Goal: Task Accomplishment & Management: Manage account settings

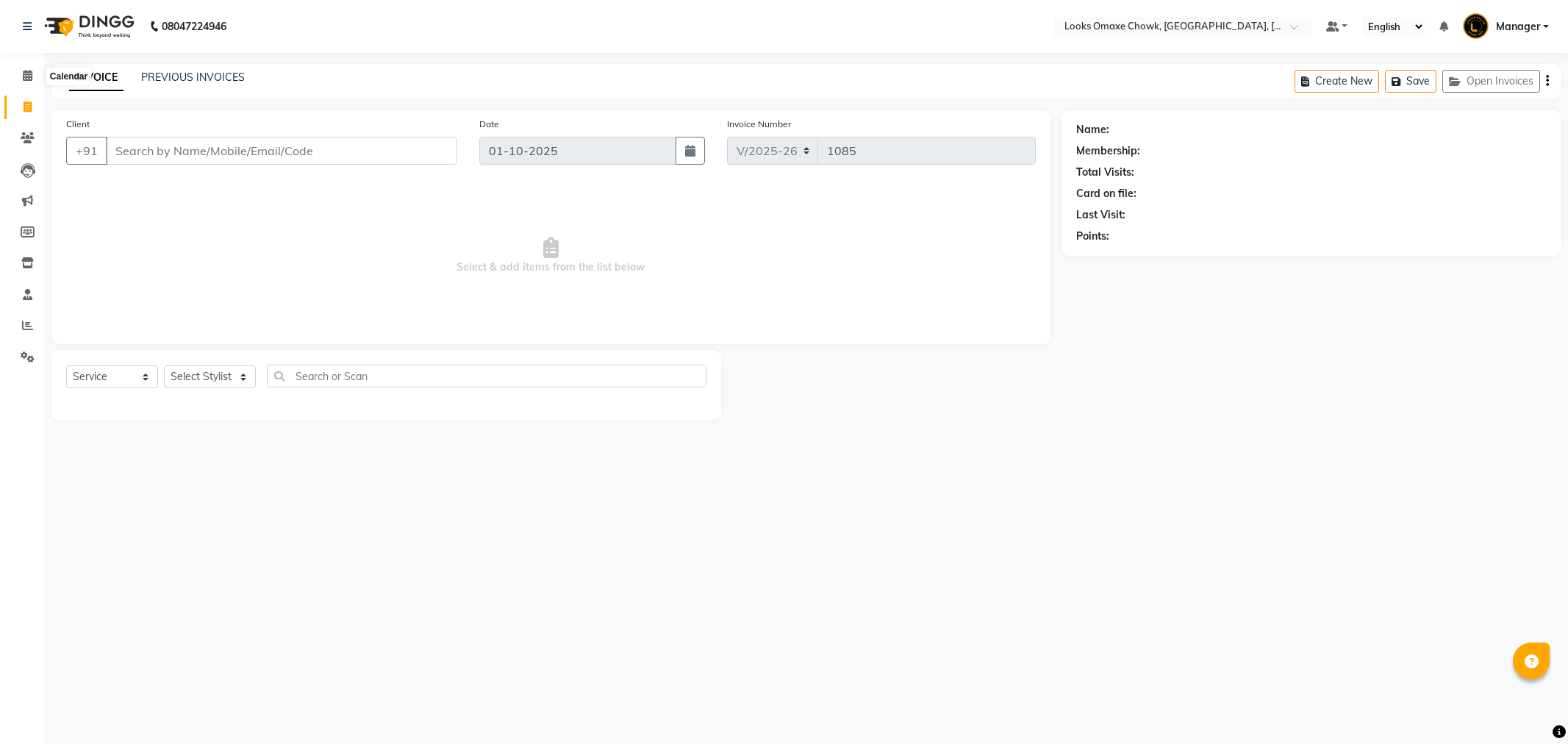
select select "8121"
select select "service"
click at [33, 71] on span at bounding box center [27, 76] width 26 height 17
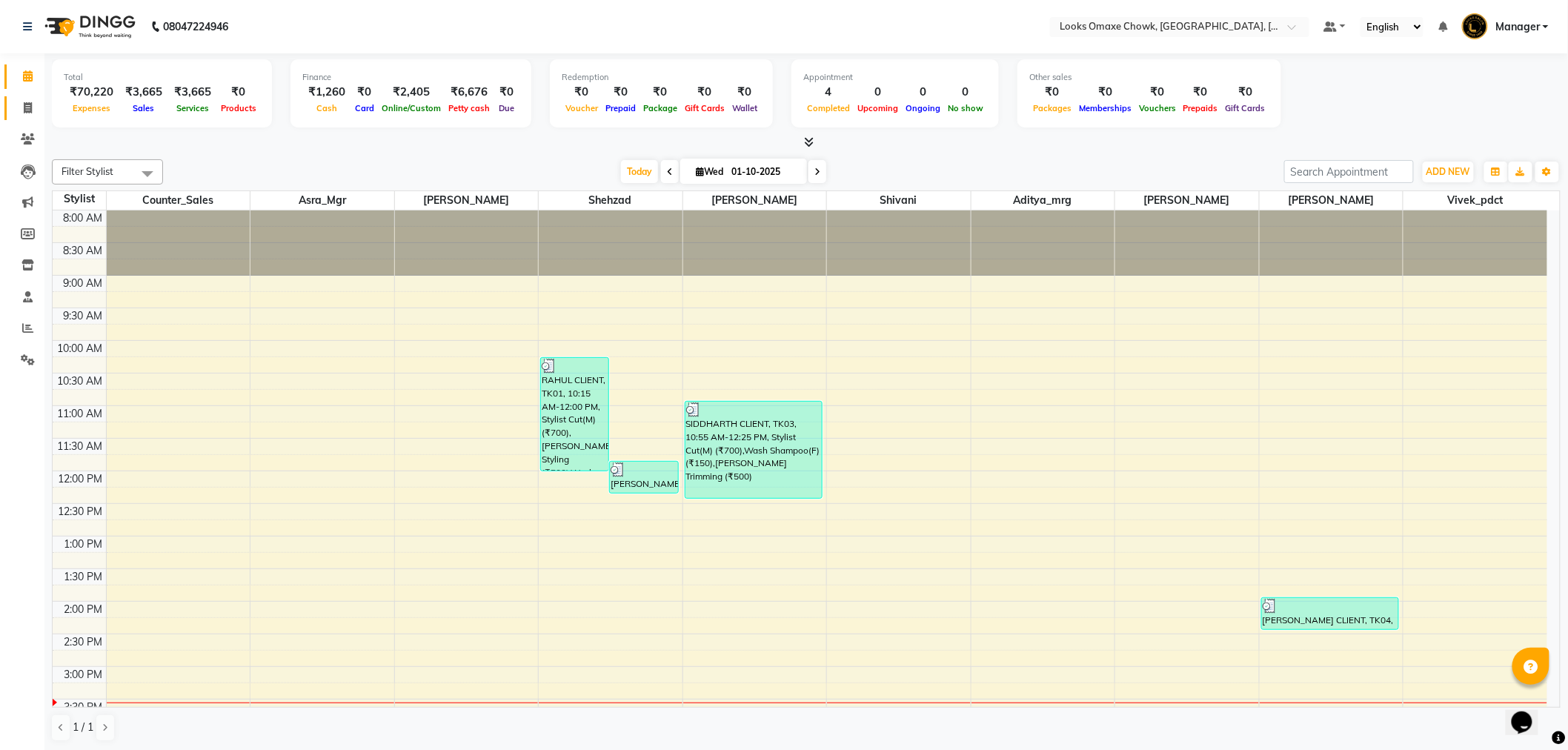
click at [32, 99] on link "Invoice" at bounding box center [22, 109] width 36 height 24
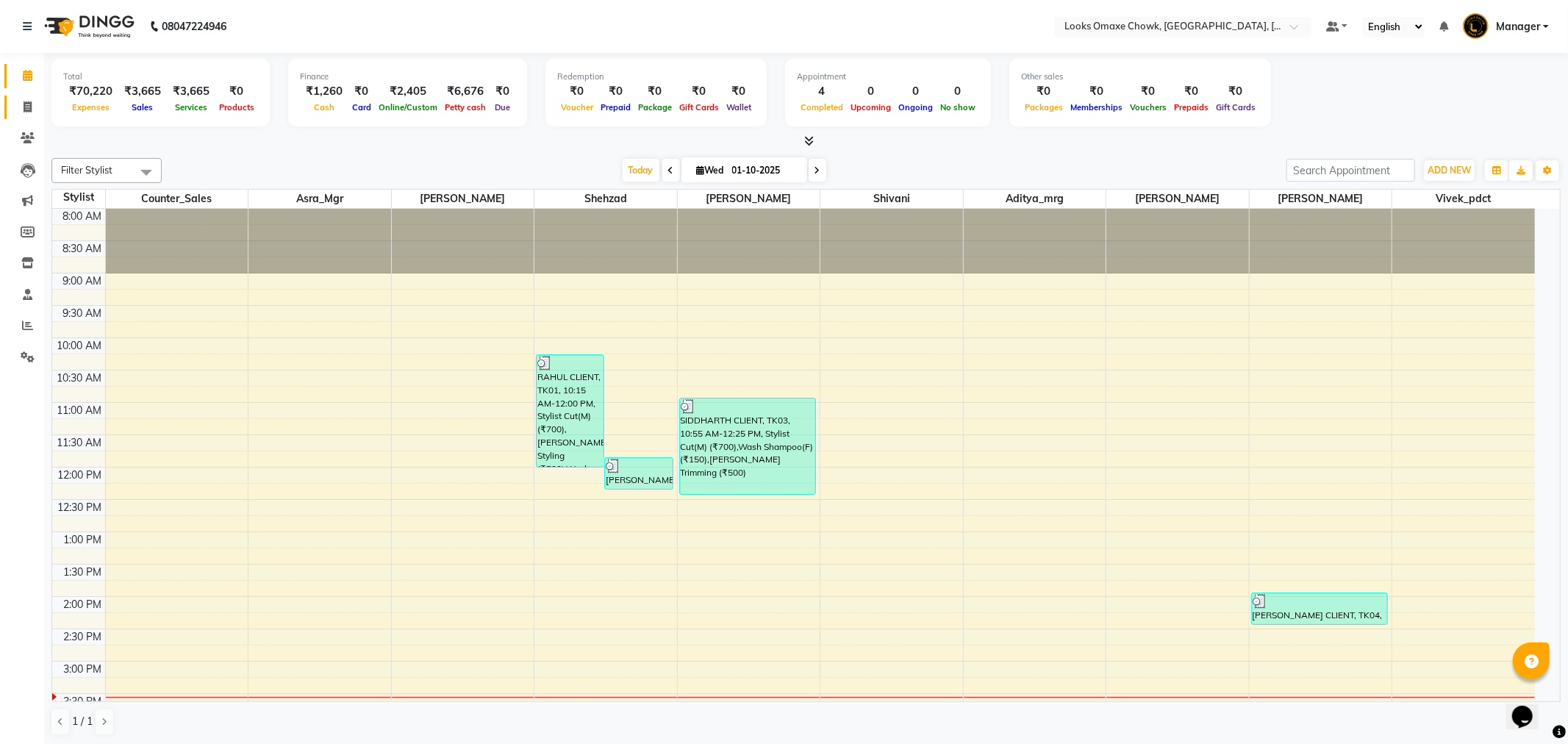
select select "8121"
select select "service"
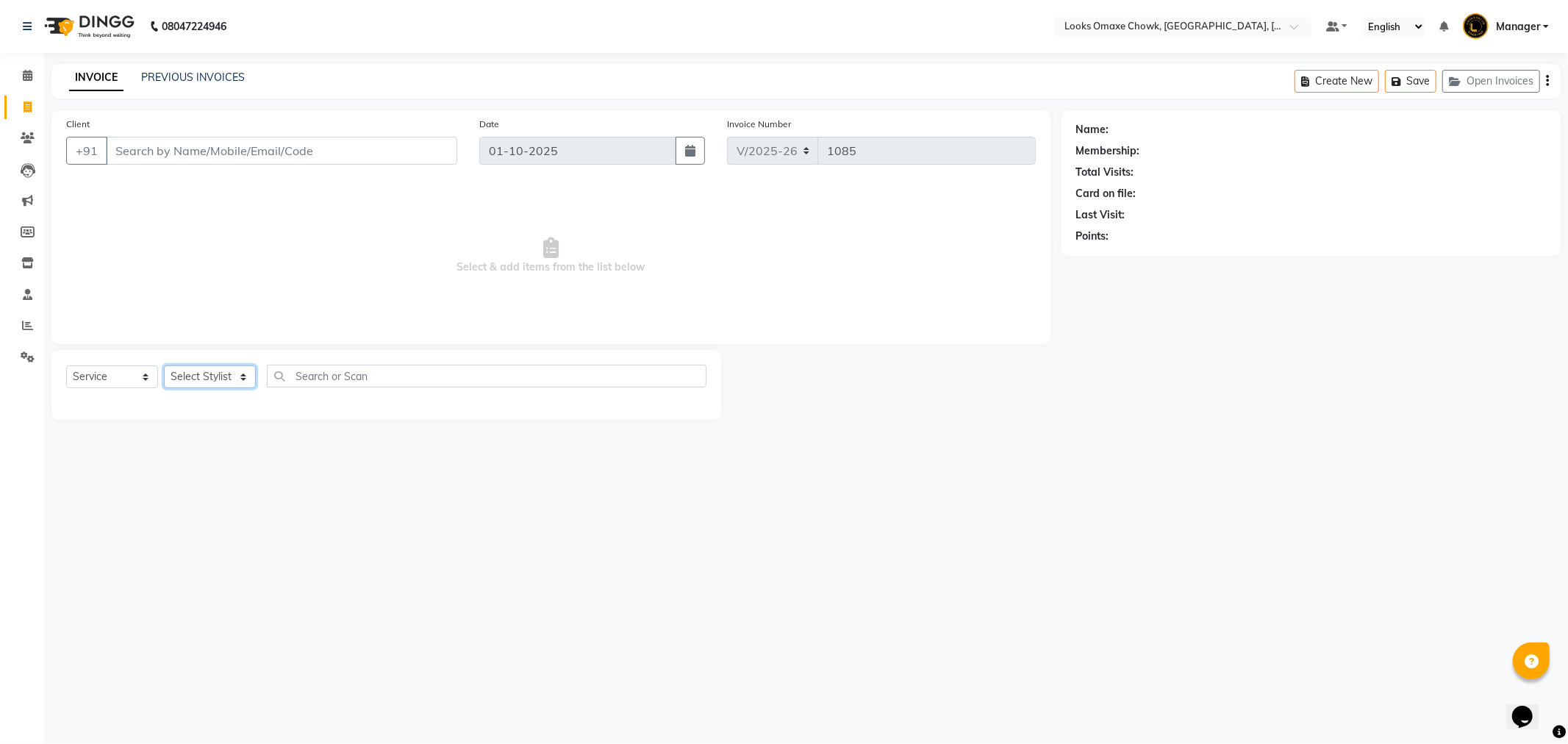
click at [243, 370] on select "Select Stylist Aditya_mrg [PERSON_NAME] Counter_Sales Manager [PERSON_NAME] [PE…" at bounding box center [210, 377] width 92 height 22
select select "75645"
click at [164, 366] on select "Select Stylist Aditya_mrg [PERSON_NAME] Counter_Sales Manager [PERSON_NAME] [PE…" at bounding box center [210, 377] width 92 height 22
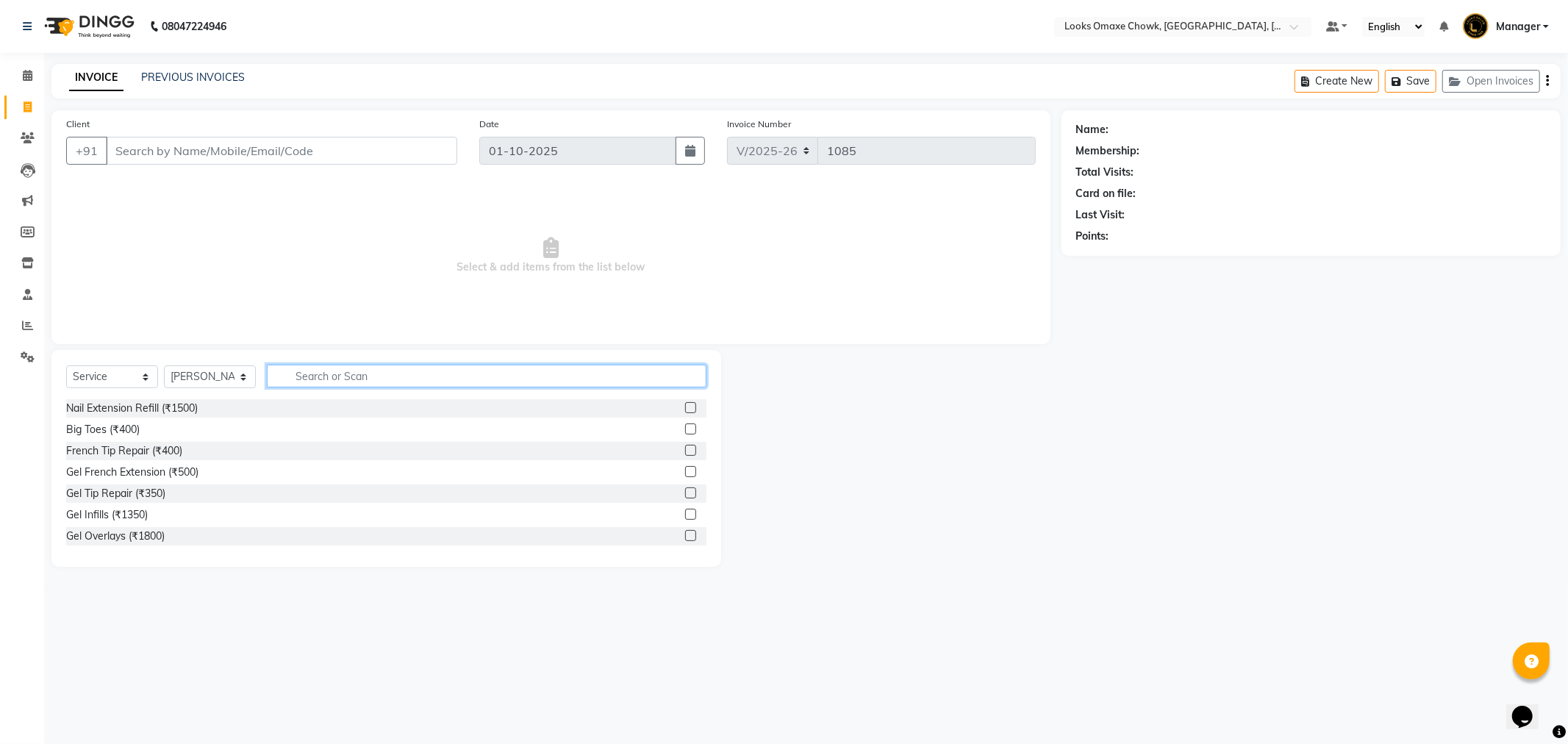
click at [325, 385] on input "text" at bounding box center [486, 376] width 439 height 22
type input "CUT"
click at [685, 431] on label at bounding box center [691, 429] width 11 height 11
click at [685, 431] on input "checkbox" at bounding box center [690, 430] width 10 height 10
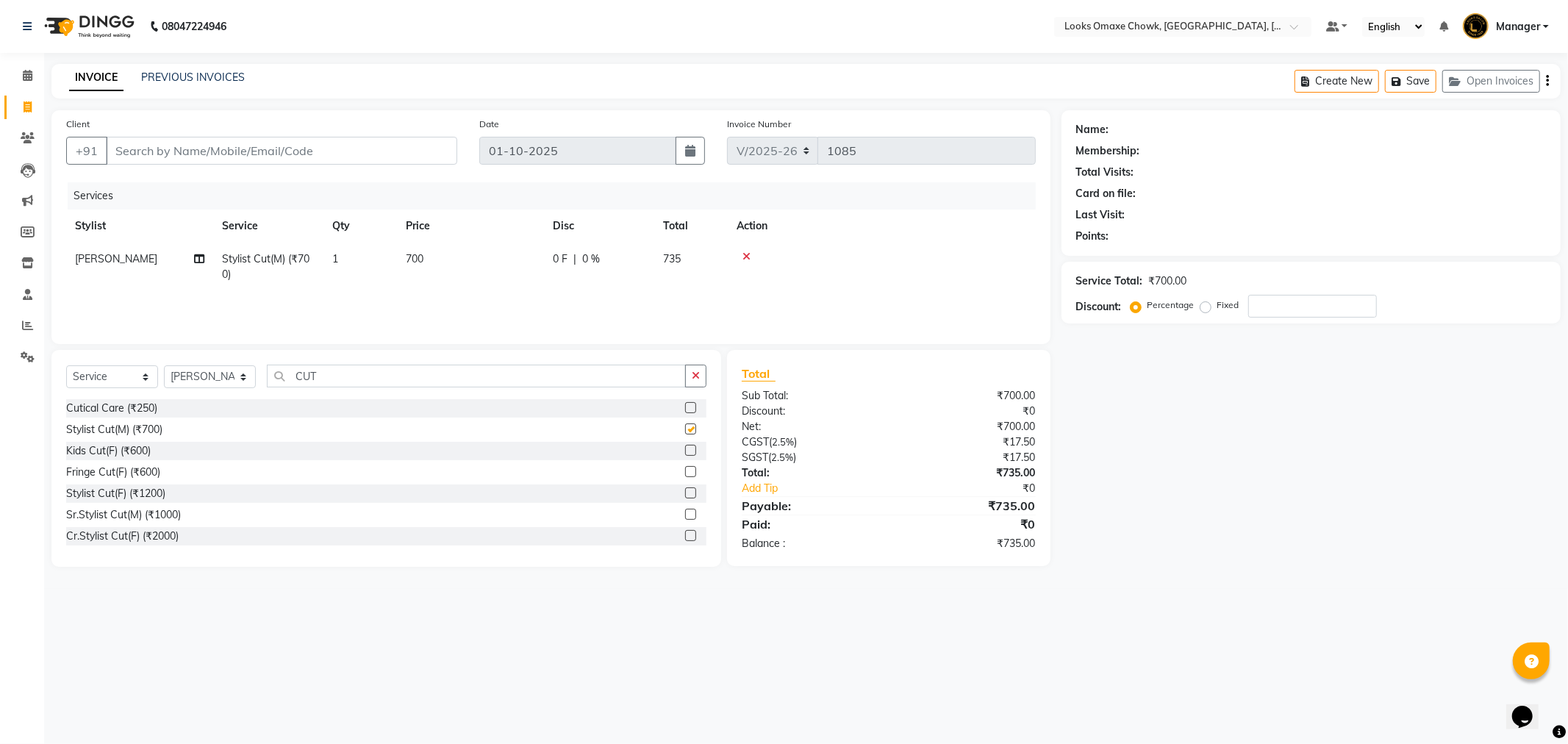
checkbox input "false"
drag, startPoint x: 430, startPoint y: 259, endPoint x: 467, endPoint y: 256, distance: 37.1
click at [431, 258] on td "700" at bounding box center [470, 267] width 147 height 48
select select "75645"
click at [517, 264] on input "700" at bounding box center [539, 263] width 129 height 22
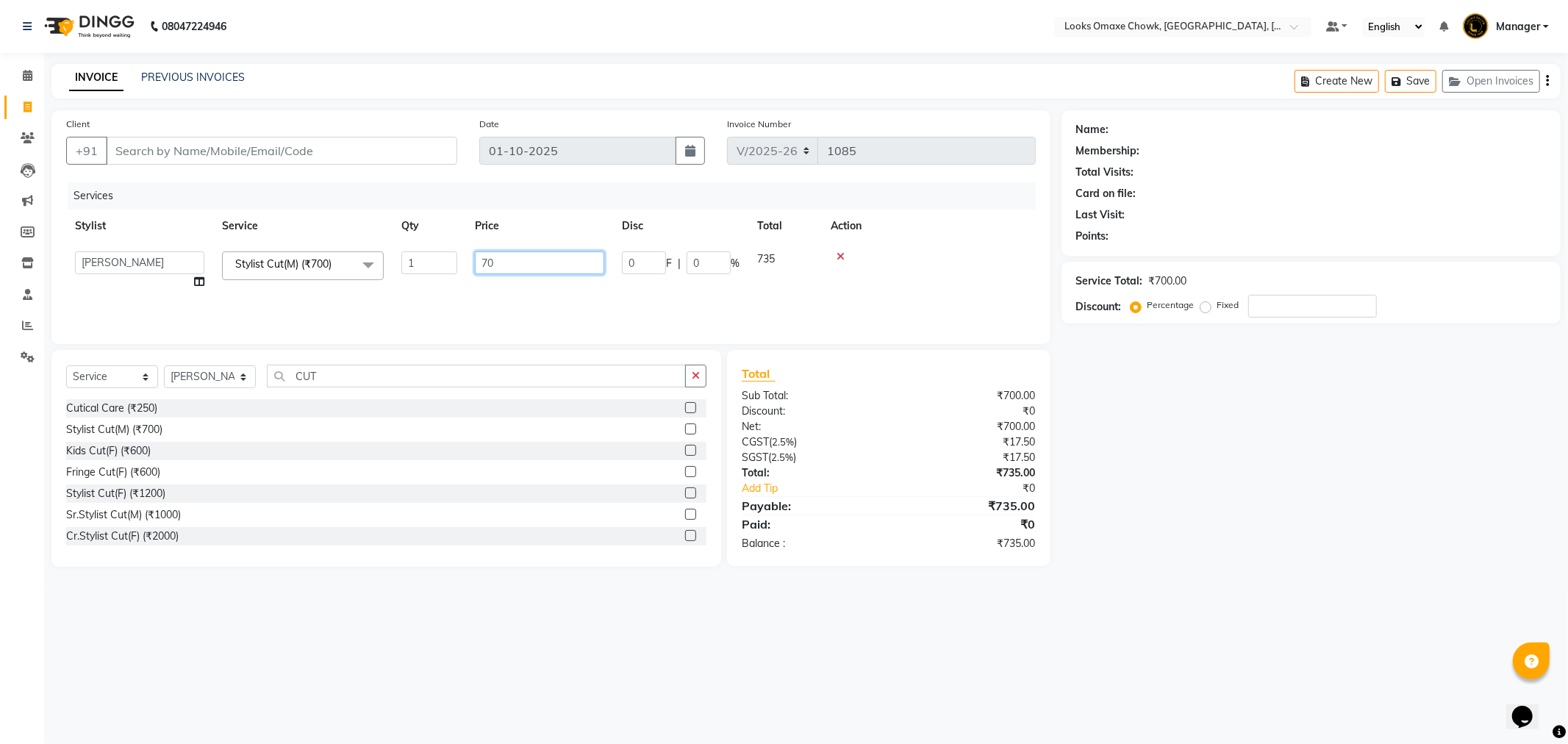
type input "7"
type input "500"
click at [487, 294] on div "Services Stylist Service Qty Price Disc Total Action Aditya_mrg [PERSON_NAME] C…" at bounding box center [550, 255] width 970 height 147
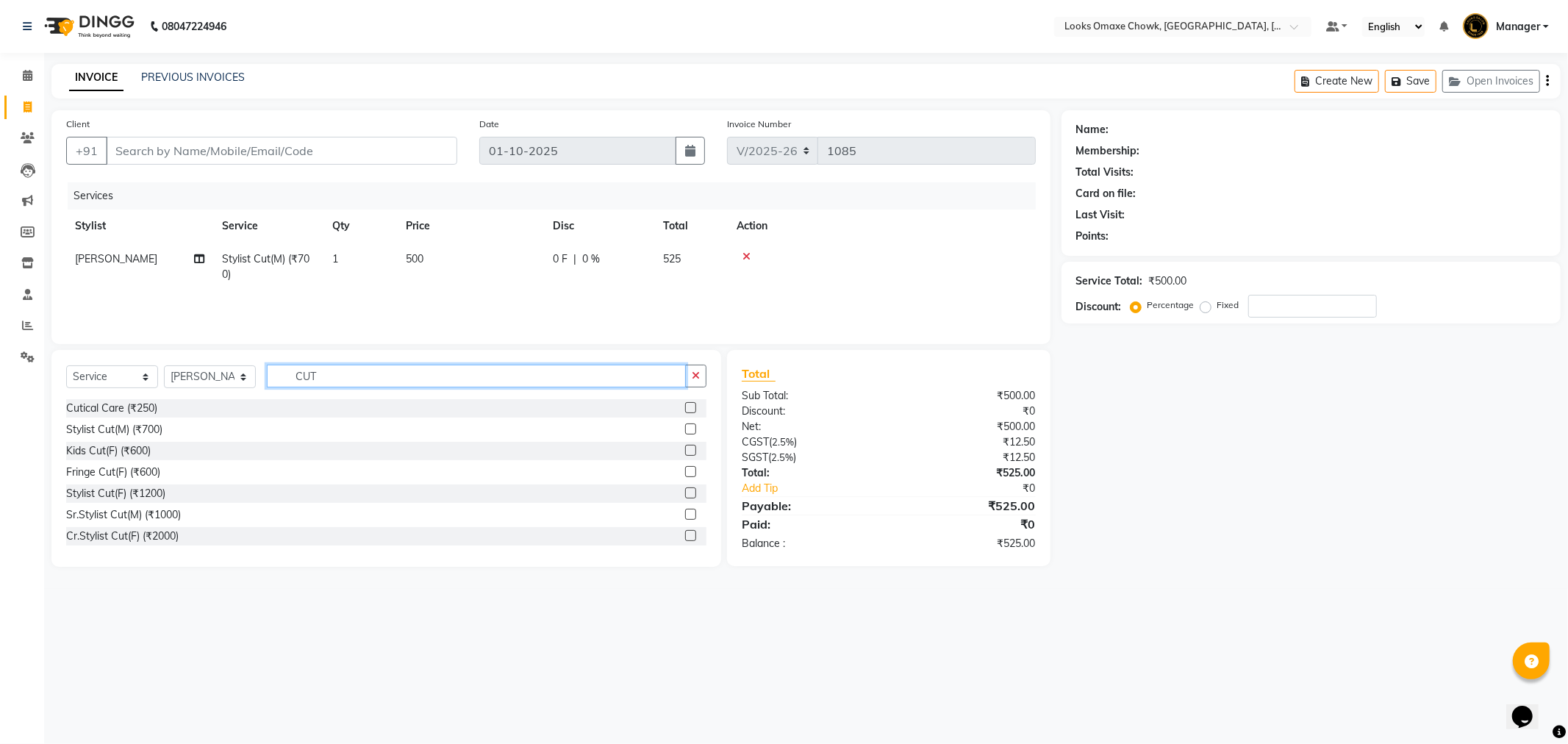
click at [373, 386] on input "CUT" at bounding box center [476, 376] width 419 height 22
type input "C"
type input "BEARD"
click at [689, 404] on label at bounding box center [691, 408] width 11 height 11
click at [689, 404] on input "checkbox" at bounding box center [690, 409] width 10 height 10
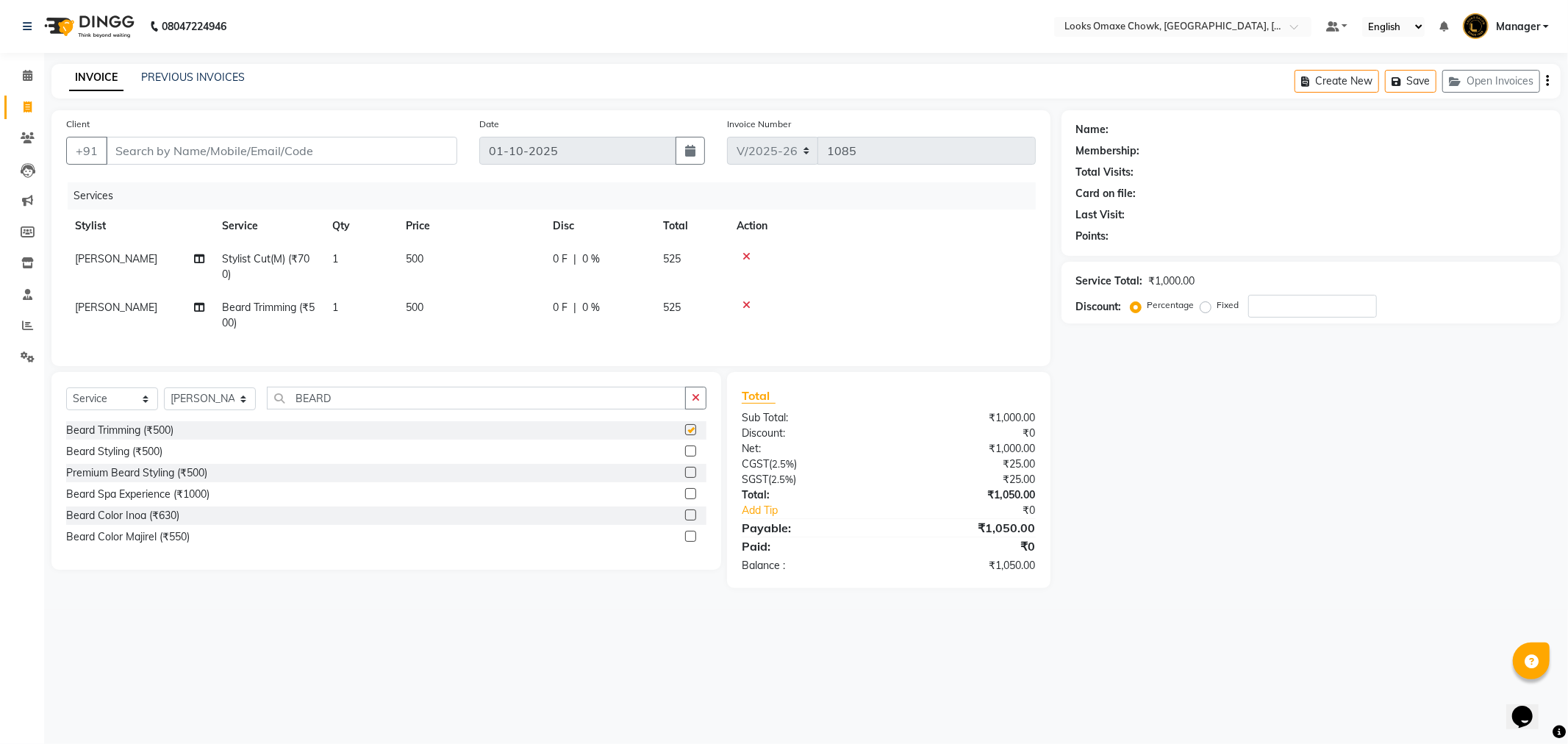
checkbox input "false"
drag, startPoint x: 434, startPoint y: 303, endPoint x: 522, endPoint y: 309, distance: 88.2
click at [445, 304] on td "500" at bounding box center [470, 315] width 147 height 48
select select "75645"
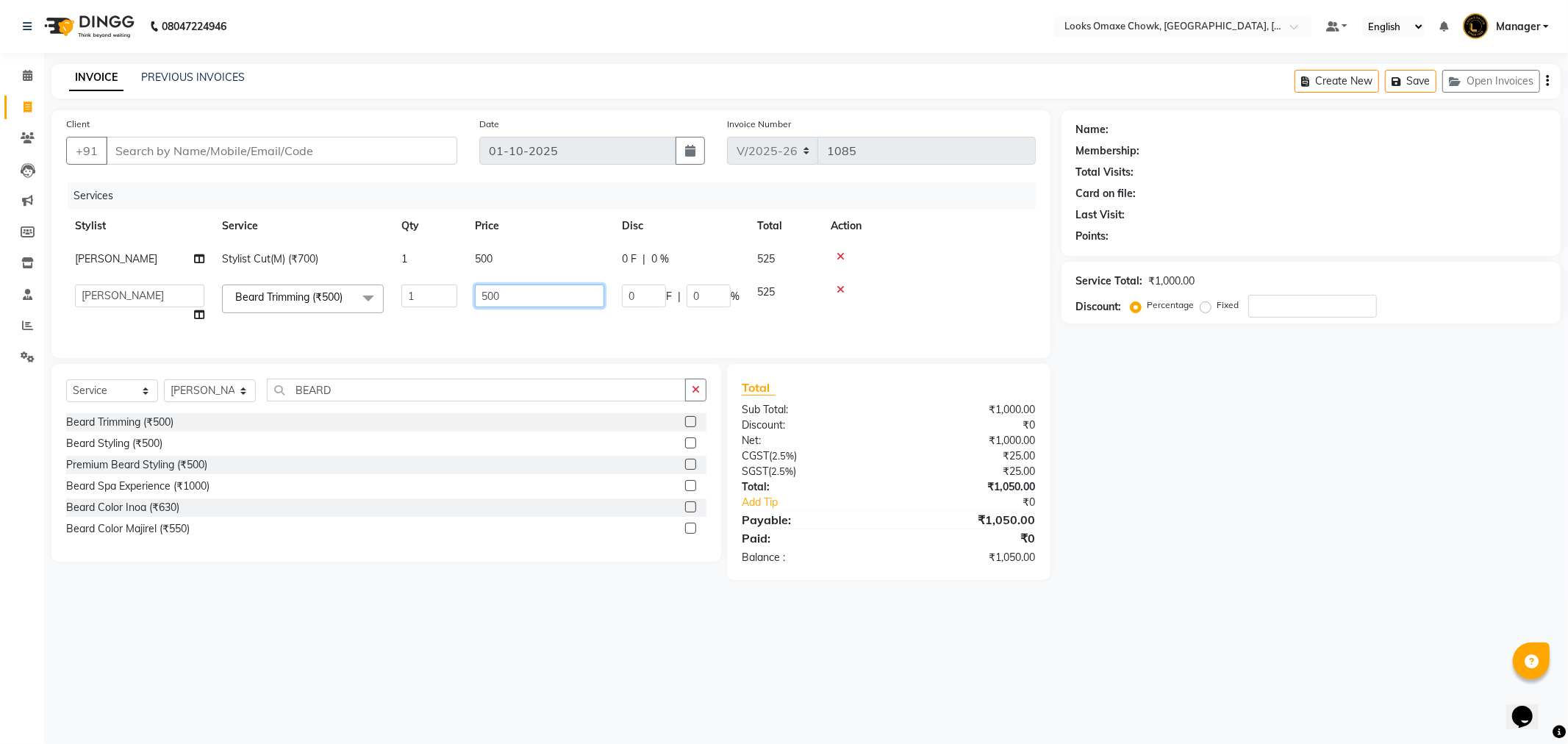
click at [538, 300] on input "500" at bounding box center [539, 296] width 129 height 22
type input "5"
type input "300"
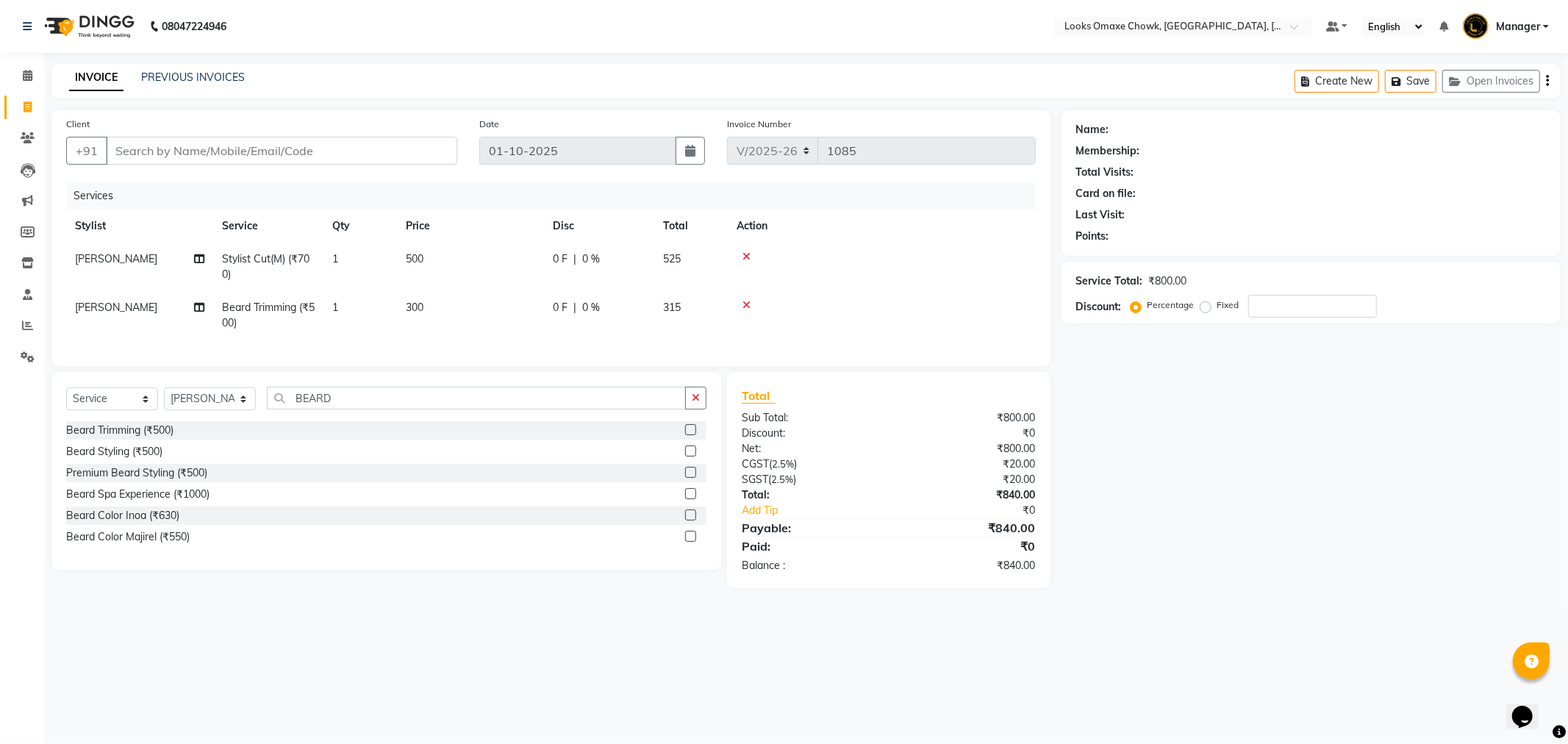
click at [513, 333] on div "Services Stylist Service Qty Price Disc Total Action [PERSON_NAME] Cut(M) (₹700…" at bounding box center [550, 267] width 970 height 170
click at [221, 150] on input "Client" at bounding box center [282, 150] width 352 height 28
type input "9"
type input "0"
type input "9917259000"
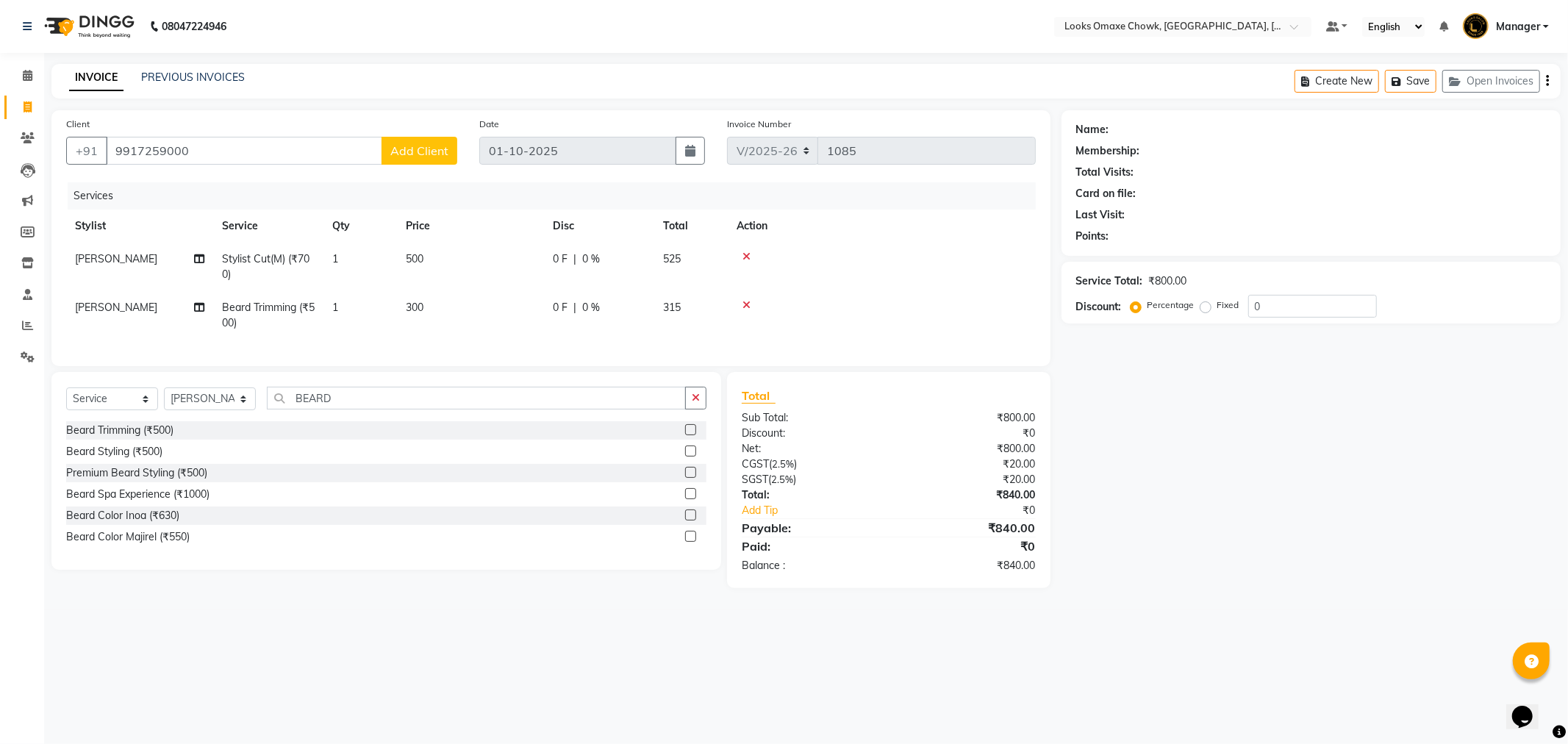
click at [410, 144] on span "Add Client" at bounding box center [419, 150] width 58 height 14
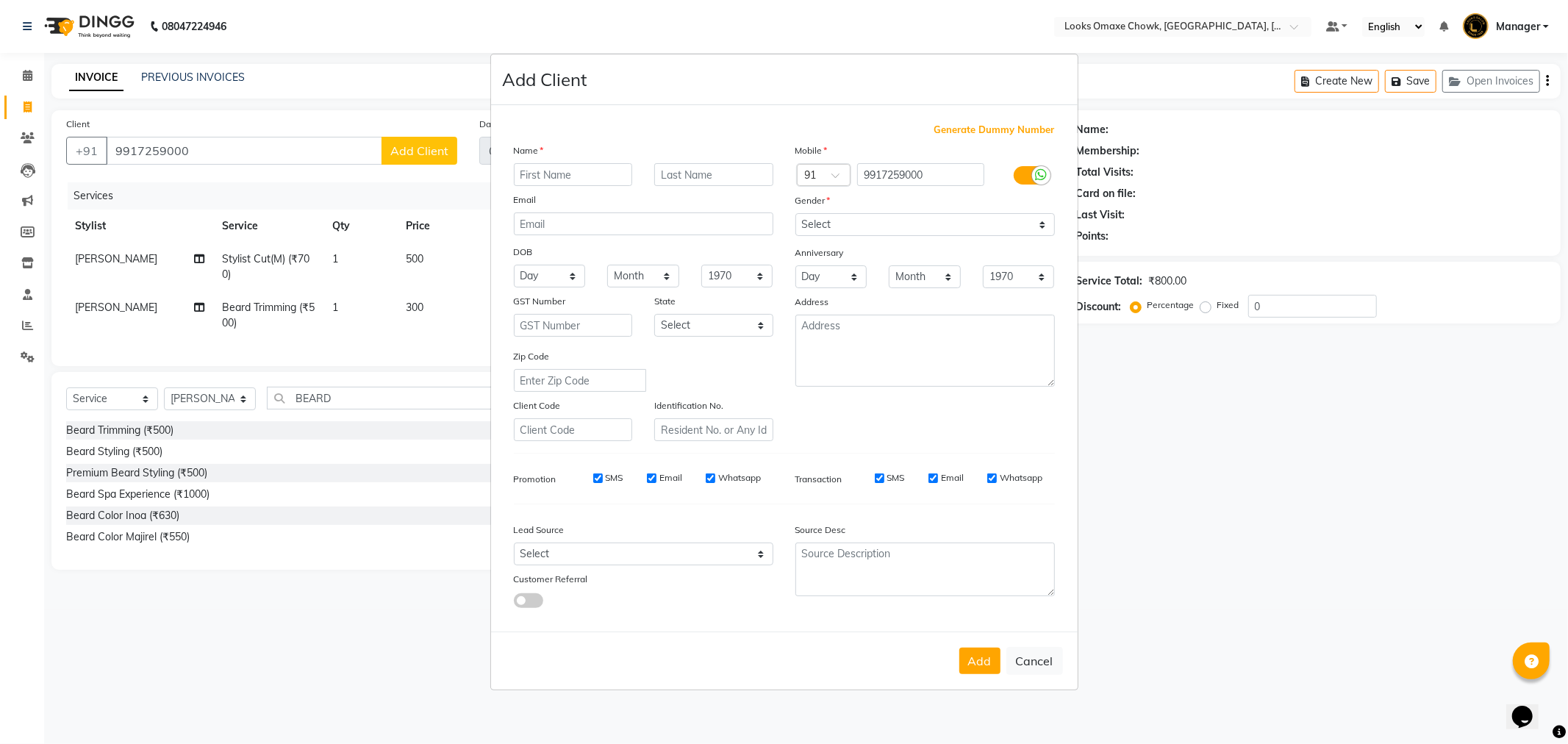
click at [533, 170] on input "text" at bounding box center [574, 174] width 119 height 22
type input "[PERSON_NAME]"
type input "CLIENT"
click at [736, 325] on select "Select [GEOGRAPHIC_DATA] [GEOGRAPHIC_DATA] [GEOGRAPHIC_DATA] [GEOGRAPHIC_DATA] …" at bounding box center [714, 325] width 119 height 22
select select "10"
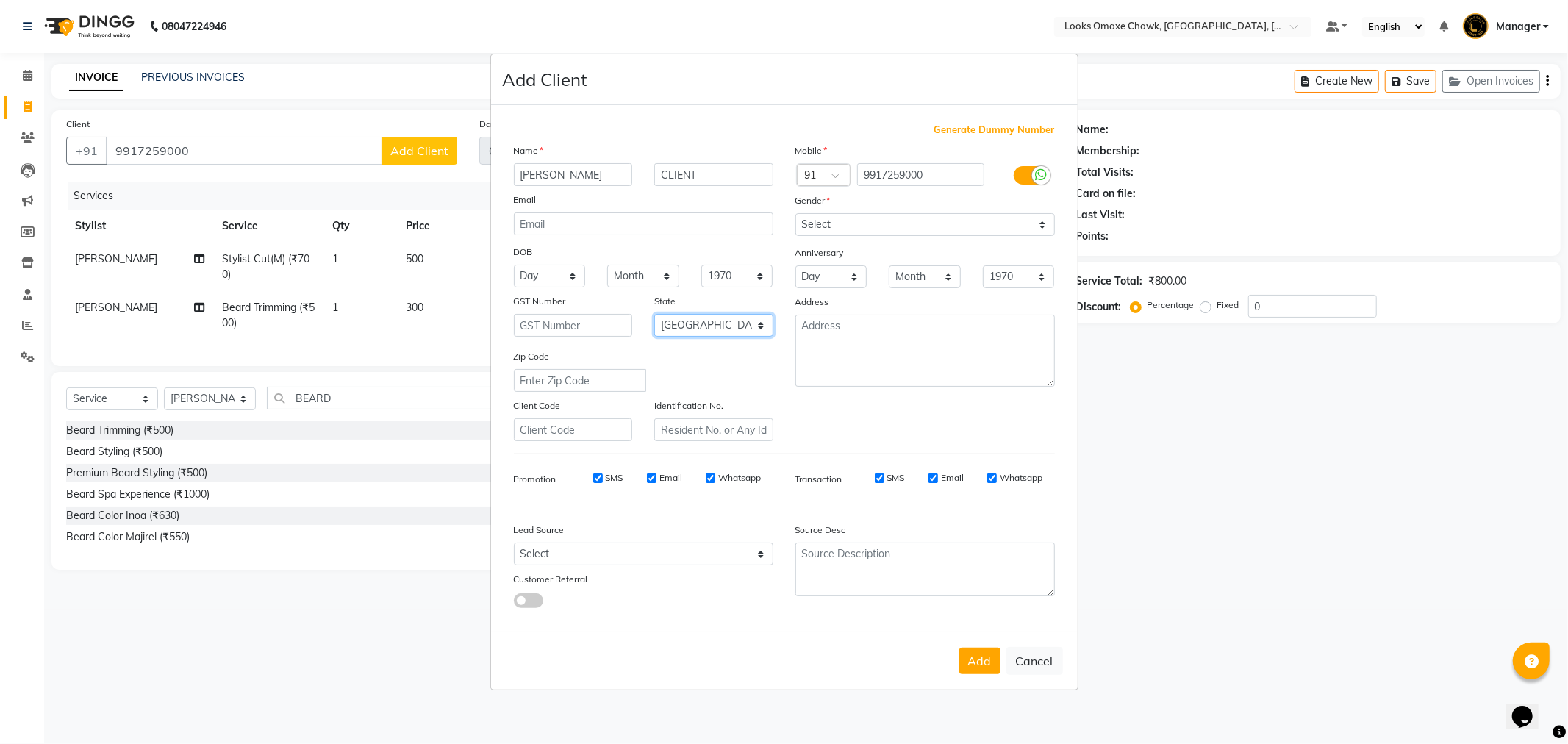
click at [655, 314] on select "Select [GEOGRAPHIC_DATA] [GEOGRAPHIC_DATA] [GEOGRAPHIC_DATA] [GEOGRAPHIC_DATA] …" at bounding box center [714, 325] width 119 height 22
click at [588, 177] on input "[PERSON_NAME]" at bounding box center [574, 174] width 119 height 22
type input "PRAMOD SHARMRA"
click at [872, 223] on select "Select [DEMOGRAPHIC_DATA] [DEMOGRAPHIC_DATA] Other Prefer Not To Say" at bounding box center [925, 224] width 259 height 22
select select "[DEMOGRAPHIC_DATA]"
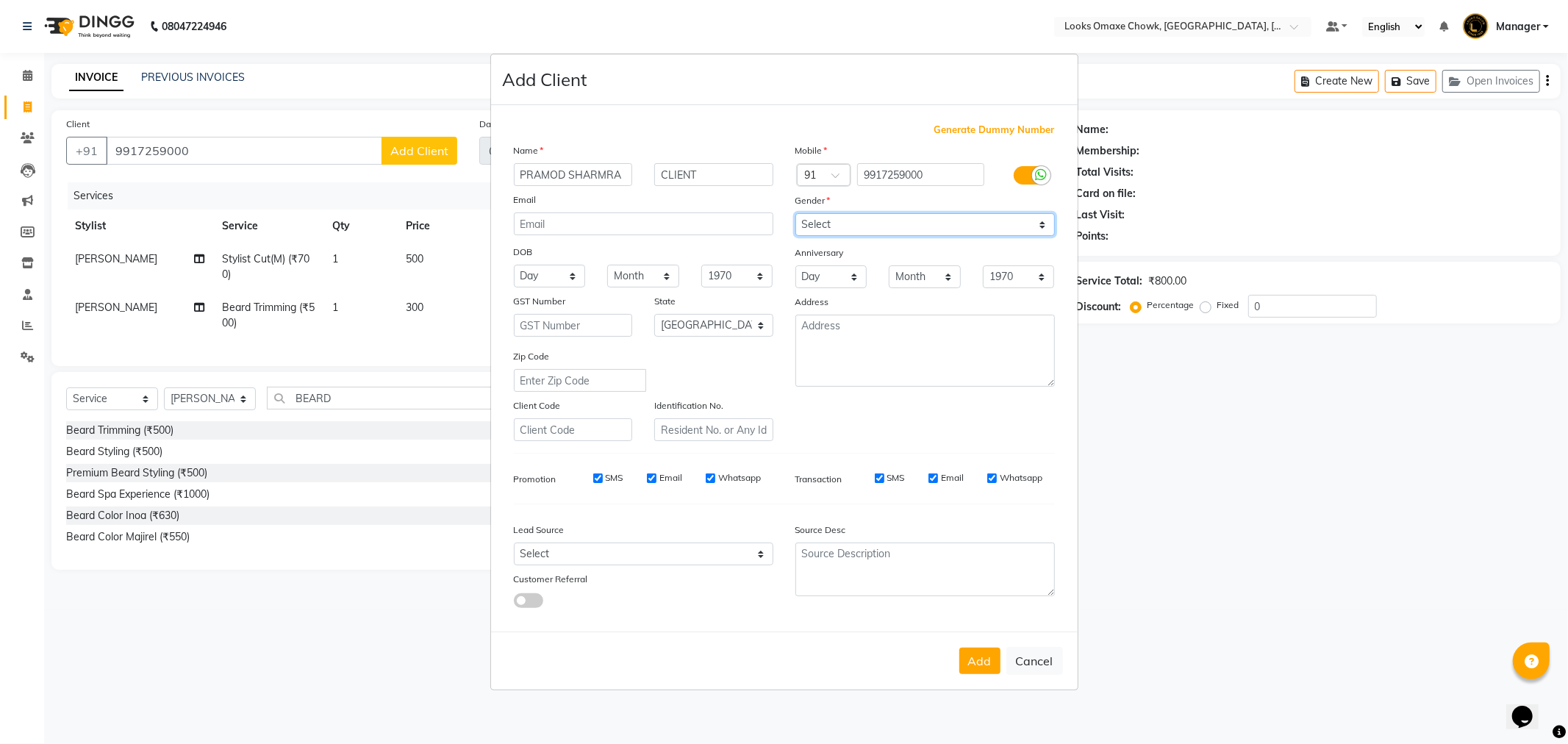
click at [795, 213] on select "Select [DEMOGRAPHIC_DATA] [DEMOGRAPHIC_DATA] Other Prefer Not To Say" at bounding box center [925, 224] width 259 height 22
click at [990, 658] on button "Add" at bounding box center [979, 660] width 41 height 27
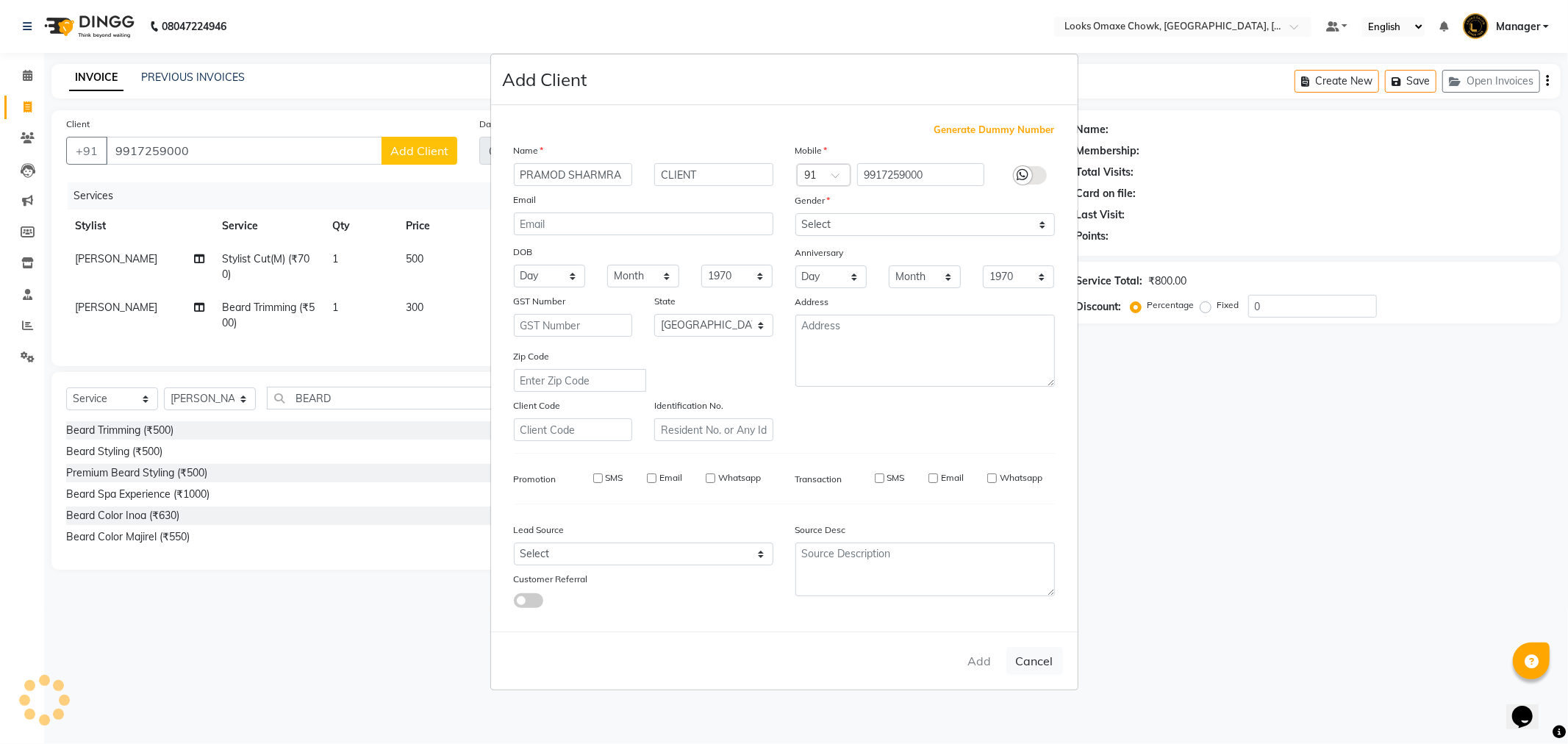
select select
select select "null"
select select
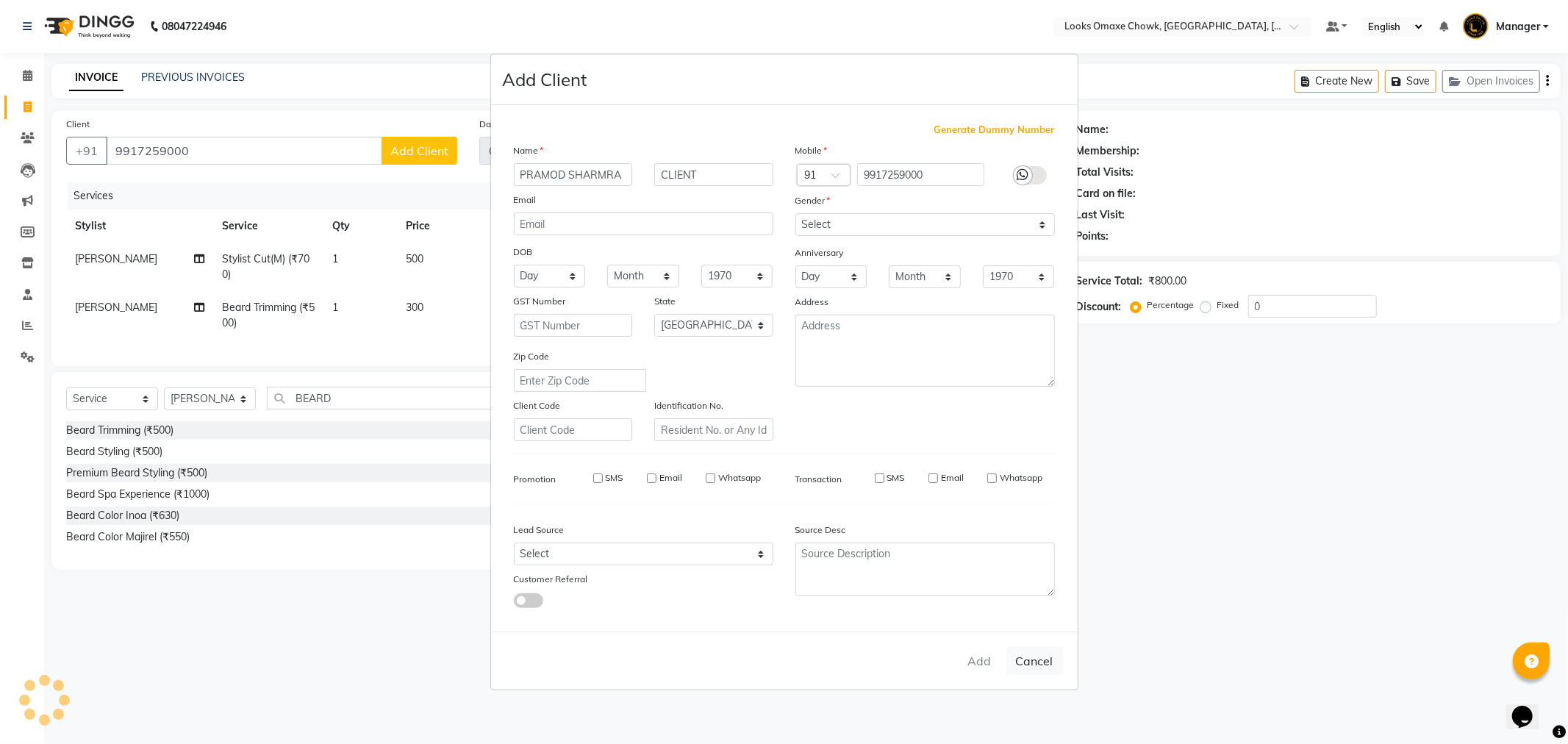
select select
checkbox input "false"
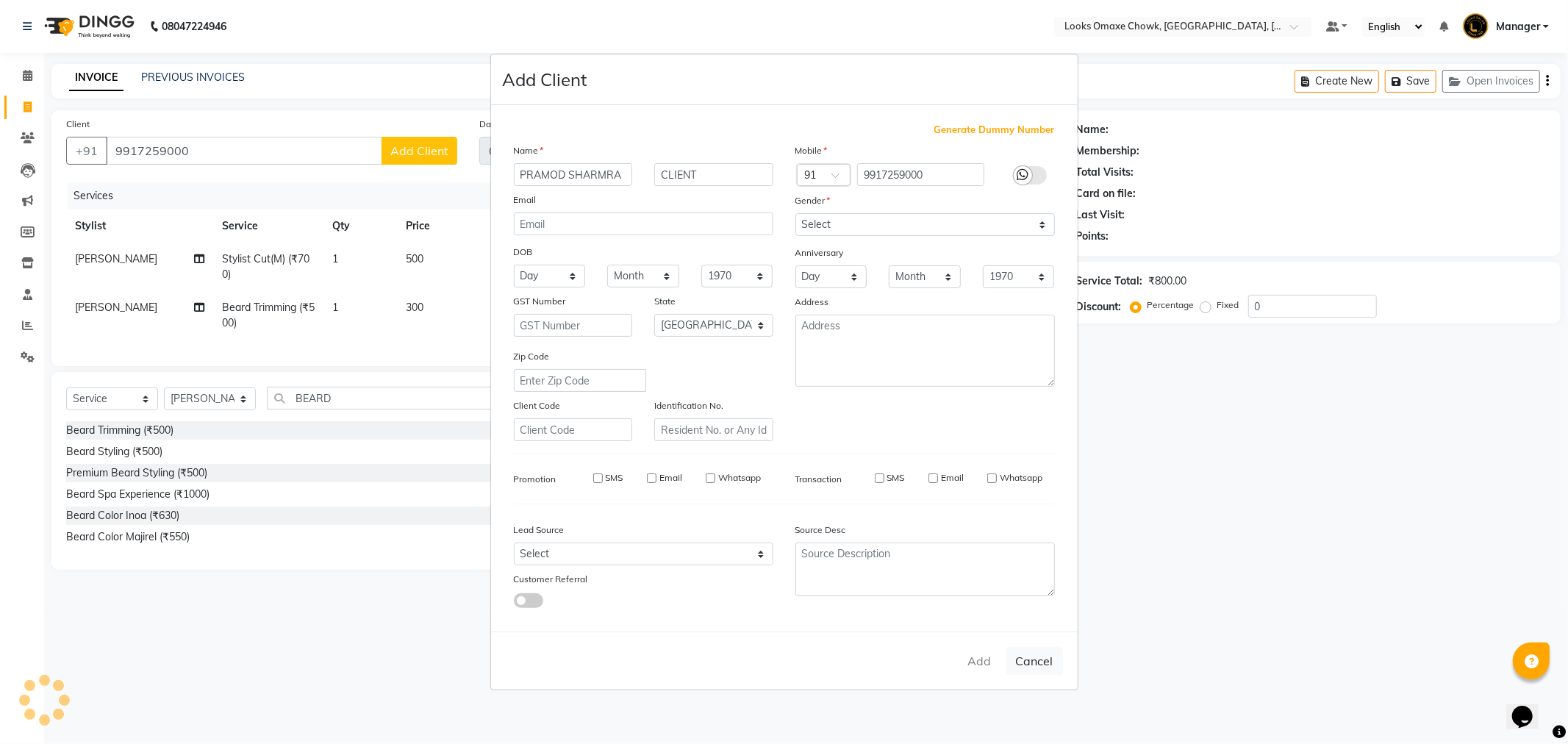
checkbox input "false"
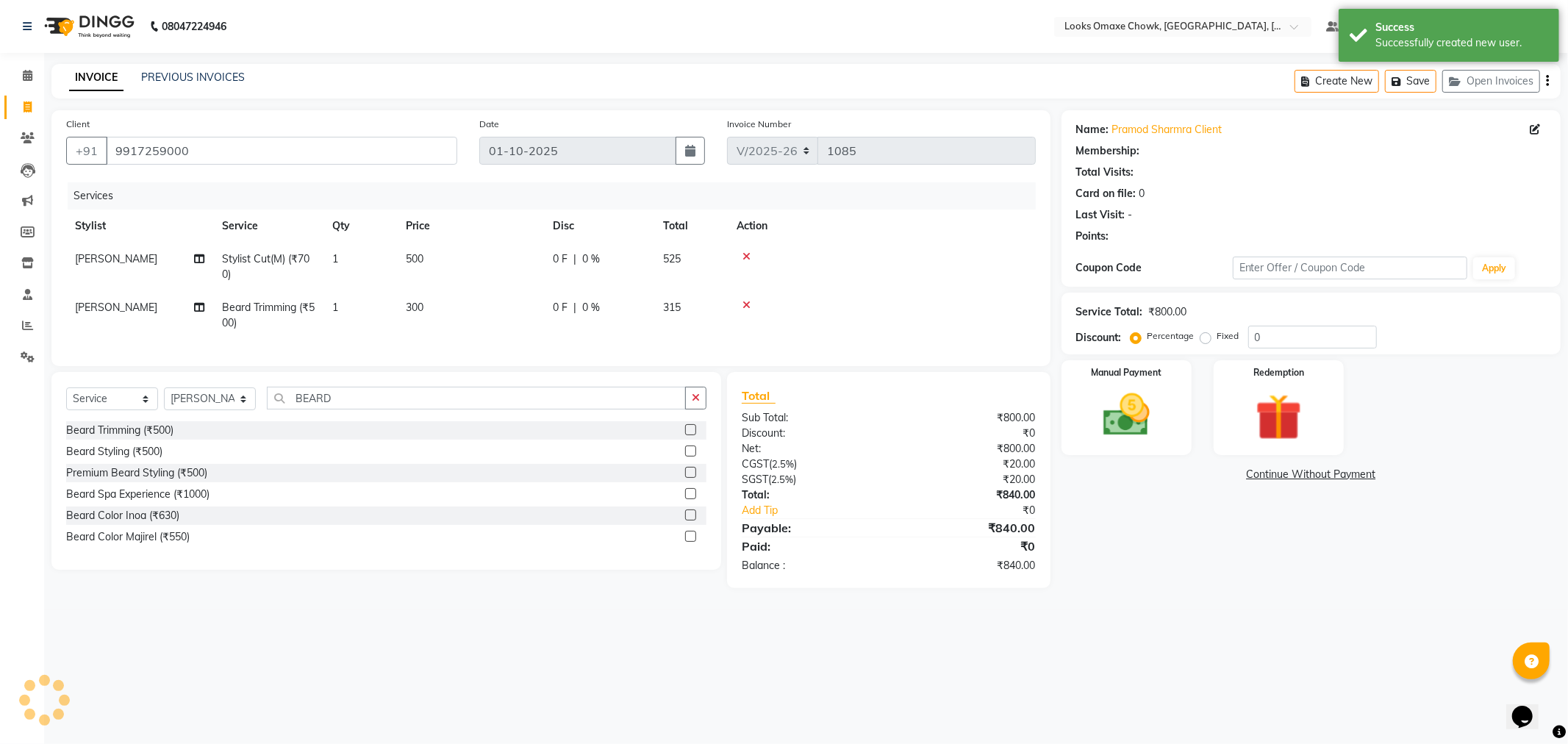
select select "1: Object"
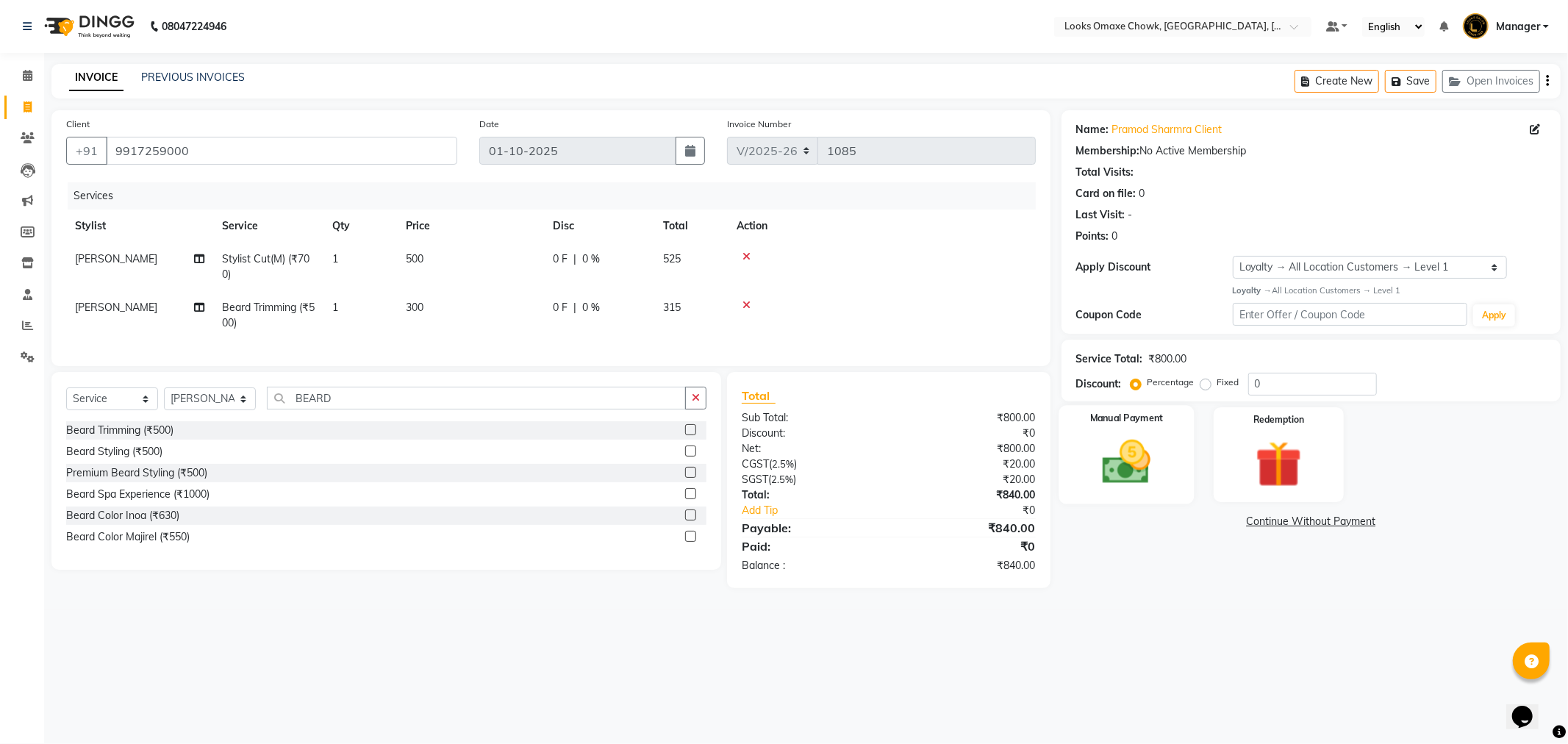
click at [1141, 464] on img at bounding box center [1127, 463] width 79 height 56
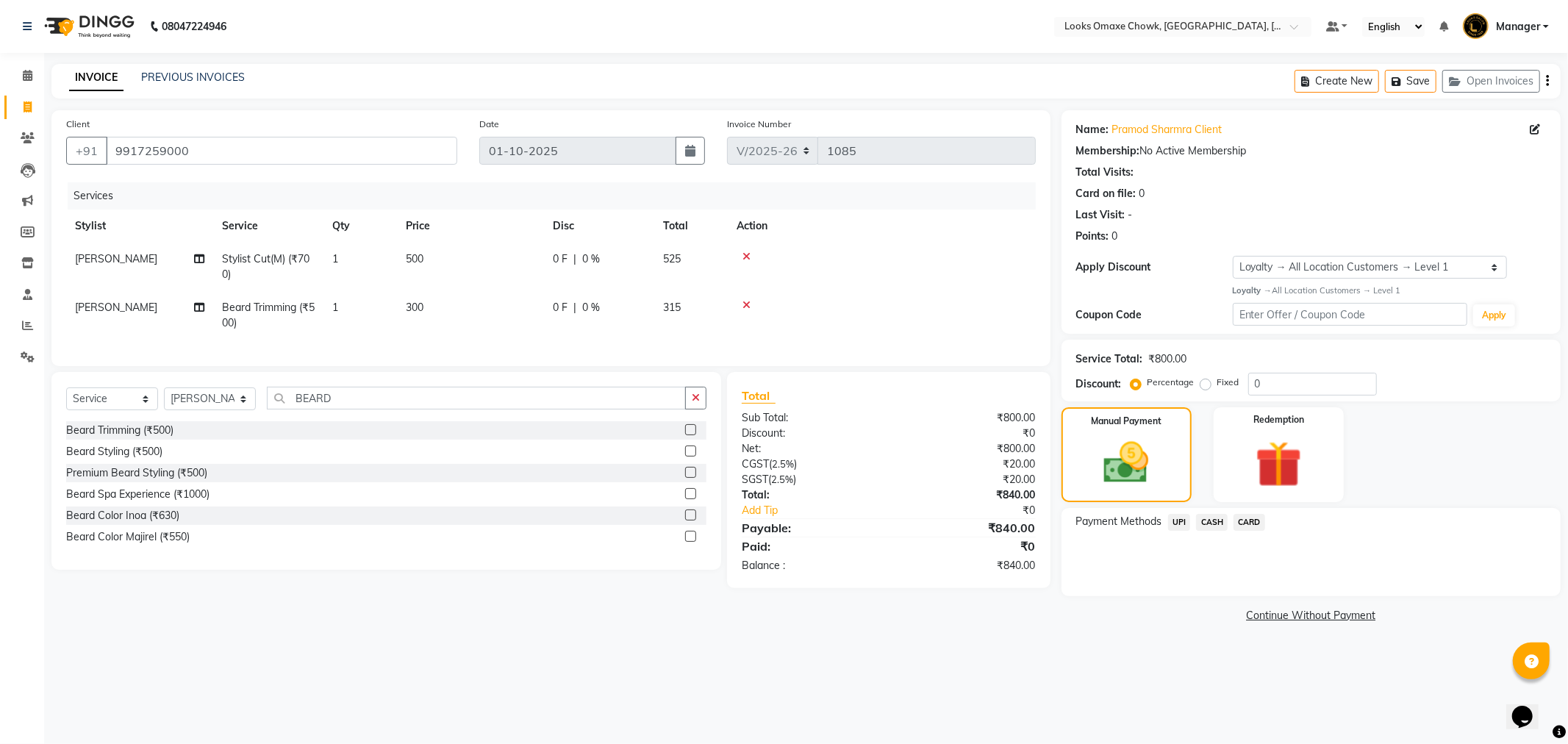
click at [1211, 525] on span "CASH" at bounding box center [1211, 522] width 31 height 17
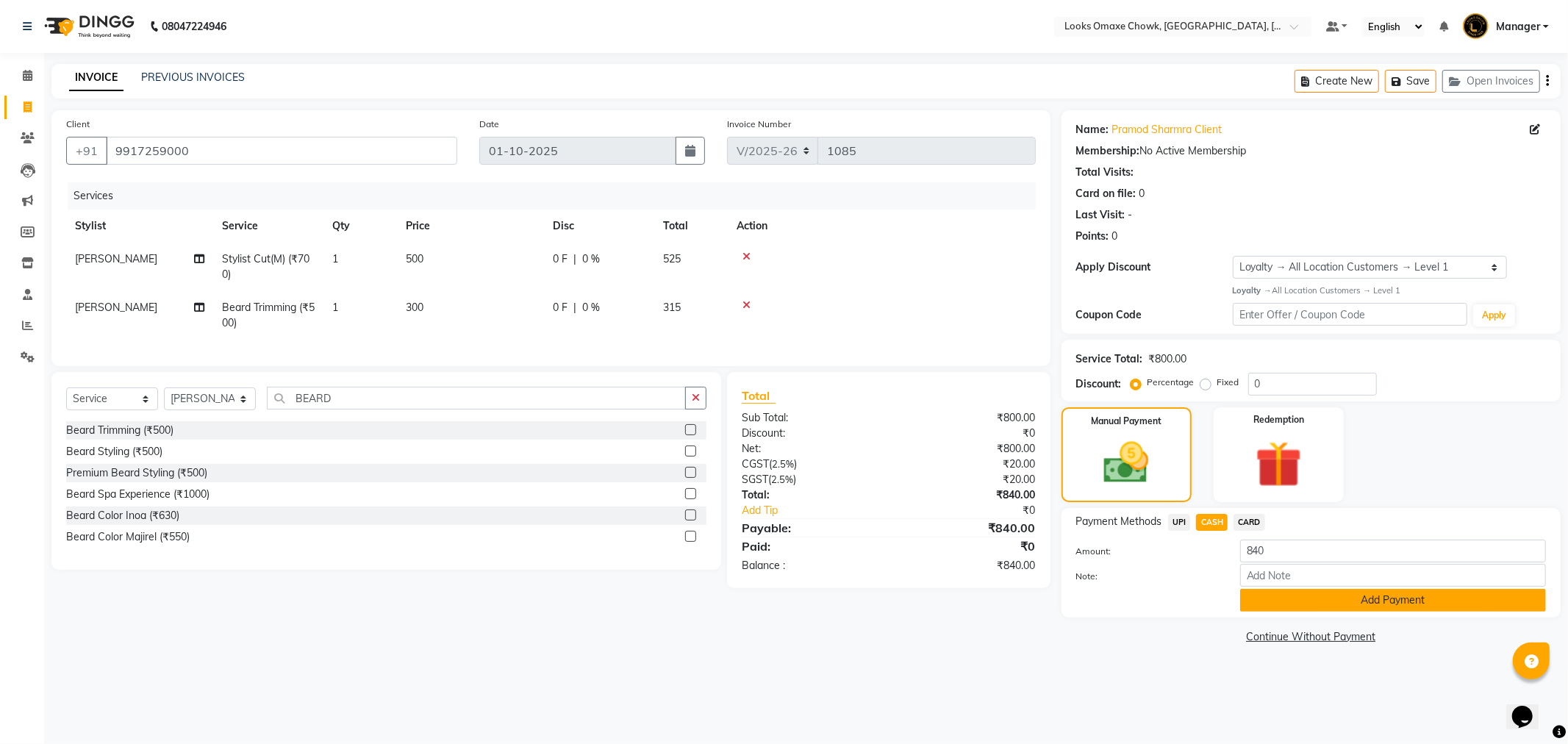
click at [1306, 596] on button "Add Payment" at bounding box center [1393, 600] width 306 height 22
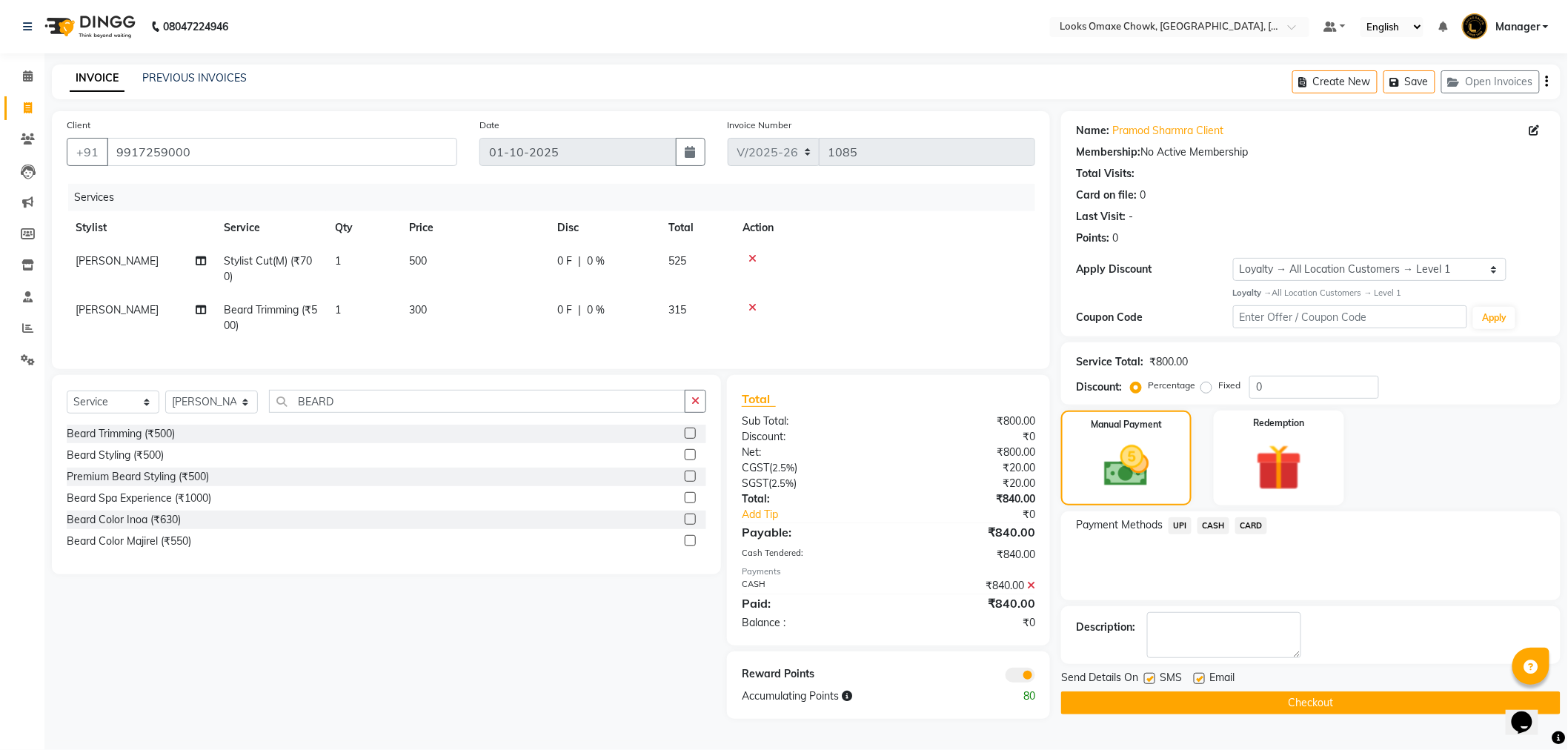
click at [1150, 675] on label at bounding box center [1149, 679] width 11 height 11
click at [1150, 675] on input "checkbox" at bounding box center [1149, 680] width 10 height 10
checkbox input "false"
click at [1209, 702] on button "Checkout" at bounding box center [1311, 703] width 499 height 23
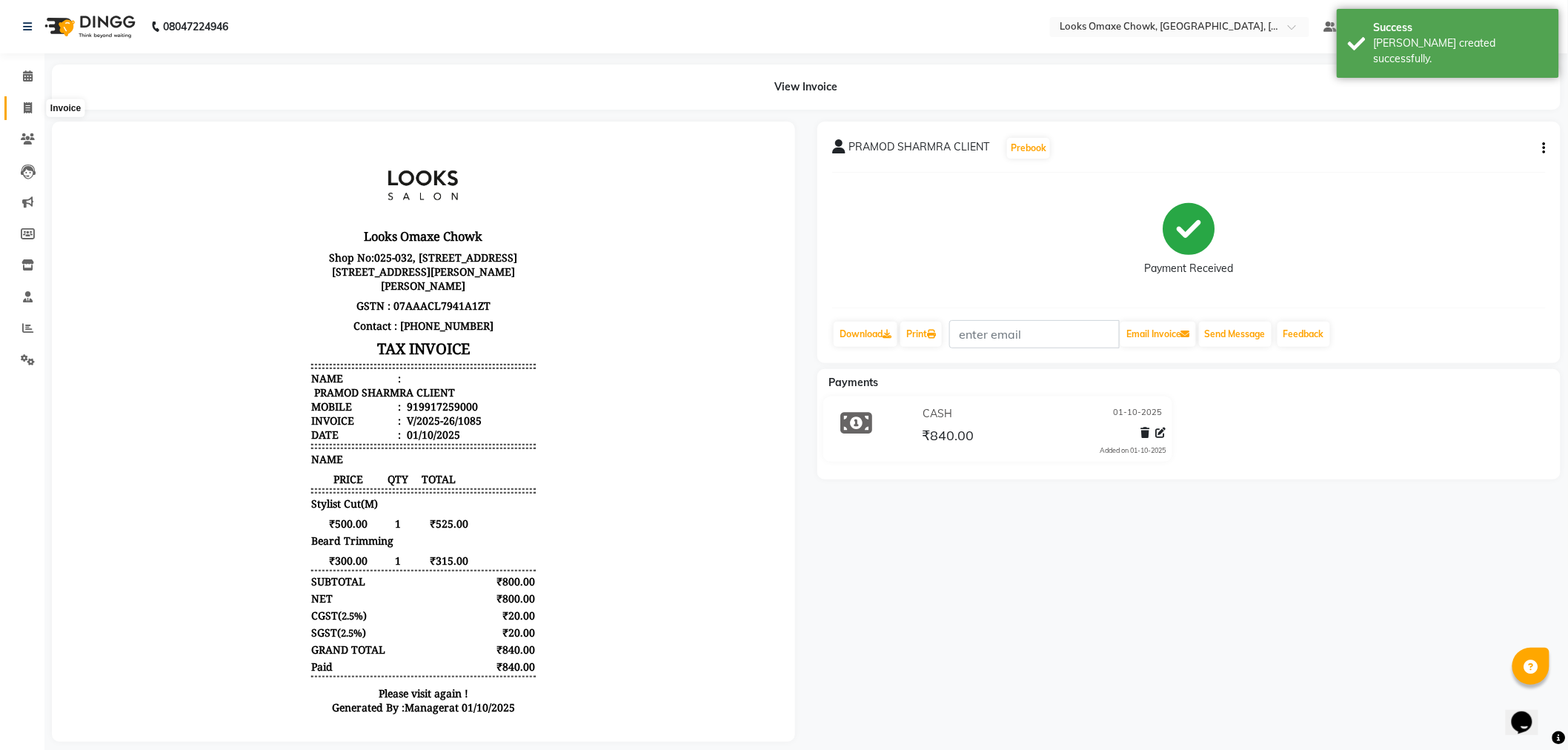
drag, startPoint x: 22, startPoint y: 106, endPoint x: 43, endPoint y: 117, distance: 23.7
click at [23, 106] on icon at bounding box center [28, 108] width 8 height 11
select select "8121"
select select "service"
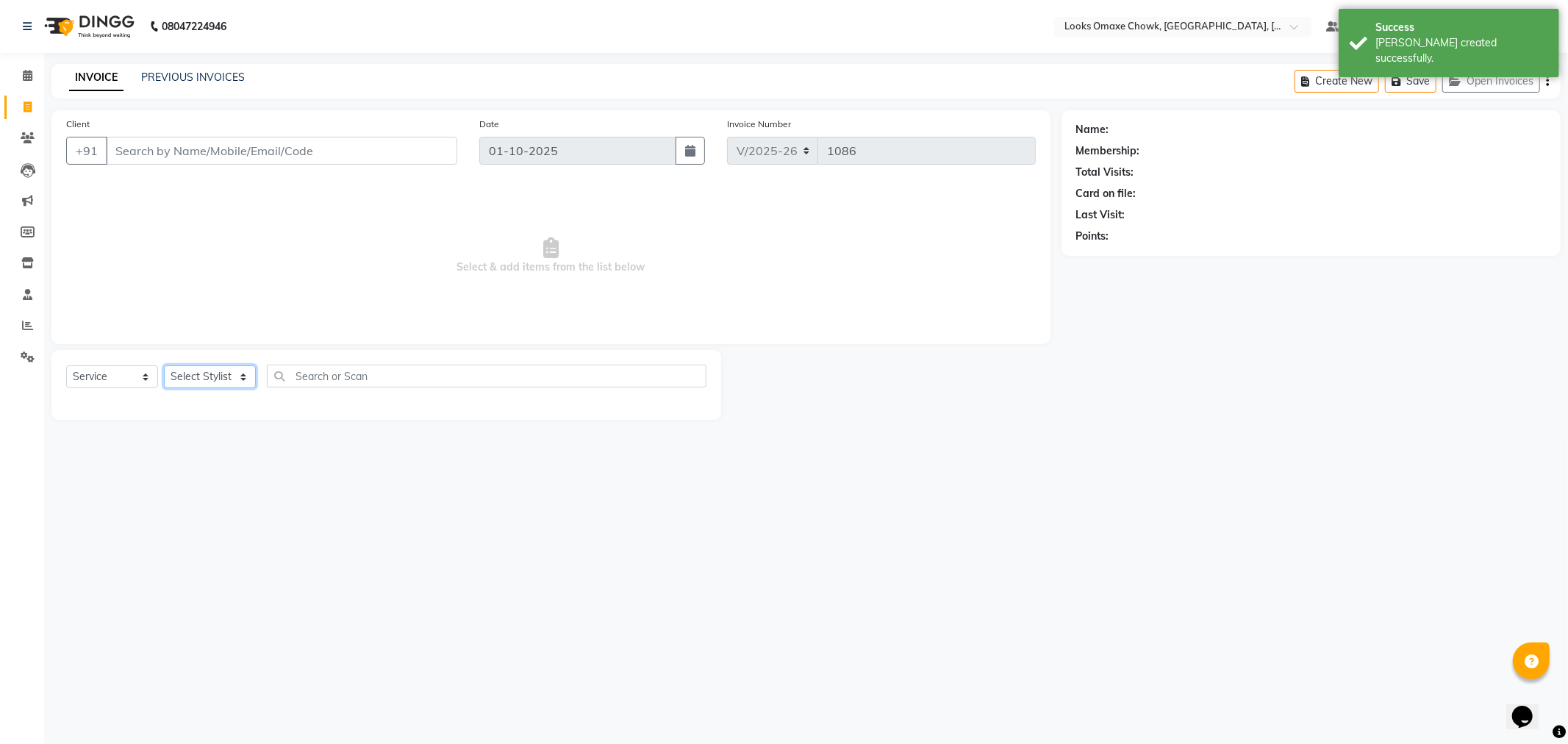
drag, startPoint x: 239, startPoint y: 370, endPoint x: 241, endPoint y: 378, distance: 8.2
click at [239, 370] on select "Select Stylist Aditya_mrg [PERSON_NAME] Counter_Sales Manager [PERSON_NAME] [PE…" at bounding box center [210, 377] width 92 height 22
select select "75644"
click at [164, 366] on select "Select Stylist Aditya_mrg [PERSON_NAME] Counter_Sales Manager [PERSON_NAME] [PE…" at bounding box center [210, 377] width 92 height 22
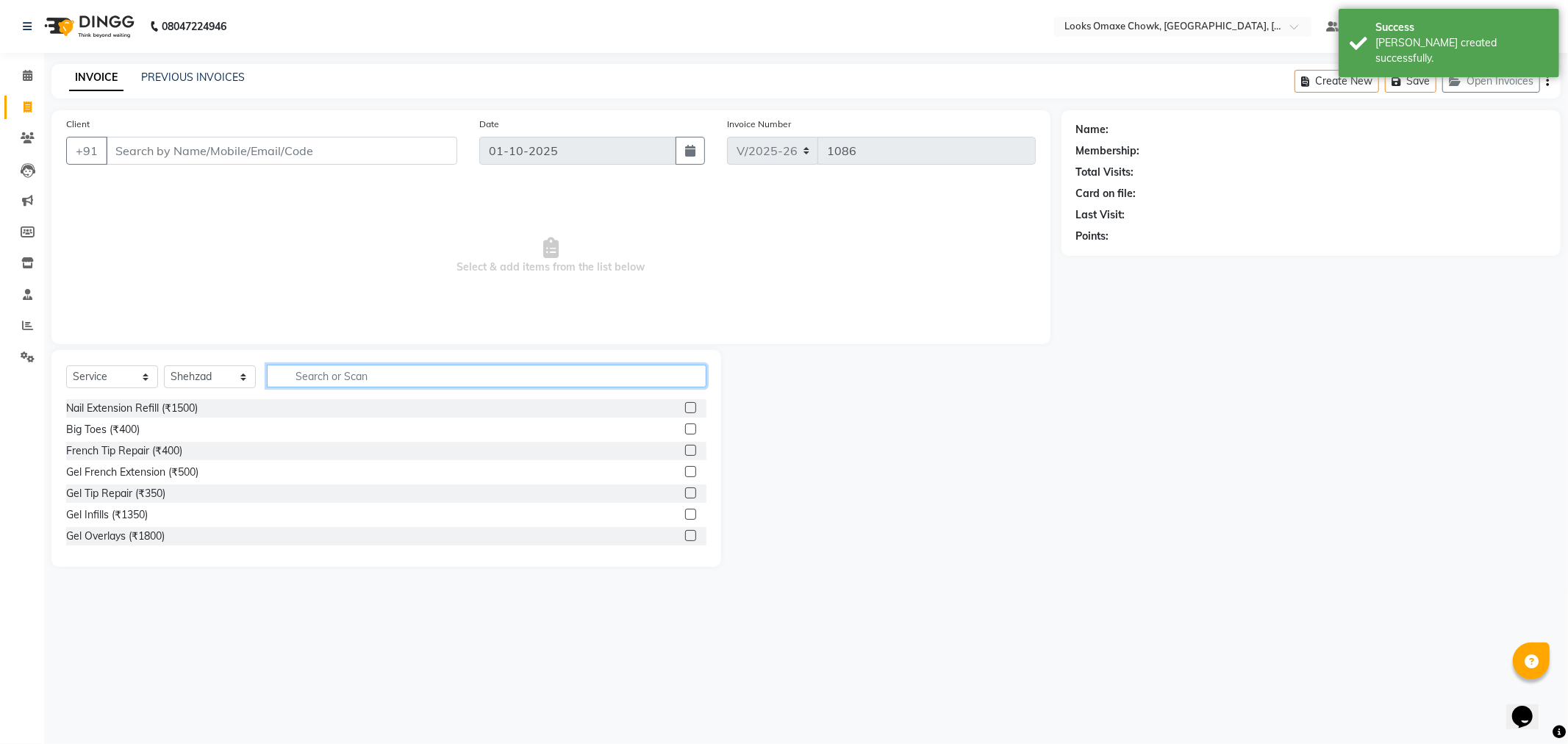
click at [373, 380] on input "text" at bounding box center [486, 376] width 439 height 22
type input "BEARD"
click at [692, 406] on label at bounding box center [691, 408] width 11 height 11
click at [692, 406] on input "checkbox" at bounding box center [690, 409] width 10 height 10
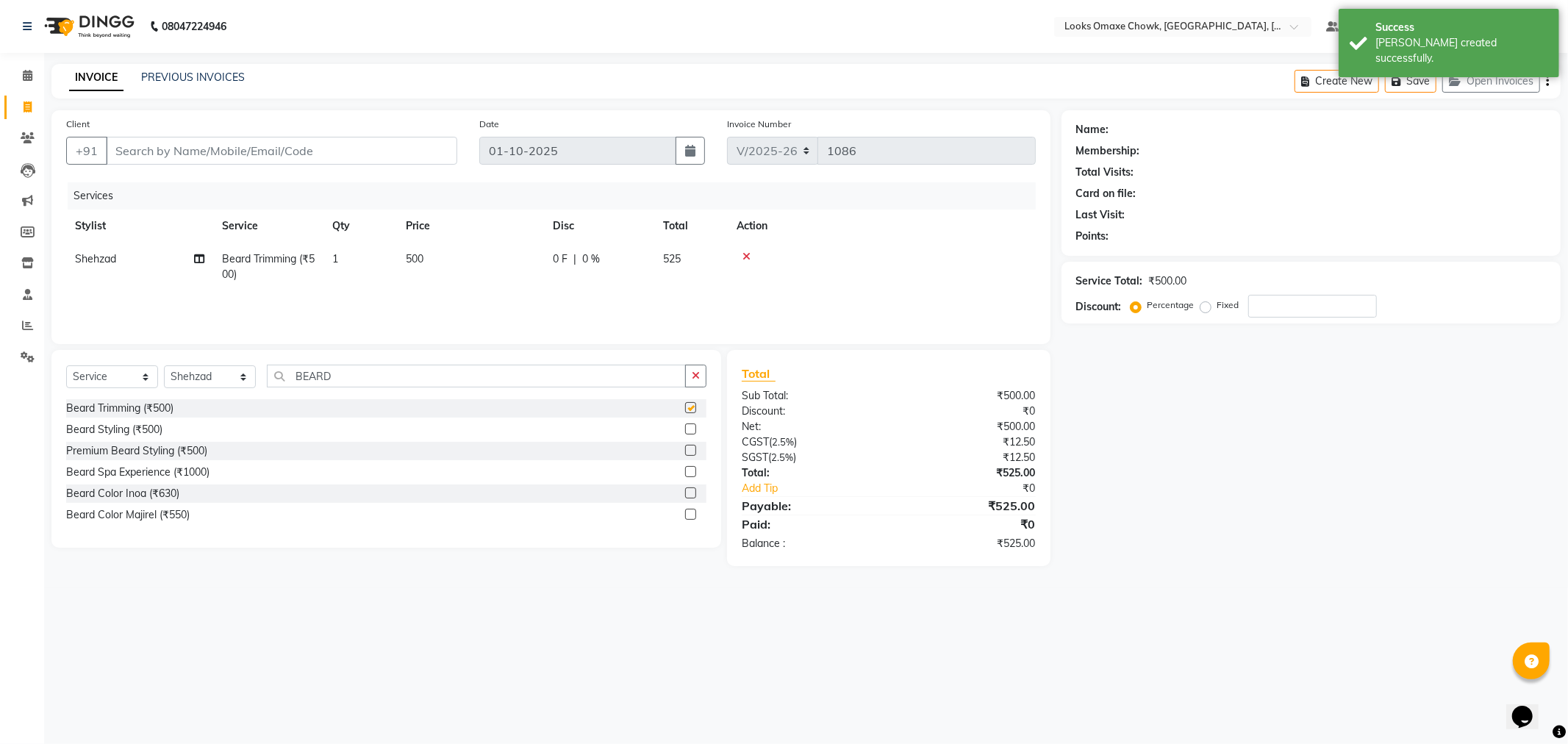
checkbox input "false"
click at [438, 260] on td "500" at bounding box center [470, 267] width 147 height 48
select select "75644"
click at [532, 264] on input "500" at bounding box center [539, 263] width 129 height 22
type input "5"
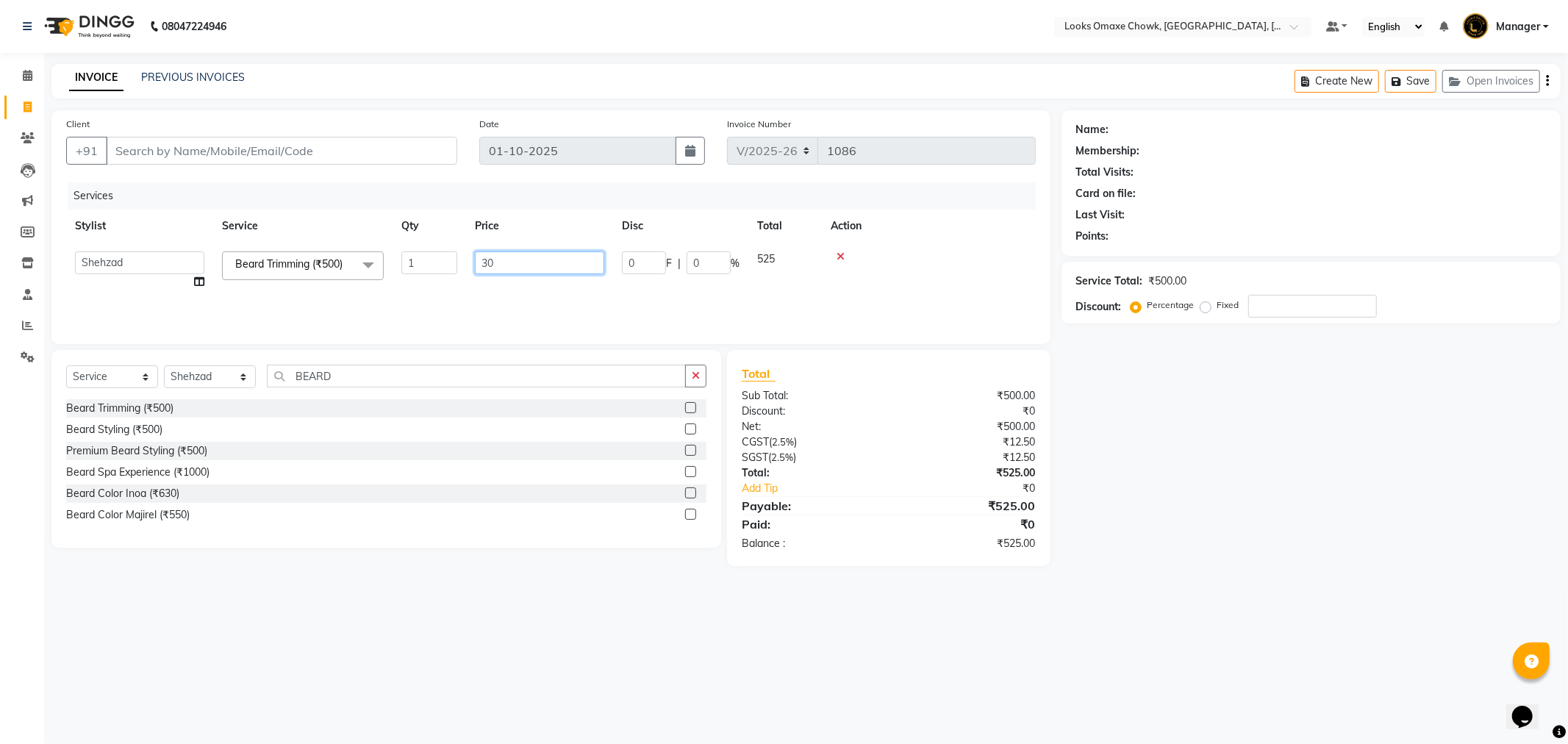
type input "300"
click at [1329, 485] on div "Name: Membership: Total Visits: Card on file: Last Visit: Points: Service Total…" at bounding box center [1317, 337] width 510 height 456
click at [195, 141] on input "Client" at bounding box center [282, 150] width 352 height 28
type input "7"
type input "0"
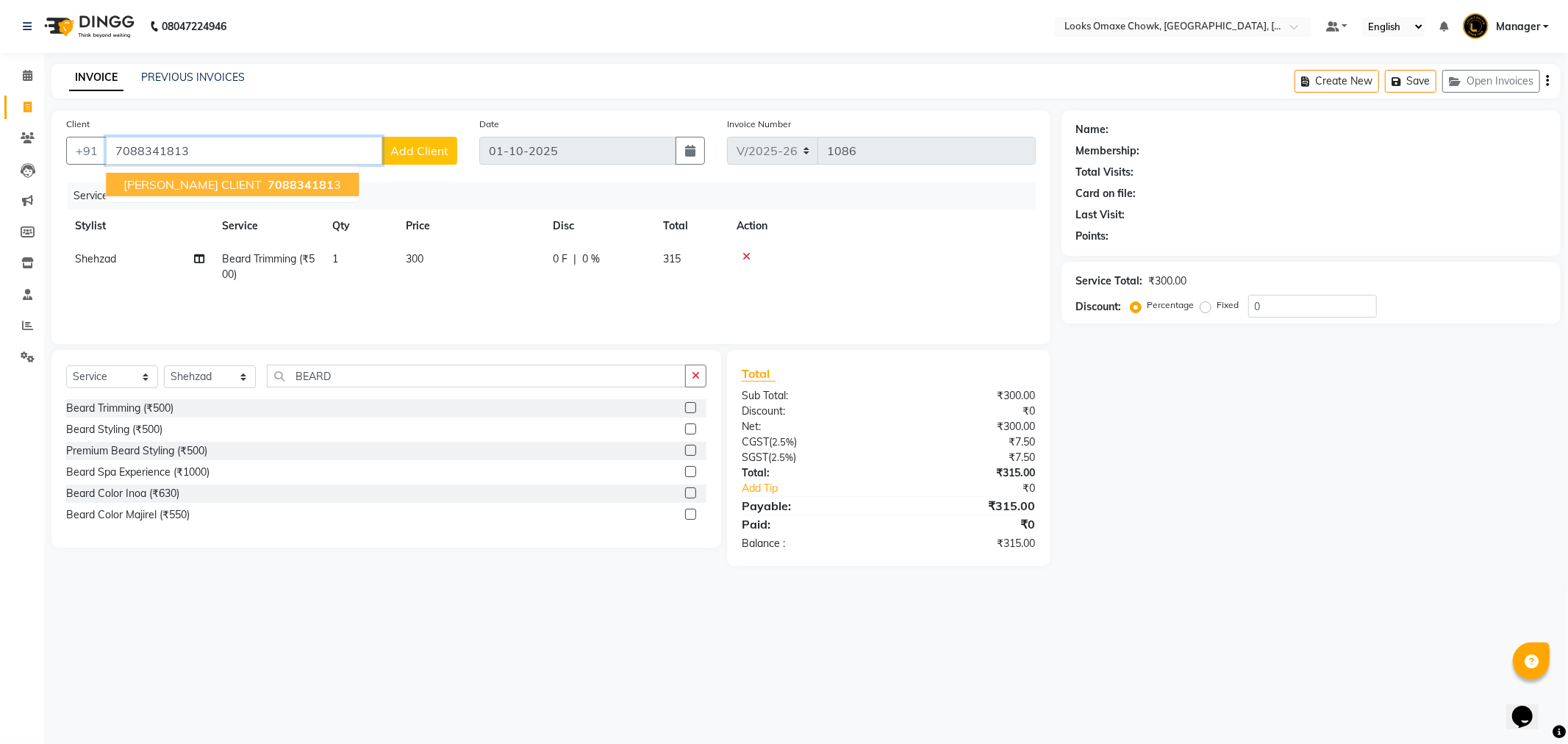
type input "7088341813"
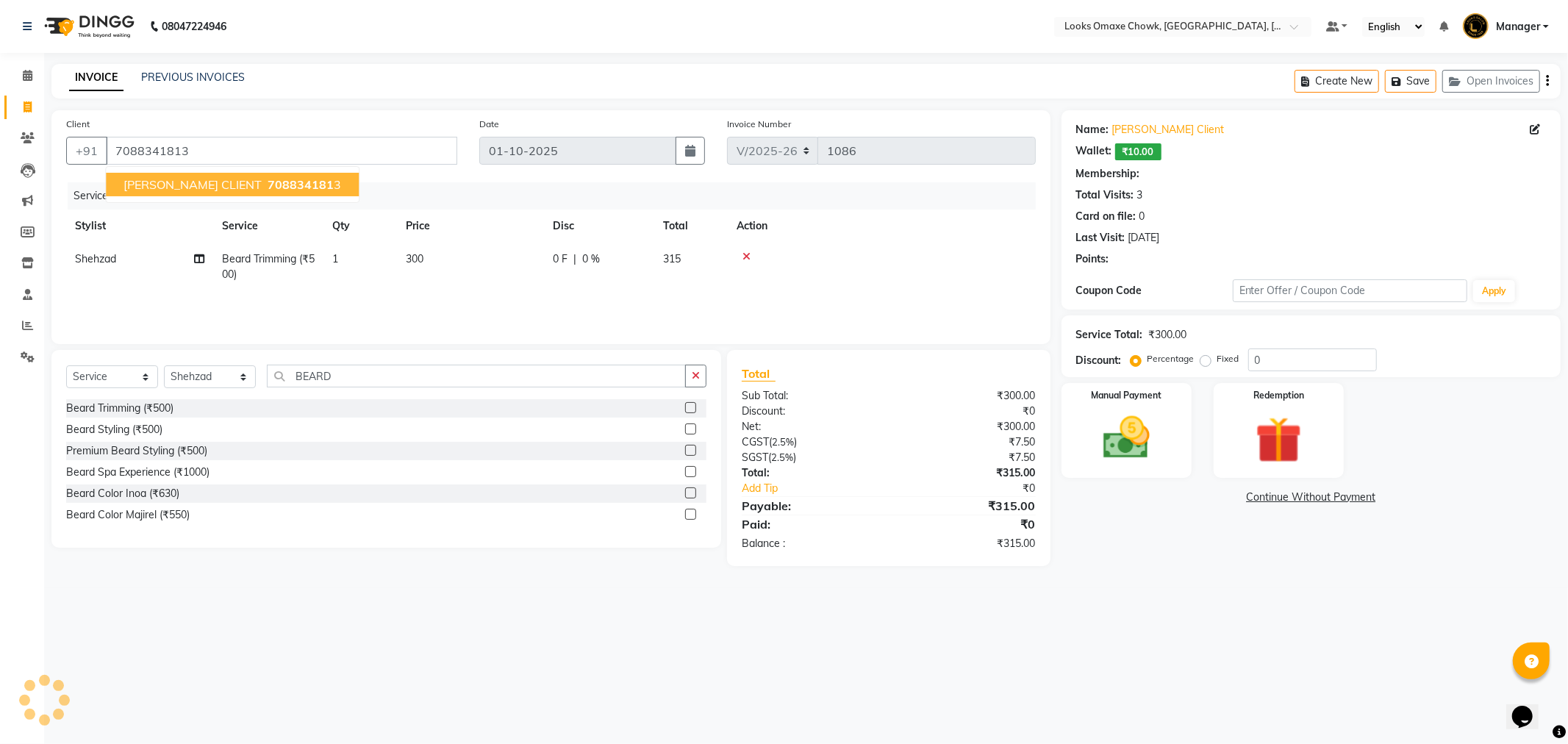
select select "1: Object"
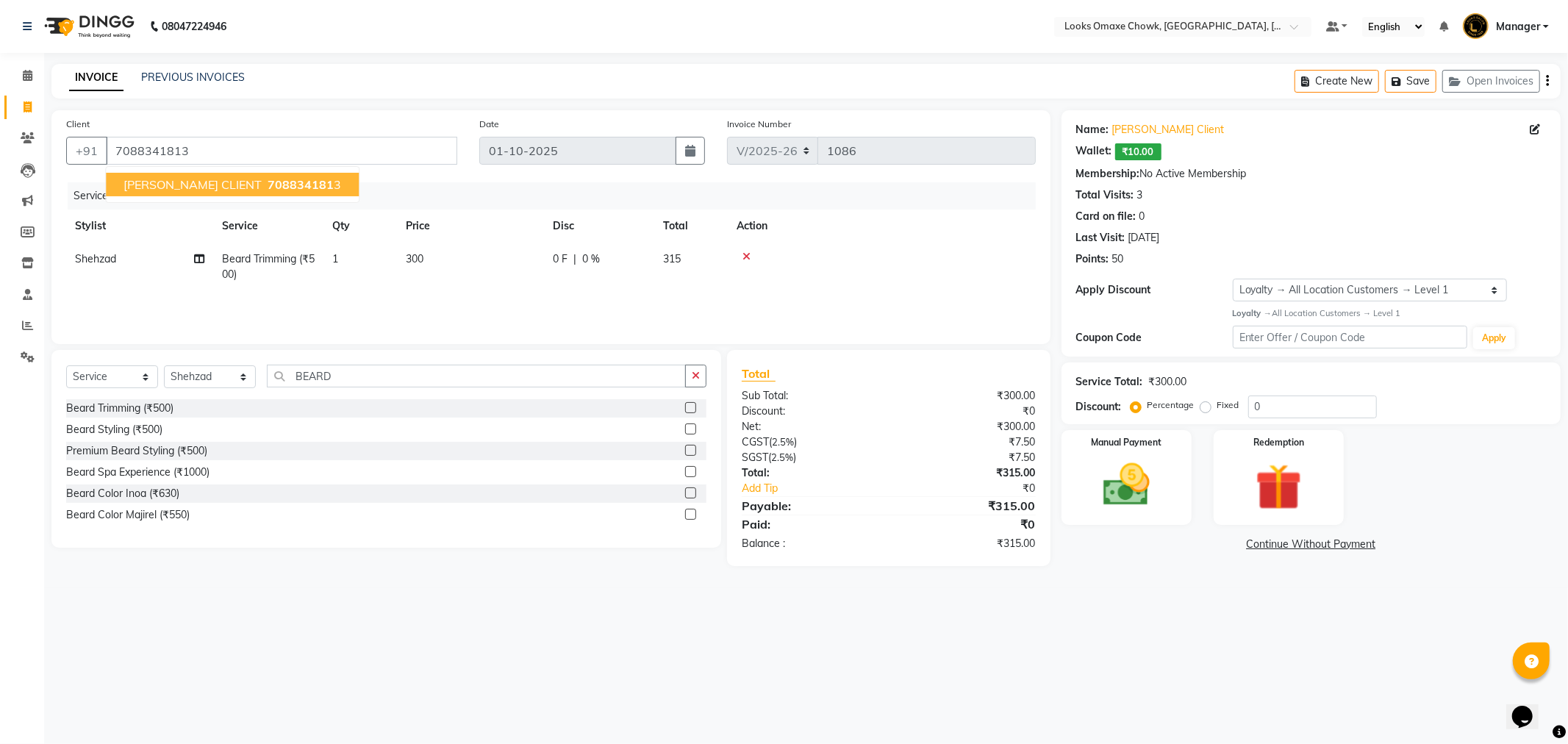
click at [1123, 660] on div "08047224946 Select Location × Looks Omaxe Chowk, [GEOGRAPHIC_DATA], [GEOGRAPHIC…" at bounding box center [784, 372] width 1568 height 744
click at [380, 362] on div "Select Service Product Membership Package Voucher Prepaid Gift Card Select Styl…" at bounding box center [386, 449] width 670 height 198
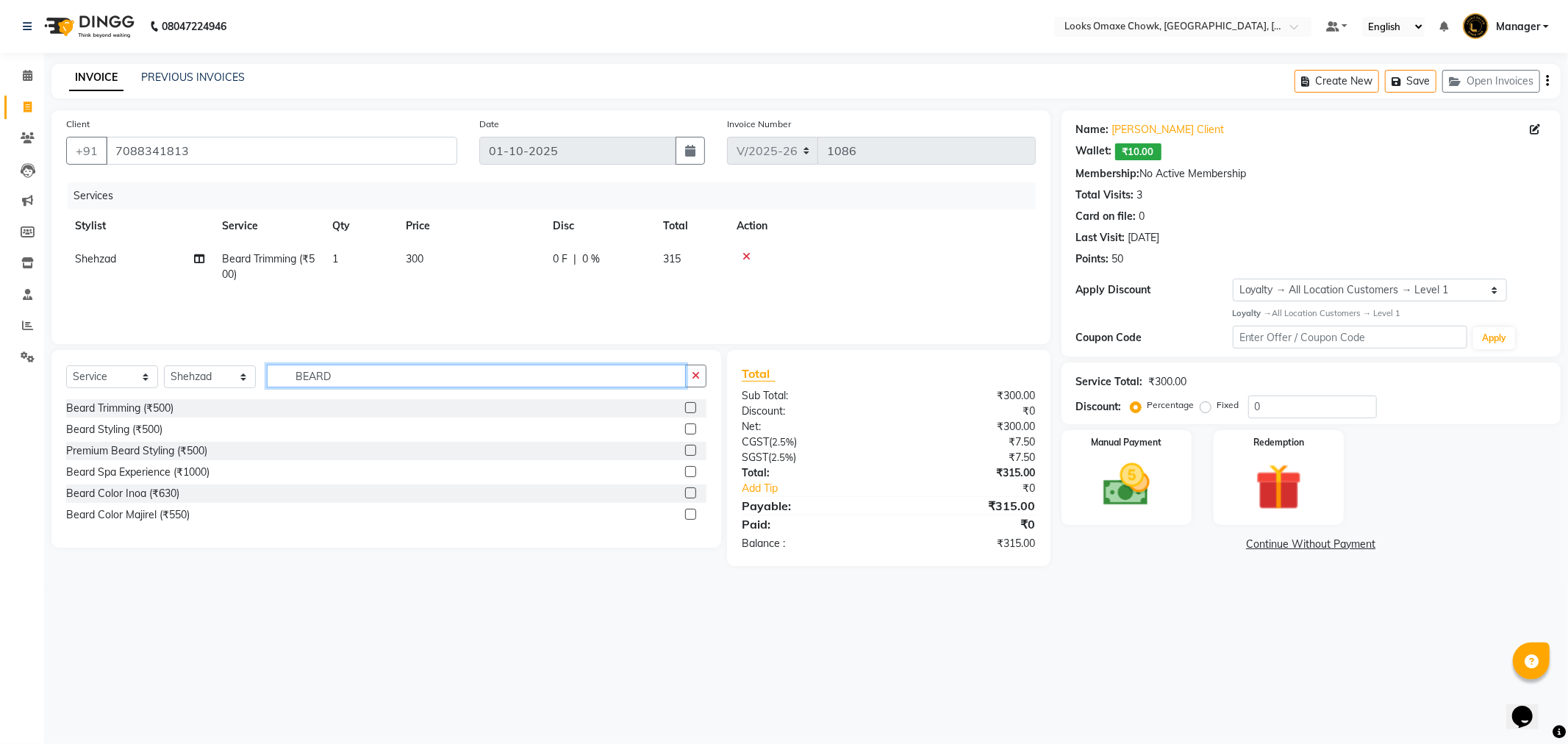
click at [381, 378] on input "BEARD" at bounding box center [476, 376] width 419 height 22
type input "B"
type input "WASH"
click at [178, 427] on div "Wash Shampoo(F) (₹150)" at bounding box center [126, 429] width 120 height 15
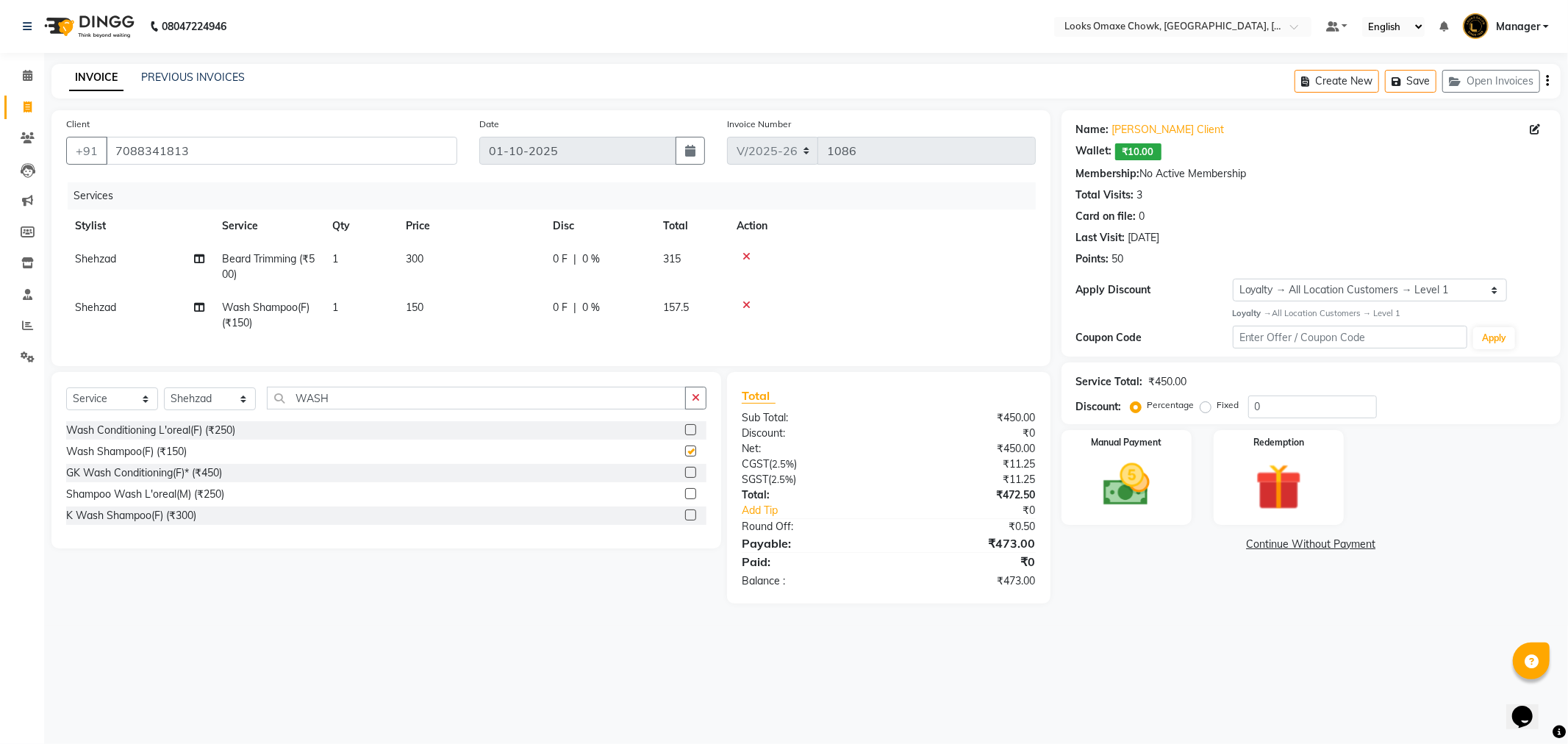
checkbox input "false"
drag, startPoint x: 439, startPoint y: 309, endPoint x: 467, endPoint y: 306, distance: 28.2
click at [445, 307] on td "150" at bounding box center [470, 315] width 147 height 48
select select "75644"
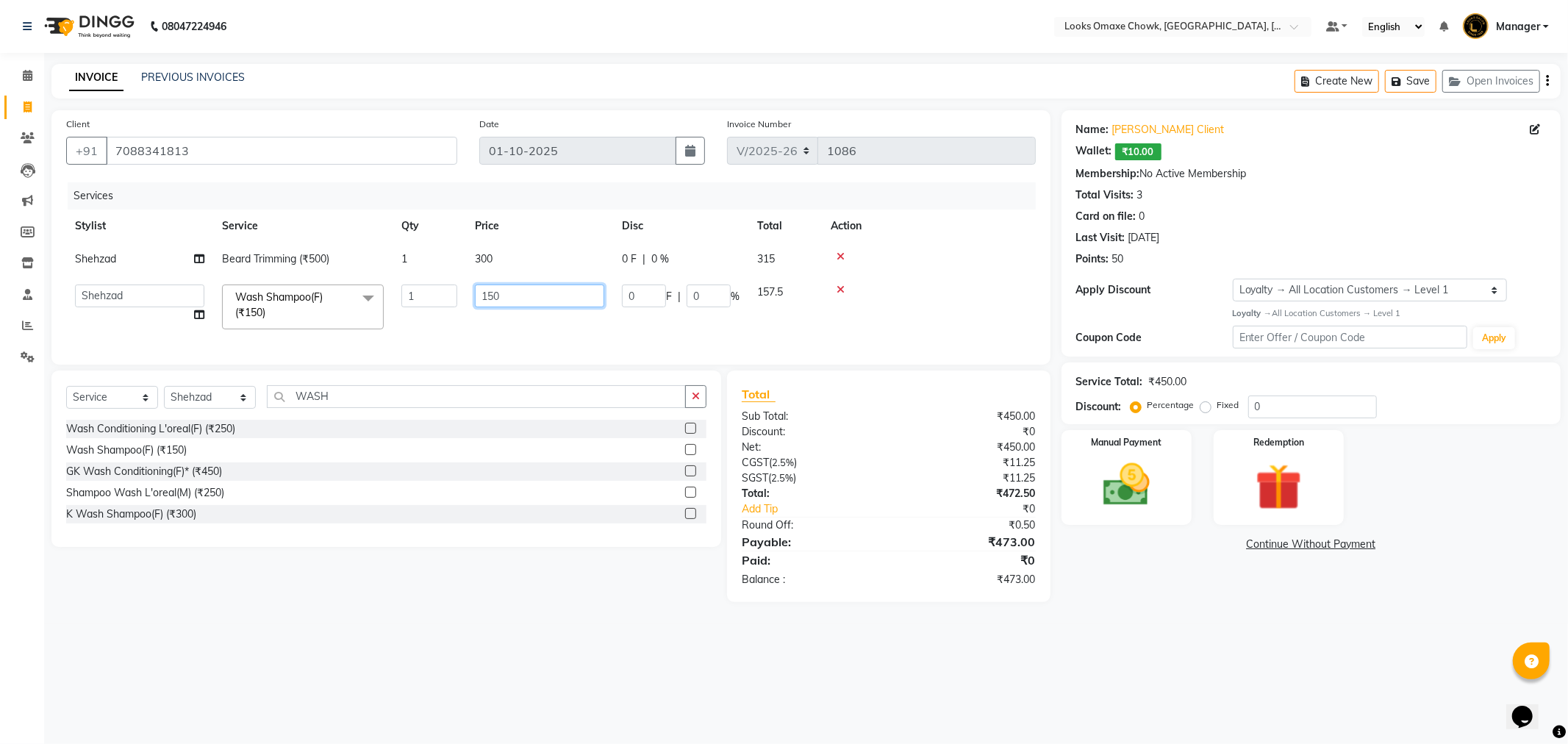
drag, startPoint x: 467, startPoint y: 306, endPoint x: 529, endPoint y: 299, distance: 62.4
click at [533, 298] on input "150" at bounding box center [539, 296] width 129 height 22
type input "1"
type input "250"
click at [1204, 647] on div "08047224946 Select Location × Looks Omaxe Chowk, [GEOGRAPHIC_DATA], [GEOGRAPHIC…" at bounding box center [784, 372] width 1568 height 744
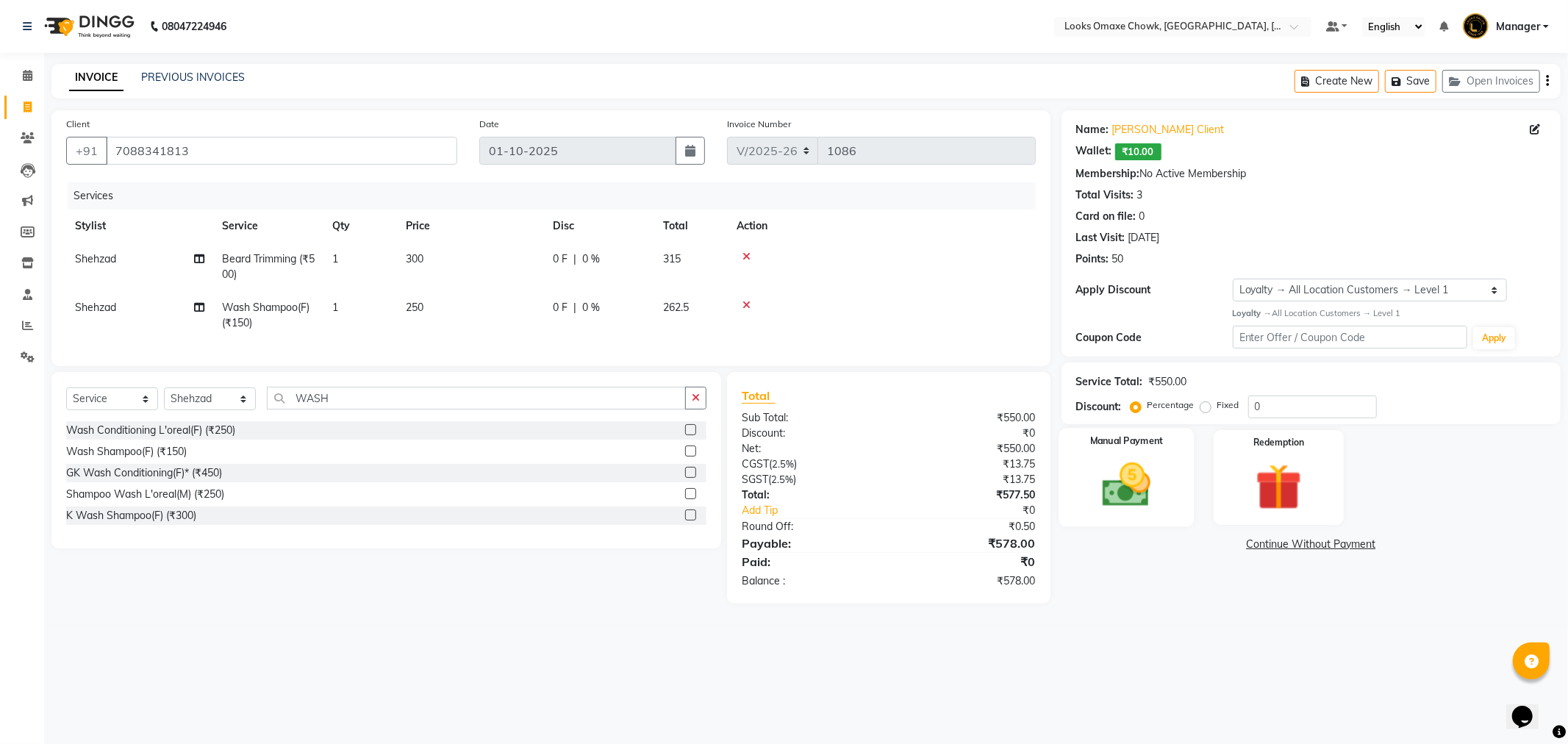
click at [1137, 488] on img at bounding box center [1127, 485] width 79 height 56
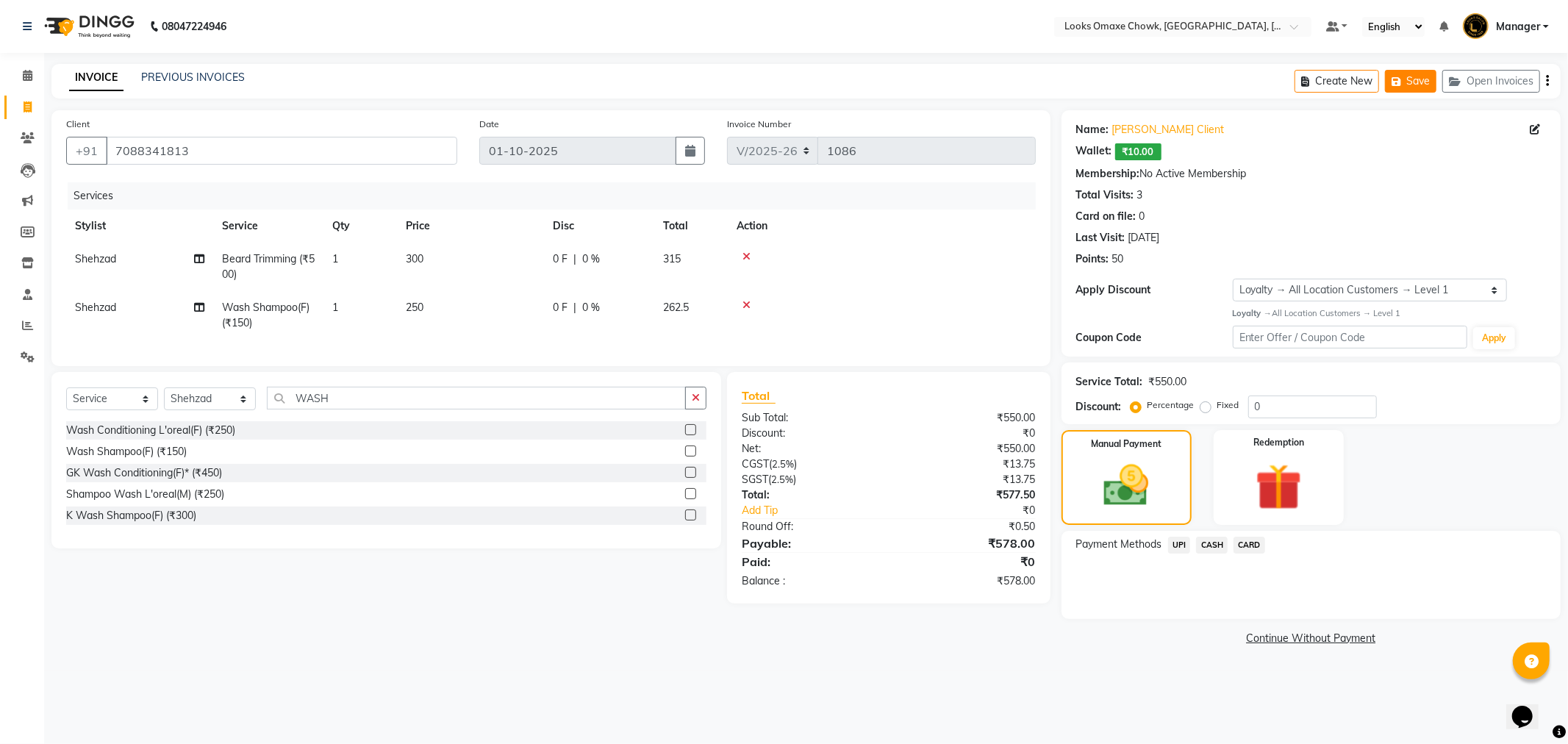
click at [1409, 84] on button "Save" at bounding box center [1411, 81] width 51 height 22
click at [107, 306] on span "Shehzad" at bounding box center [95, 307] width 41 height 13
select select "75644"
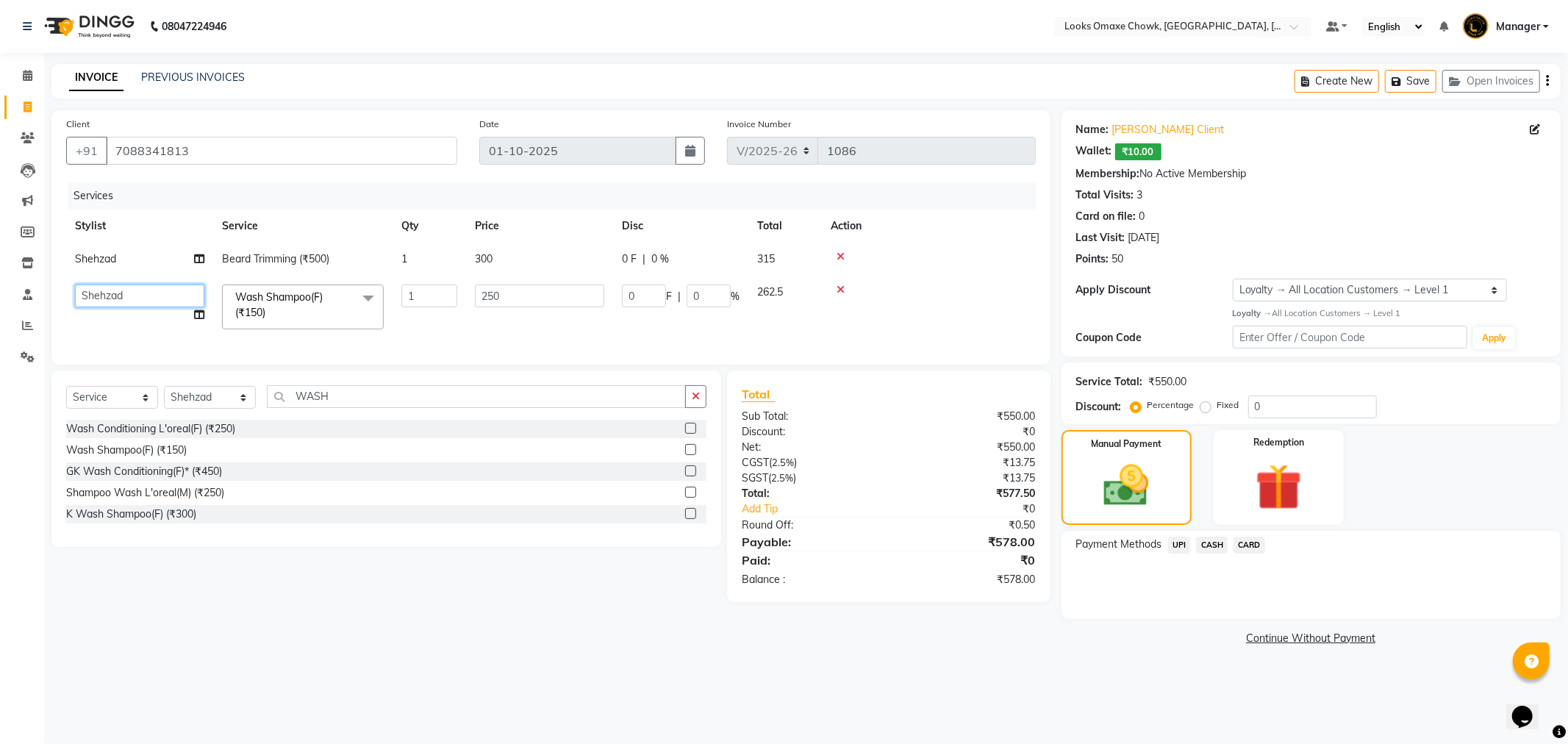
click at [145, 295] on select "Aditya_mrg [PERSON_NAME] Counter_Sales Manager [PERSON_NAME] [PERSON_NAME] [PER…" at bounding box center [139, 296] width 129 height 22
select select "93280"
click at [476, 321] on td "250" at bounding box center [539, 307] width 147 height 63
click at [1207, 705] on div "08047224946 Select Location × Looks Omaxe Chowk, [GEOGRAPHIC_DATA], [GEOGRAPHIC…" at bounding box center [784, 372] width 1568 height 744
click at [533, 328] on td "250" at bounding box center [539, 307] width 147 height 63
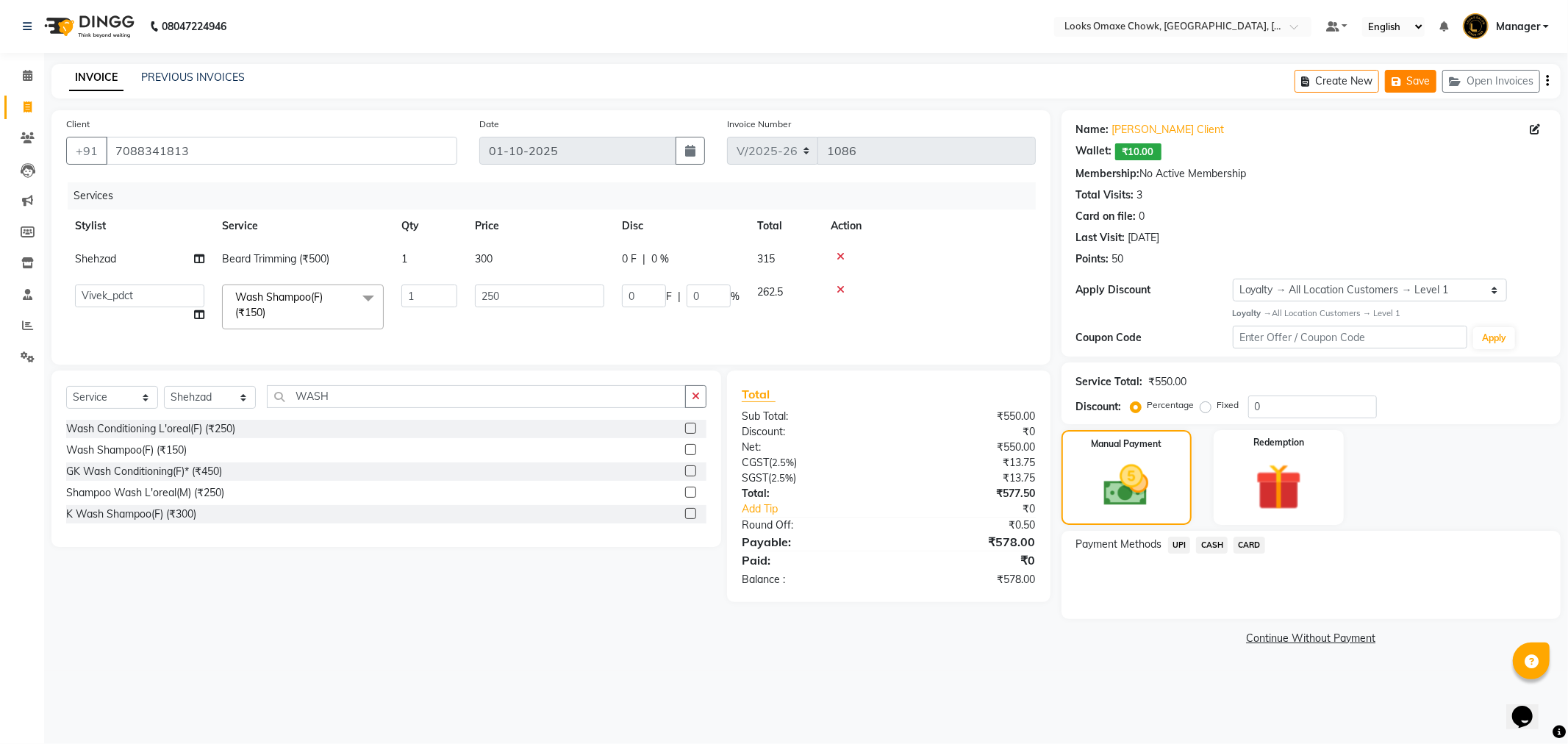
click at [1410, 75] on button "Save" at bounding box center [1411, 81] width 51 height 22
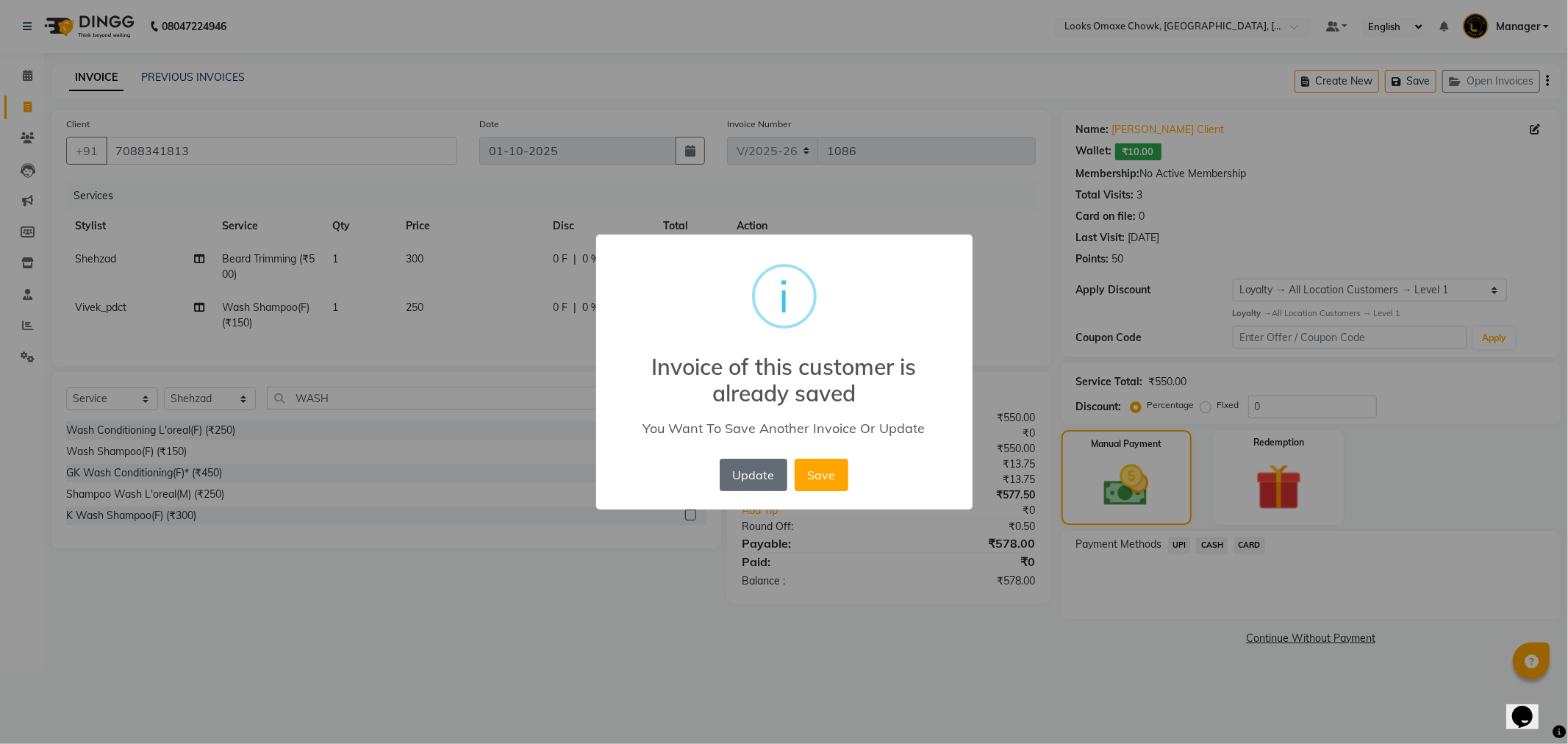
click at [767, 472] on button "Update" at bounding box center [753, 475] width 67 height 32
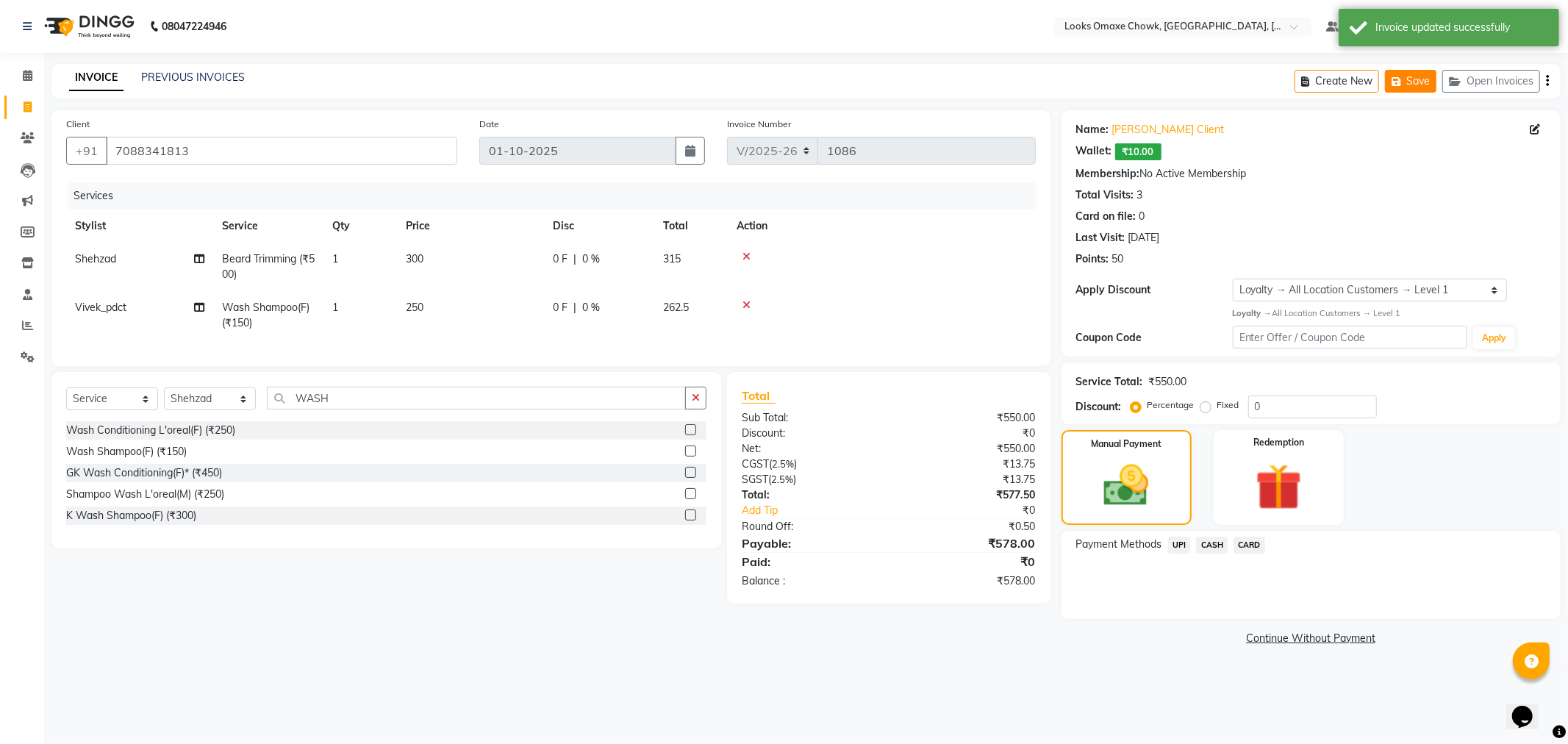
click at [1414, 91] on button "Save" at bounding box center [1411, 81] width 51 height 22
drag, startPoint x: 231, startPoint y: 149, endPoint x: 100, endPoint y: 148, distance: 131.0
click at [100, 148] on div "[PHONE_NUMBER]" at bounding box center [261, 150] width 391 height 28
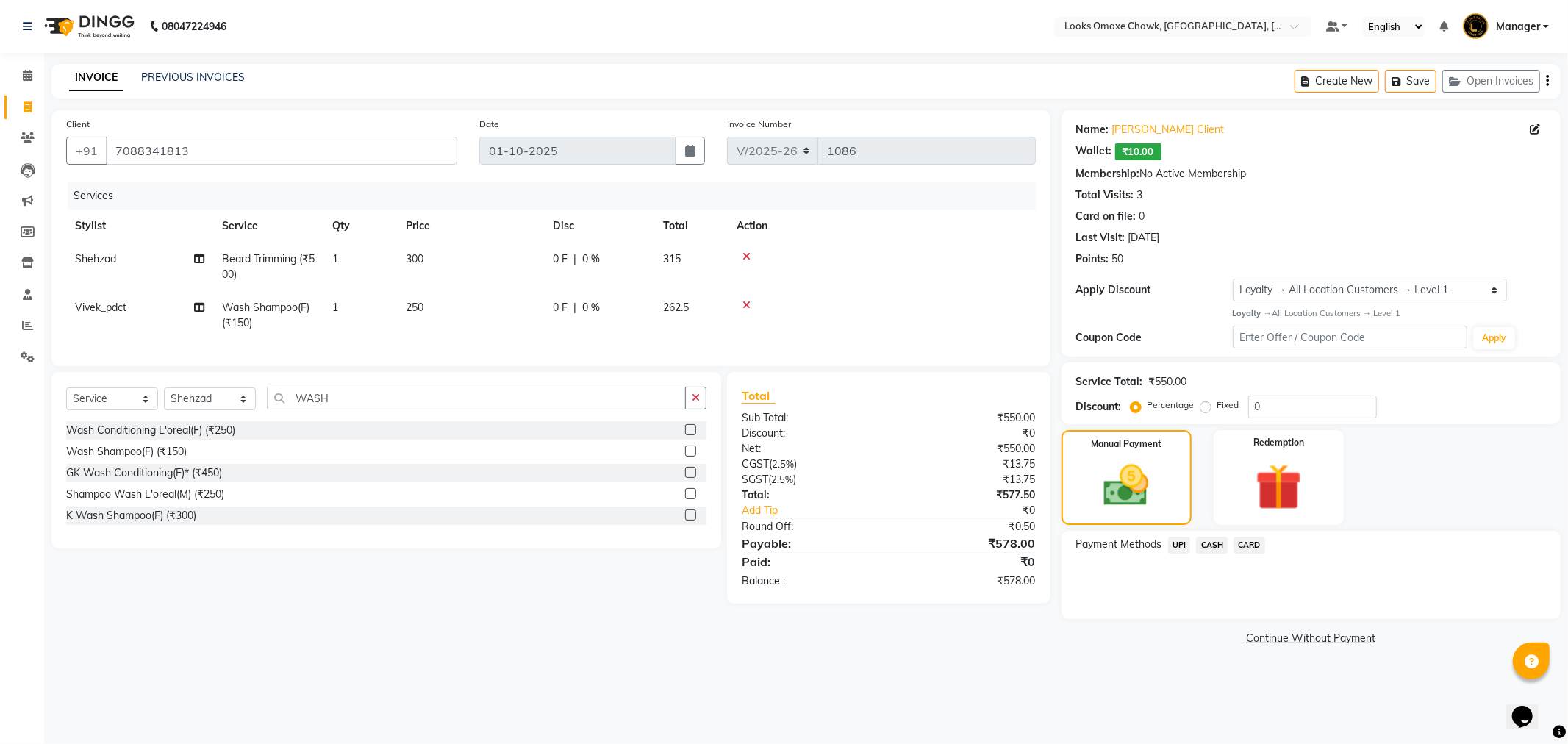
drag, startPoint x: 1185, startPoint y: 717, endPoint x: 1361, endPoint y: 272, distance: 478.5
click at [1184, 697] on div "08047224946 Select Location × Looks Omaxe Chowk, [GEOGRAPHIC_DATA], [GEOGRAPHIC…" at bounding box center [784, 372] width 1568 height 744
click at [1411, 79] on button "Save" at bounding box center [1411, 81] width 51 height 22
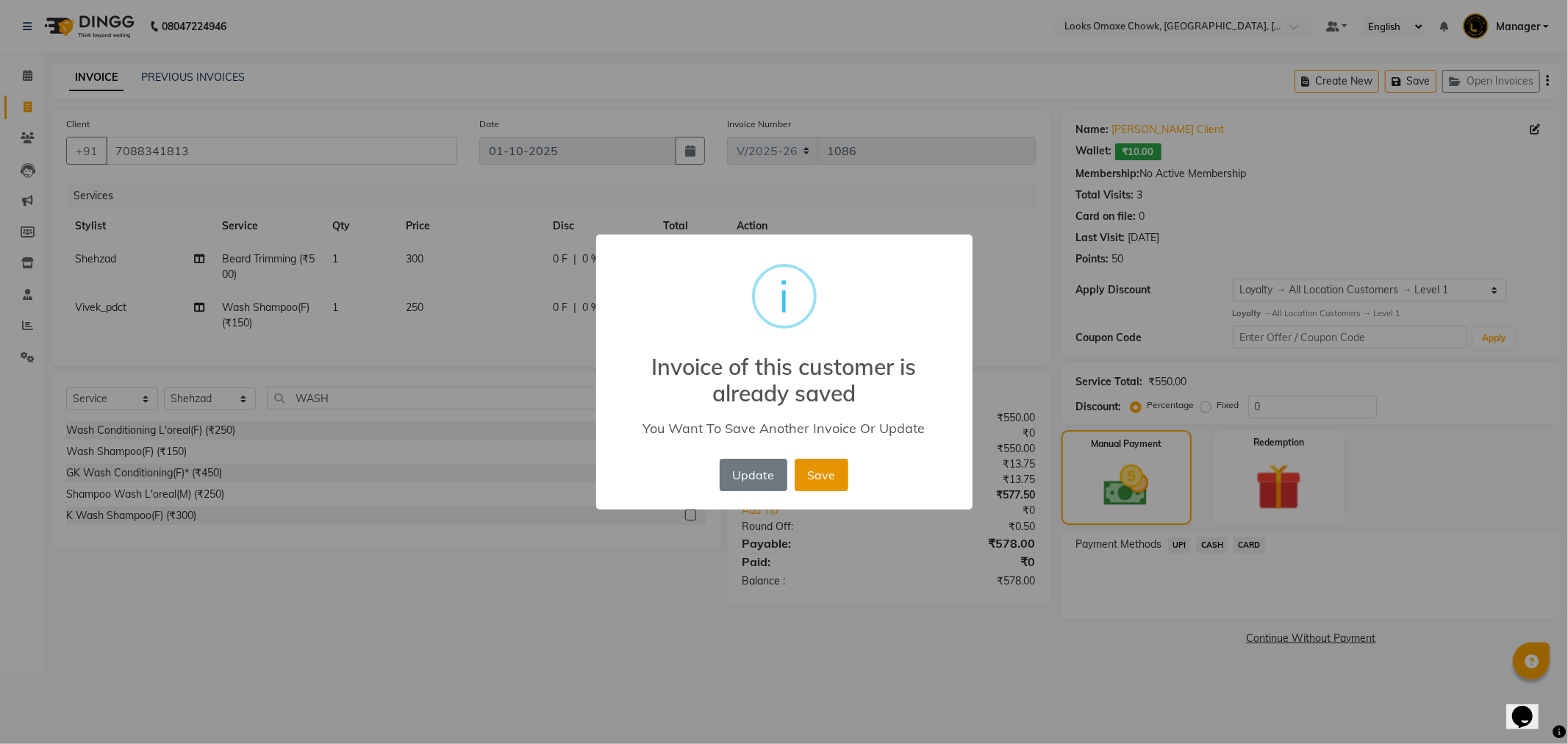
click at [819, 472] on button "Save" at bounding box center [821, 475] width 54 height 32
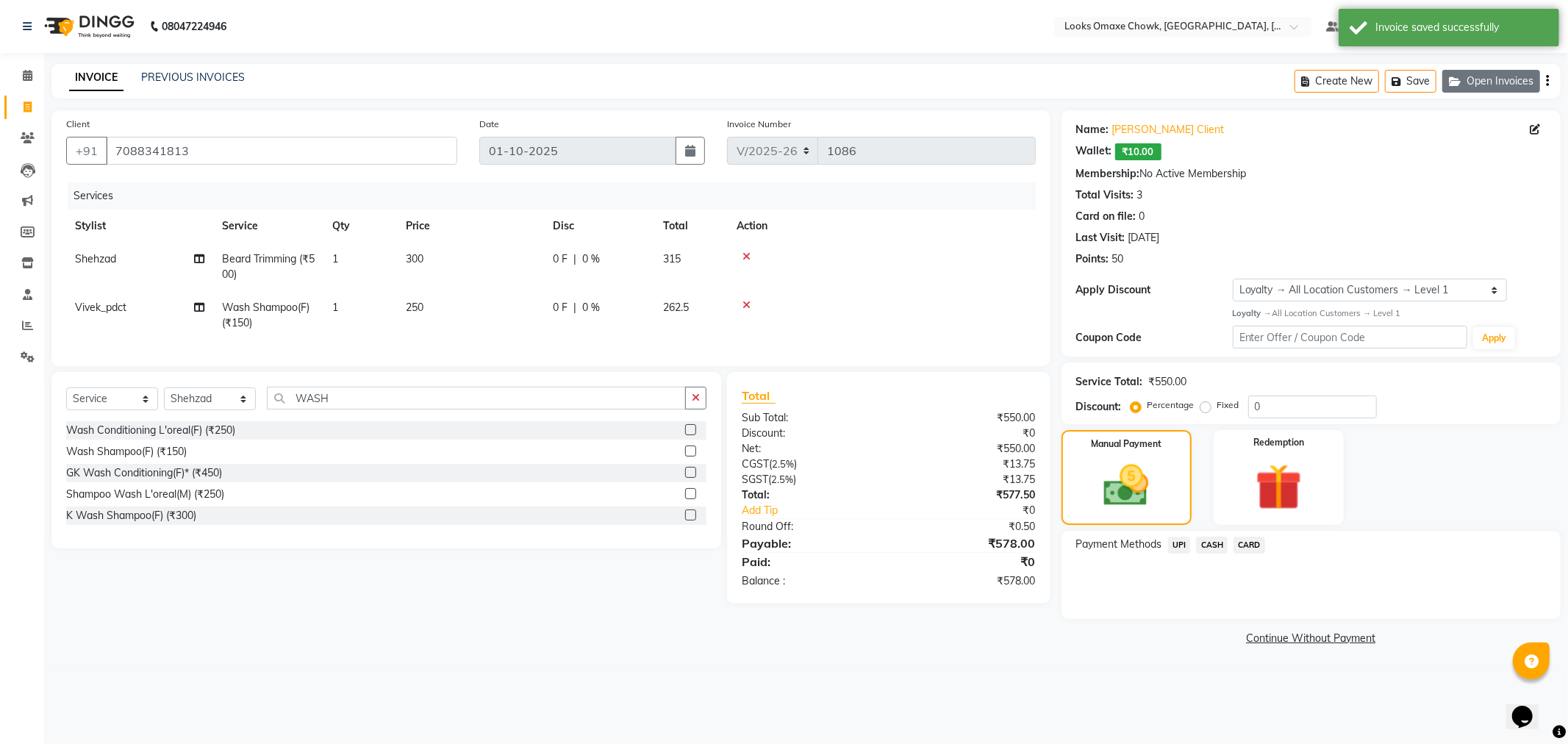
click at [1480, 78] on button "Open Invoices" at bounding box center [1492, 81] width 98 height 22
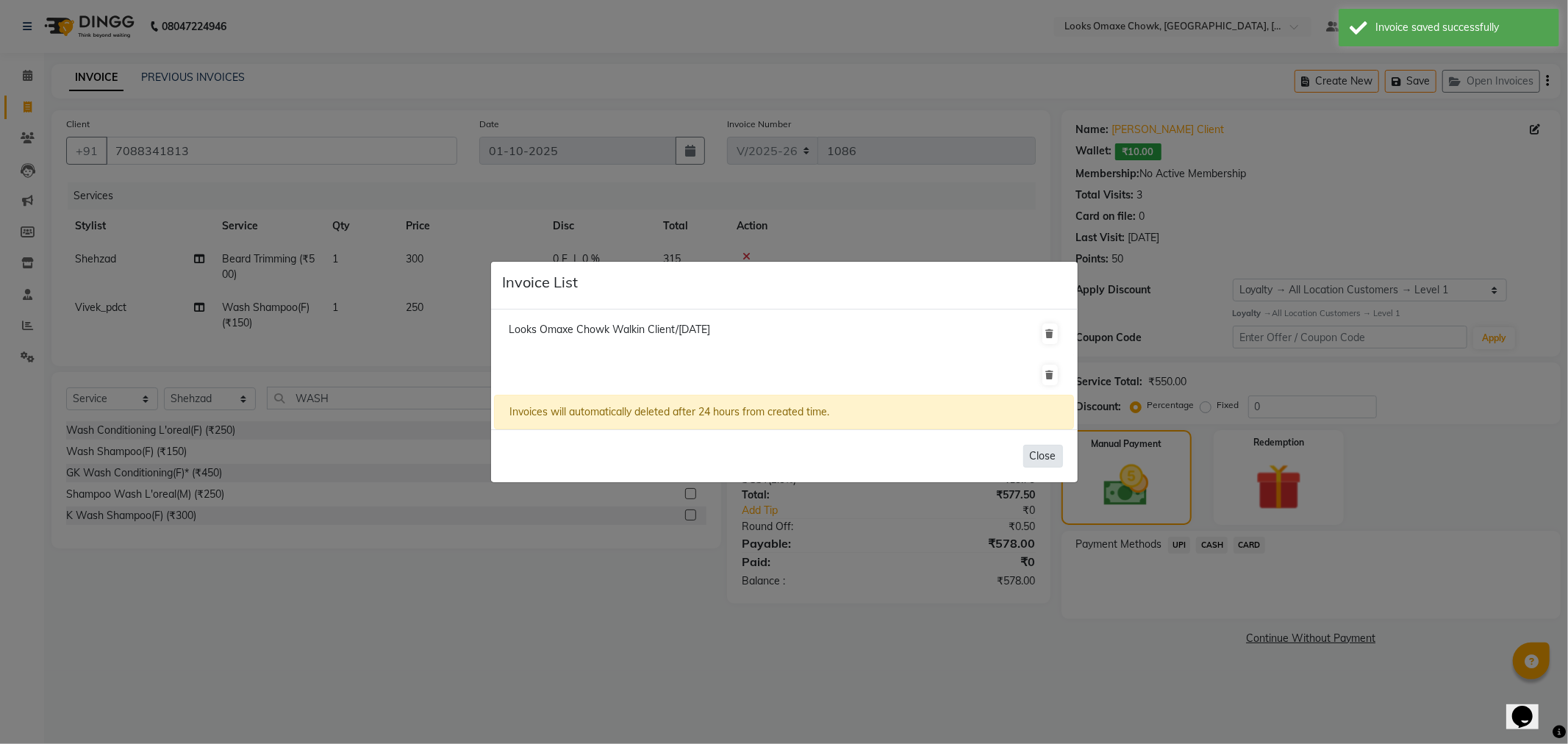
click at [1043, 460] on button "Close" at bounding box center [1043, 456] width 39 height 22
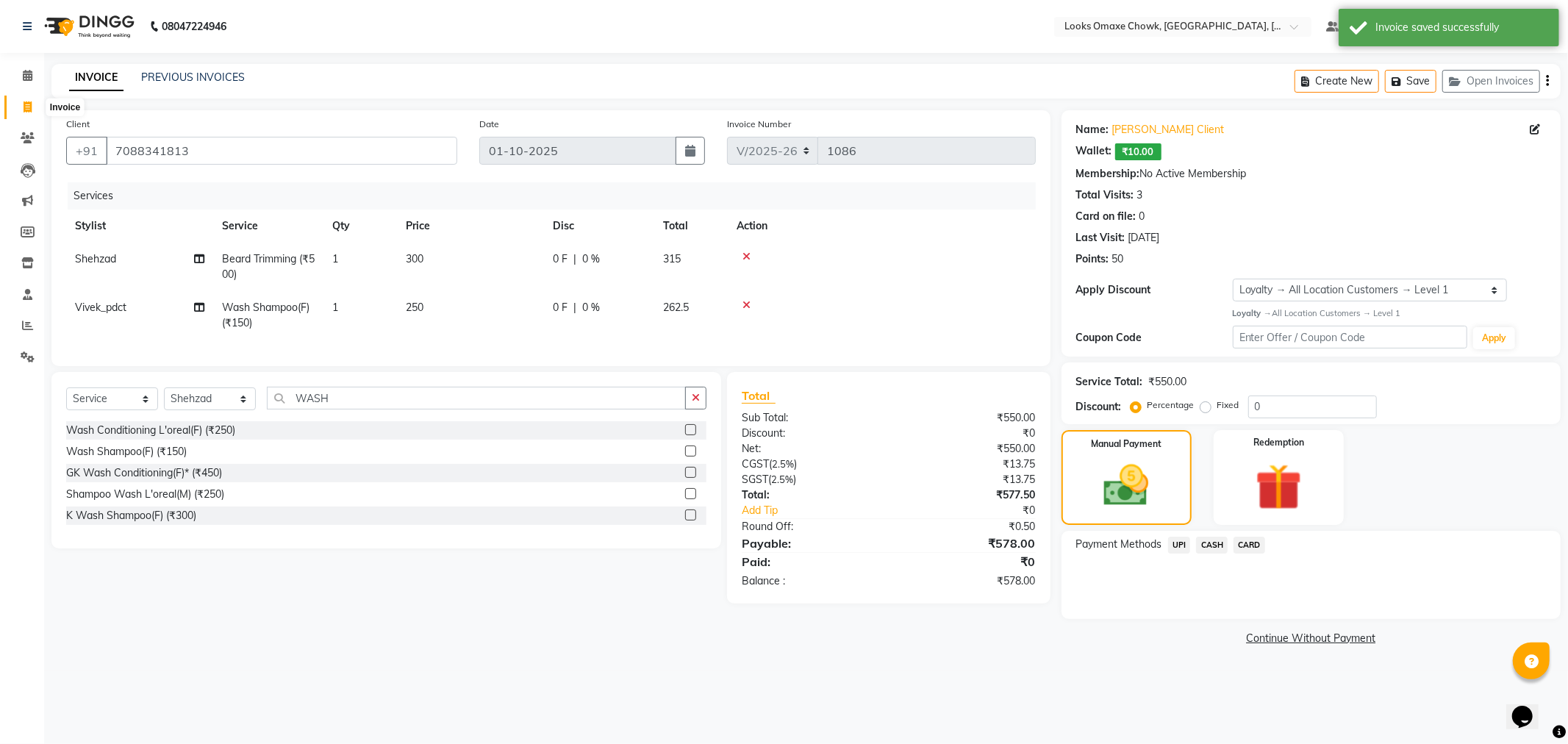
click at [27, 112] on icon at bounding box center [27, 107] width 8 height 11
select select "service"
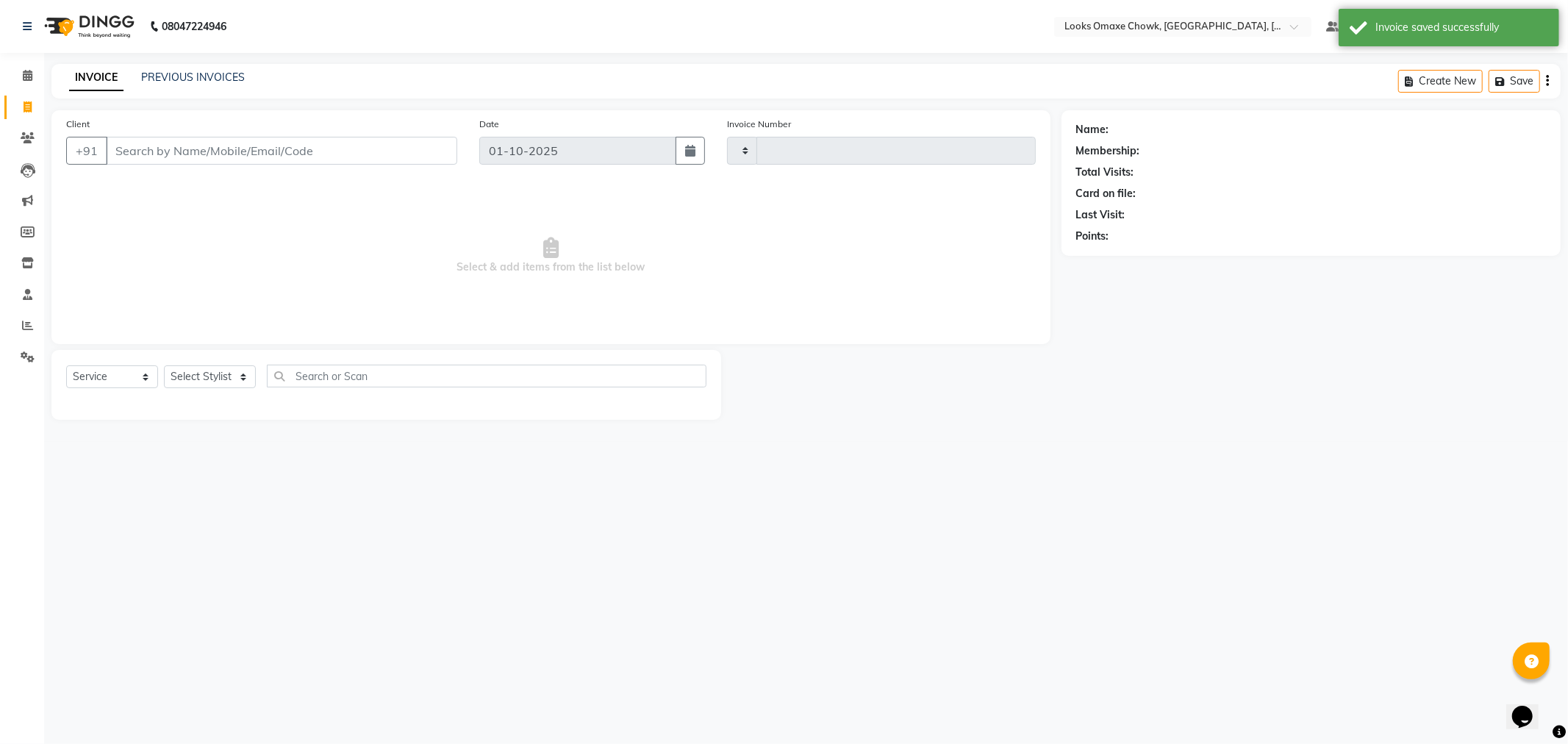
type input "1086"
select select "8121"
click at [1500, 71] on button "Open Invoices" at bounding box center [1492, 81] width 98 height 22
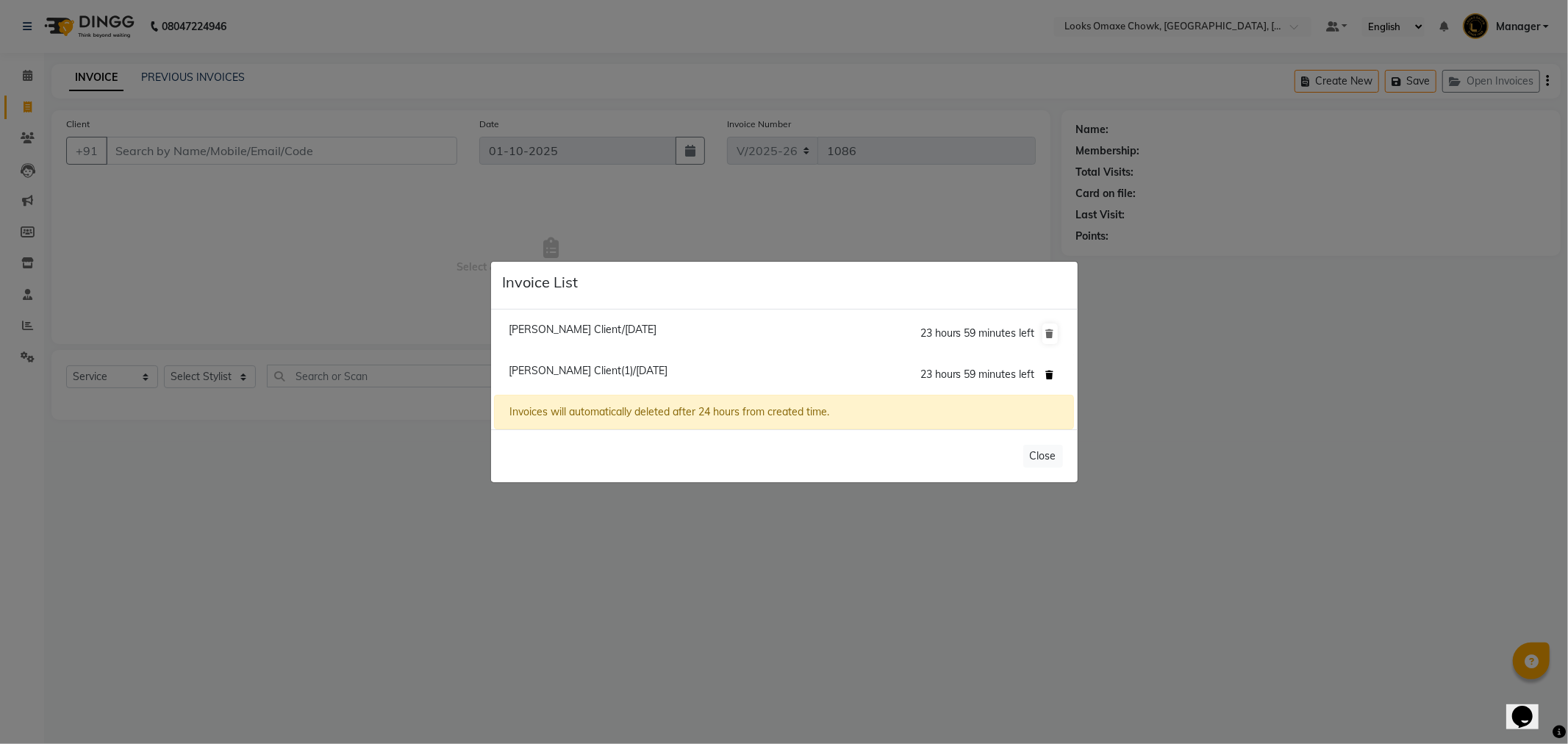
click at [1047, 370] on icon at bounding box center [1050, 374] width 8 height 9
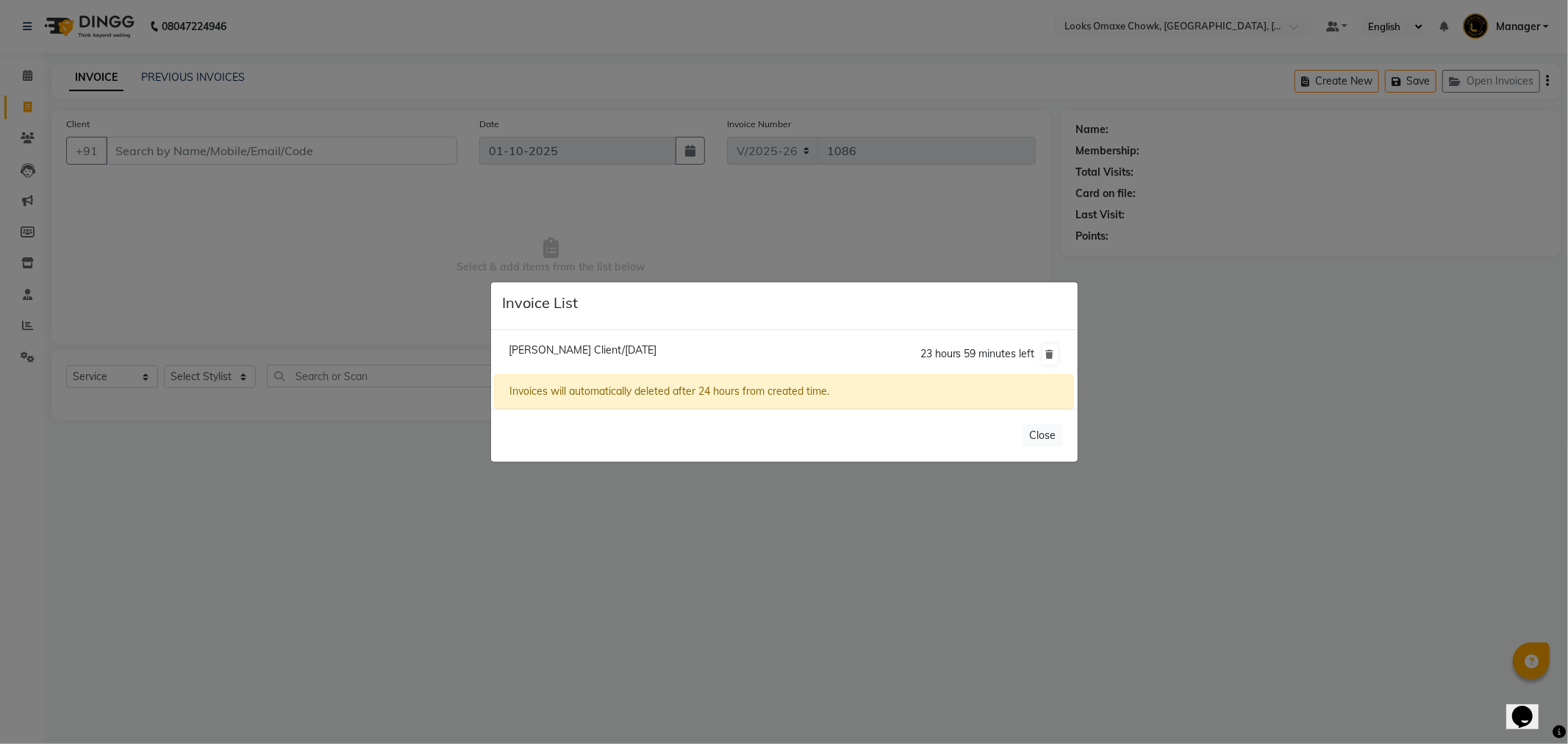
click at [964, 351] on span "23 hours 59 minutes left" at bounding box center [978, 354] width 115 height 13
click at [607, 349] on span "[PERSON_NAME] Client/[DATE]" at bounding box center [582, 350] width 148 height 13
type input "7088341813"
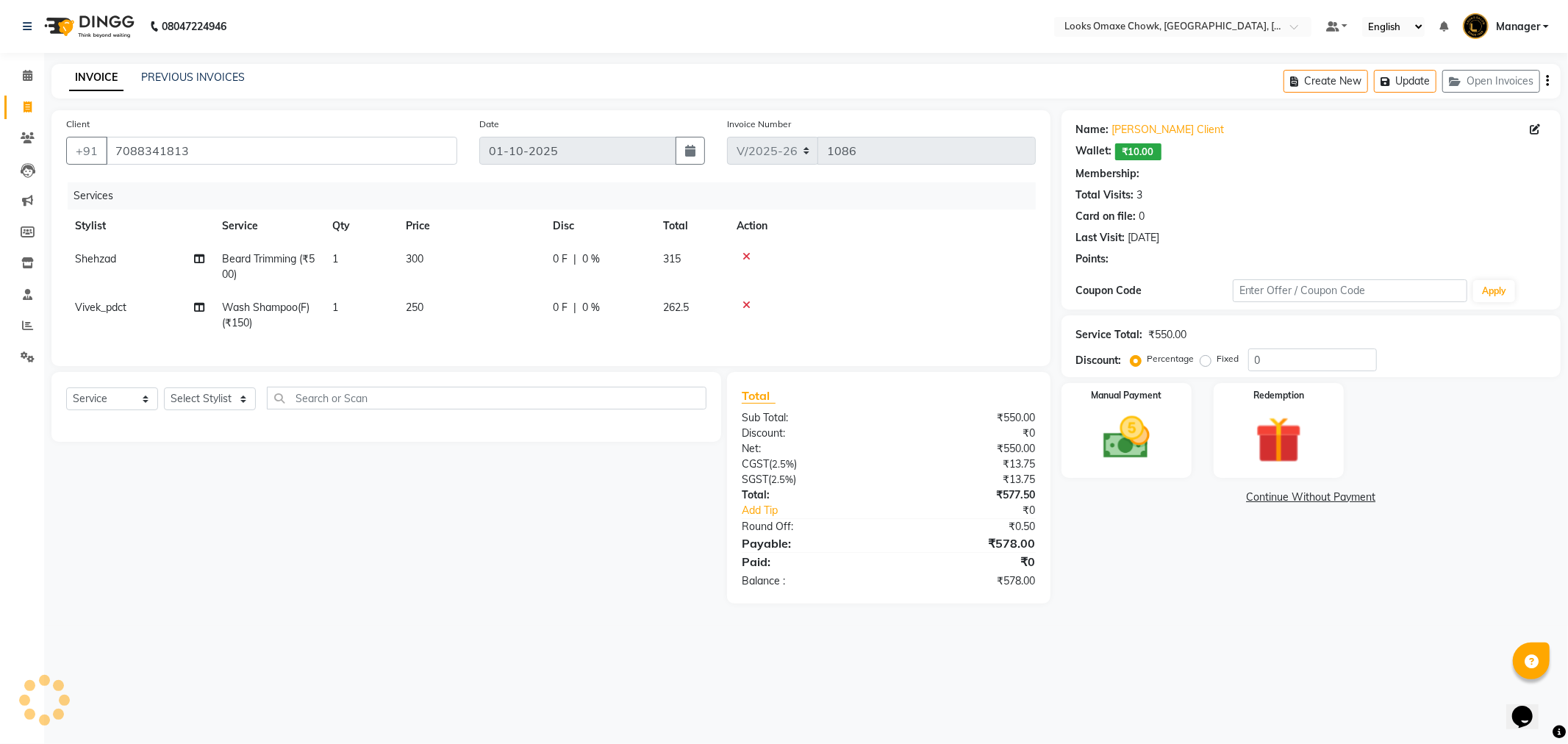
select select "1: Object"
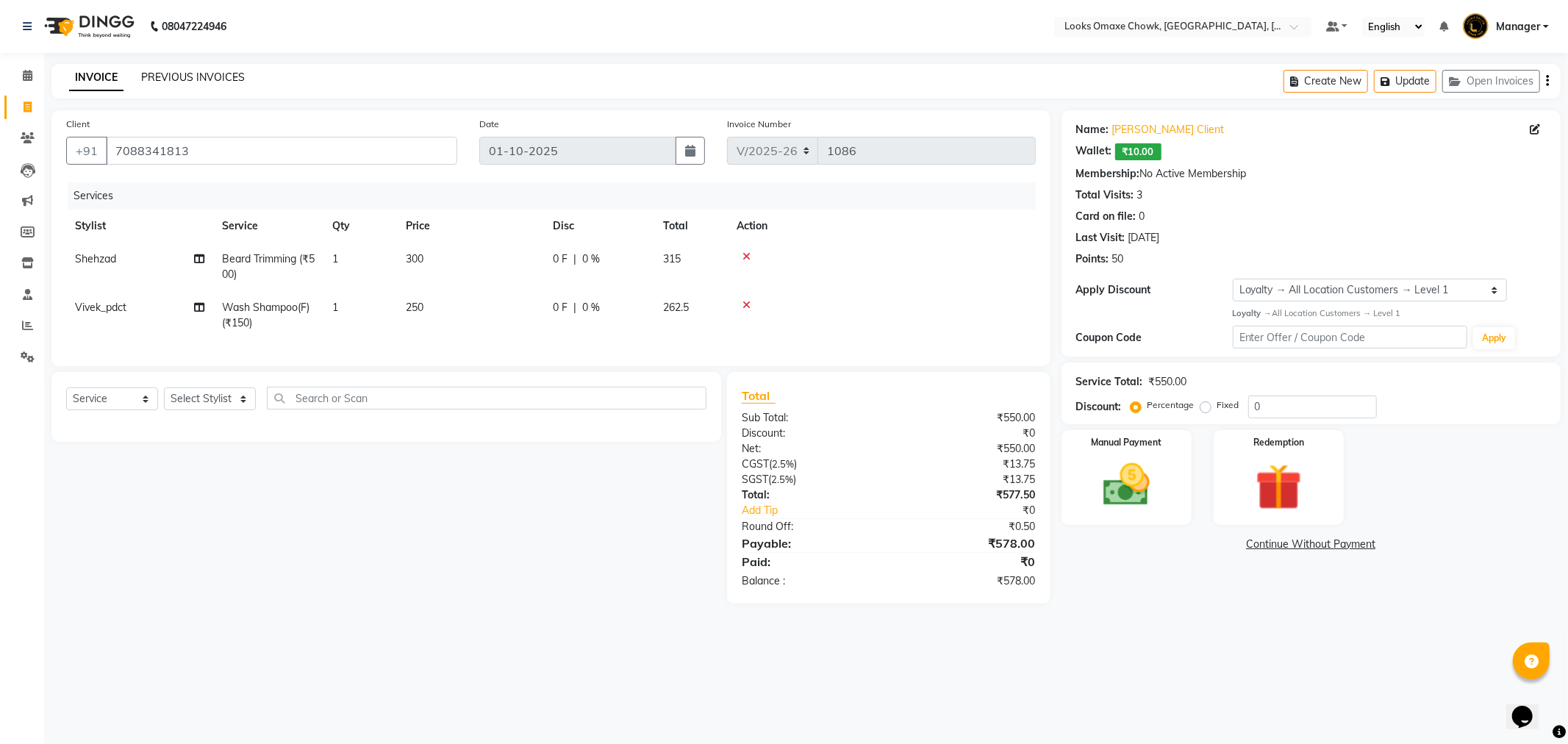
click at [195, 76] on link "PREVIOUS INVOICES" at bounding box center [193, 77] width 104 height 13
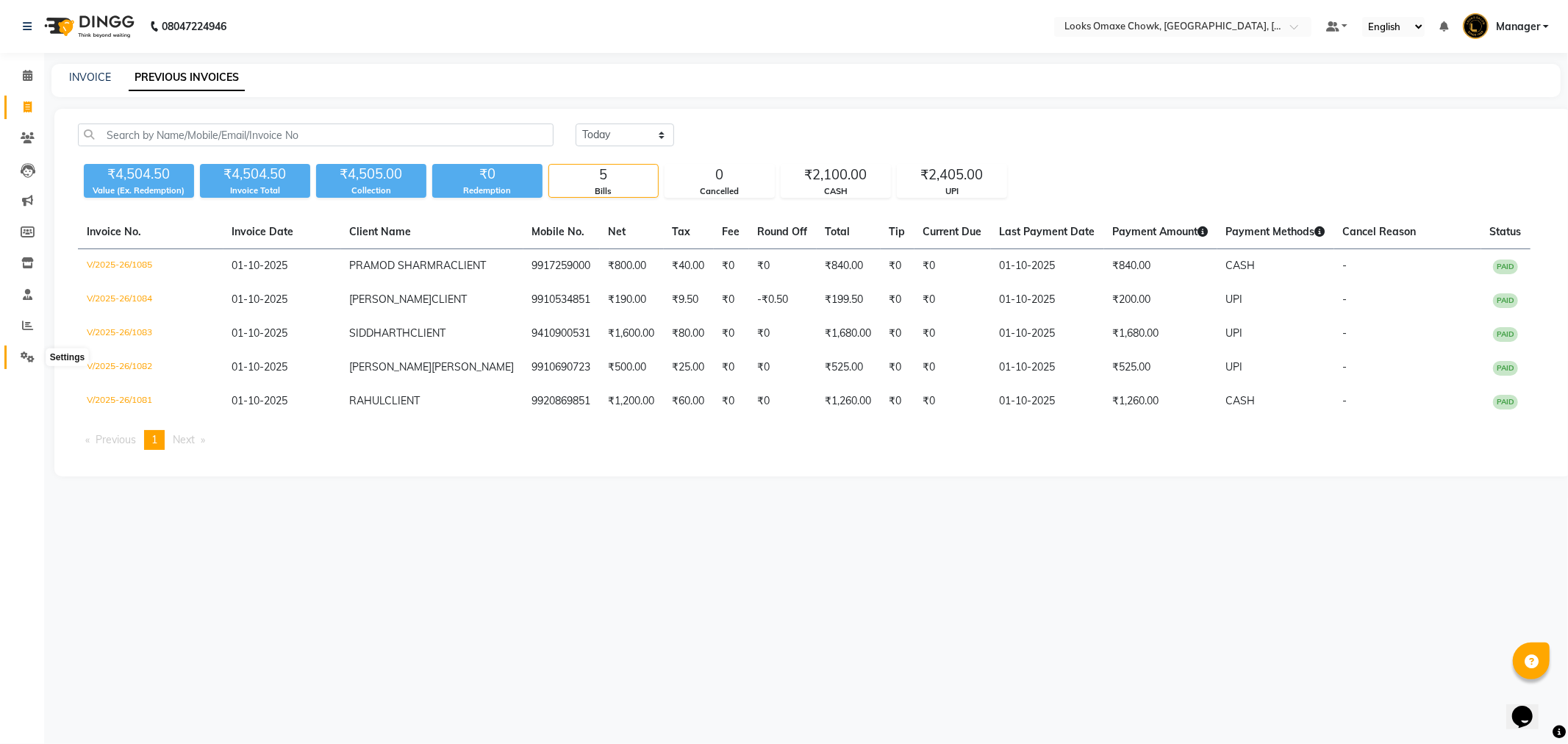
click at [22, 352] on icon at bounding box center [27, 358] width 14 height 11
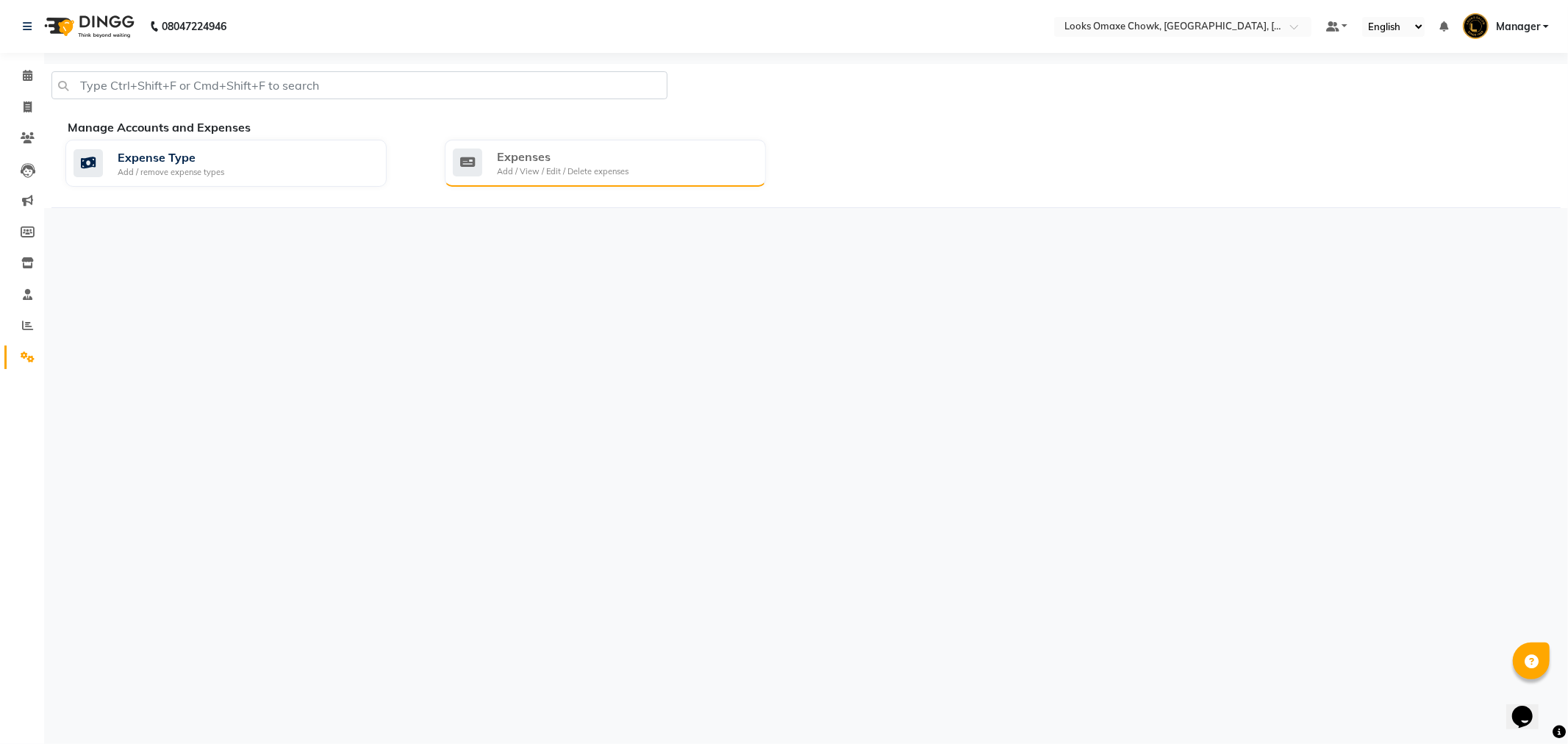
click at [547, 163] on div "Expenses" at bounding box center [563, 157] width 132 height 18
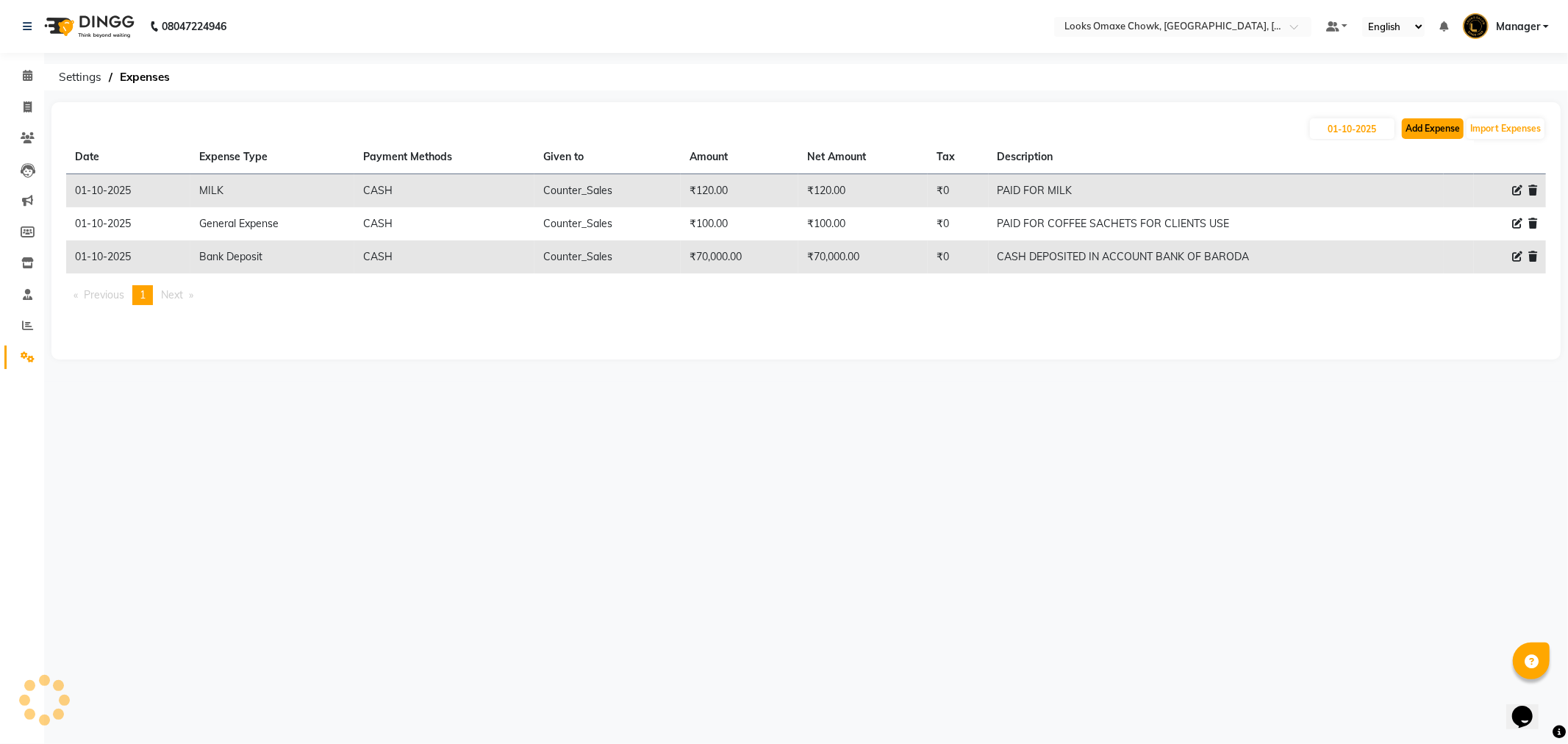
click at [1437, 121] on button "Add Expense" at bounding box center [1432, 129] width 62 height 21
select select "1"
select select "7249"
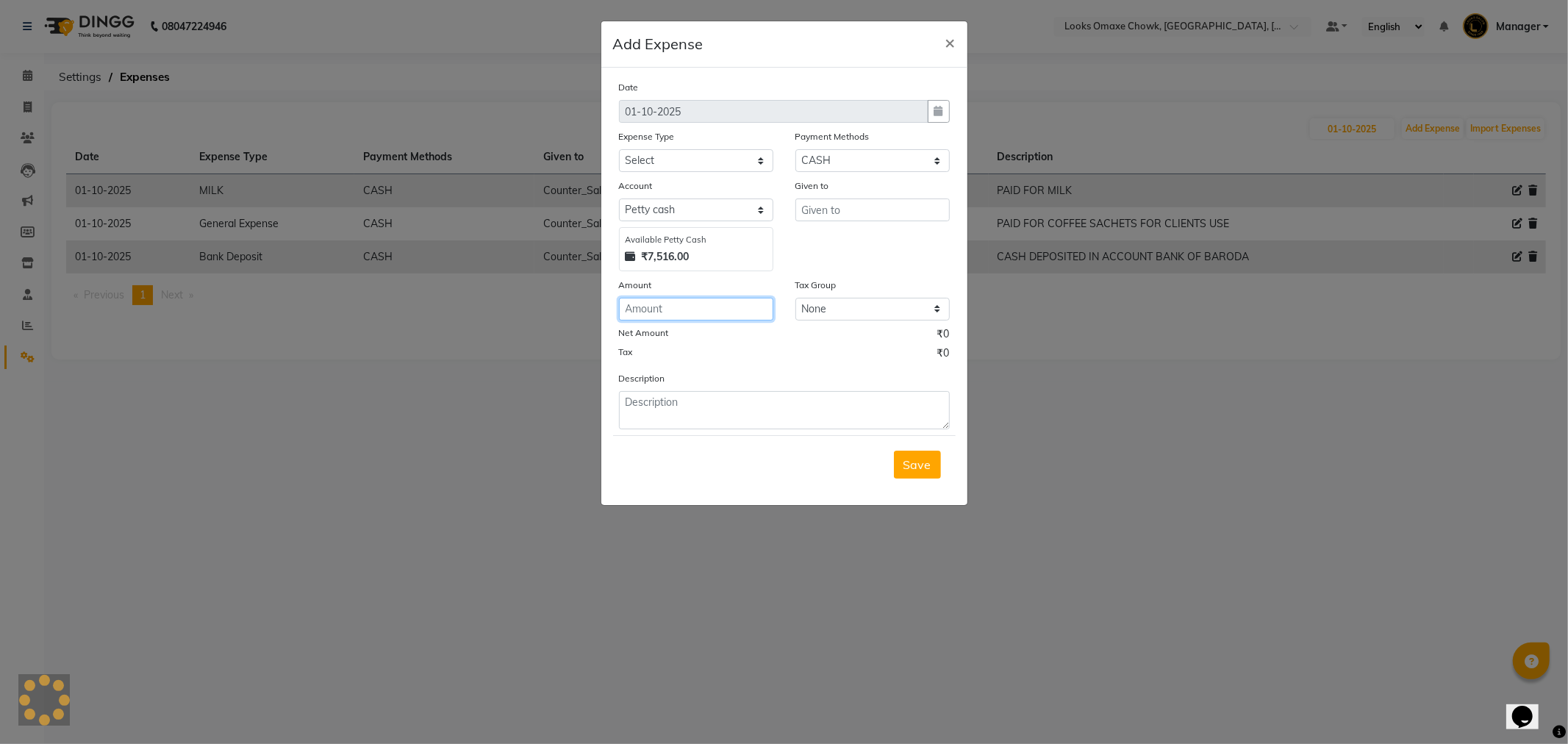
click at [680, 309] on input "number" at bounding box center [696, 309] width 154 height 22
type input "150"
click at [913, 208] on input "text" at bounding box center [872, 210] width 154 height 22
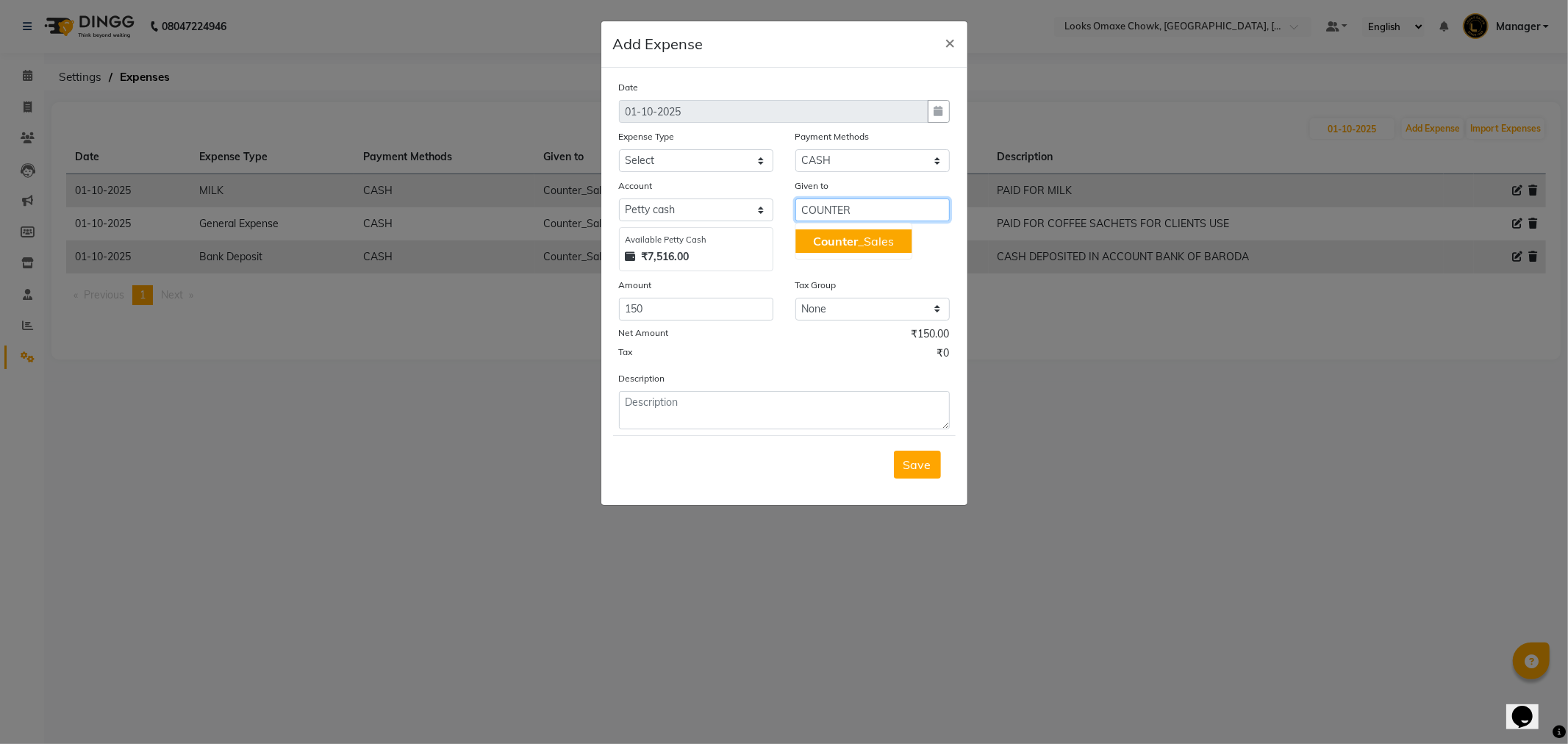
click at [882, 234] on ngb-highlight "Counter _Sales" at bounding box center [853, 241] width 81 height 14
type input "Counter_Sales"
click at [707, 159] on select "Select Accommodation Aesthetics Bank Deposit BLINKIT Cash Handover Client Refun…" at bounding box center [696, 161] width 154 height 22
select select "23704"
click at [619, 149] on select "Select Accommodation Aesthetics Bank Deposit BLINKIT Cash Handover Client Refun…" at bounding box center [696, 161] width 154 height 22
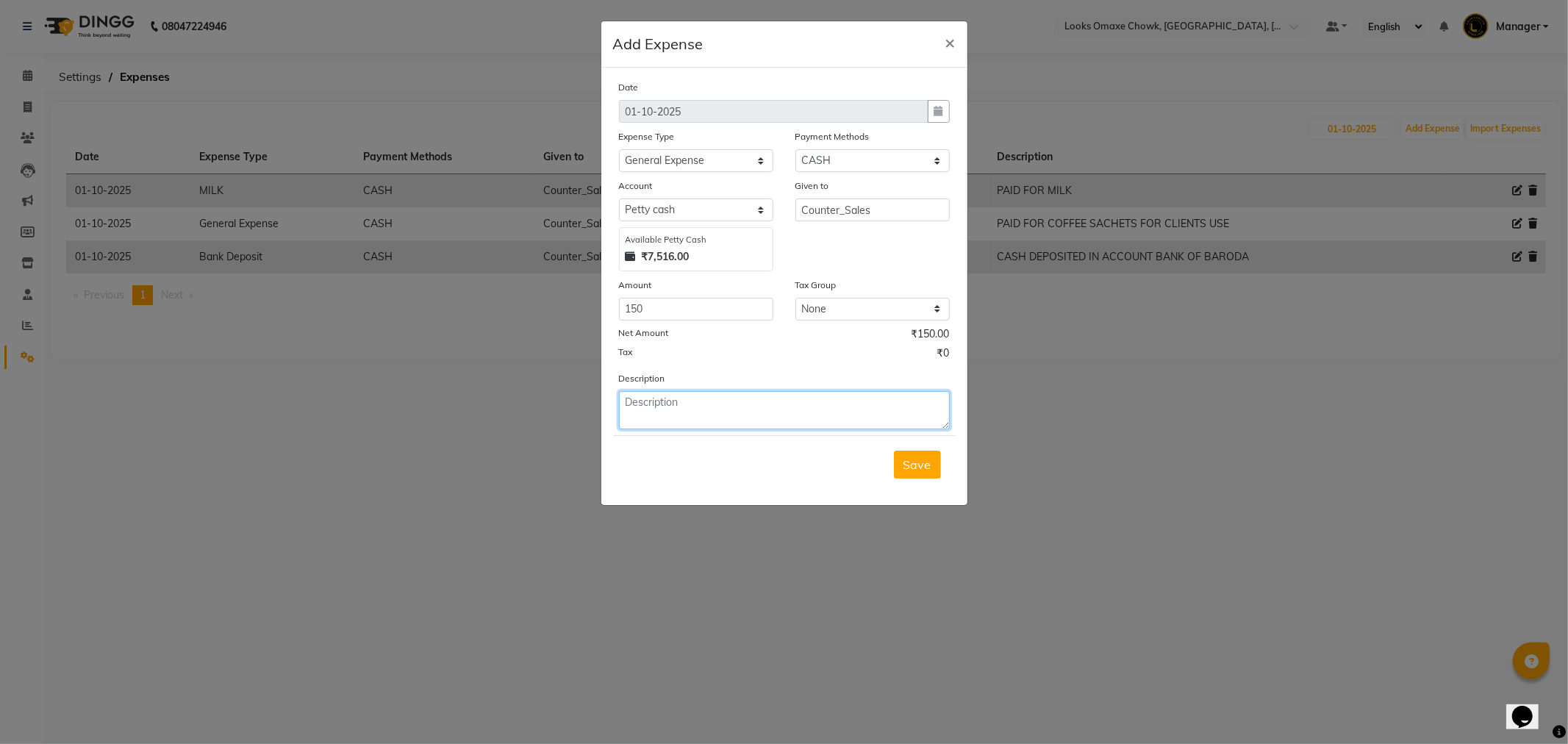
drag, startPoint x: 684, startPoint y: 416, endPoint x: 672, endPoint y: 400, distance: 20.0
click at [686, 416] on textarea at bounding box center [785, 411] width 331 height 39
type textarea "PAID FOR REFRESHMENT SOCIAL MEDIA TEAM LOOKS"
click at [919, 467] on span "Save" at bounding box center [917, 464] width 28 height 14
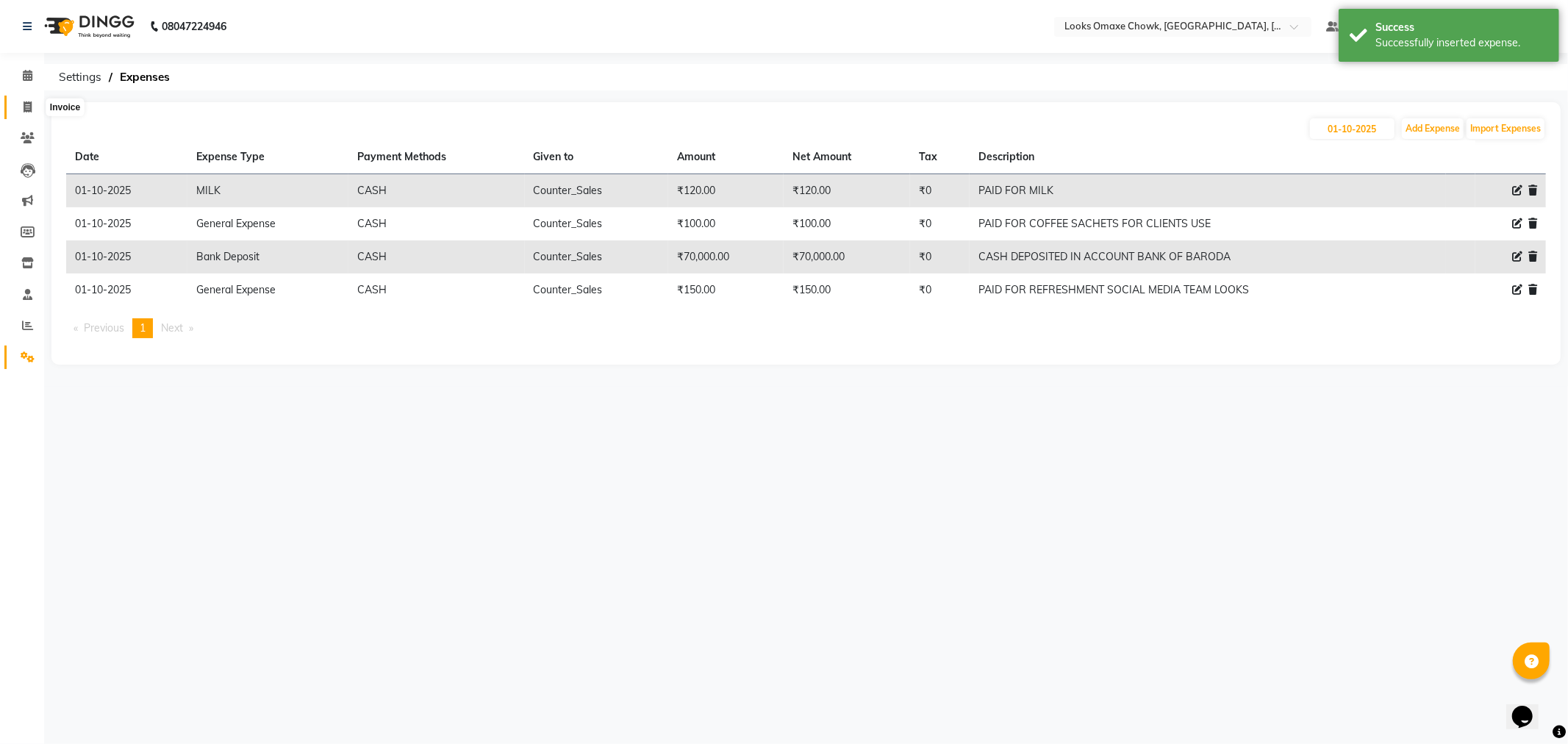
click at [23, 108] on icon at bounding box center [27, 107] width 8 height 11
select select "8121"
select select "service"
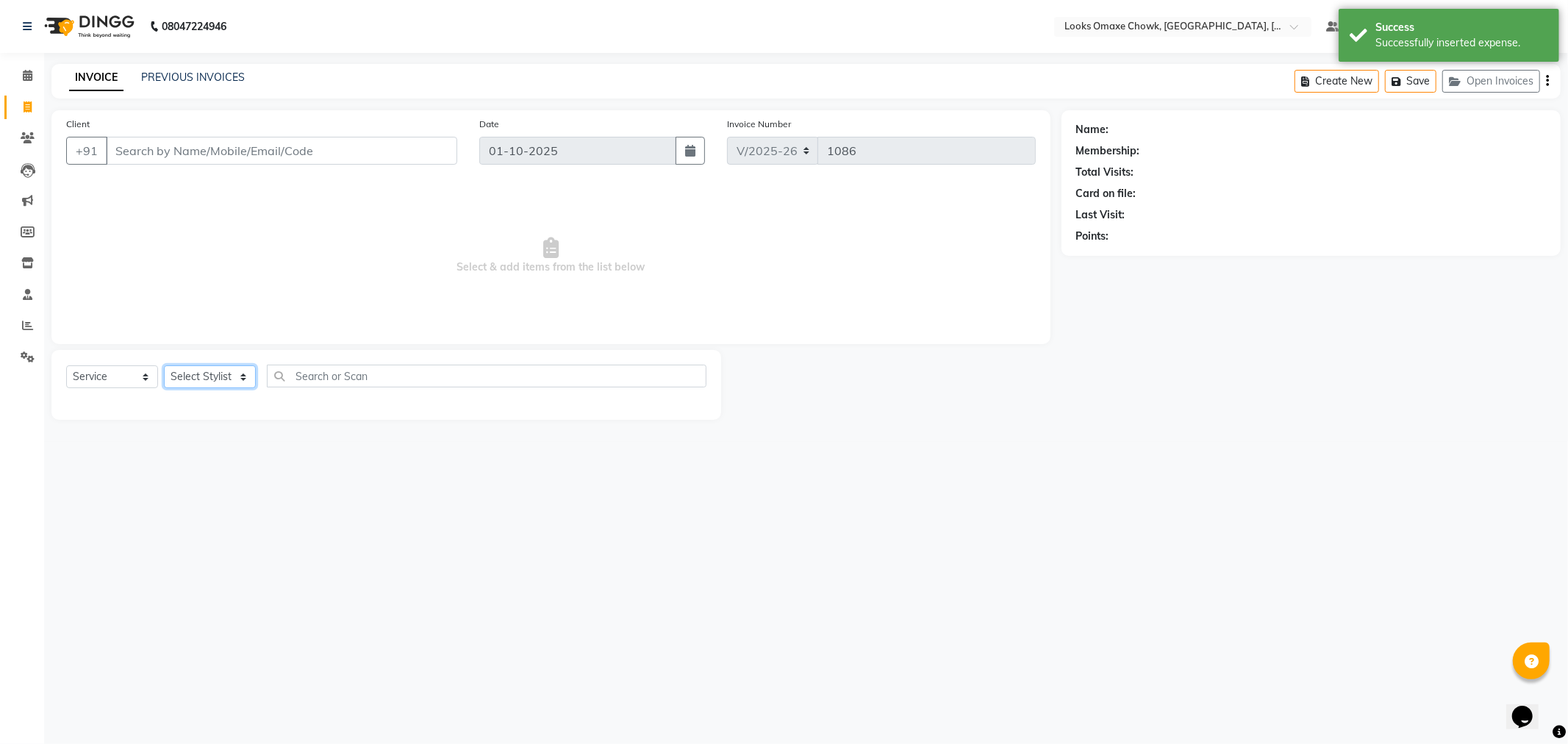
click at [236, 378] on select "Select Stylist Aditya_mrg [PERSON_NAME] Counter_Sales Manager [PERSON_NAME] [PE…" at bounding box center [210, 377] width 92 height 22
select select "75644"
click at [164, 366] on select "Select Stylist Aditya_mrg [PERSON_NAME] Counter_Sales Manager [PERSON_NAME] [PE…" at bounding box center [210, 377] width 92 height 22
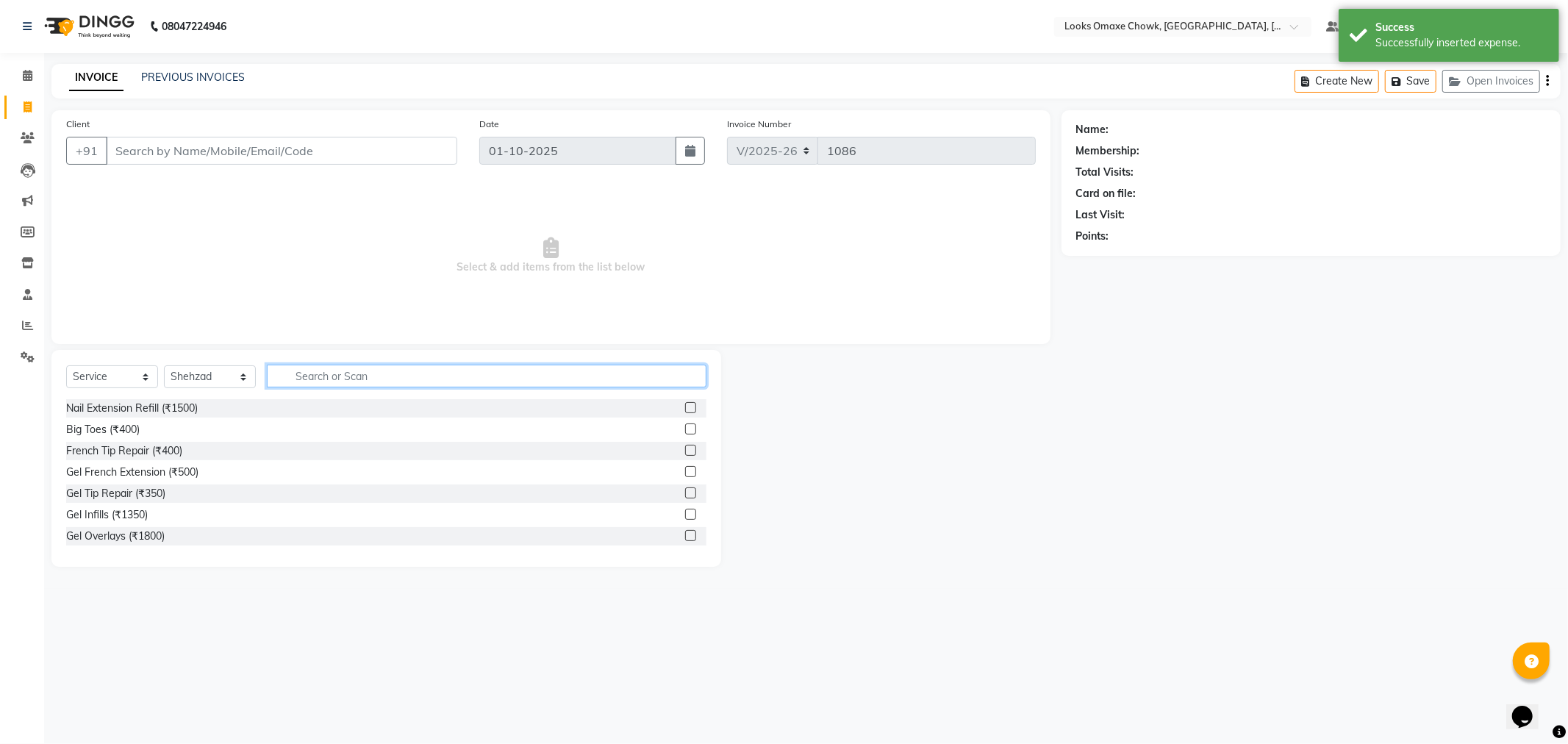
click at [353, 385] on input "text" at bounding box center [486, 376] width 439 height 22
click at [194, 137] on input "Client" at bounding box center [282, 150] width 352 height 28
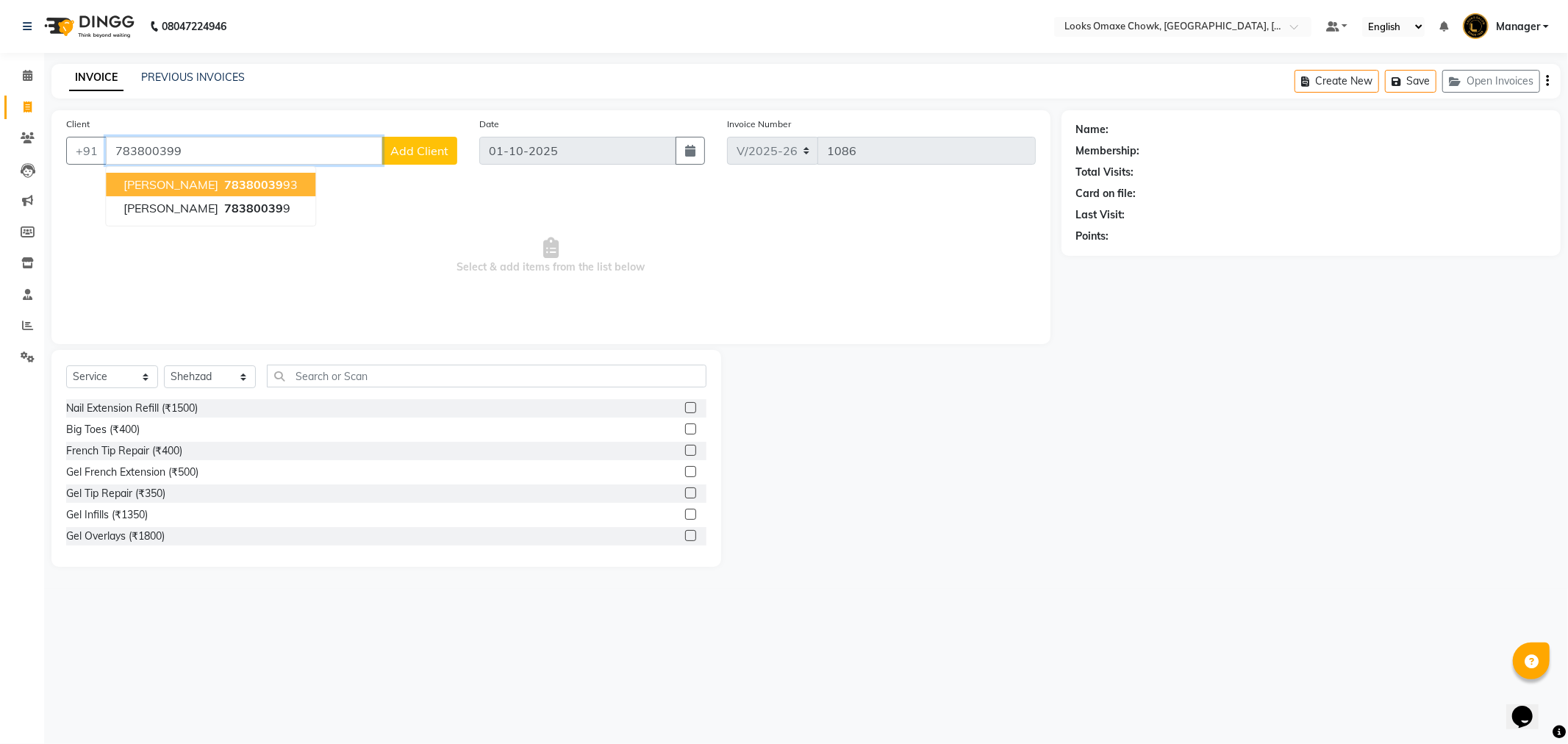
type input "783800399"
select select "1: Object"
click at [186, 184] on span "[PERSON_NAME]" at bounding box center [171, 185] width 95 height 14
type input "7838003993"
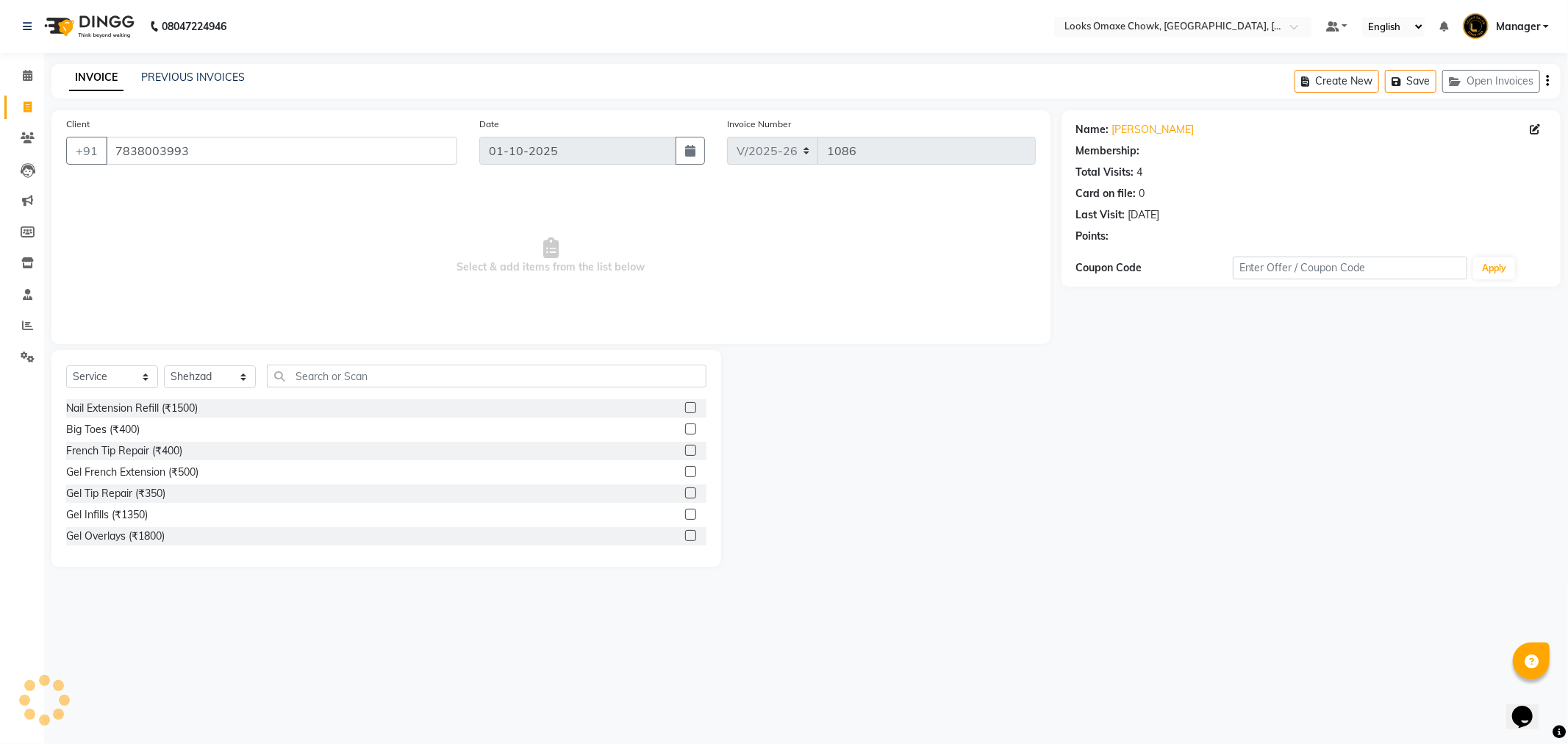
select select "1: Object"
click at [366, 379] on input "text" at bounding box center [486, 376] width 439 height 22
click at [364, 378] on input "text" at bounding box center [486, 376] width 439 height 22
click at [395, 381] on input "text" at bounding box center [486, 376] width 439 height 22
type input "S"
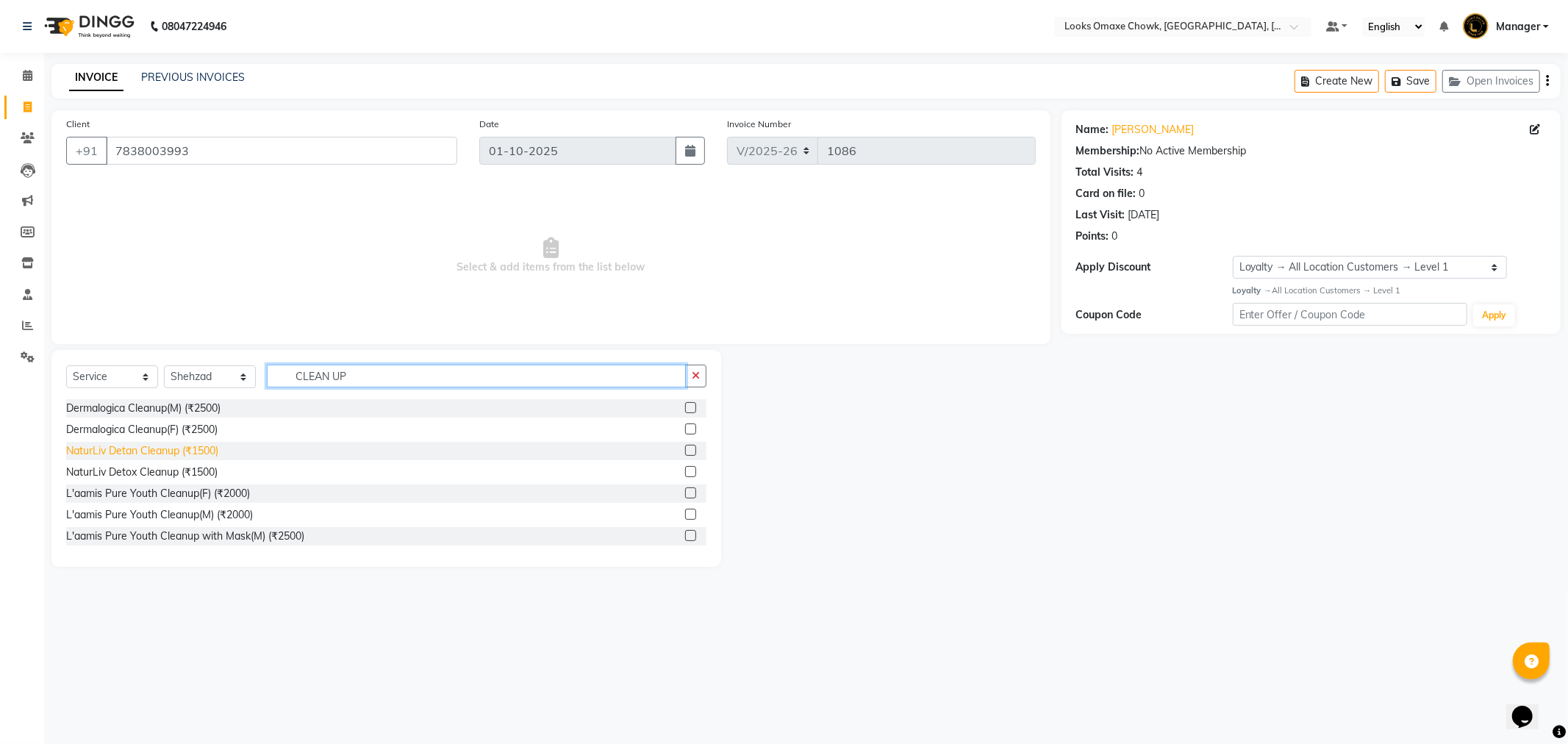
type input "CLEAN UP"
drag, startPoint x: 196, startPoint y: 450, endPoint x: 231, endPoint y: 444, distance: 35.5
click at [197, 450] on div "NaturLiv Detan Cleanup (₹1500)" at bounding box center [141, 451] width 152 height 15
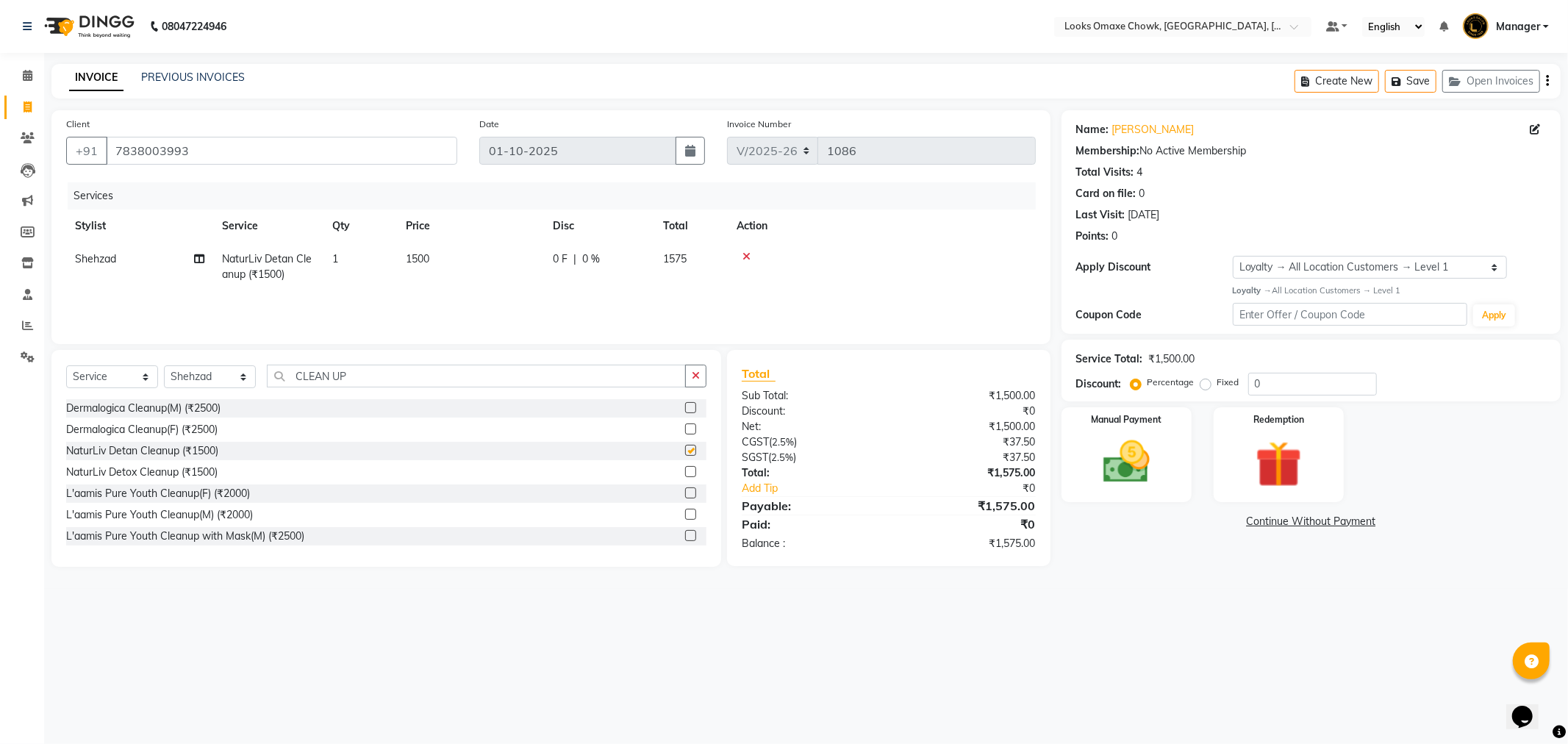
checkbox input "false"
click at [451, 255] on td "1500" at bounding box center [470, 267] width 147 height 48
select select "75644"
drag, startPoint x: 510, startPoint y: 257, endPoint x: 517, endPoint y: 260, distance: 7.6
click at [512, 257] on input "1500" at bounding box center [539, 263] width 129 height 22
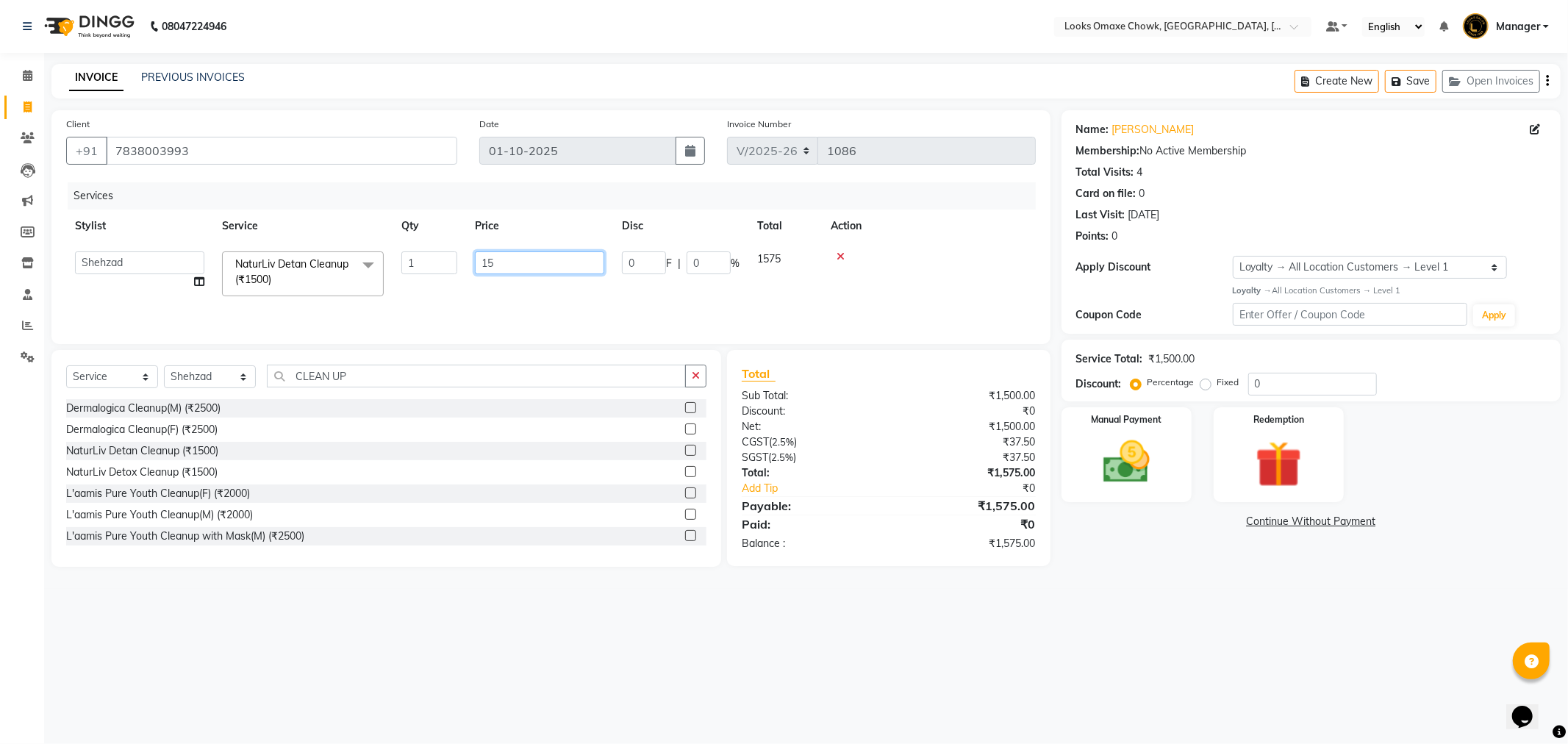
type input "1"
type input "2000"
drag, startPoint x: 579, startPoint y: 313, endPoint x: 581, endPoint y: 303, distance: 10.2
click at [579, 312] on div "Services Stylist Service Qty Price Disc Total Action Aditya_mrg [PERSON_NAME] C…" at bounding box center [550, 255] width 970 height 147
click at [1176, 641] on div "08047224946 Select Location × Looks Omaxe Chowk, [GEOGRAPHIC_DATA], [GEOGRAPHIC…" at bounding box center [784, 372] width 1568 height 744
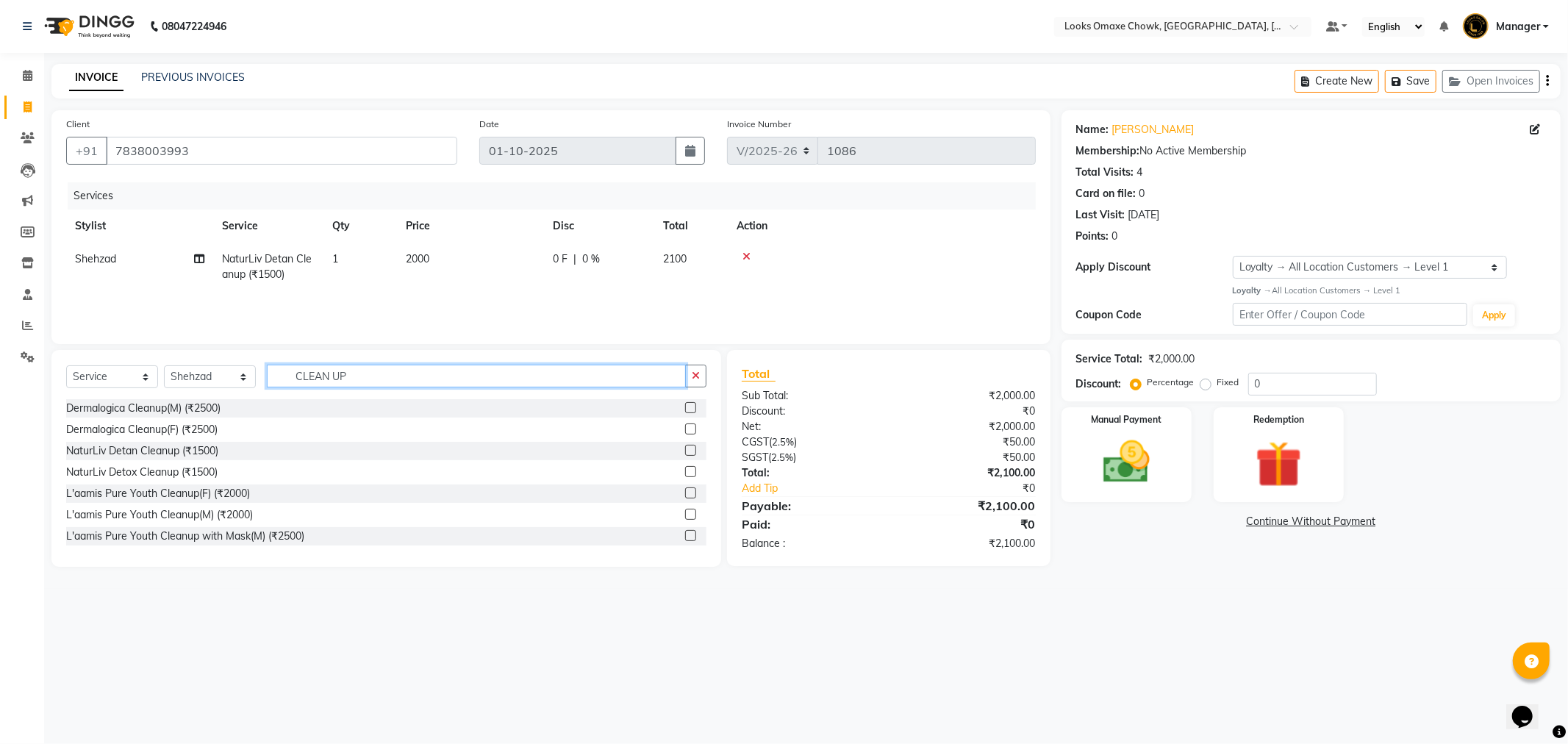
click at [397, 374] on input "CLEAN UP" at bounding box center [476, 376] width 419 height 22
type input "C"
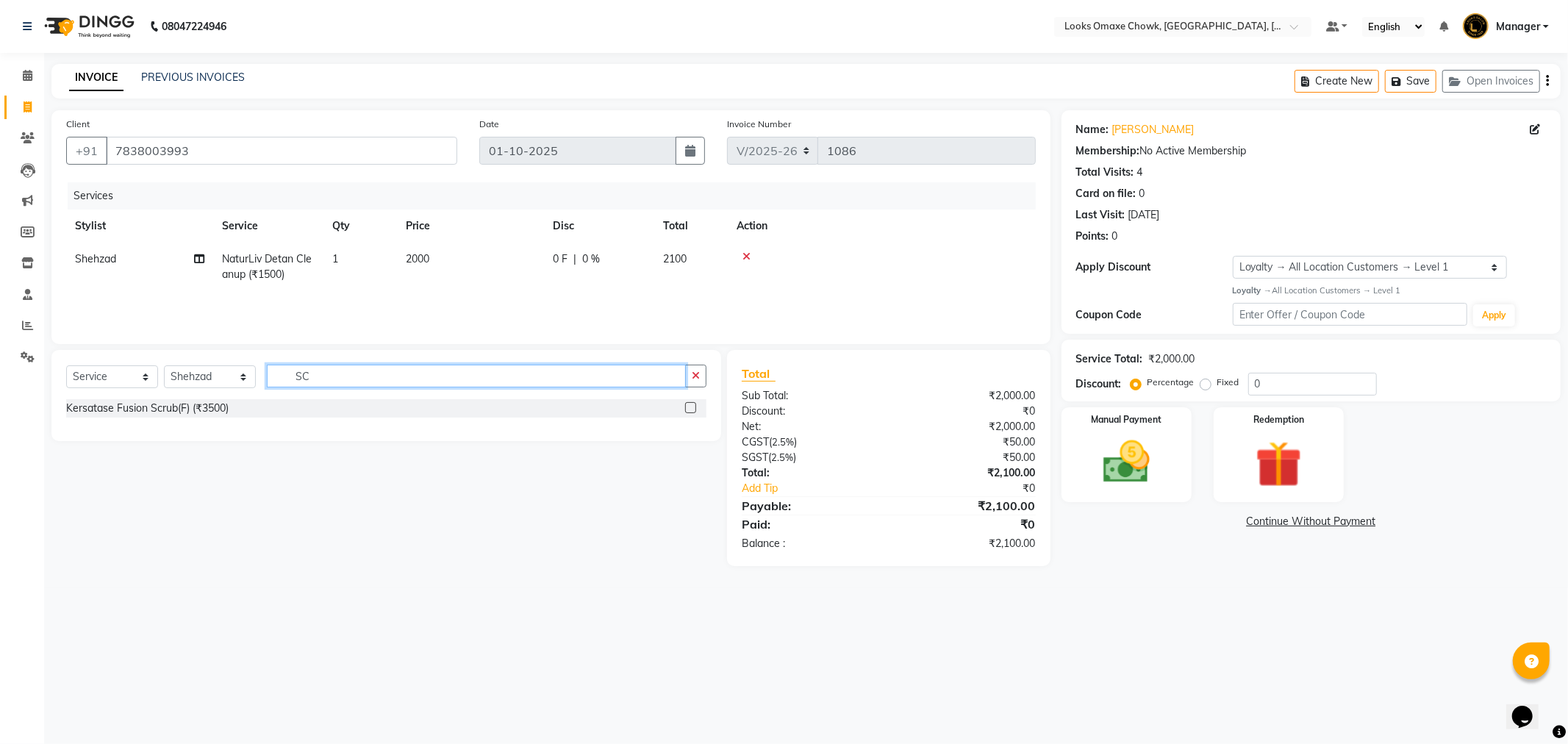
type input "S"
click at [421, 384] on input "text" at bounding box center [486, 376] width 439 height 22
click at [403, 377] on input "text" at bounding box center [486, 376] width 439 height 22
type input "D TAN"
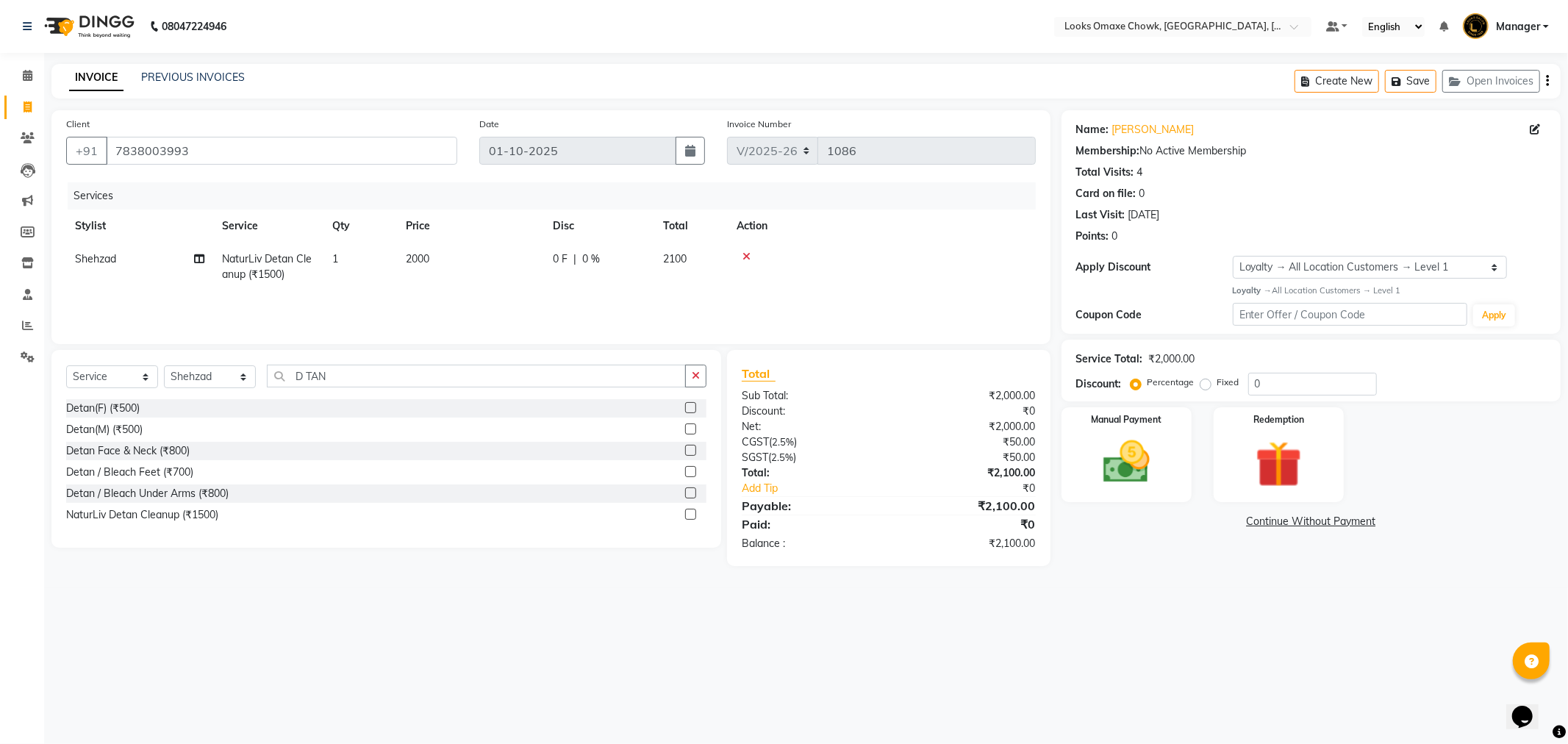
click at [688, 431] on label at bounding box center [691, 429] width 11 height 11
click at [688, 431] on input "checkbox" at bounding box center [690, 430] width 10 height 10
checkbox input "false"
click at [454, 318] on td "500" at bounding box center [470, 307] width 147 height 33
select select "75644"
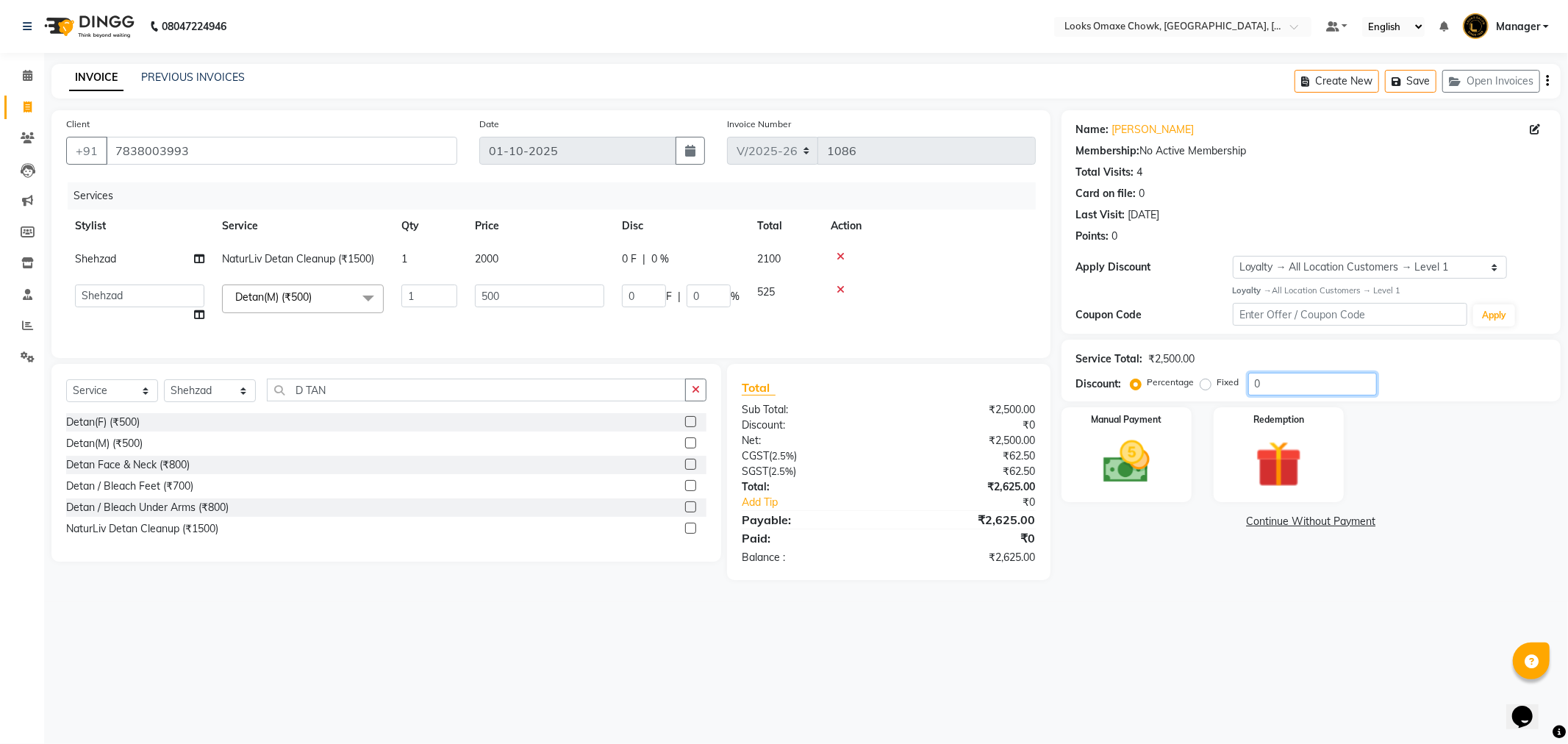
click at [1299, 384] on input "0" at bounding box center [1313, 384] width 129 height 22
type input "1"
type input "5"
type input "1"
type input "10"
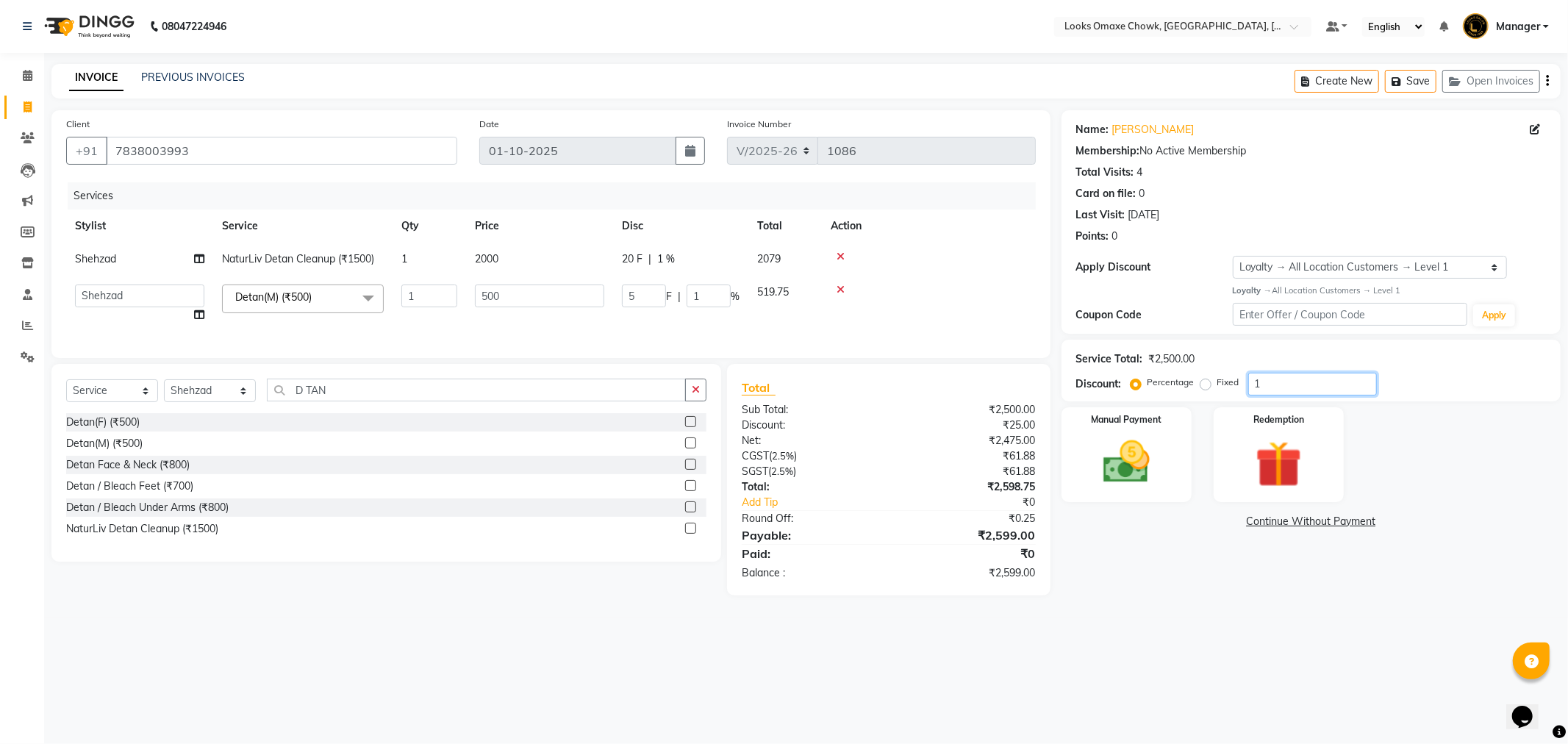
type input "50"
type input "10"
click at [1145, 455] on img at bounding box center [1127, 463] width 79 height 56
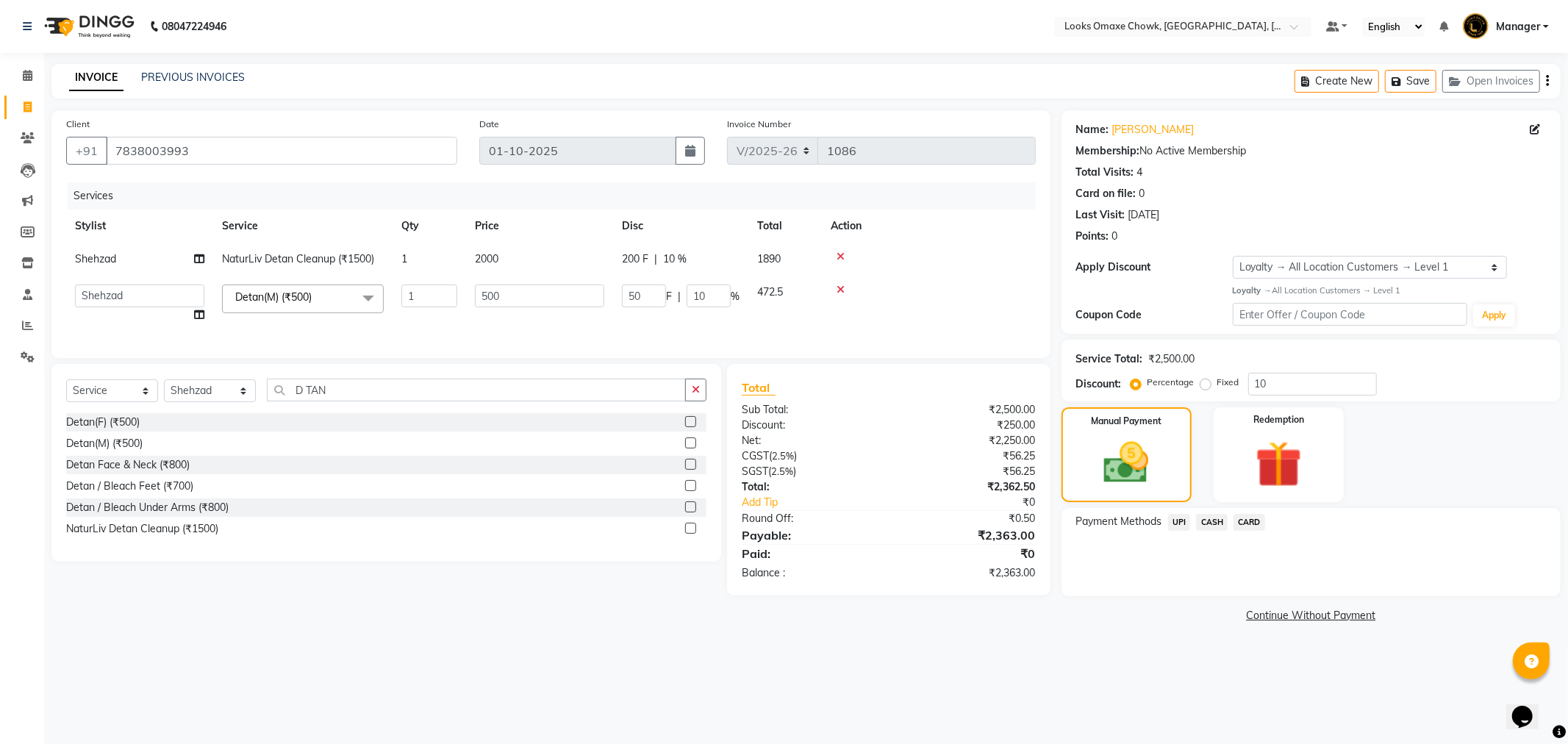
click at [1216, 525] on span "CASH" at bounding box center [1211, 522] width 31 height 17
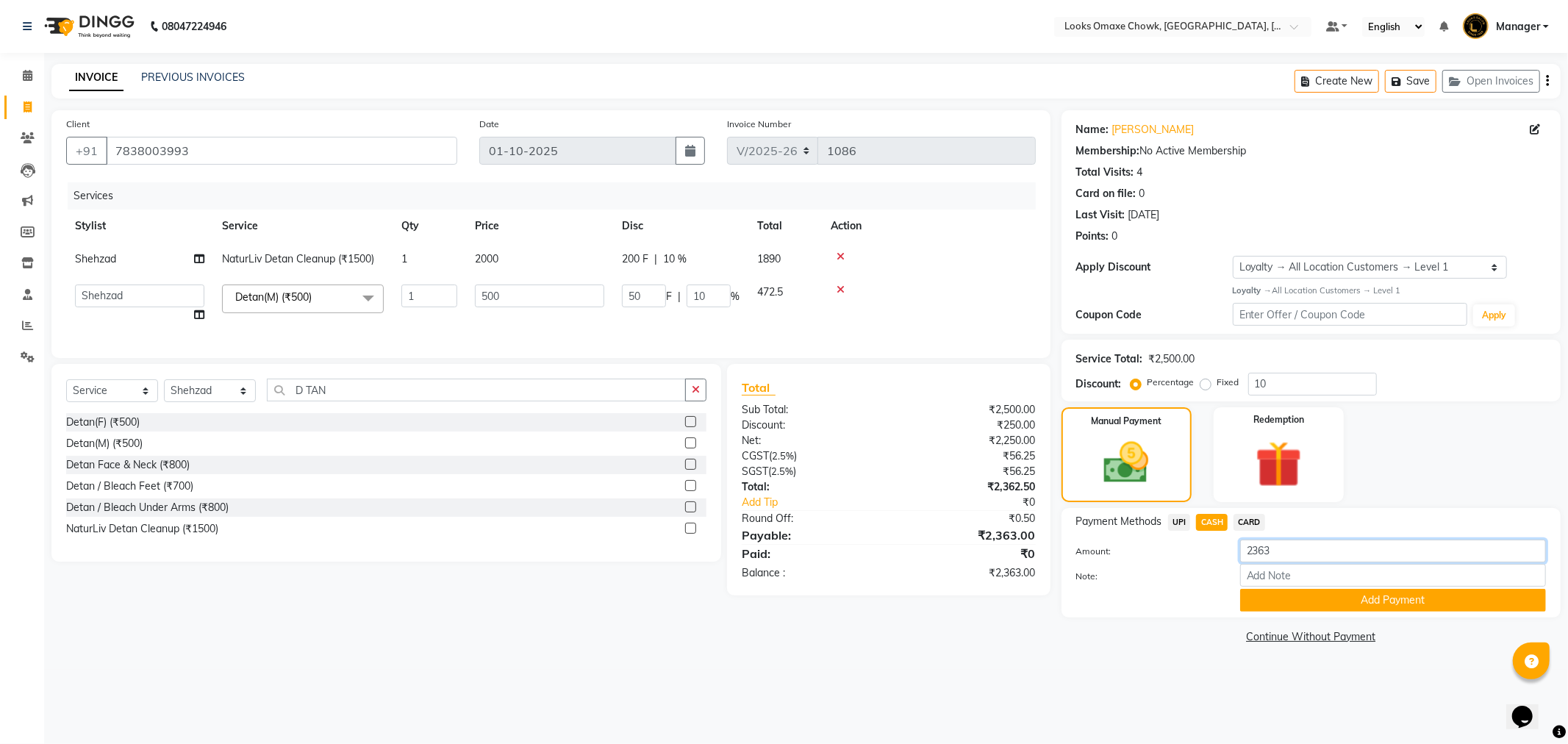
click at [1291, 548] on input "2363" at bounding box center [1393, 551] width 306 height 22
type input "2500"
click at [1399, 603] on button "Add Payment" at bounding box center [1393, 600] width 306 height 22
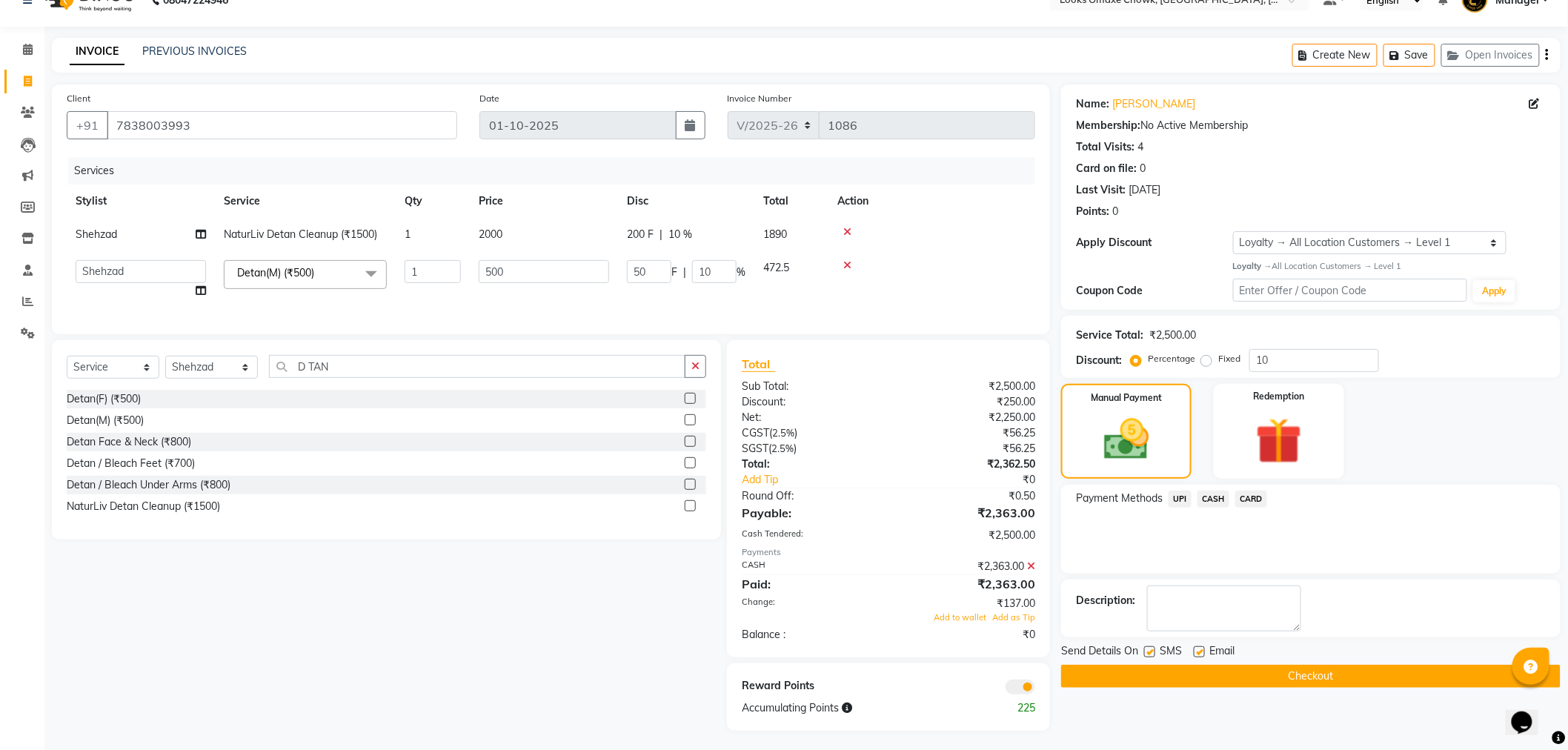
scroll to position [41, 0]
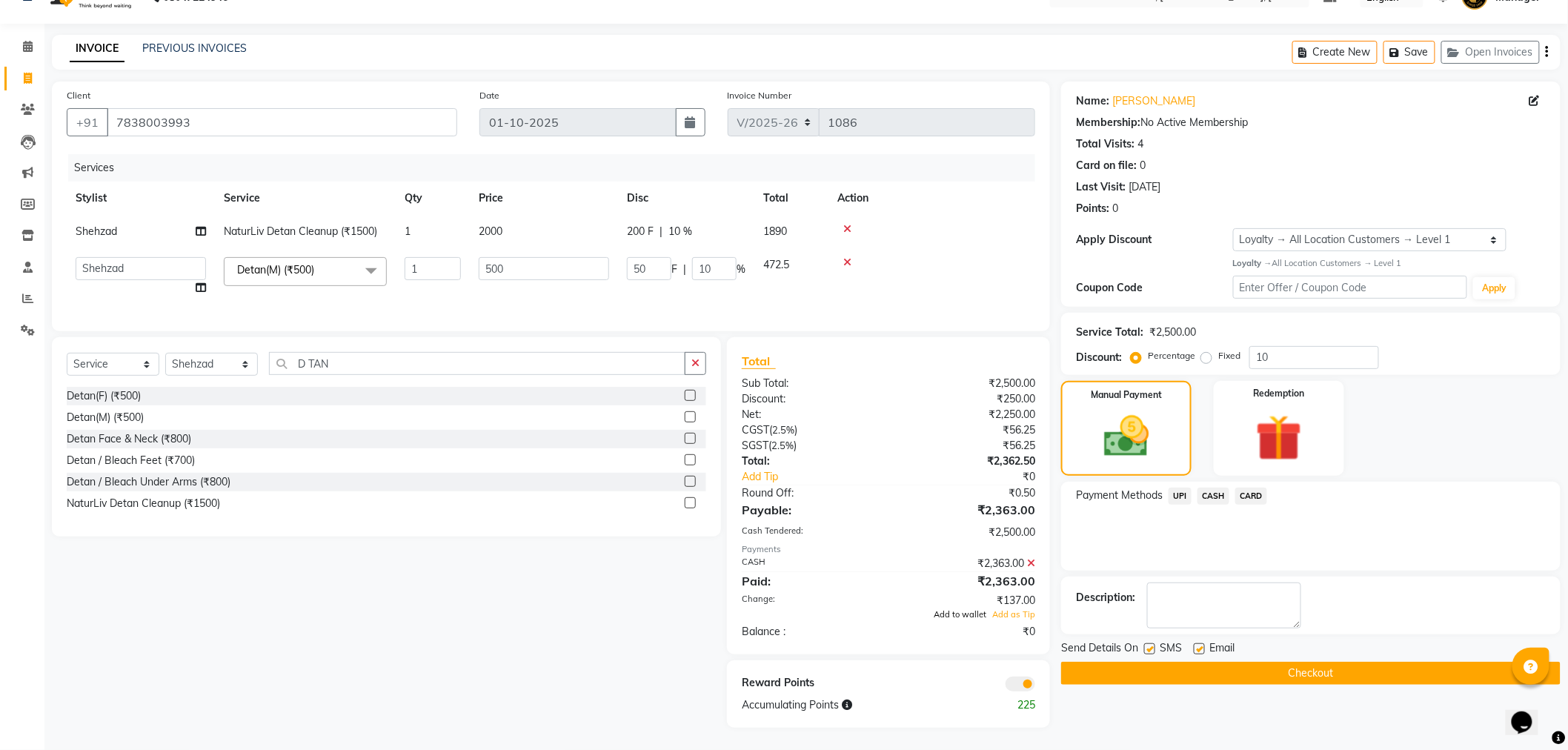
click at [963, 616] on span "Add to wallet" at bounding box center [959, 614] width 53 height 11
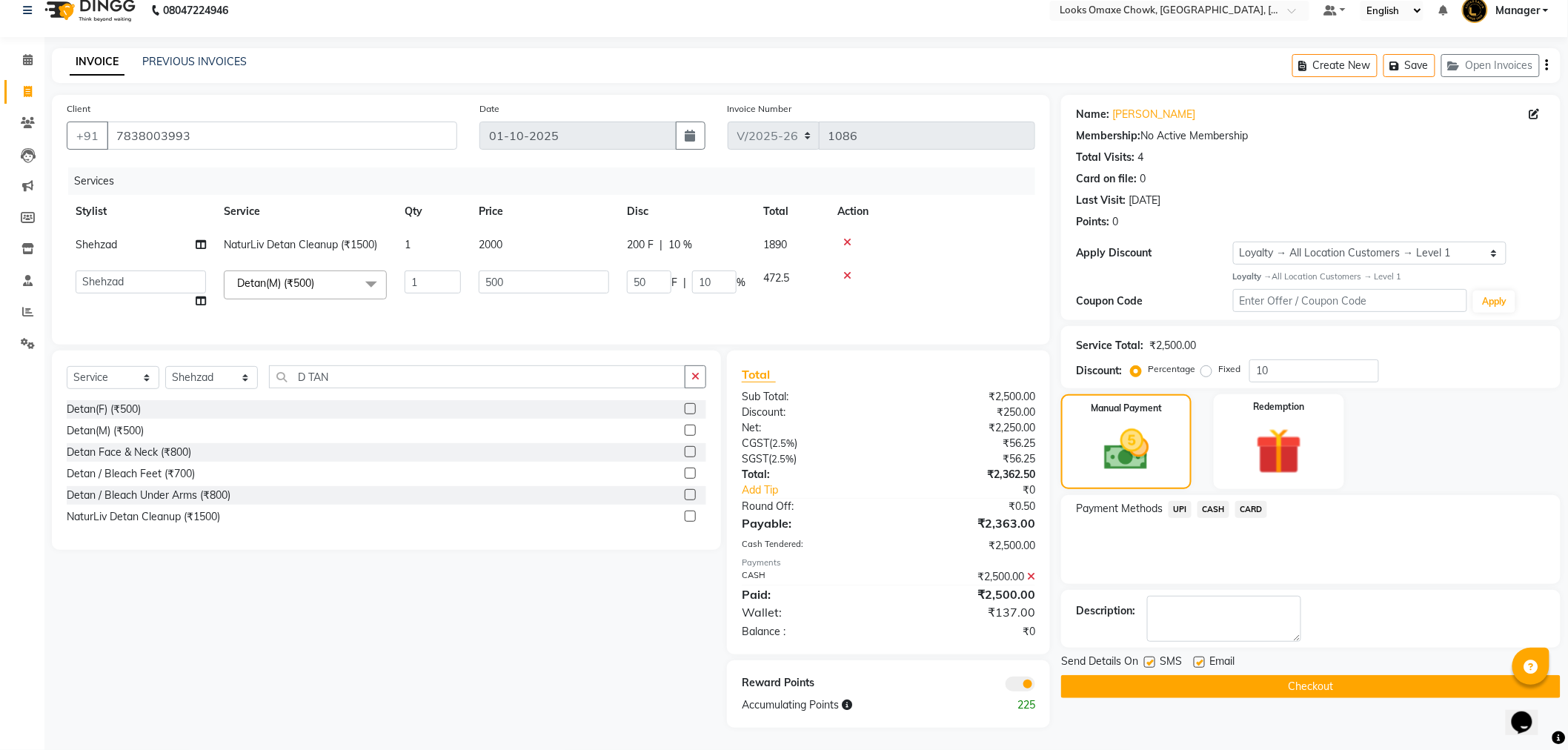
click at [1028, 687] on span at bounding box center [1020, 684] width 30 height 15
click at [1035, 687] on input "checkbox" at bounding box center [1035, 687] width 0 height 0
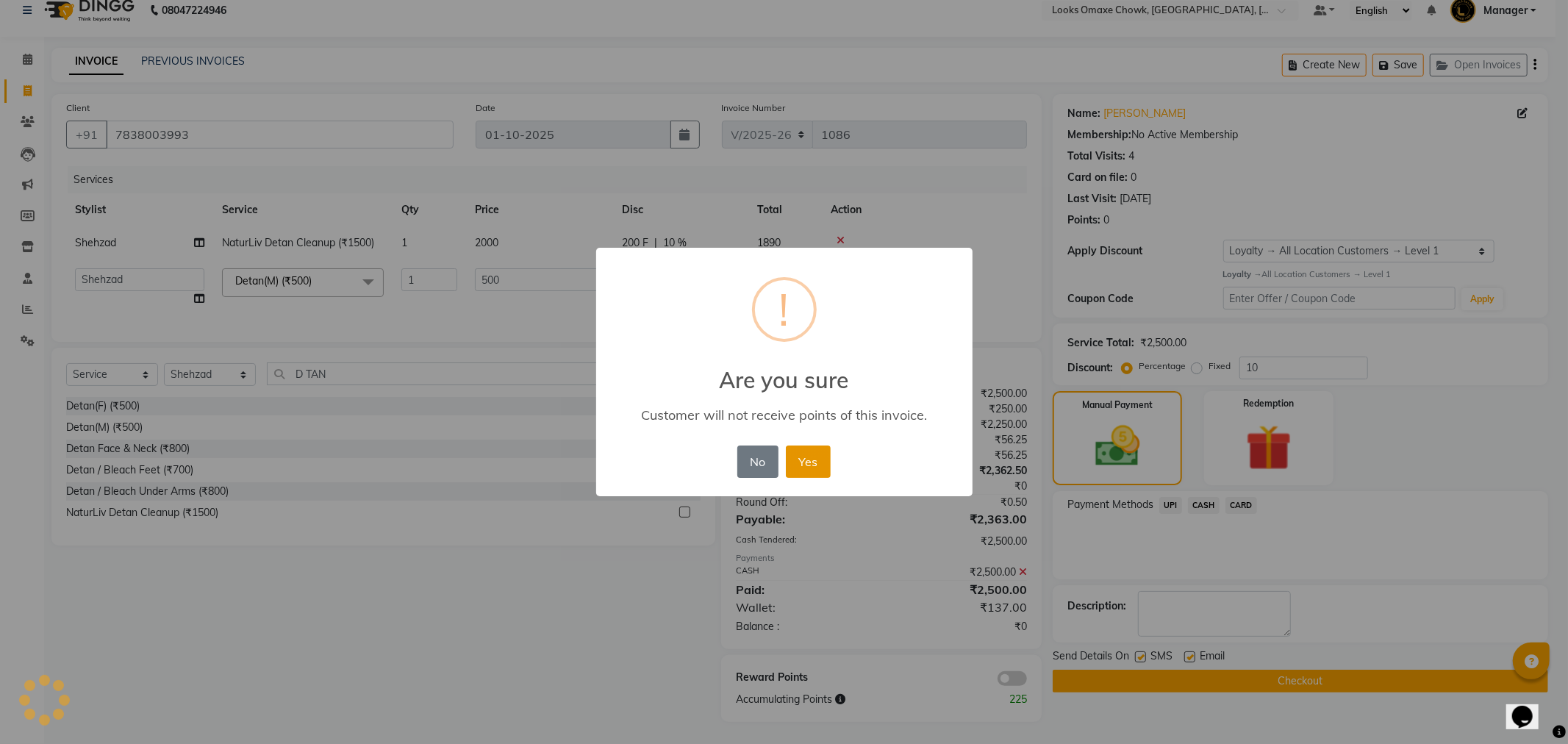
click at [821, 464] on button "Yes" at bounding box center [808, 462] width 45 height 32
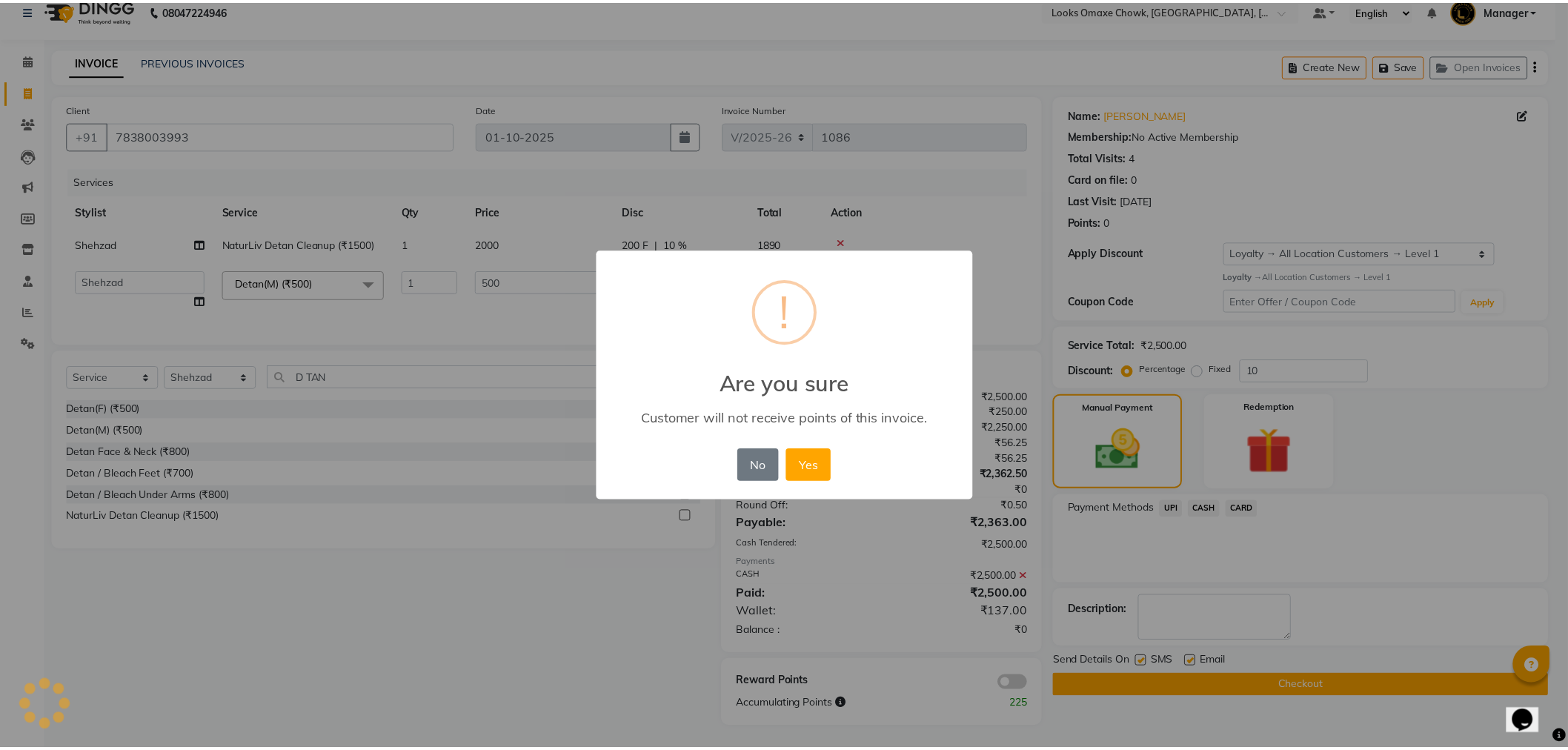
scroll to position [7, 0]
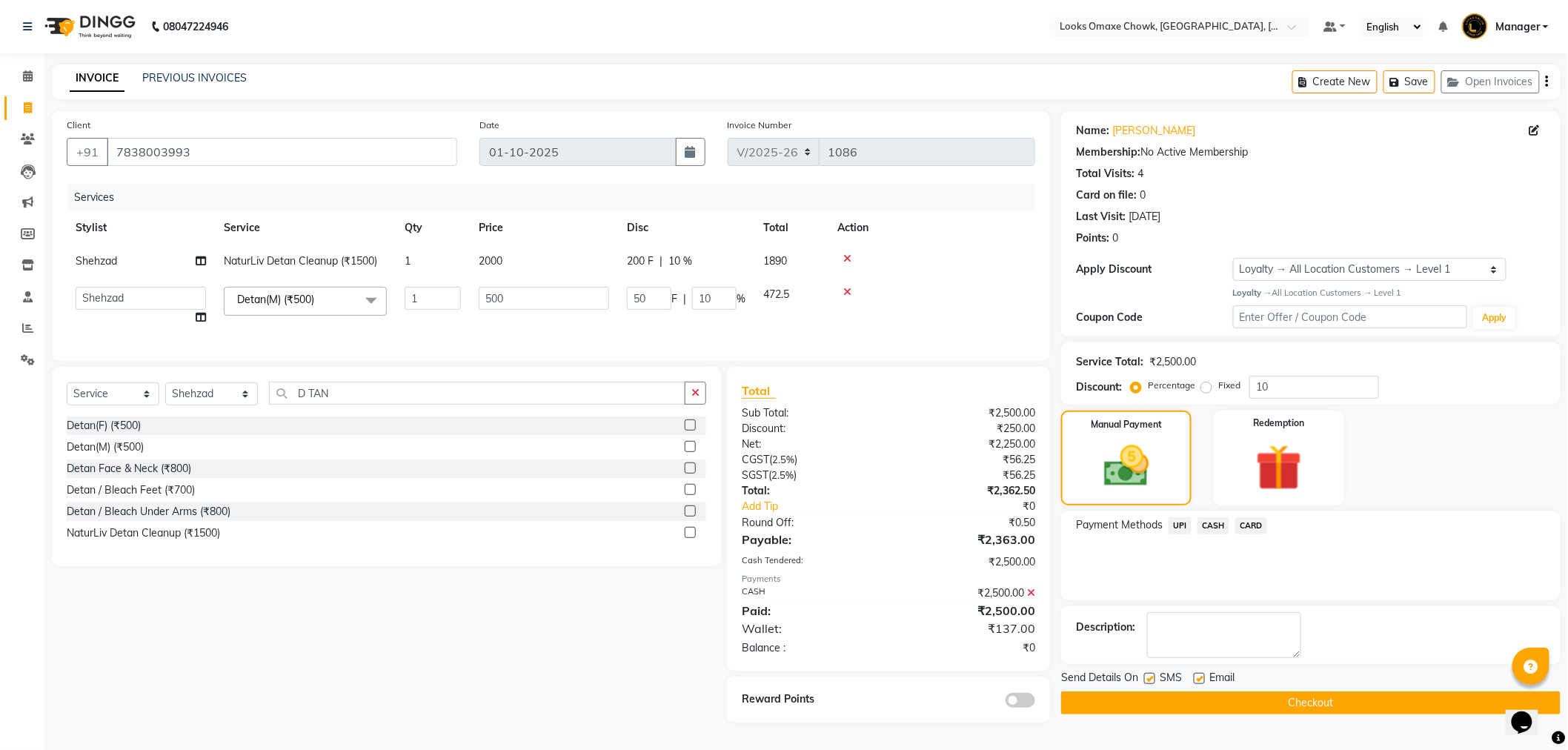
click at [1309, 695] on button "Checkout" at bounding box center [1311, 703] width 499 height 23
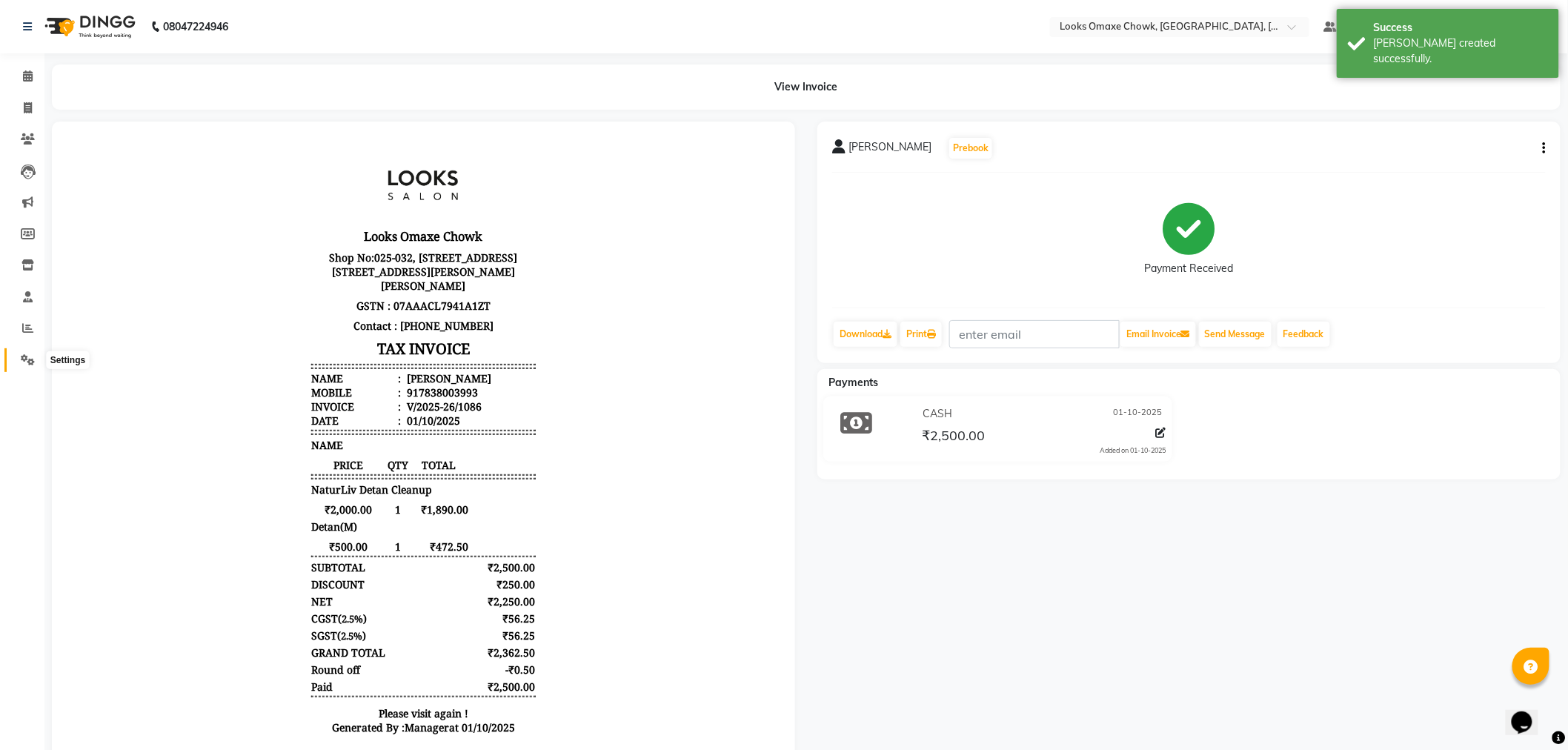
click at [27, 364] on icon at bounding box center [28, 360] width 14 height 11
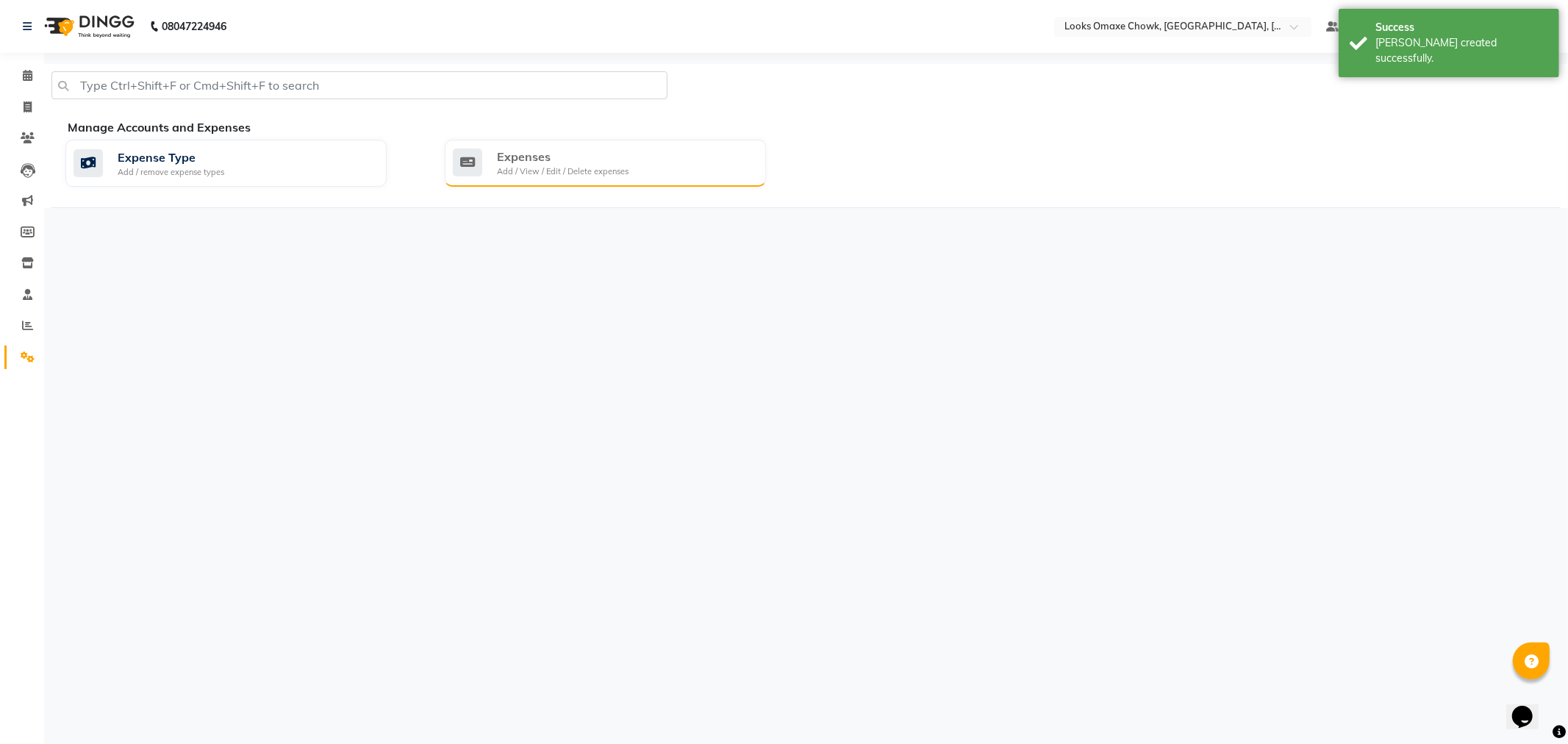
click at [572, 166] on div "Add / View / Edit / Delete expenses" at bounding box center [563, 172] width 132 height 13
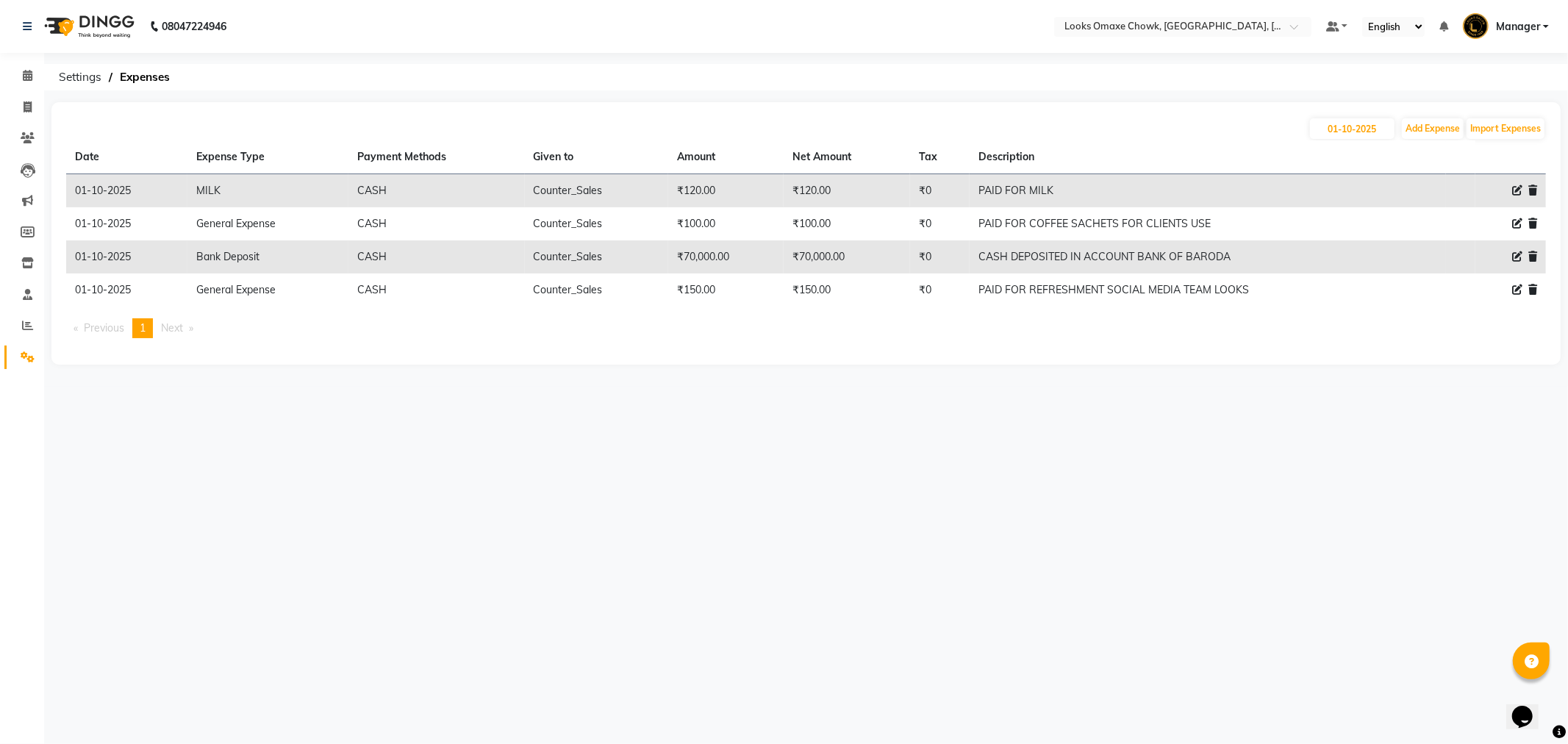
click at [1515, 291] on icon at bounding box center [1517, 289] width 10 height 10
select select "23704"
select select "1"
select select "7249"
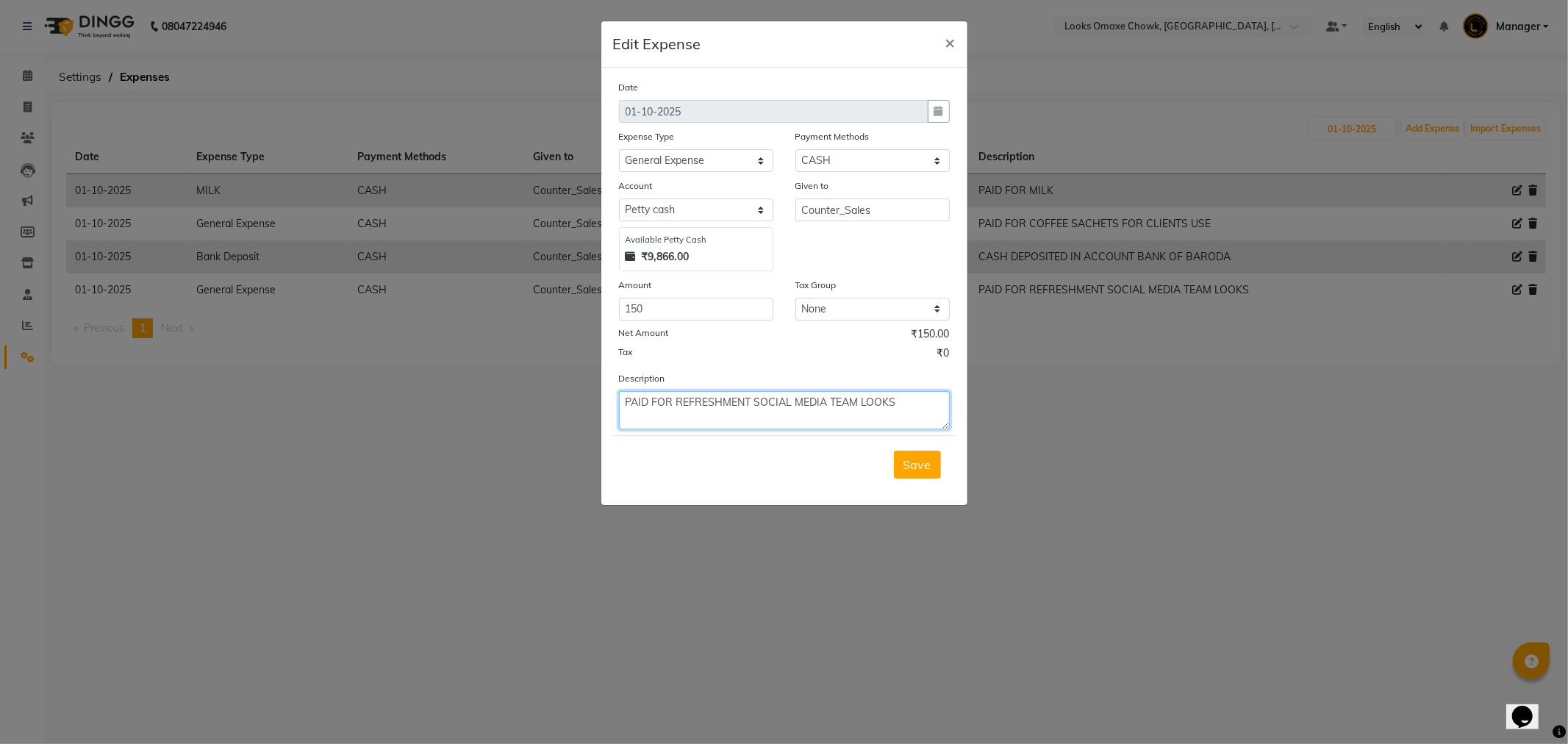
click at [753, 403] on textarea "PAID FOR REFRESHMENT SOCIAL MEDIA TEAM LOOKS" at bounding box center [785, 411] width 331 height 39
type textarea "PAID FOR REFRESHMENT FOR SOCIAL MEDIA TEAM OF LOOKS (HO)"
click at [909, 464] on span "Save" at bounding box center [917, 464] width 28 height 14
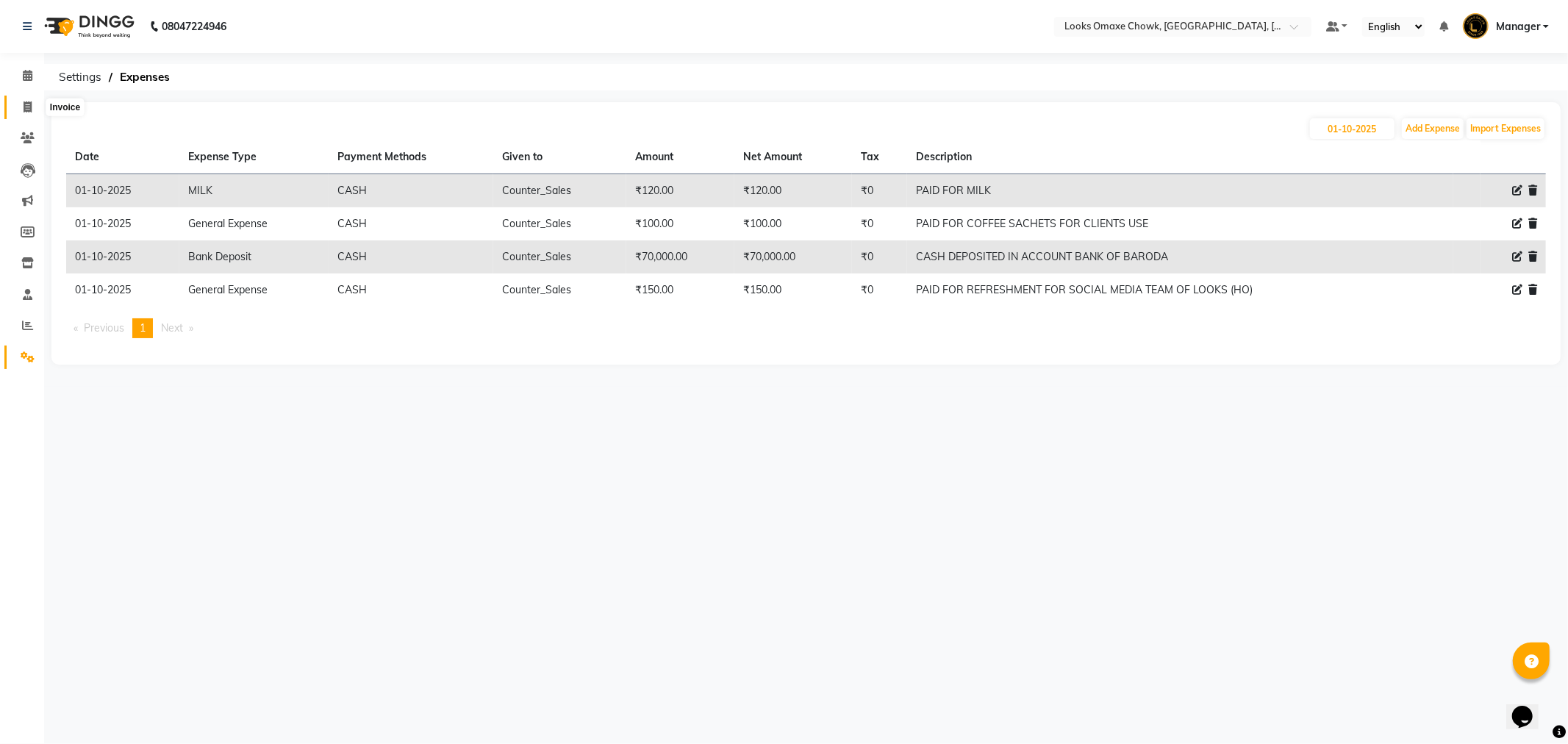
click at [27, 105] on icon at bounding box center [27, 107] width 8 height 11
select select "8121"
select select "service"
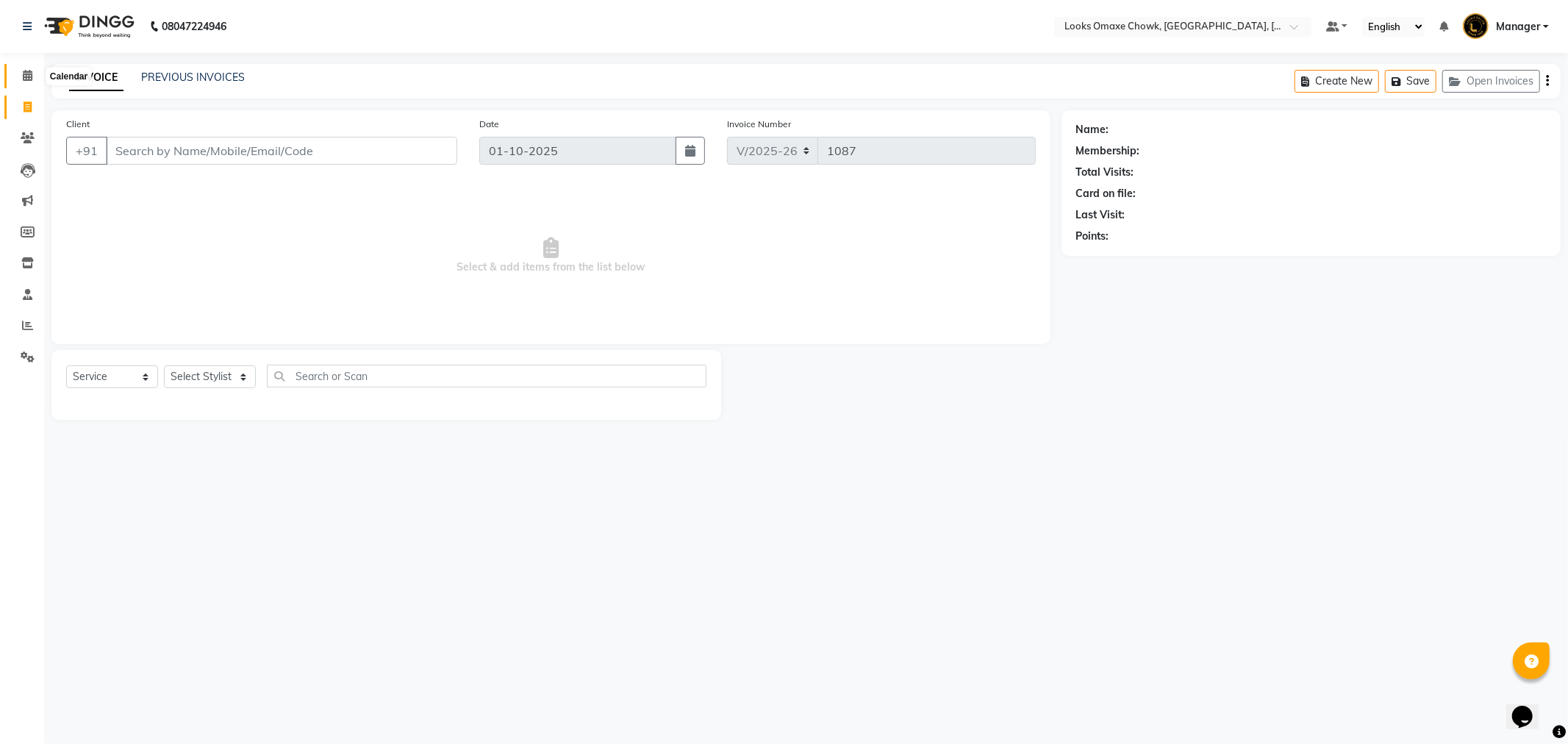
click at [25, 72] on icon at bounding box center [27, 76] width 10 height 11
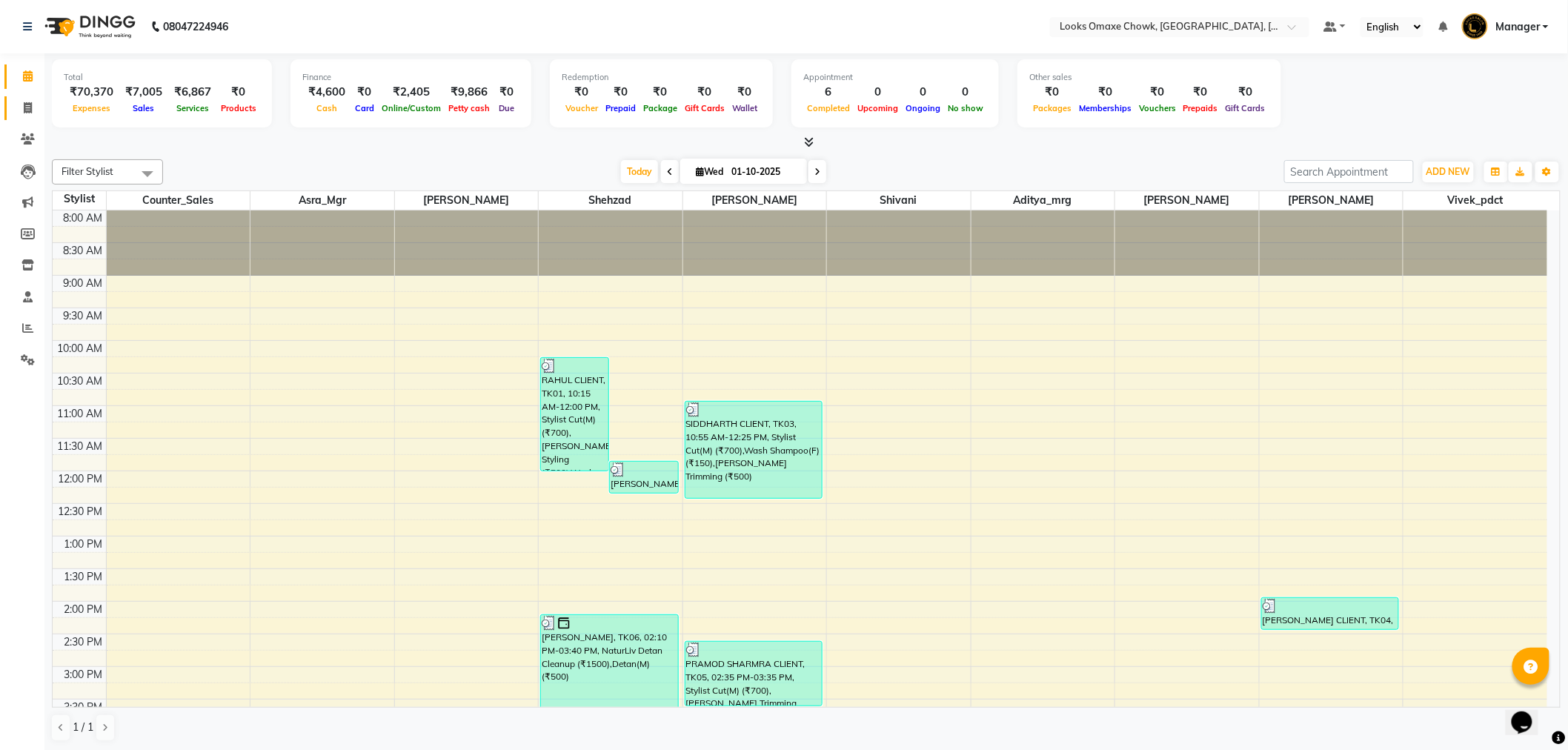
click at [28, 100] on link "Invoice" at bounding box center [22, 109] width 36 height 24
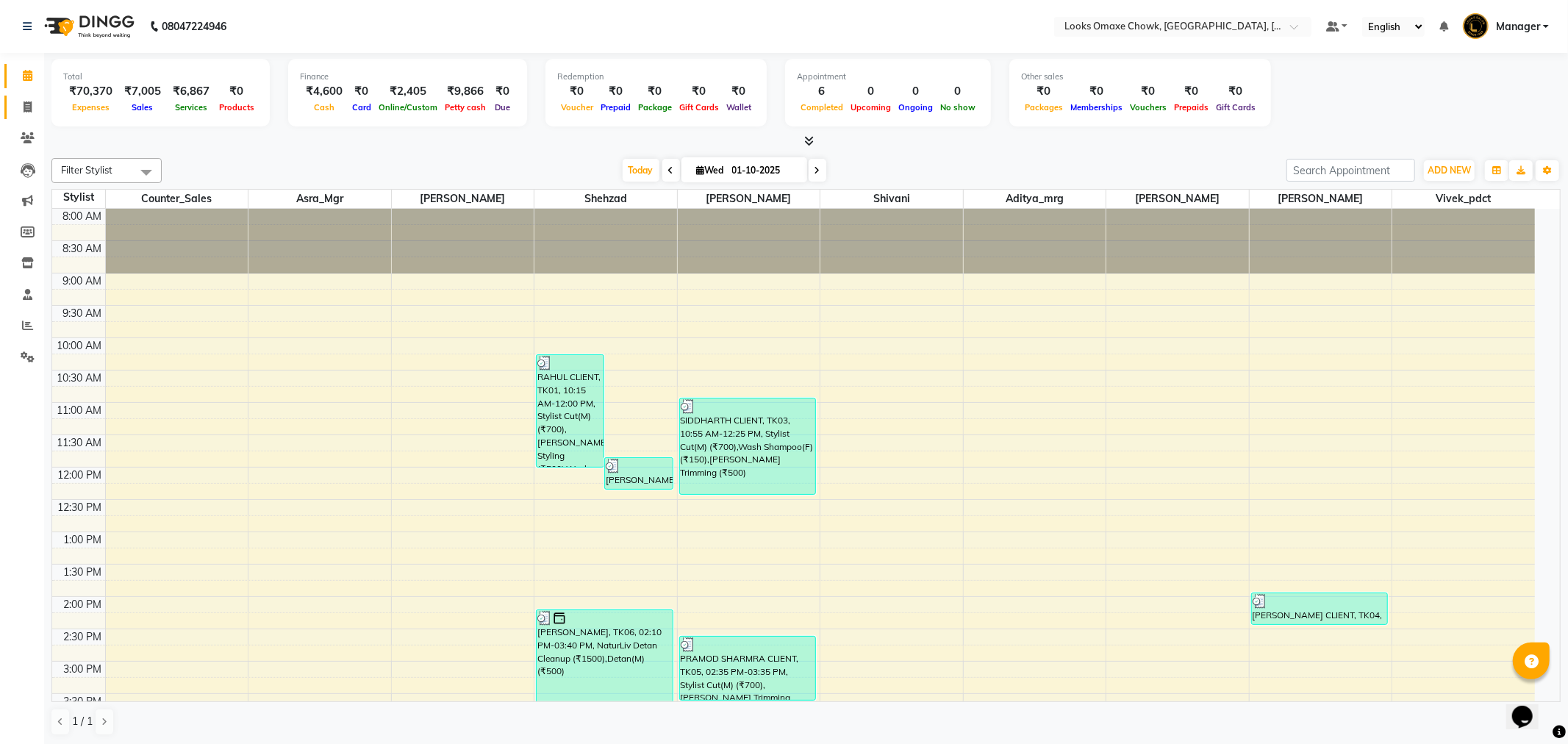
select select "8121"
select select "service"
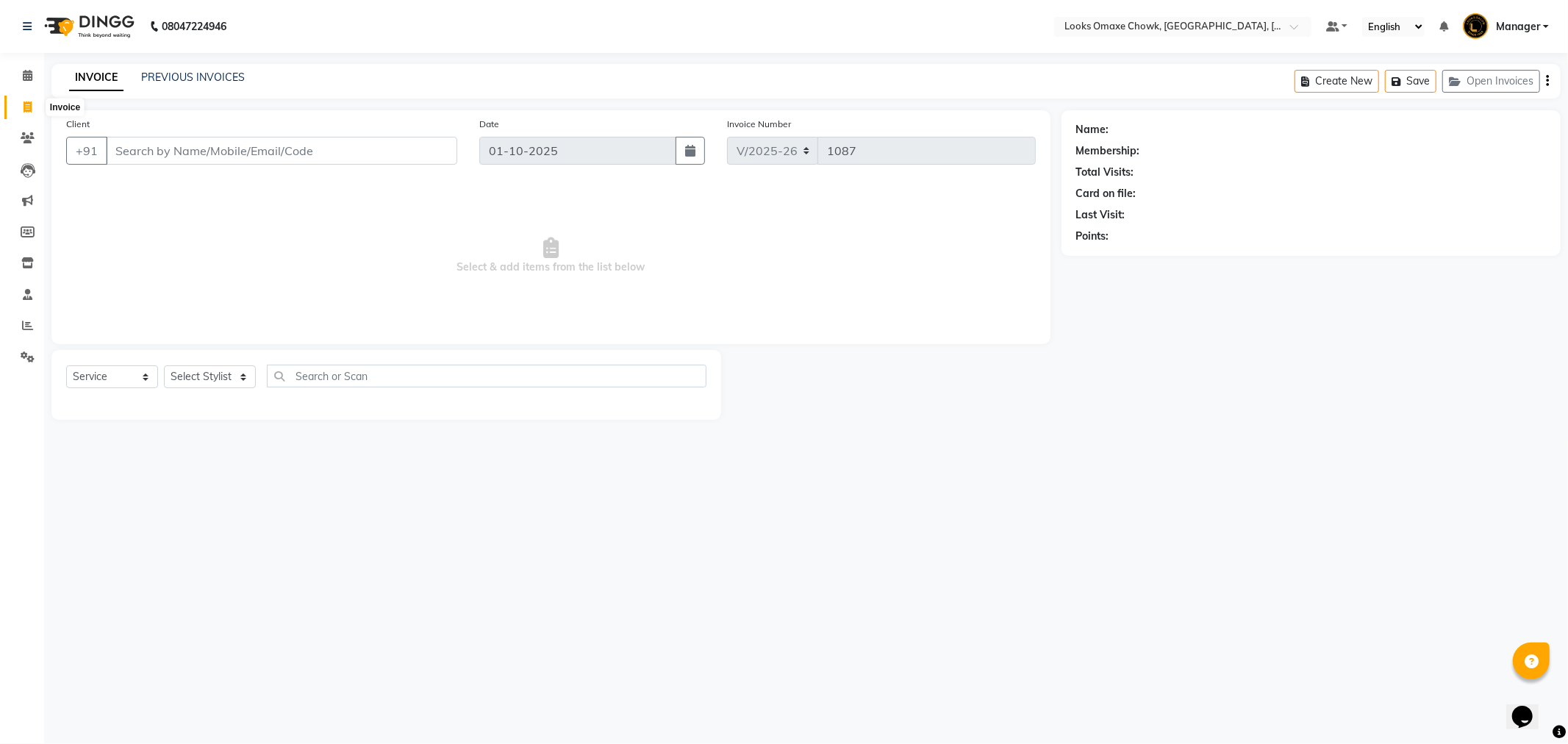
click at [30, 106] on icon at bounding box center [27, 107] width 8 height 11
select select "service"
type input "1087"
select select "8121"
click at [224, 75] on link "PREVIOUS INVOICES" at bounding box center [193, 77] width 104 height 13
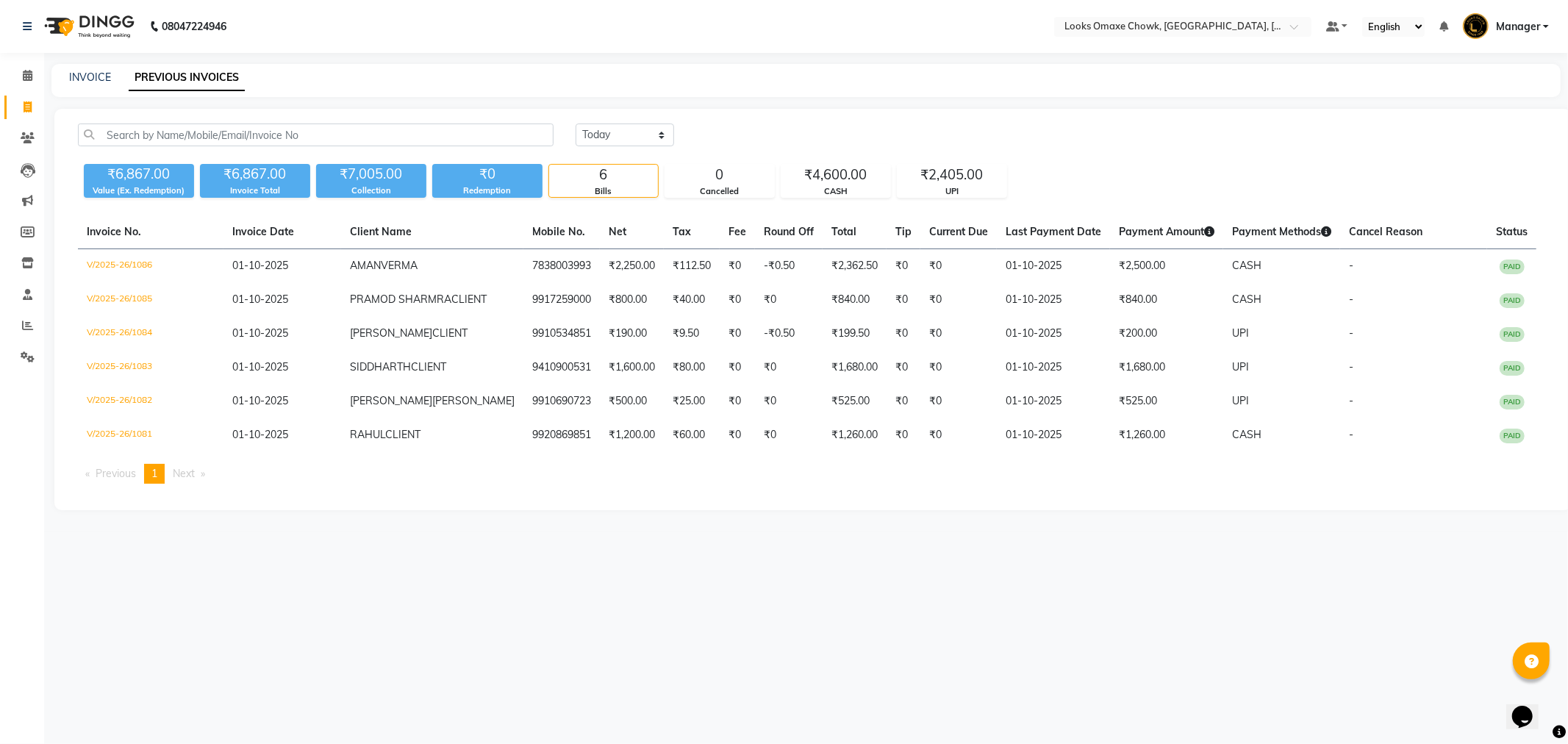
click at [30, 98] on link "Invoice" at bounding box center [22, 108] width 35 height 24
select select "8121"
select select "service"
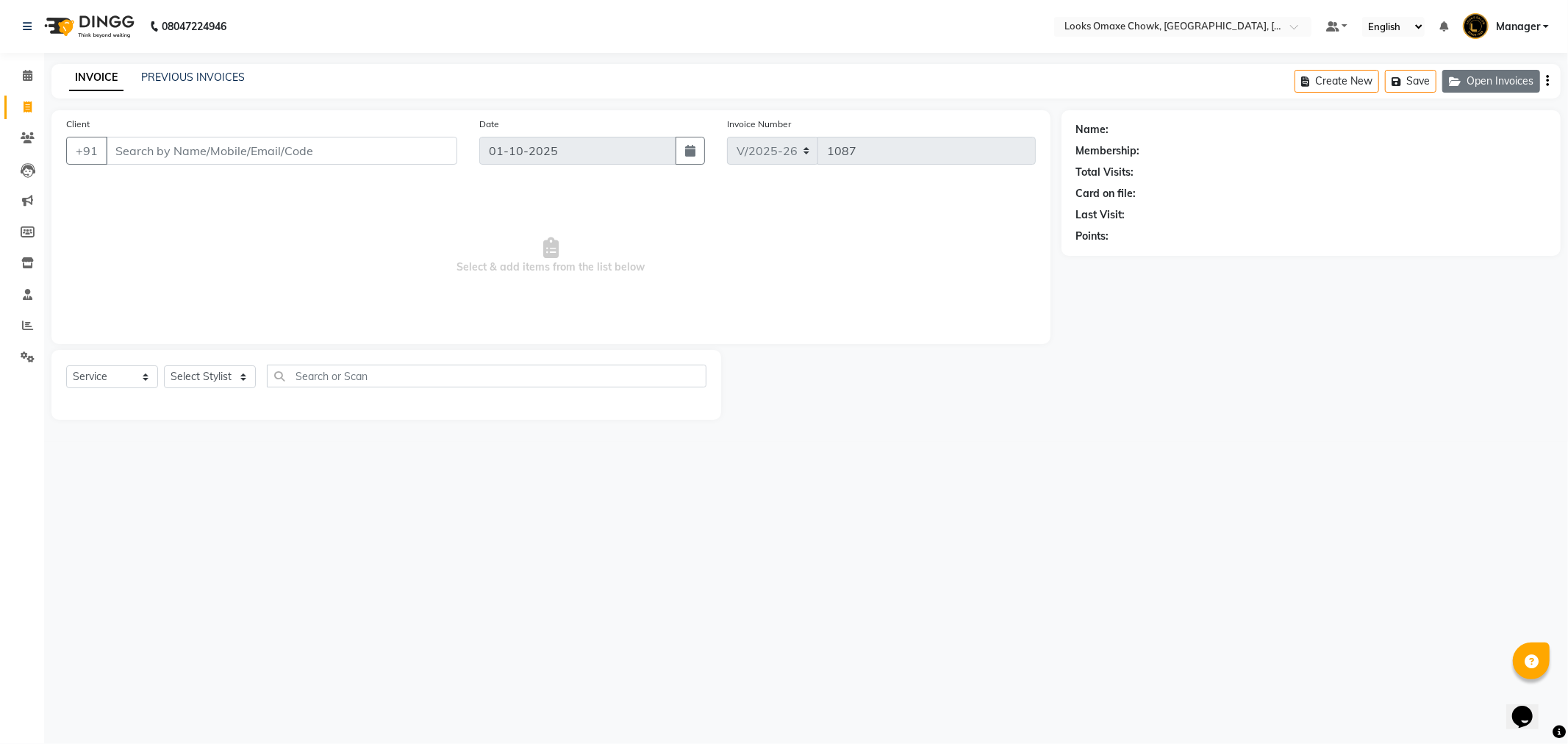
click at [1491, 83] on button "Open Invoices" at bounding box center [1492, 81] width 98 height 22
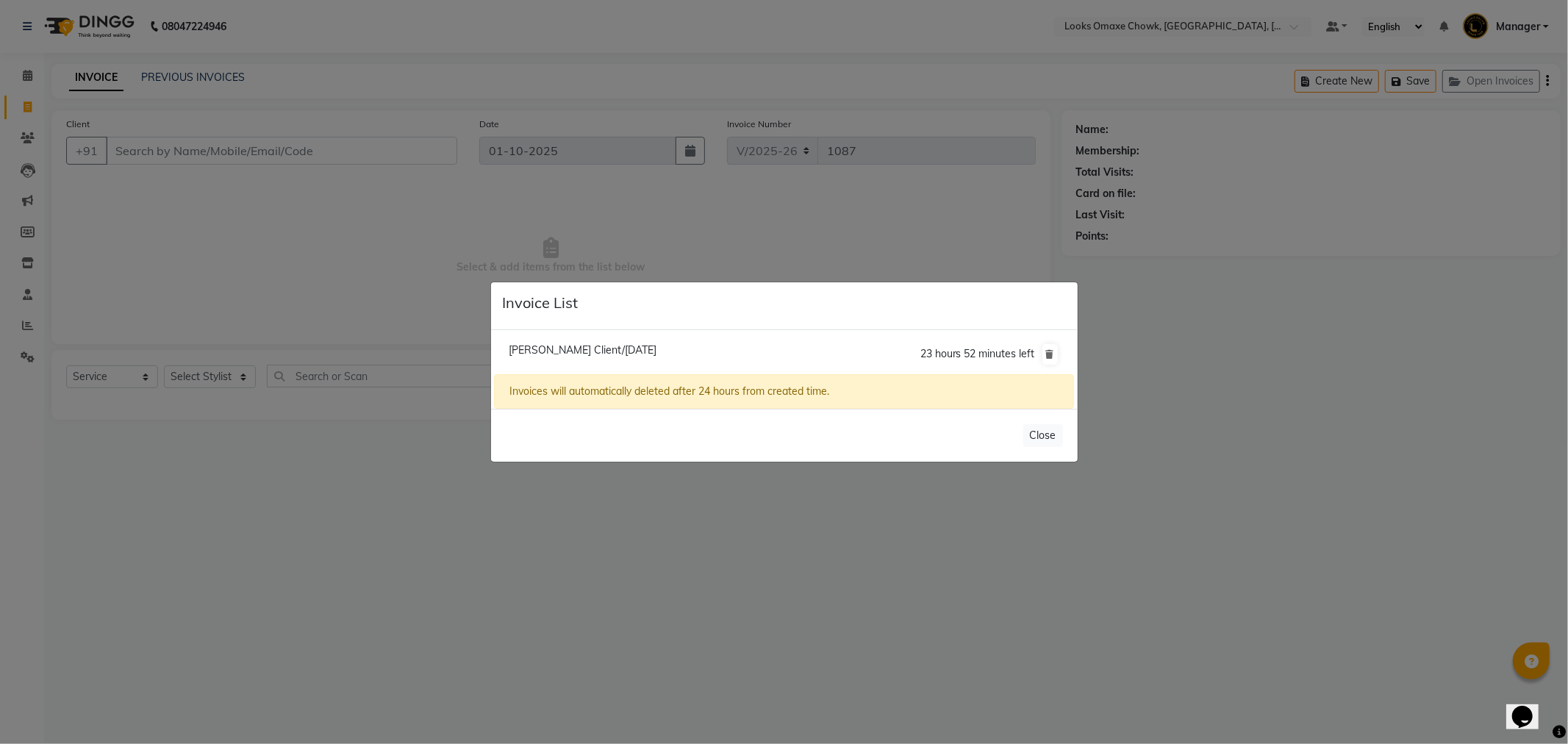
drag, startPoint x: 778, startPoint y: 354, endPoint x: 665, endPoint y: 341, distance: 113.7
click at [777, 354] on li "[PERSON_NAME] Client/[DATE] 23 hours 52 minutes left" at bounding box center [783, 354] width 579 height 41
click at [626, 350] on span "[PERSON_NAME] Client/[DATE]" at bounding box center [582, 350] width 148 height 13
type input "7088341813"
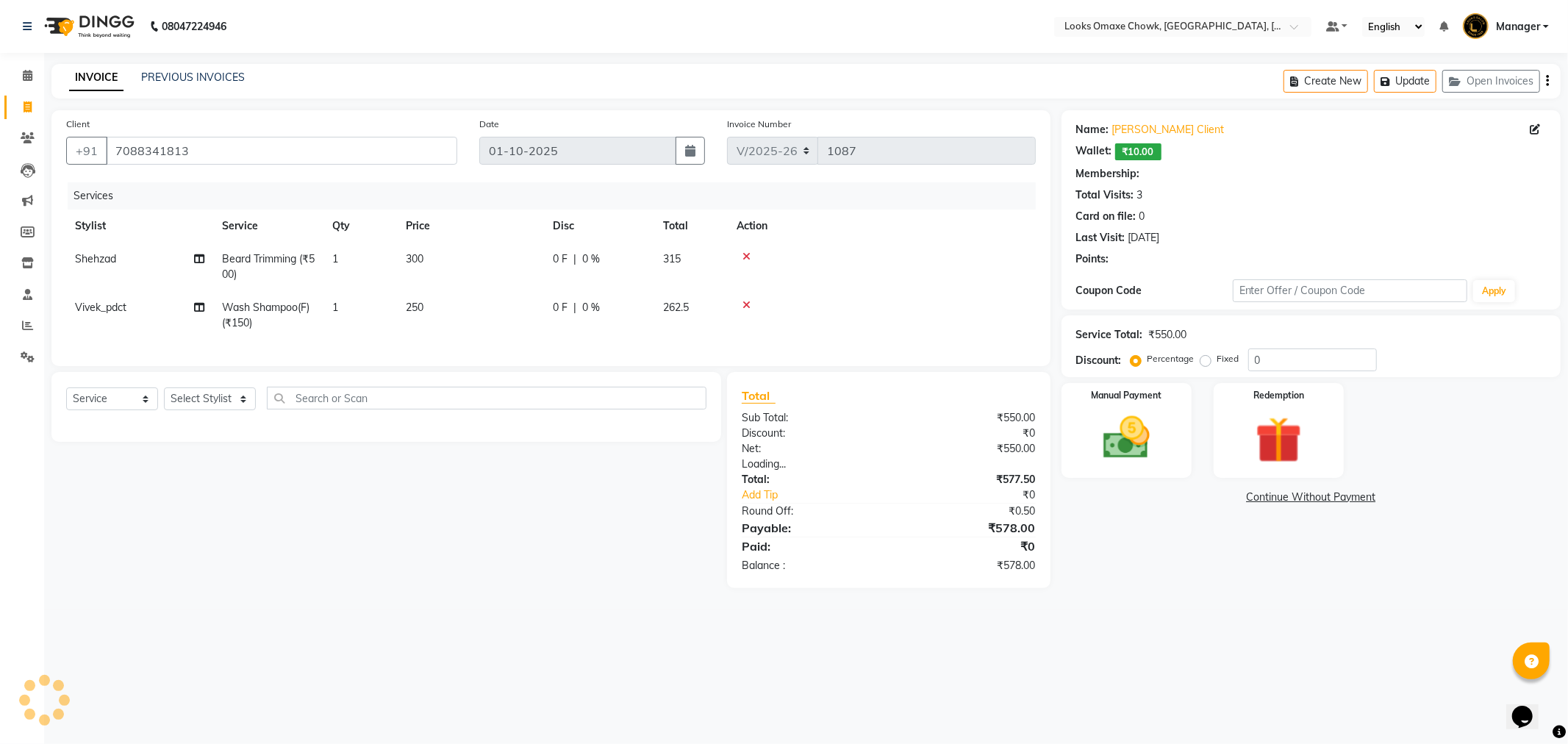
select select "1: Object"
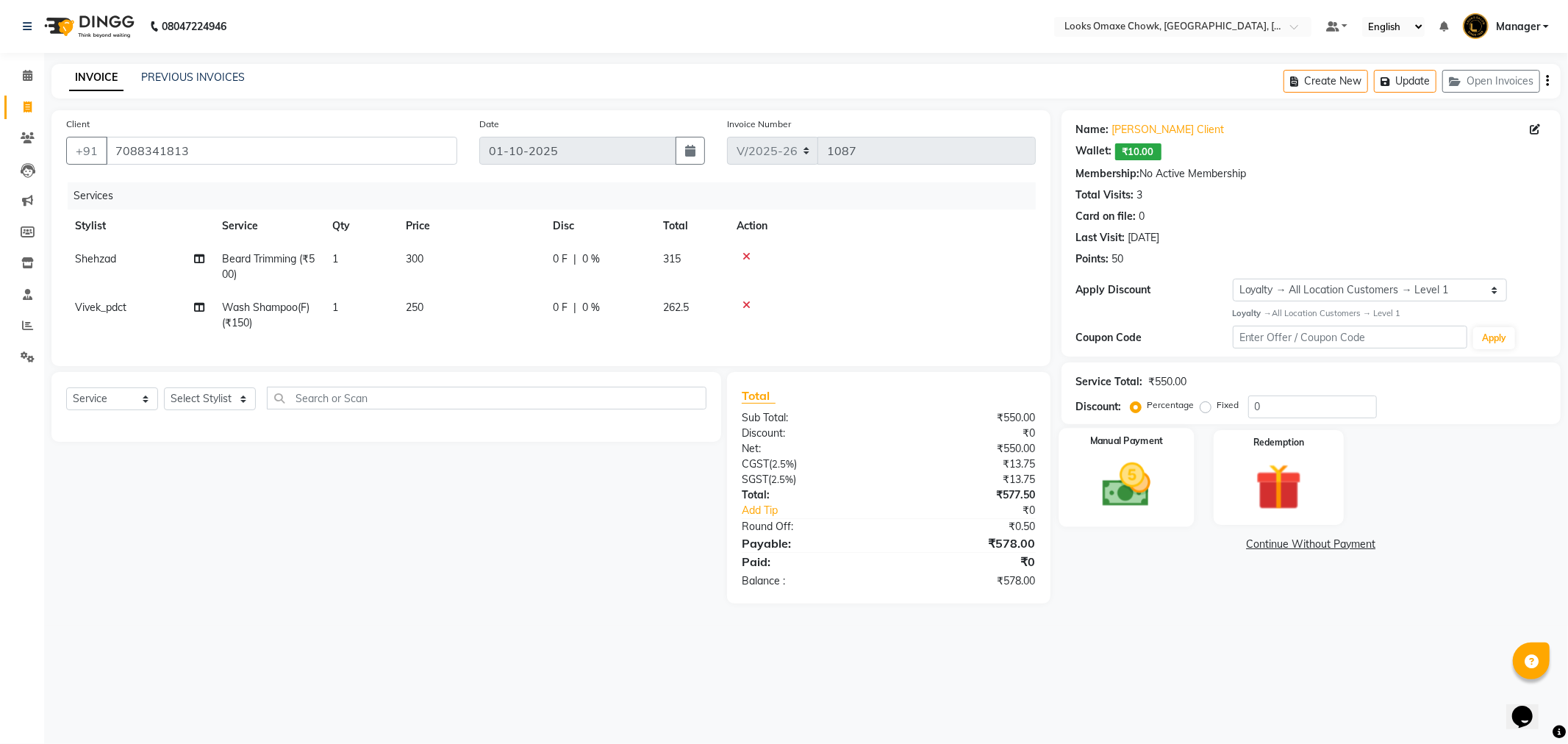
click at [1123, 454] on div "Manual Payment" at bounding box center [1126, 477] width 135 height 99
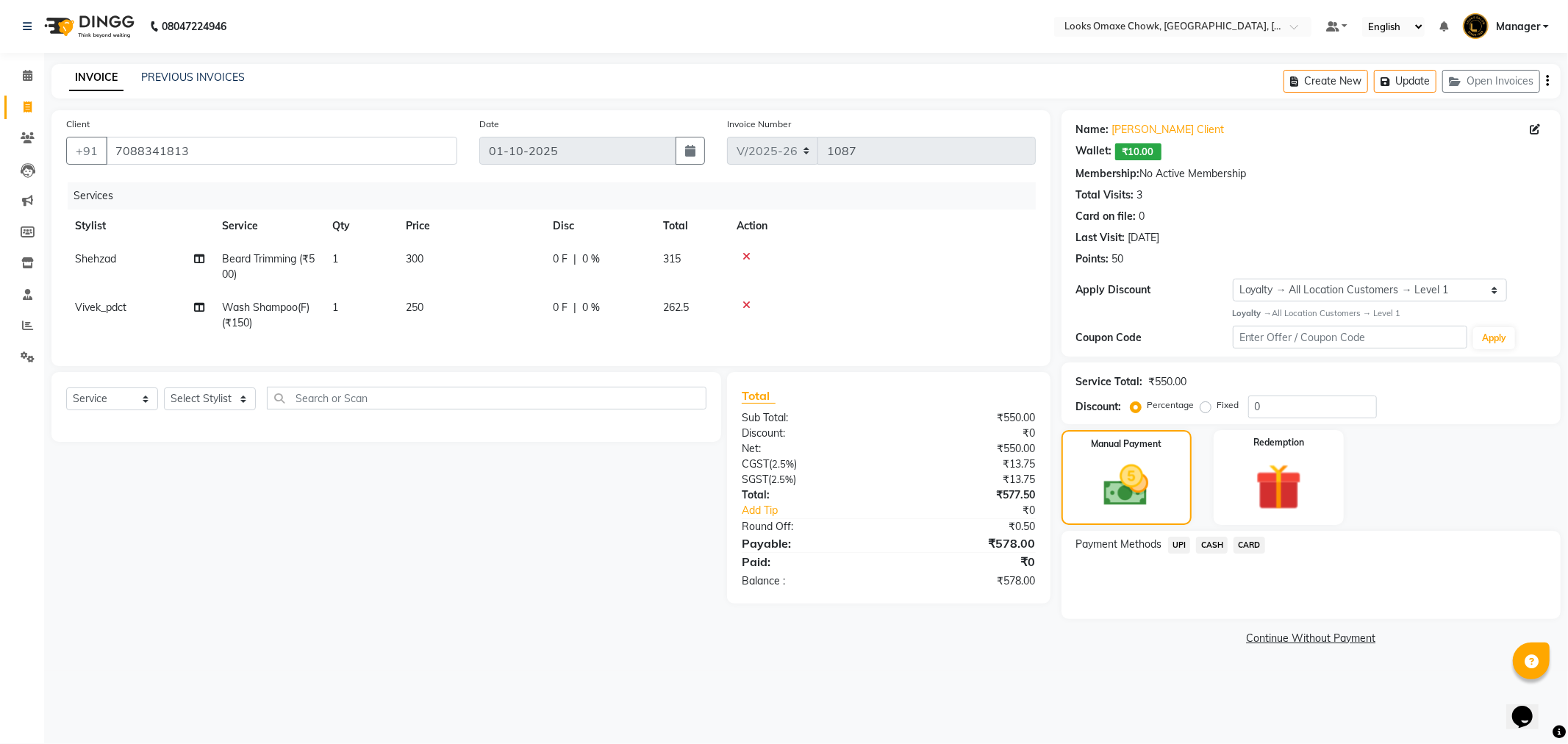
click at [1216, 544] on span "CASH" at bounding box center [1211, 545] width 31 height 17
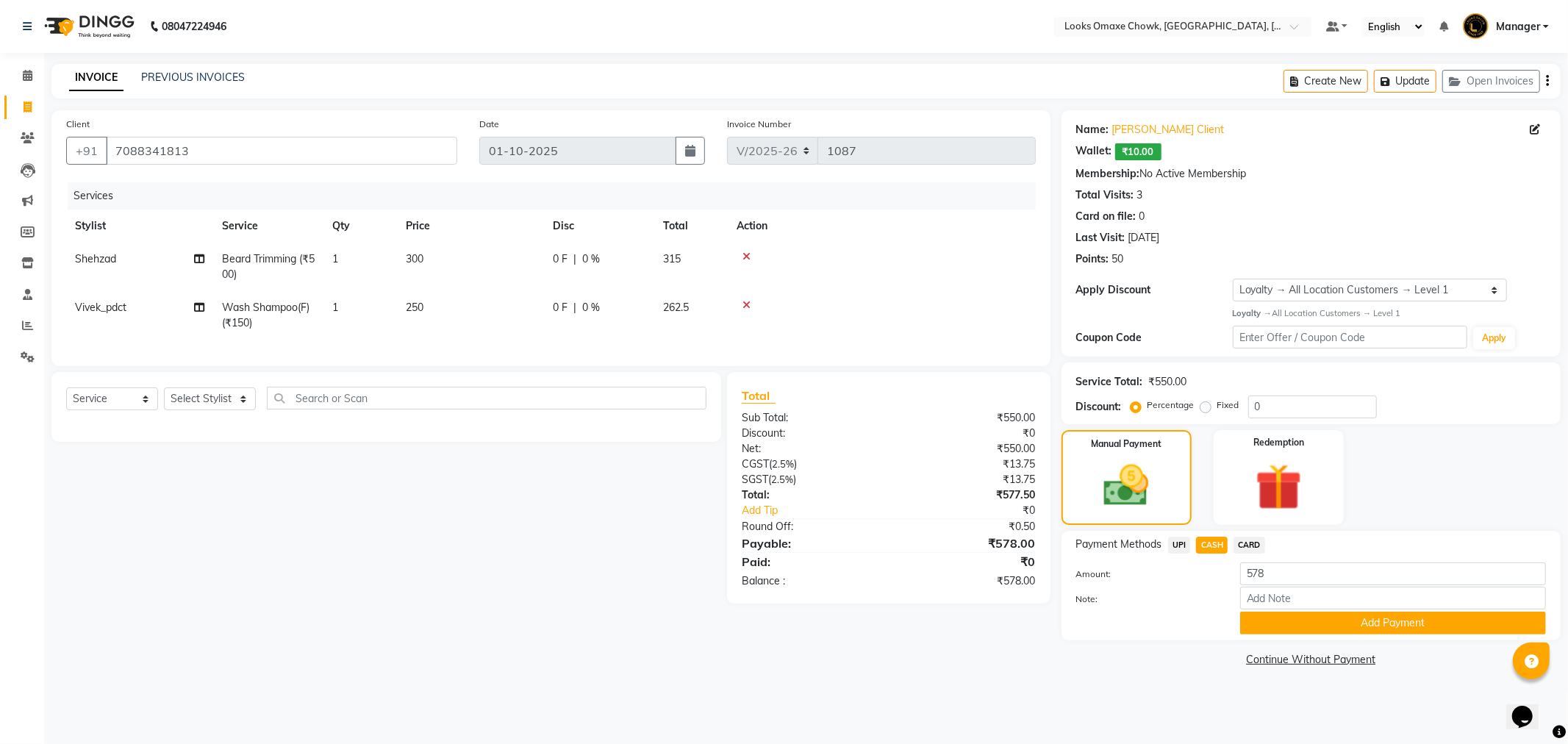
click at [469, 306] on td "250" at bounding box center [470, 315] width 147 height 48
select select "93280"
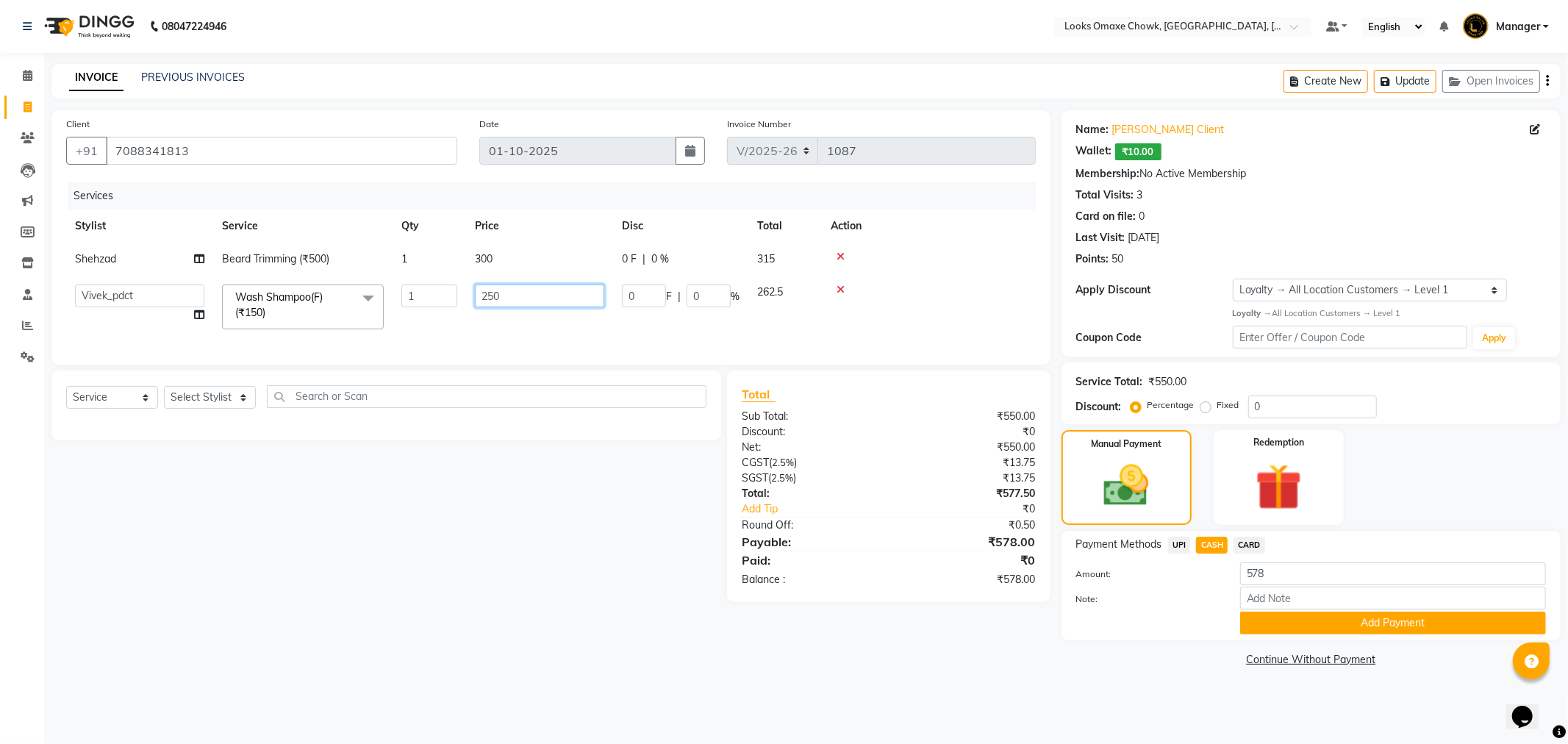
click at [557, 300] on input "250" at bounding box center [539, 296] width 129 height 22
type input "2"
type input "0"
type input "200"
click at [531, 329] on td "200" at bounding box center [539, 307] width 147 height 63
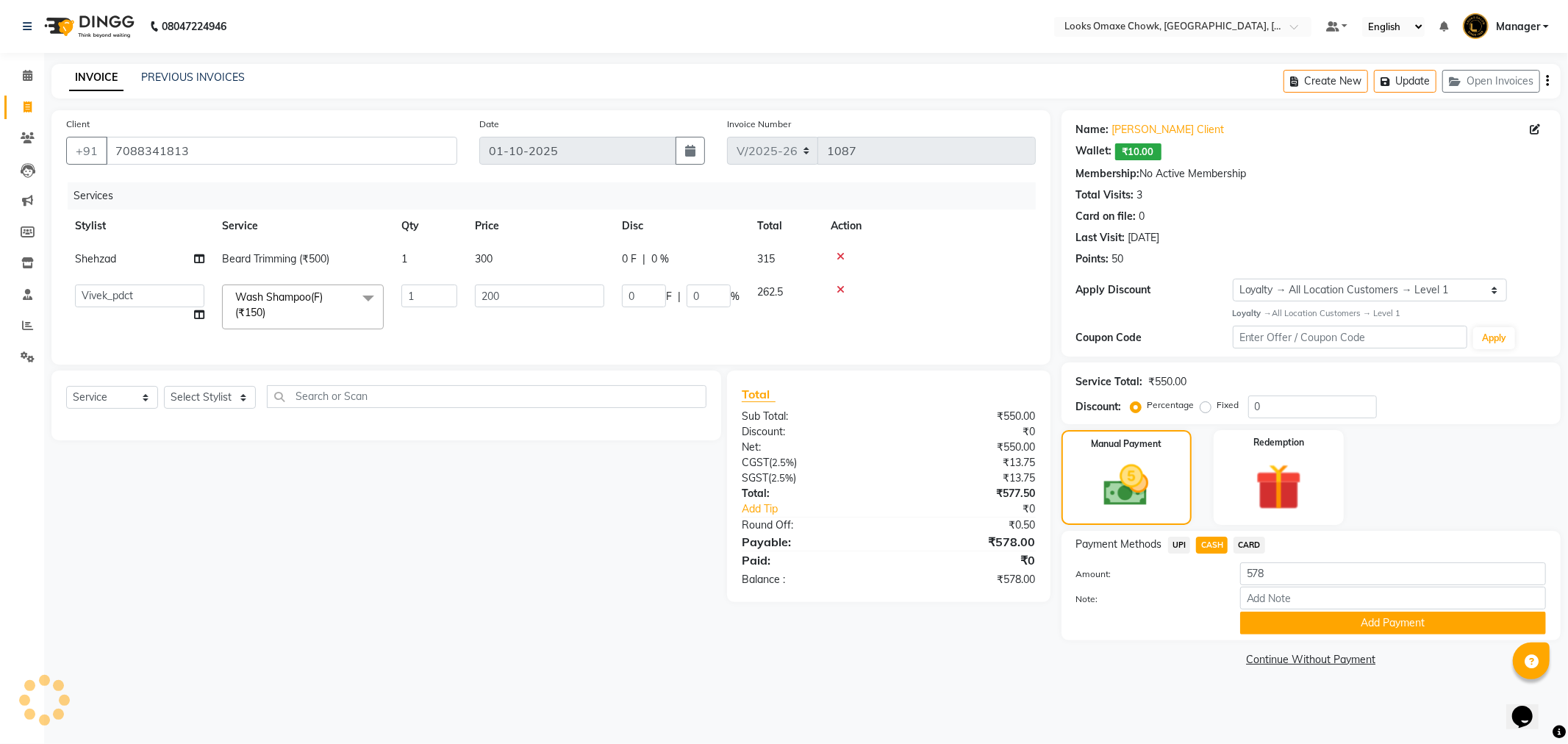
select select "93280"
drag, startPoint x: 1082, startPoint y: 685, endPoint x: 1213, endPoint y: 667, distance: 132.2
click at [1096, 689] on main "INVOICE PREVIOUS INVOICES Create New Update Open Invoices Client [PHONE_NUMBER]…" at bounding box center [806, 378] width 1524 height 629
click at [1203, 542] on span "CASH" at bounding box center [1211, 545] width 31 height 17
type input "525"
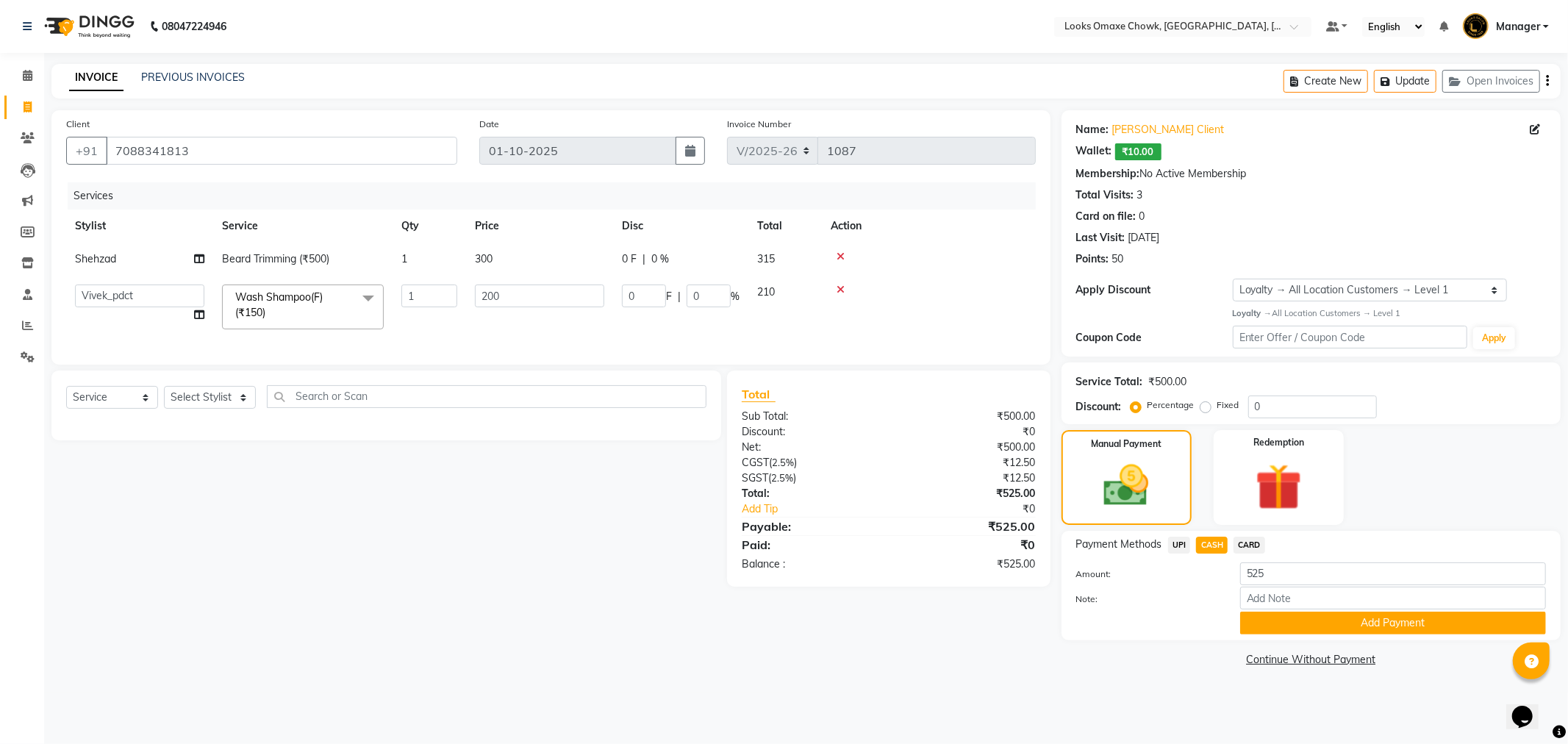
click at [1178, 542] on span "UPI" at bounding box center [1179, 545] width 22 height 17
click at [1208, 540] on span "CASH" at bounding box center [1211, 545] width 31 height 17
click at [1333, 618] on button "Add Payment" at bounding box center [1393, 623] width 306 height 22
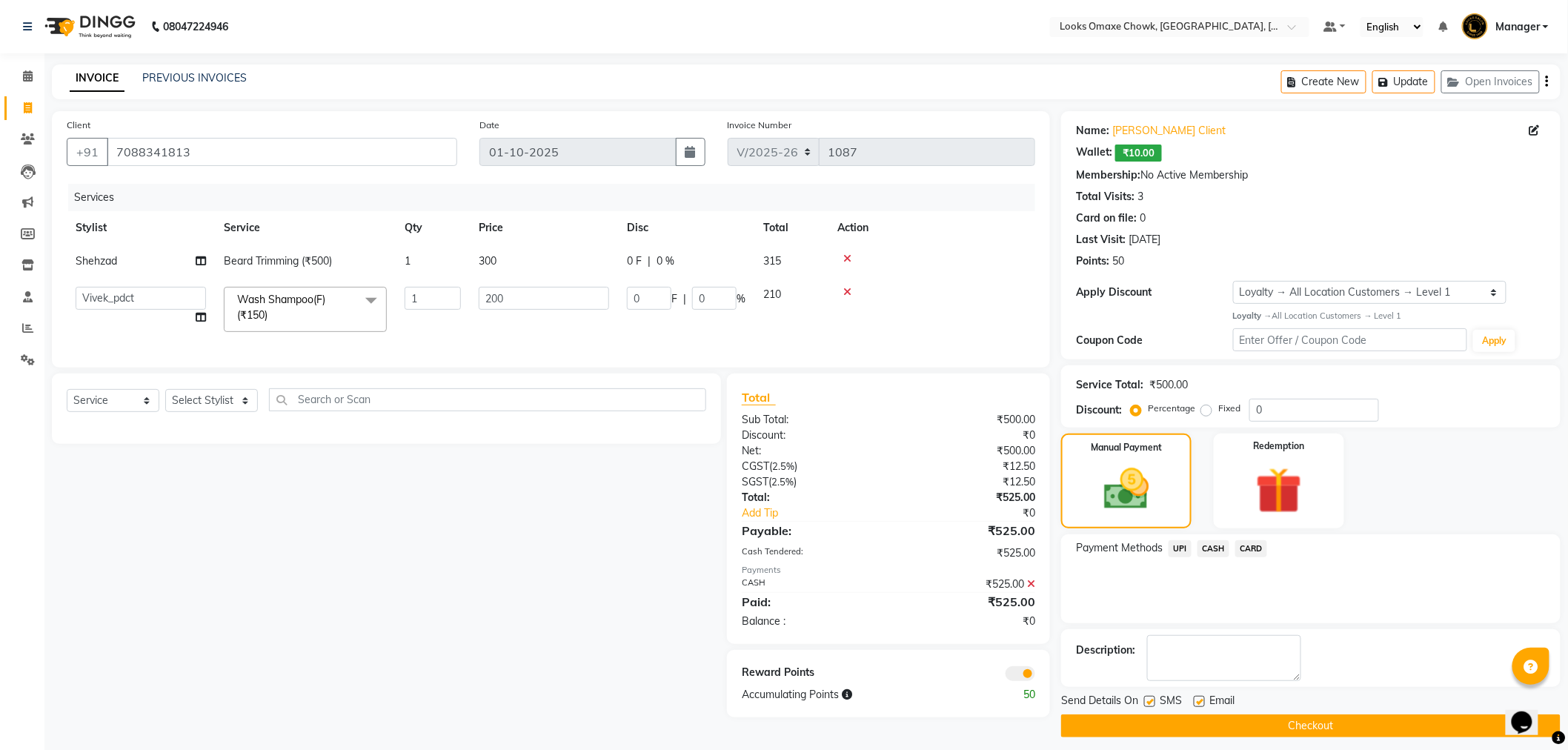
click at [1156, 702] on div "SMS" at bounding box center [1168, 702] width 49 height 19
click at [1153, 701] on label at bounding box center [1149, 701] width 11 height 11
click at [1153, 701] on input "checkbox" at bounding box center [1149, 702] width 10 height 10
checkbox input "false"
click at [1238, 721] on button "Checkout" at bounding box center [1311, 726] width 499 height 23
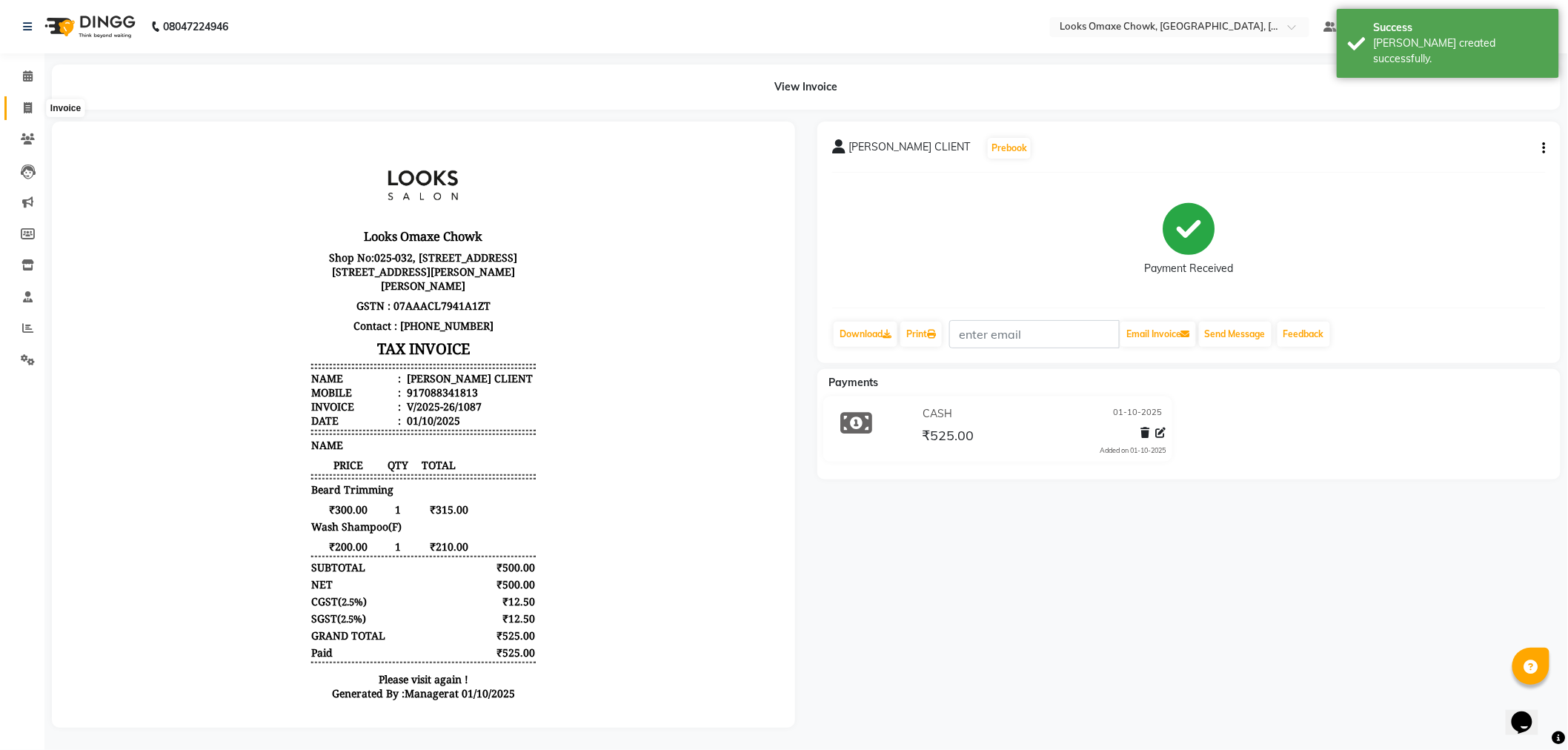
click at [21, 109] on span at bounding box center [28, 109] width 26 height 17
select select "8121"
select select "service"
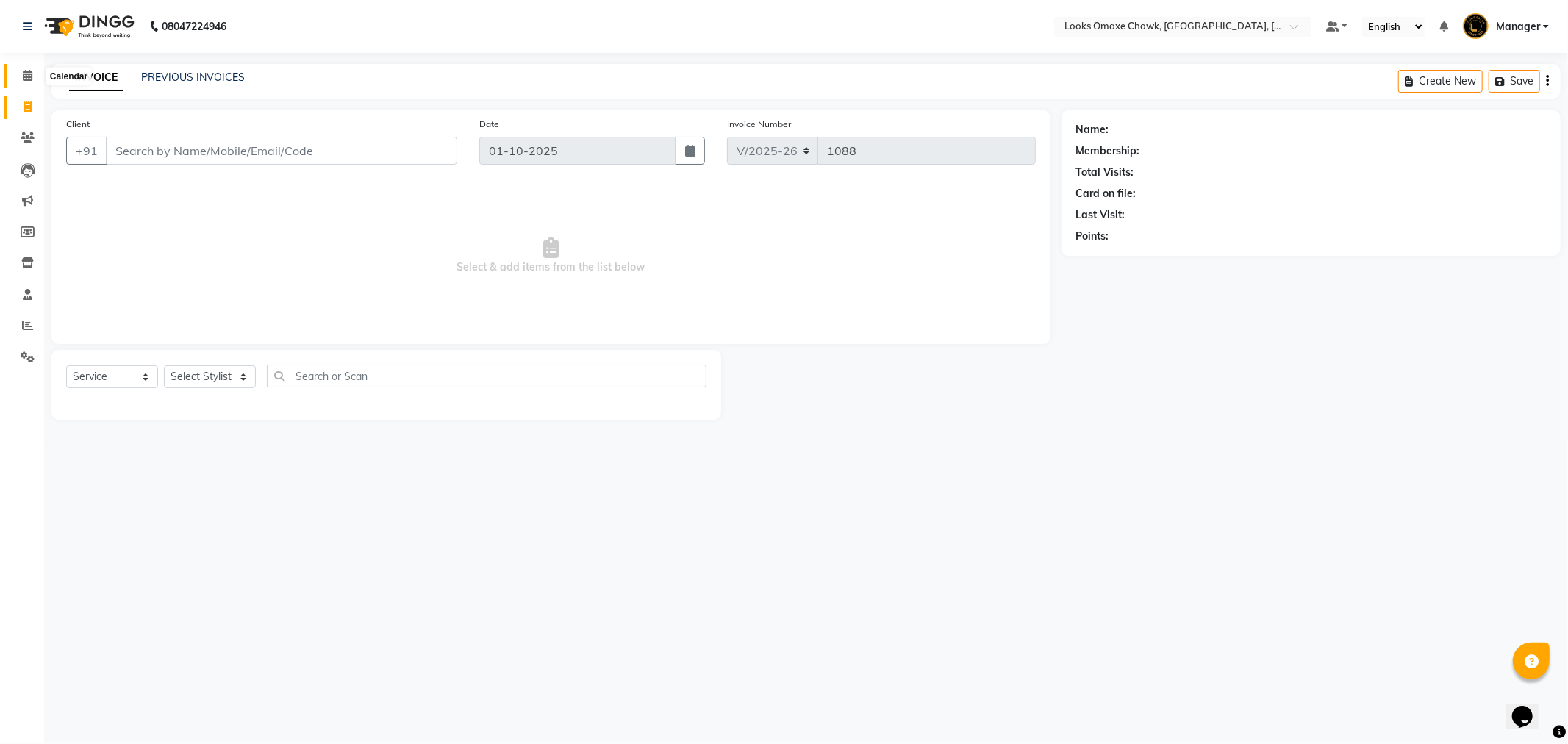
click at [30, 75] on icon at bounding box center [27, 76] width 10 height 11
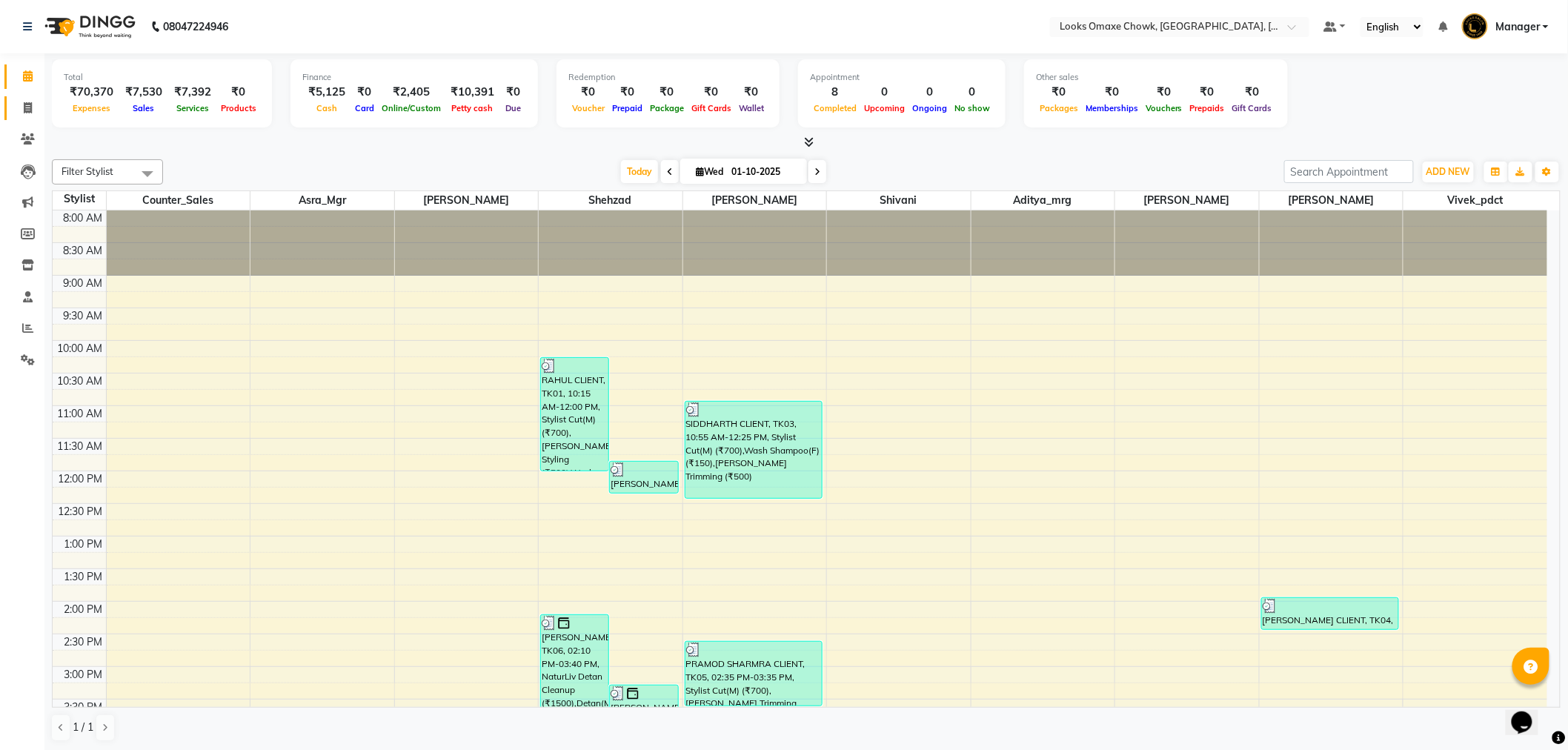
click at [28, 107] on icon at bounding box center [28, 108] width 8 height 11
select select "service"
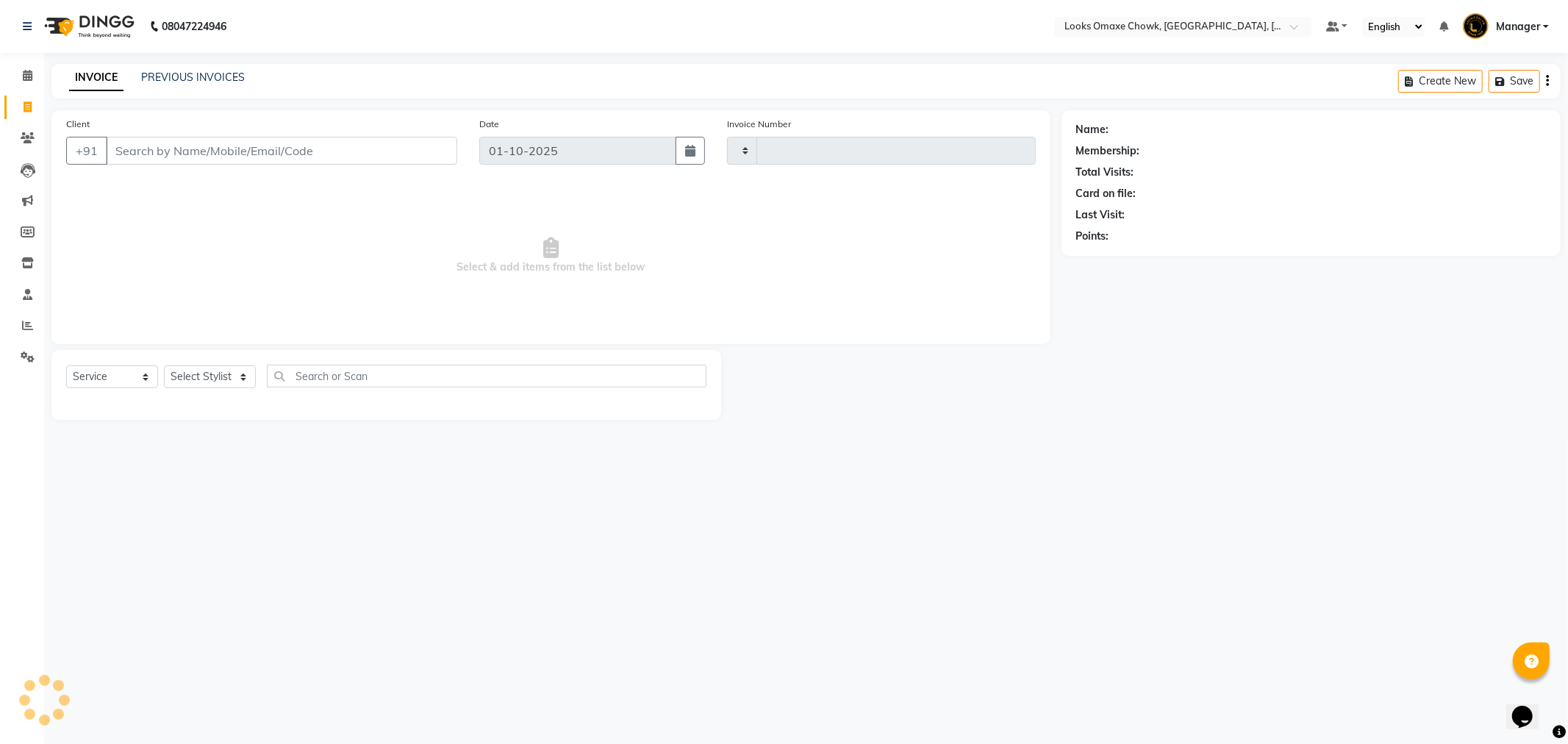
type input "1088"
select select "8121"
click at [185, 88] on div "INVOICE PREVIOUS INVOICES Create New Save" at bounding box center [806, 81] width 1509 height 35
click at [186, 77] on link "PREVIOUS INVOICES" at bounding box center [193, 77] width 104 height 13
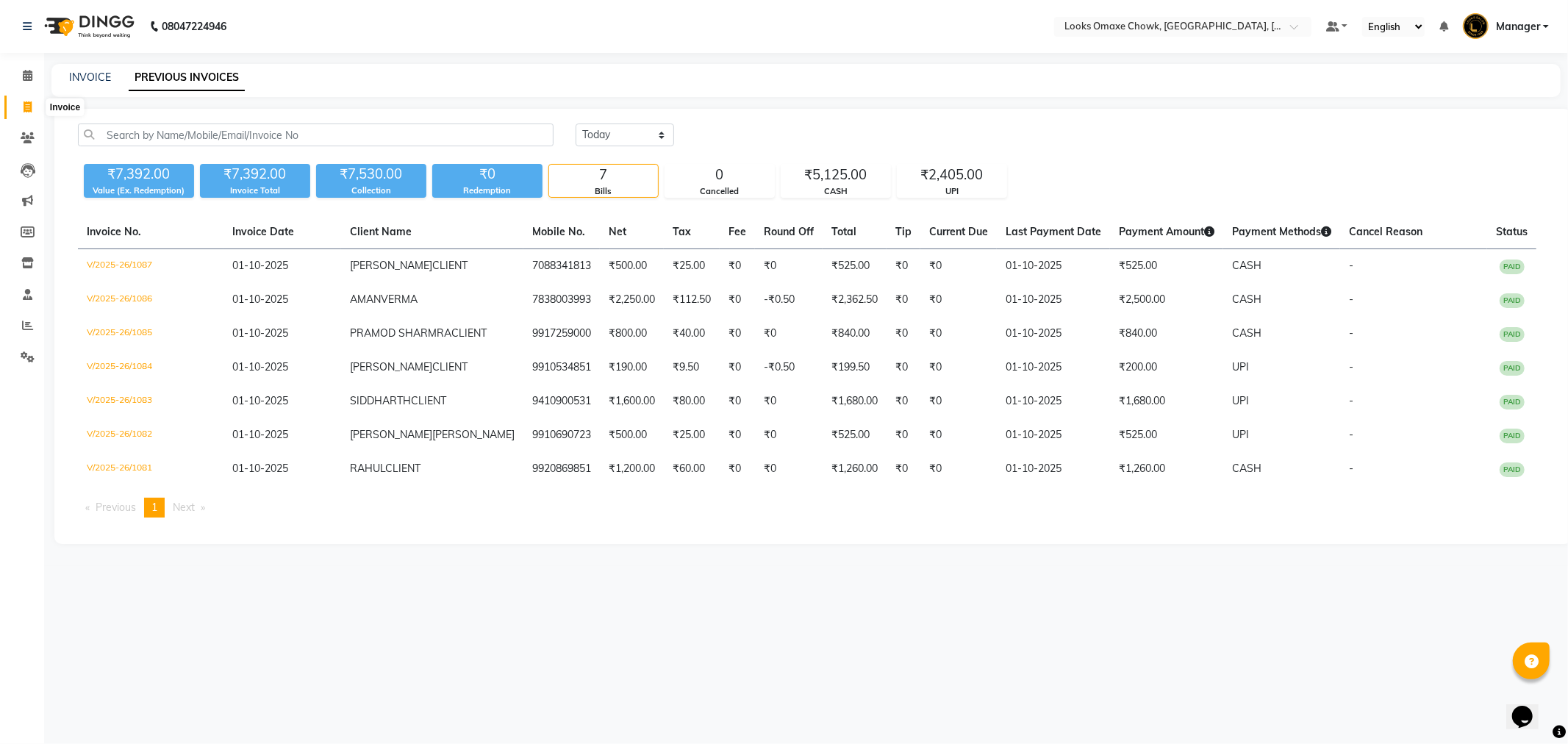
click at [21, 103] on span at bounding box center [27, 108] width 26 height 17
select select "8121"
select select "service"
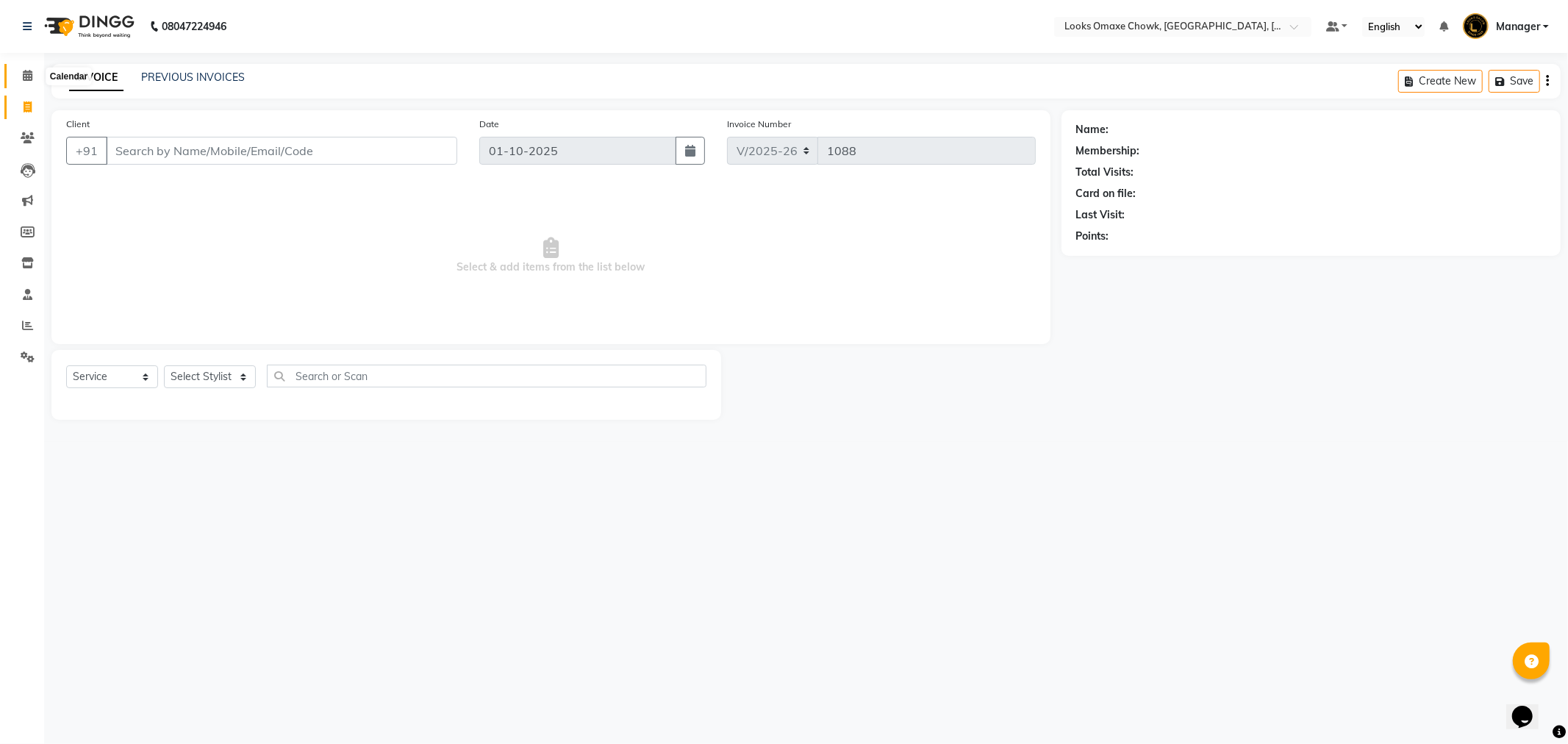
click at [31, 81] on span at bounding box center [27, 76] width 26 height 17
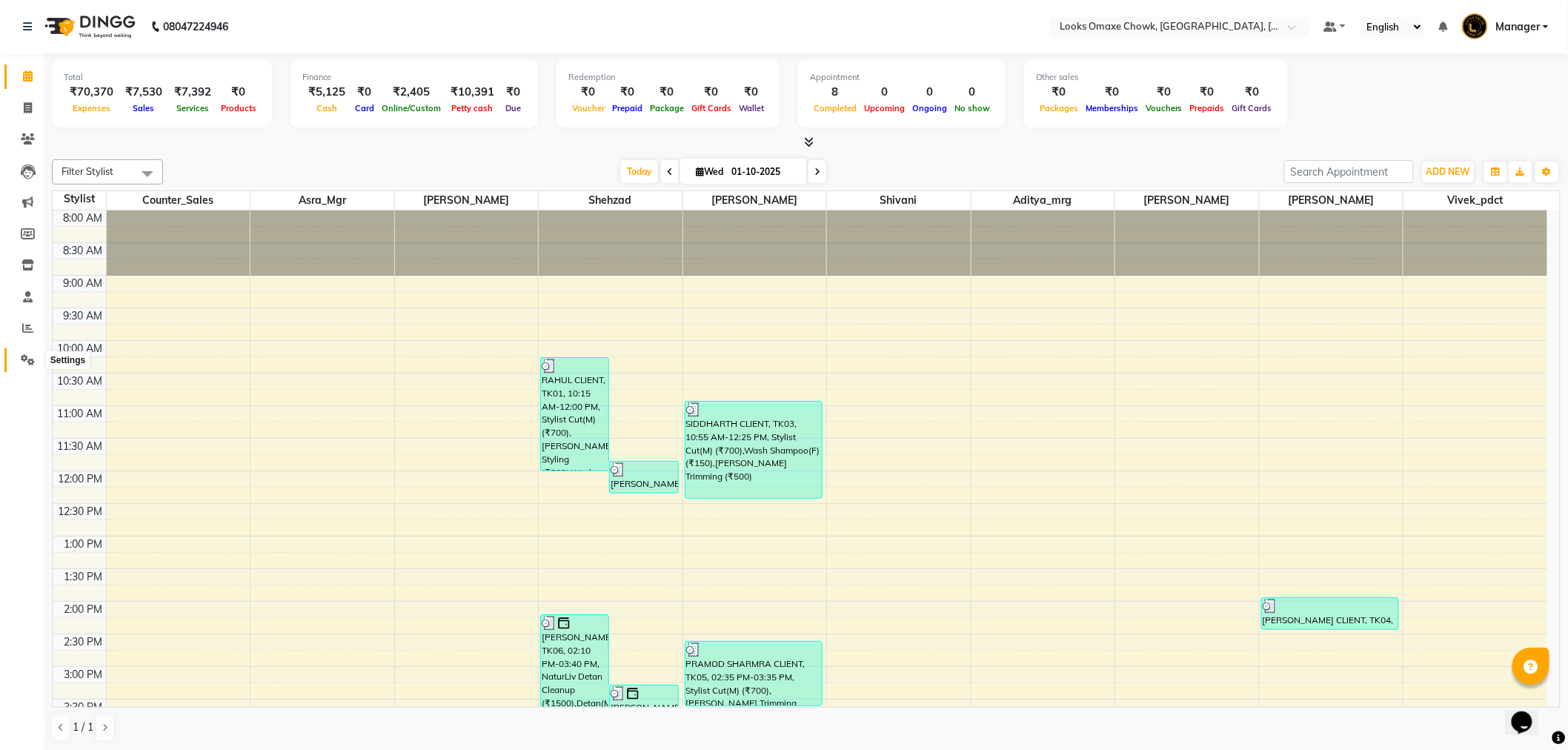
click at [23, 364] on icon at bounding box center [28, 360] width 14 height 11
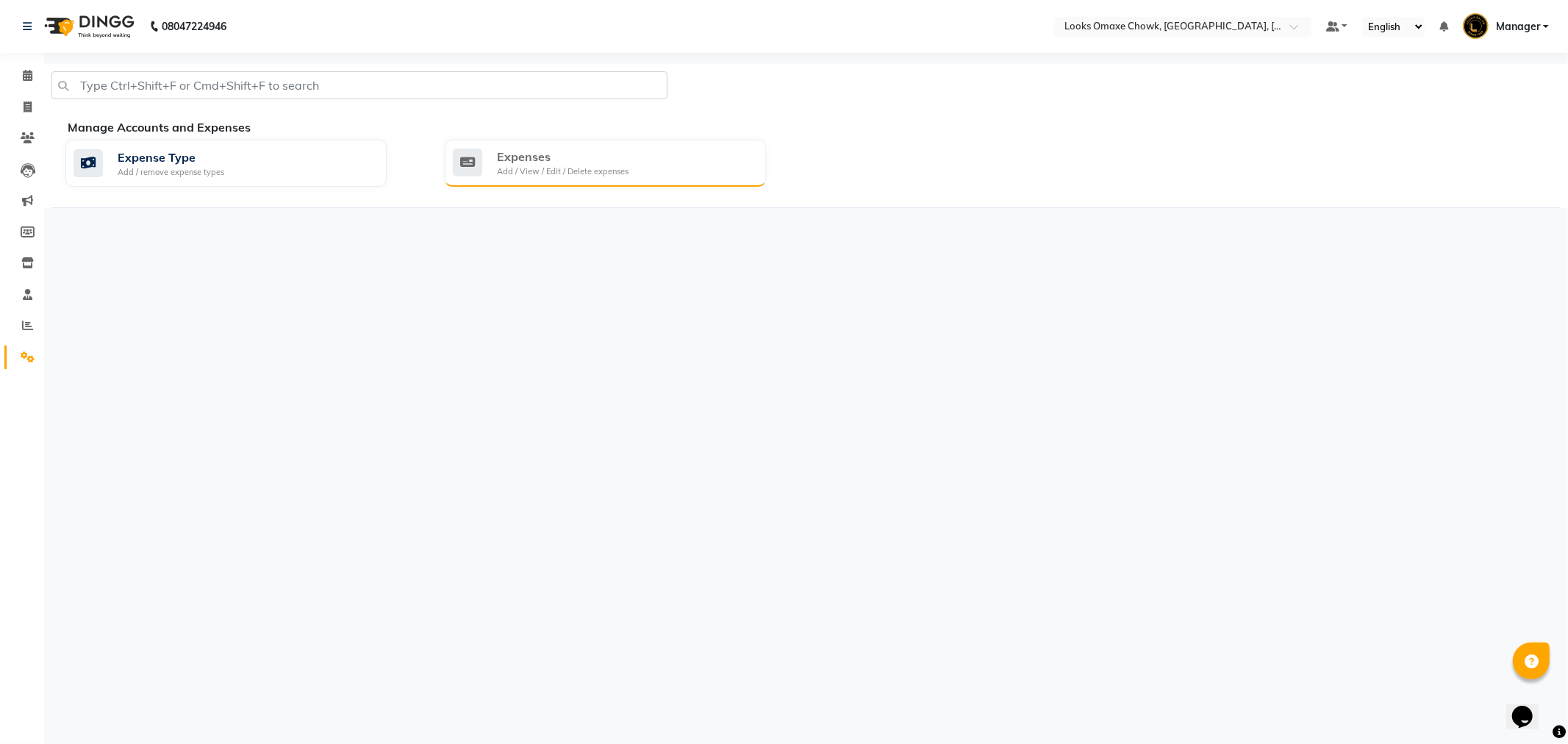
click at [542, 160] on div "Expenses" at bounding box center [563, 157] width 132 height 18
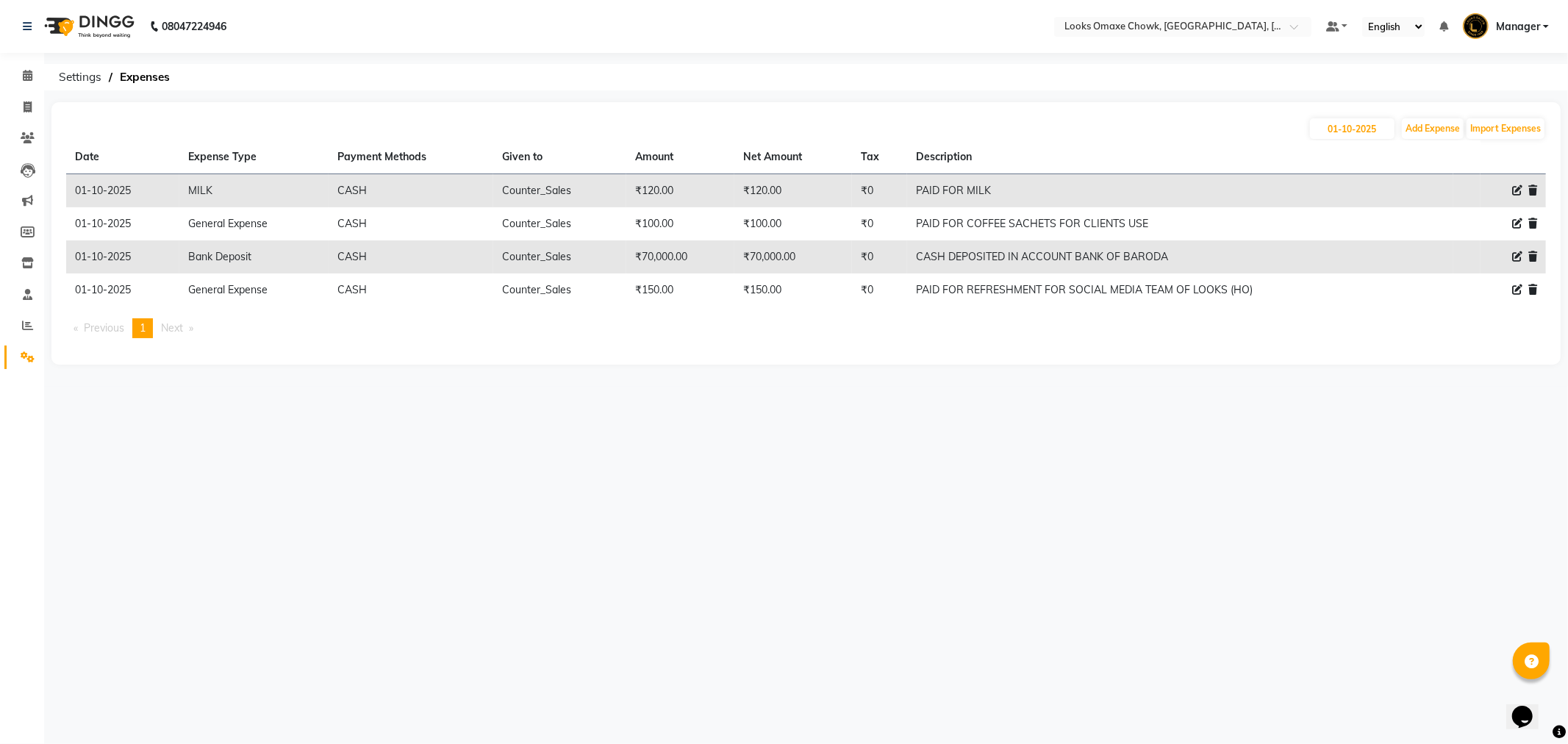
click at [1515, 191] on icon at bounding box center [1517, 190] width 10 height 10
select select "24890"
select select "1"
select select "7249"
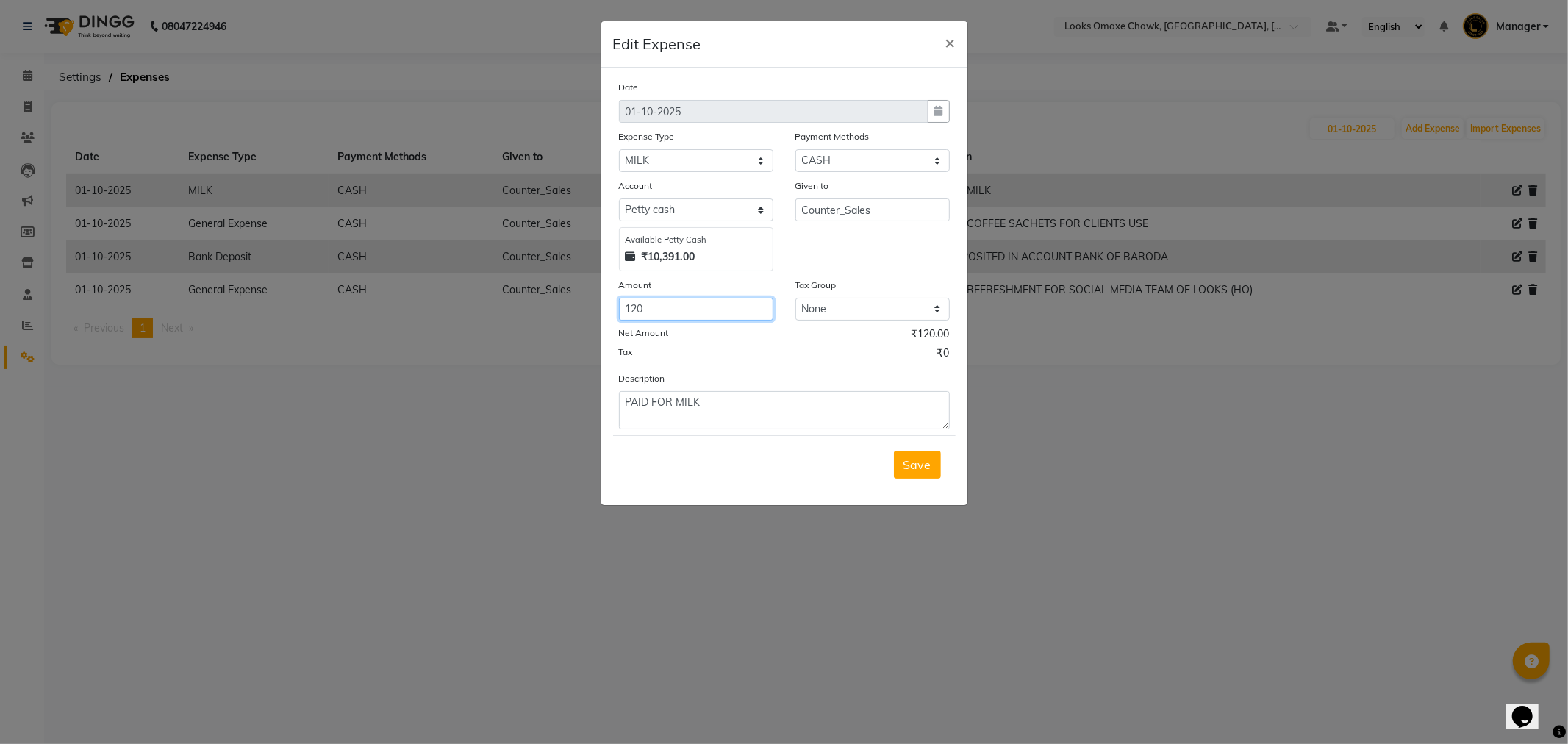
click at [668, 303] on input "120" at bounding box center [696, 309] width 154 height 22
type input "120"
click at [950, 31] on span "×" at bounding box center [950, 41] width 10 height 22
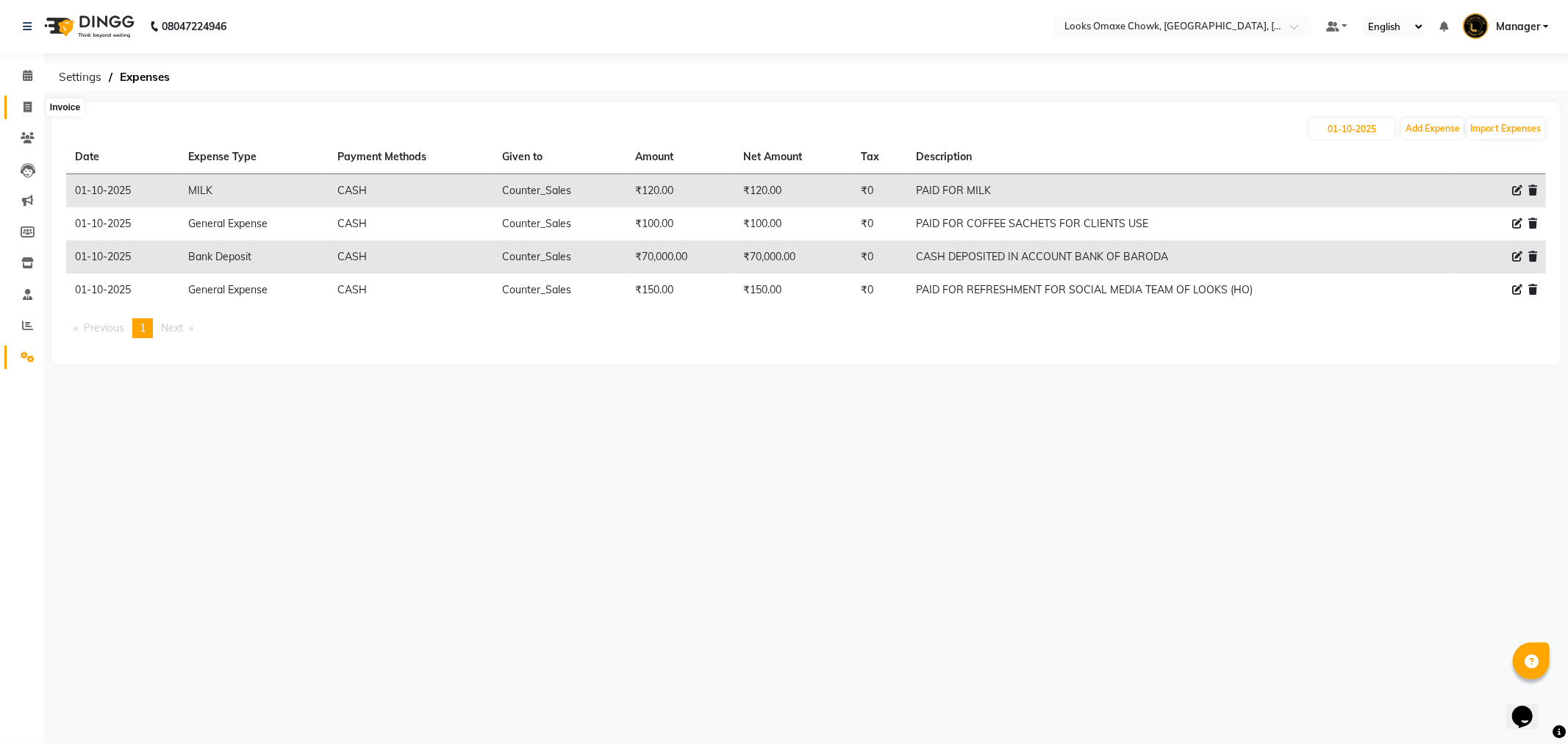
click at [30, 106] on icon at bounding box center [27, 107] width 8 height 11
select select "service"
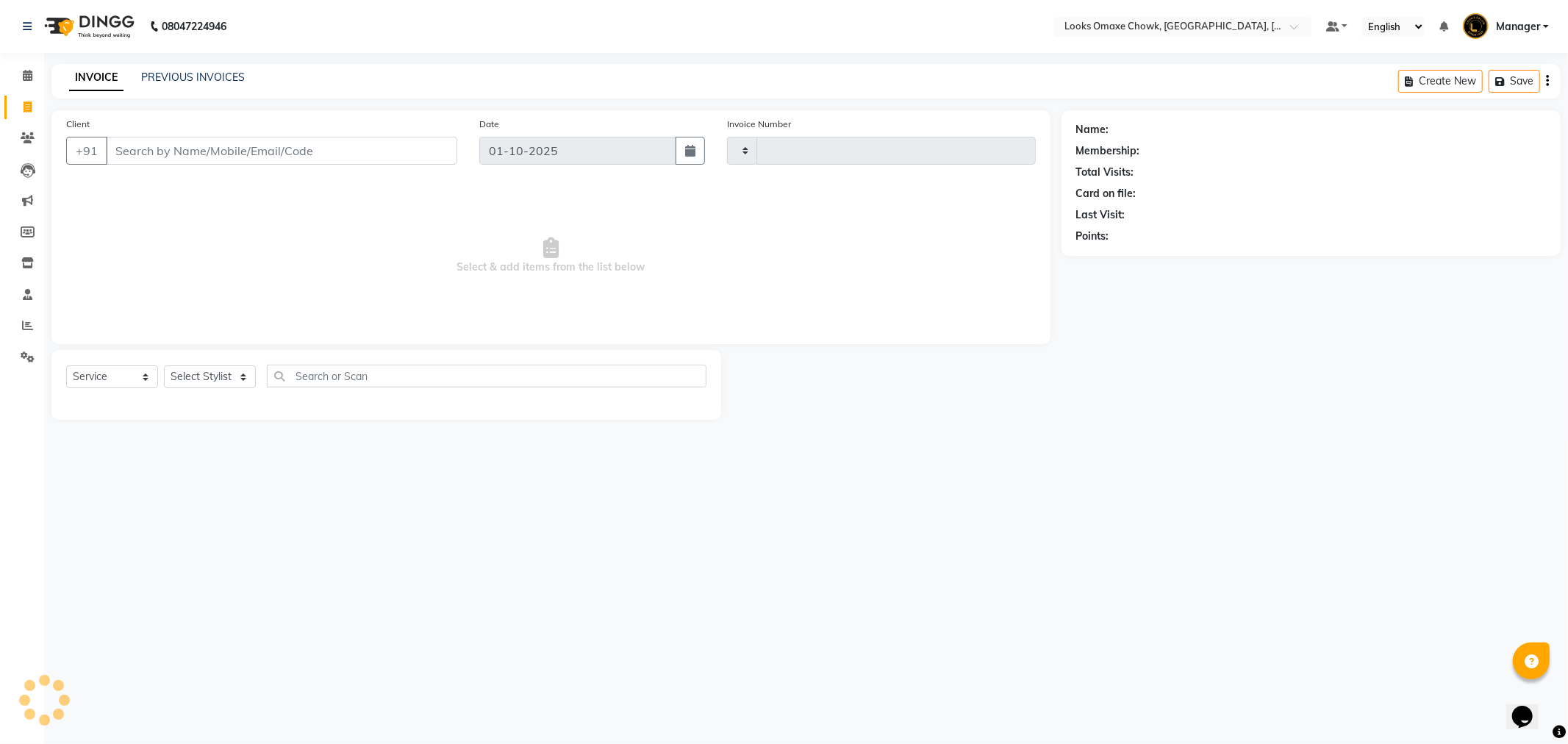
type input "1088"
select select "8121"
click at [240, 382] on select "Select Stylist Aditya_mrg [PERSON_NAME] Counter_Sales Manager [PERSON_NAME] [PE…" at bounding box center [210, 377] width 92 height 22
select select "75647"
click at [164, 366] on select "Select Stylist Aditya_mrg [PERSON_NAME] Counter_Sales Manager [PERSON_NAME] [PE…" at bounding box center [210, 377] width 92 height 22
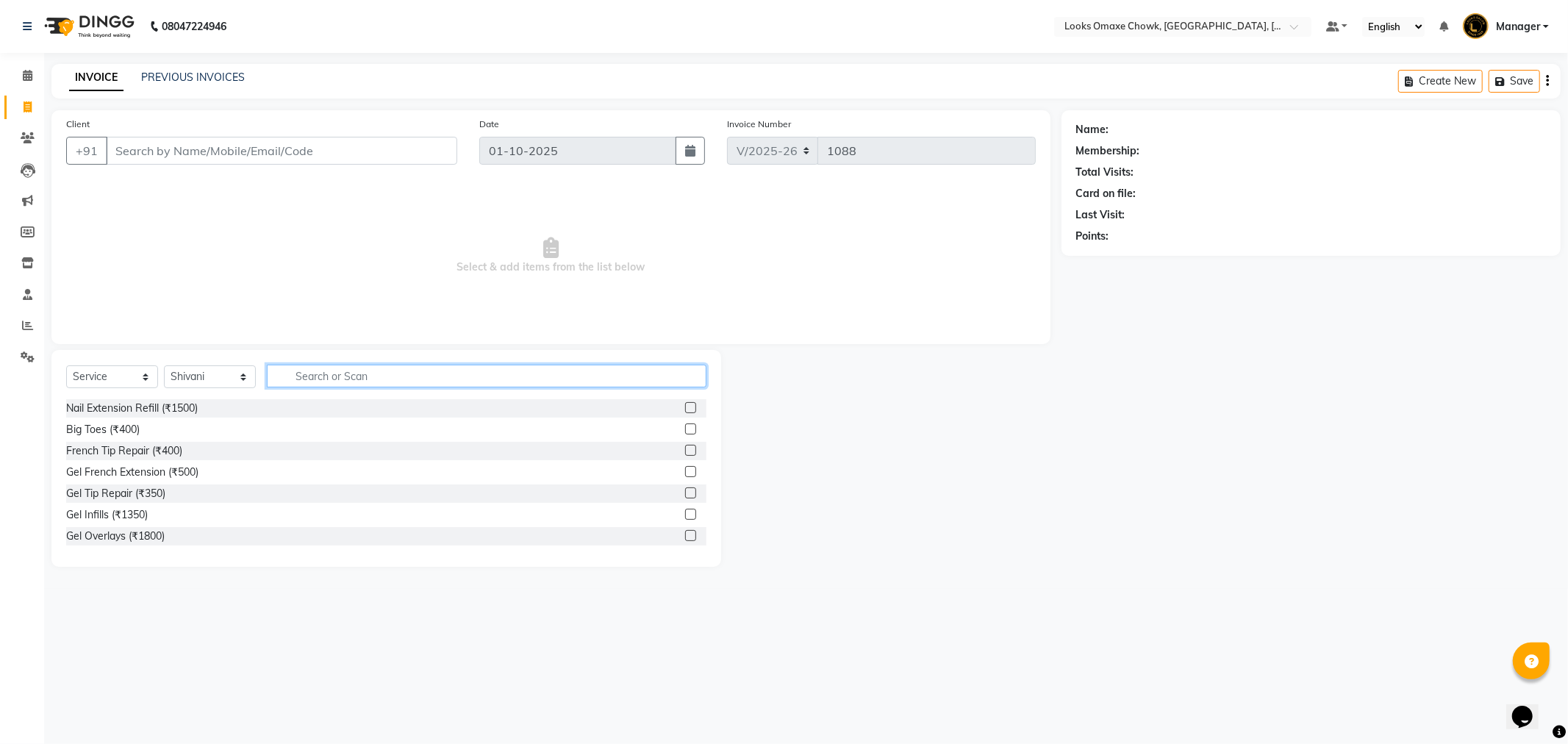
click at [368, 373] on input "text" at bounding box center [486, 376] width 439 height 22
type input "EYE"
click at [685, 425] on label at bounding box center [691, 429] width 11 height 11
click at [685, 425] on input "checkbox" at bounding box center [690, 430] width 10 height 10
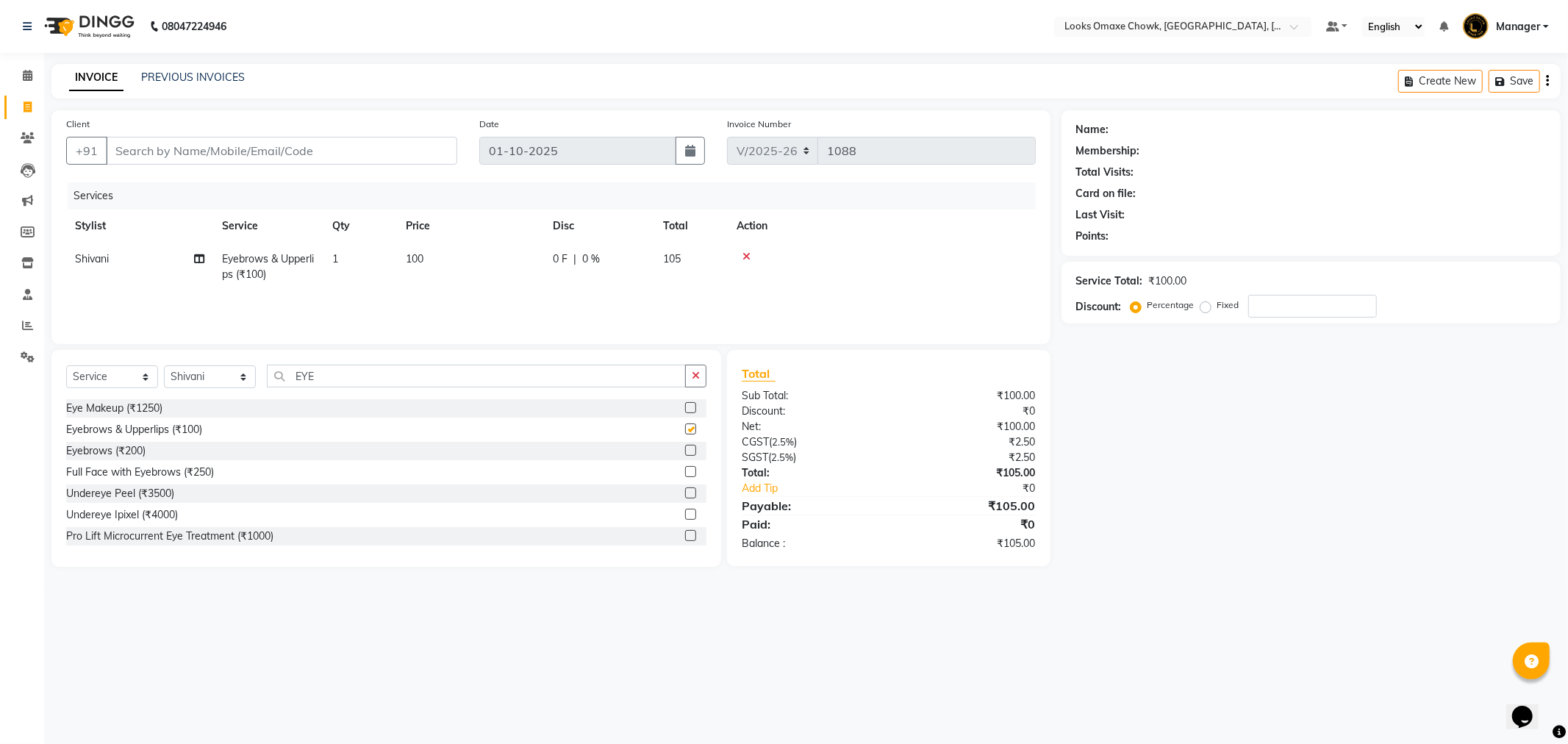
checkbox input "false"
click at [361, 378] on input "EYE" at bounding box center [476, 376] width 419 height 22
type input "E"
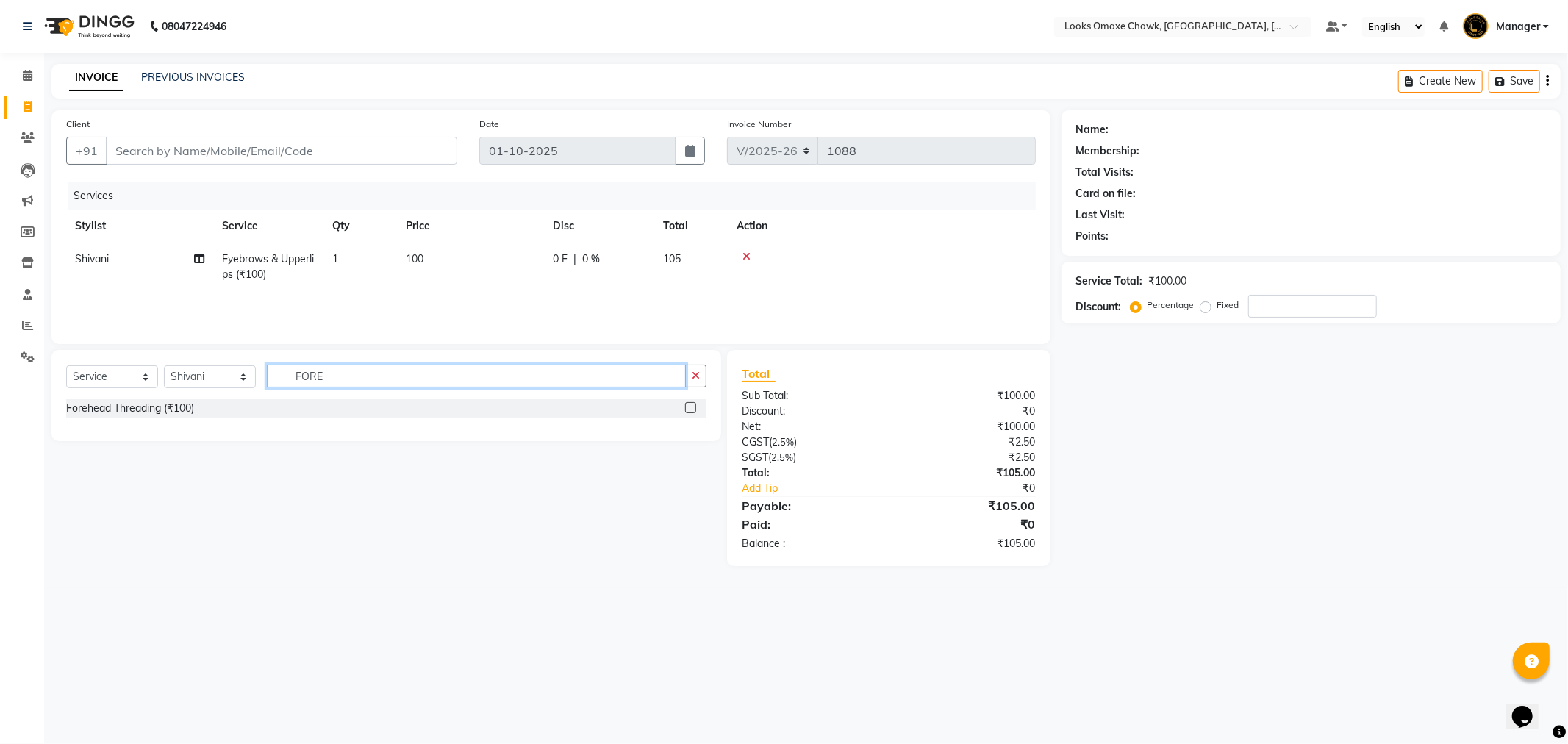
type input "FORE"
click at [691, 408] on label at bounding box center [691, 408] width 11 height 11
click at [691, 408] on input "checkbox" at bounding box center [690, 409] width 10 height 10
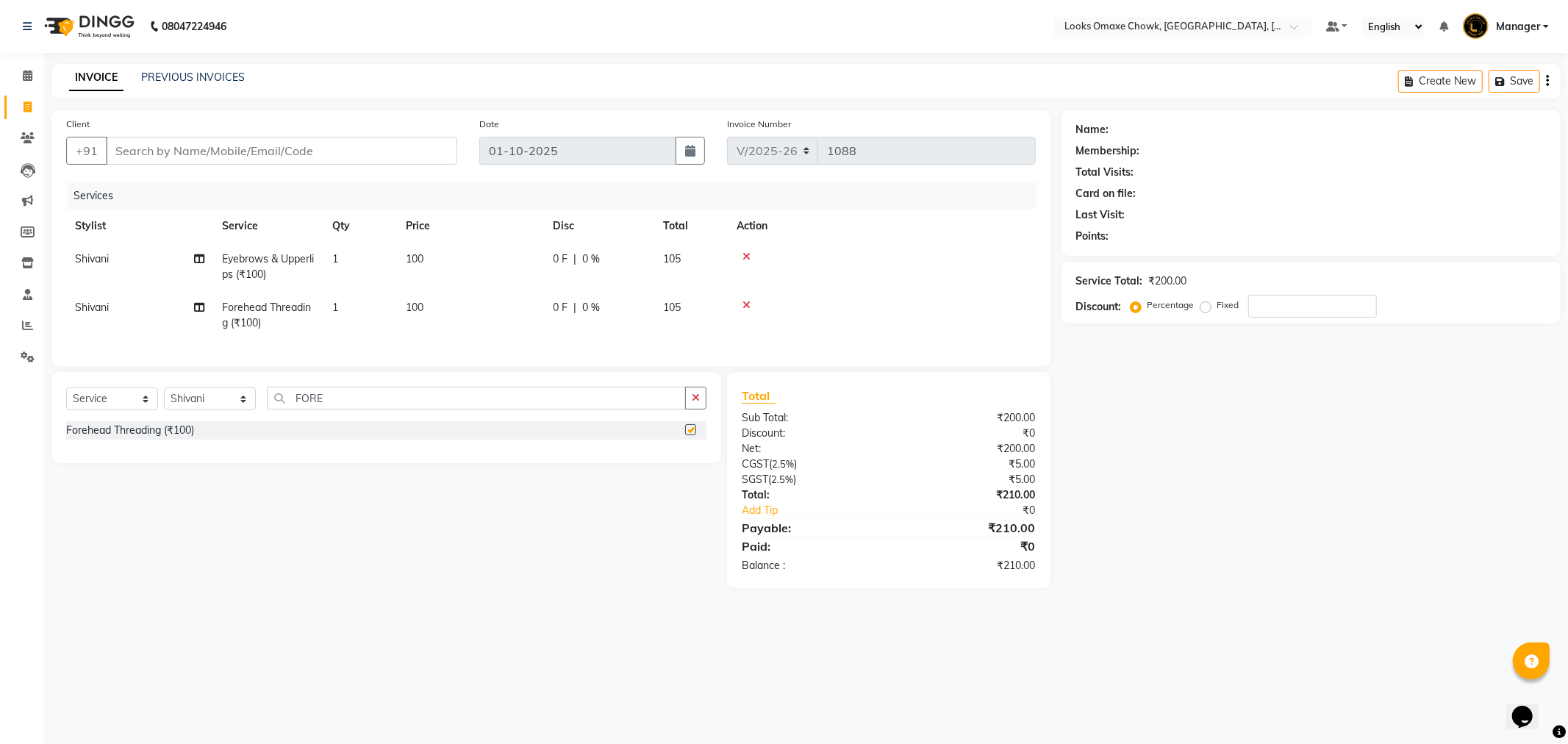
checkbox input "false"
drag, startPoint x: 427, startPoint y: 260, endPoint x: 444, endPoint y: 260, distance: 17.0
click at [444, 260] on td "100" at bounding box center [470, 267] width 147 height 48
select select "75647"
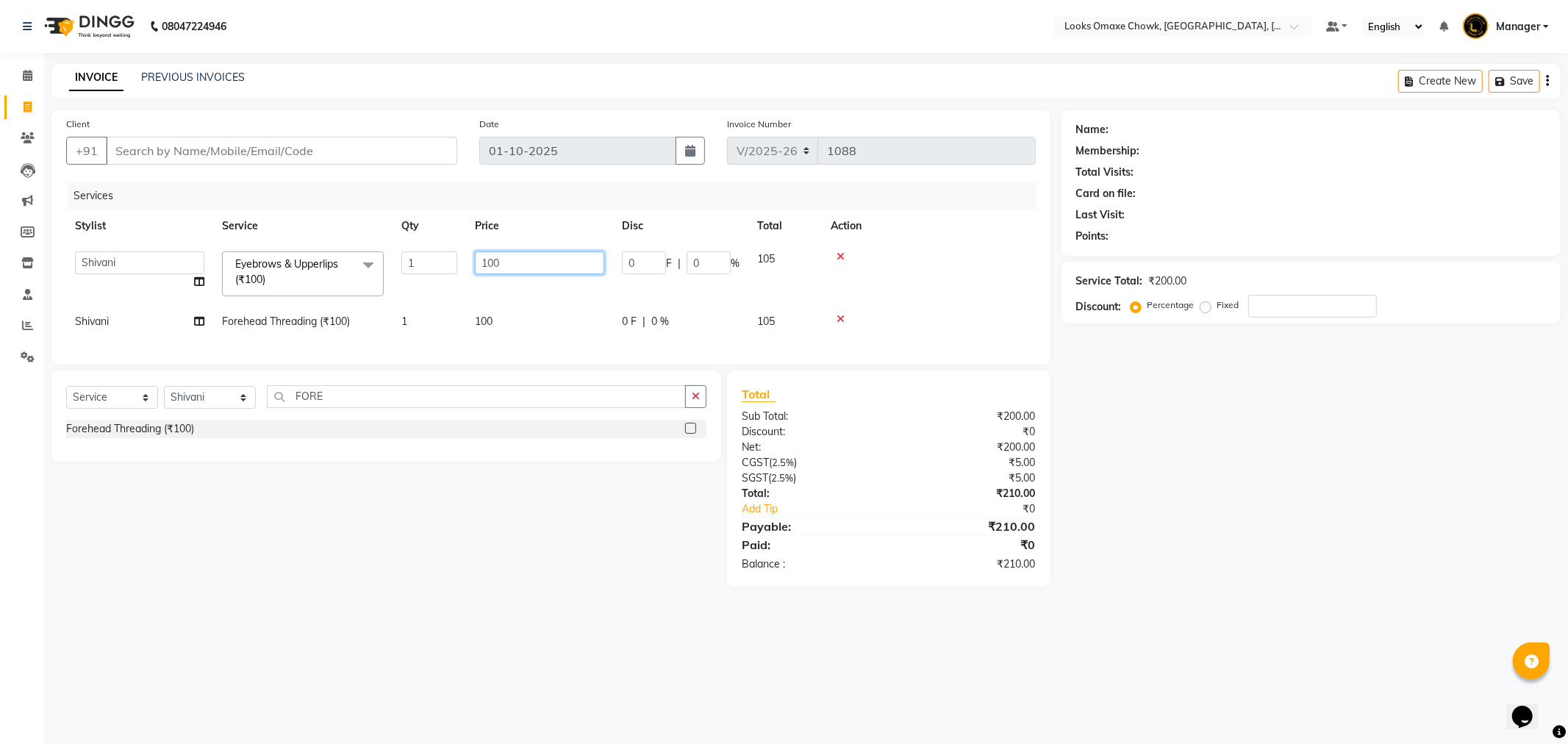
click at [528, 264] on input "100" at bounding box center [539, 263] width 129 height 22
type input "1"
type input "95"
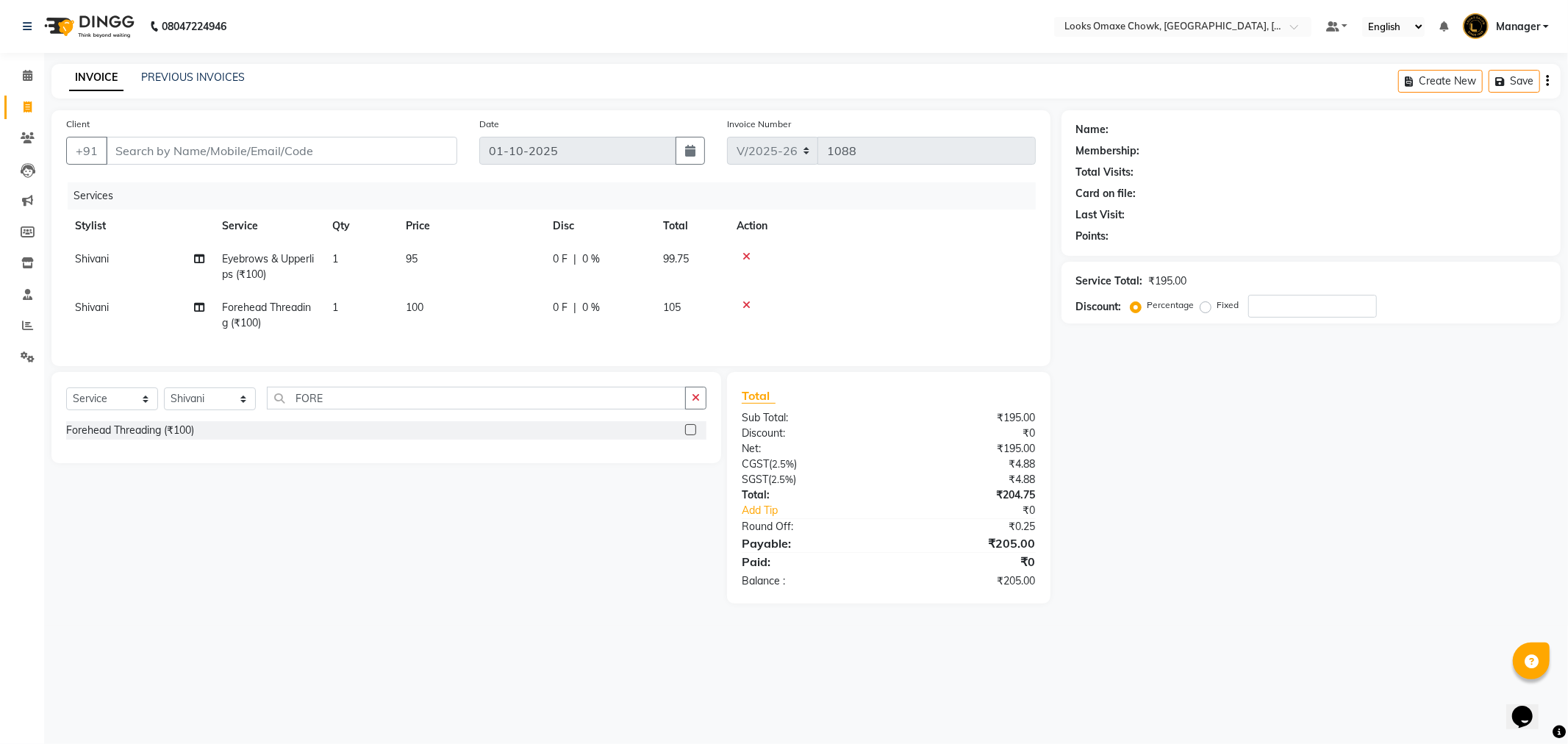
click at [356, 259] on td "1" at bounding box center [361, 267] width 74 height 48
select select "75647"
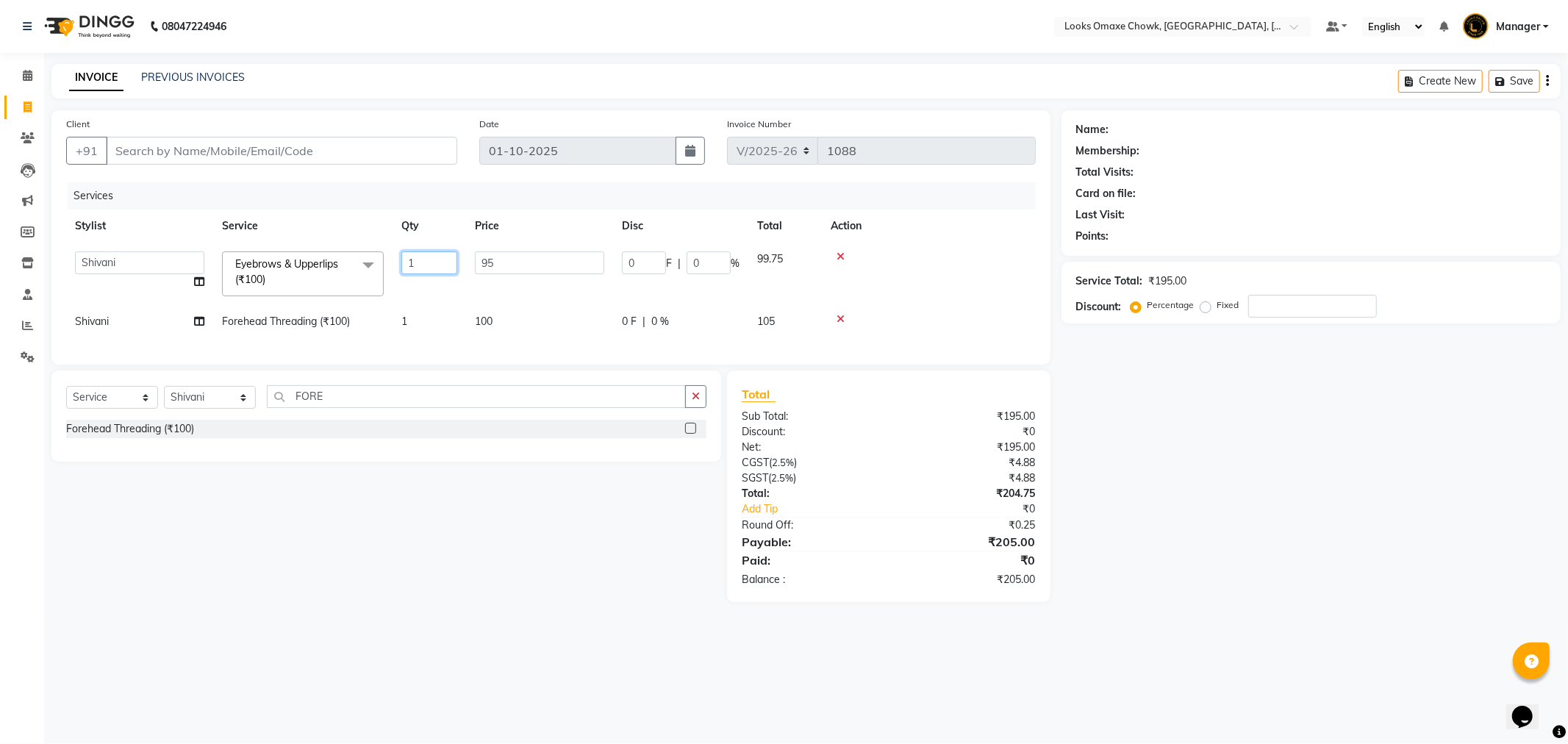
click at [445, 263] on input "1" at bounding box center [430, 263] width 56 height 22
type input "2"
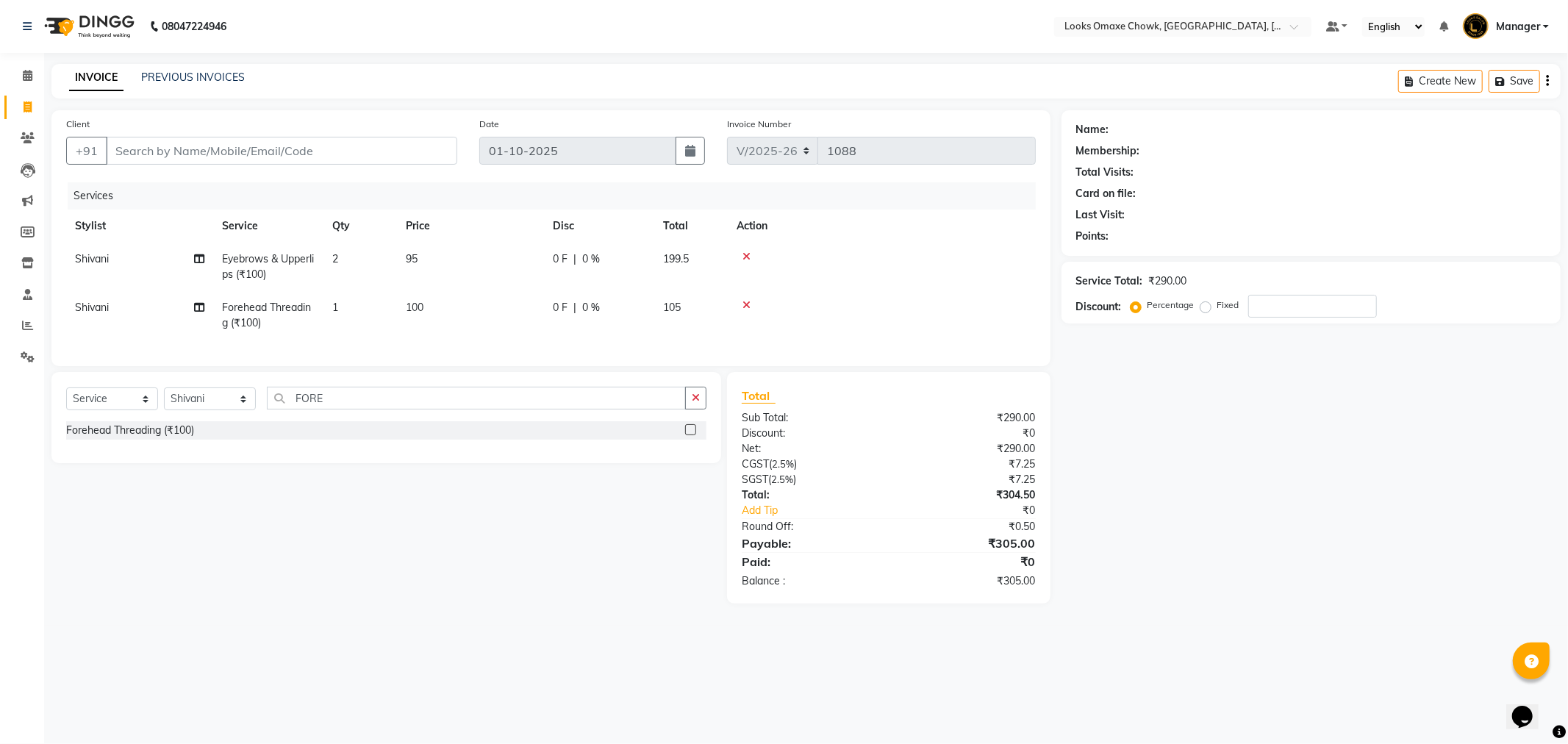
drag, startPoint x: 557, startPoint y: 341, endPoint x: 530, endPoint y: 341, distance: 27.0
click at [556, 341] on div "Services Stylist Service Qty Price Disc Total Action [PERSON_NAME] Eyebrows & U…" at bounding box center [550, 267] width 970 height 170
click at [463, 309] on td "100" at bounding box center [470, 315] width 147 height 48
select select "75647"
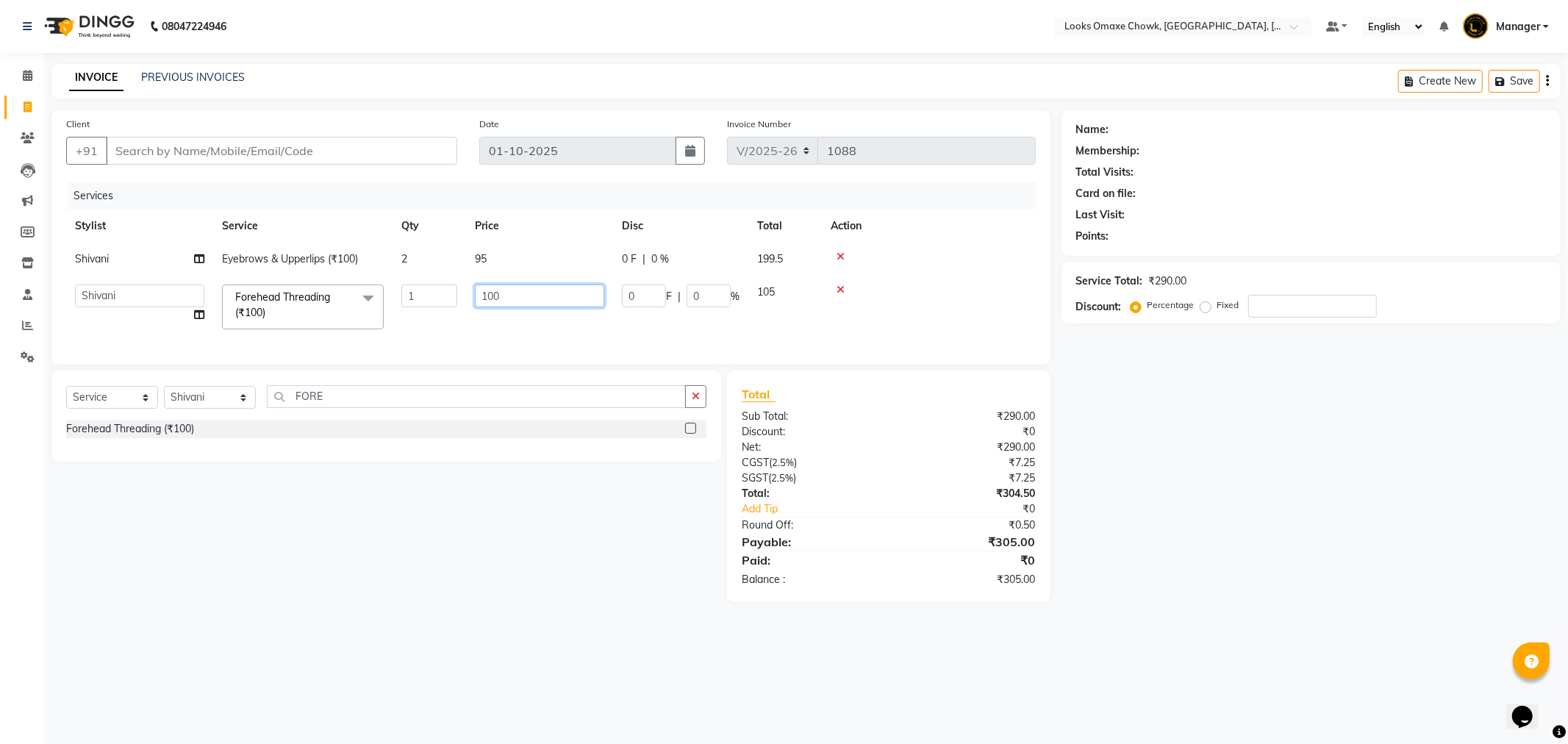
click at [517, 300] on input "100" at bounding box center [539, 296] width 129 height 22
type input "1"
type input "95"
drag, startPoint x: 488, startPoint y: 331, endPoint x: 476, endPoint y: 335, distance: 12.6
click at [488, 332] on td "95" at bounding box center [539, 307] width 147 height 63
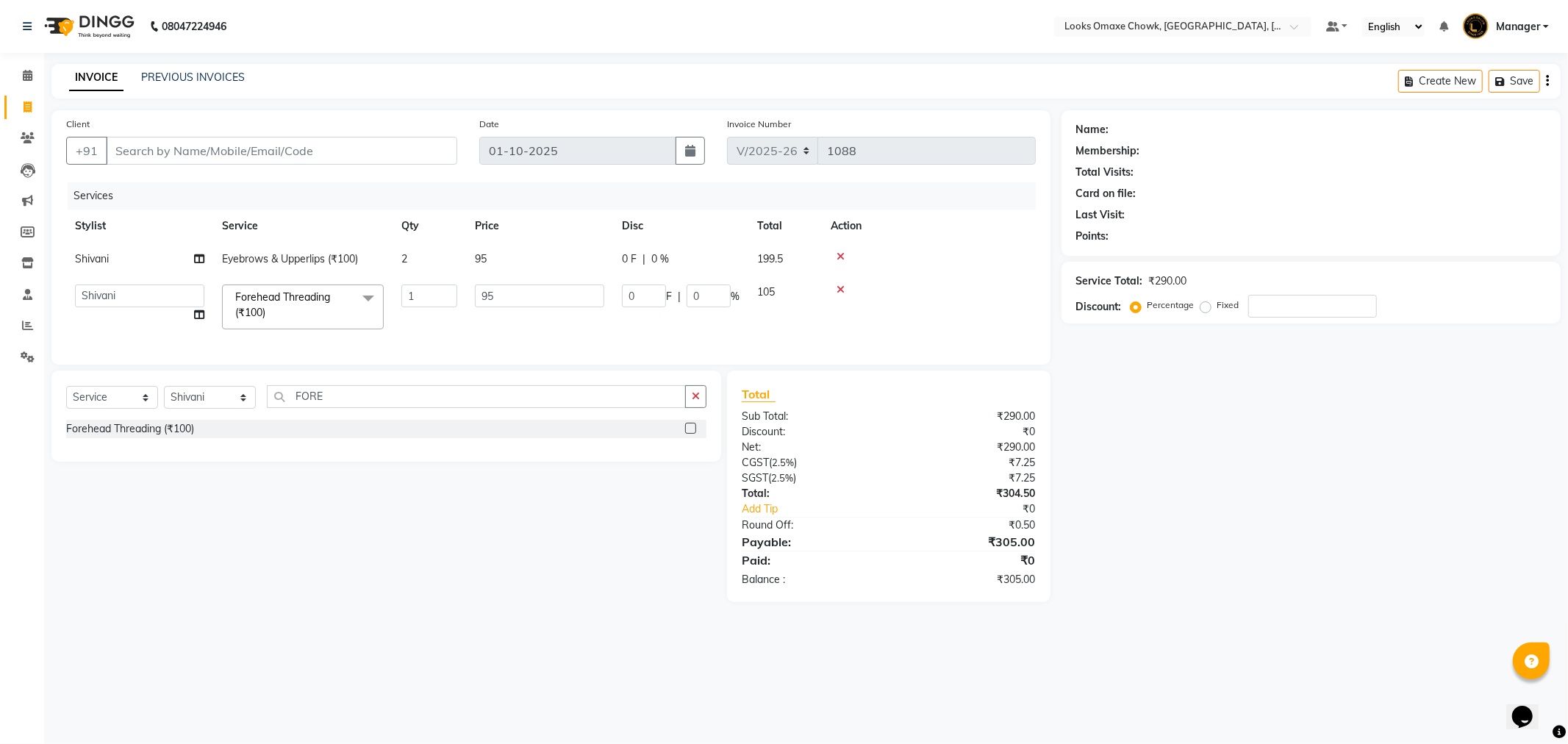
select select "75647"
click at [1253, 509] on div "Name: Membership: Total Visits: Card on file: Last Visit: Points: Service Total…" at bounding box center [1317, 356] width 510 height 492
drag, startPoint x: 339, startPoint y: 409, endPoint x: 246, endPoint y: 414, distance: 93.1
click at [246, 414] on div "Select Service Product Membership Package Voucher Prepaid Gift Card Select Styl…" at bounding box center [386, 403] width 640 height 35
click at [143, 152] on input "Client" at bounding box center [282, 150] width 352 height 28
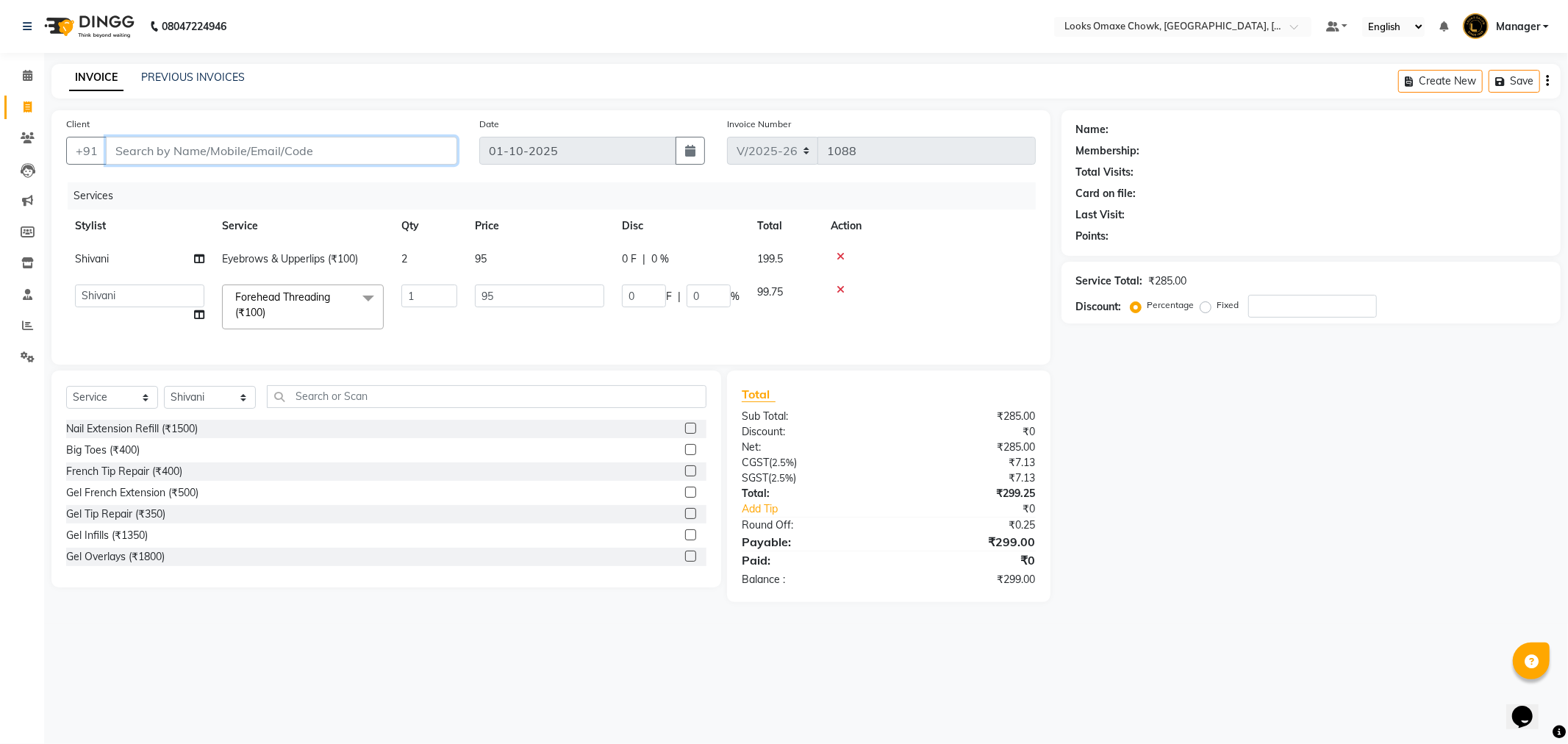
click at [161, 149] on input "Client" at bounding box center [282, 150] width 352 height 28
type input "8"
type input "0"
type input "8"
type input "8799740953"
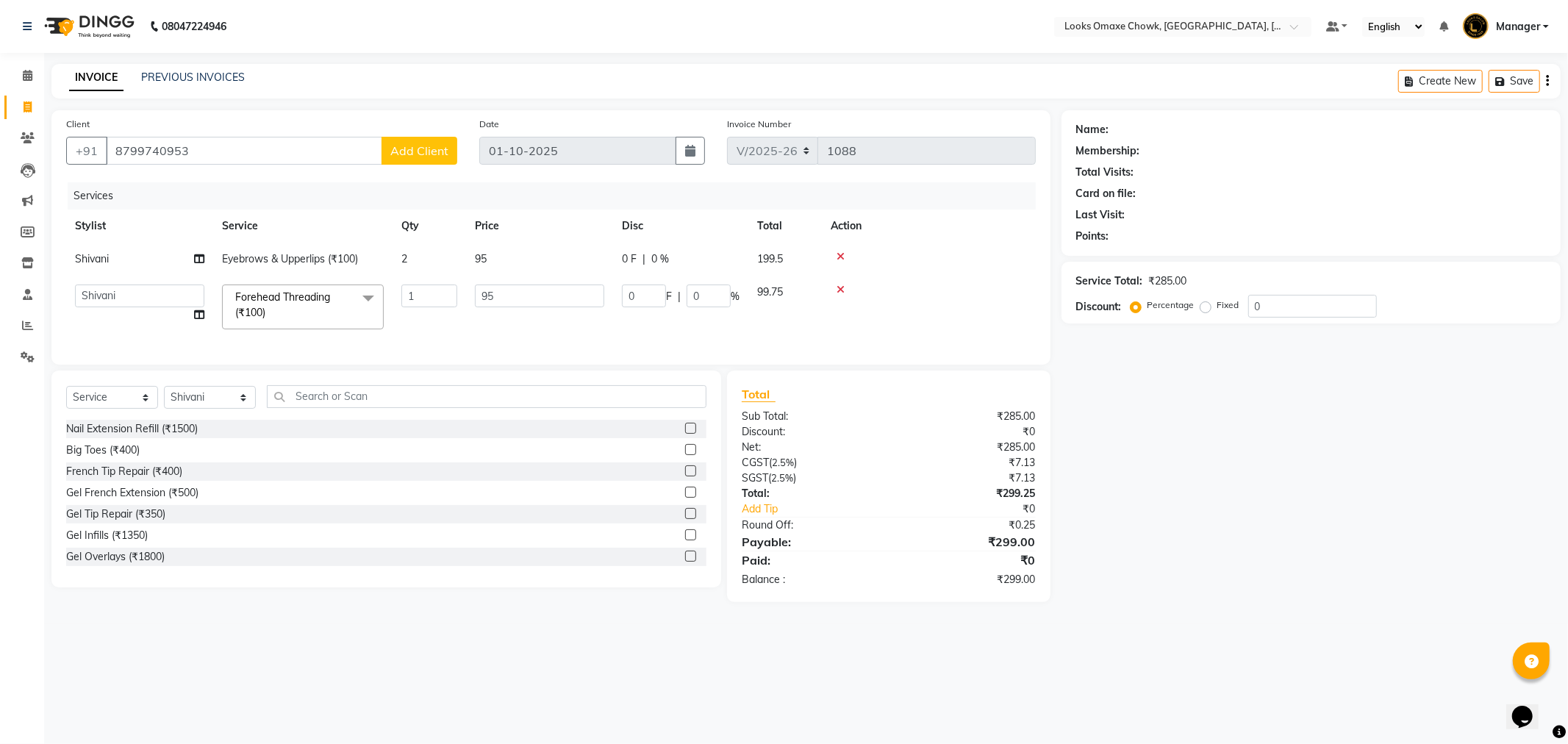
click at [406, 145] on span "Add Client" at bounding box center [419, 150] width 58 height 14
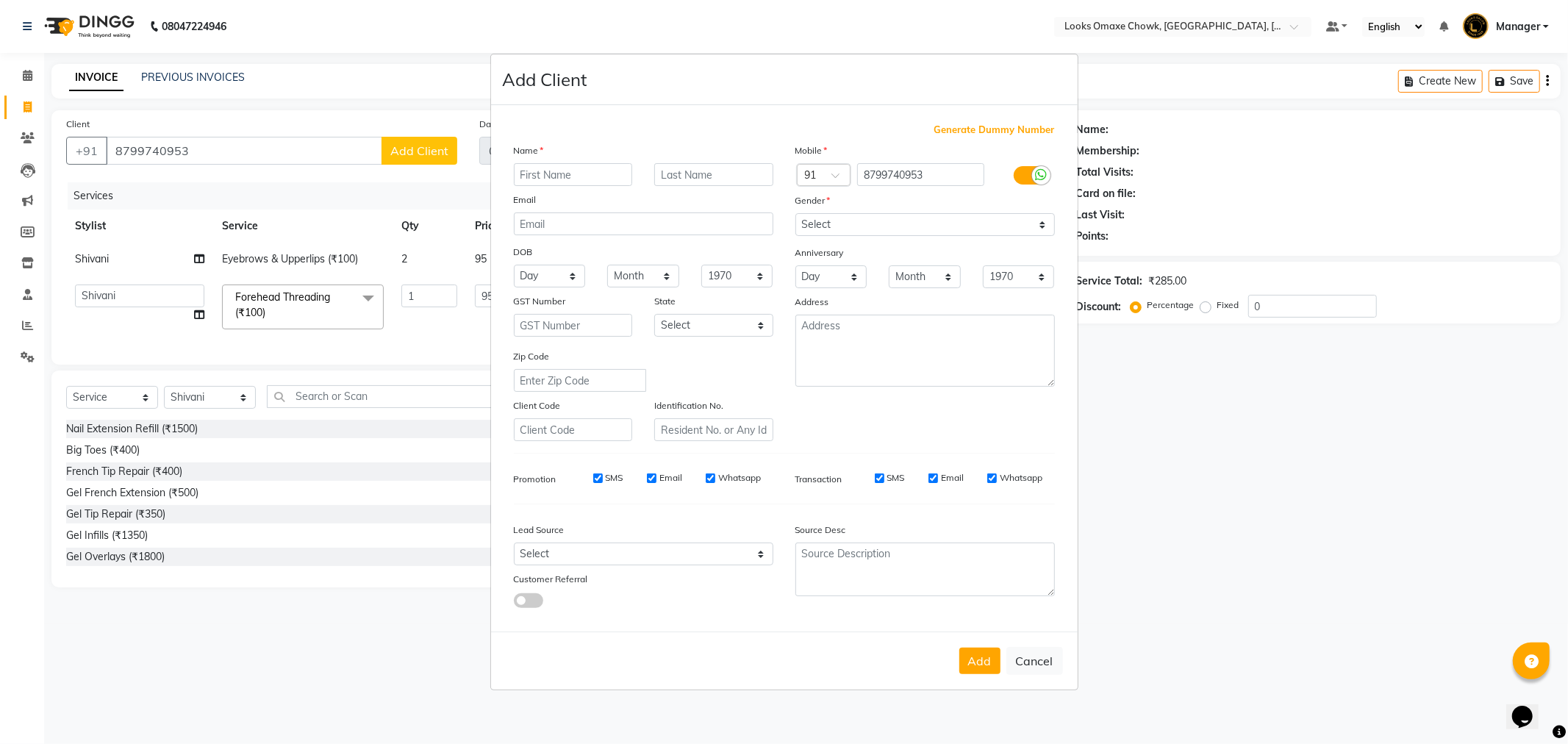
click at [564, 178] on input "text" at bounding box center [574, 174] width 119 height 22
type input "[DEMOGRAPHIC_DATA]"
type input "CLIOENT"
click at [761, 325] on select "Select [GEOGRAPHIC_DATA] [GEOGRAPHIC_DATA] [GEOGRAPHIC_DATA] [GEOGRAPHIC_DATA] …" at bounding box center [714, 325] width 119 height 22
select select "10"
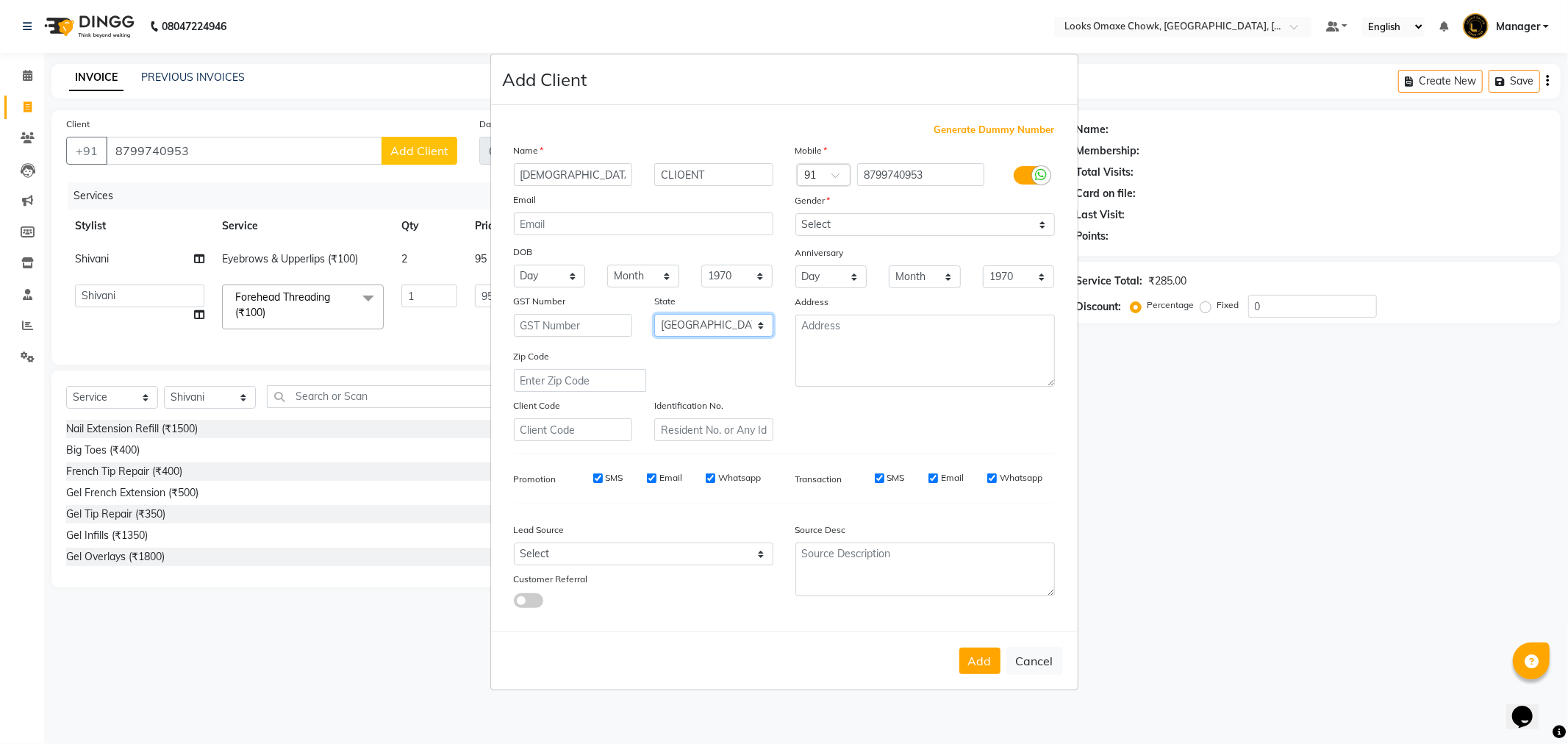
click at [655, 314] on select "Select [GEOGRAPHIC_DATA] [GEOGRAPHIC_DATA] [GEOGRAPHIC_DATA] [GEOGRAPHIC_DATA] …" at bounding box center [714, 325] width 119 height 22
click at [1024, 222] on select "Select [DEMOGRAPHIC_DATA] [DEMOGRAPHIC_DATA] Other Prefer Not To Say" at bounding box center [925, 224] width 259 height 22
select select "[DEMOGRAPHIC_DATA]"
click at [795, 213] on select "Select [DEMOGRAPHIC_DATA] [DEMOGRAPHIC_DATA] Other Prefer Not To Say" at bounding box center [925, 224] width 259 height 22
click at [978, 669] on button "Add" at bounding box center [979, 660] width 41 height 27
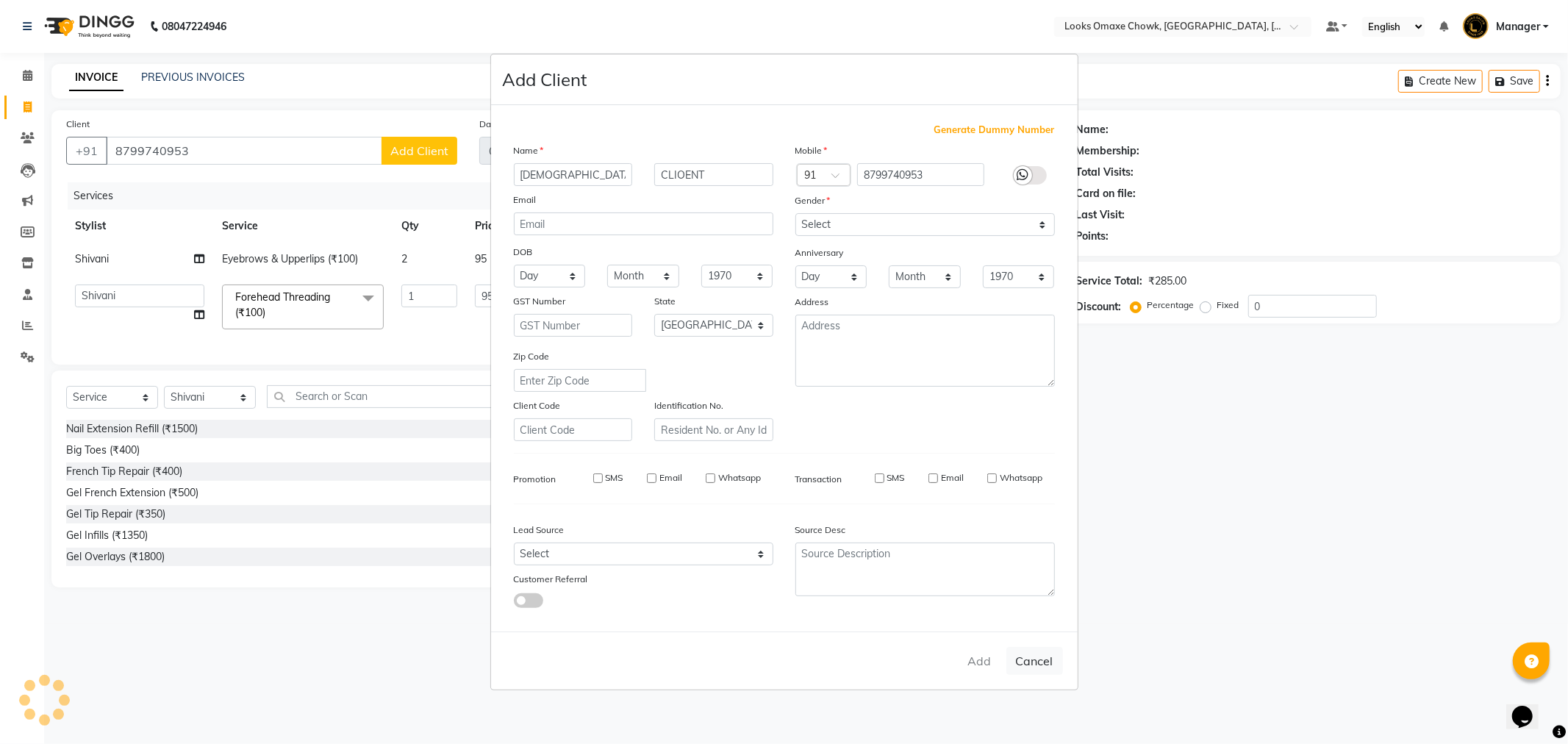
select select
select select "null"
select select
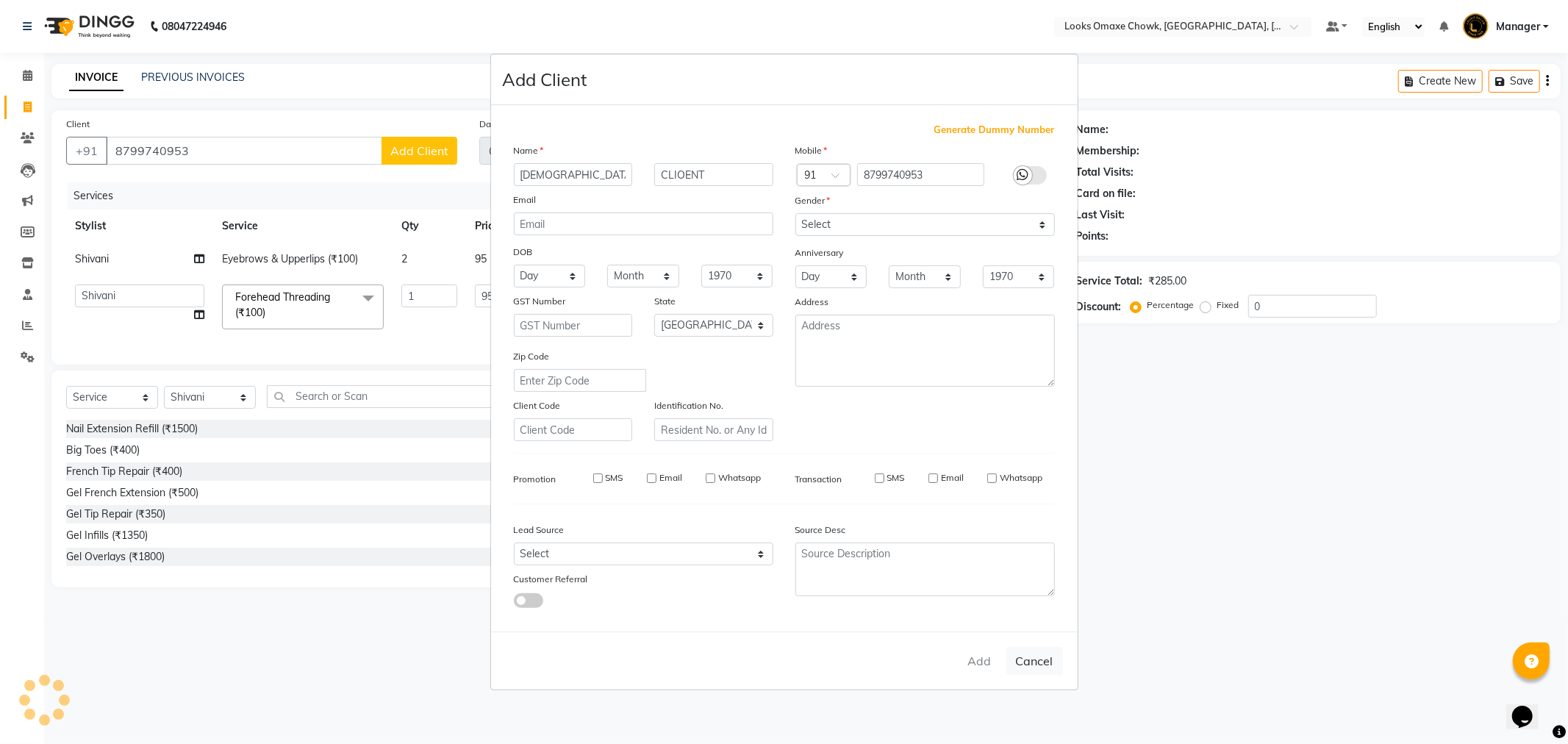
select select
checkbox input "false"
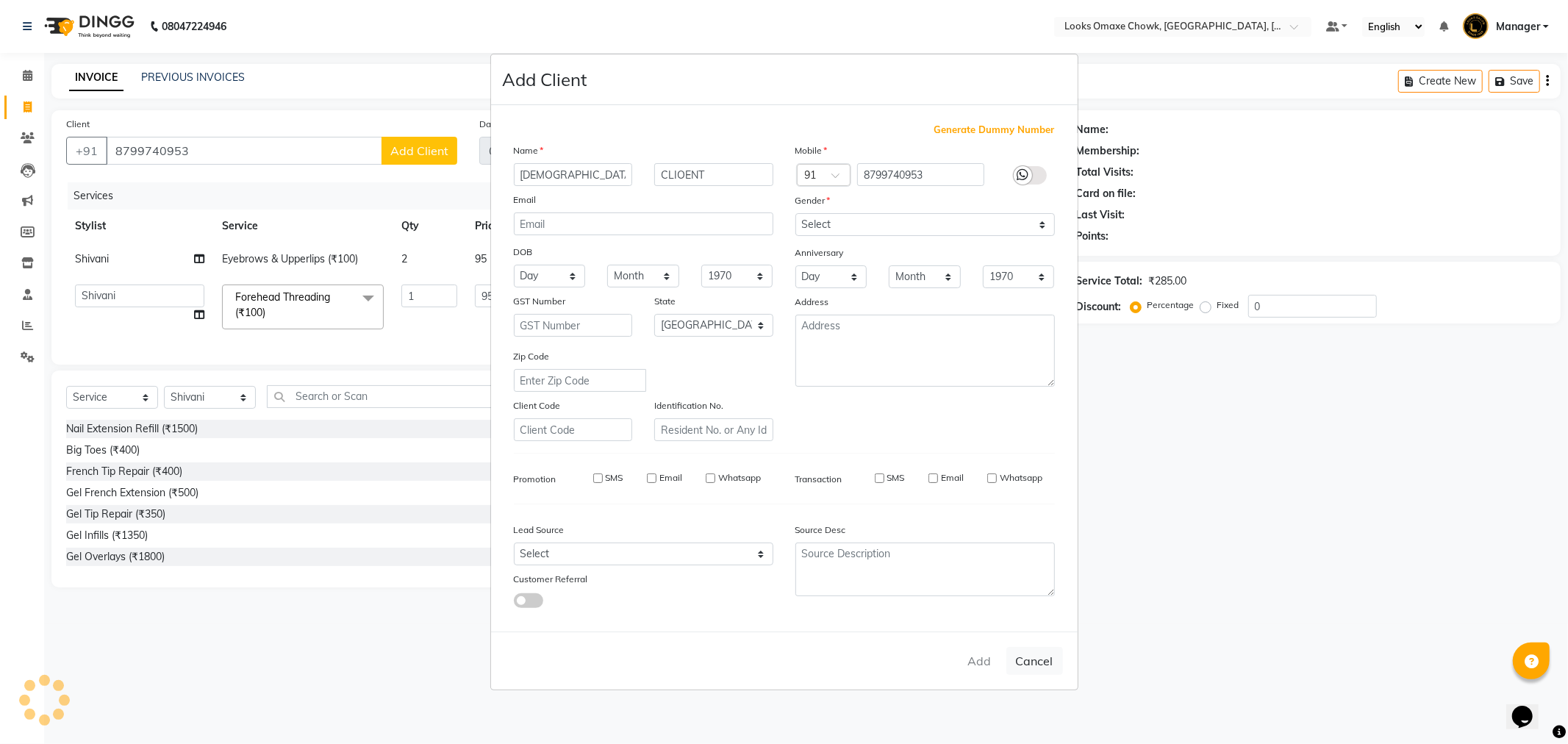
checkbox input "false"
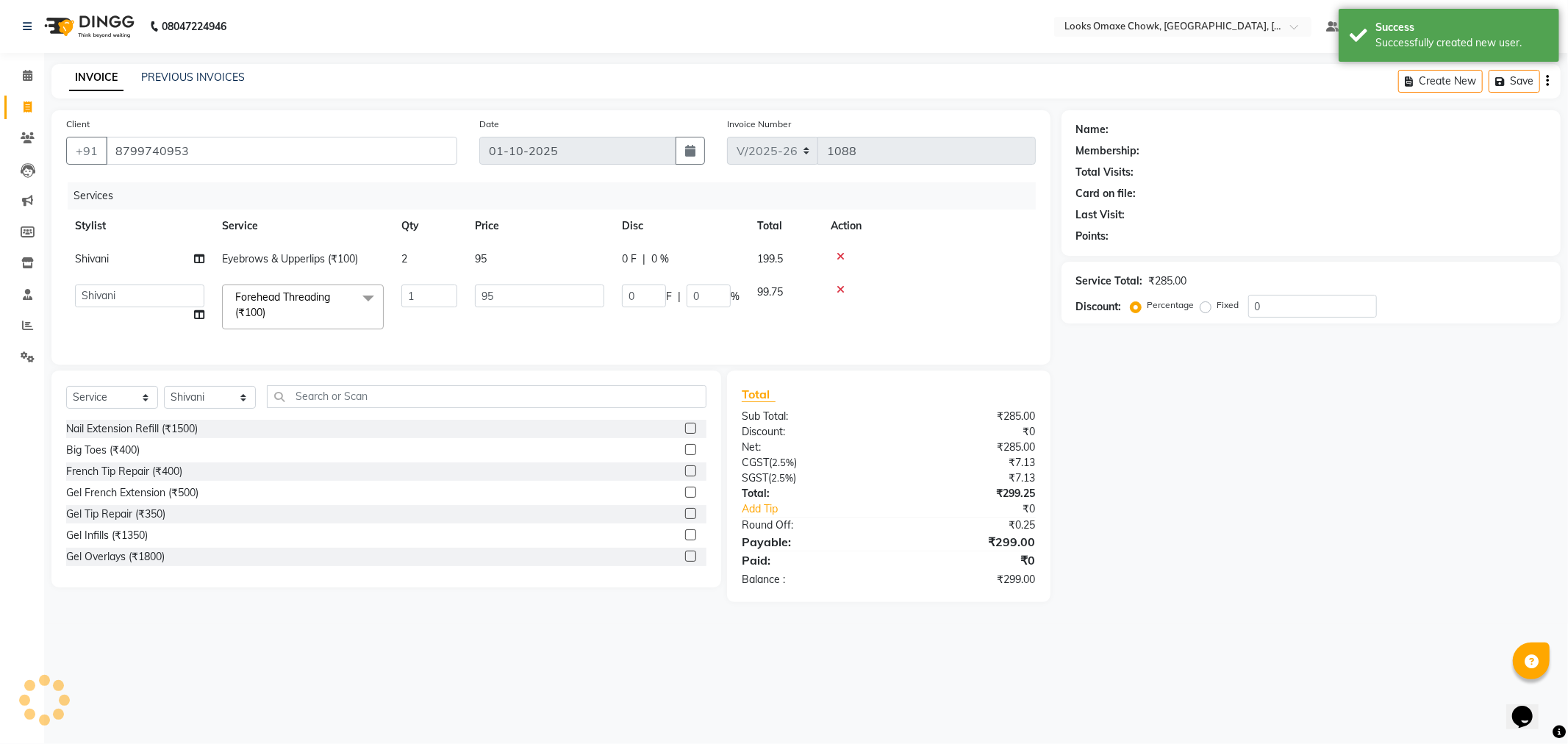
select select "1: Object"
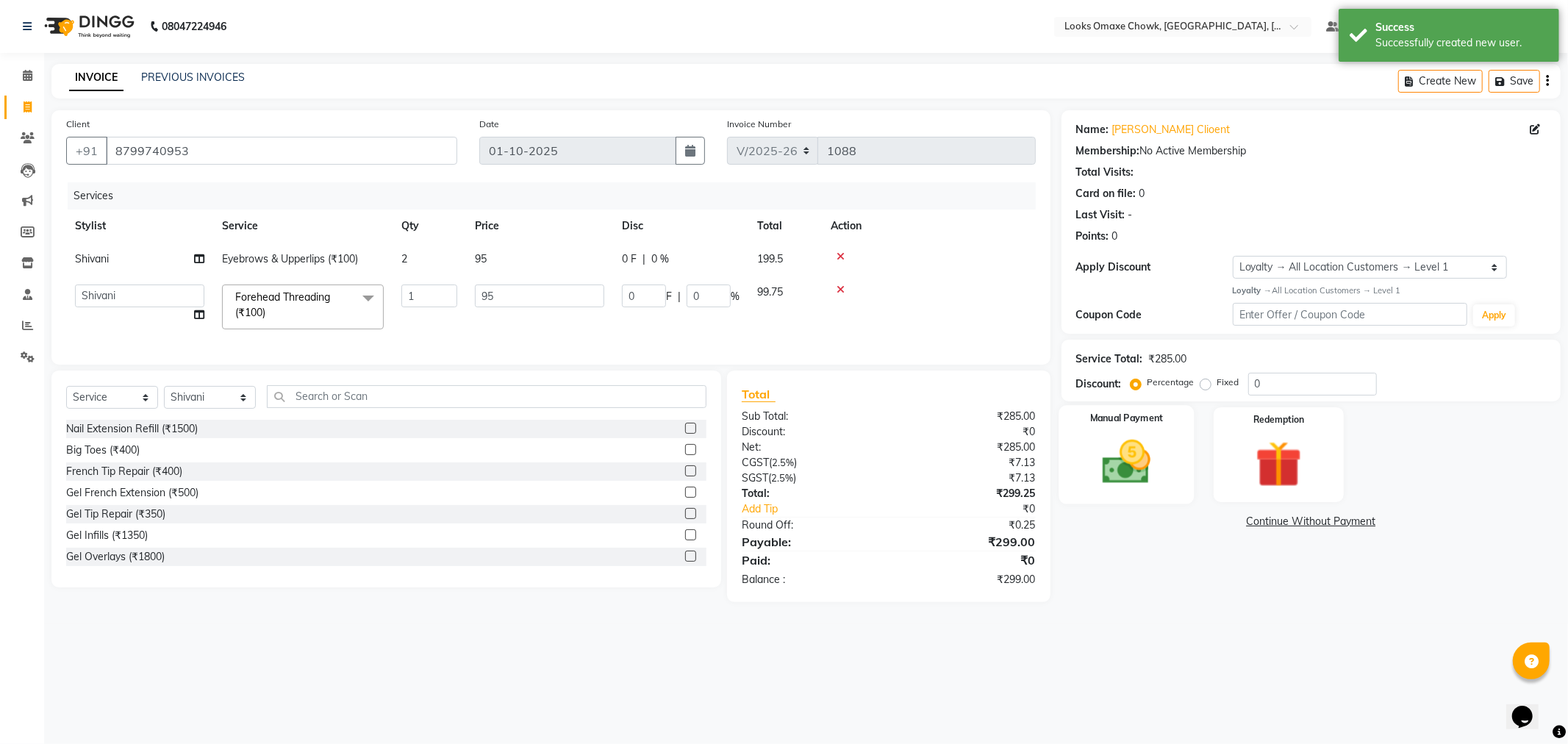
click at [1133, 455] on img at bounding box center [1127, 463] width 79 height 56
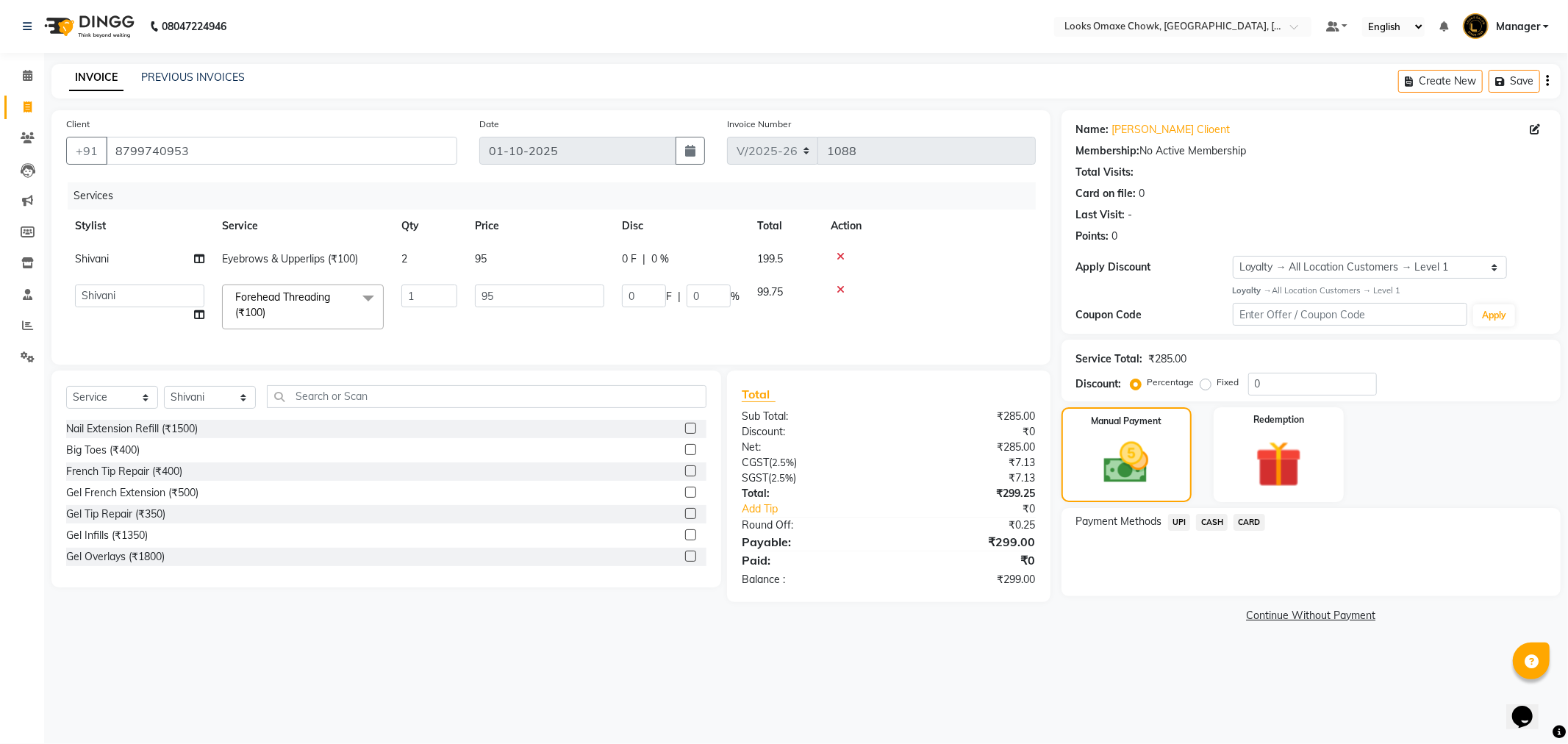
click at [1214, 522] on span "CASH" at bounding box center [1211, 522] width 31 height 17
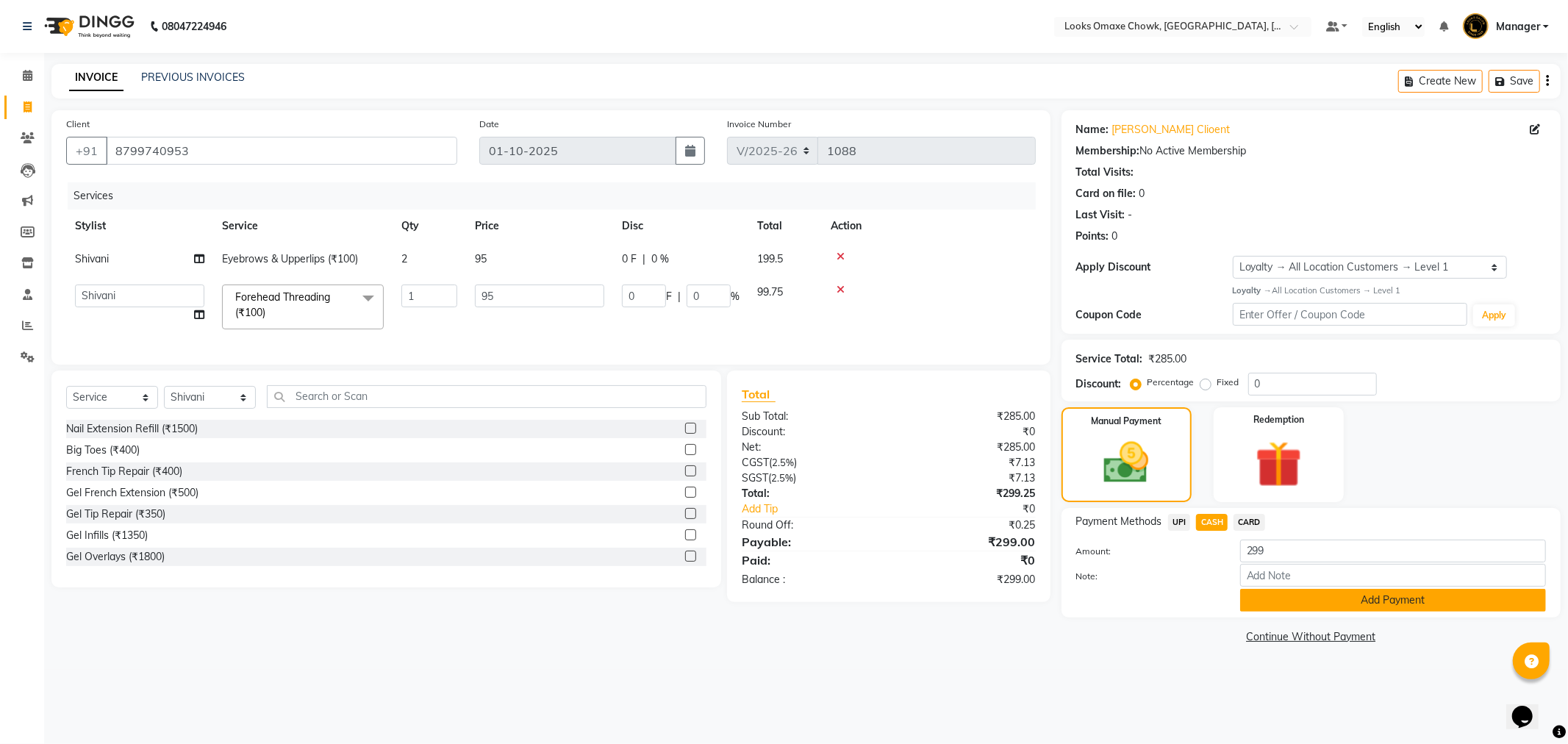
click at [1327, 607] on button "Add Payment" at bounding box center [1393, 600] width 306 height 22
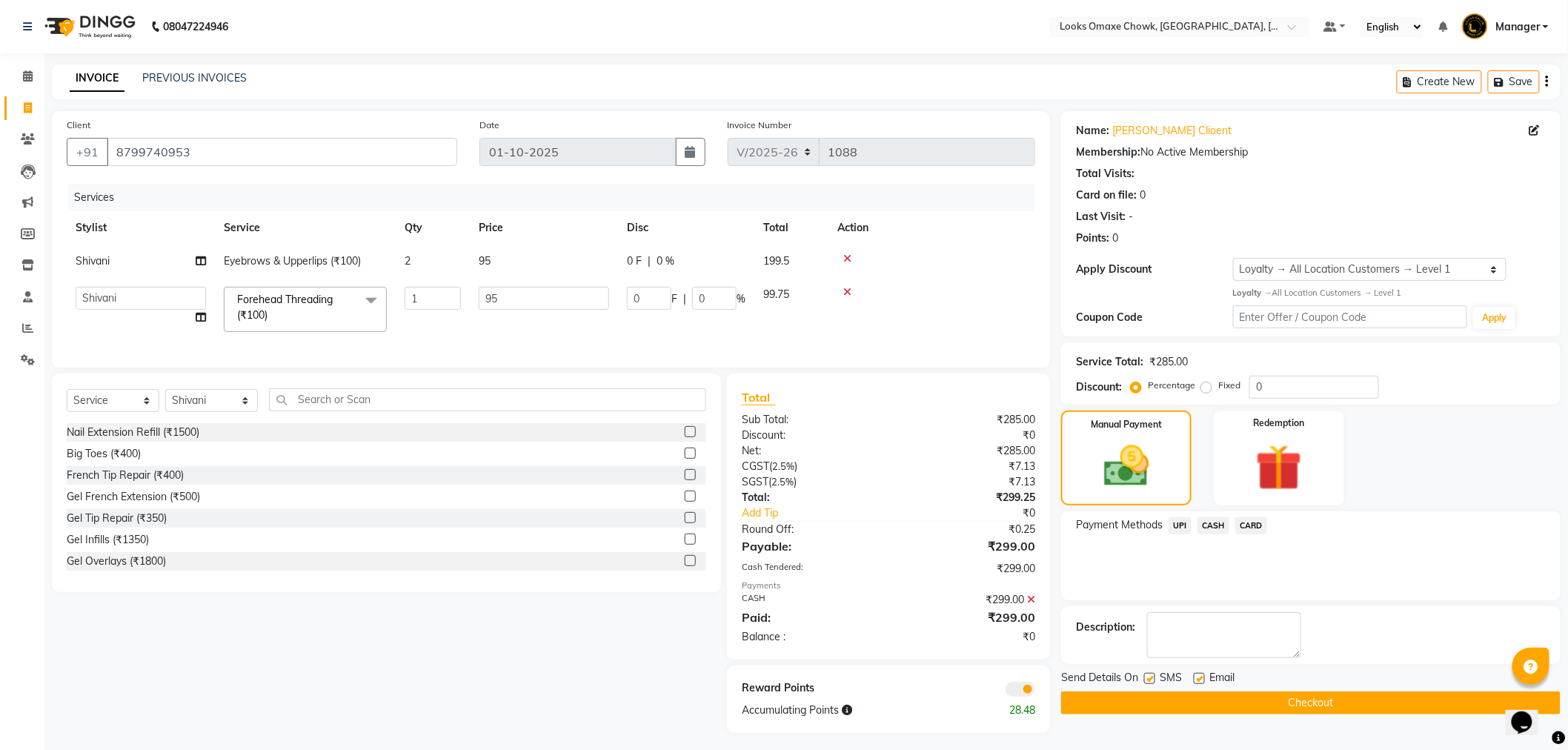
click at [1150, 676] on label at bounding box center [1149, 679] width 11 height 11
click at [1150, 676] on input "checkbox" at bounding box center [1149, 680] width 10 height 10
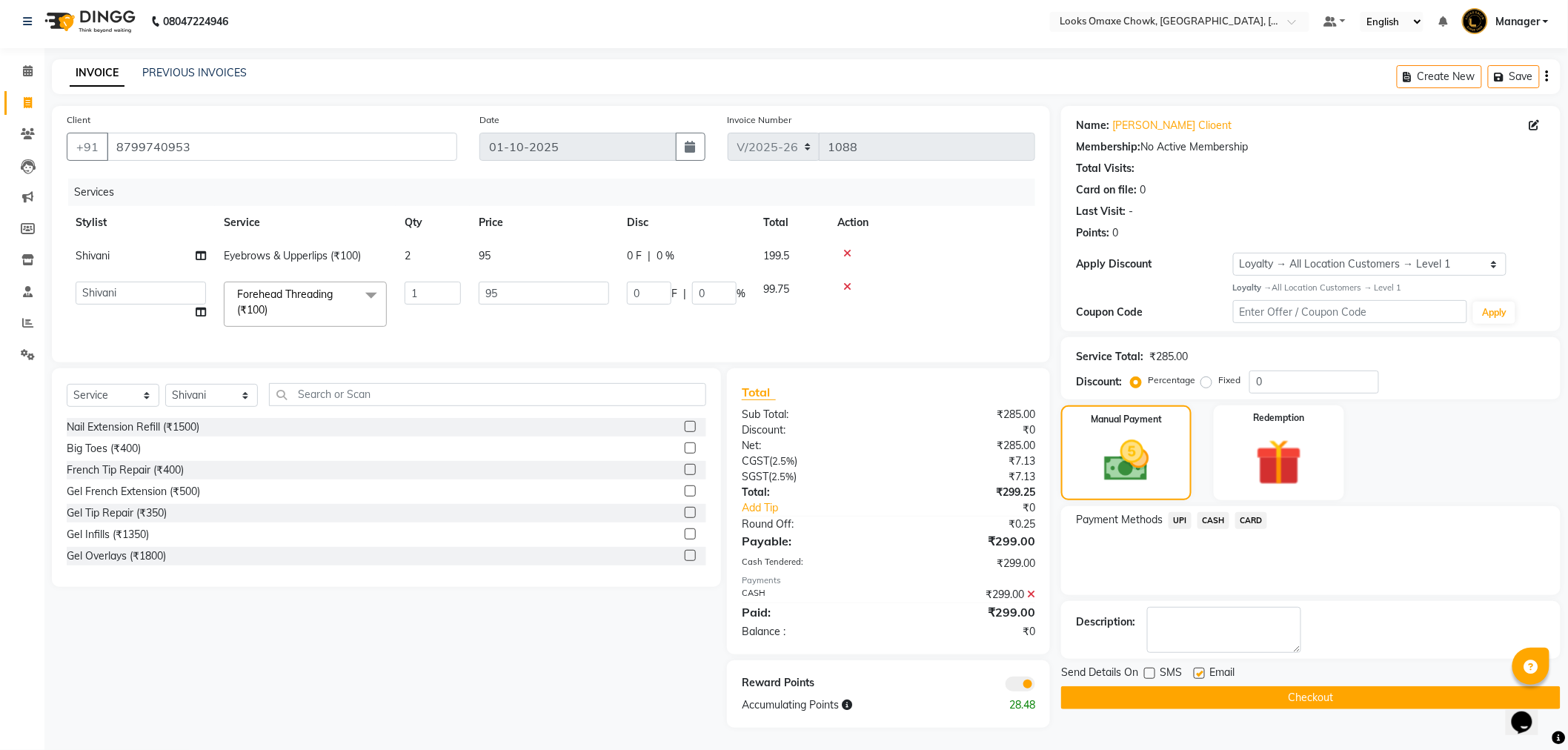
click at [1150, 668] on label at bounding box center [1149, 674] width 11 height 11
click at [1150, 670] on input "checkbox" at bounding box center [1149, 675] width 10 height 10
checkbox input "true"
click at [1245, 687] on button "Checkout" at bounding box center [1311, 698] width 499 height 23
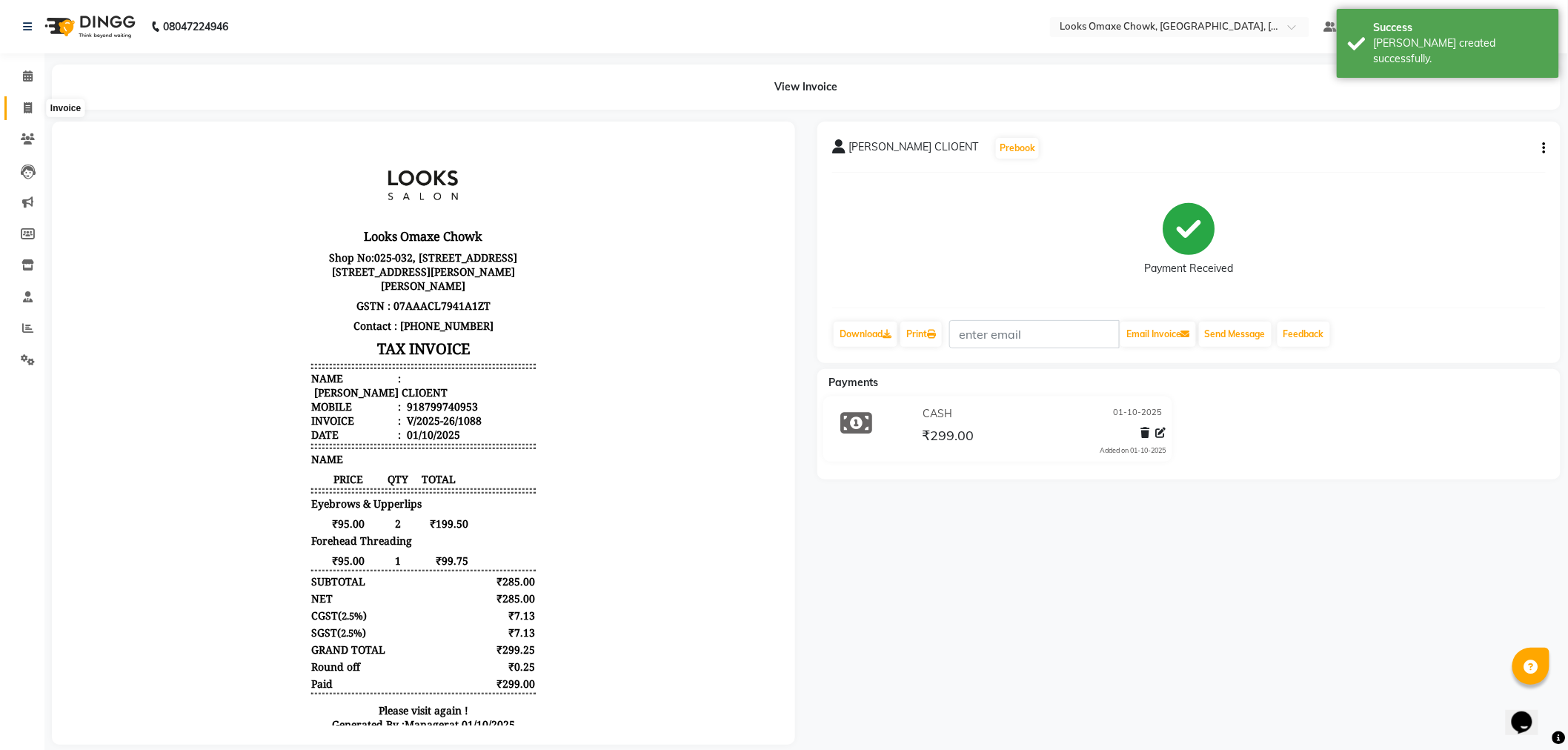
click at [23, 111] on icon at bounding box center [28, 108] width 8 height 11
select select "service"
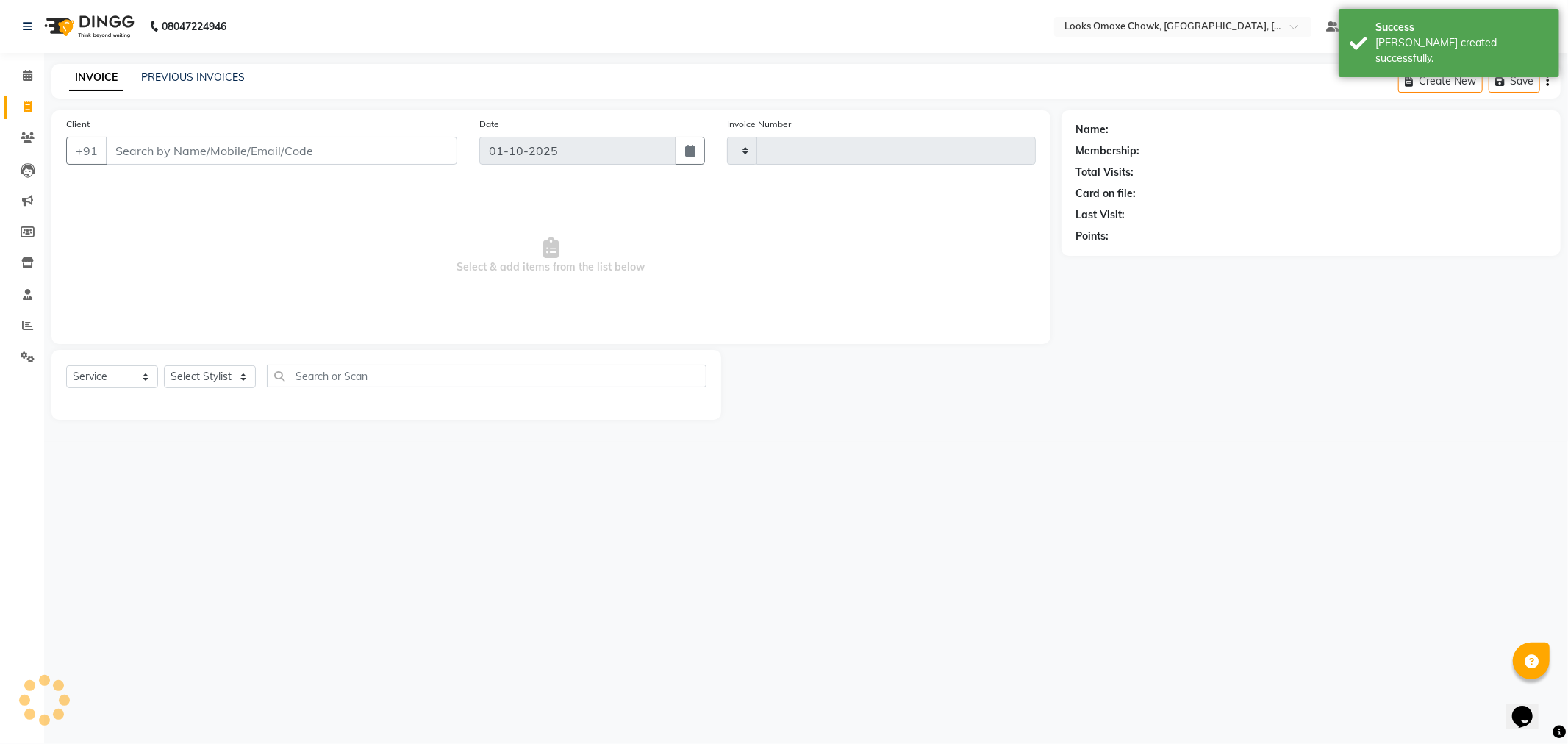
type input "1089"
select select "8121"
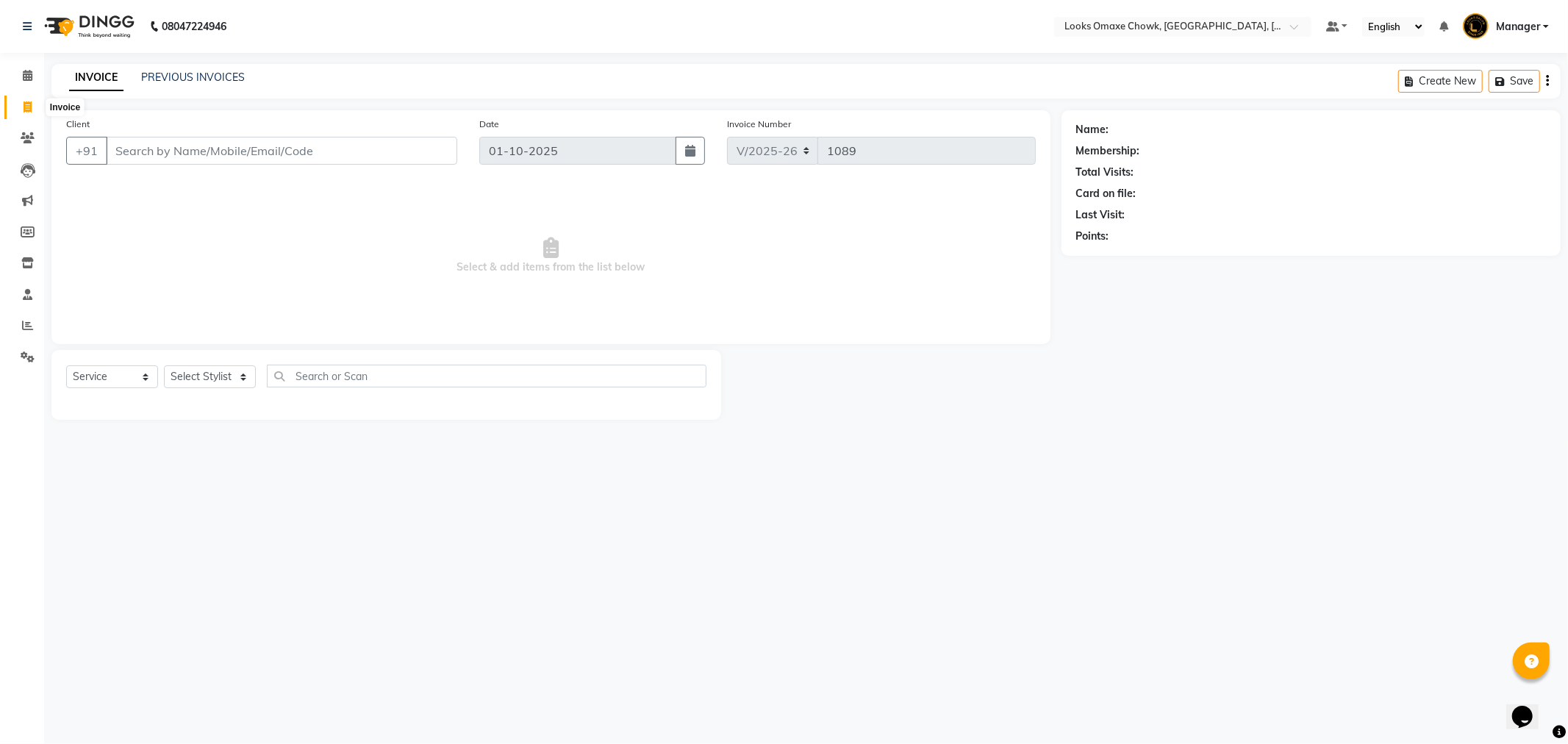
click at [26, 105] on icon at bounding box center [27, 107] width 8 height 11
select select "8121"
select select "service"
click at [24, 77] on icon at bounding box center [27, 76] width 10 height 11
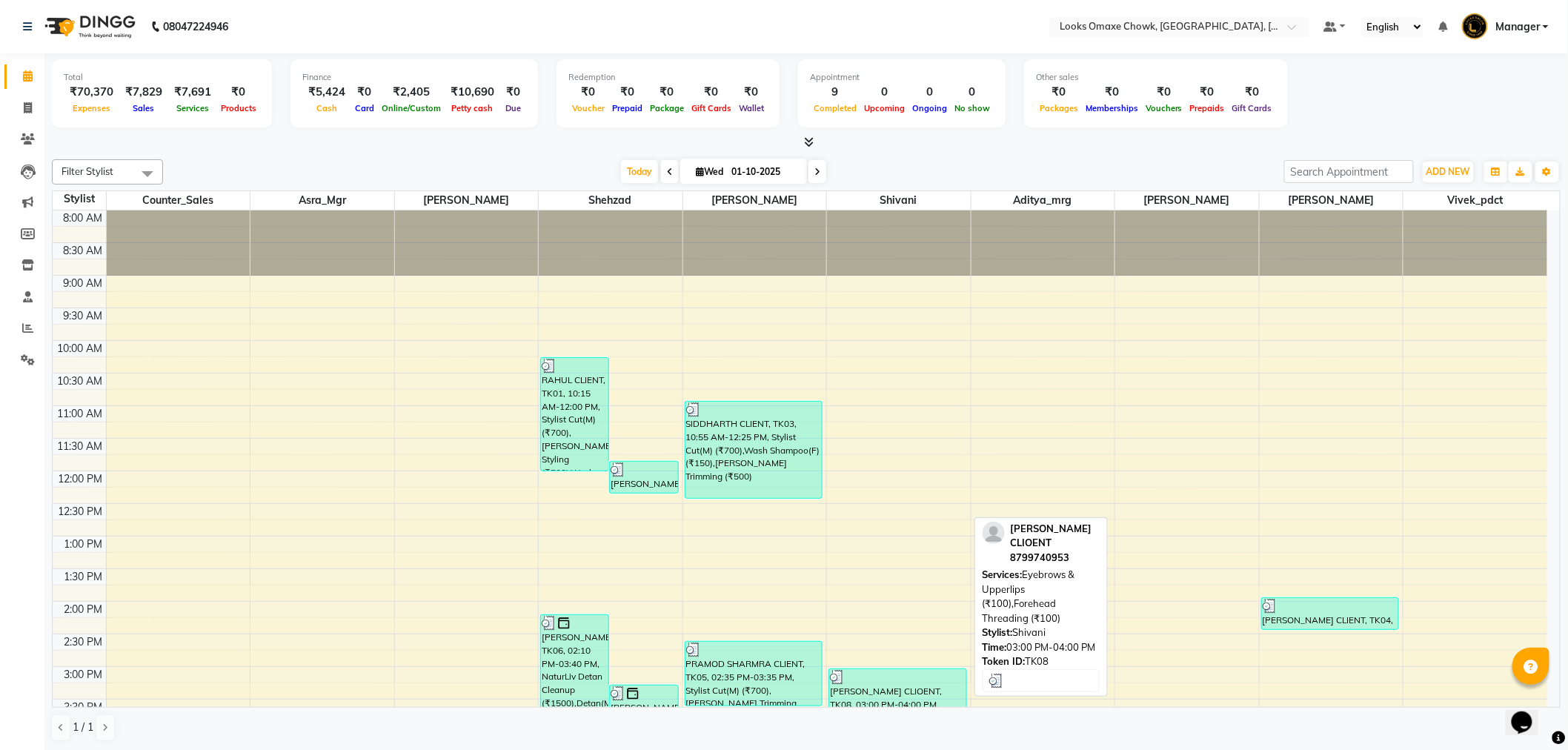
click at [893, 693] on div "[PERSON_NAME] CLIOENT, TK08, 03:00 PM-04:00 PM, Eyebrows & Upperlips (₹100),For…" at bounding box center [897, 701] width 137 height 64
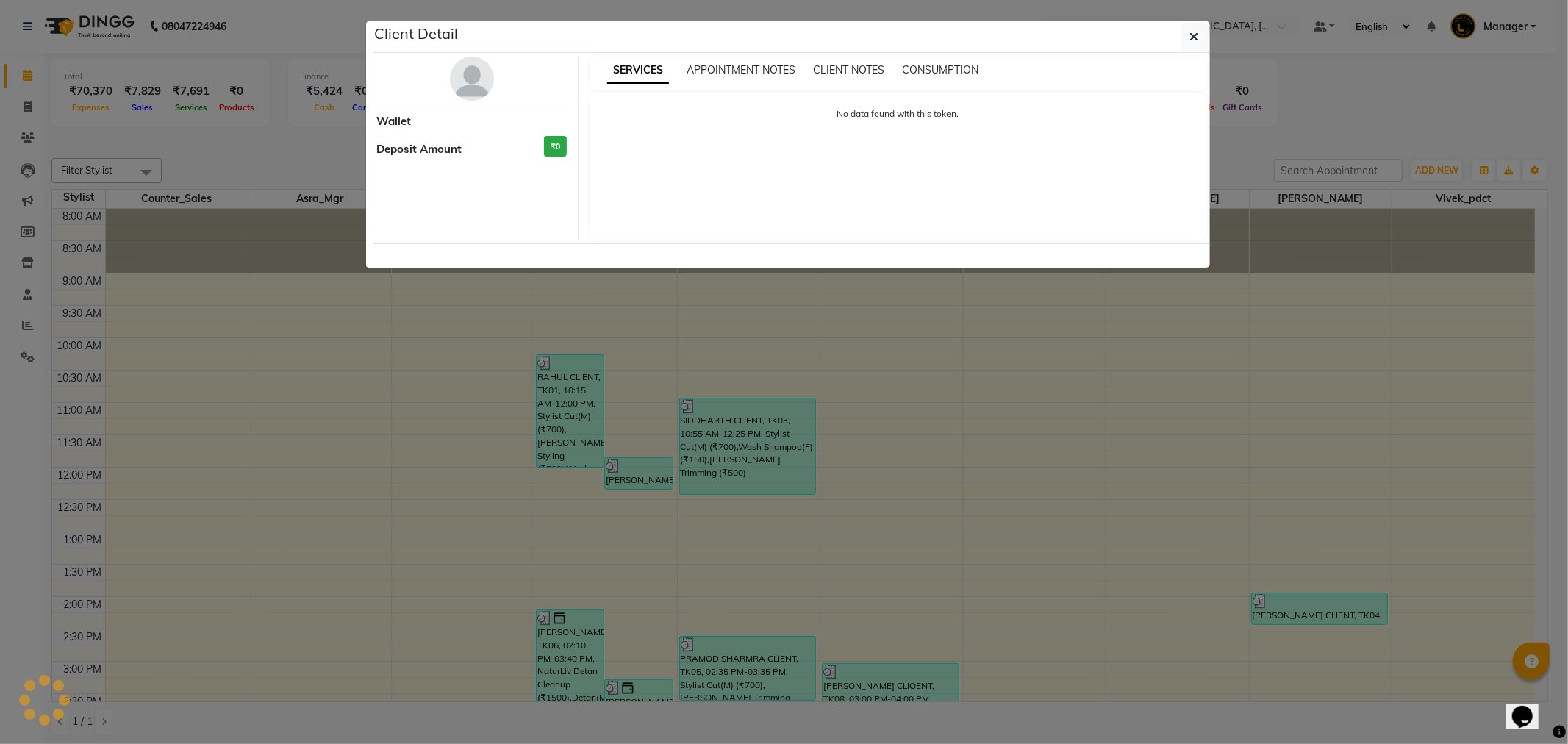
select select "3"
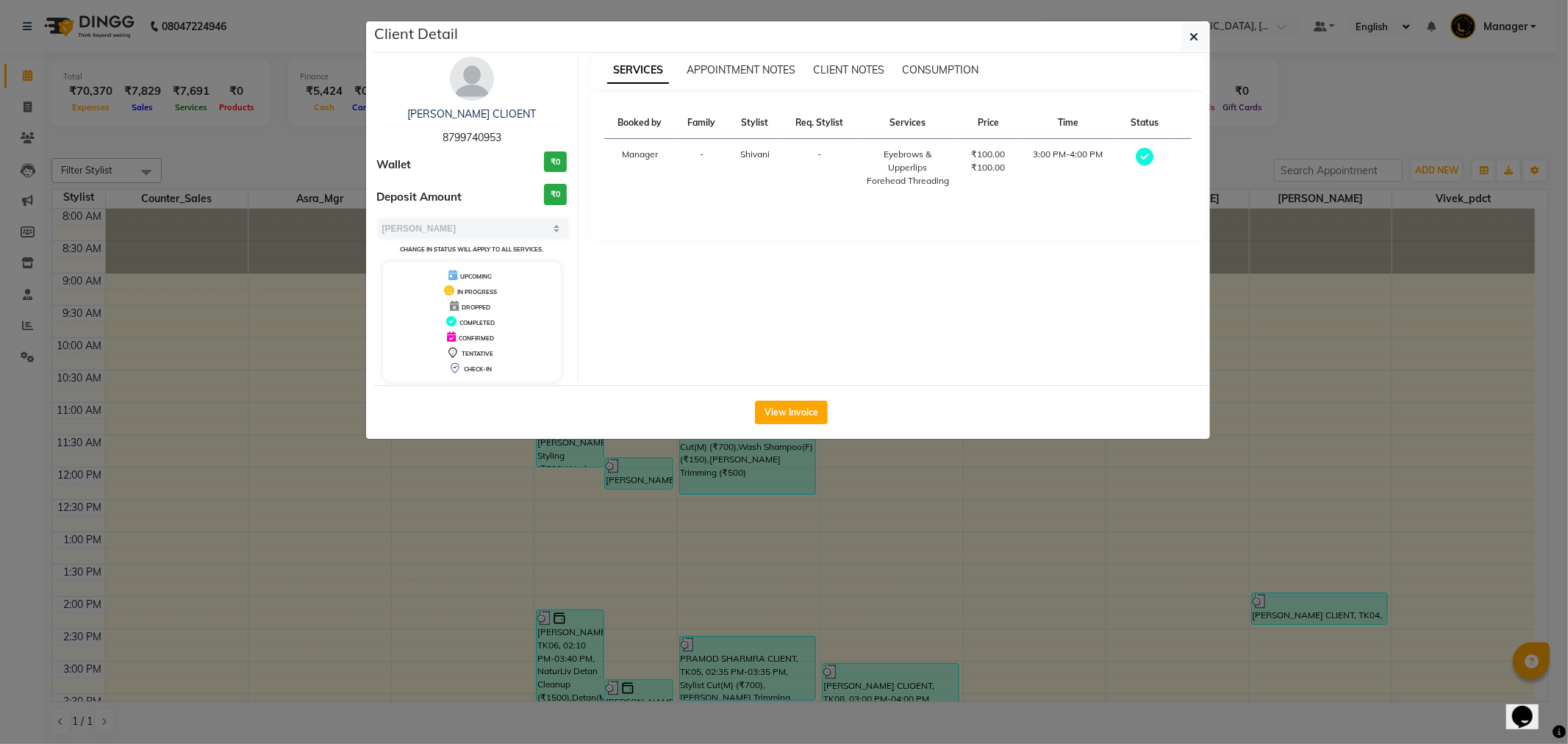
drag, startPoint x: 504, startPoint y: 133, endPoint x: 435, endPoint y: 145, distance: 70.0
click at [435, 145] on div "[PERSON_NAME] CLIOENT 8799740953" at bounding box center [472, 126] width 190 height 39
copy span "8799740953"
click at [1190, 32] on icon "button" at bounding box center [1194, 36] width 9 height 12
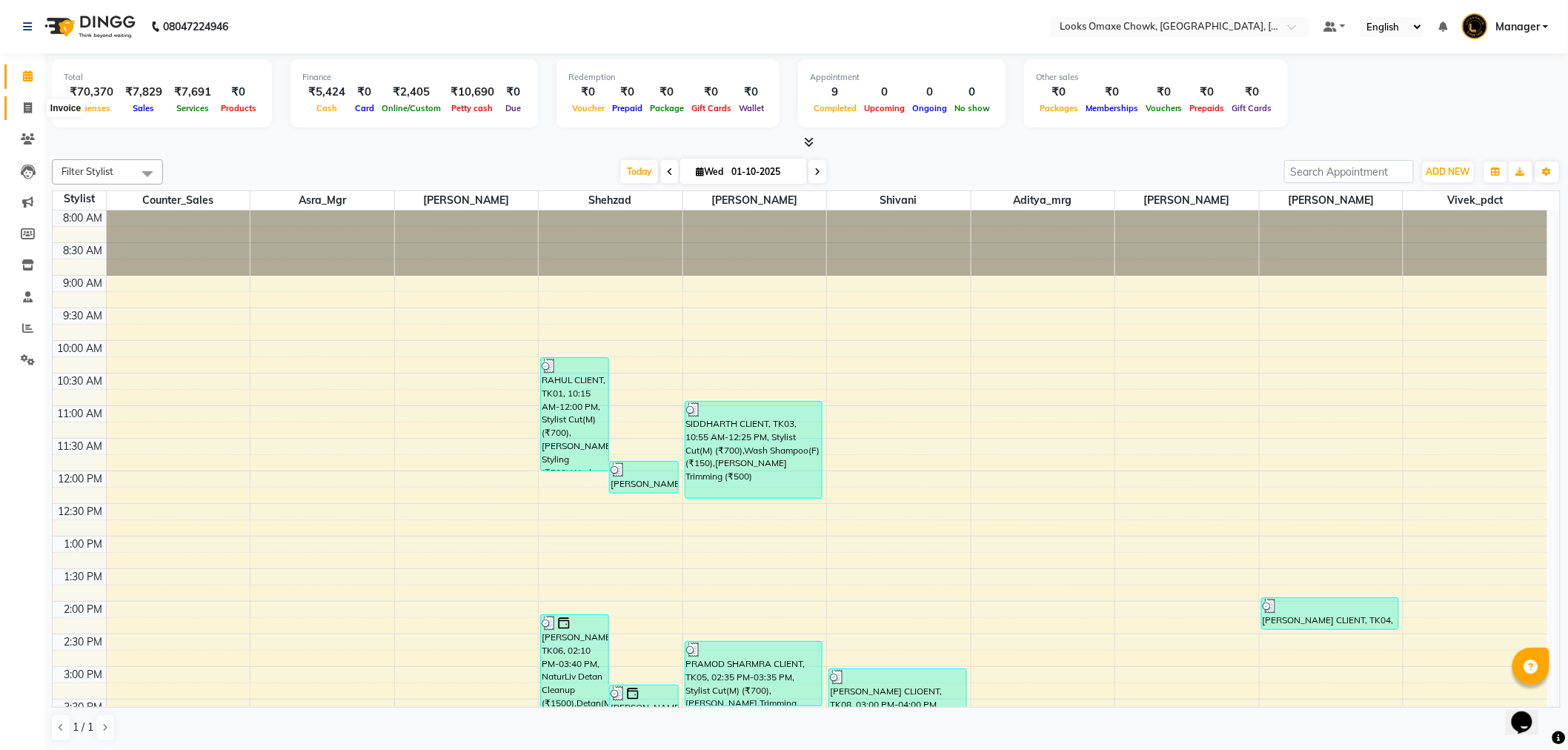
click at [31, 104] on icon at bounding box center [28, 108] width 8 height 11
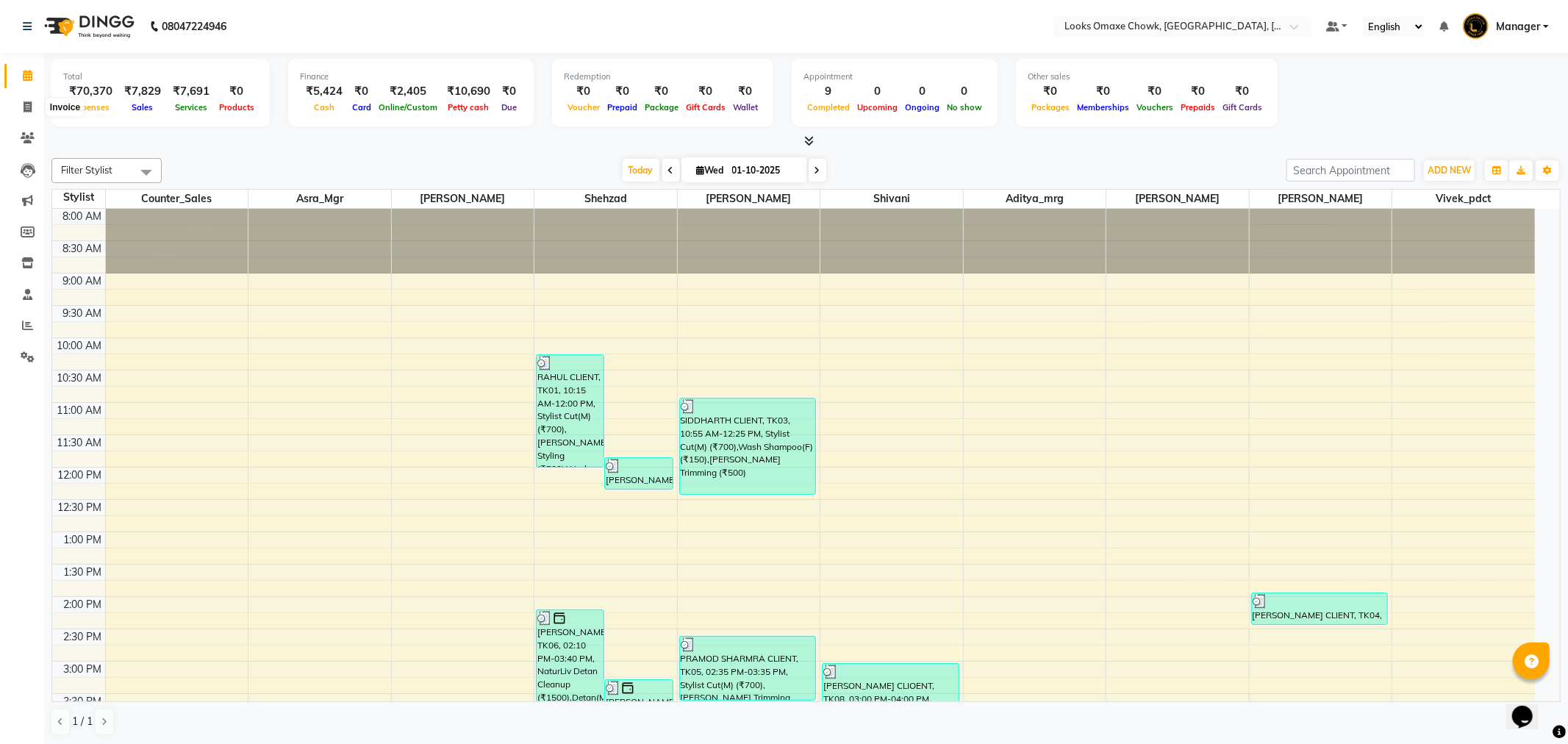
select select "8121"
select select "service"
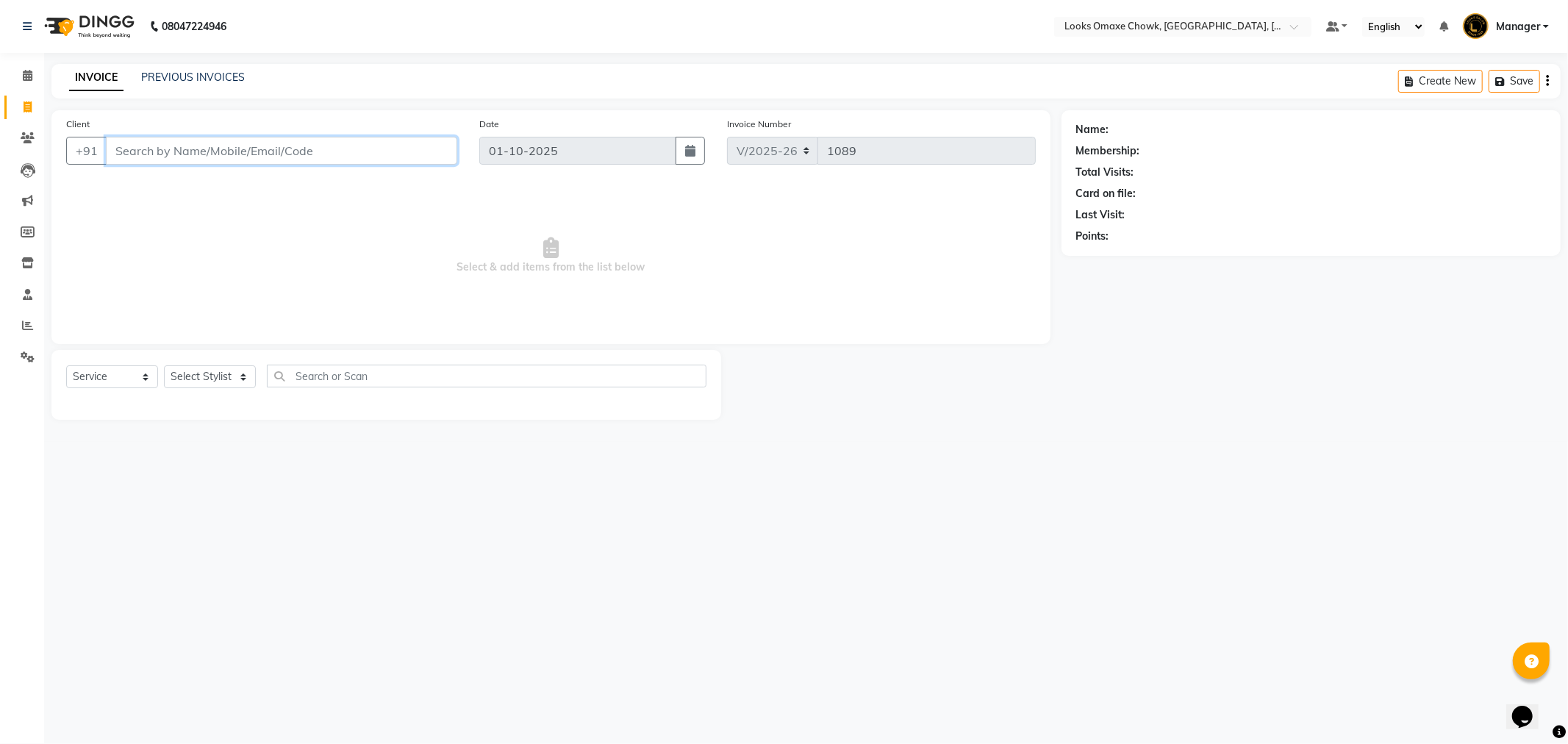
click at [230, 152] on input "Client" at bounding box center [282, 150] width 352 height 28
paste input "8799740953"
type input "8799740953"
select select "1: Object"
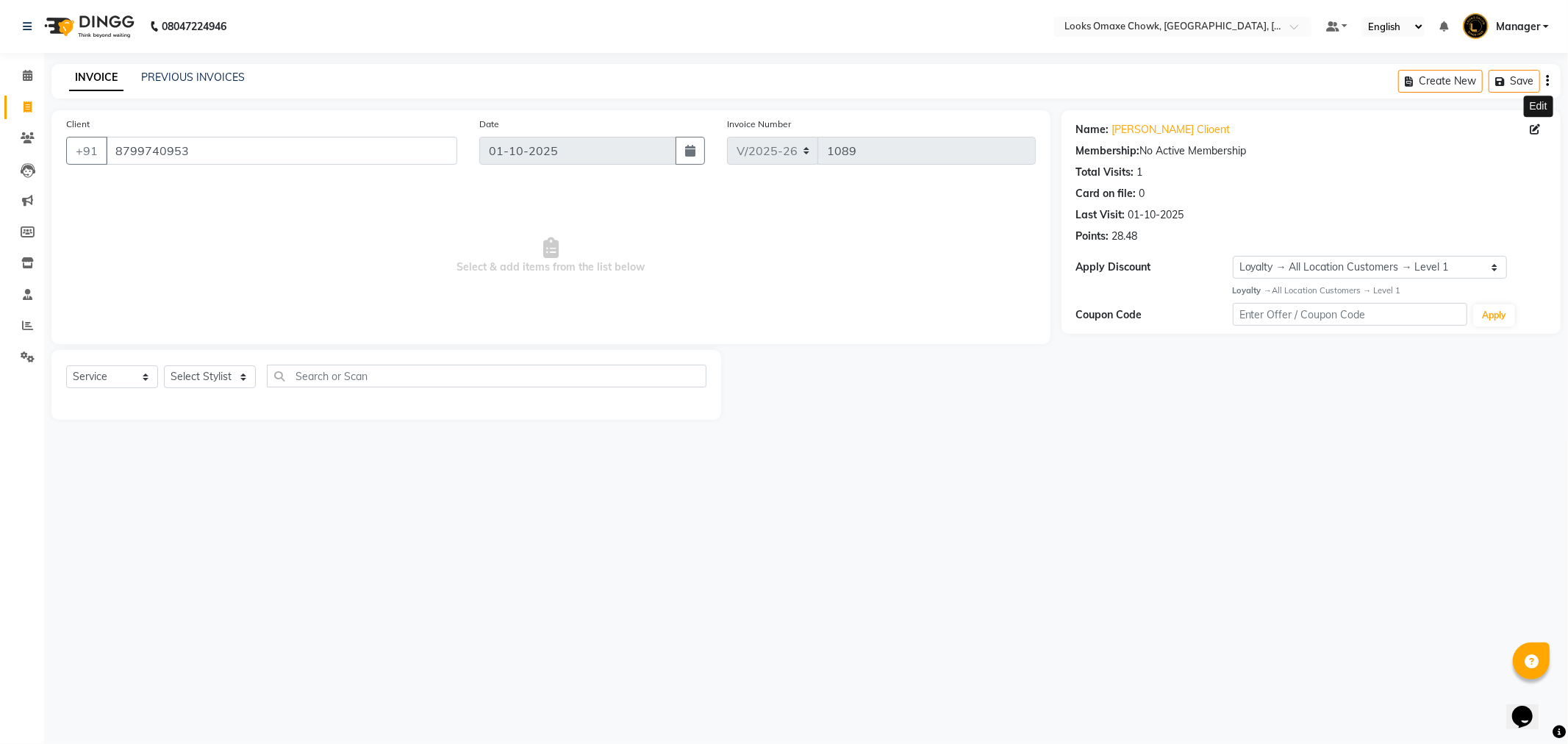
click at [1532, 126] on icon at bounding box center [1535, 129] width 10 height 10
select select "10"
select select "[DEMOGRAPHIC_DATA]"
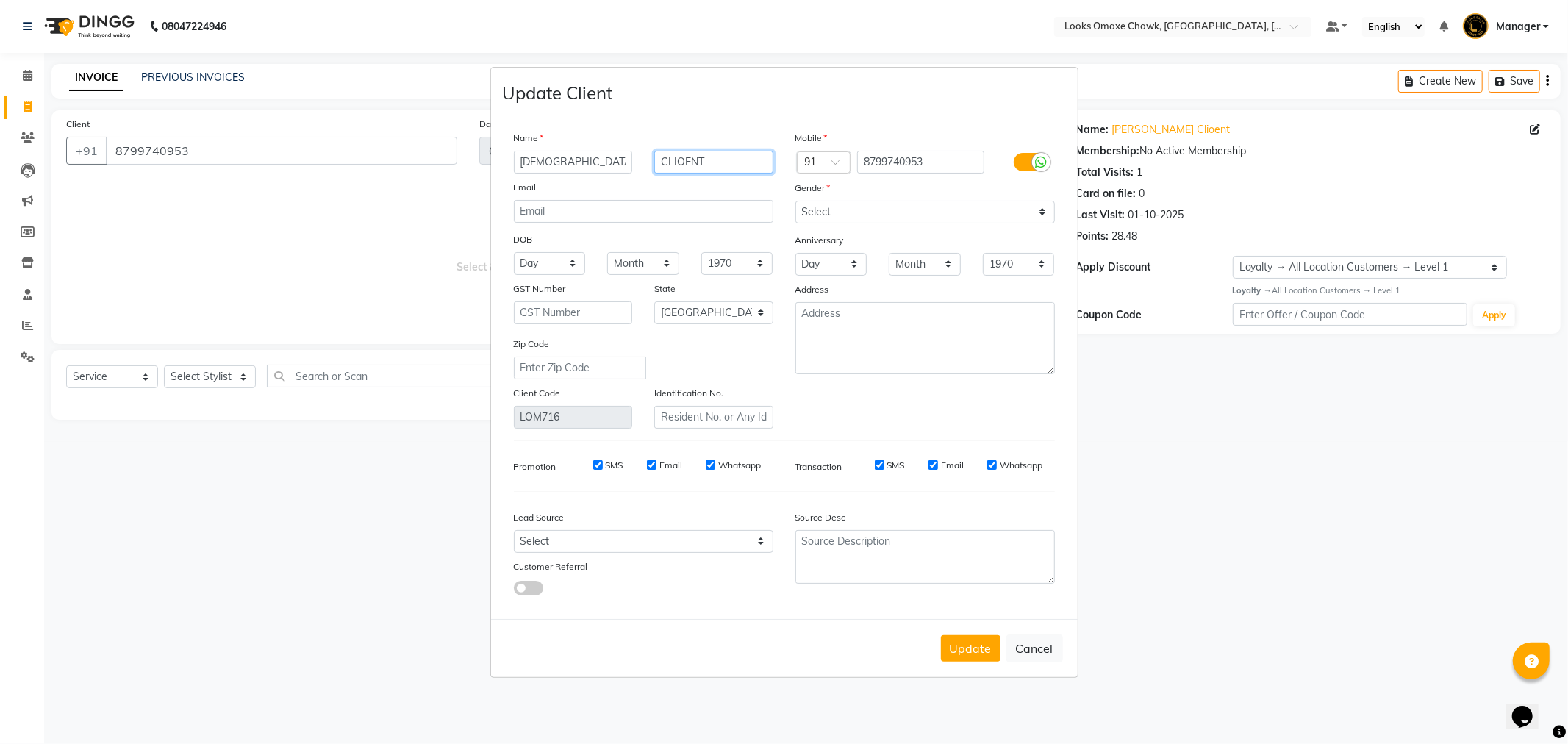
drag, startPoint x: 680, startPoint y: 161, endPoint x: 700, endPoint y: 170, distance: 21.9
click at [692, 166] on input "CLIOENT" at bounding box center [714, 162] width 119 height 22
click at [688, 163] on input "CLIOENT" at bounding box center [714, 162] width 119 height 22
click at [682, 161] on input "CLIOENT" at bounding box center [714, 162] width 119 height 22
type input "CLIENT"
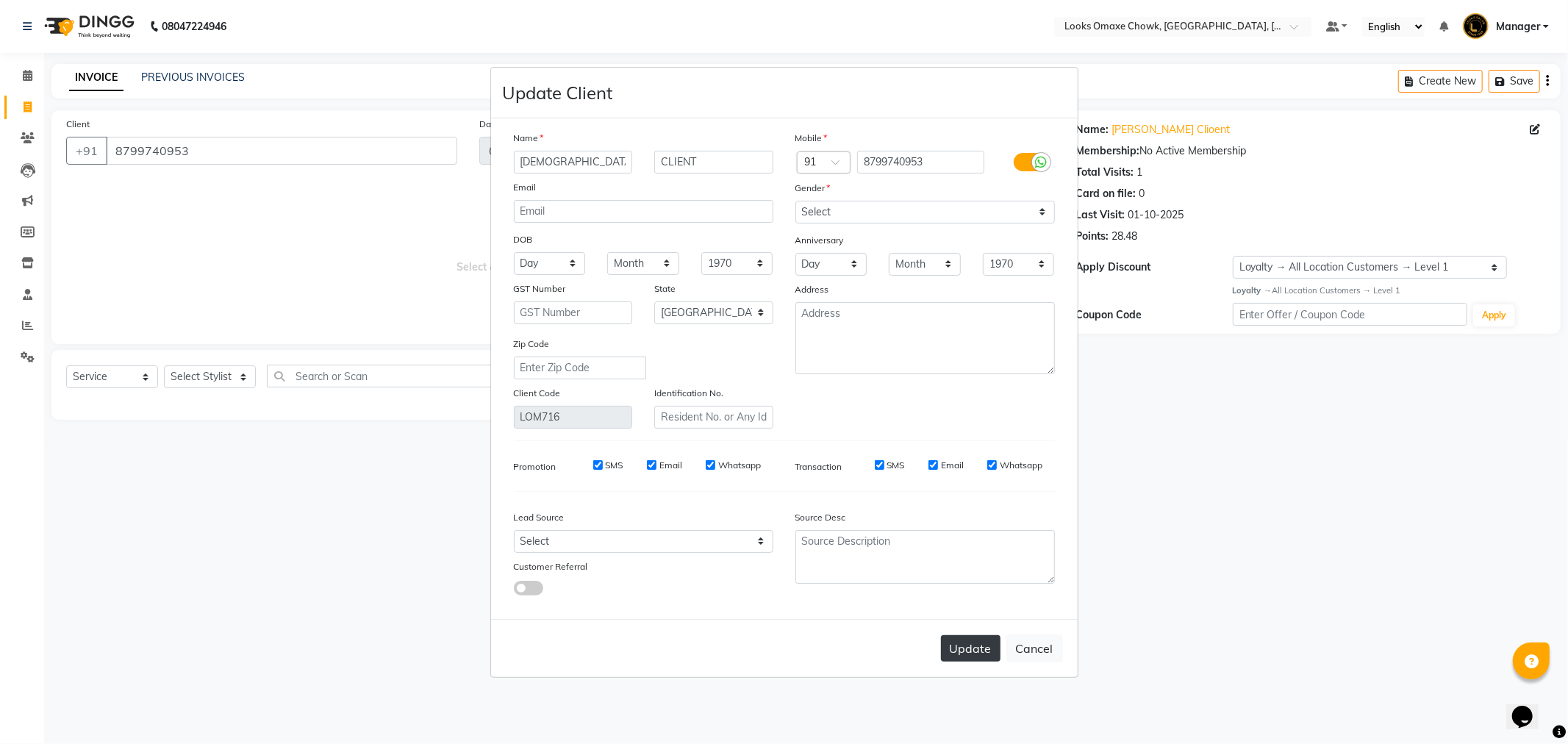
click at [966, 649] on button "Update" at bounding box center [971, 648] width 59 height 27
select select
select select "null"
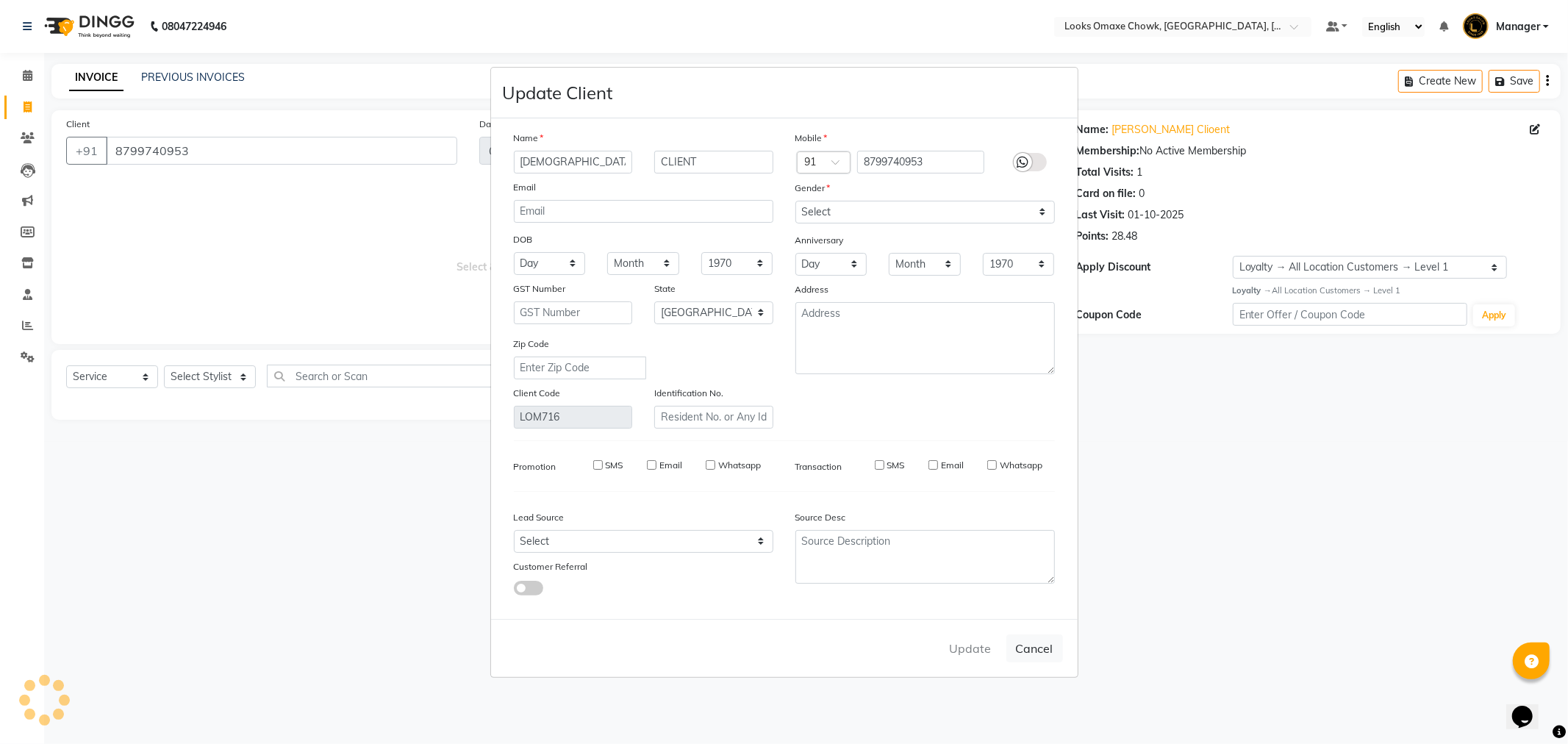
select select
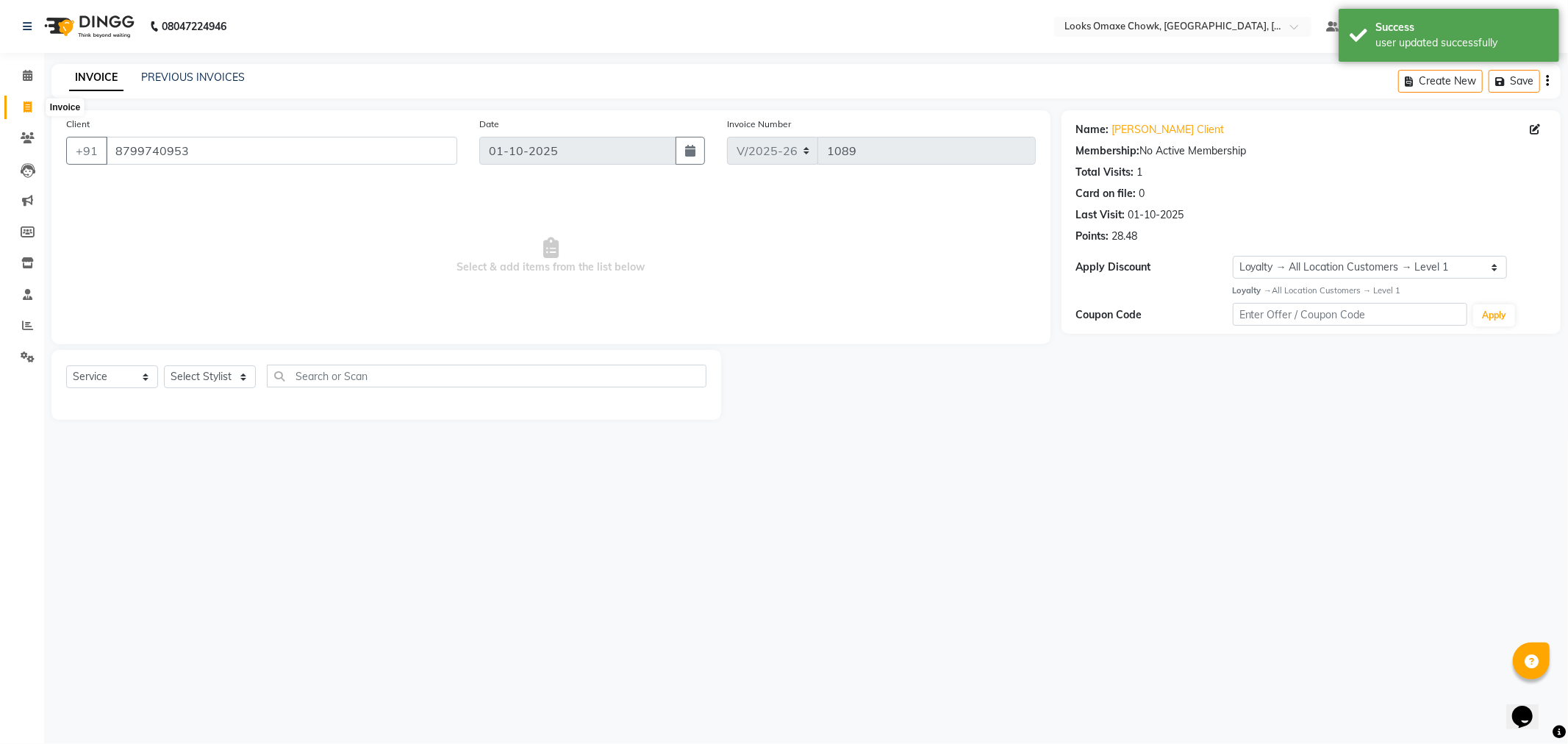
click at [28, 110] on icon at bounding box center [27, 107] width 8 height 11
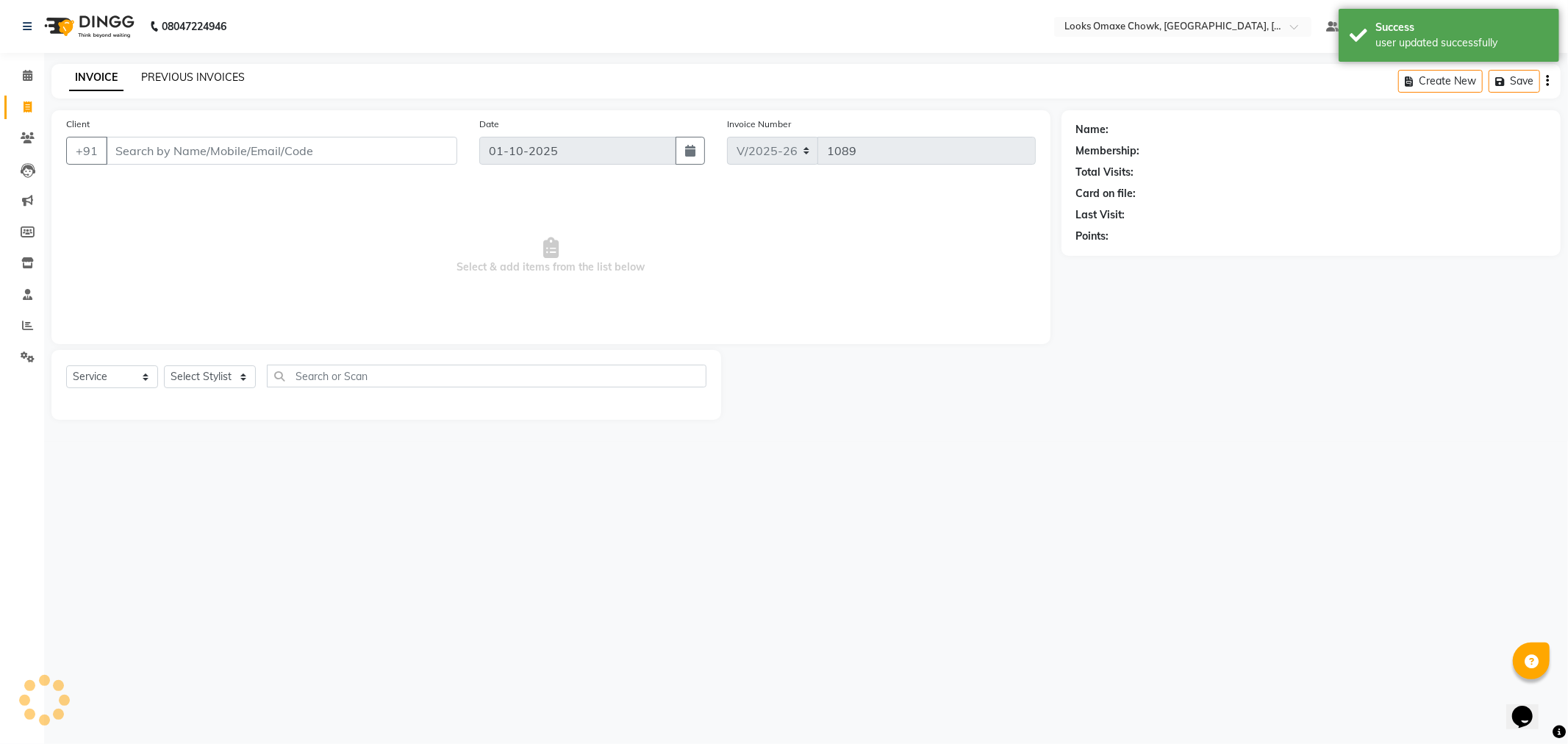
click at [210, 75] on link "PREVIOUS INVOICES" at bounding box center [193, 77] width 104 height 13
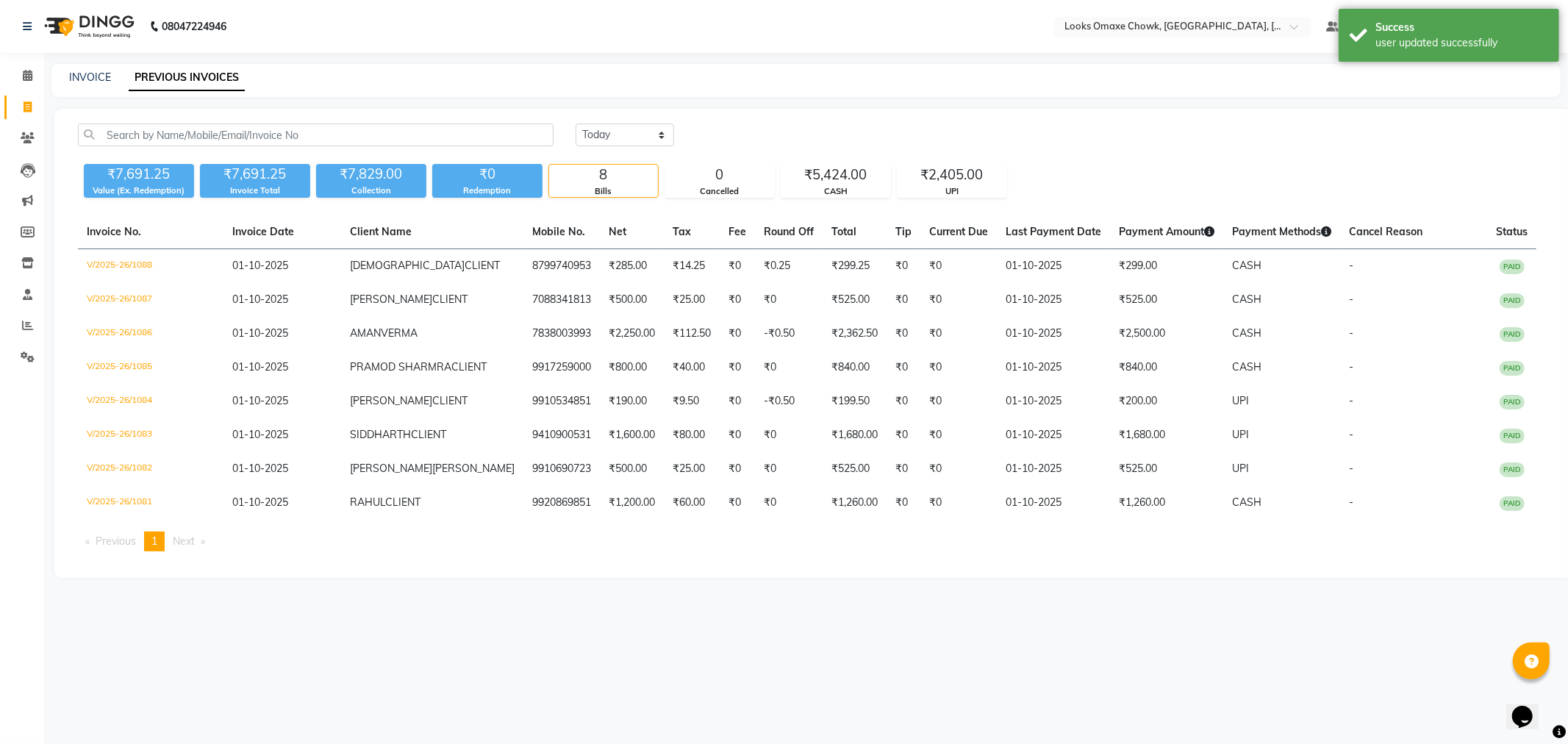
drag, startPoint x: 977, startPoint y: 673, endPoint x: 965, endPoint y: 672, distance: 12.0
click at [975, 673] on div "08047224946 Select Location × Looks Omaxe Chowk, [GEOGRAPHIC_DATA], [GEOGRAPHIC…" at bounding box center [784, 372] width 1568 height 744
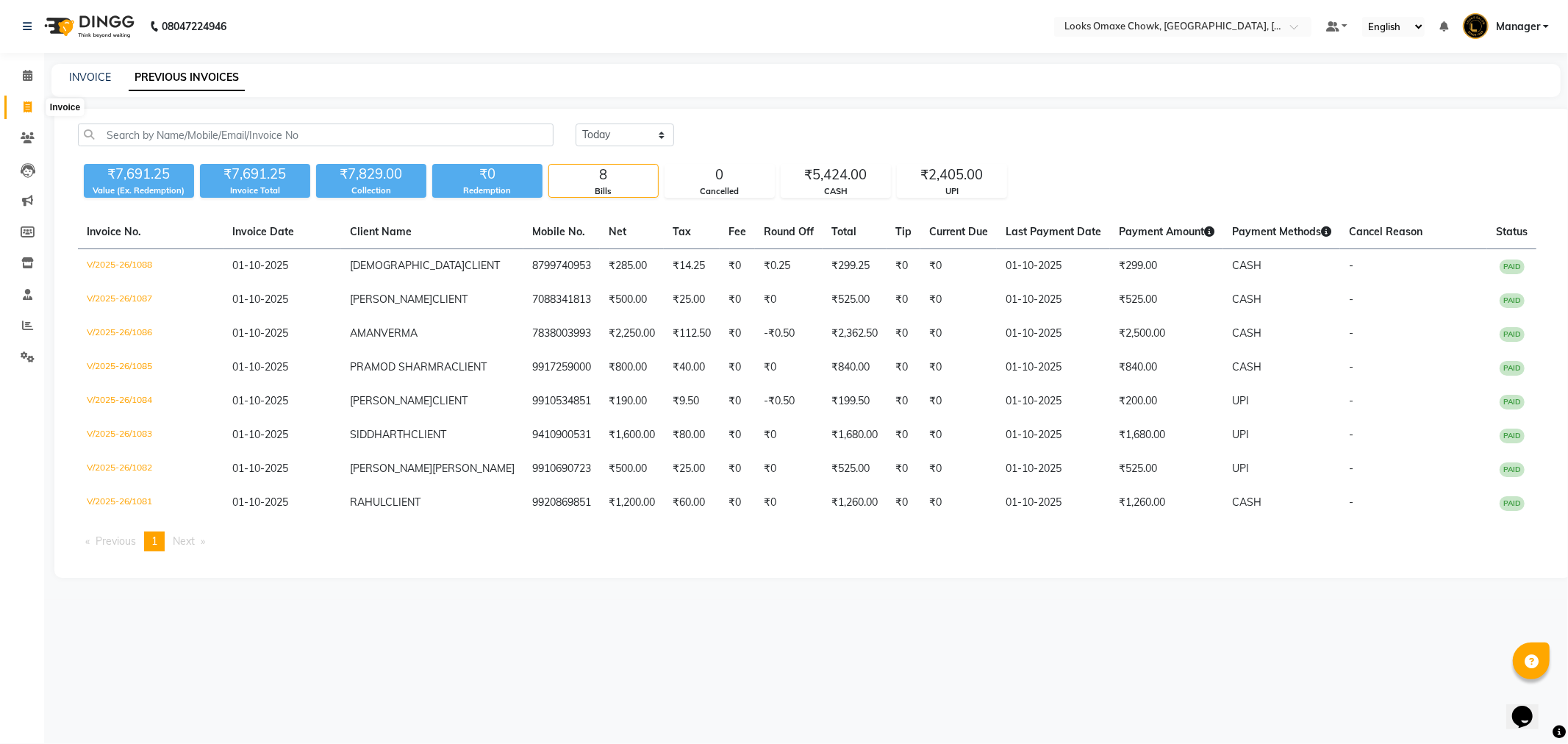
click at [23, 108] on icon at bounding box center [27, 107] width 8 height 11
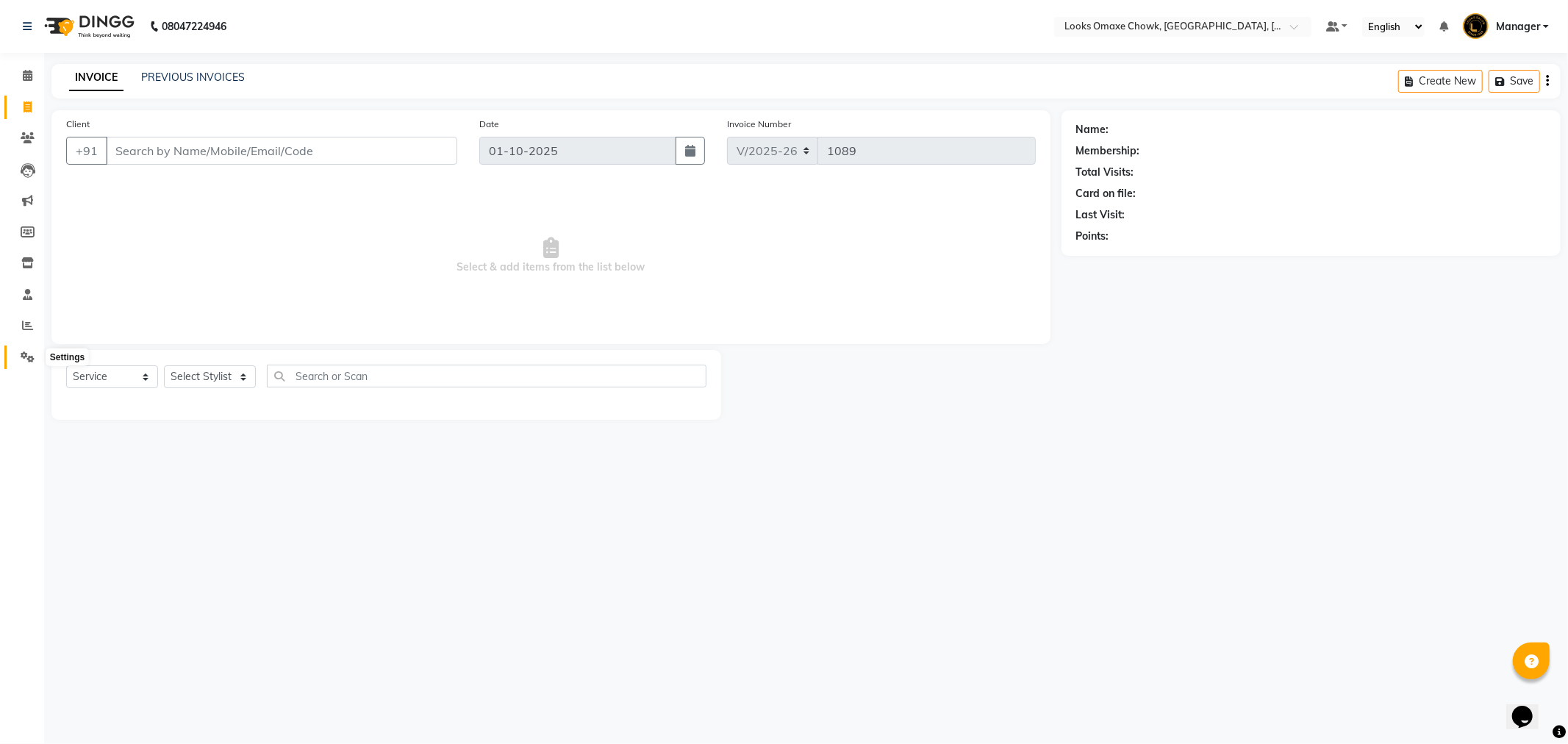
click at [27, 361] on icon at bounding box center [27, 358] width 14 height 11
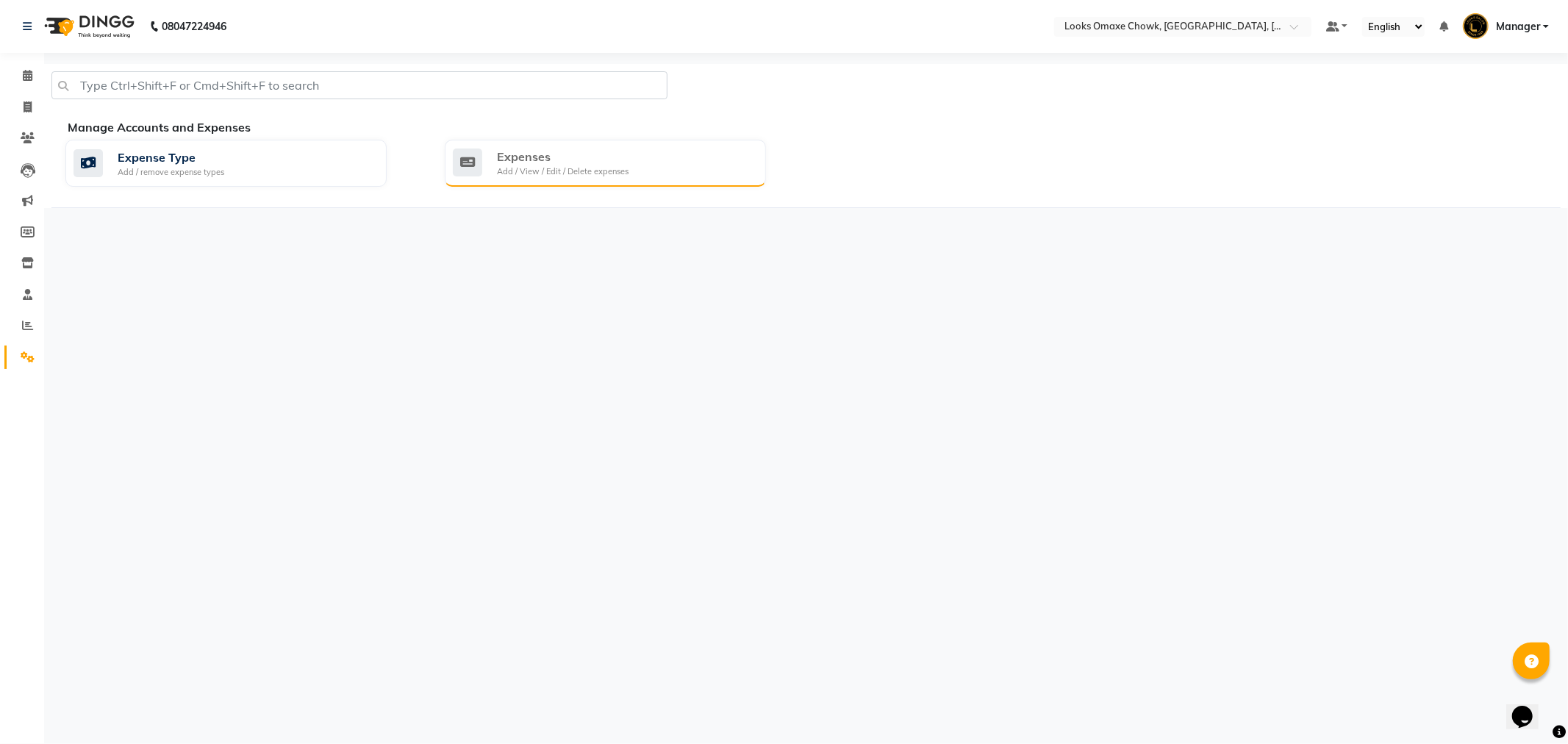
click at [549, 166] on div "Add / View / Edit / Delete expenses" at bounding box center [563, 172] width 132 height 13
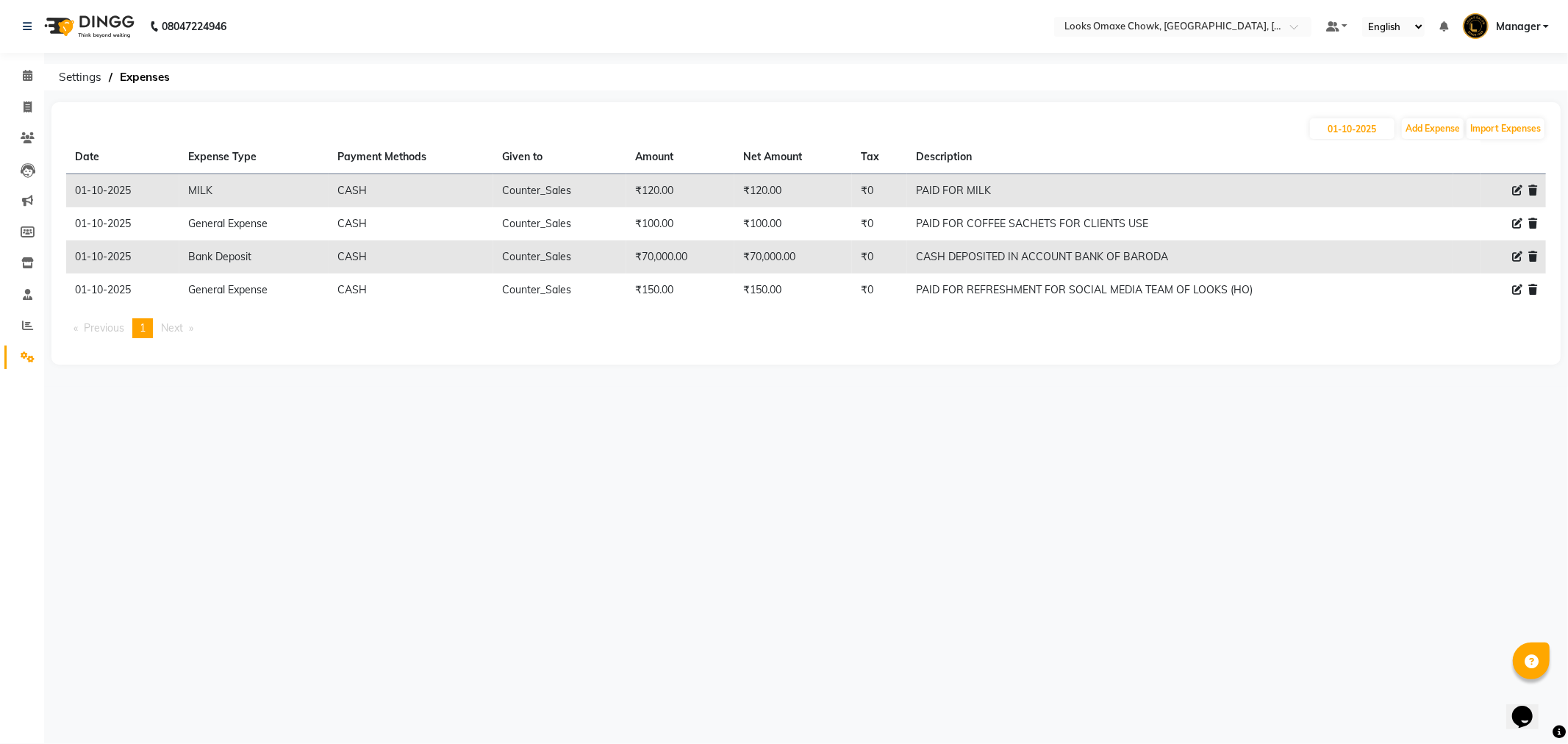
click at [1513, 188] on icon at bounding box center [1517, 190] width 10 height 10
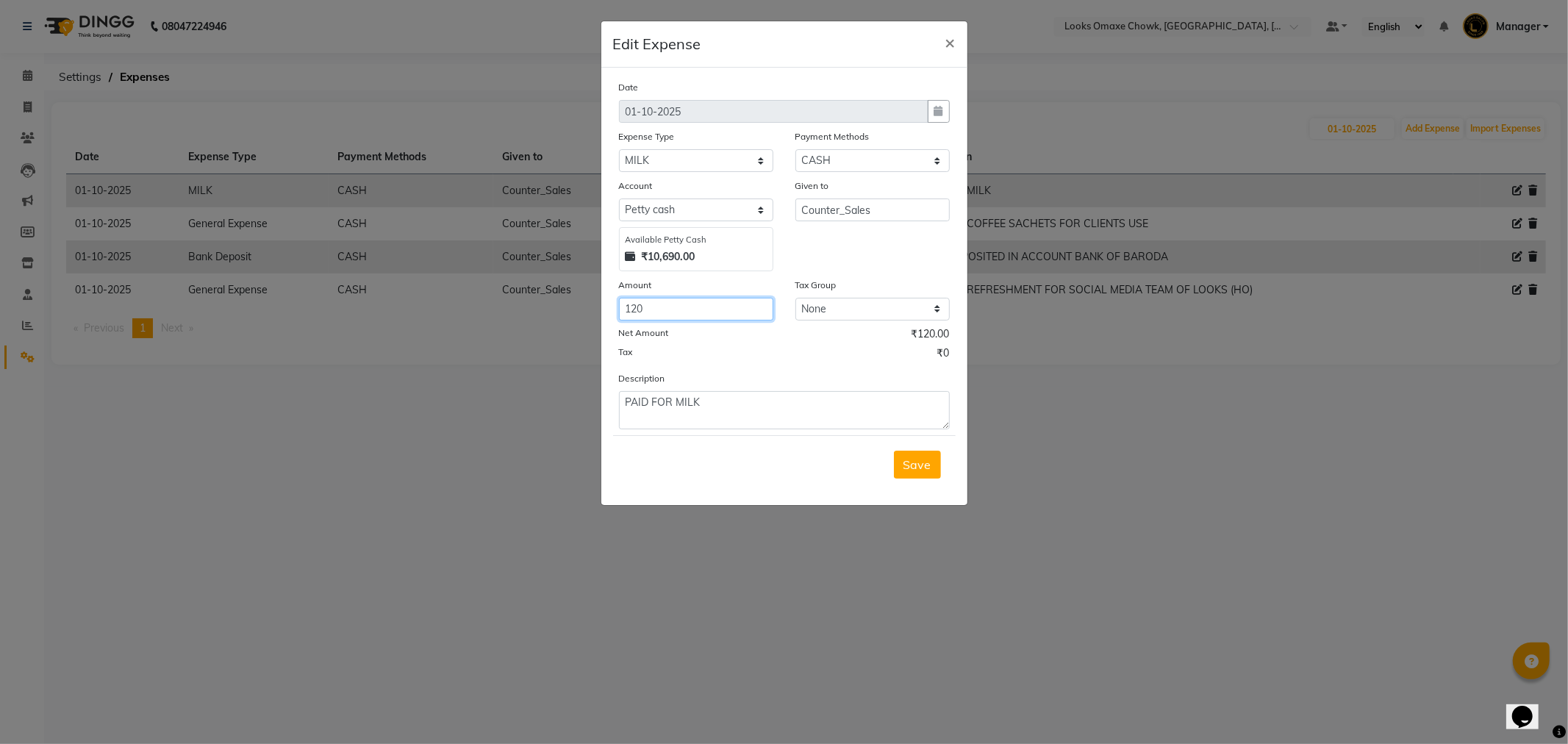
click at [658, 309] on input "120" at bounding box center [696, 309] width 154 height 22
click at [954, 45] on span "×" at bounding box center [950, 41] width 10 height 22
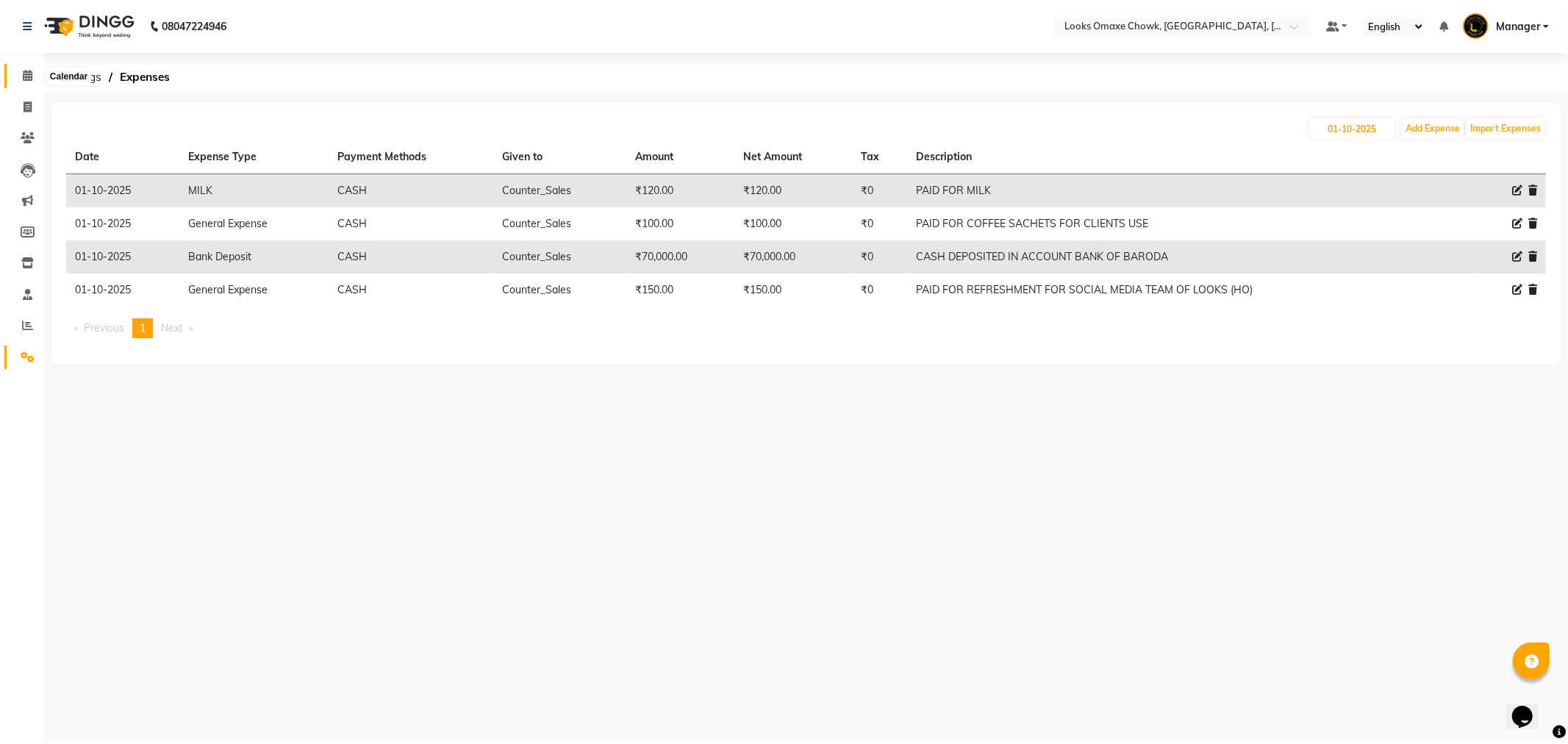
click at [21, 76] on span at bounding box center [27, 76] width 26 height 17
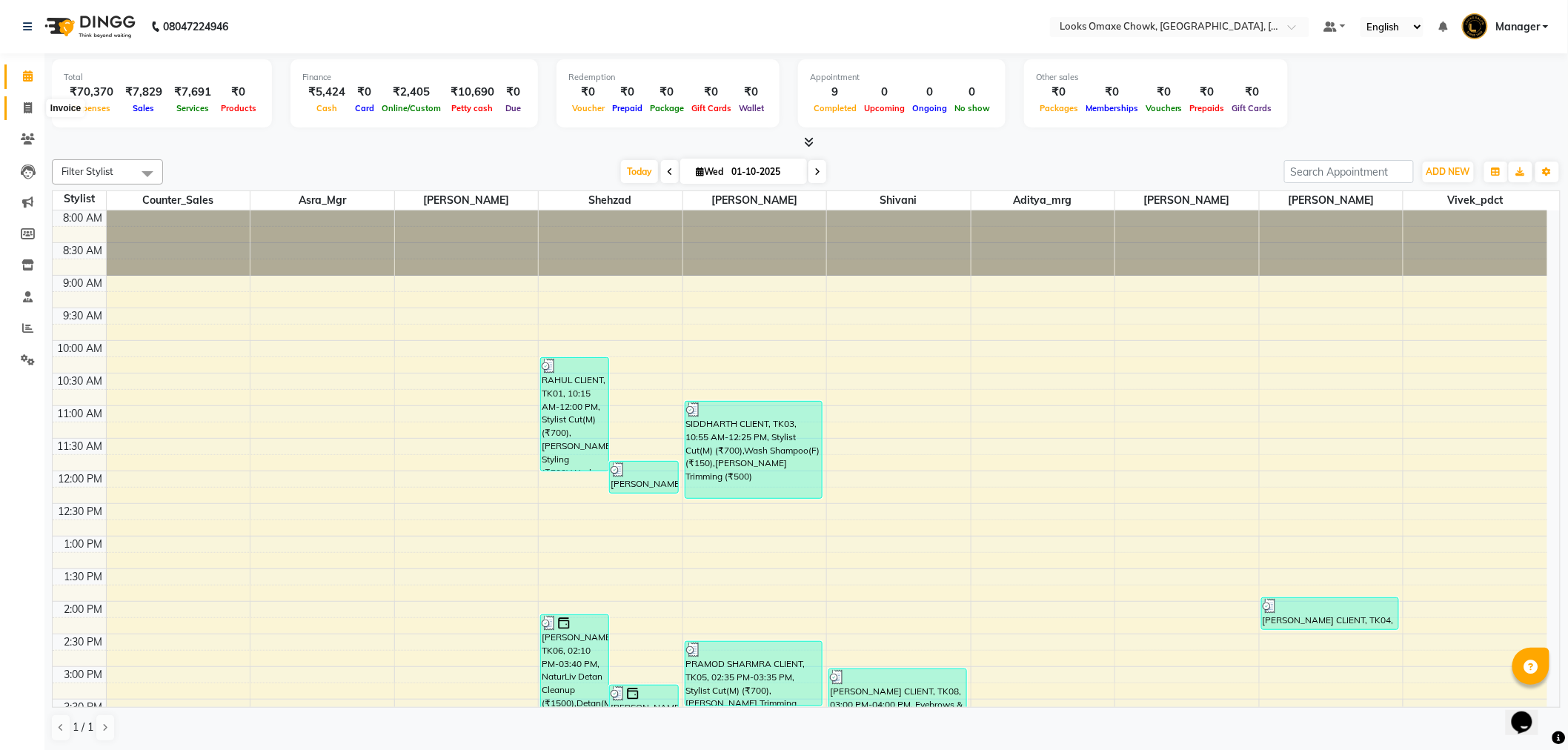
click at [28, 109] on icon at bounding box center [28, 108] width 8 height 11
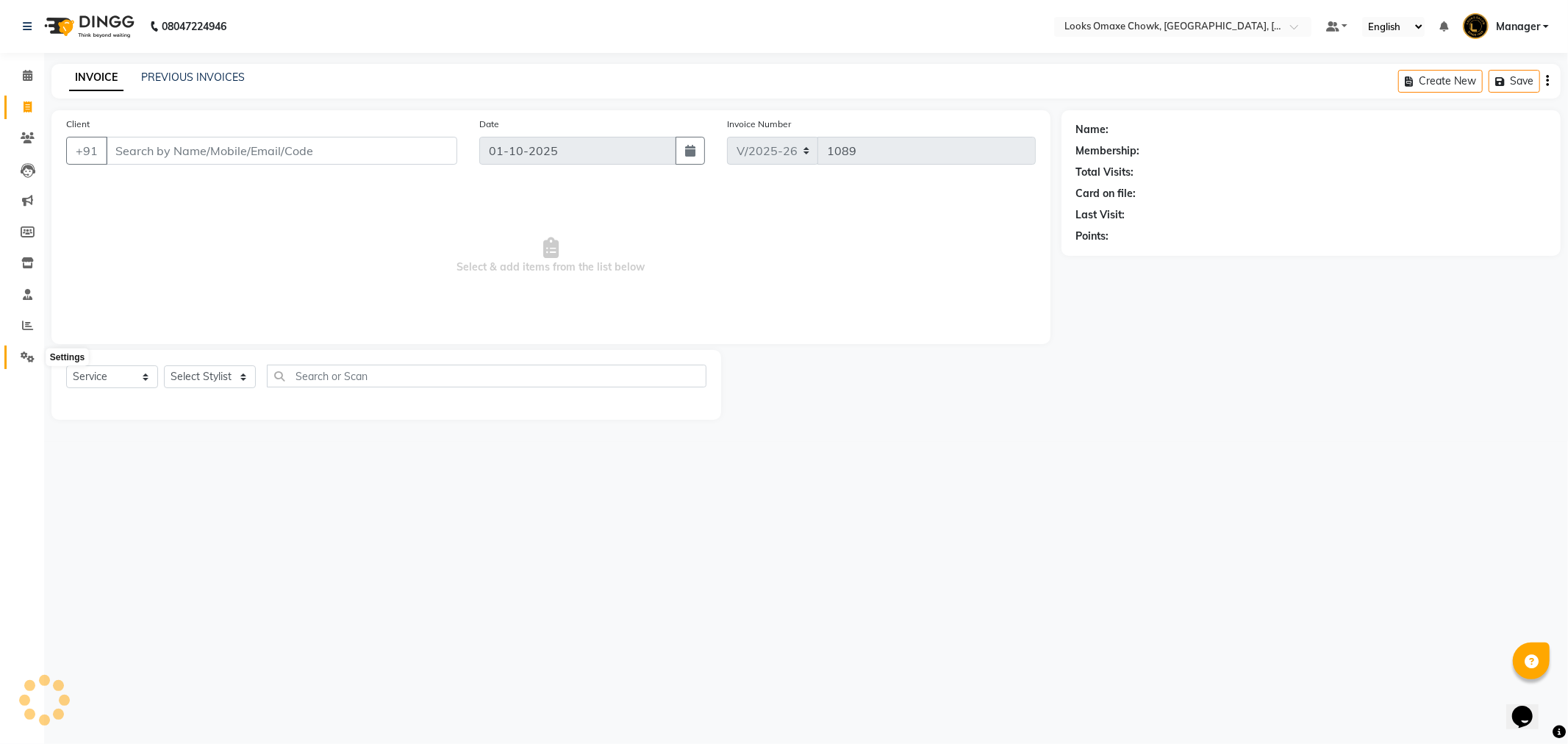
click at [18, 364] on span at bounding box center [27, 358] width 26 height 17
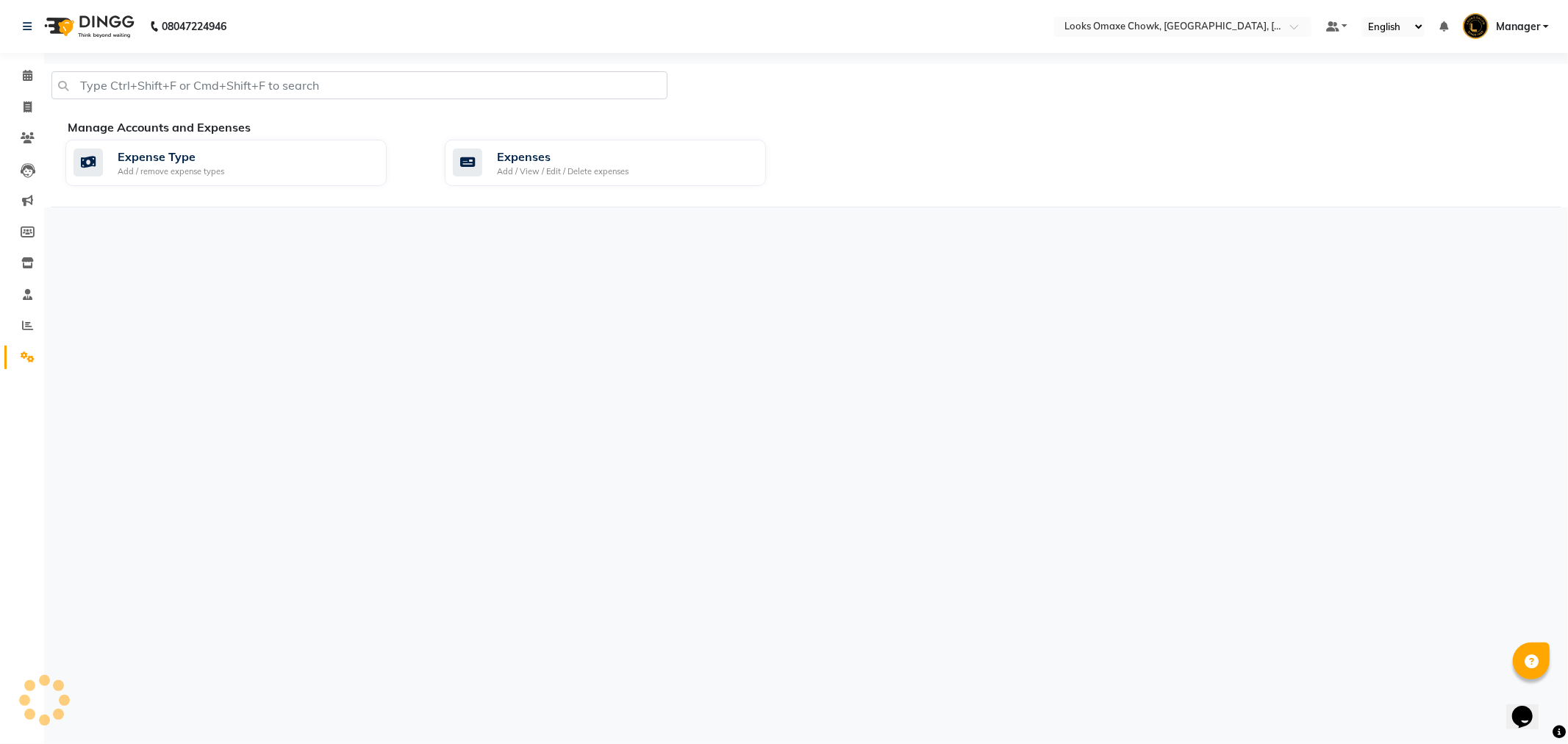
click at [586, 134] on div "Manage Accounts and Expenses" at bounding box center [819, 127] width 1505 height 18
click at [583, 161] on div "Expenses" at bounding box center [563, 157] width 132 height 18
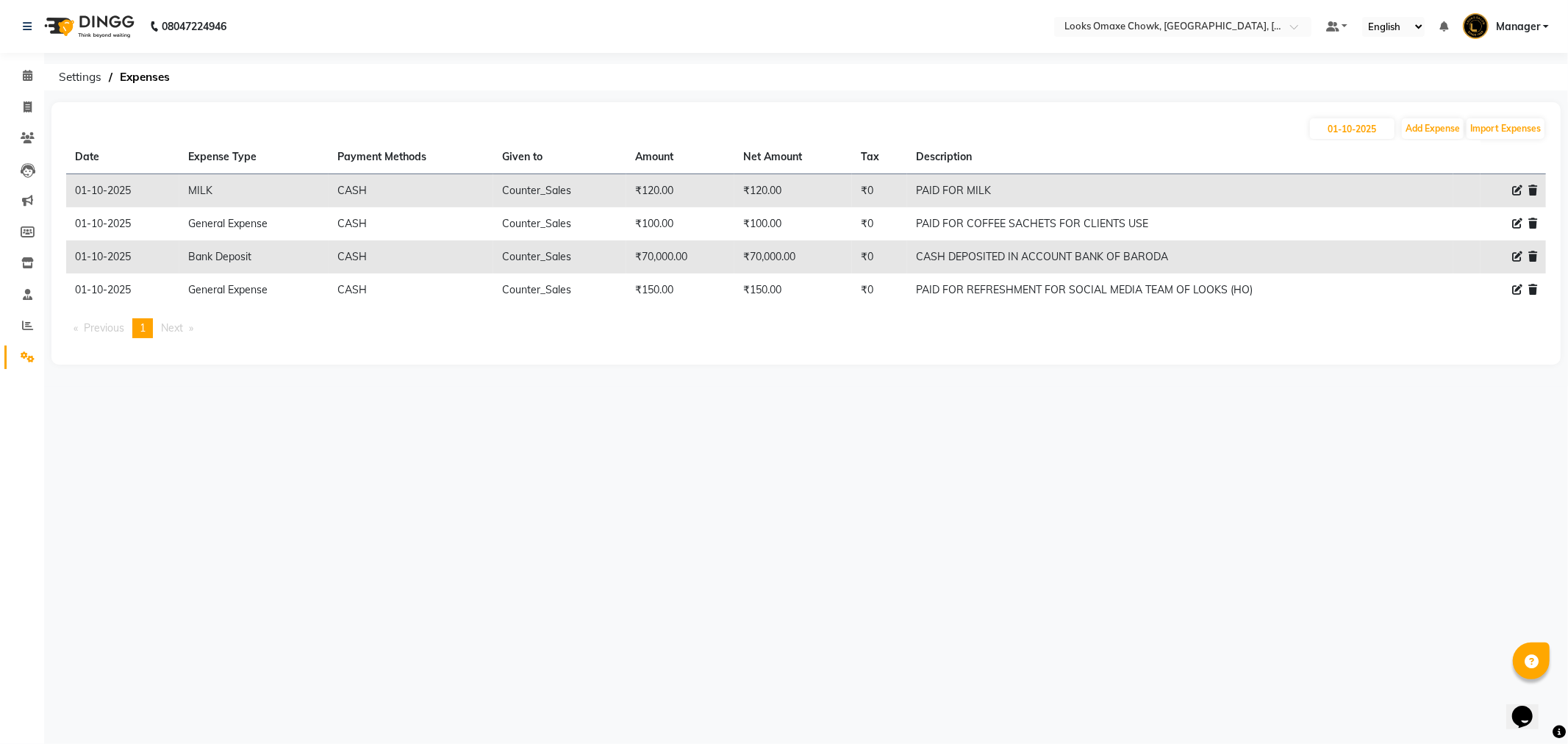
click at [1518, 189] on icon at bounding box center [1517, 190] width 10 height 10
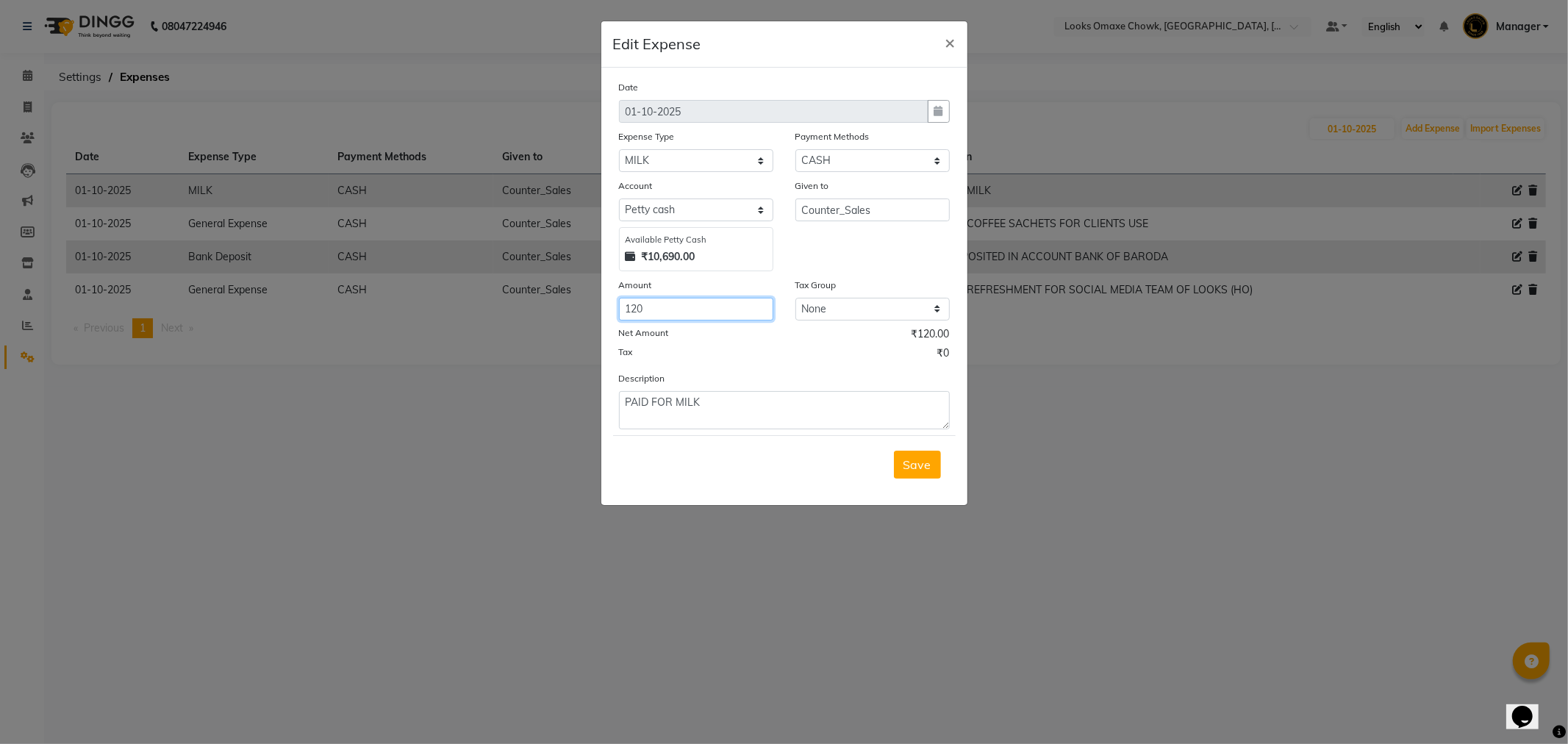
click at [669, 309] on input "120" at bounding box center [696, 309] width 154 height 22
click at [903, 453] on button "Save" at bounding box center [917, 464] width 47 height 28
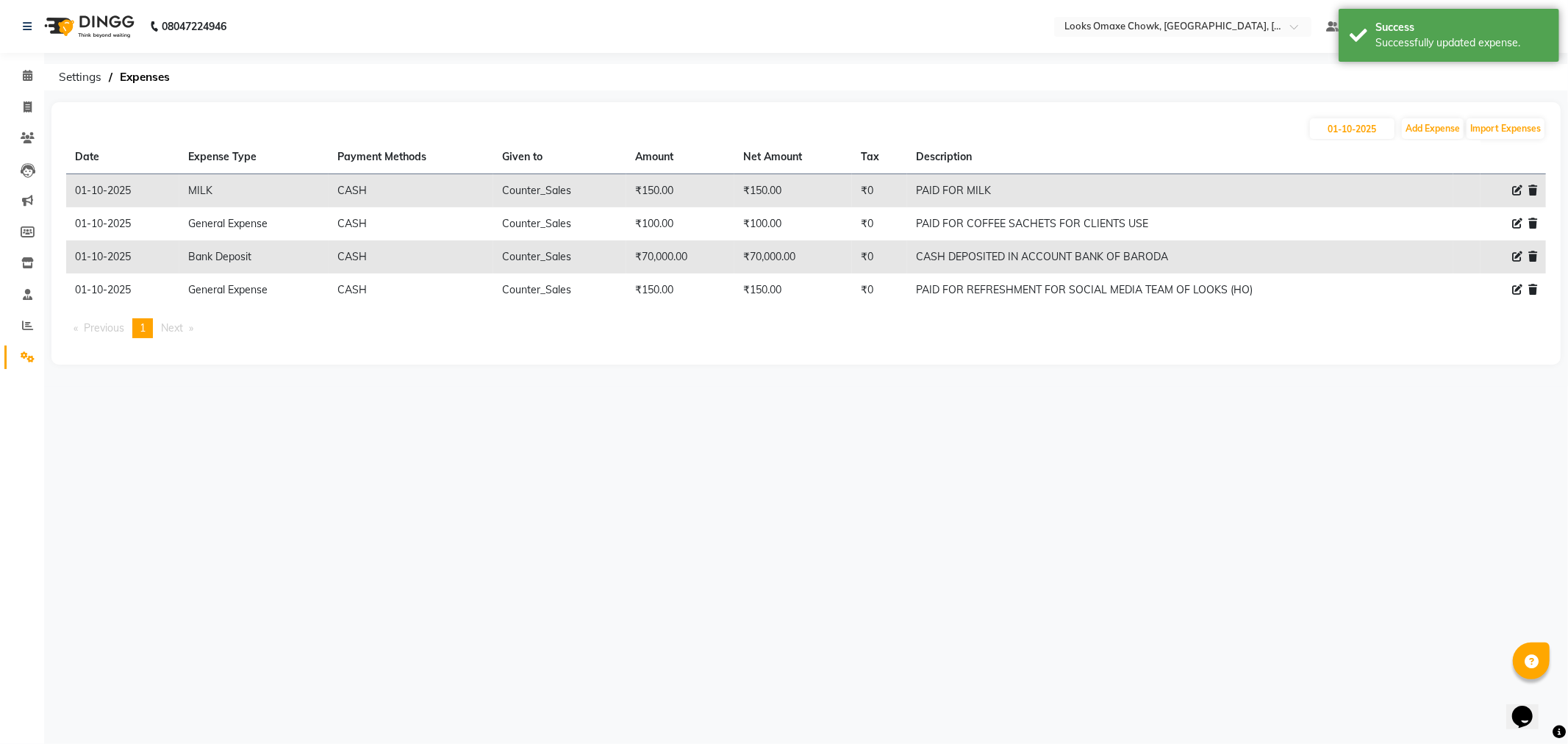
click at [1515, 186] on icon at bounding box center [1517, 190] width 10 height 10
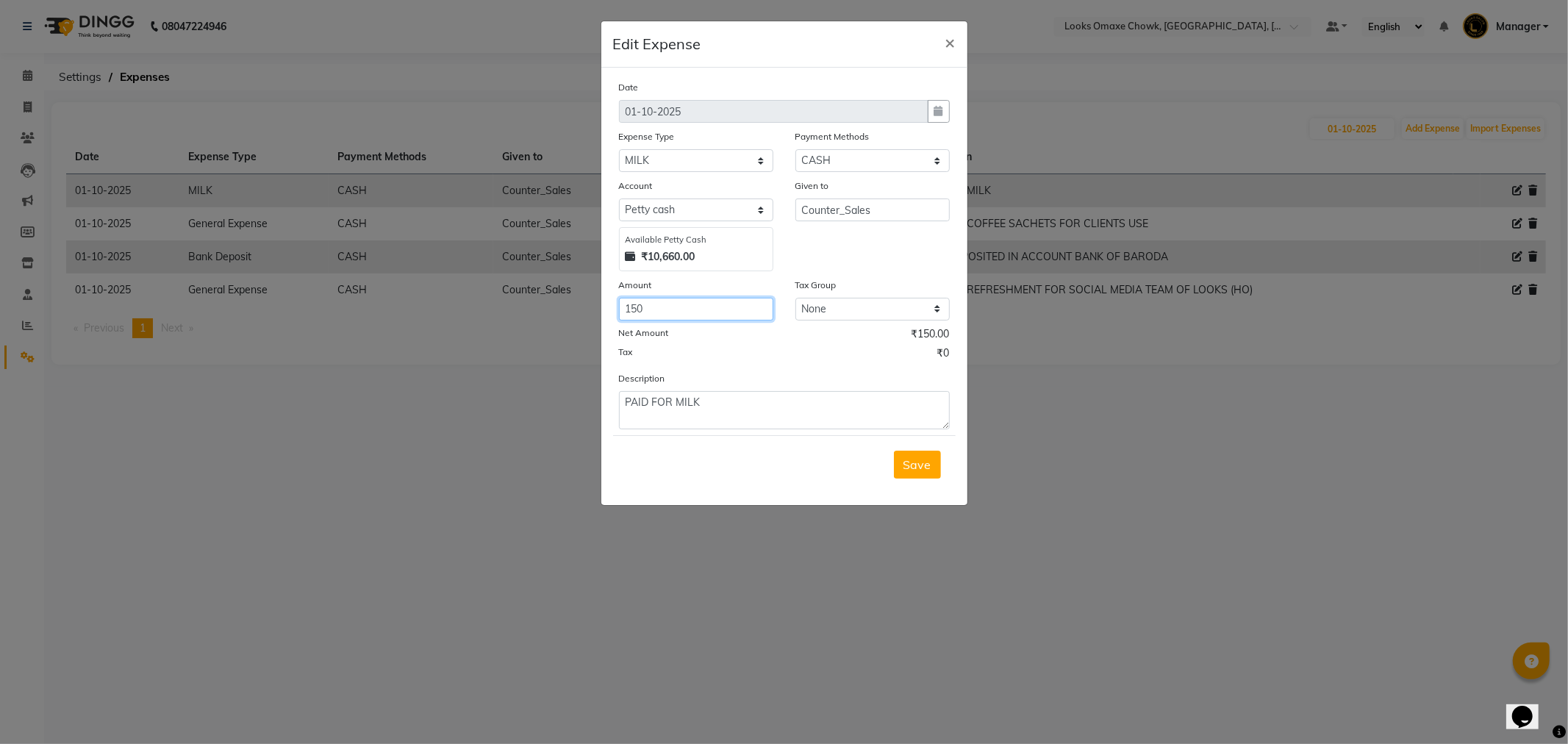
click at [691, 312] on input "150" at bounding box center [696, 309] width 154 height 22
click at [926, 467] on span "Save" at bounding box center [917, 464] width 28 height 14
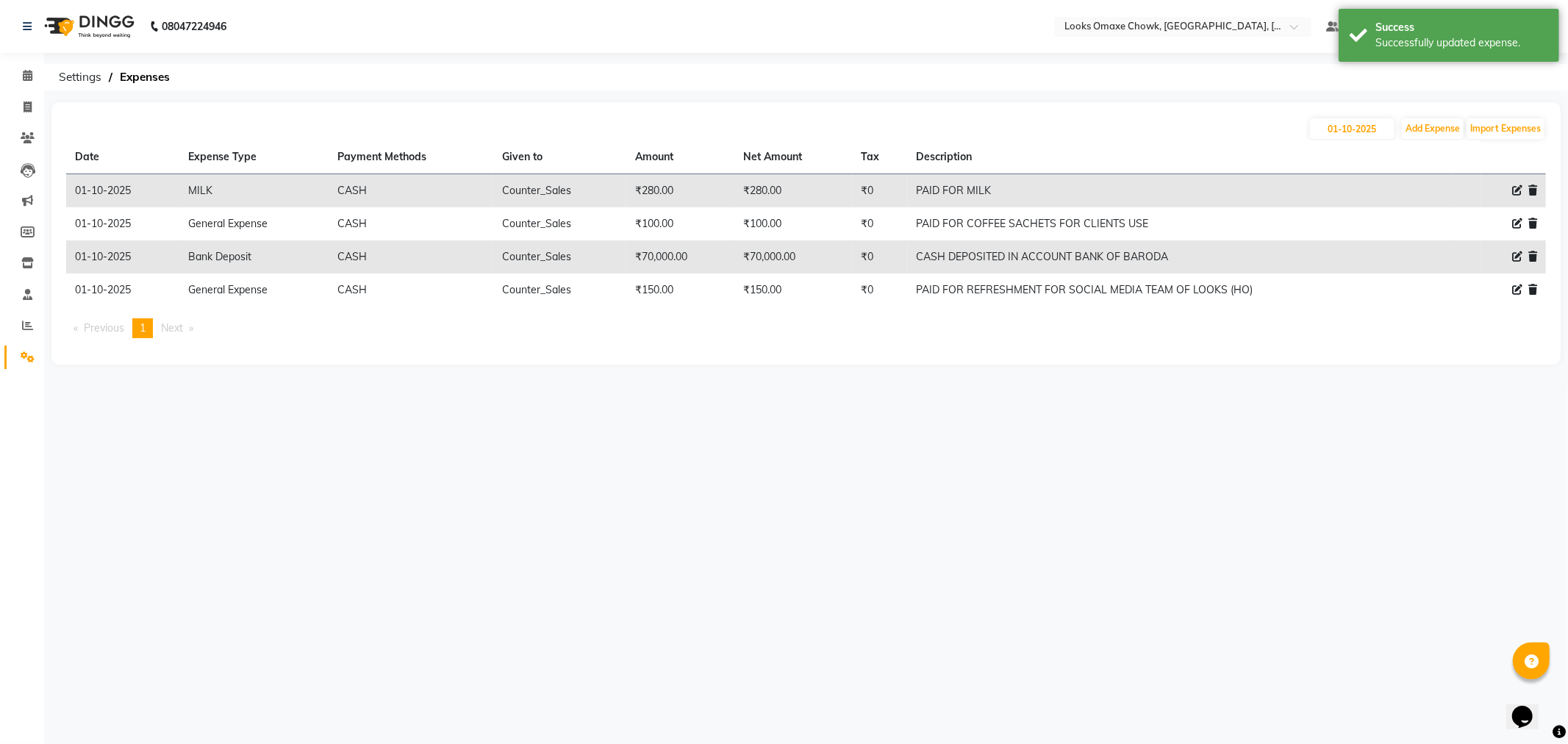
click at [957, 341] on div "Date Expense Type Payment Methods Given to Amount Net Amount Tax Description [D…" at bounding box center [806, 245] width 1480 height 210
click at [23, 108] on icon at bounding box center [27, 107] width 8 height 11
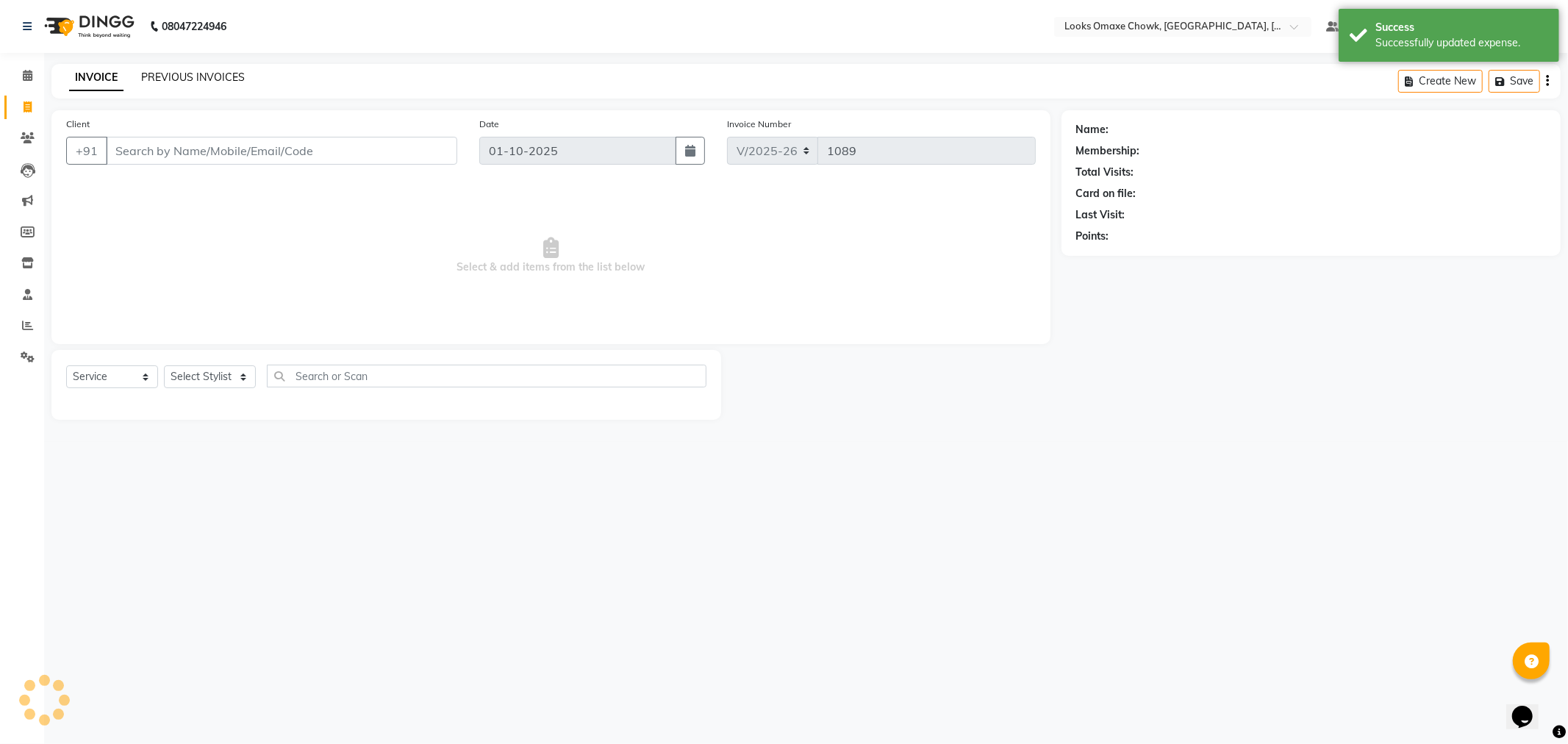
click at [202, 76] on link "PREVIOUS INVOICES" at bounding box center [193, 77] width 104 height 13
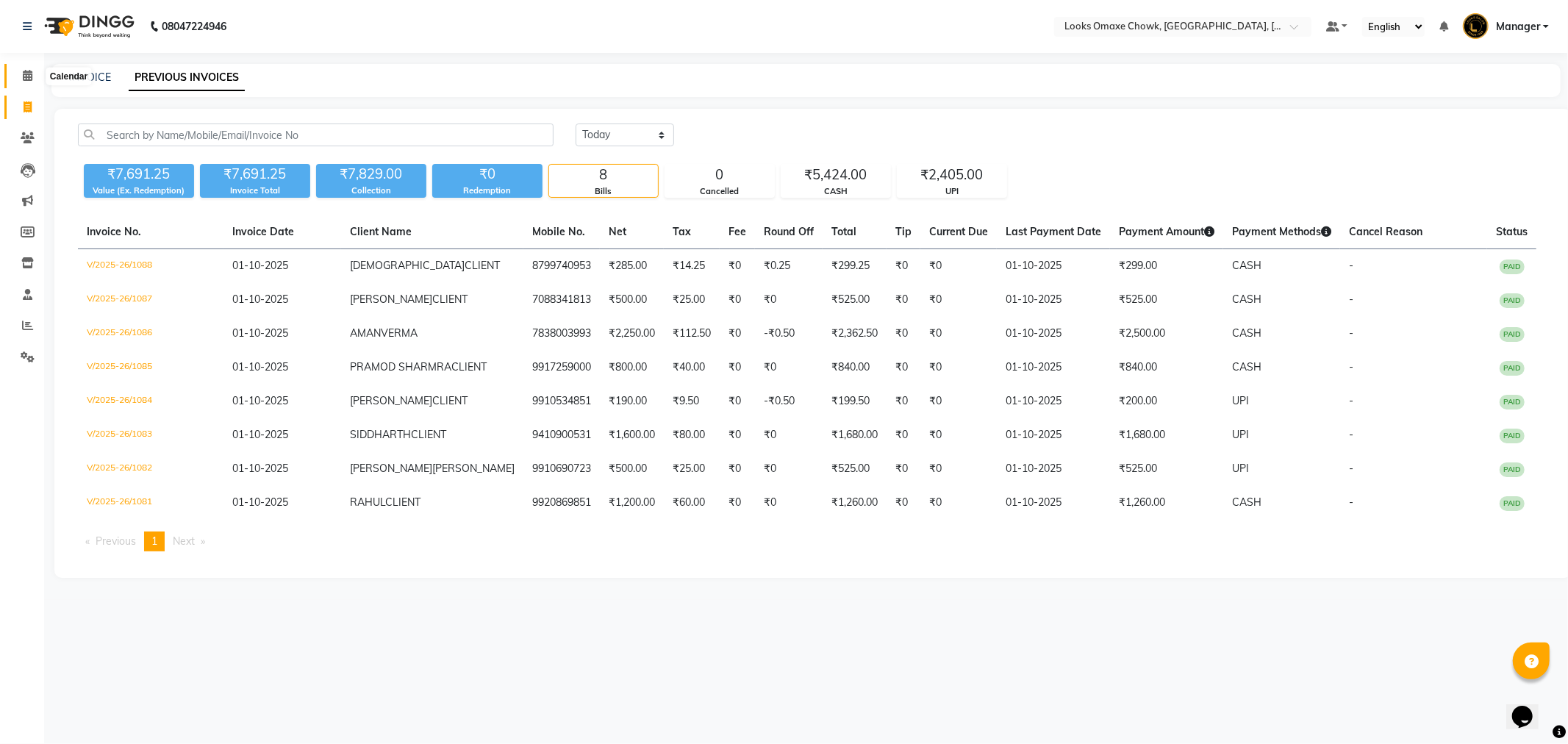
click at [30, 78] on icon at bounding box center [27, 76] width 10 height 11
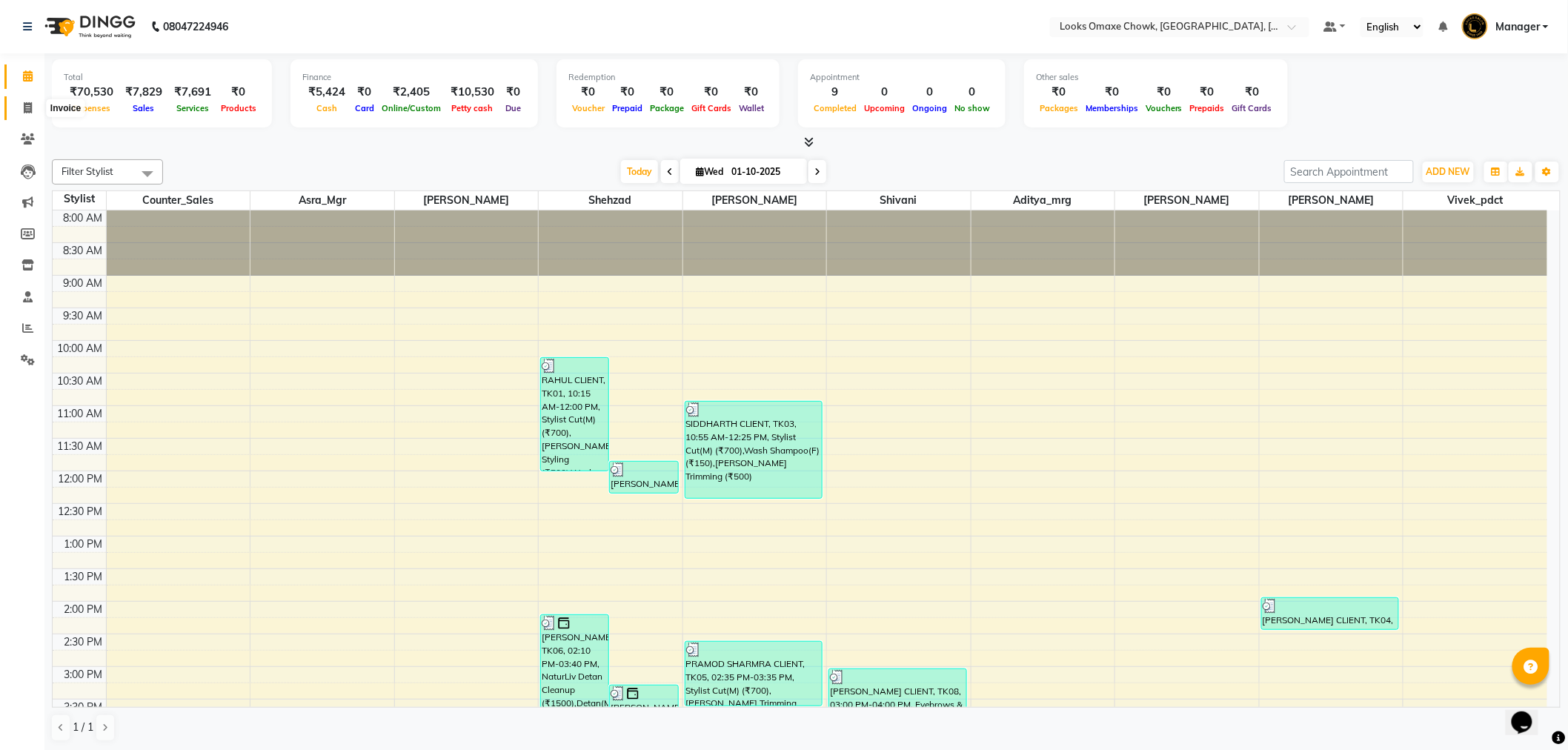
click at [18, 106] on span at bounding box center [28, 109] width 26 height 17
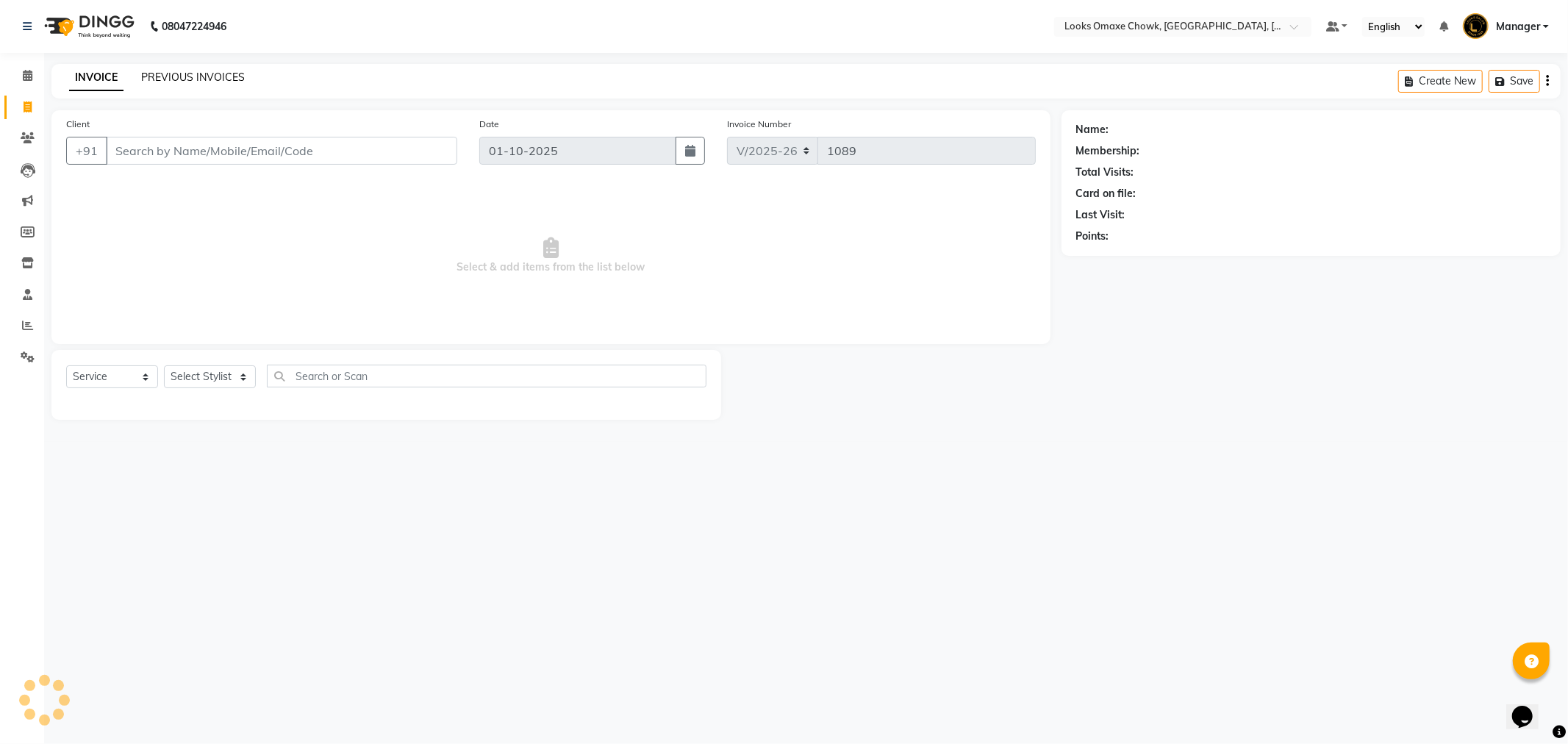
click at [230, 80] on link "PREVIOUS INVOICES" at bounding box center [193, 77] width 104 height 13
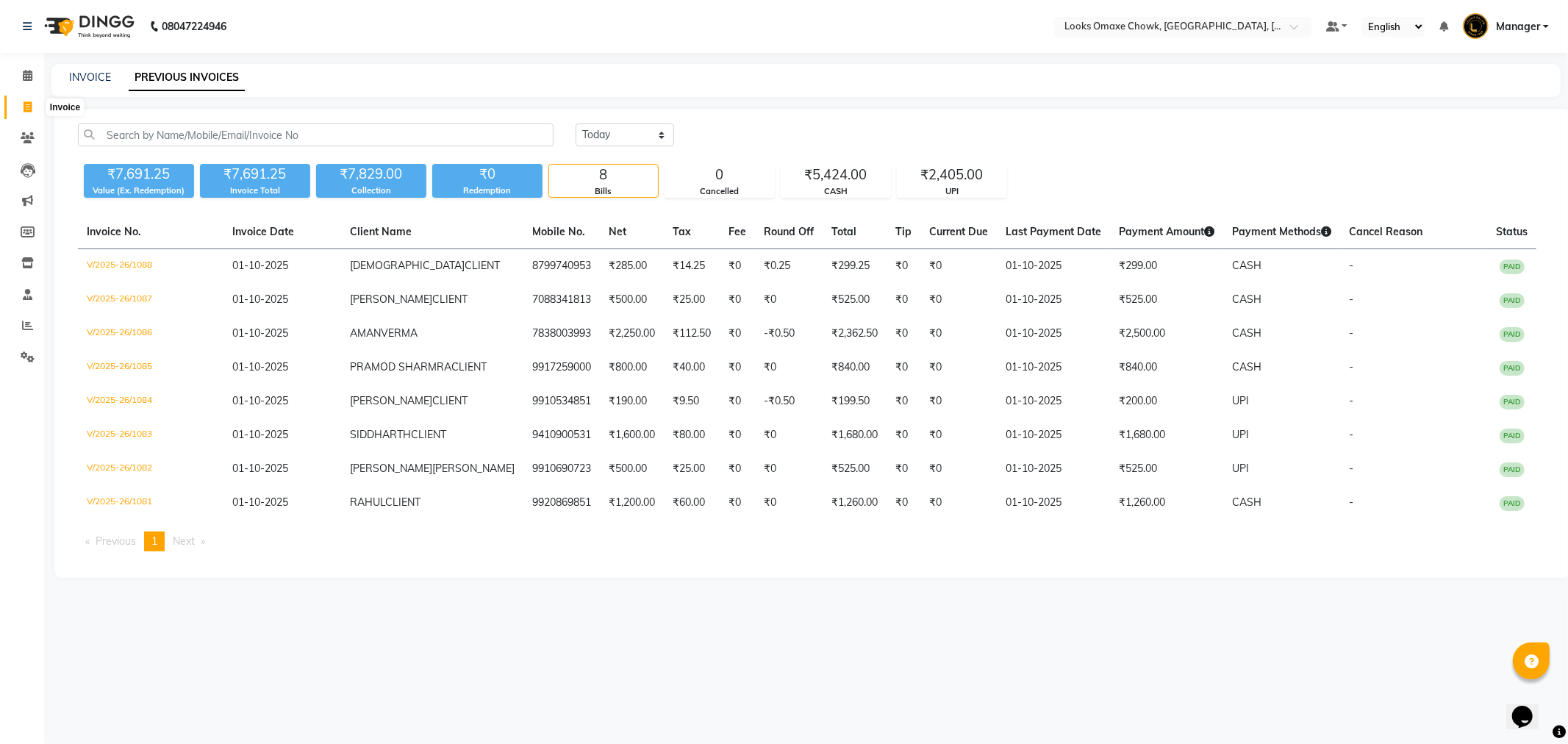
click at [26, 105] on icon at bounding box center [27, 107] width 8 height 11
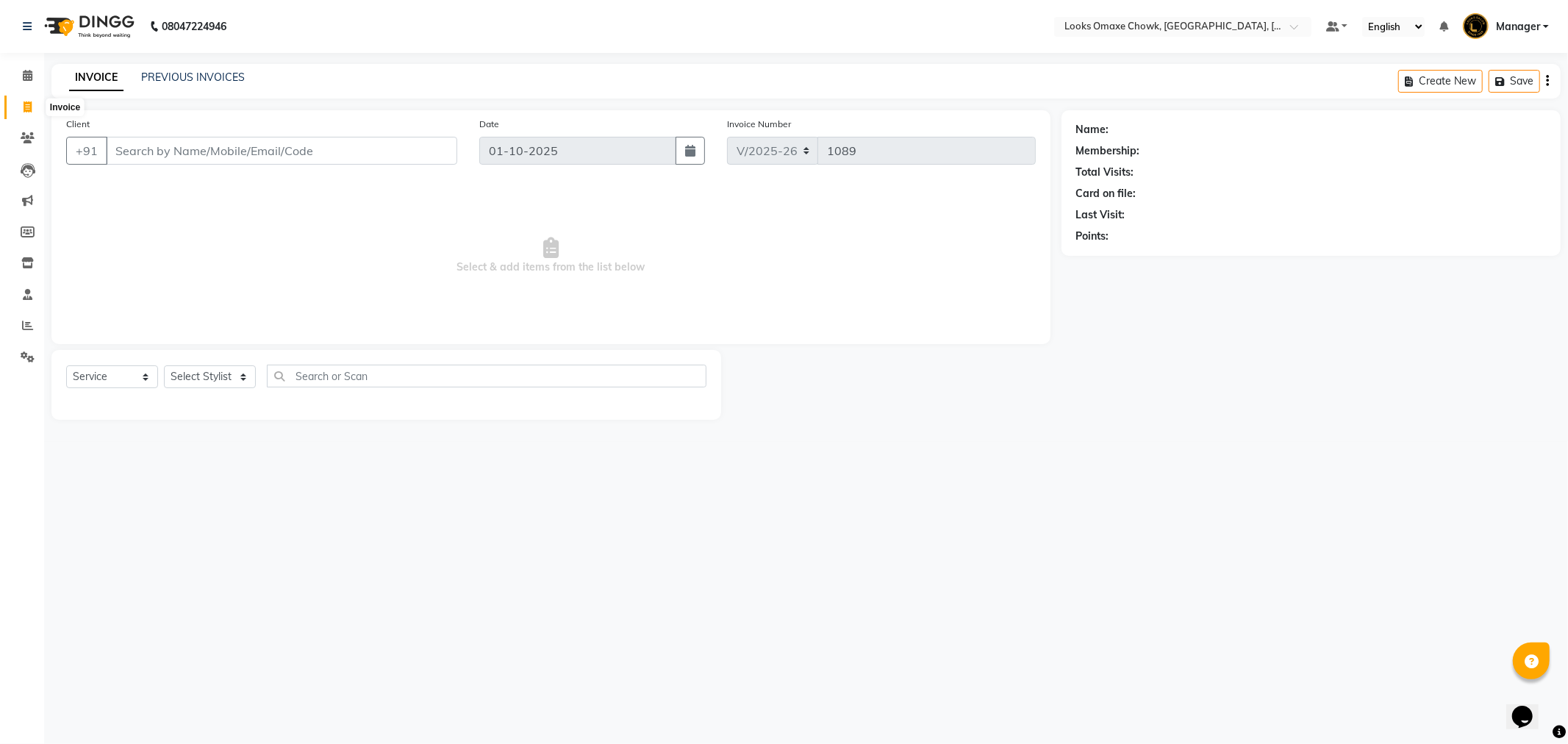
click at [23, 106] on icon at bounding box center [27, 107] width 8 height 11
click at [165, 81] on link "PREVIOUS INVOICES" at bounding box center [193, 77] width 104 height 13
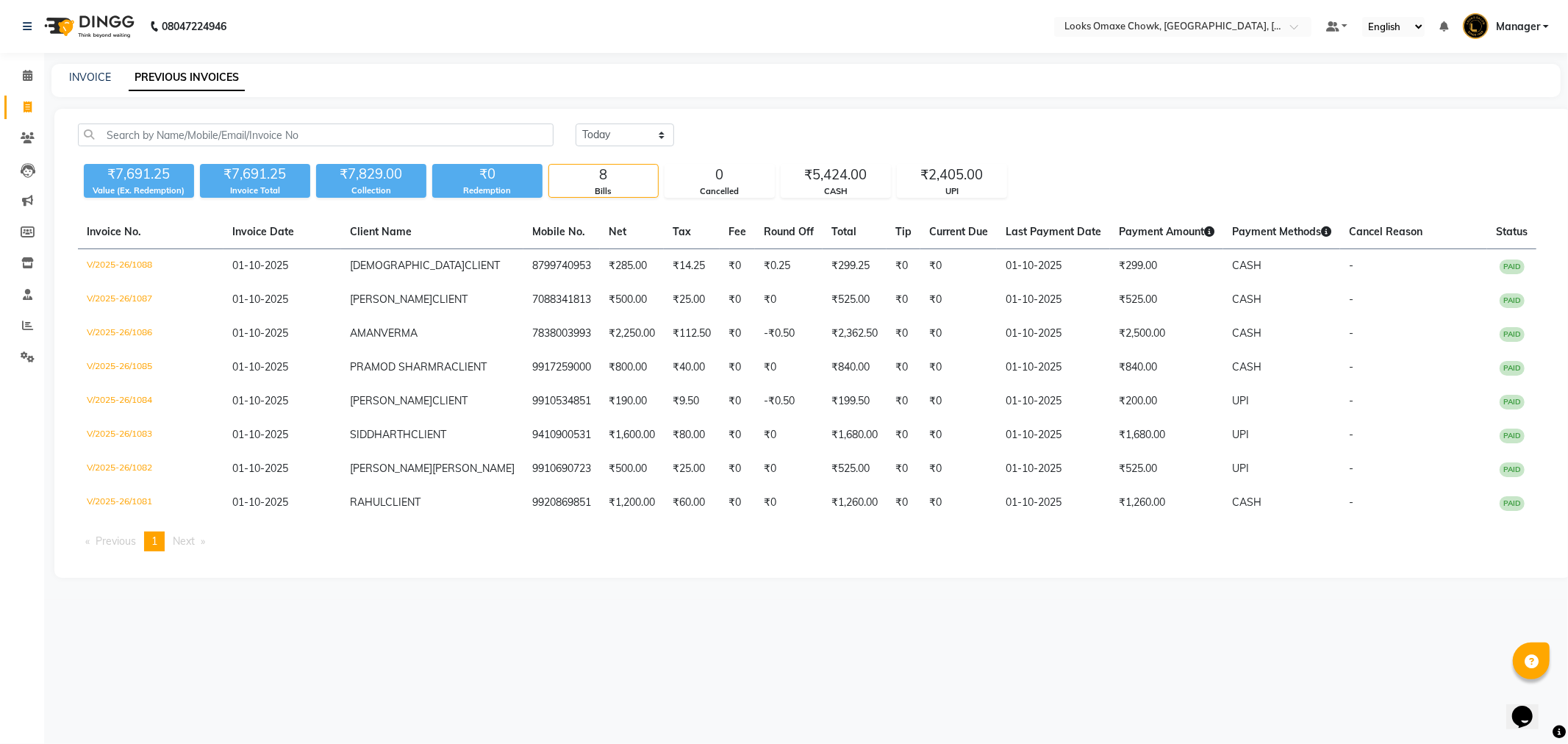
click at [1184, 117] on div "[DATE] [DATE] Custom Range ₹7,691.25 Value (Ex. Redemption) ₹7,691.25 Invoice T…" at bounding box center [813, 343] width 1517 height 469
click at [25, 108] on icon at bounding box center [27, 107] width 8 height 11
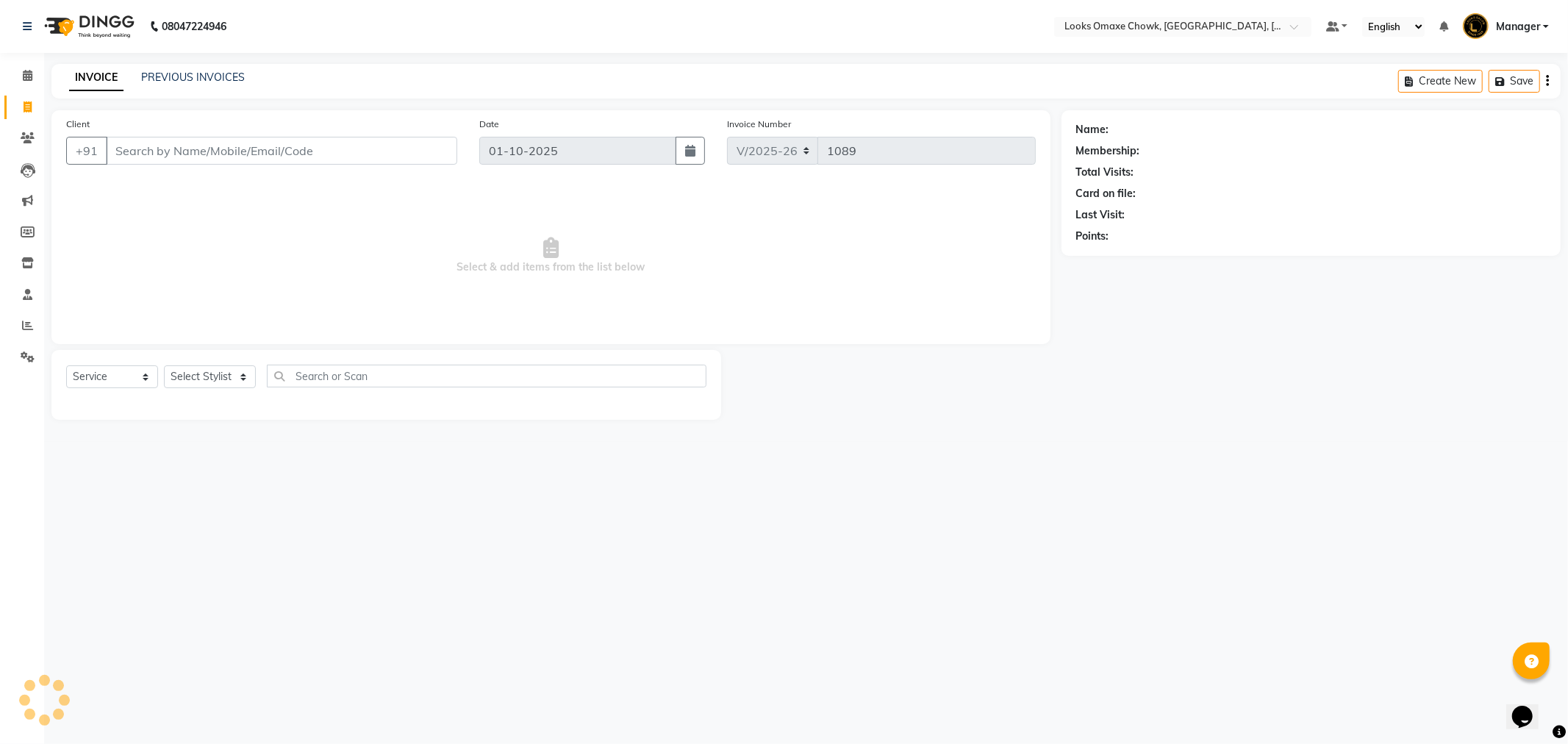
click at [357, 157] on input "Client" at bounding box center [282, 150] width 352 height 28
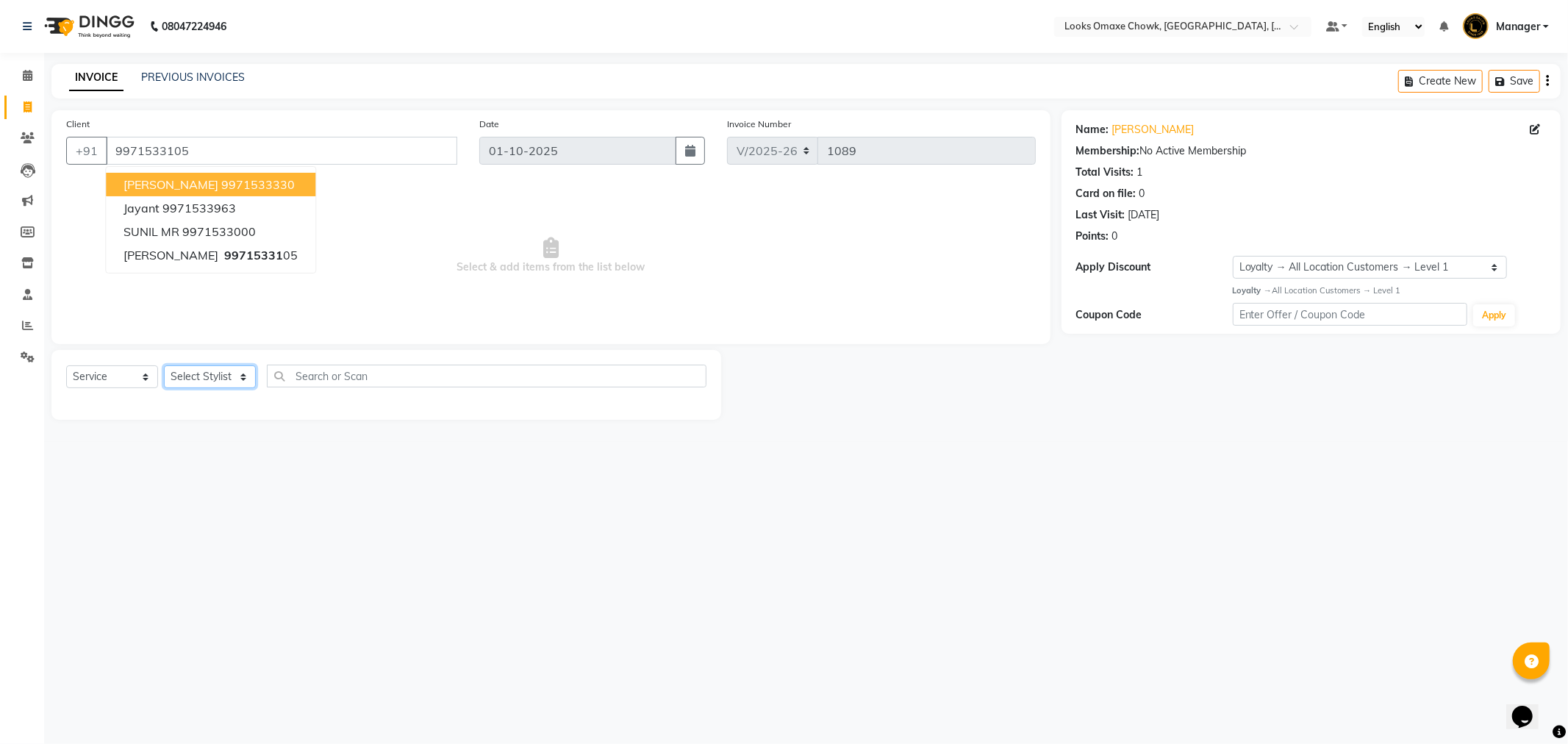
click at [206, 377] on select "Select Stylist Aditya_mrg [PERSON_NAME] Counter_Sales Manager [PERSON_NAME] [PE…" at bounding box center [210, 377] width 92 height 22
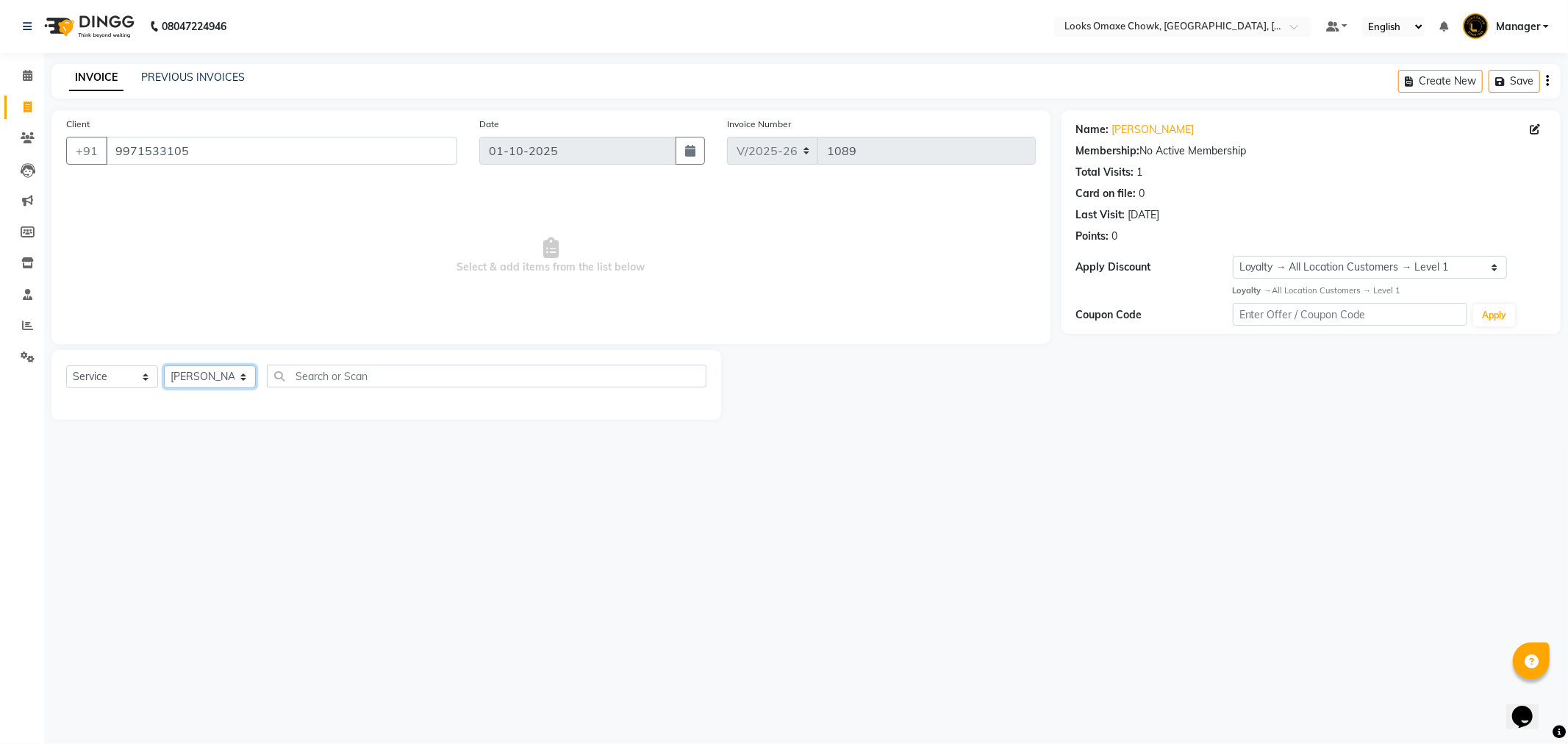
click at [164, 366] on select "Select Stylist Aditya_mrg [PERSON_NAME] Counter_Sales Manager [PERSON_NAME] [PE…" at bounding box center [210, 377] width 92 height 22
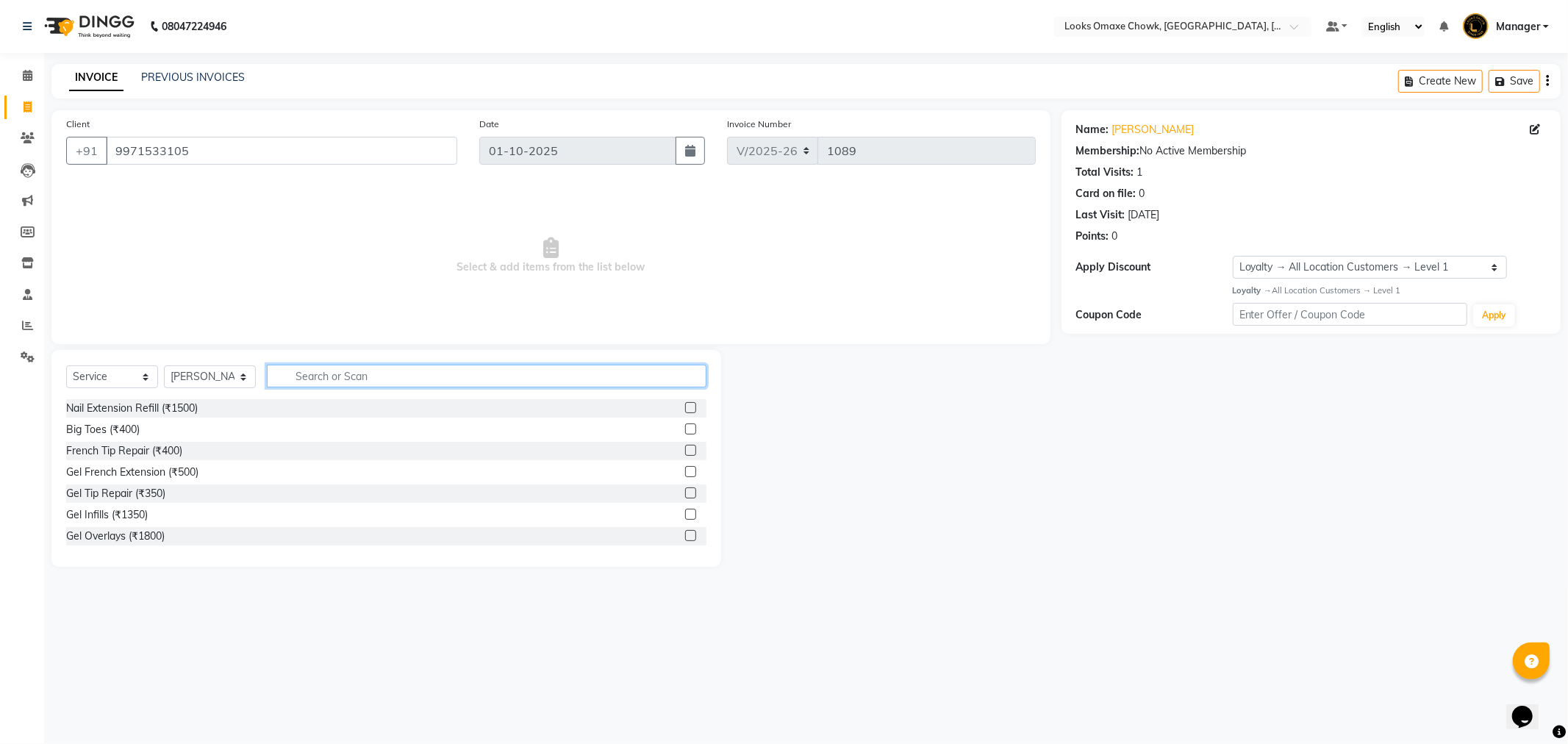
click at [349, 373] on input "text" at bounding box center [486, 376] width 439 height 22
click at [685, 410] on label at bounding box center [691, 408] width 11 height 11
click at [685, 410] on input "checkbox" at bounding box center [690, 409] width 10 height 10
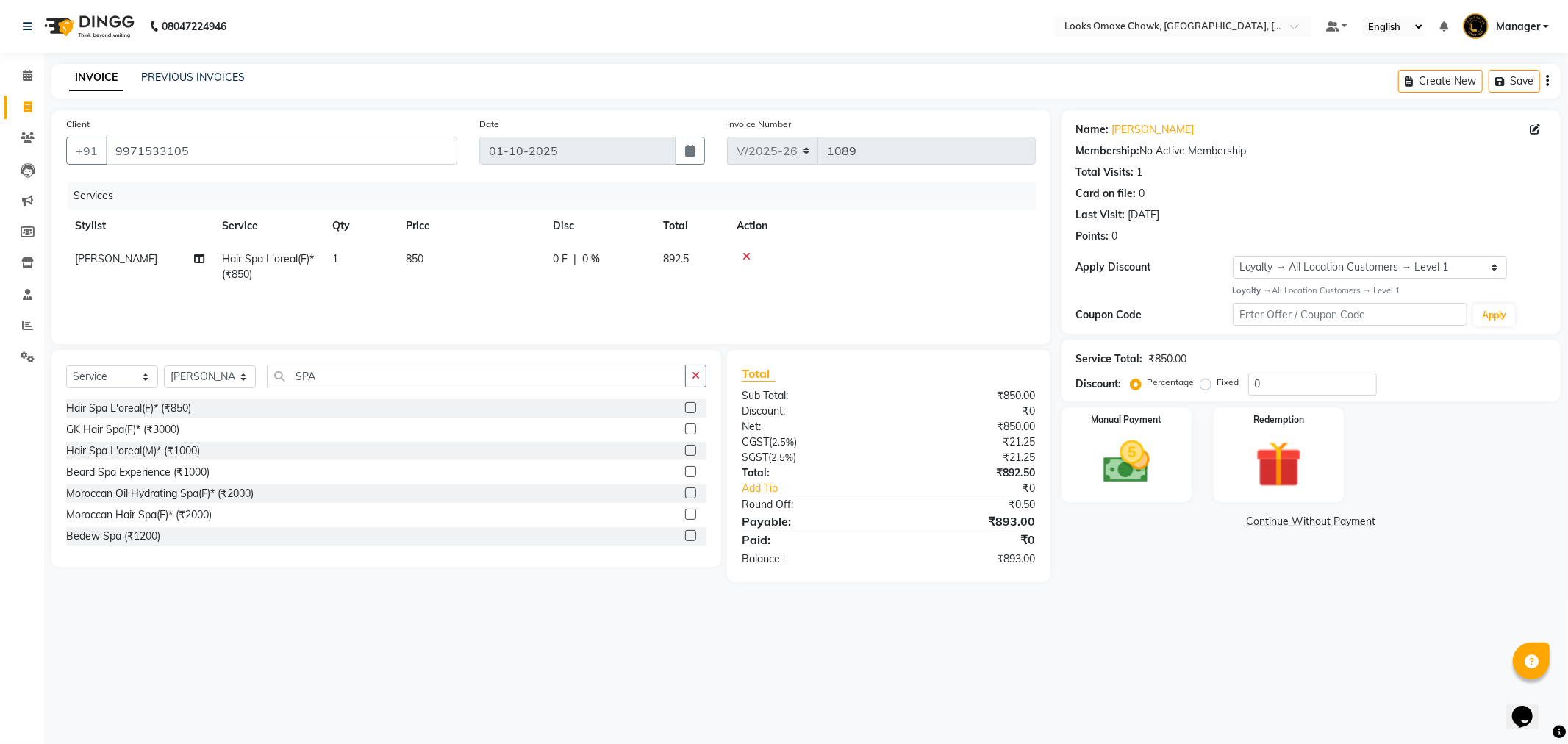
click at [461, 255] on td "850" at bounding box center [470, 267] width 147 height 48
drag, startPoint x: 525, startPoint y: 257, endPoint x: 341, endPoint y: 264, distance: 184.1
click at [342, 258] on tr "Aditya_mrg [PERSON_NAME] Counter_Sales Manager Rohan_pdct [PERSON_NAME] [PERSON…" at bounding box center [550, 274] width 970 height 63
click at [406, 303] on div "Services Stylist Service Qty Price Disc Total Action Arif Hair Spa L'oreal(F)* …" at bounding box center [550, 255] width 970 height 147
drag, startPoint x: 378, startPoint y: 377, endPoint x: 178, endPoint y: 386, distance: 200.2
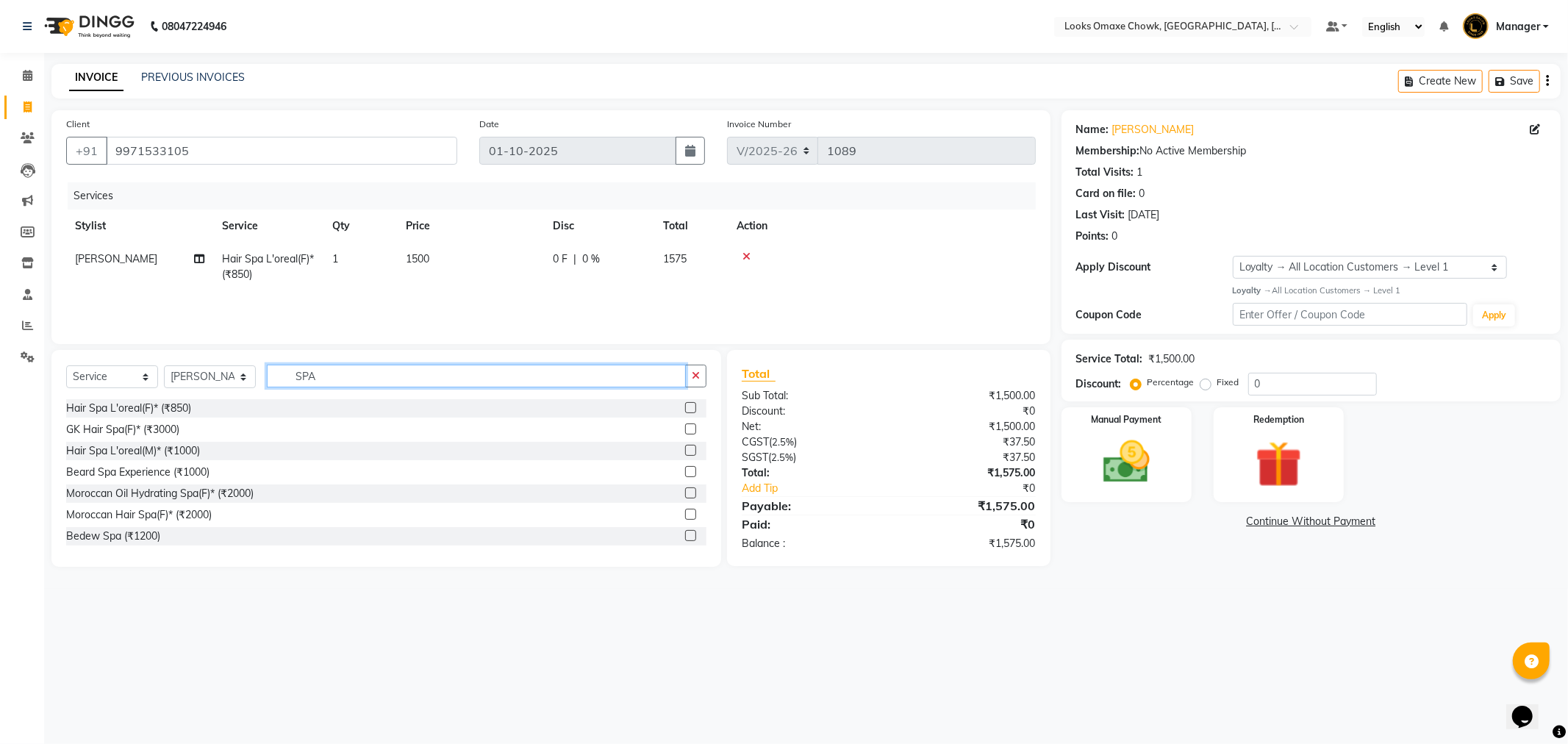
click at [182, 386] on div "Select Service Product Membership Package Voucher Prepaid Gift Card Select Styl…" at bounding box center [386, 382] width 640 height 35
click at [200, 374] on select "Select Stylist Aditya_mrg [PERSON_NAME] Counter_Sales Manager [PERSON_NAME] [PE…" at bounding box center [210, 377] width 92 height 22
click at [164, 366] on select "Select Stylist Aditya_mrg [PERSON_NAME] Counter_Sales Manager [PERSON_NAME] [PE…" at bounding box center [210, 377] width 92 height 22
click at [343, 377] on input "text" at bounding box center [486, 376] width 439 height 22
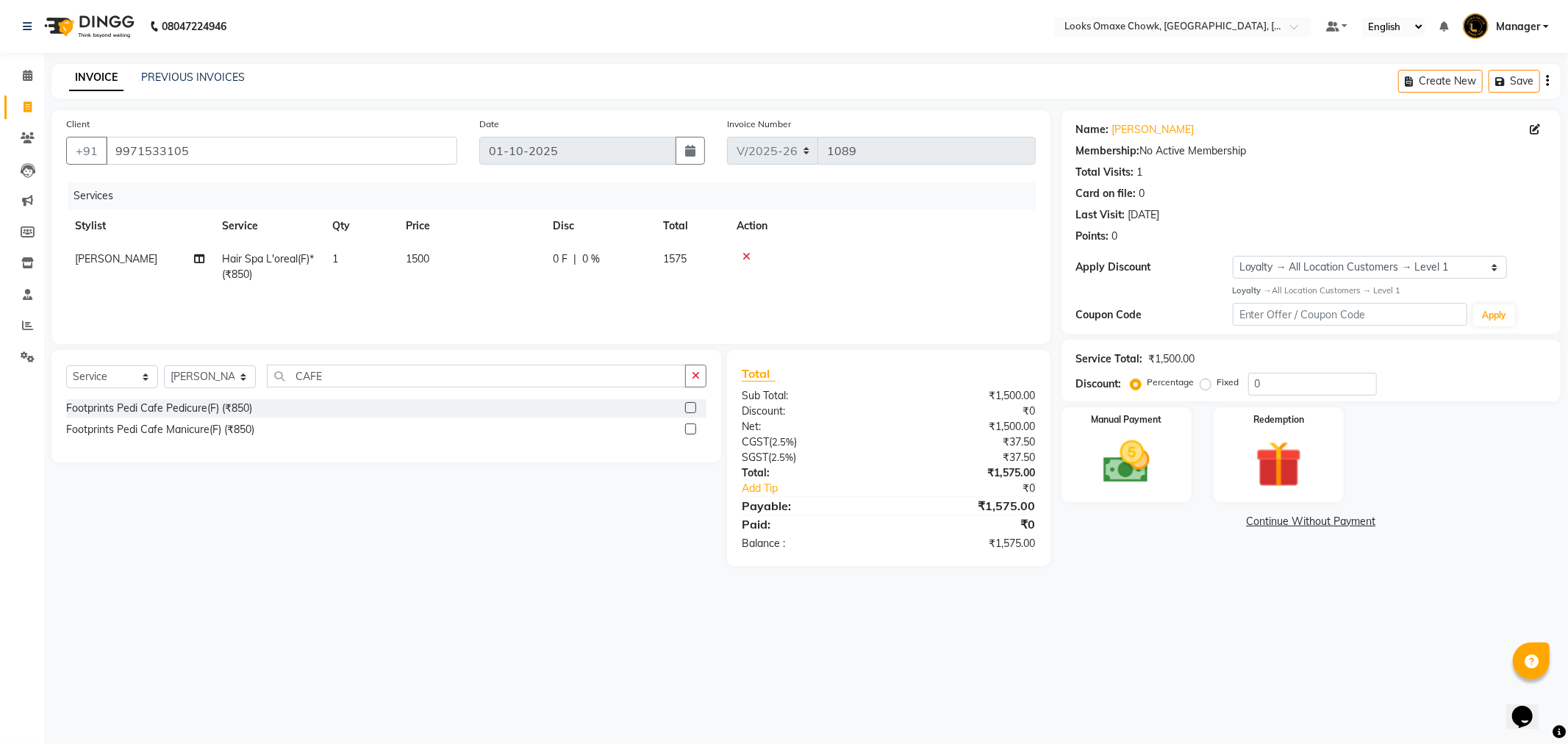
click at [688, 424] on label at bounding box center [691, 429] width 11 height 11
click at [688, 425] on input "checkbox" at bounding box center [690, 430] width 10 height 10
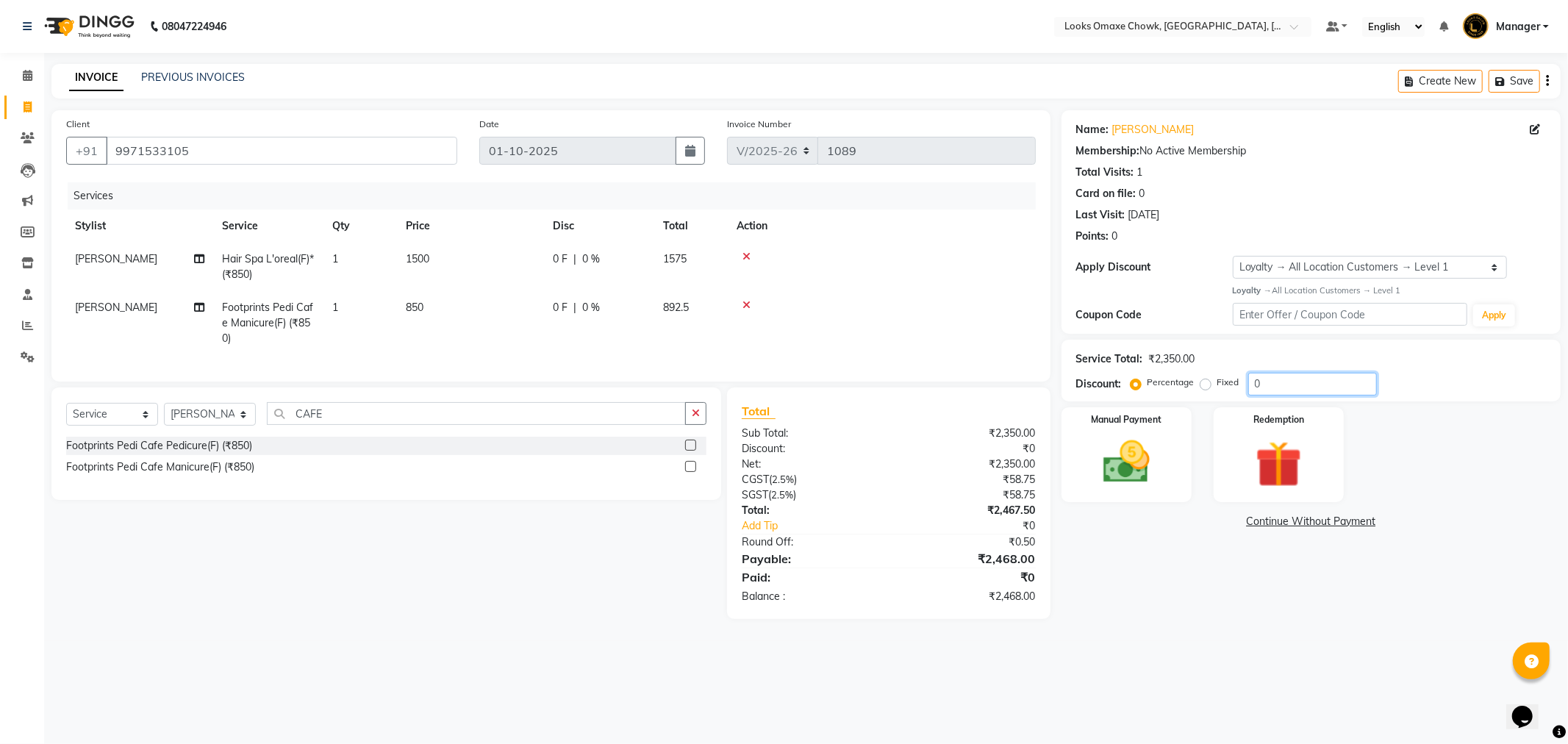
drag, startPoint x: 1313, startPoint y: 380, endPoint x: 1056, endPoint y: 397, distance: 257.6
click at [1092, 393] on div "Discount: Percentage Fixed 0" at bounding box center [1311, 384] width 470 height 22
click at [476, 252] on td "1500" at bounding box center [470, 267] width 147 height 48
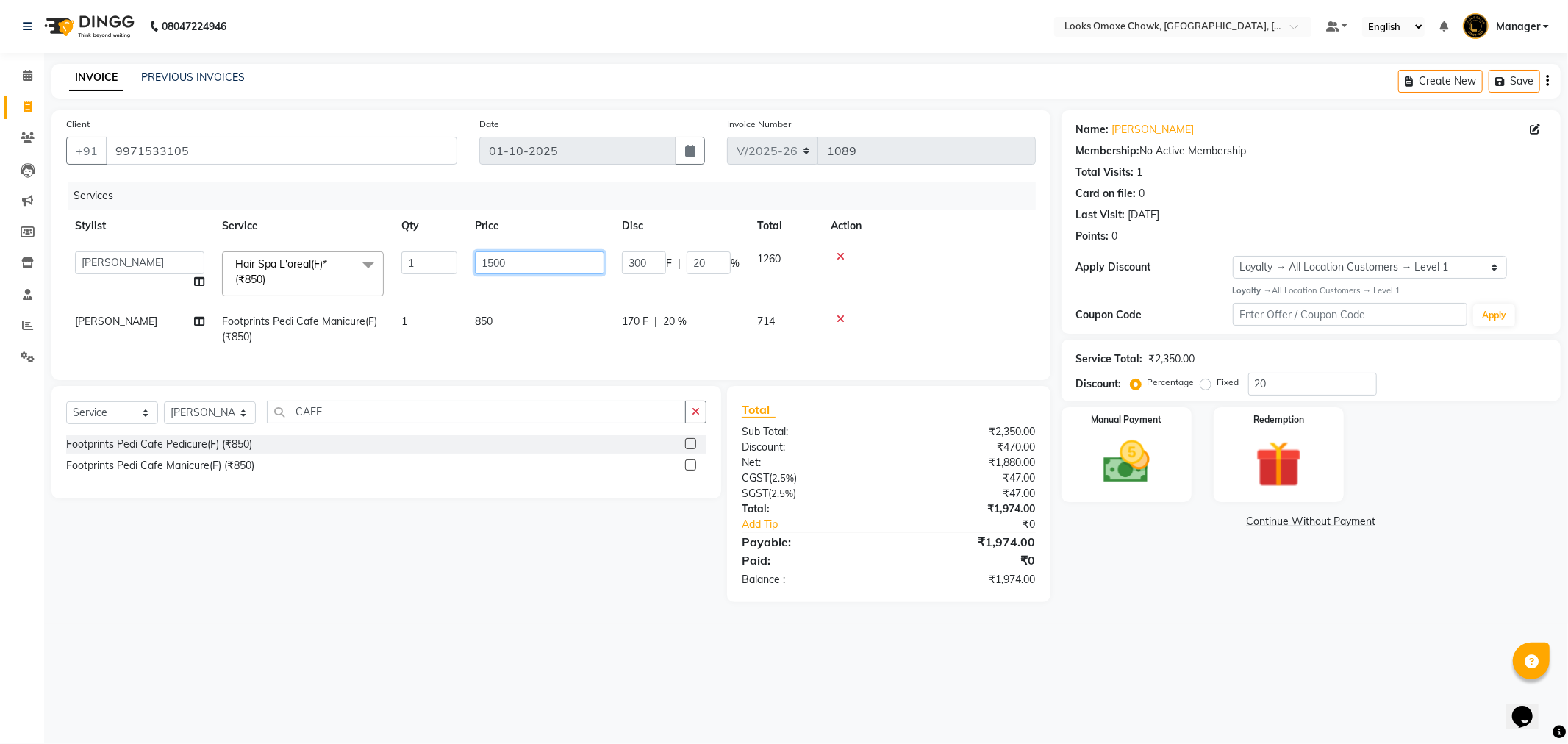
drag, startPoint x: 482, startPoint y: 268, endPoint x: 447, endPoint y: 288, distance: 40.3
click at [453, 284] on tr "Aditya_mrg [PERSON_NAME] Counter_Sales Manager Rohan_pdct [PERSON_NAME] [PERSON…" at bounding box center [550, 274] width 970 height 63
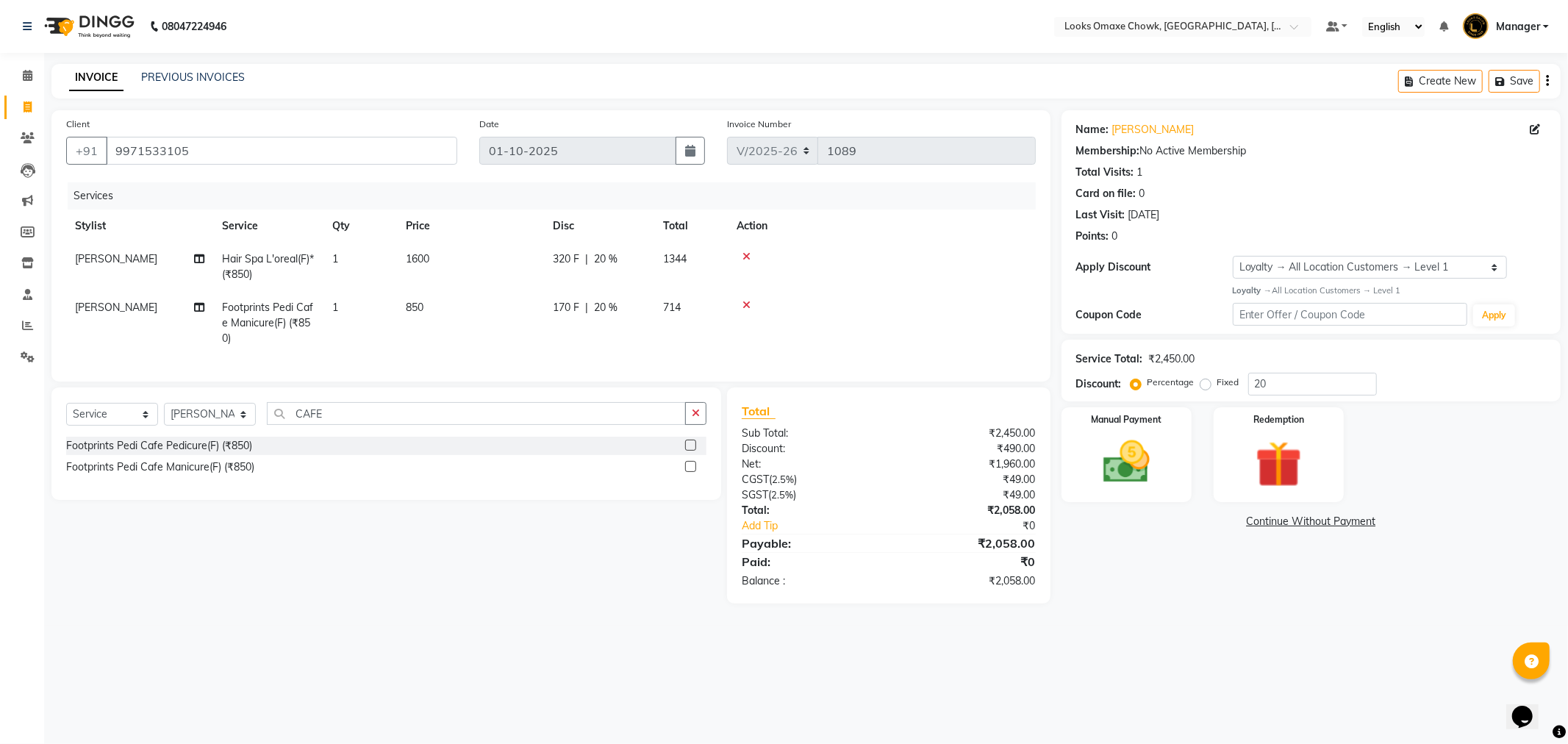
click at [1291, 721] on div "08047224946 Select Location × Looks Omaxe Chowk, [GEOGRAPHIC_DATA], [GEOGRAPHIC…" at bounding box center [784, 372] width 1568 height 744
click at [1148, 452] on img at bounding box center [1127, 463] width 79 height 56
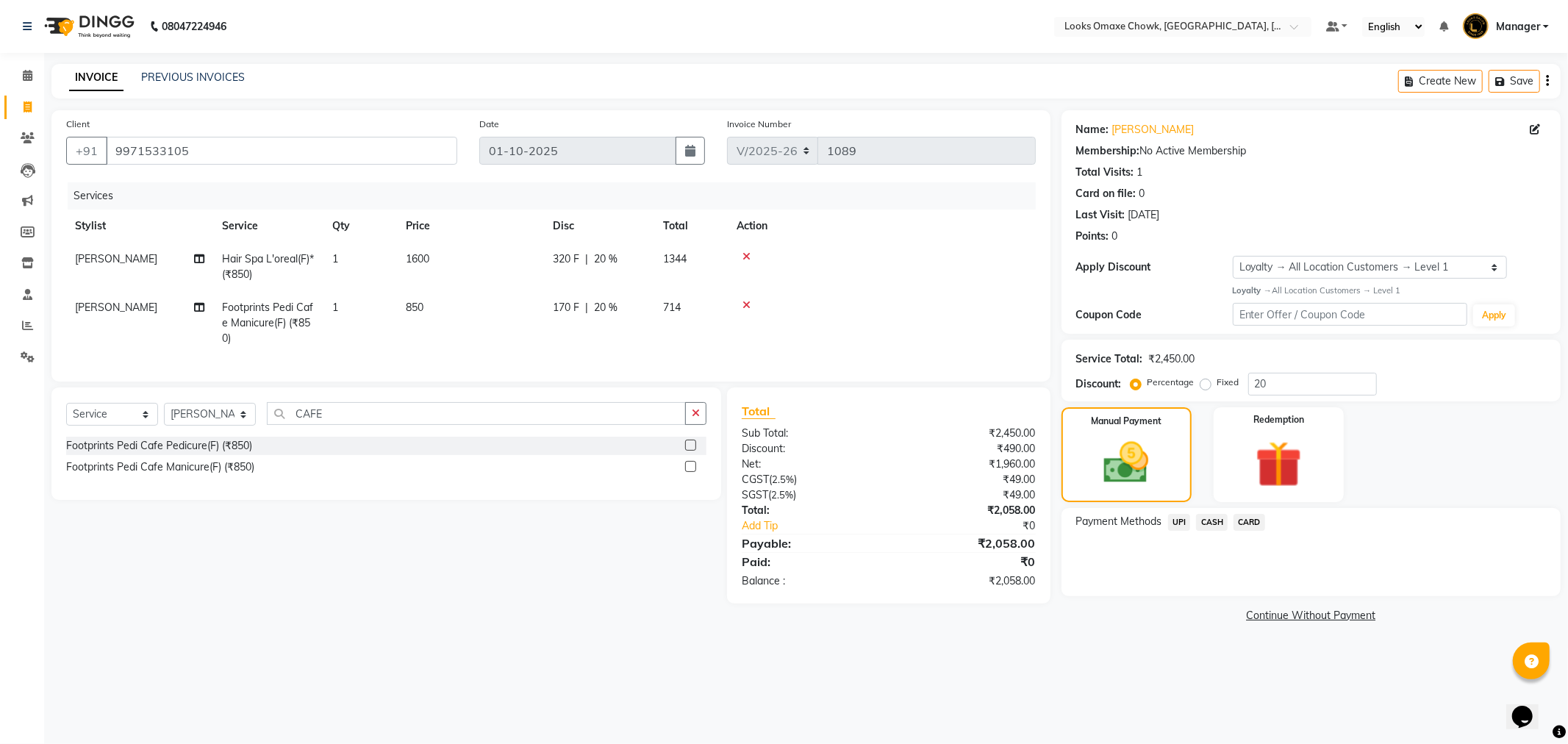
click at [1203, 517] on span "CASH" at bounding box center [1211, 522] width 31 height 17
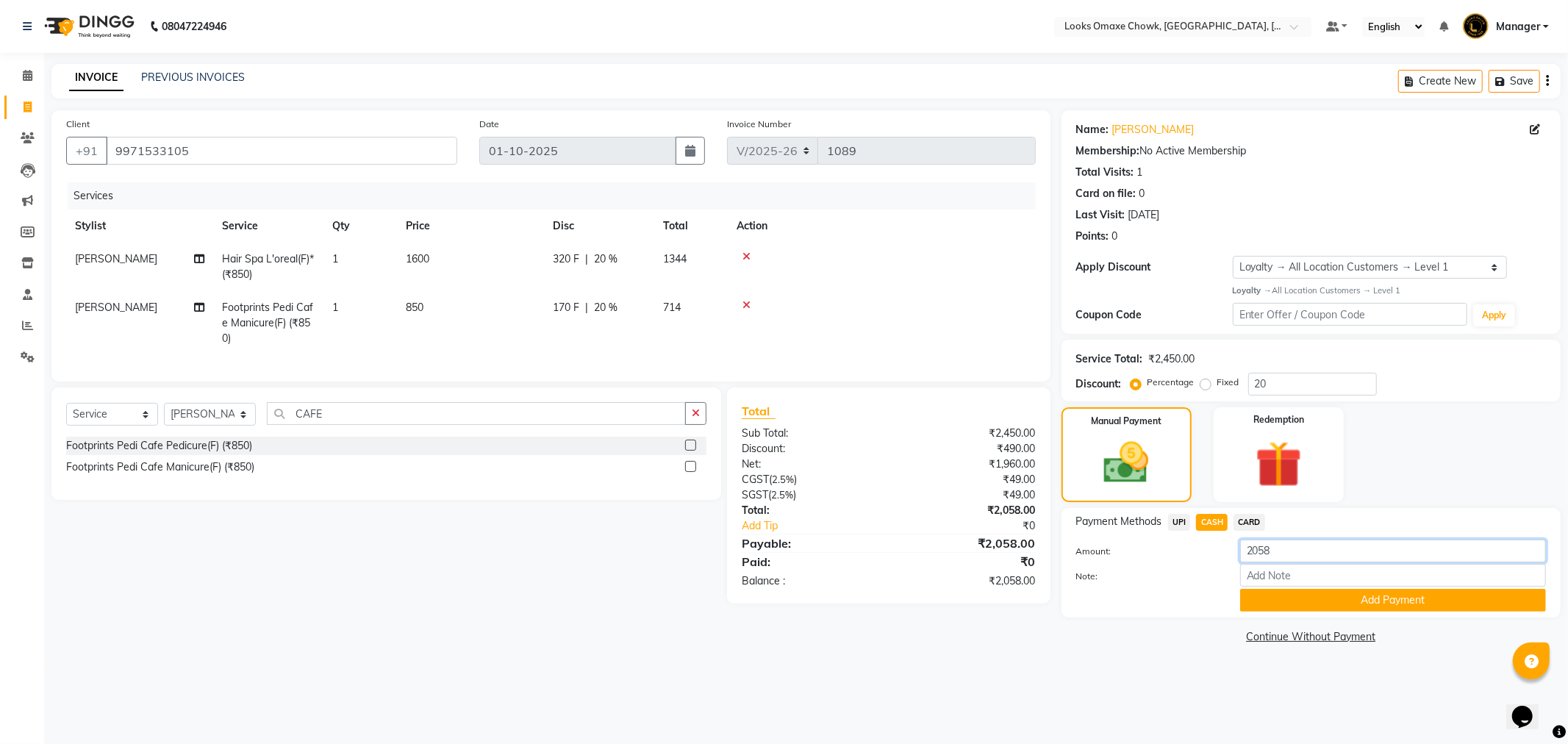
click at [1289, 557] on input "2058" at bounding box center [1393, 551] width 306 height 22
click at [1369, 603] on button "Add Payment" at bounding box center [1393, 600] width 306 height 22
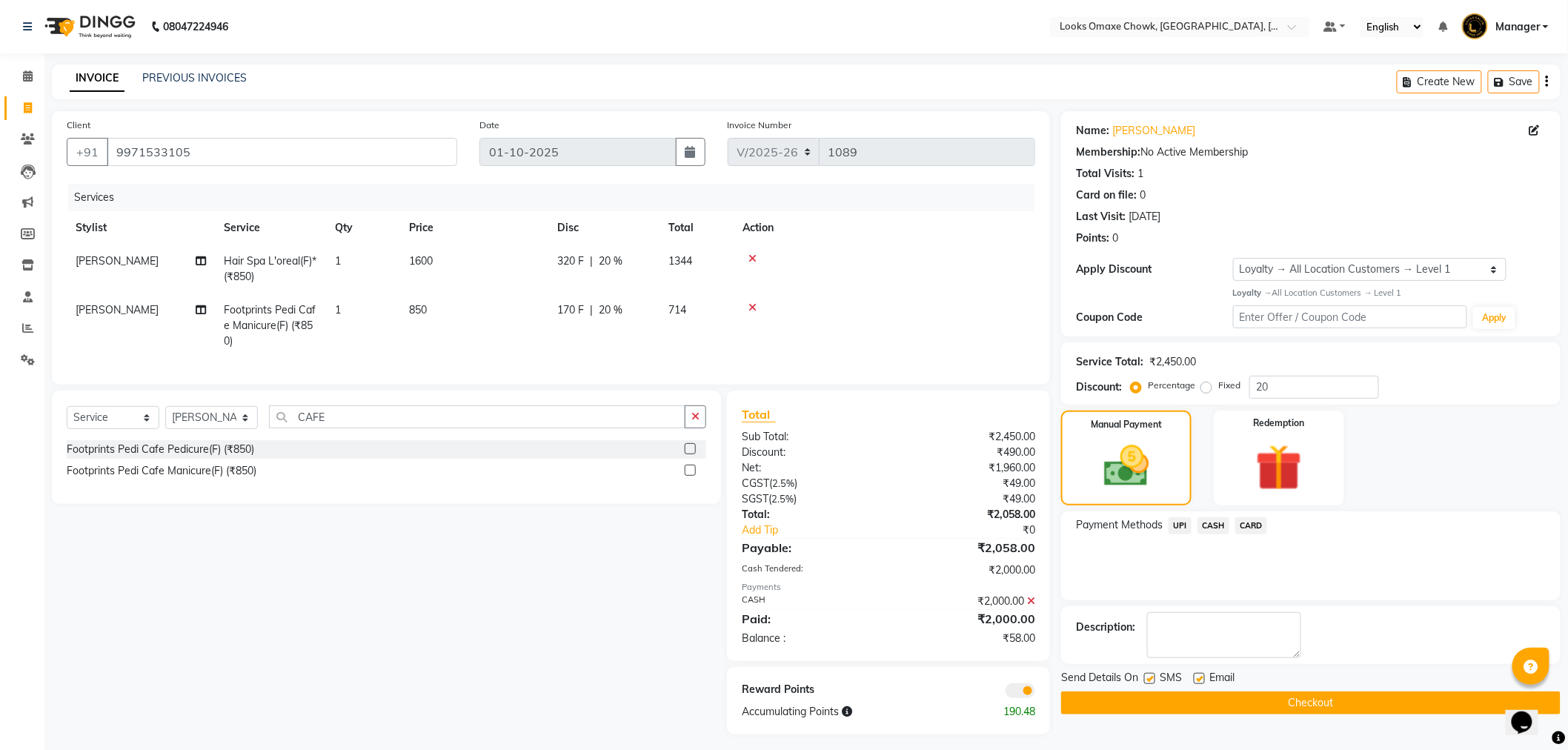
click at [1182, 526] on span "UPI" at bounding box center [1179, 526] width 23 height 17
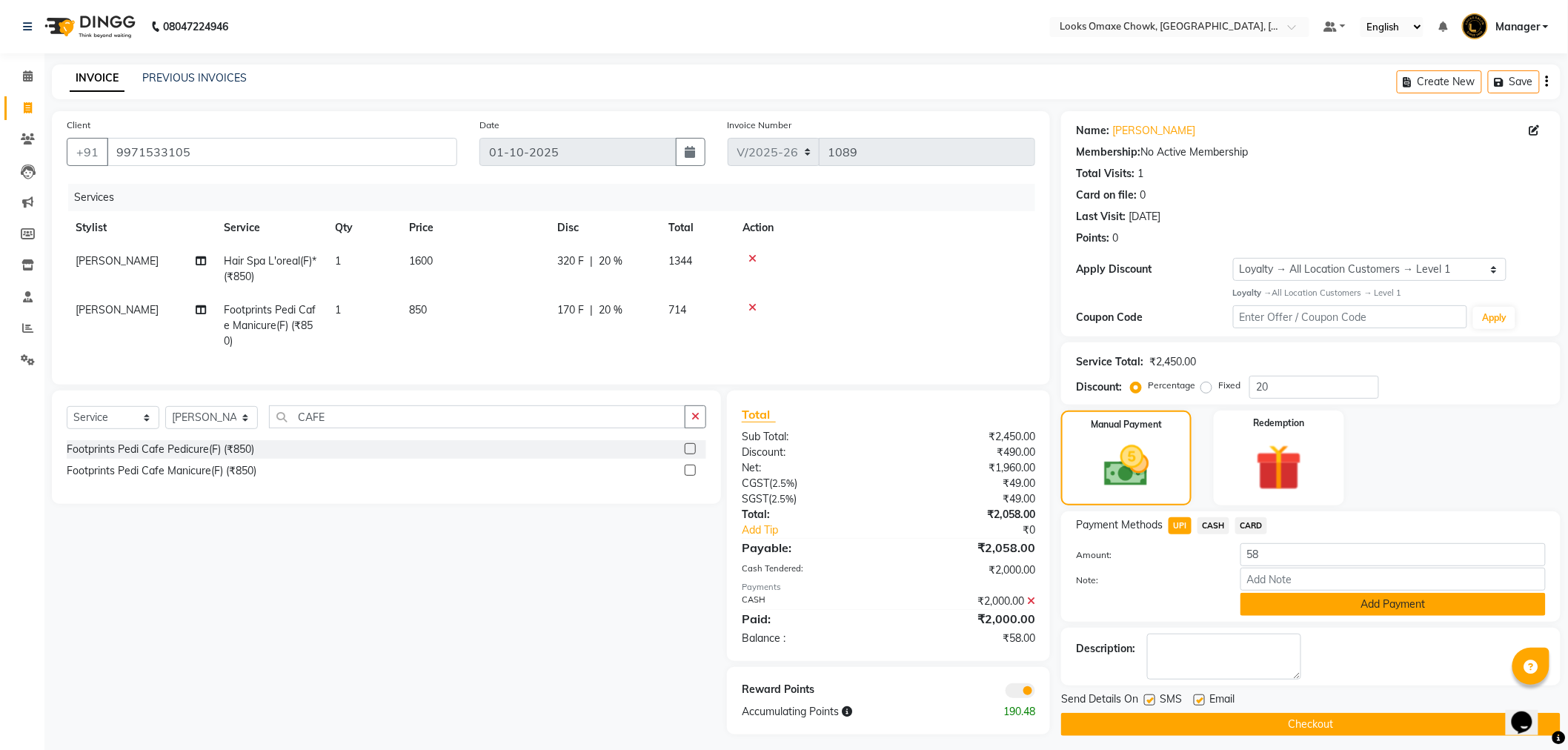
click at [1428, 606] on button "Add Payment" at bounding box center [1392, 604] width 305 height 23
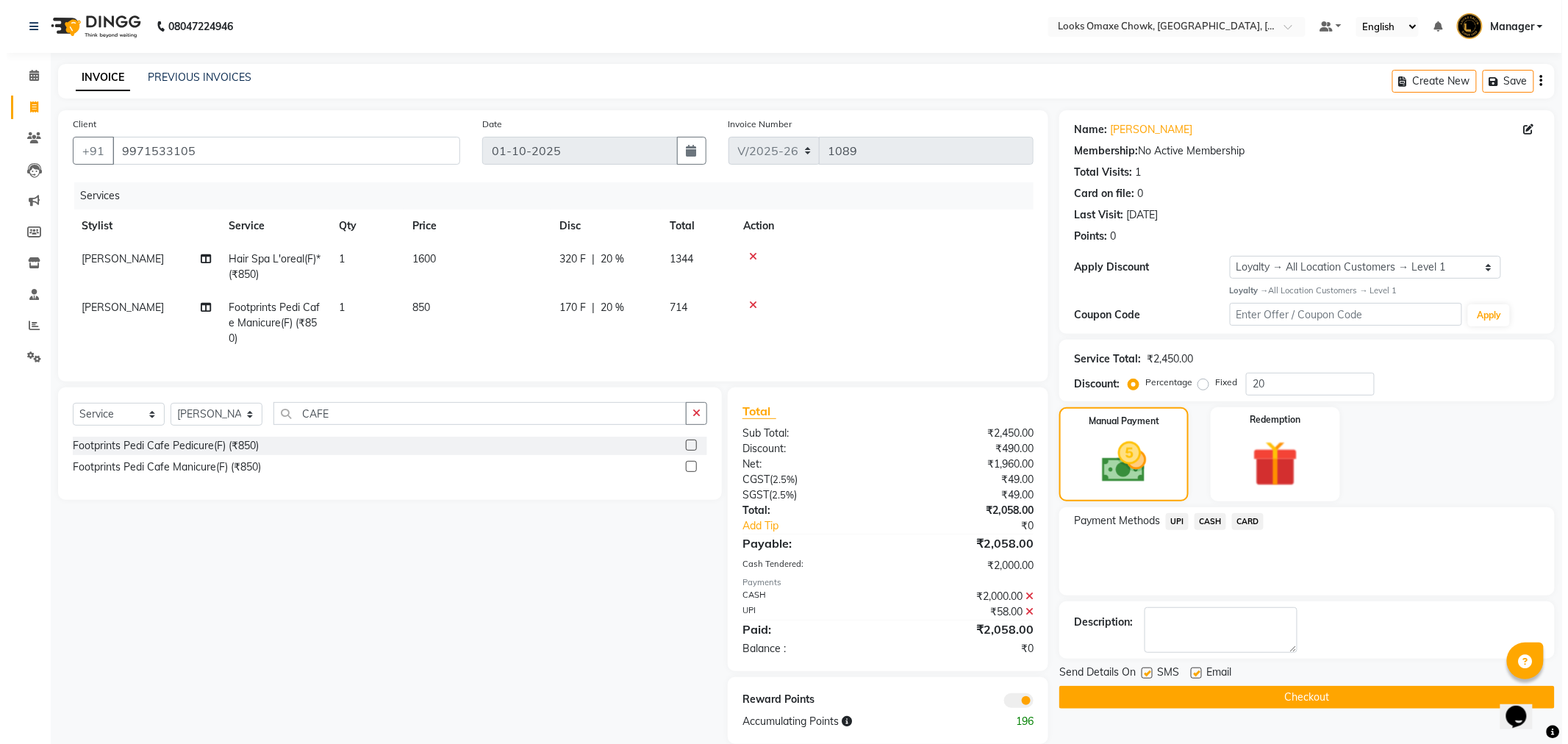
scroll to position [34, 0]
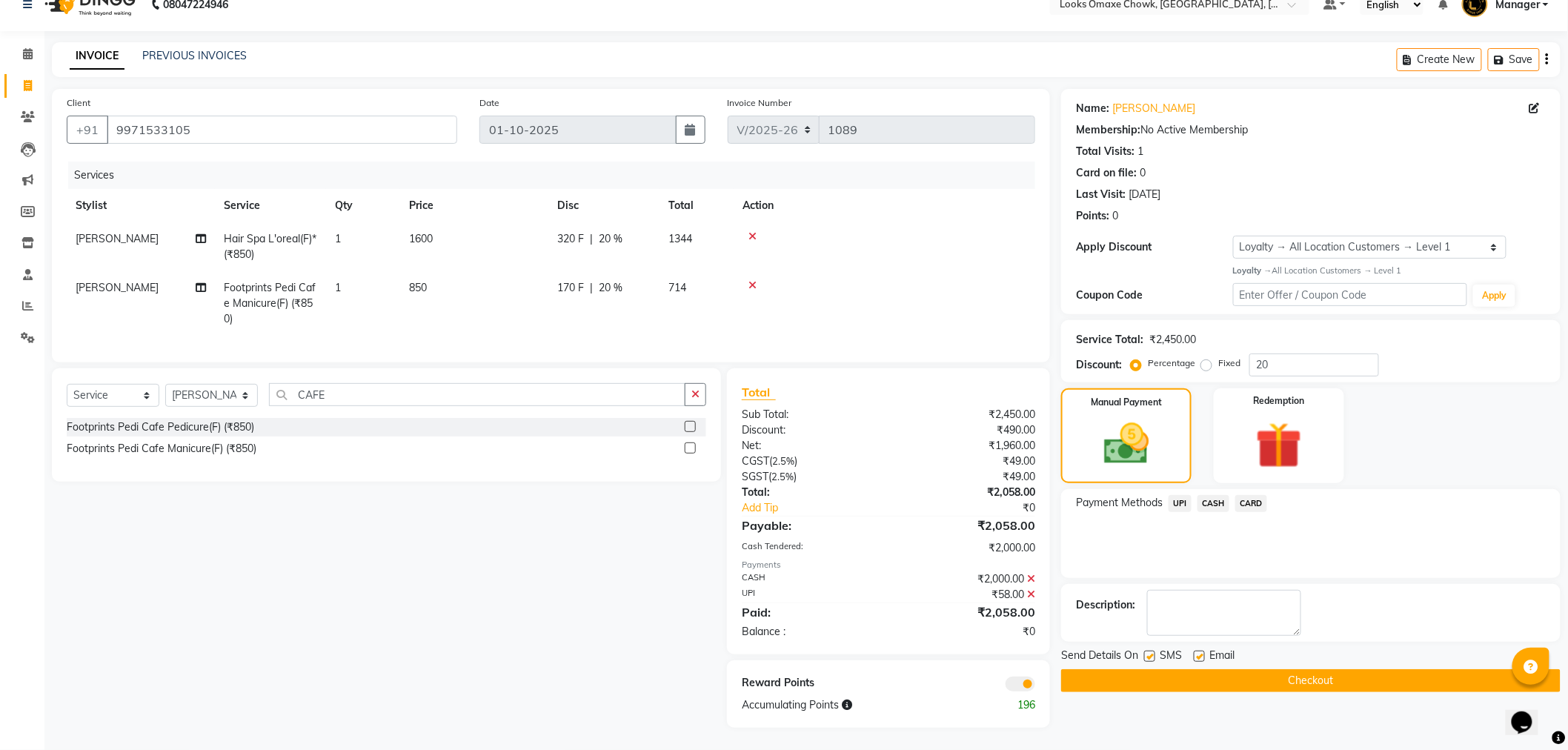
click at [1009, 683] on span at bounding box center [1020, 684] width 30 height 15
click at [1035, 687] on input "checkbox" at bounding box center [1035, 687] width 0 height 0
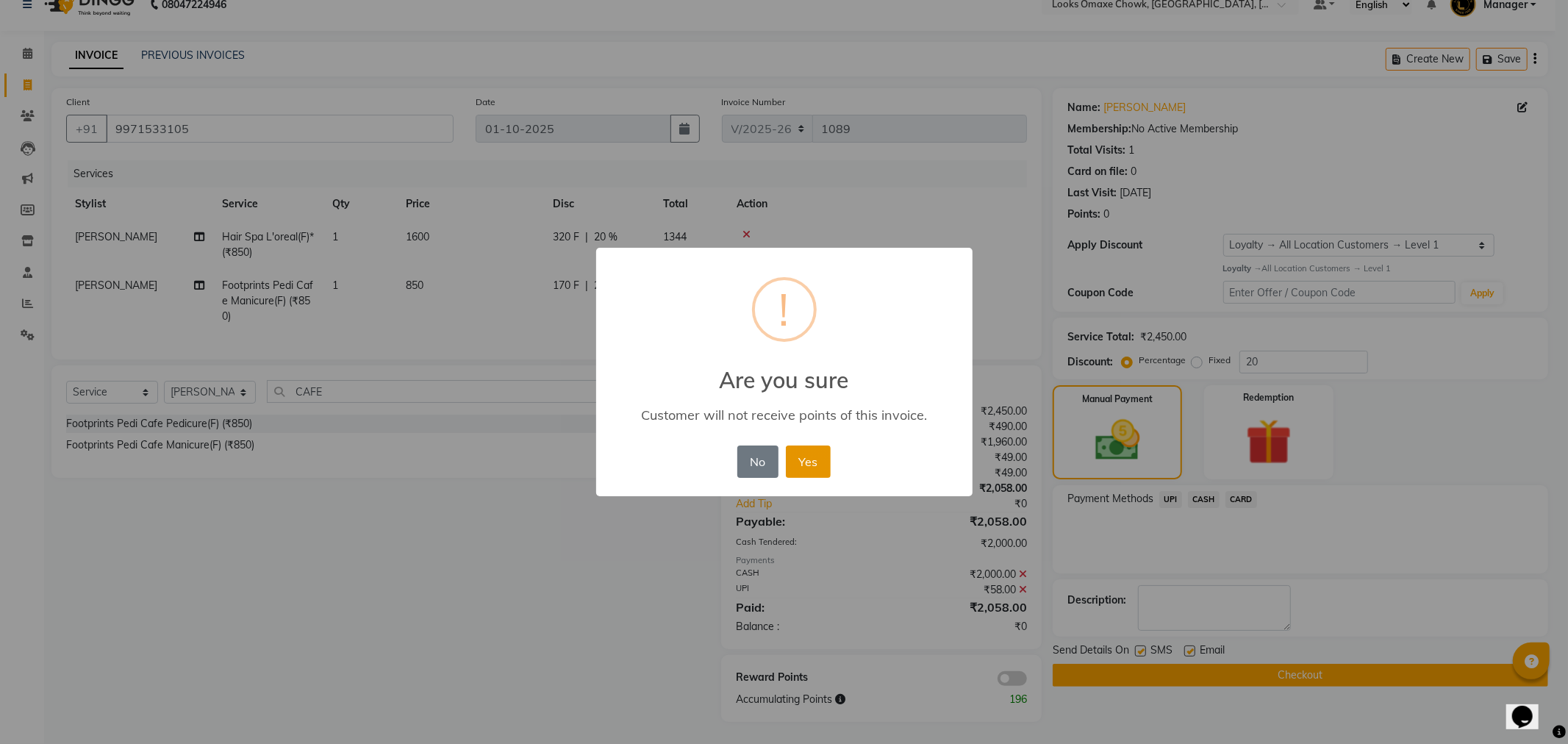
click at [802, 471] on button "Yes" at bounding box center [808, 462] width 45 height 32
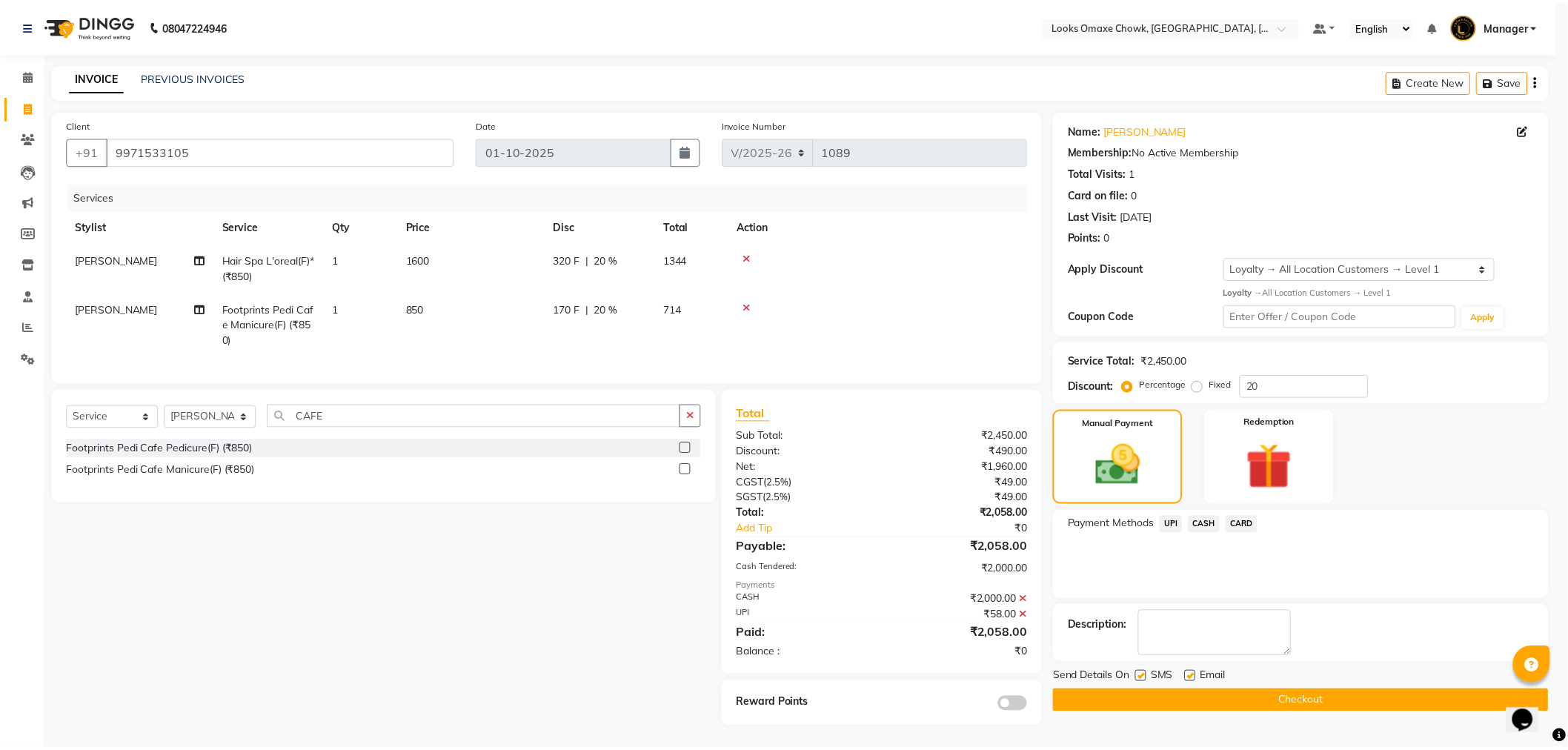
scroll to position [13, 0]
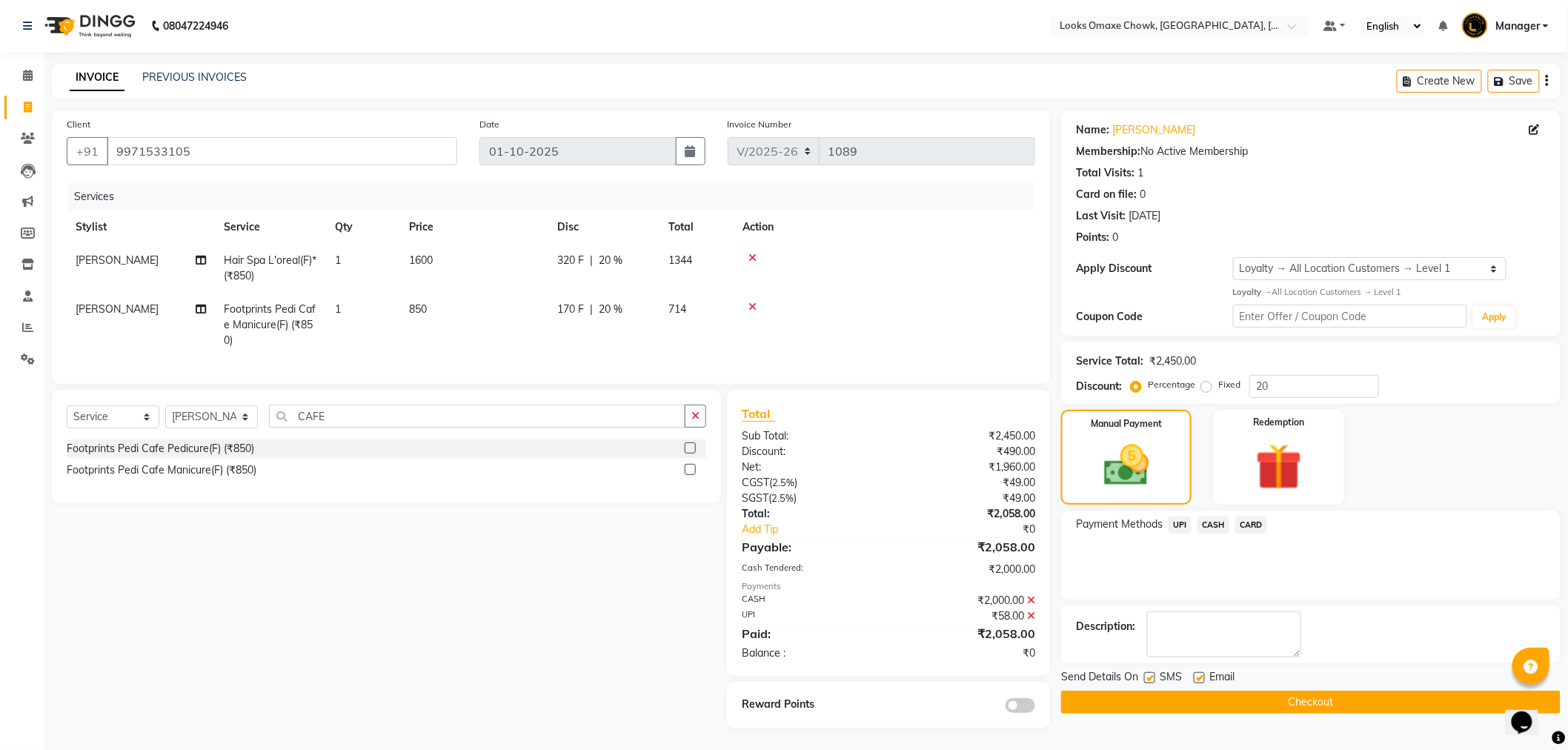
click at [1197, 691] on button "Checkout" at bounding box center [1311, 702] width 499 height 23
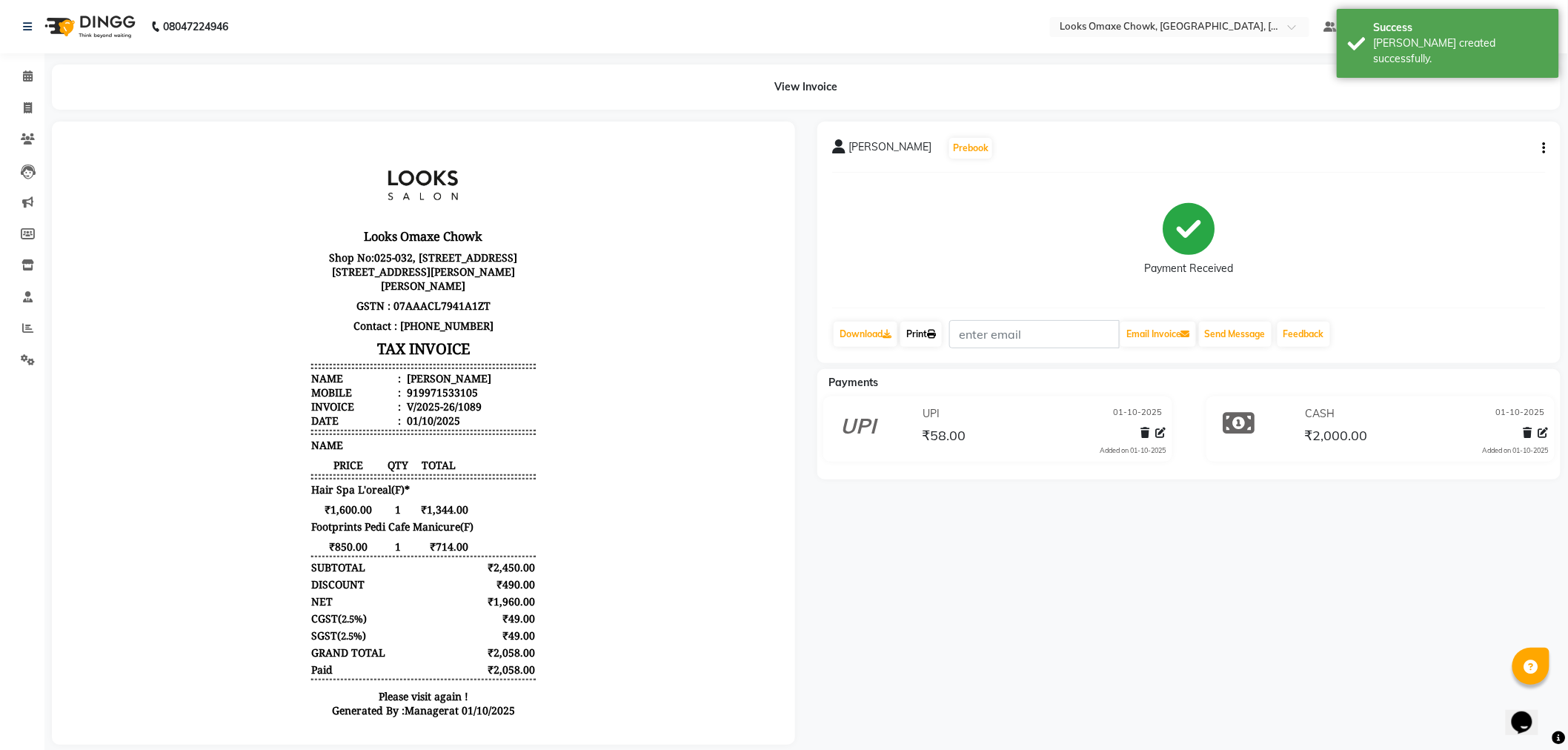
click at [928, 345] on link "Print" at bounding box center [920, 334] width 41 height 25
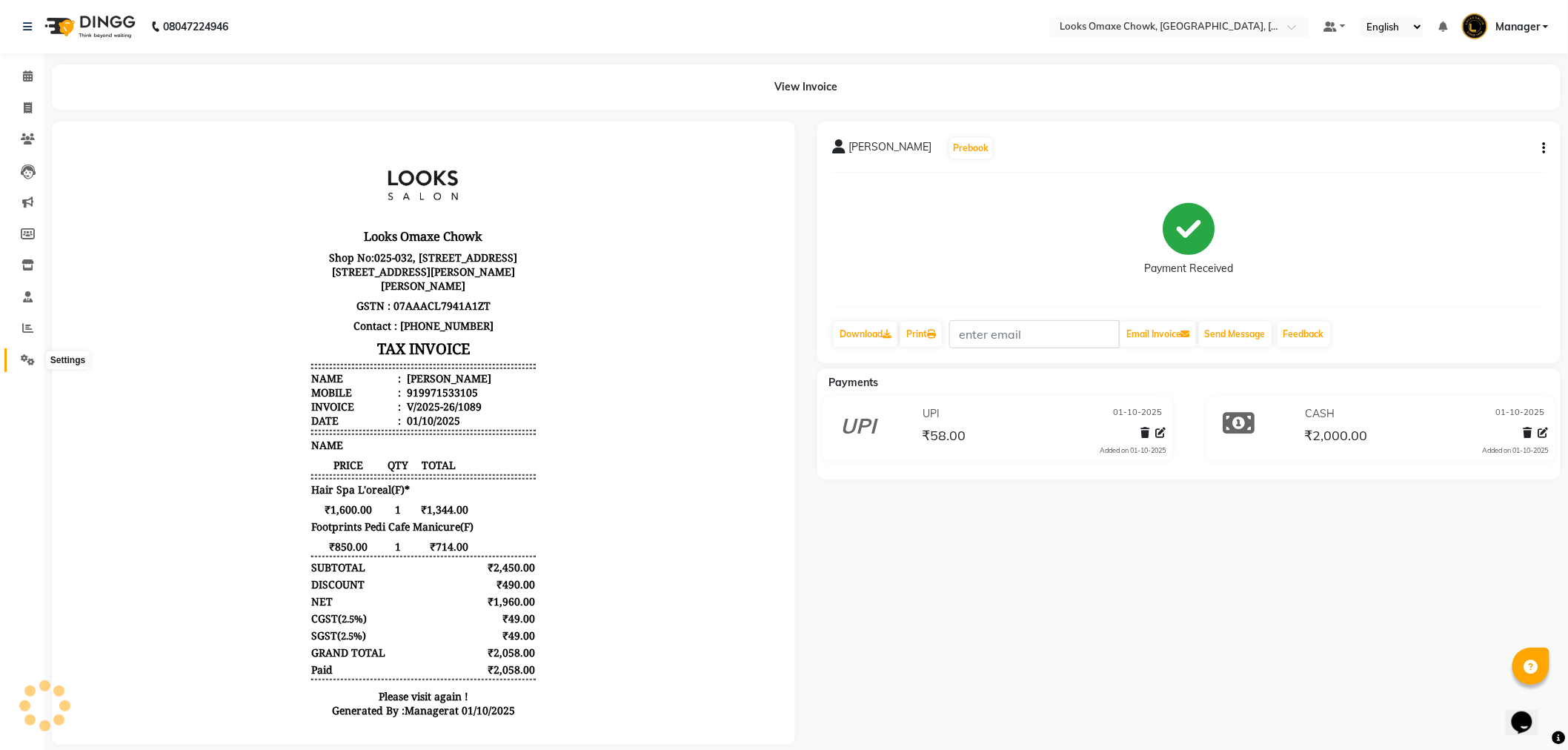
click at [31, 364] on icon at bounding box center [28, 360] width 14 height 11
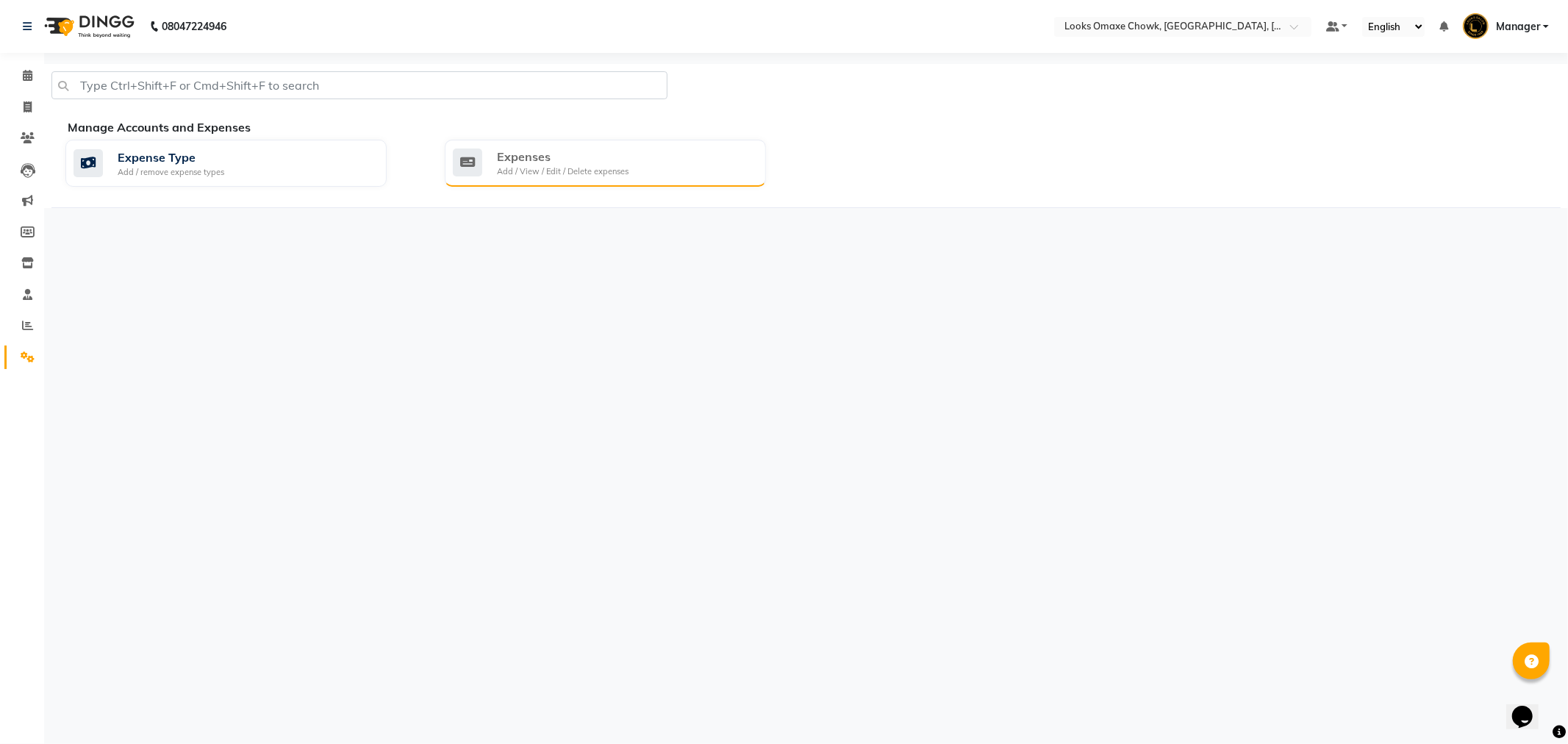
click at [553, 163] on div "Expenses" at bounding box center [563, 157] width 132 height 18
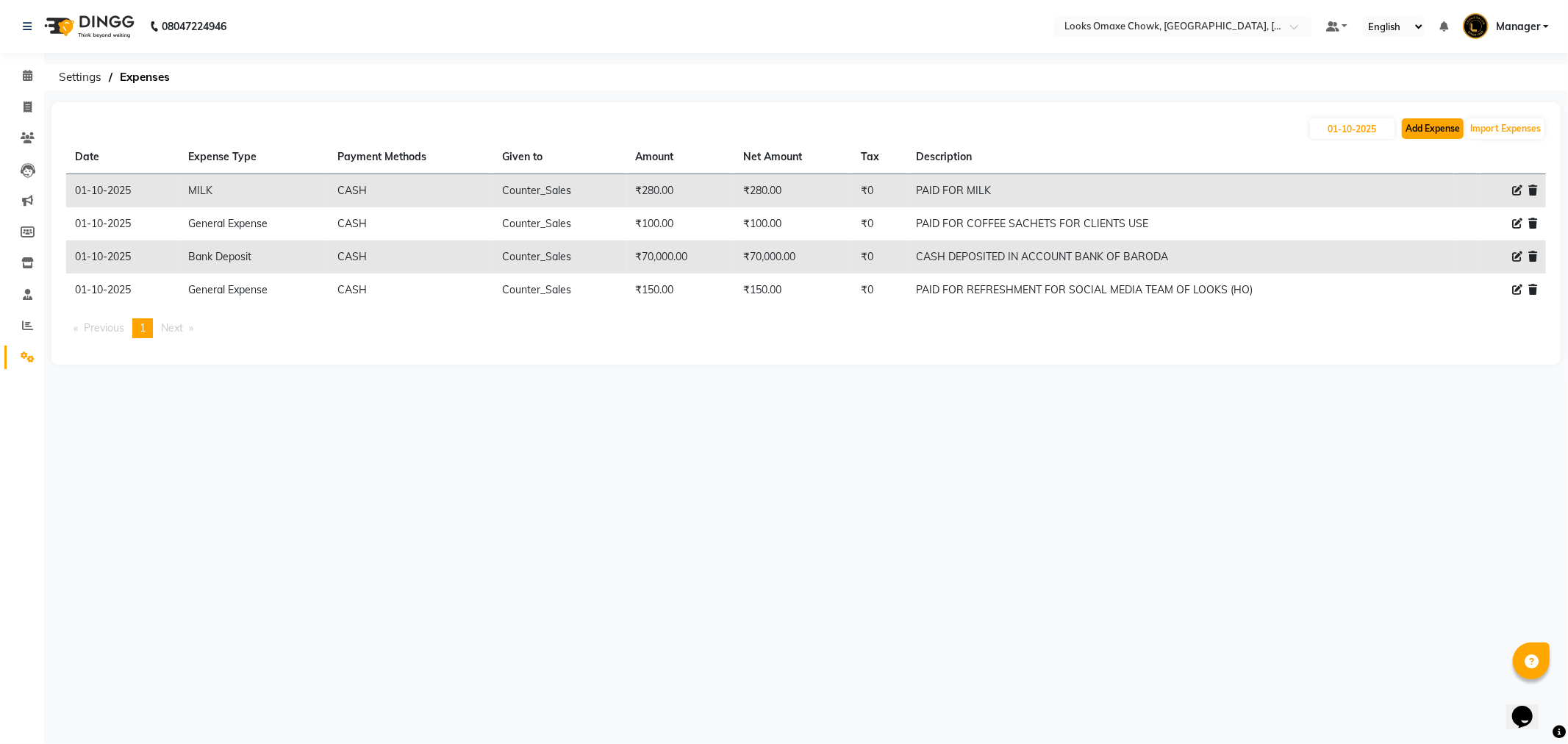
click at [1441, 129] on button "Add Expense" at bounding box center [1432, 129] width 62 height 21
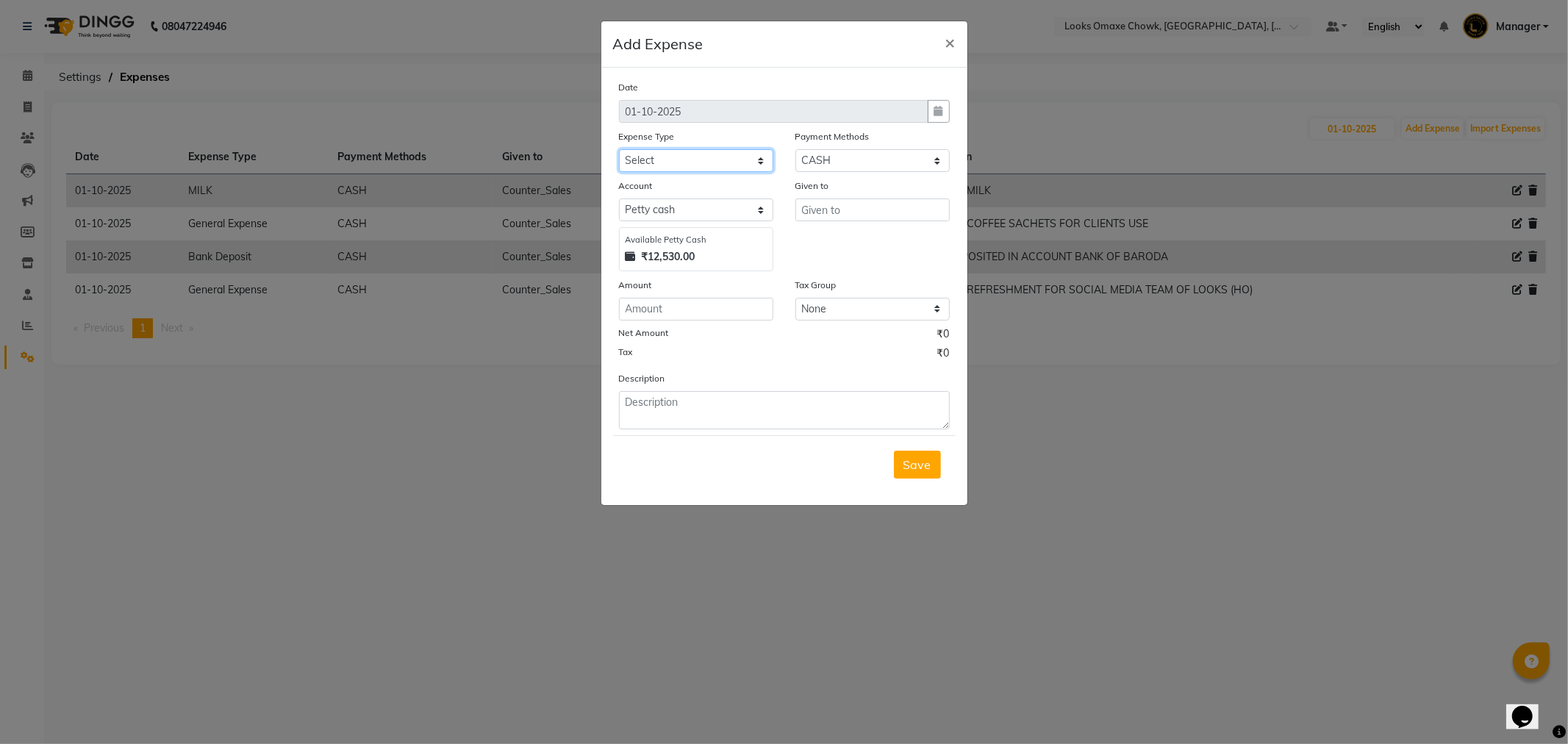
click at [706, 154] on select "Select Accommodation Aesthetics Bank Deposit BLINKIT Cash Handover Client Refun…" at bounding box center [696, 161] width 154 height 22
click at [619, 149] on select "Select Accommodation Aesthetics Bank Deposit BLINKIT Cash Handover Client Refun…" at bounding box center [696, 161] width 154 height 22
click at [677, 309] on input "number" at bounding box center [696, 309] width 154 height 22
click at [831, 211] on input "text" at bounding box center [872, 210] width 154 height 22
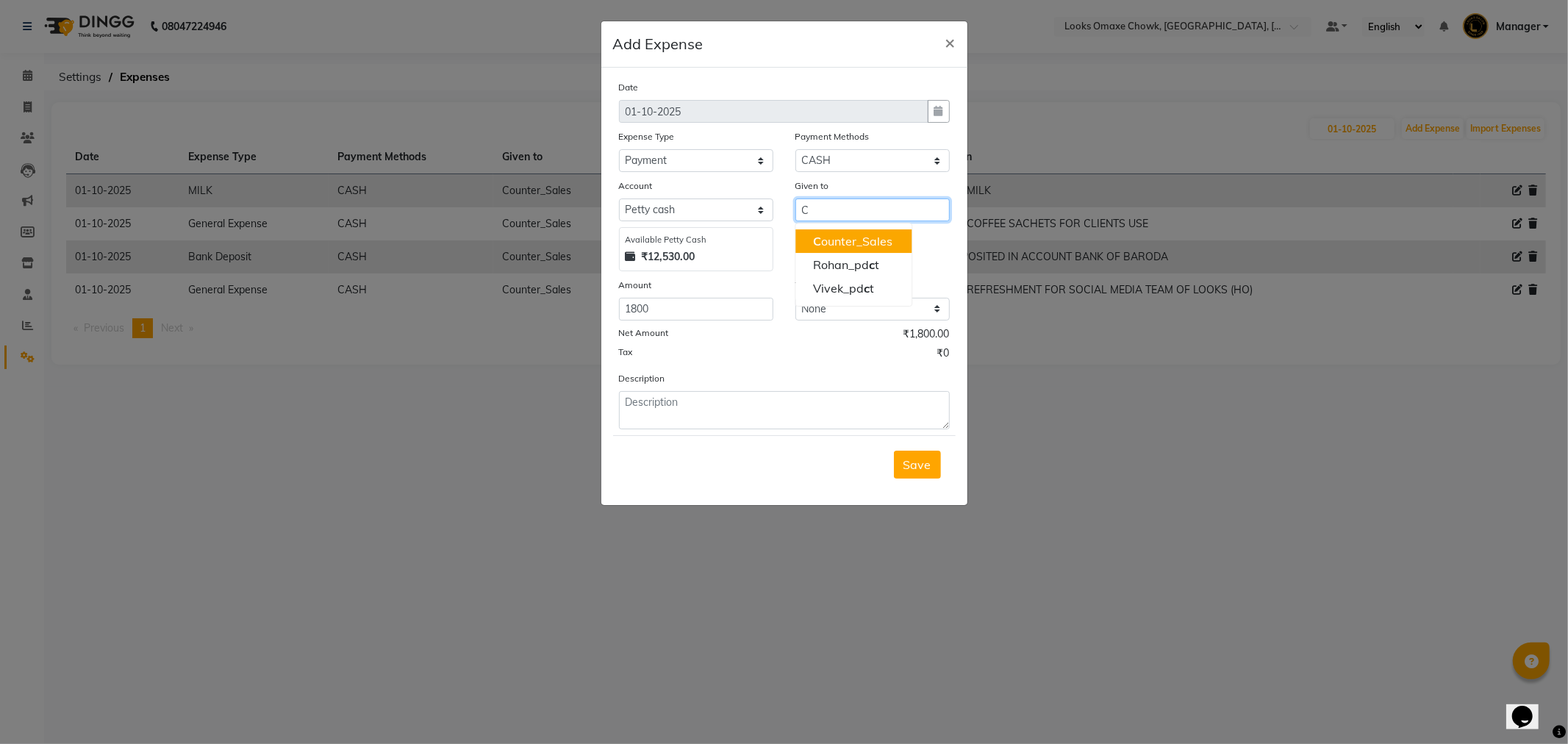
drag, startPoint x: 836, startPoint y: 237, endPoint x: 800, endPoint y: 298, distance: 70.8
click at [836, 239] on ngb-highlight "C ounter_Sales" at bounding box center [852, 241] width 80 height 14
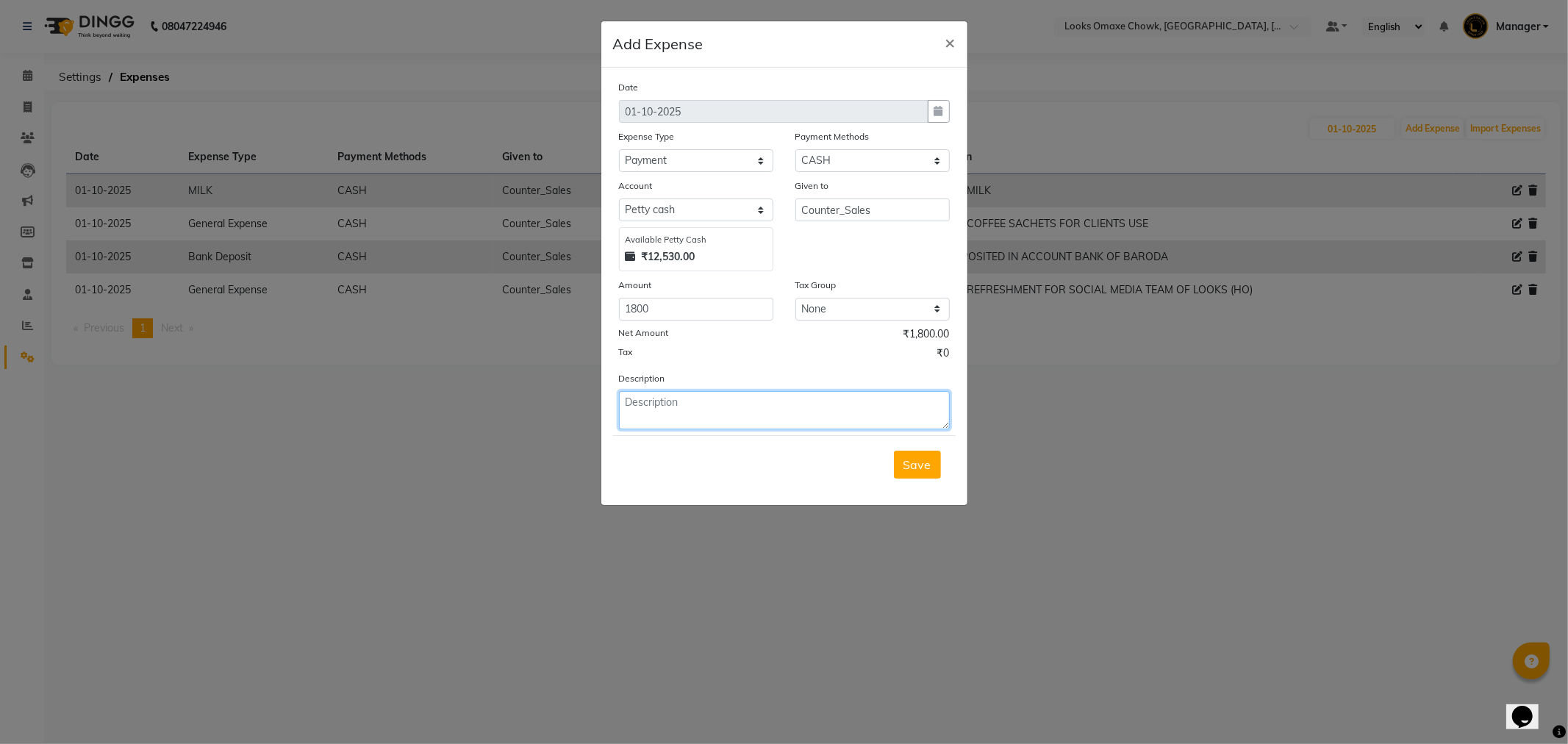
click at [708, 413] on textarea at bounding box center [785, 411] width 331 height 39
click at [718, 399] on textarea "PAID FOR SERVICE FOR AC IN SALON" at bounding box center [785, 411] width 331 height 39
click at [910, 466] on span "Save" at bounding box center [917, 464] width 28 height 14
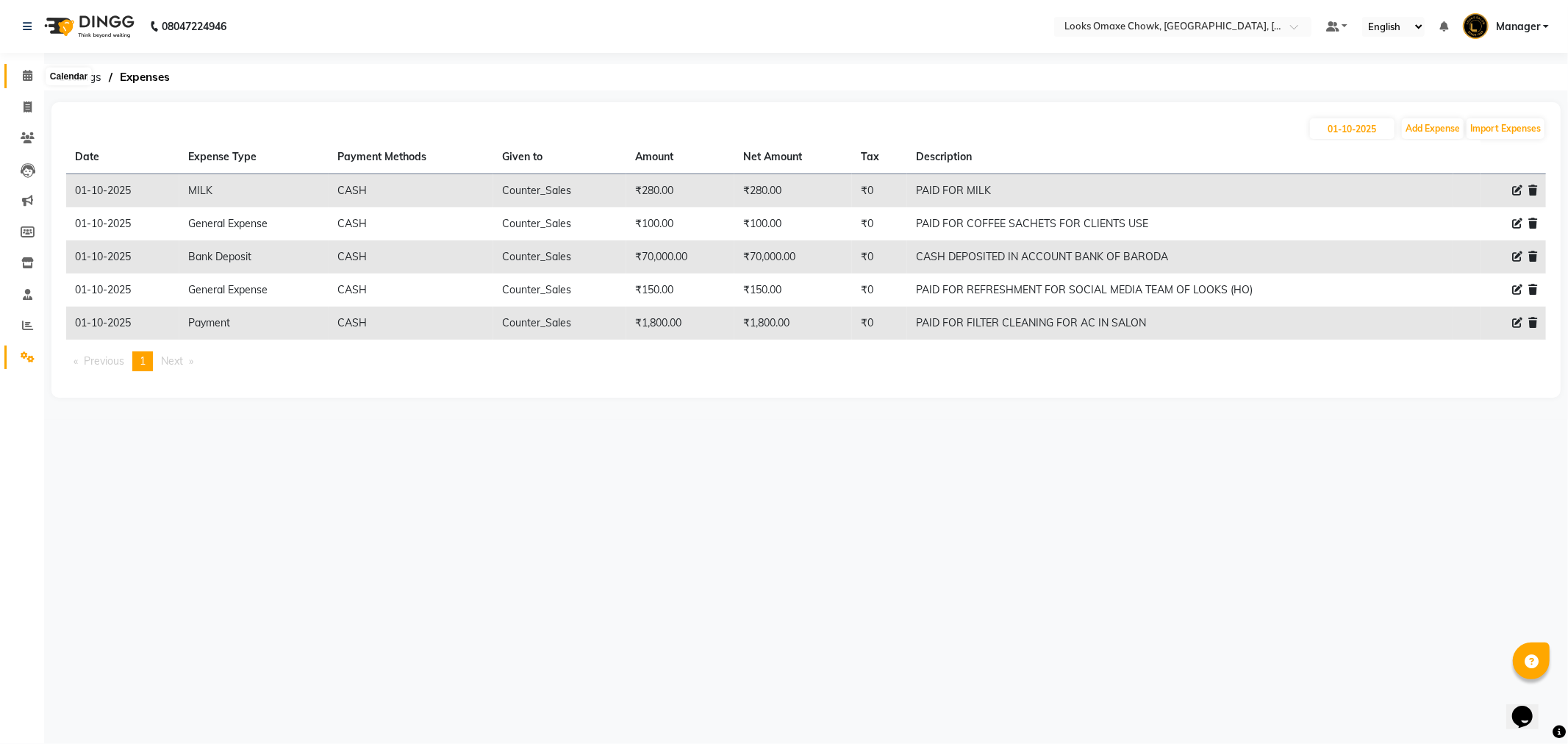
click at [28, 77] on icon at bounding box center [27, 76] width 10 height 11
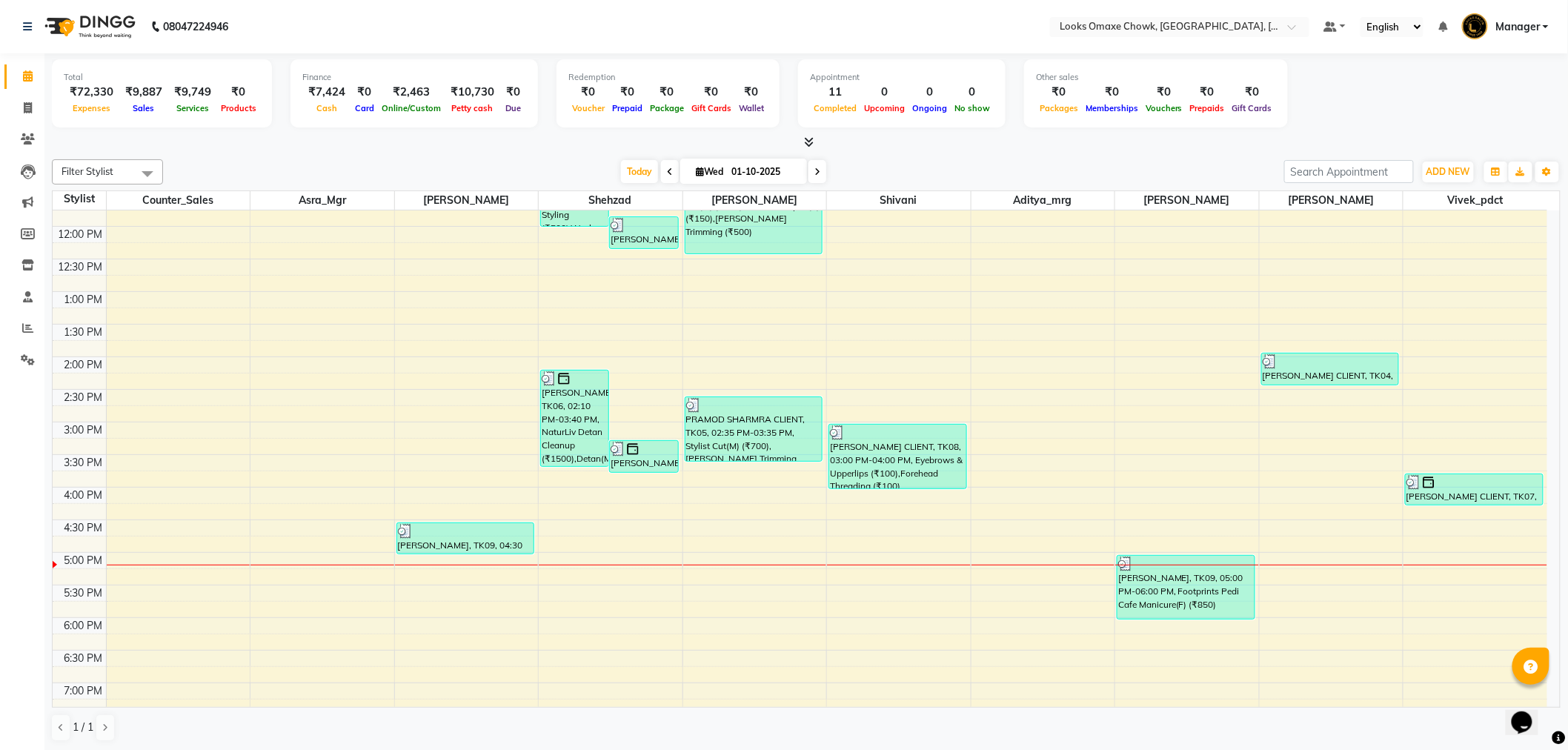
scroll to position [247, 0]
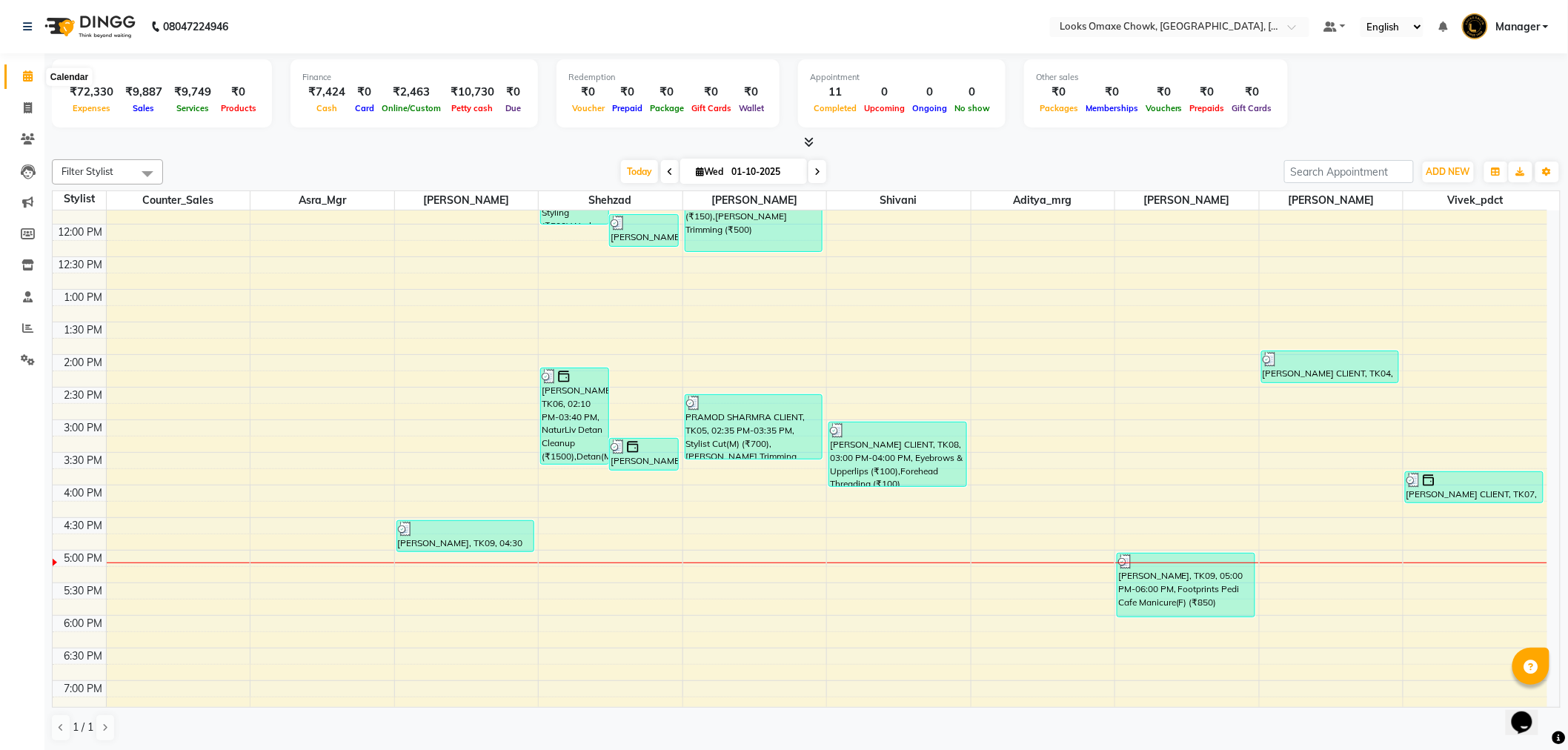
click at [31, 83] on span at bounding box center [28, 76] width 26 height 17
click at [31, 107] on icon at bounding box center [28, 108] width 8 height 11
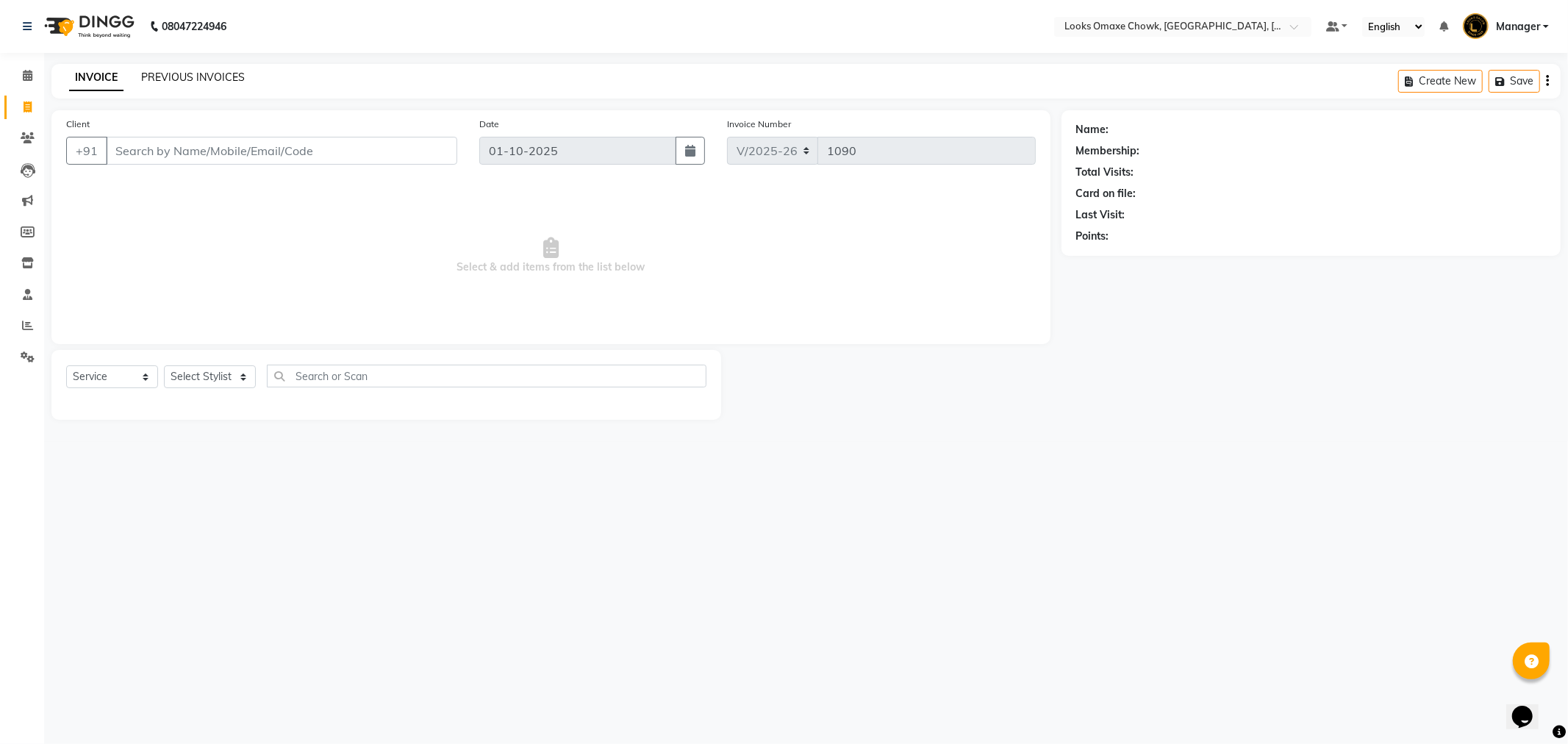
click at [192, 72] on link "PREVIOUS INVOICES" at bounding box center [193, 77] width 104 height 13
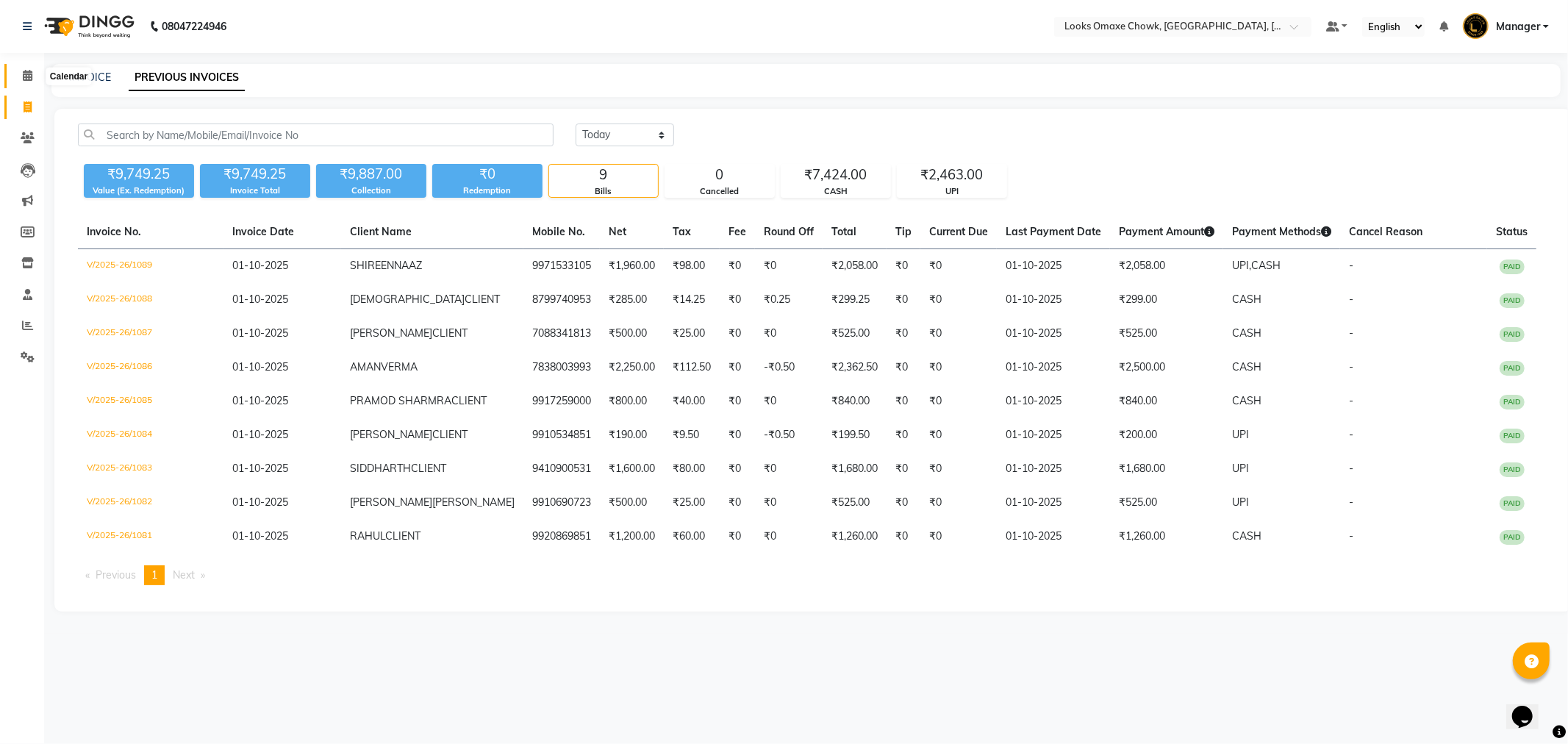
click at [23, 74] on icon at bounding box center [27, 76] width 10 height 11
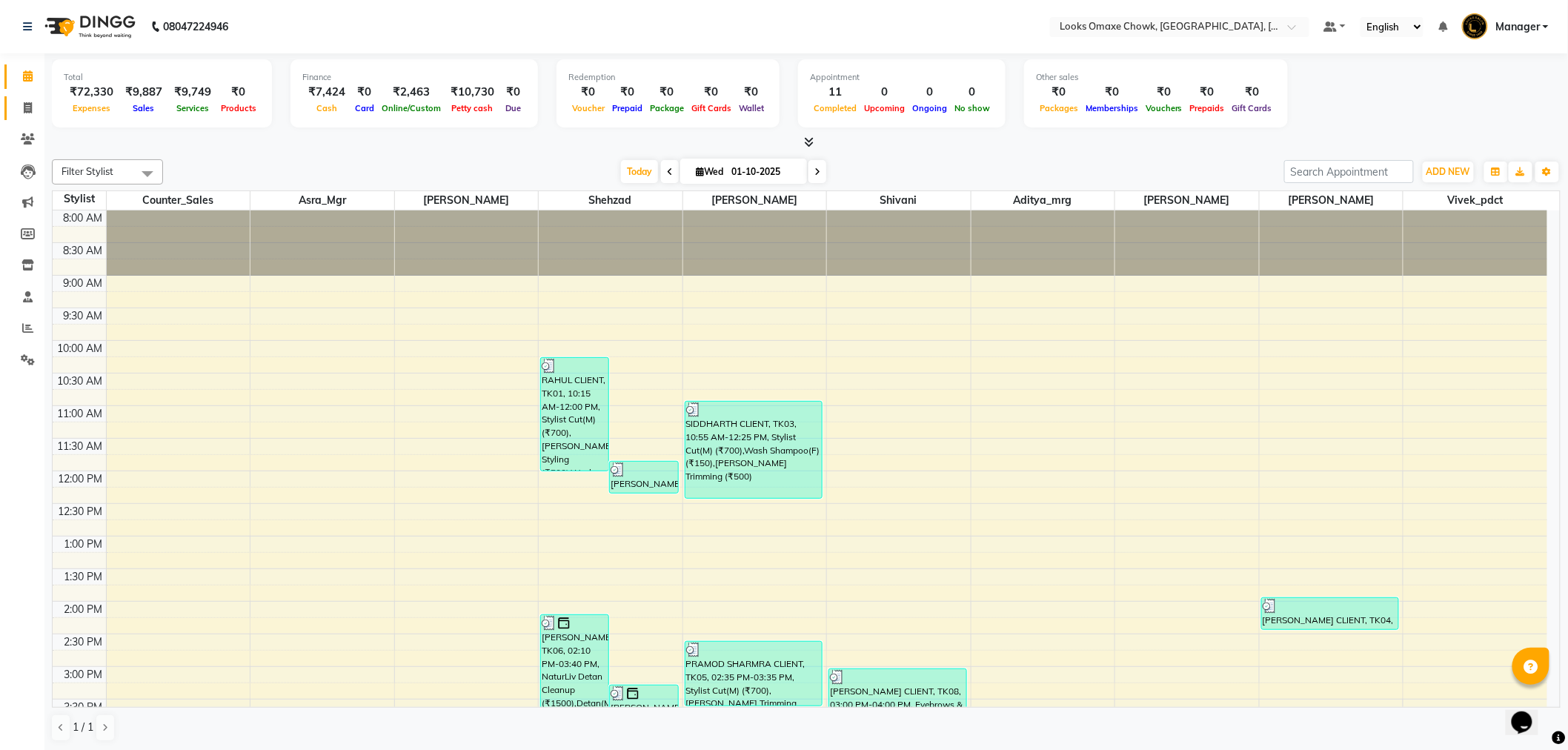
click at [32, 96] on link "Invoice" at bounding box center [22, 109] width 36 height 24
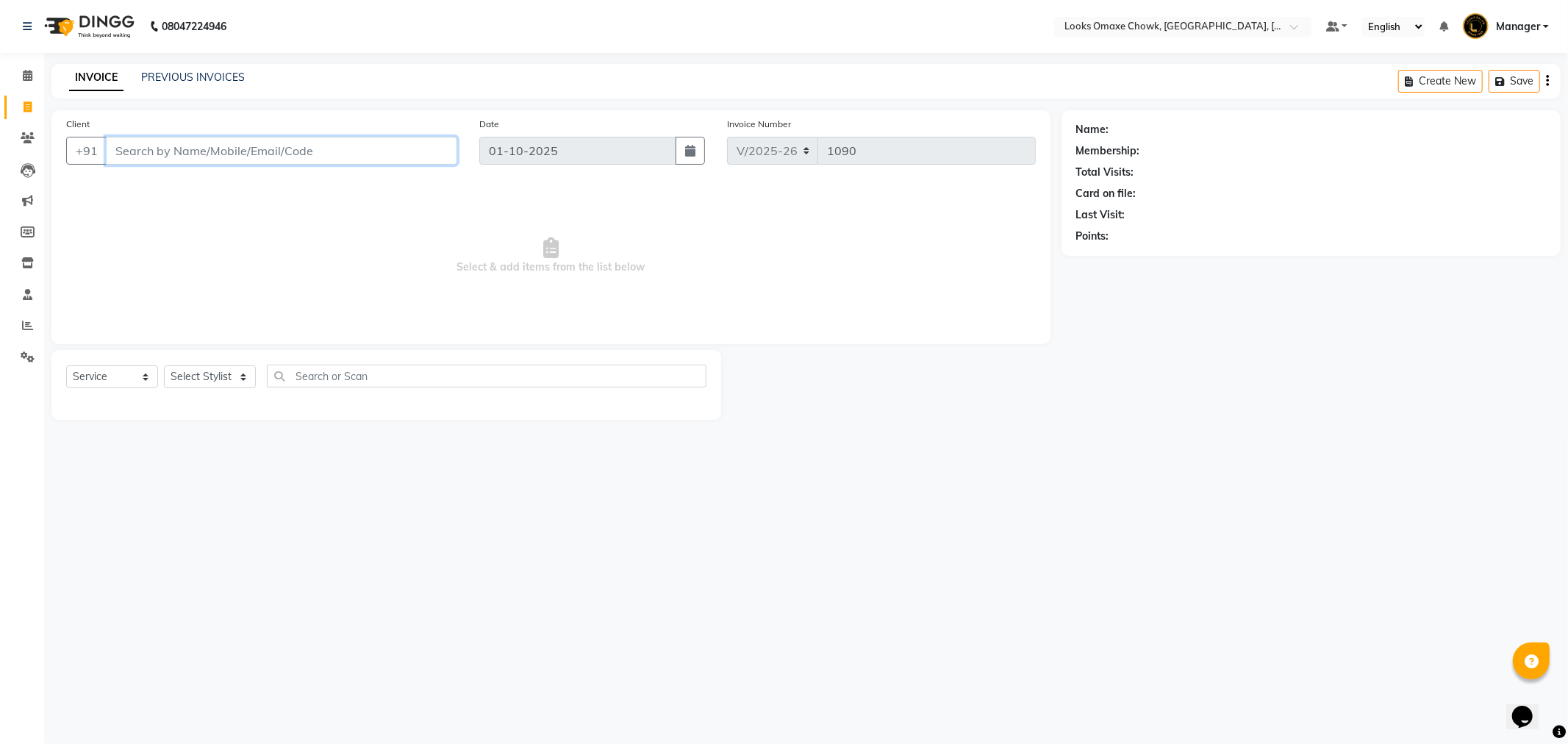
click at [354, 161] on input "Client" at bounding box center [282, 150] width 352 height 28
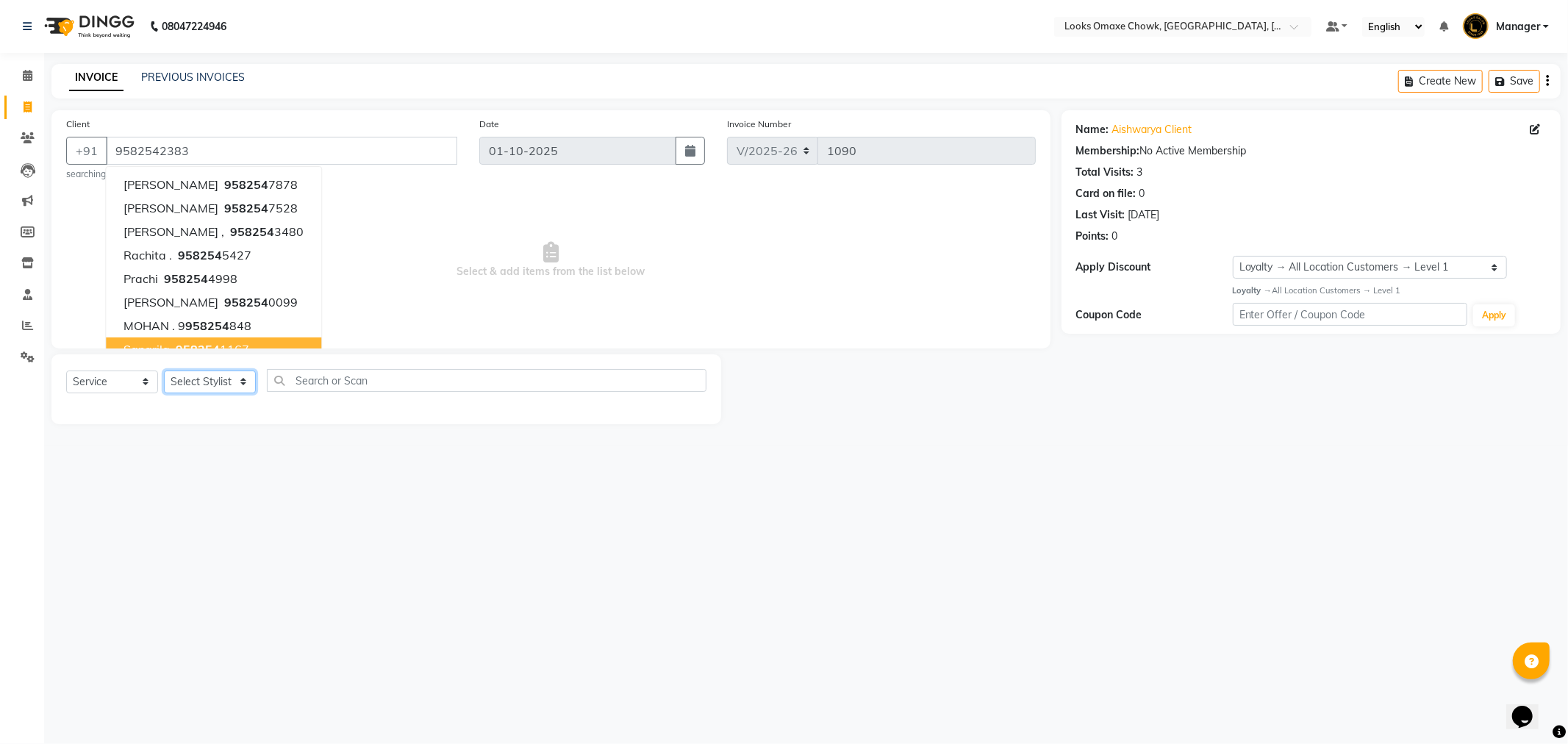
drag, startPoint x: 219, startPoint y: 379, endPoint x: 227, endPoint y: 386, distance: 10.6
click at [222, 383] on select "Select Stylist Aditya_mrg [PERSON_NAME] Counter_Sales Manager [PERSON_NAME] [PE…" at bounding box center [210, 382] width 92 height 22
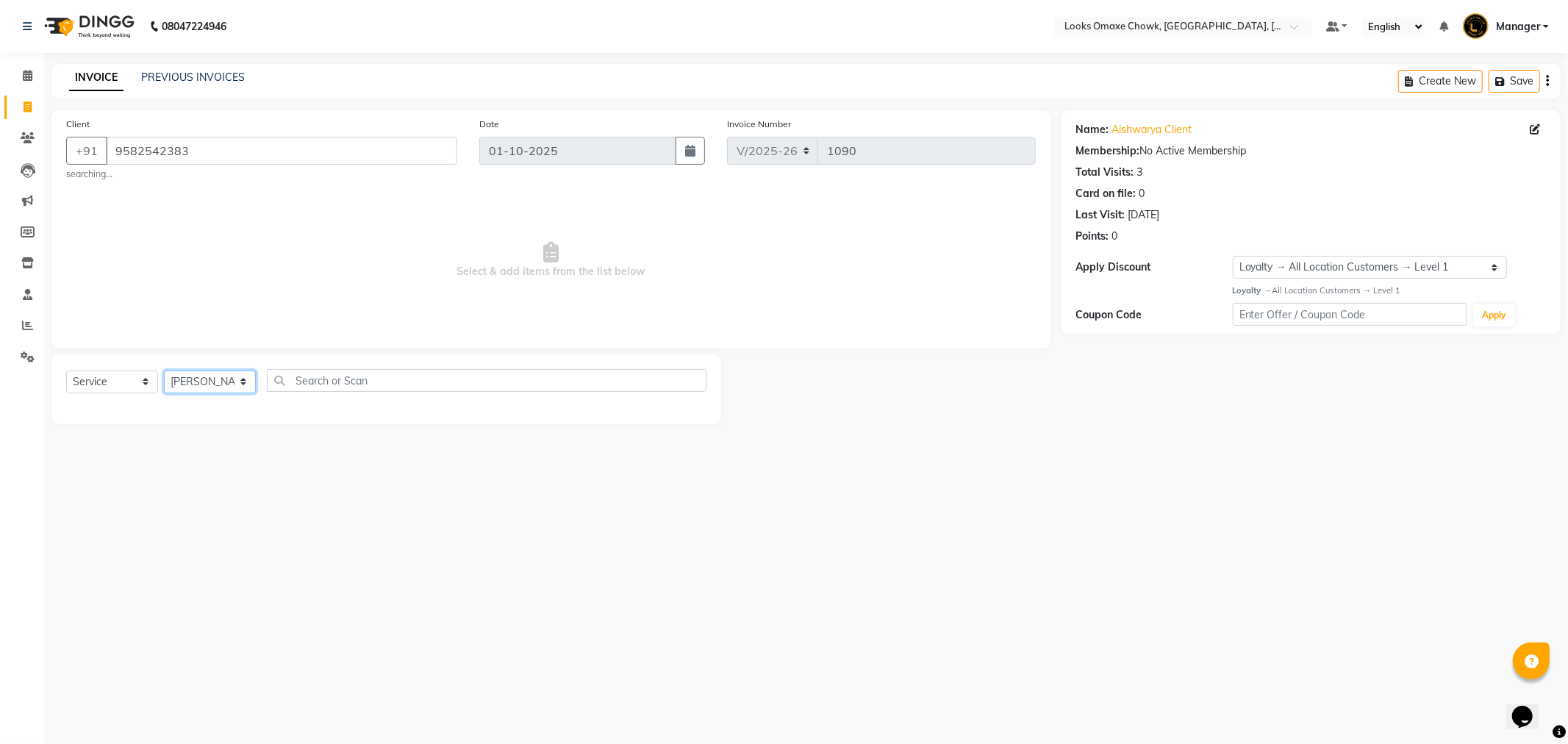
click at [164, 370] on select "Select Stylist Aditya_mrg [PERSON_NAME] Counter_Sales Manager [PERSON_NAME] [PE…" at bounding box center [210, 382] width 92 height 22
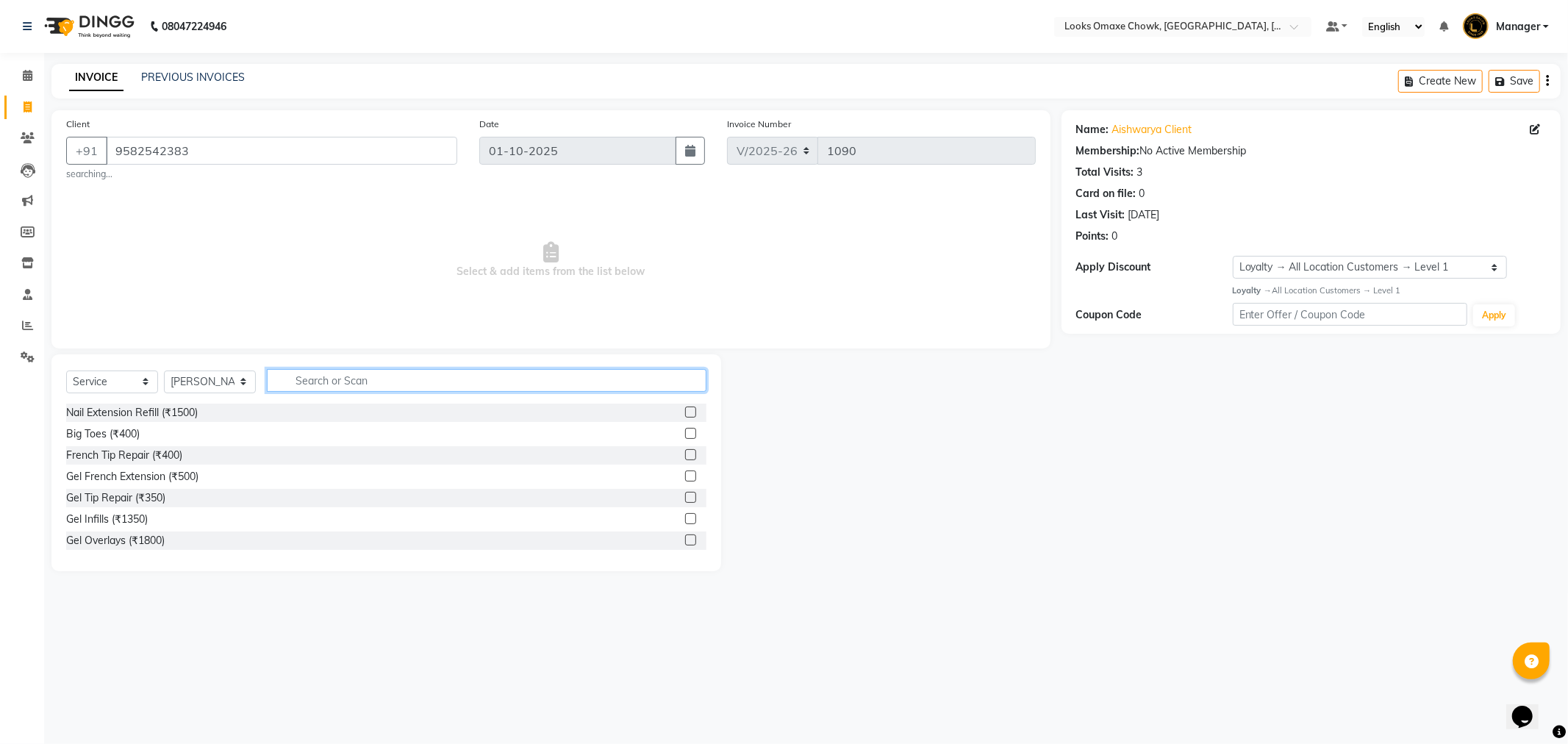
click at [321, 382] on input "text" at bounding box center [486, 380] width 439 height 22
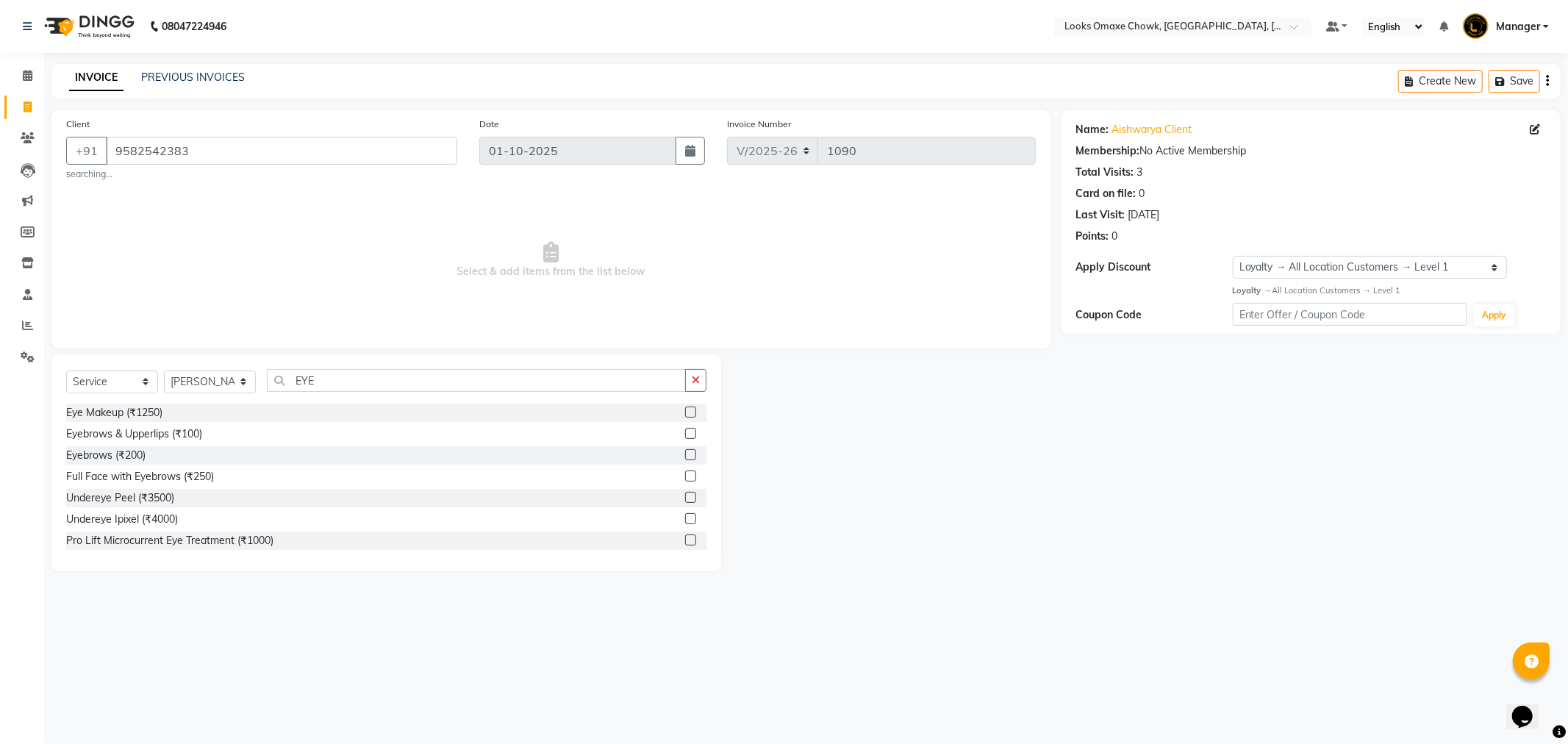
click at [685, 432] on label at bounding box center [691, 434] width 11 height 11
click at [685, 432] on input "checkbox" at bounding box center [690, 435] width 10 height 10
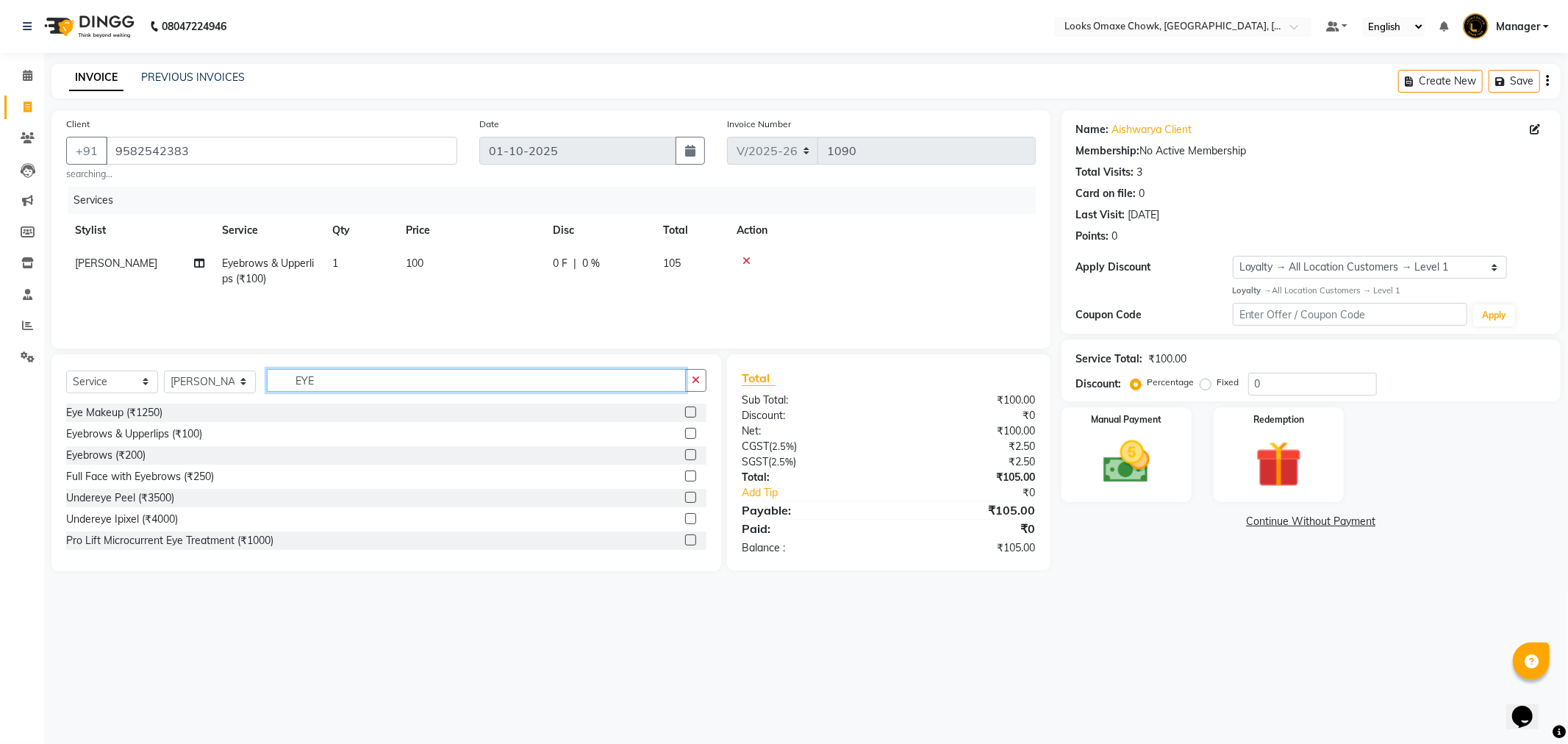
drag, startPoint x: 356, startPoint y: 386, endPoint x: 267, endPoint y: 381, distance: 89.1
click at [263, 385] on div "Select Service Product Membership Package Voucher Prepaid Gift Card Select Styl…" at bounding box center [386, 386] width 640 height 35
drag, startPoint x: 421, startPoint y: 269, endPoint x: 428, endPoint y: 270, distance: 7.1
click at [428, 270] on td "100" at bounding box center [470, 272] width 147 height 48
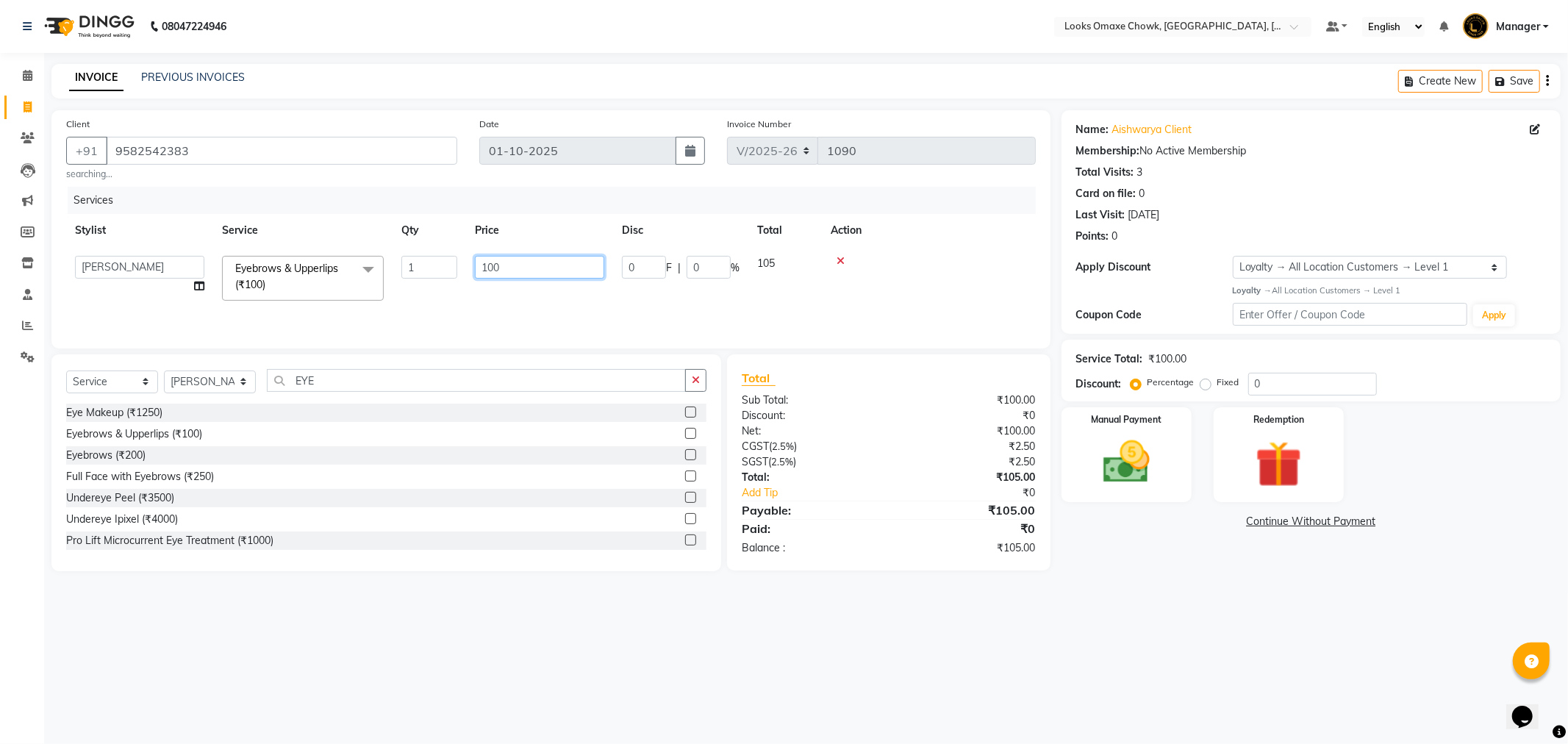
drag, startPoint x: 525, startPoint y: 270, endPoint x: 261, endPoint y: 289, distance: 264.7
click at [314, 275] on tr "Aditya_mrg [PERSON_NAME] Counter_Sales Manager [PERSON_NAME] [PERSON_NAME] [PER…" at bounding box center [550, 279] width 970 height 63
click at [1257, 716] on div "08047224946 Select Location × Looks Omaxe Chowk, [GEOGRAPHIC_DATA], [GEOGRAPHIC…" at bounding box center [784, 372] width 1568 height 744
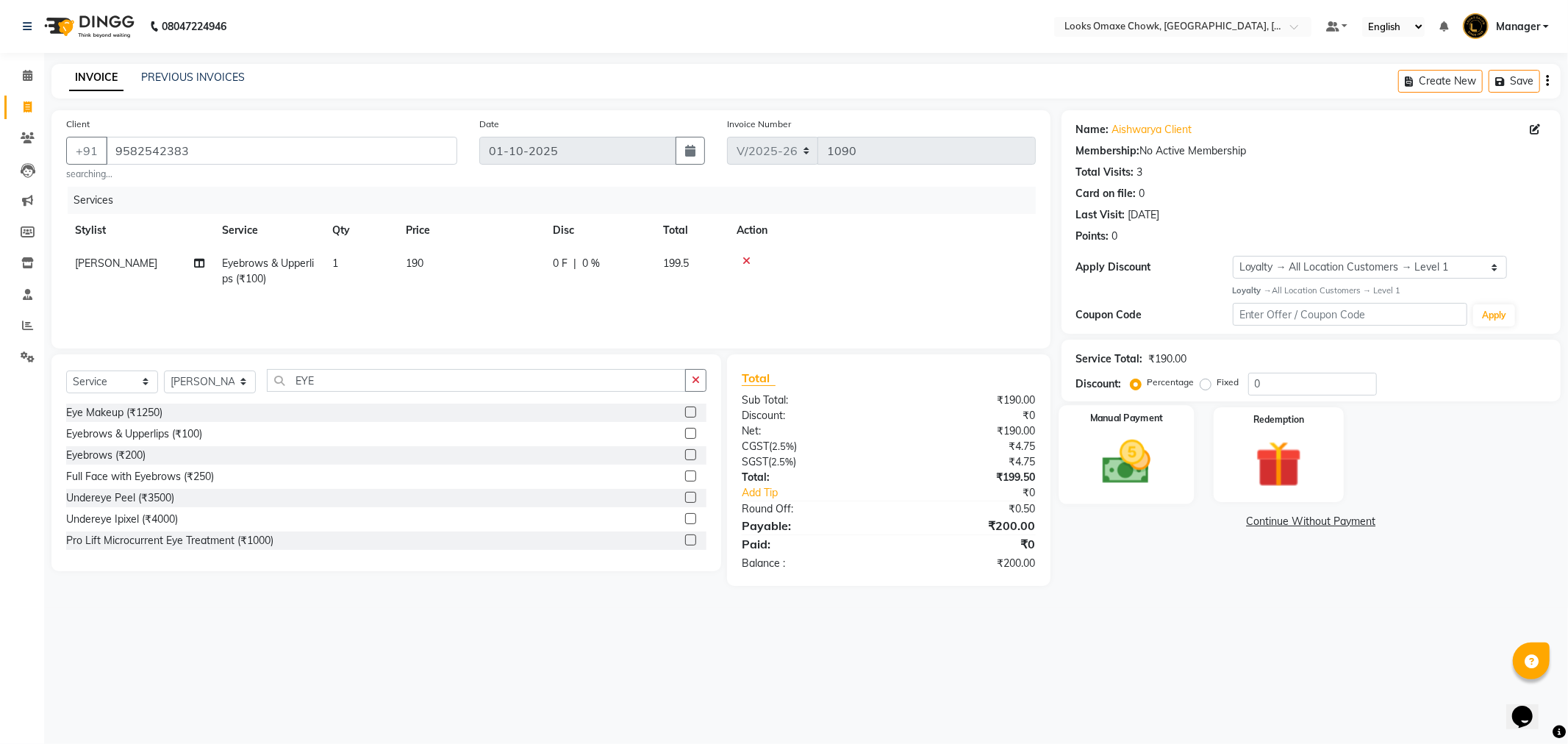
click at [1138, 476] on img at bounding box center [1127, 463] width 79 height 56
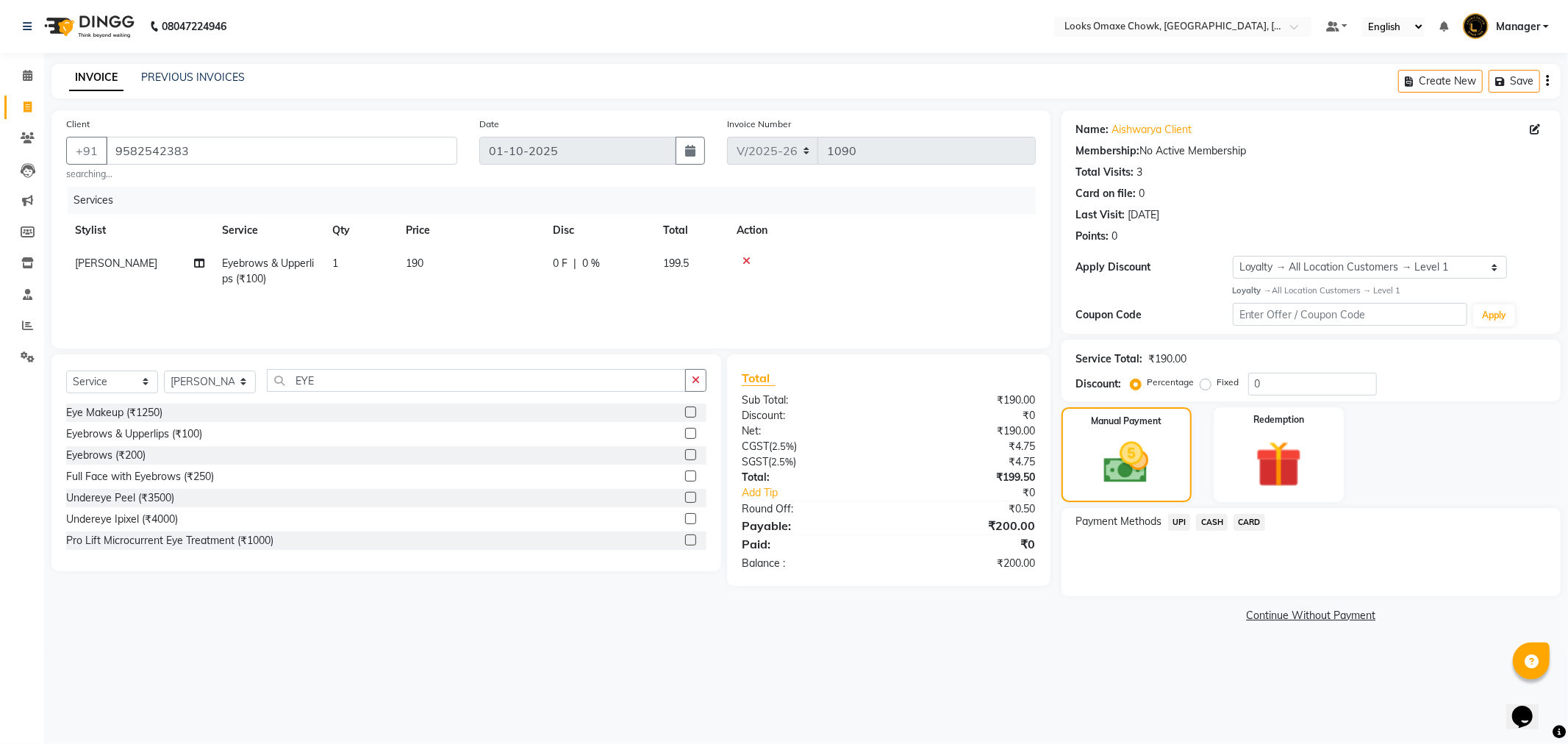
click at [1218, 524] on span "CASH" at bounding box center [1211, 522] width 31 height 17
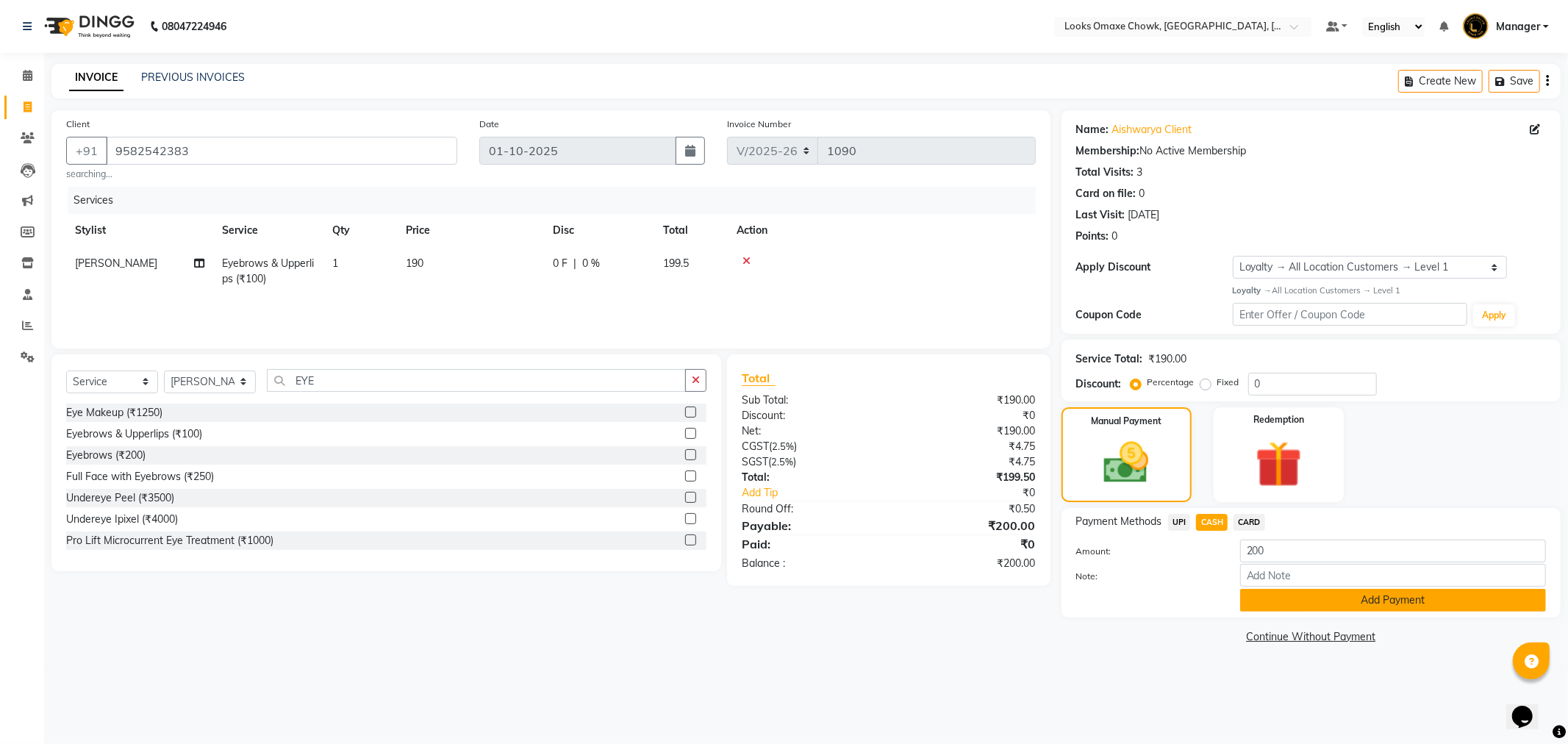
click at [1289, 611] on button "Add Payment" at bounding box center [1393, 600] width 306 height 22
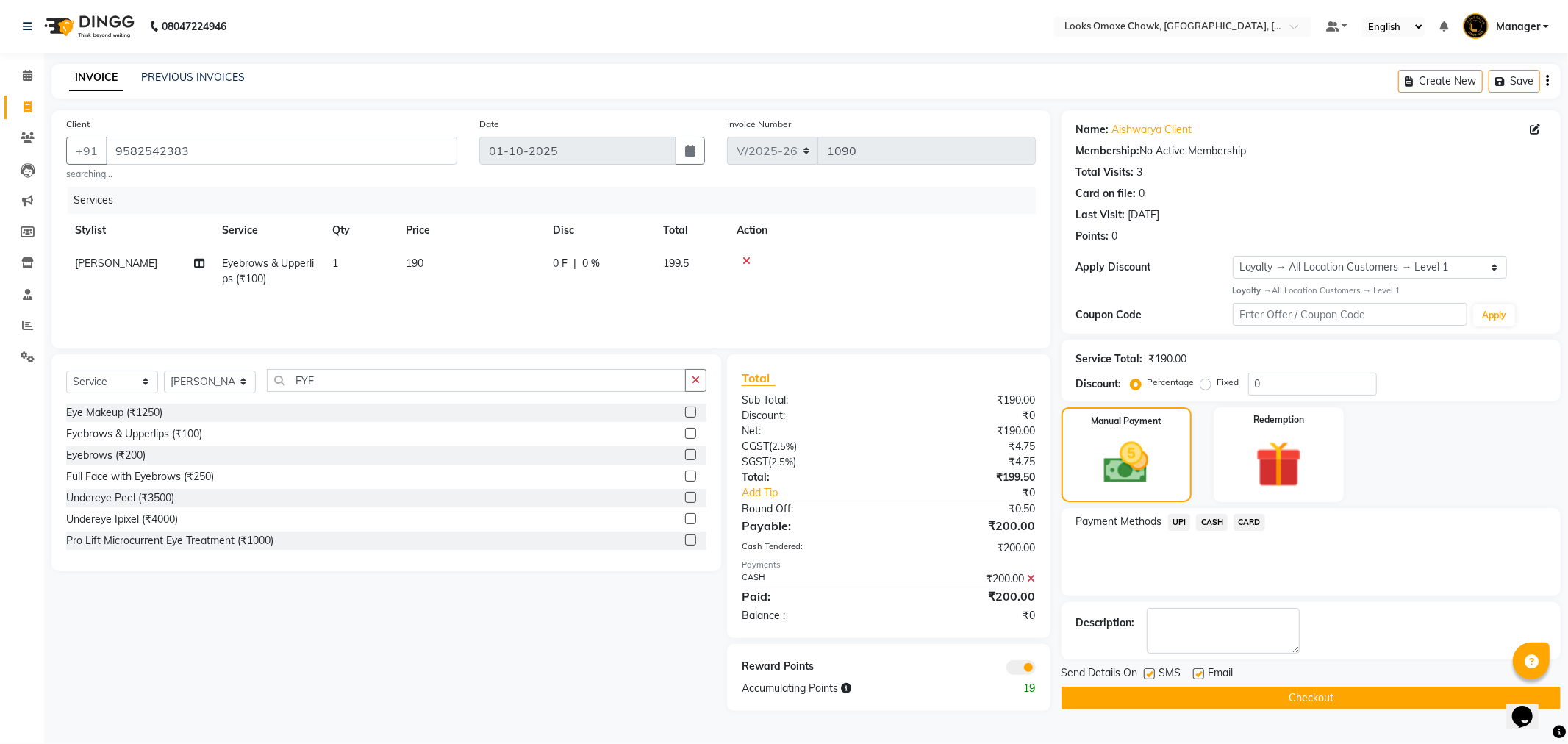
click at [1023, 672] on span at bounding box center [1021, 668] width 30 height 14
click at [1036, 670] on input "checkbox" at bounding box center [1036, 670] width 0 height 0
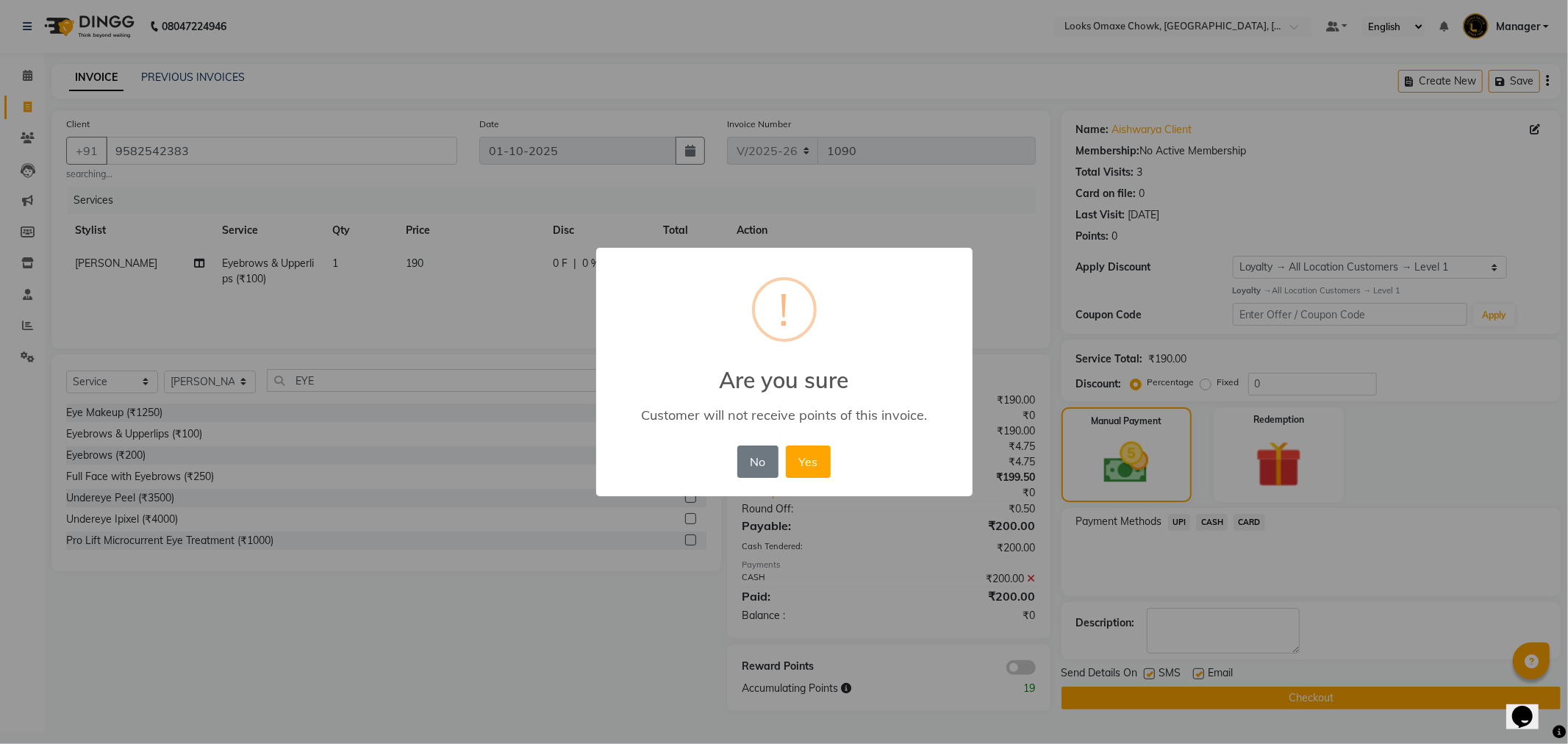
drag, startPoint x: 804, startPoint y: 459, endPoint x: 851, endPoint y: 480, distance: 51.5
click at [806, 460] on button "Yes" at bounding box center [808, 462] width 45 height 32
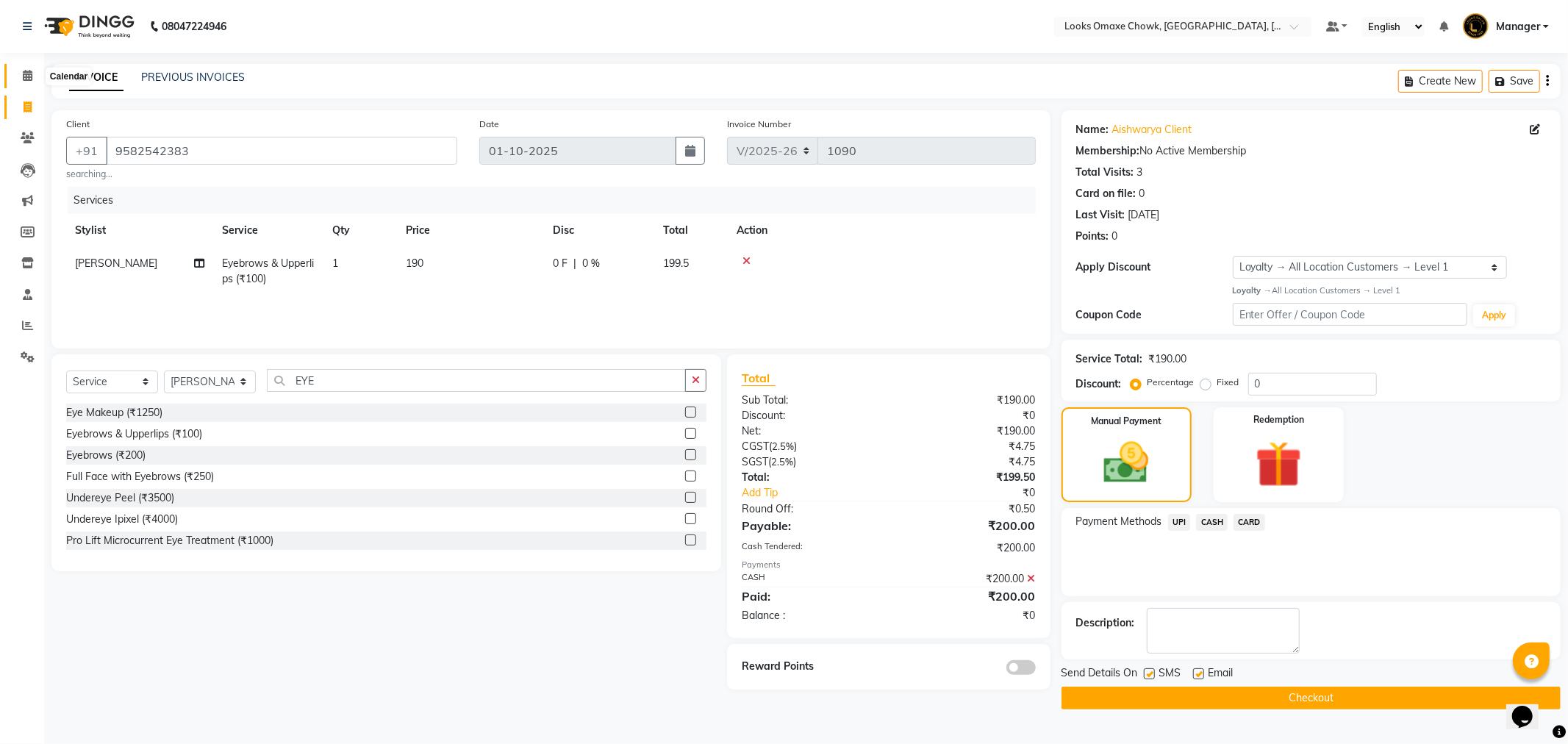
click at [28, 76] on icon at bounding box center [27, 76] width 10 height 11
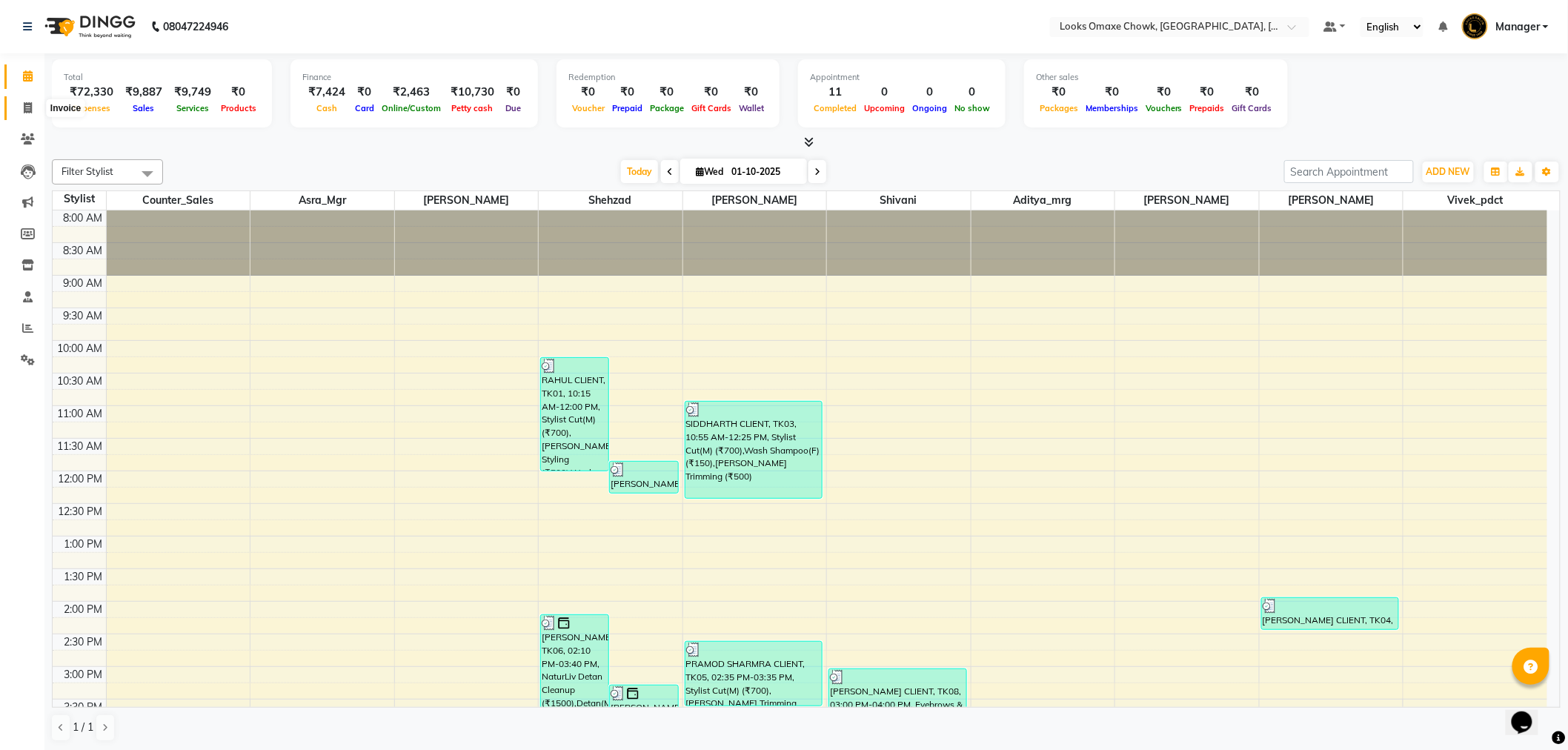
click at [30, 108] on icon at bounding box center [28, 108] width 8 height 11
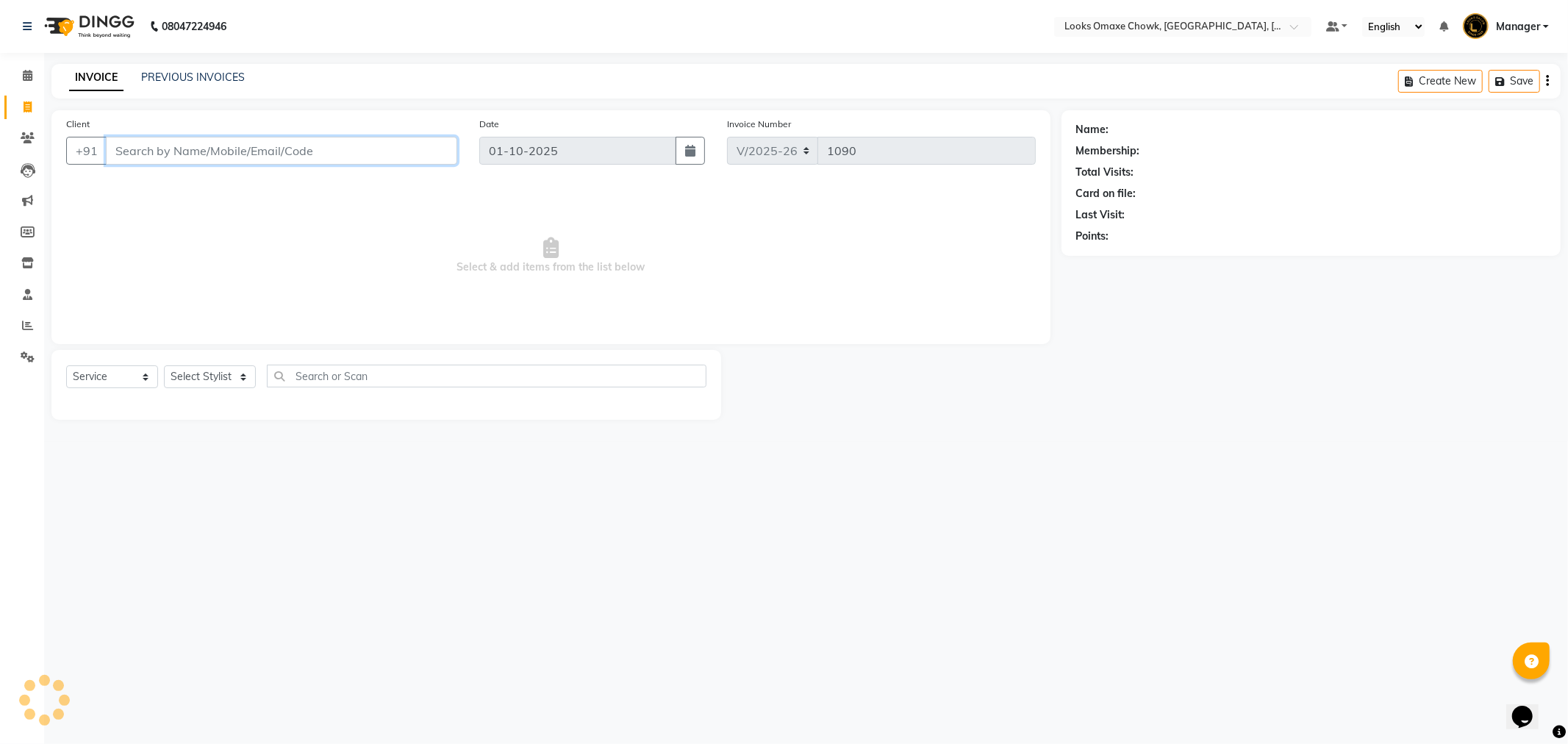
click at [165, 154] on input "Client" at bounding box center [282, 150] width 352 height 28
click at [428, 152] on span "Add Client" at bounding box center [419, 150] width 58 height 14
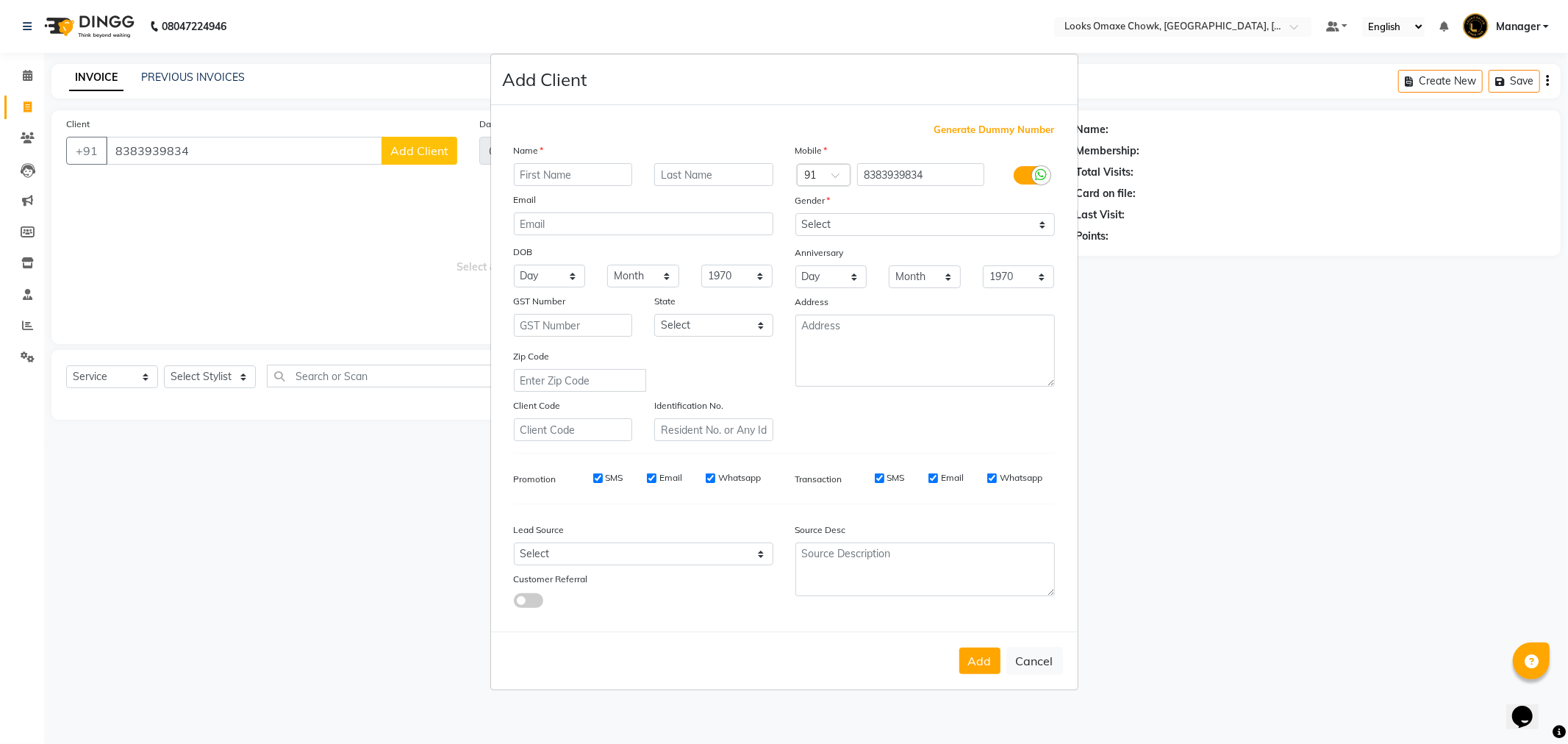
click at [596, 178] on input "text" at bounding box center [574, 174] width 119 height 22
drag, startPoint x: 1032, startPoint y: 669, endPoint x: 982, endPoint y: 650, distance: 53.5
click at [1031, 669] on button "Cancel" at bounding box center [1035, 660] width 56 height 28
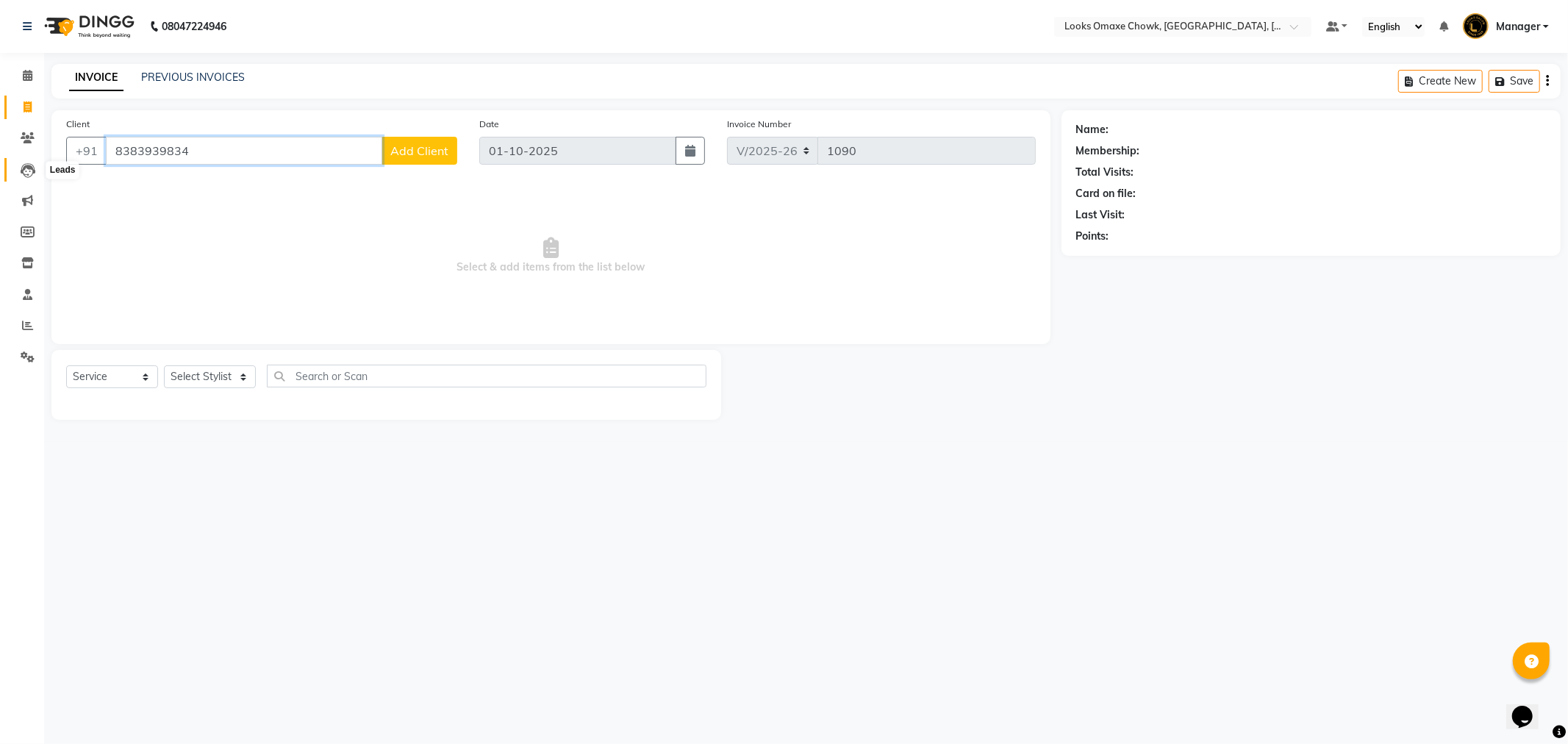
drag, startPoint x: 212, startPoint y: 155, endPoint x: 14, endPoint y: 172, distance: 198.7
click at [14, 171] on app-home "08047224946 Select Location × Looks Omaxe Chowk, [GEOGRAPHIC_DATA], [GEOGRAPHIC…" at bounding box center [784, 221] width 1568 height 442
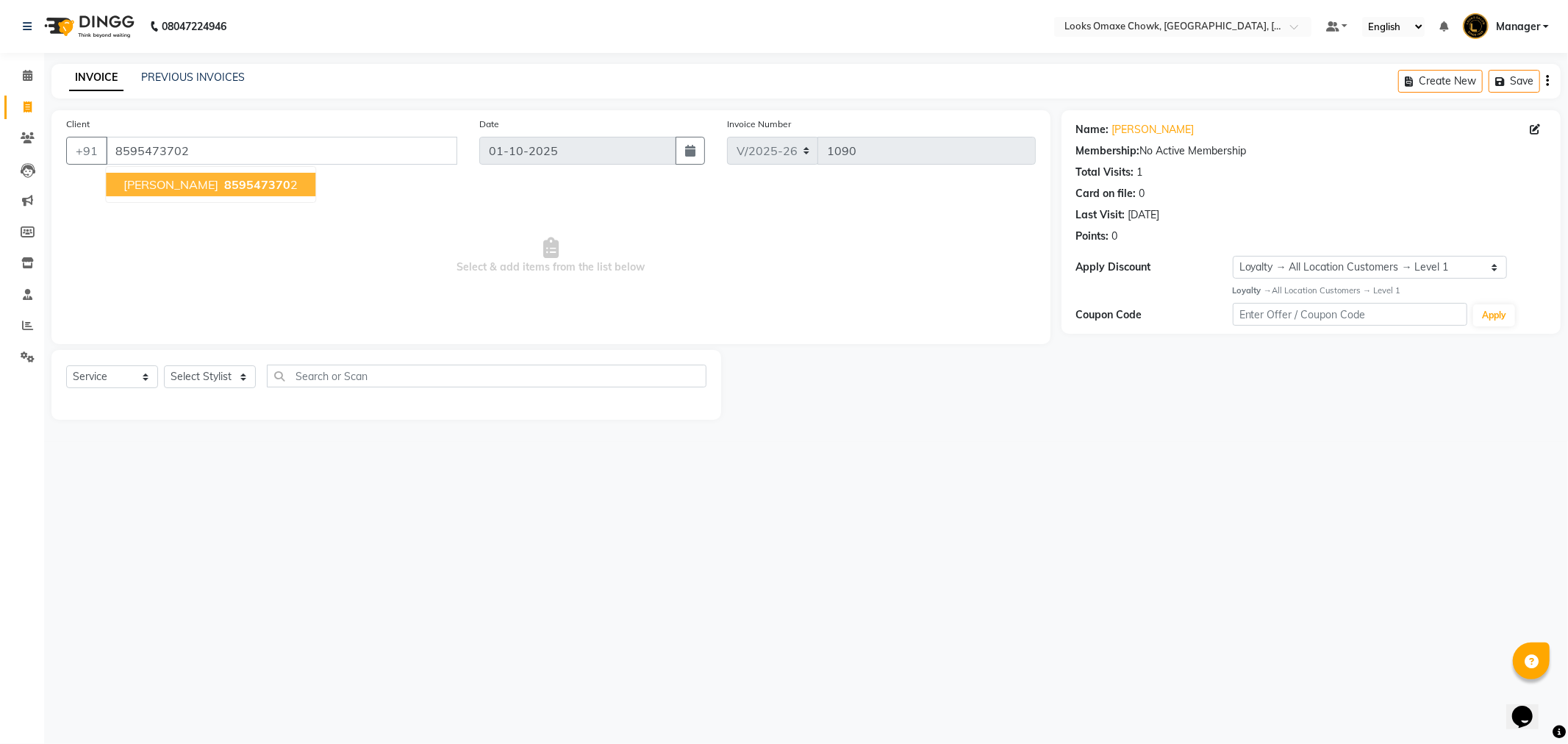
click at [194, 182] on span "[PERSON_NAME]" at bounding box center [171, 185] width 95 height 14
click at [222, 376] on select "Select Stylist Aditya_mrg [PERSON_NAME] Counter_Sales Manager [PERSON_NAME] [PE…" at bounding box center [210, 377] width 92 height 22
click at [164, 366] on select "Select Stylist Aditya_mrg [PERSON_NAME] Counter_Sales Manager [PERSON_NAME] [PE…" at bounding box center [210, 377] width 92 height 22
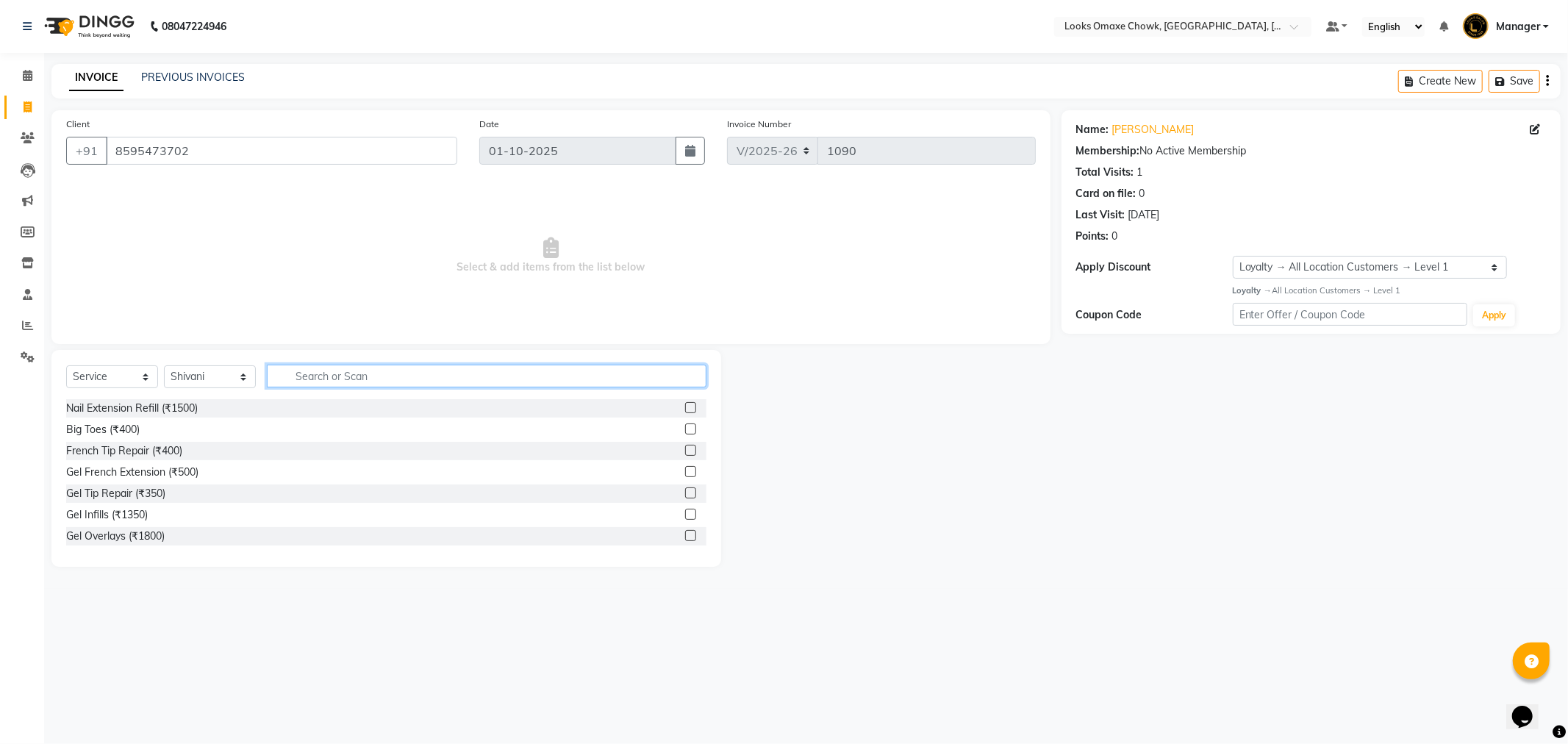
click at [354, 376] on input "text" at bounding box center [486, 376] width 439 height 22
click at [685, 449] on label at bounding box center [691, 451] width 11 height 11
click at [685, 449] on input "checkbox" at bounding box center [690, 452] width 10 height 10
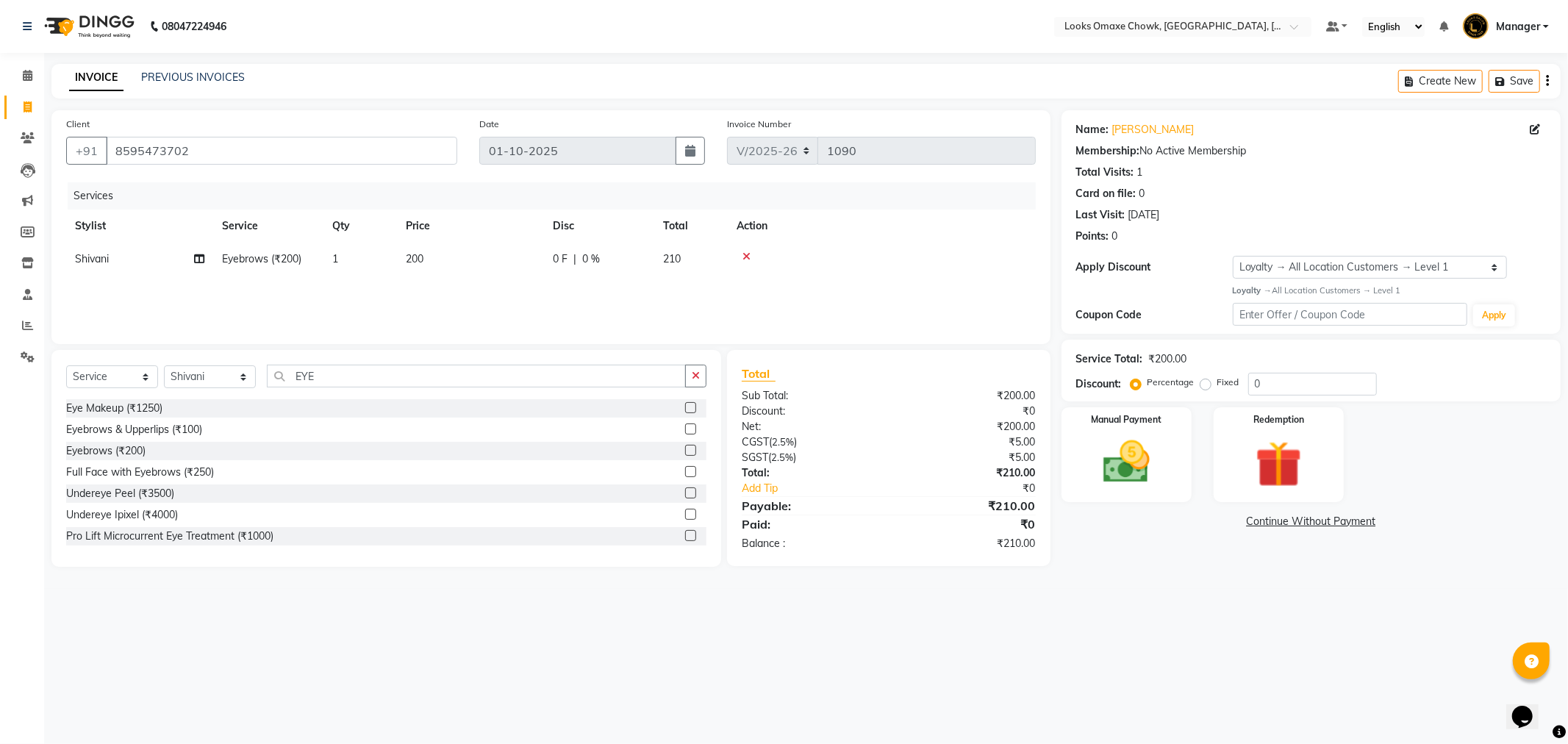
click at [484, 260] on td "200" at bounding box center [470, 259] width 147 height 33
drag, startPoint x: 522, startPoint y: 260, endPoint x: 456, endPoint y: 261, distance: 66.0
click at [475, 259] on input "200" at bounding box center [539, 263] width 129 height 22
click at [247, 378] on select "Select Stylist Aditya_mrg [PERSON_NAME] Counter_Sales Manager [PERSON_NAME] [PE…" at bounding box center [210, 377] width 92 height 22
drag, startPoint x: 342, startPoint y: 377, endPoint x: 259, endPoint y: 384, distance: 83.3
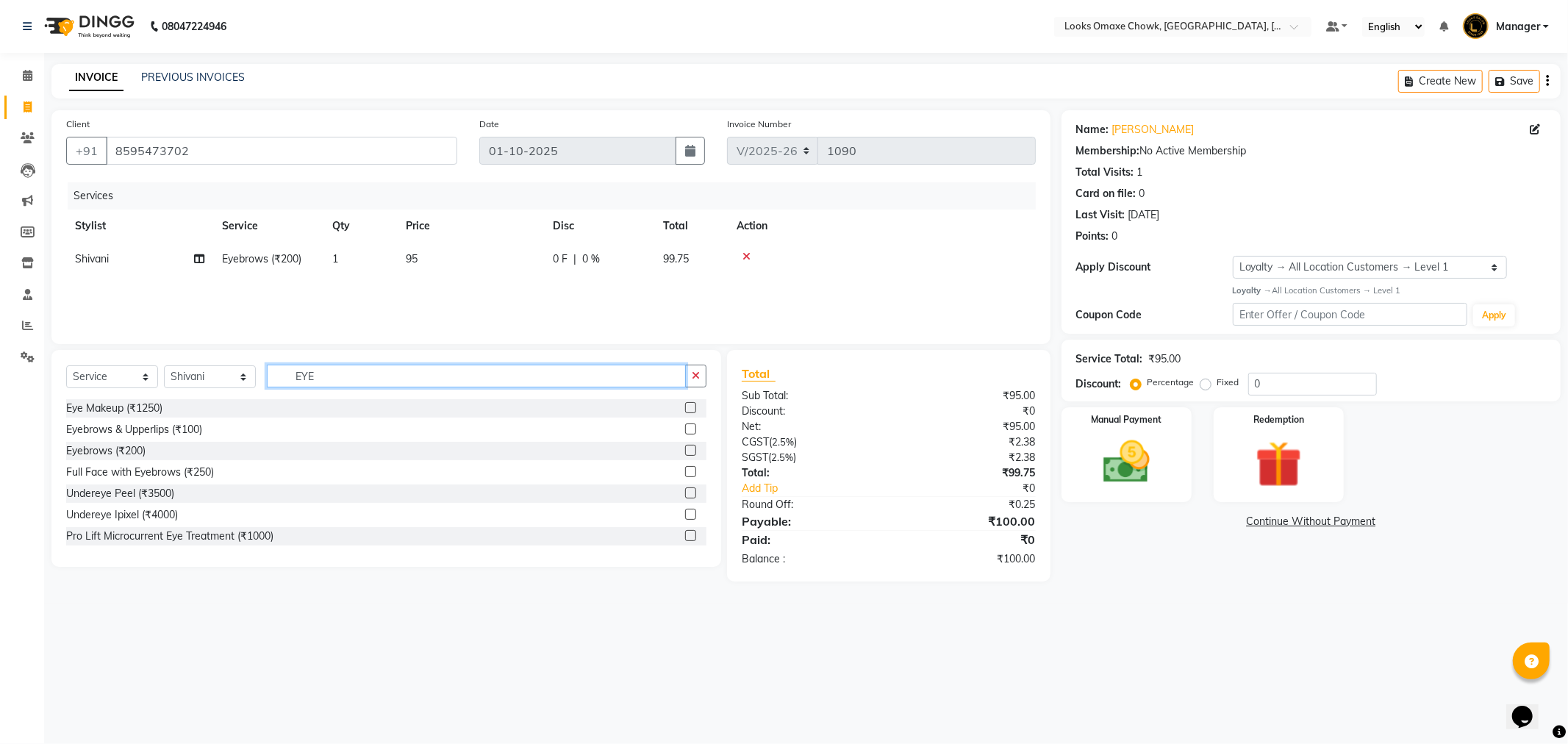
click at [262, 383] on div "Select Service Product Membership Package Voucher Prepaid Gift Card Select Styl…" at bounding box center [386, 382] width 640 height 35
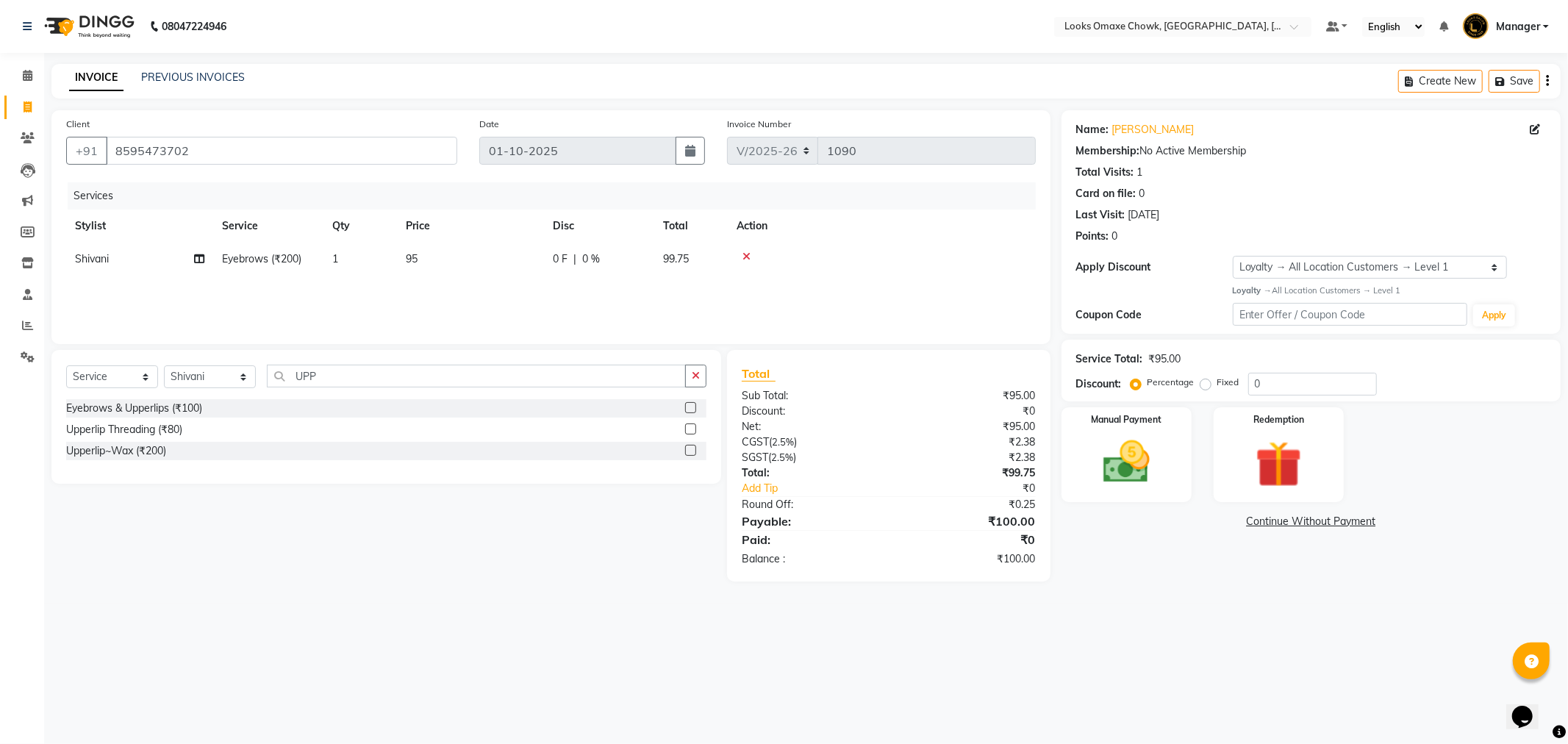
click at [688, 448] on label at bounding box center [691, 451] width 11 height 11
click at [688, 448] on input "checkbox" at bounding box center [690, 452] width 10 height 10
click at [208, 395] on select "Select Stylist Aditya_mrg [PERSON_NAME] Counter_Sales Manager [PERSON_NAME] [PE…" at bounding box center [210, 383] width 92 height 22
click at [164, 385] on select "Select Stylist Aditya_mrg [PERSON_NAME] Counter_Sales Manager [PERSON_NAME] [PE…" at bounding box center [210, 383] width 92 height 22
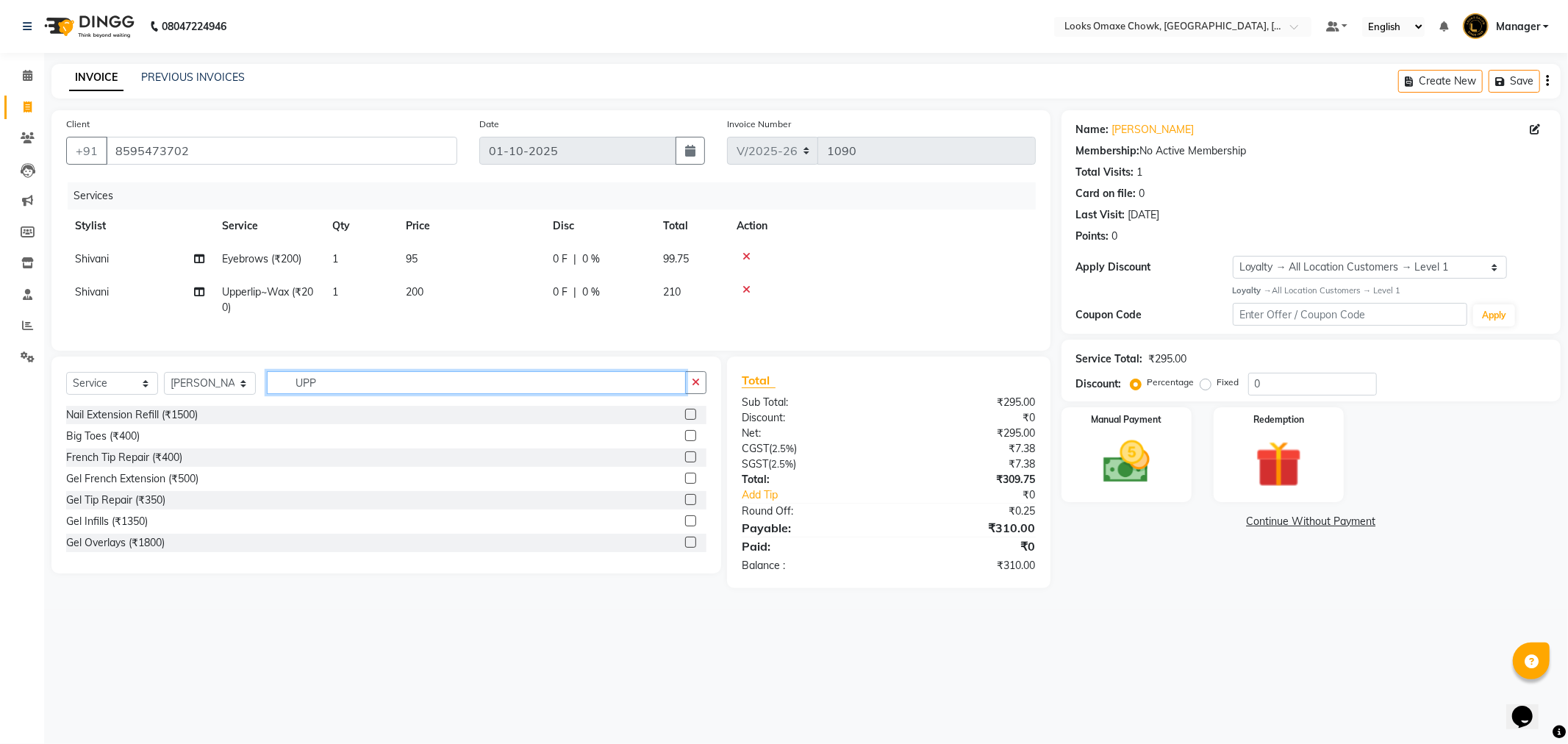
drag, startPoint x: 345, startPoint y: 390, endPoint x: 217, endPoint y: 406, distance: 129.0
click at [221, 406] on div "Select Service Product Membership Package Voucher Prepaid Gift Card Select Styl…" at bounding box center [386, 388] width 640 height 35
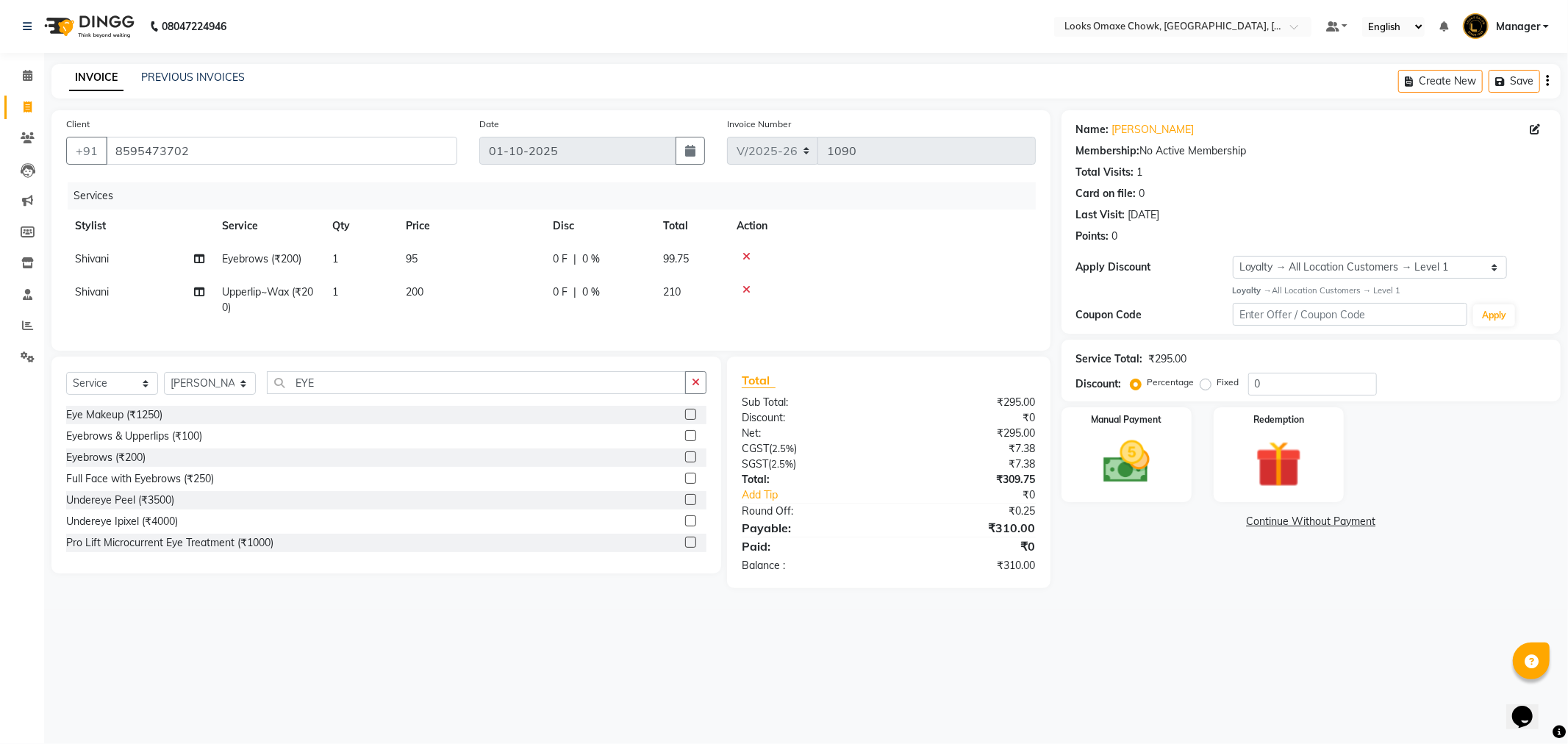
click at [685, 463] on label at bounding box center [691, 457] width 11 height 11
click at [685, 463] on input "checkbox" at bounding box center [690, 458] width 10 height 10
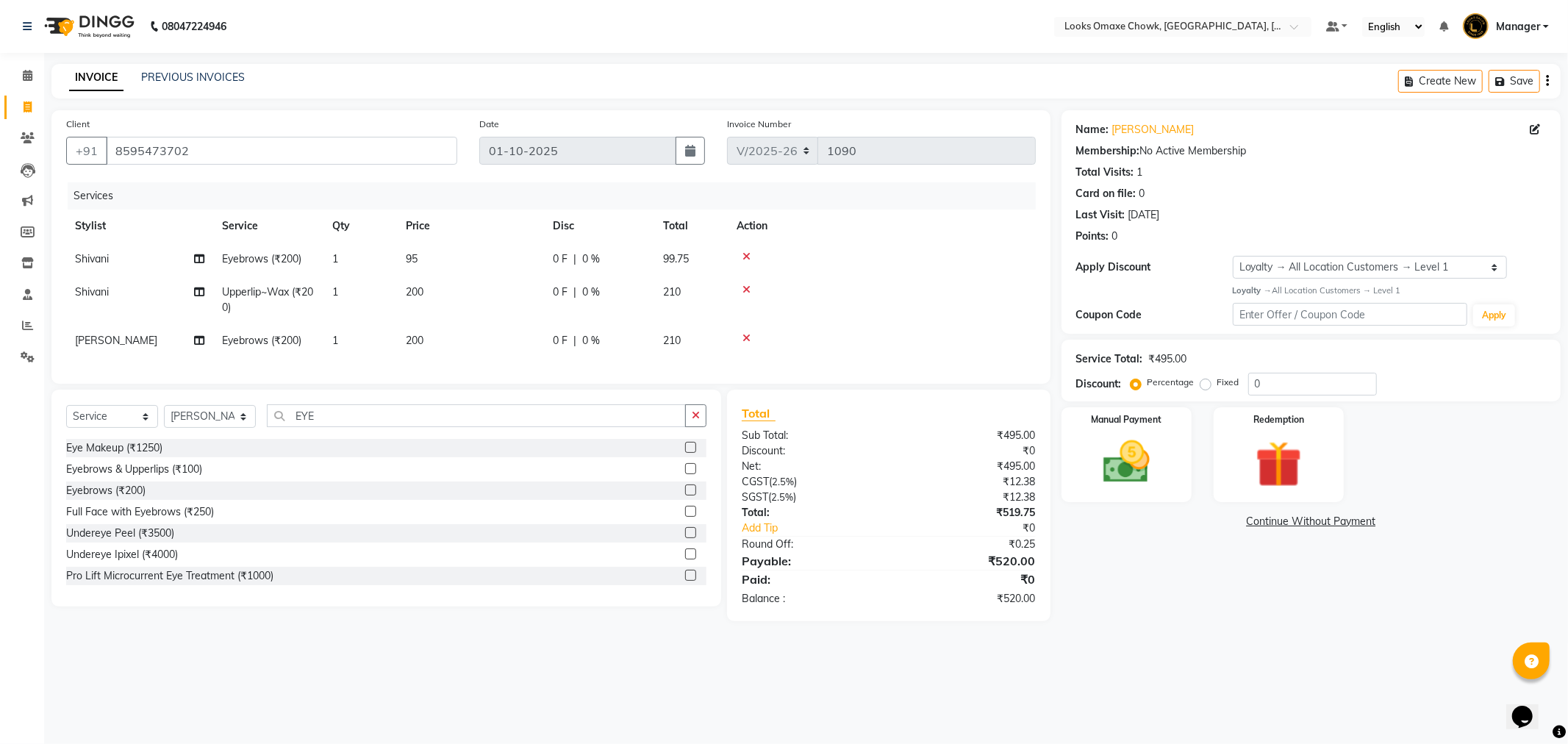
click at [451, 349] on td "200" at bounding box center [470, 341] width 147 height 33
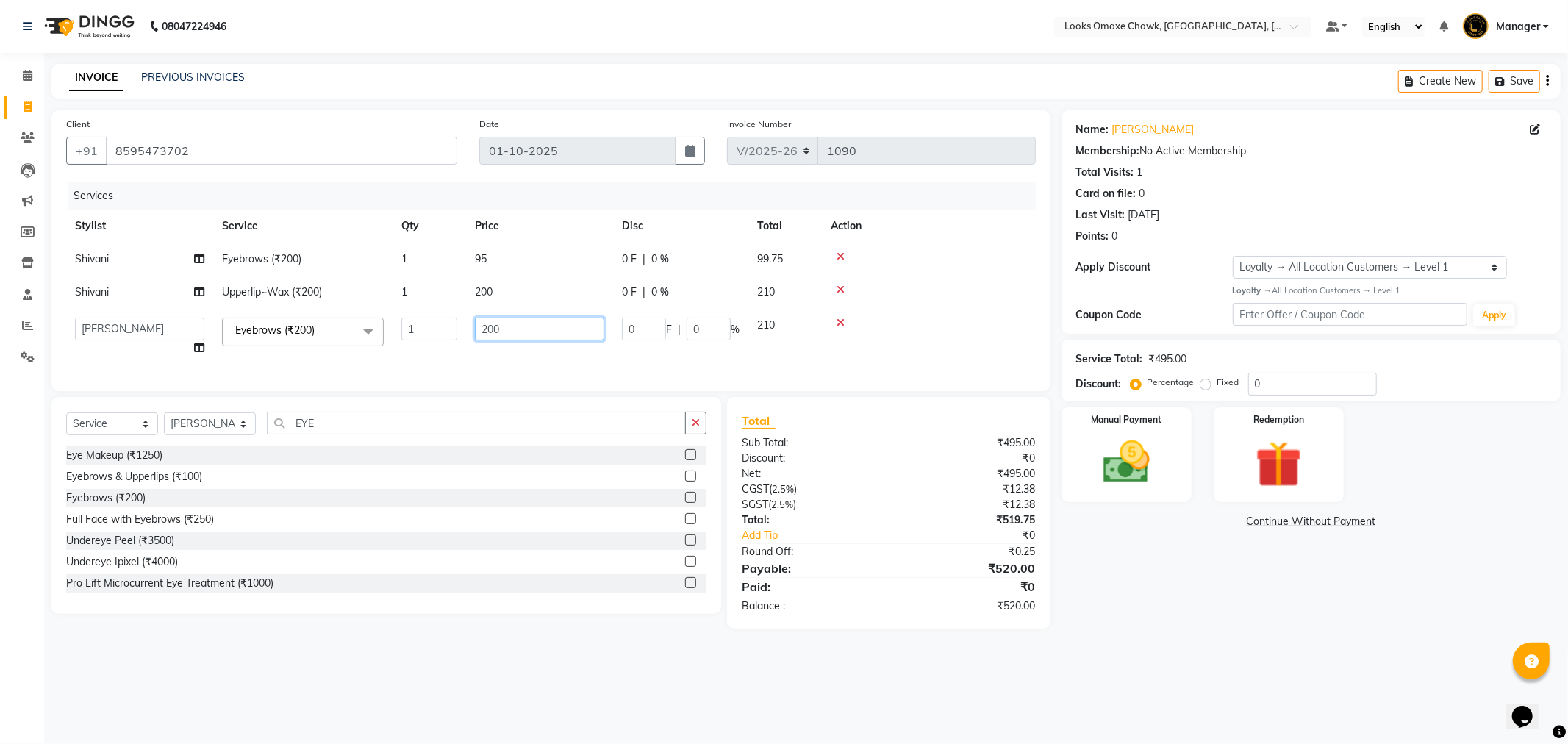
drag, startPoint x: 529, startPoint y: 329, endPoint x: 409, endPoint y: 326, distance: 120.0
click at [410, 326] on tr "Aditya_mrg [PERSON_NAME] Counter_Sales Manager Rohan_pdct [PERSON_NAME] [PERSON…" at bounding box center [550, 337] width 970 height 56
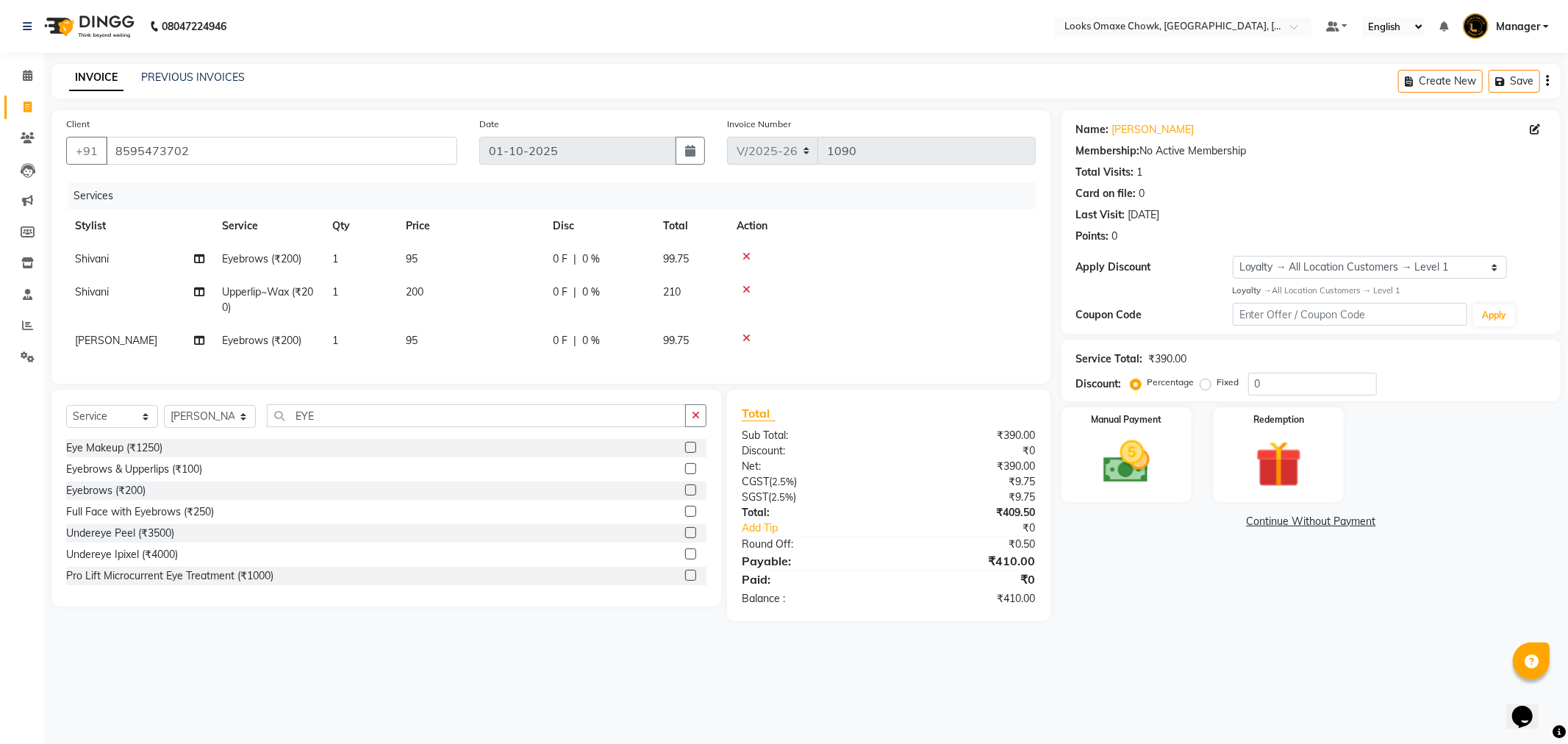
click at [1101, 644] on main "INVOICE PREVIOUS INVOICES Create New Save Client [PHONE_NUMBER] Date [DATE] Inv…" at bounding box center [806, 354] width 1524 height 579
click at [84, 350] on td "[PERSON_NAME]" at bounding box center [139, 341] width 147 height 33
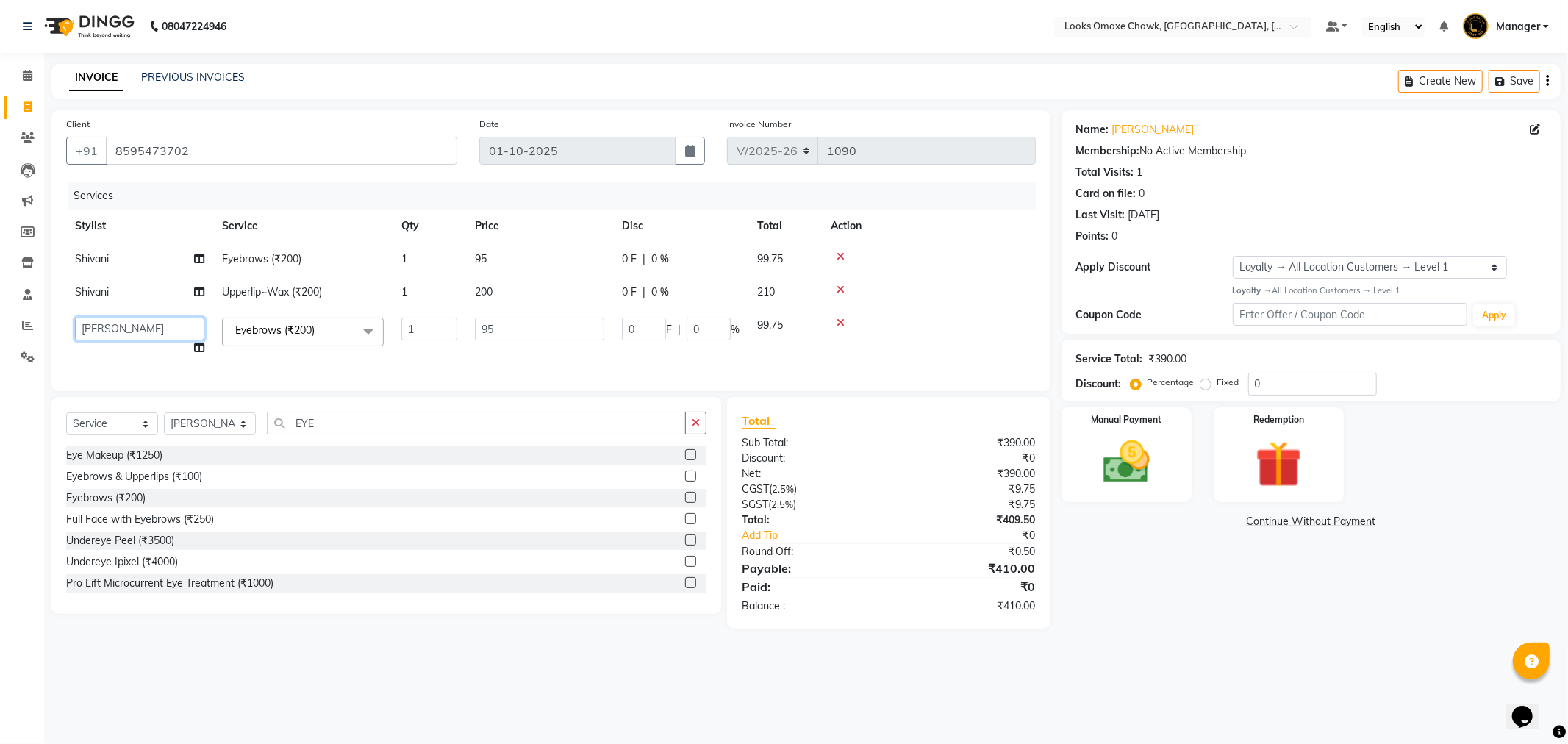
click at [106, 329] on select "Aditya_mrg [PERSON_NAME] Counter_Sales Manager [PERSON_NAME] [PERSON_NAME] [PER…" at bounding box center [139, 329] width 129 height 22
click at [1325, 589] on div "Name: [PERSON_NAME] Membership: No Active Membership Total Visits: 1 Card on fi…" at bounding box center [1317, 369] width 510 height 518
click at [1150, 460] on img at bounding box center [1127, 463] width 79 height 56
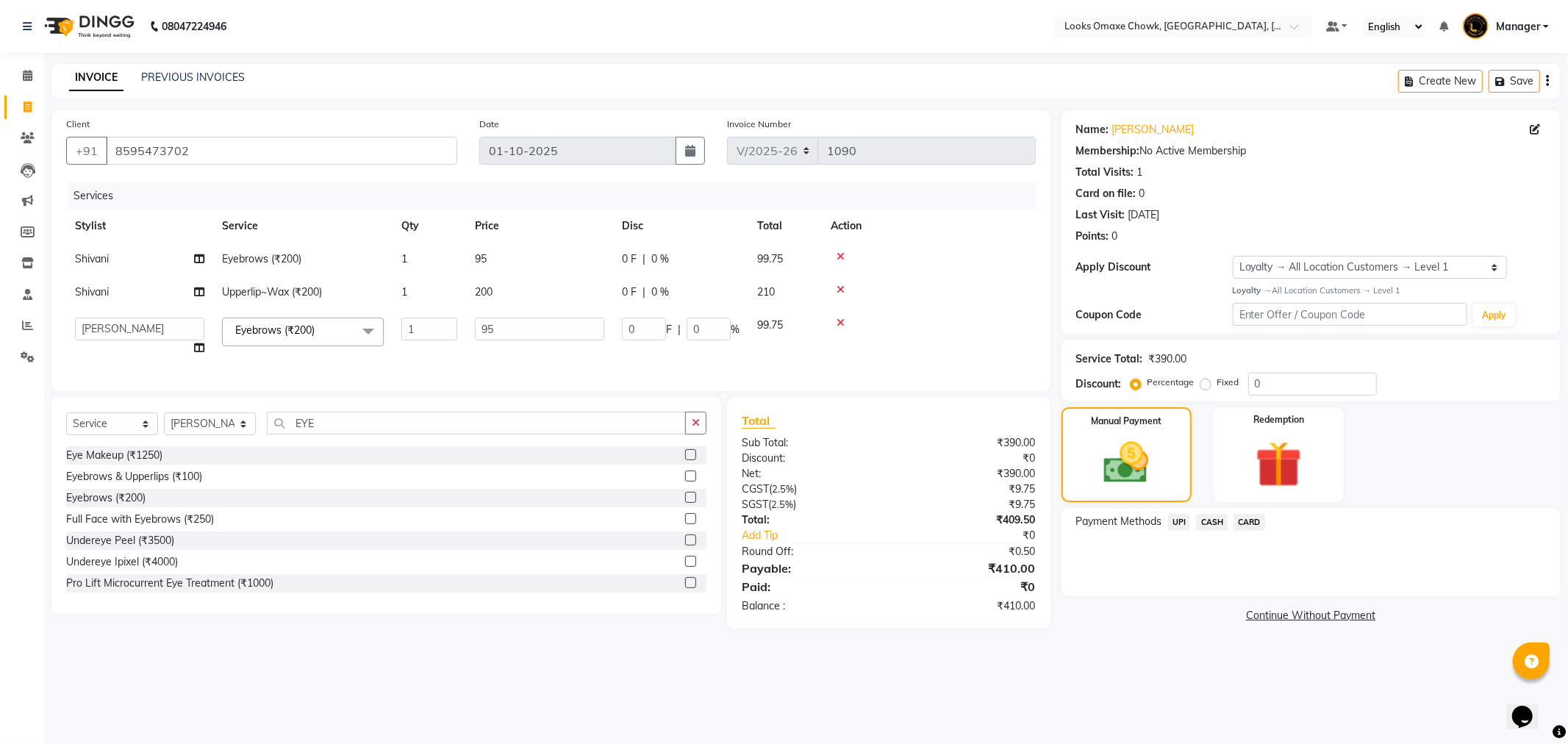
click at [1178, 522] on span "UPI" at bounding box center [1179, 522] width 22 height 17
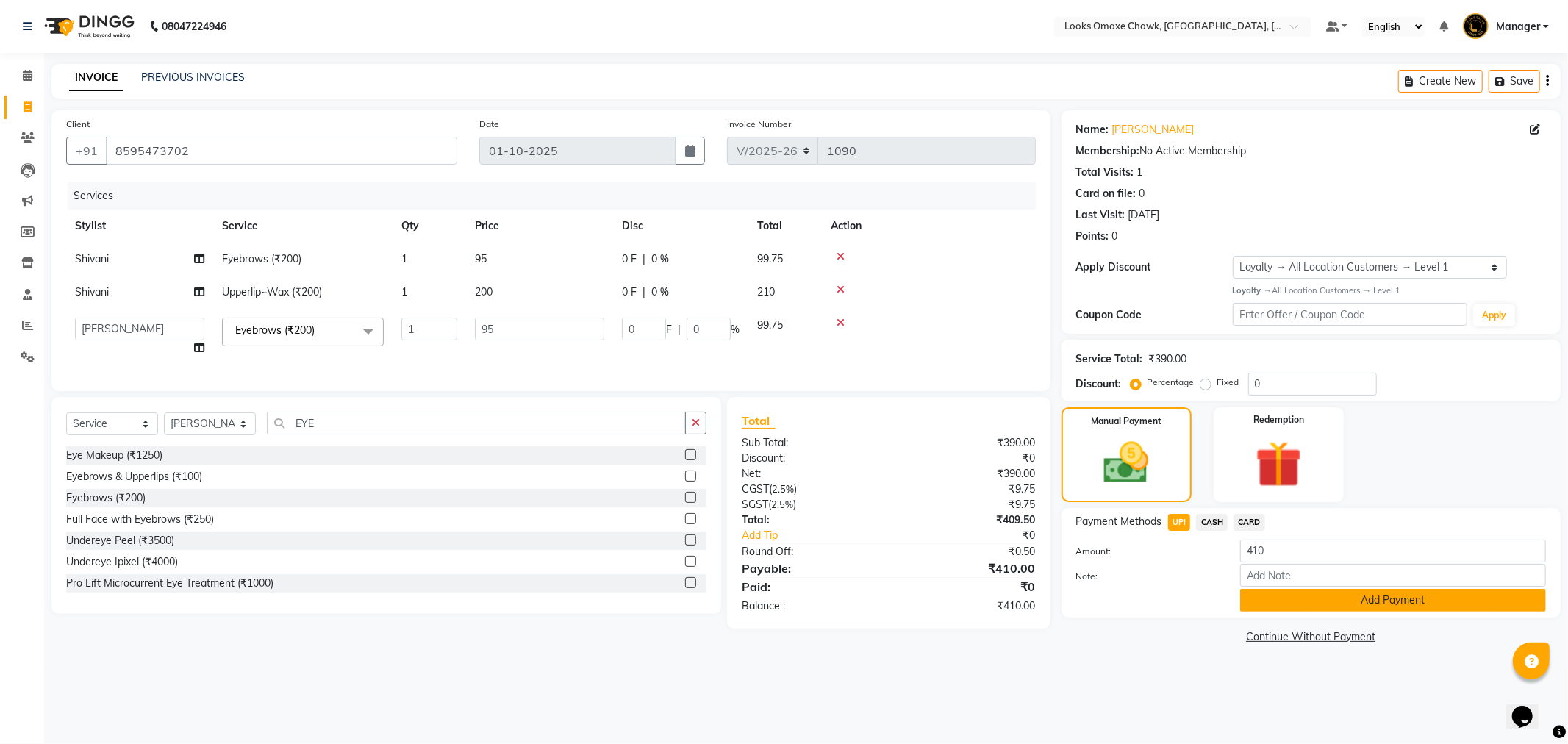
click at [1305, 592] on button "Add Payment" at bounding box center [1393, 600] width 306 height 22
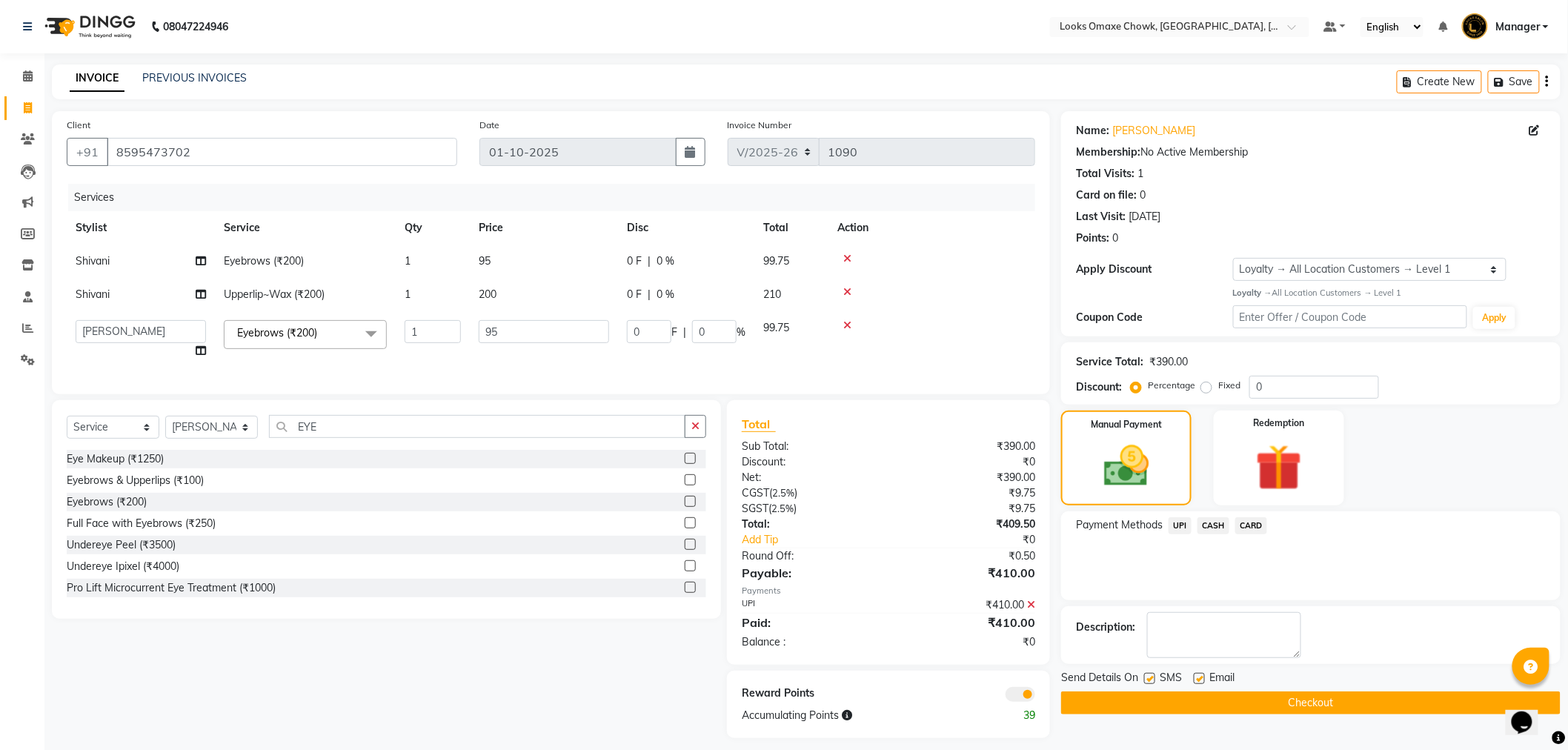
scroll to position [23, 0]
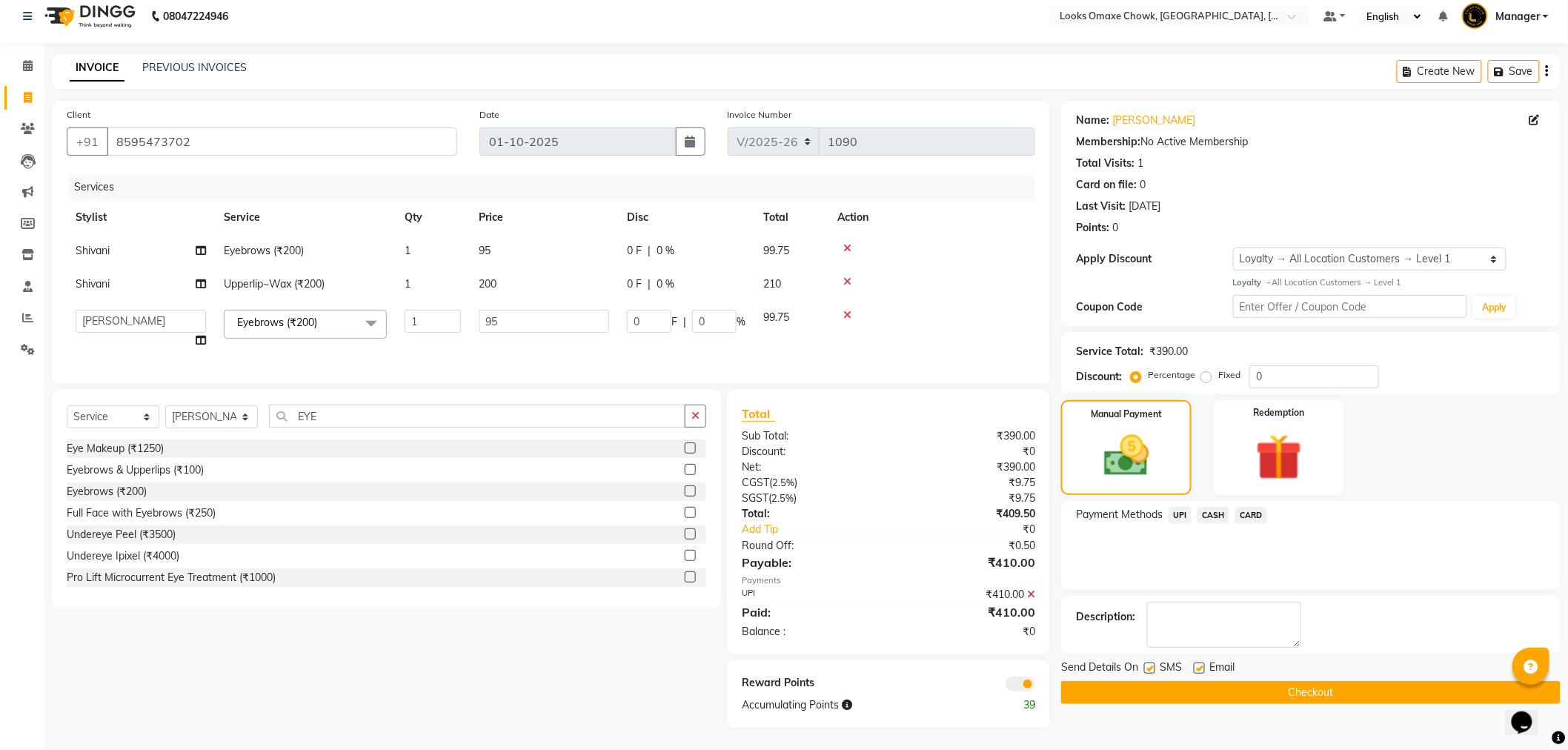
click at [1142, 686] on button "Checkout" at bounding box center [1311, 692] width 499 height 23
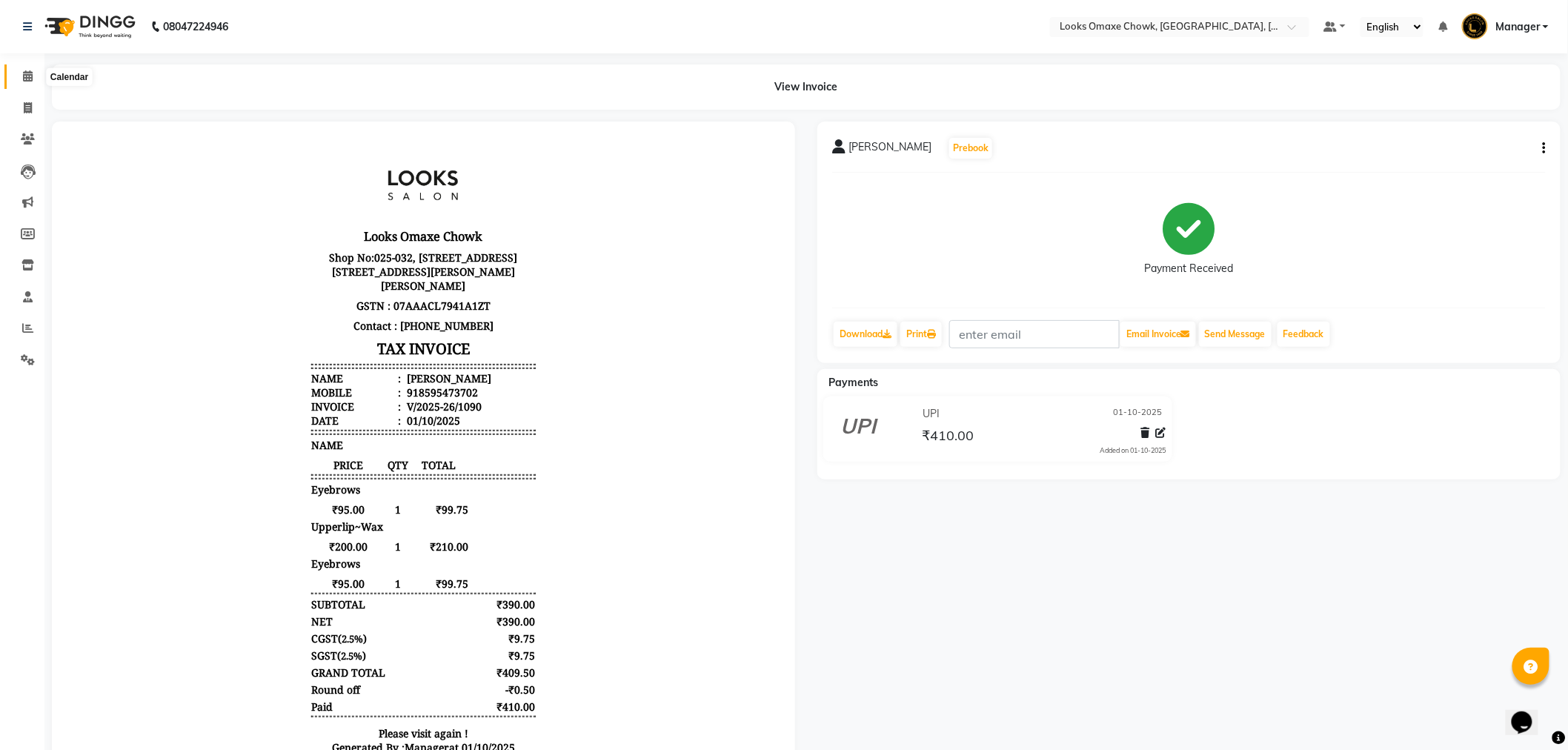
click at [31, 76] on icon at bounding box center [28, 76] width 10 height 11
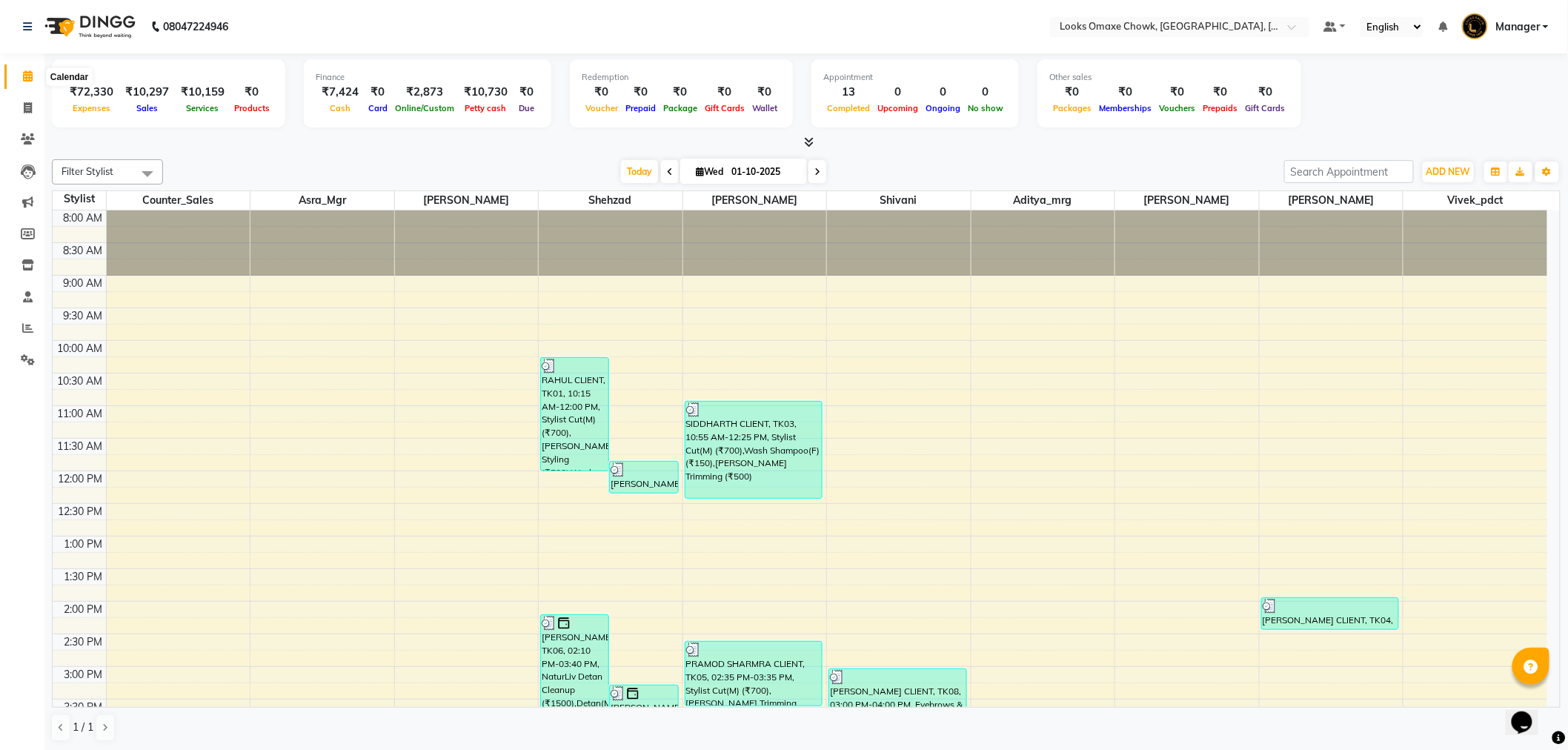
click at [27, 79] on icon at bounding box center [28, 76] width 10 height 11
click at [31, 75] on icon at bounding box center [28, 76] width 10 height 11
click at [28, 75] on icon at bounding box center [28, 76] width 10 height 11
click at [25, 107] on icon at bounding box center [28, 108] width 8 height 11
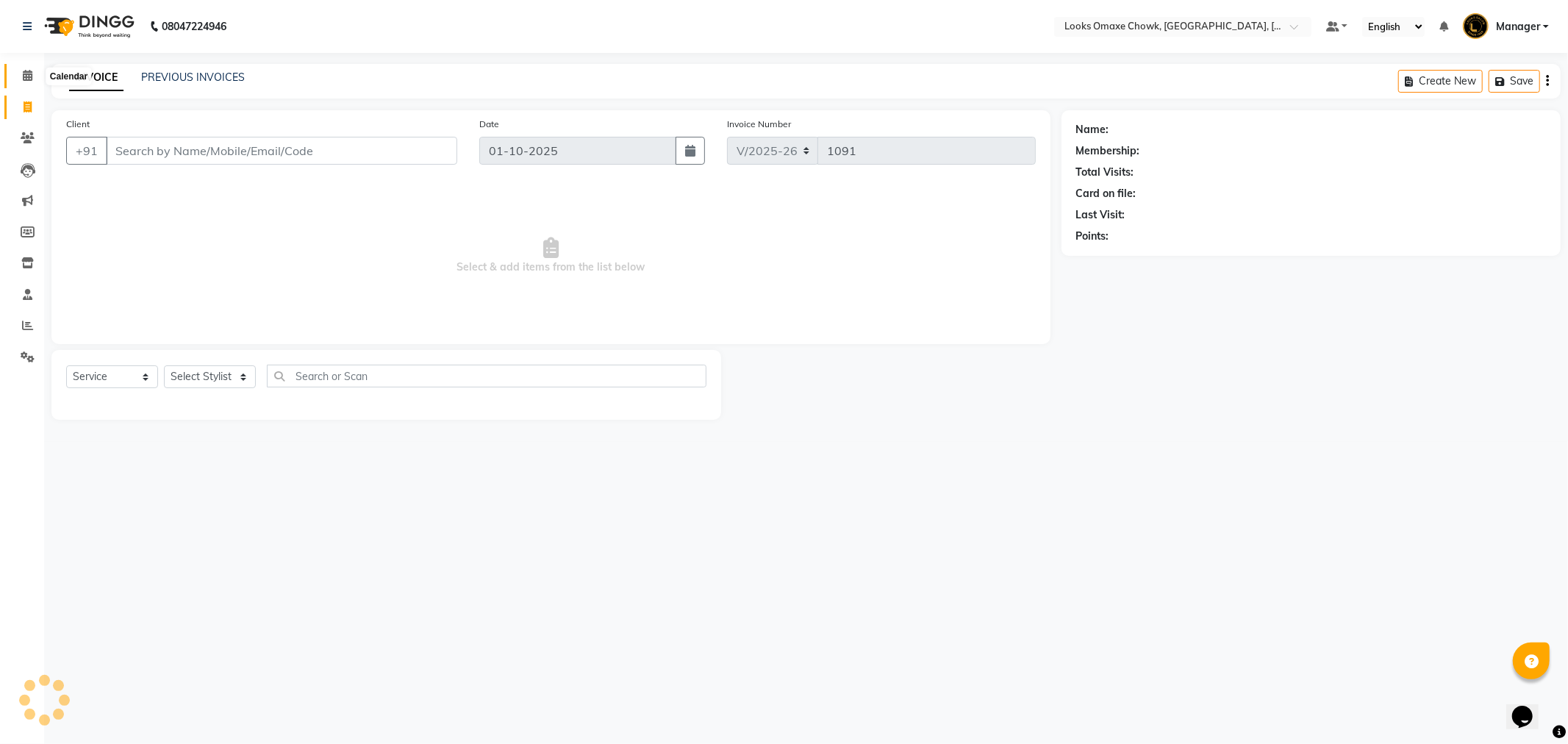
click at [21, 70] on span at bounding box center [27, 76] width 26 height 17
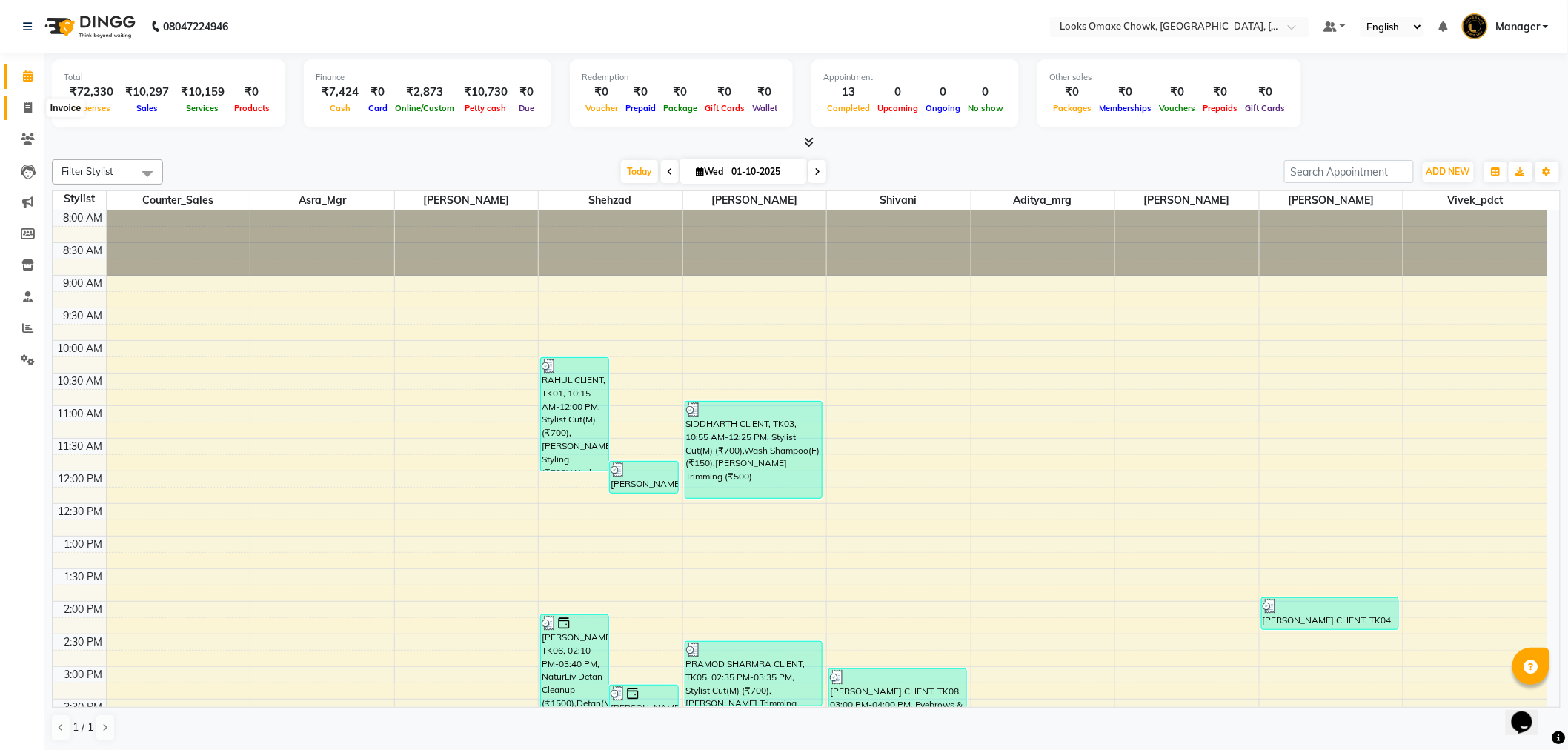
click at [31, 108] on icon at bounding box center [28, 108] width 8 height 11
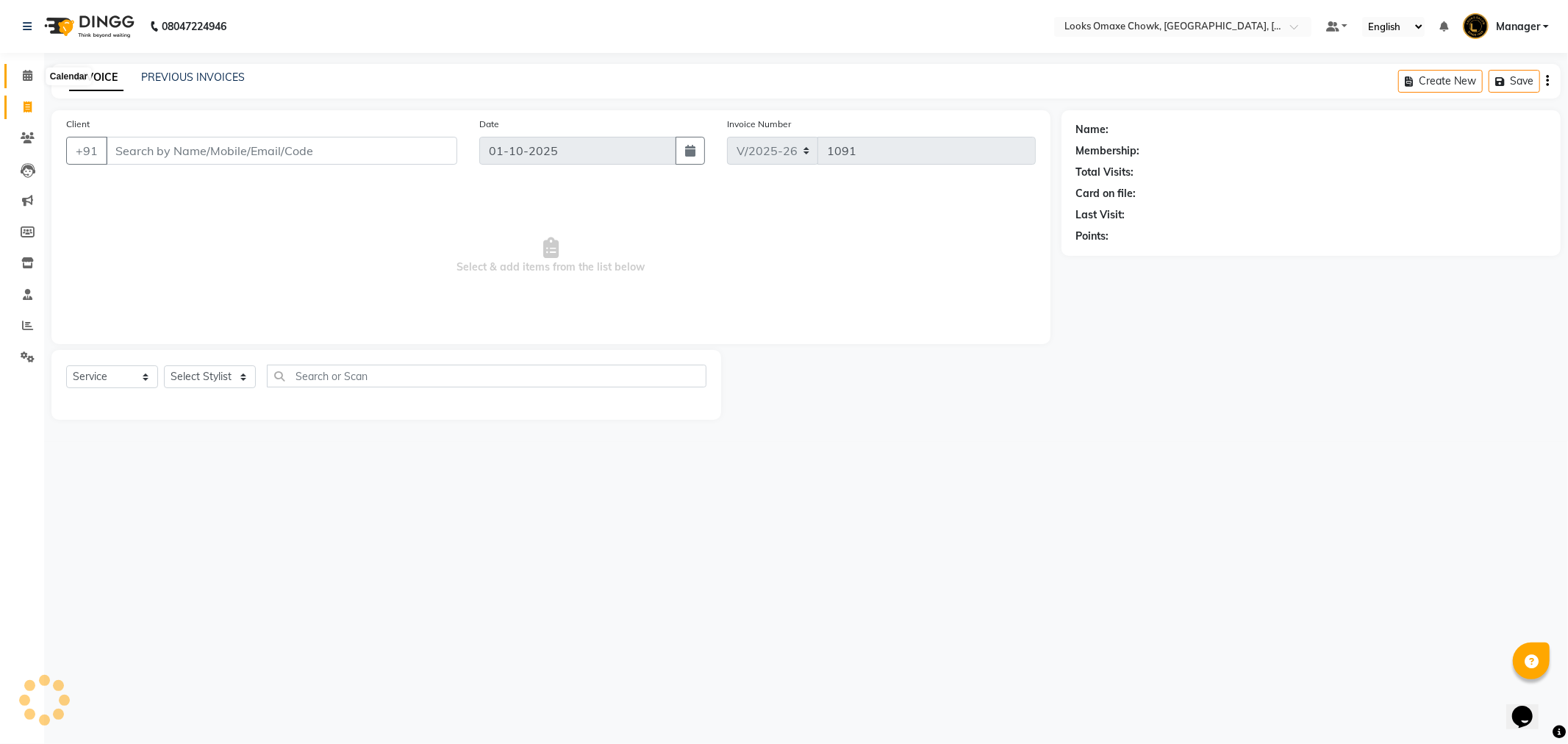
click at [30, 68] on span at bounding box center [27, 76] width 26 height 17
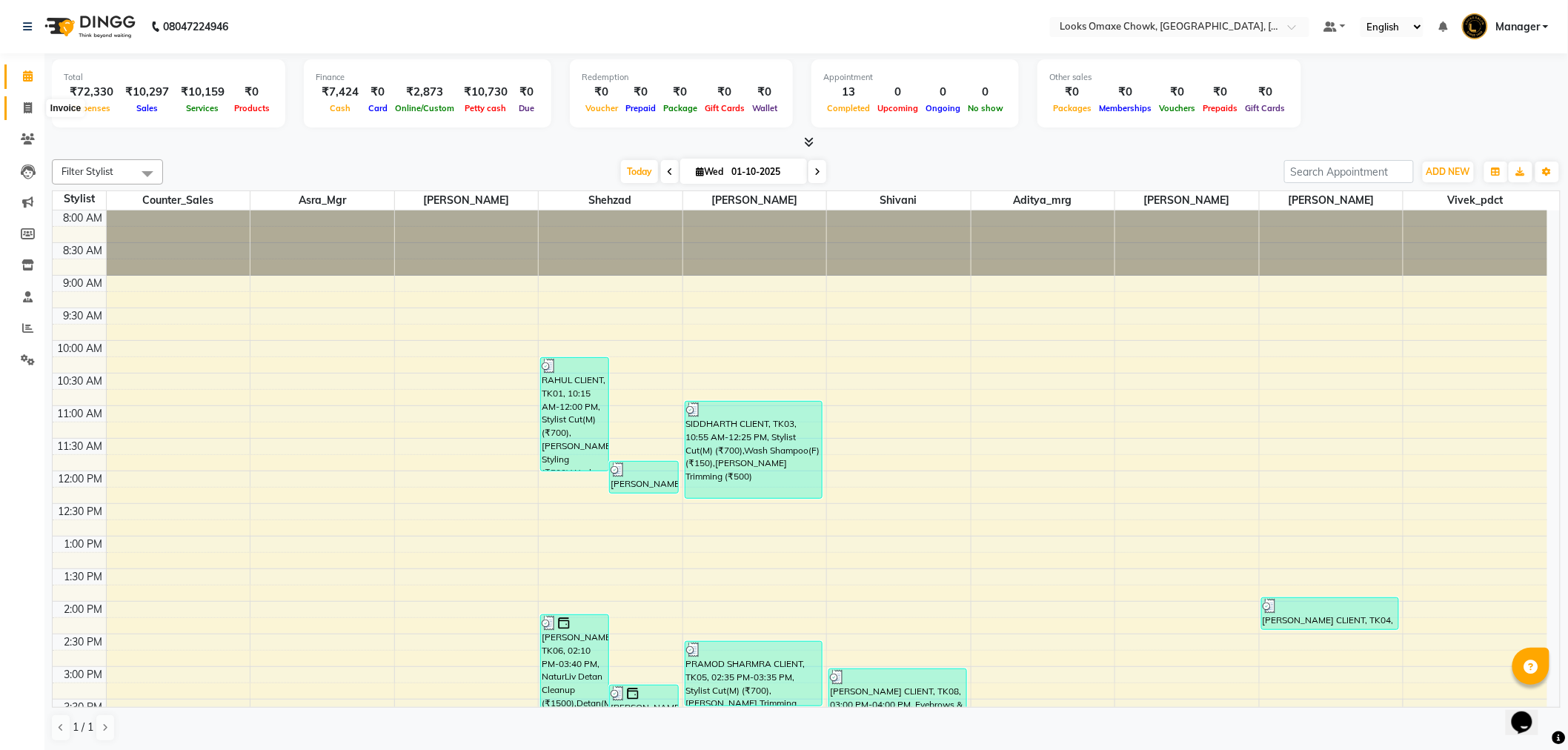
click at [24, 109] on icon at bounding box center [28, 108] width 8 height 11
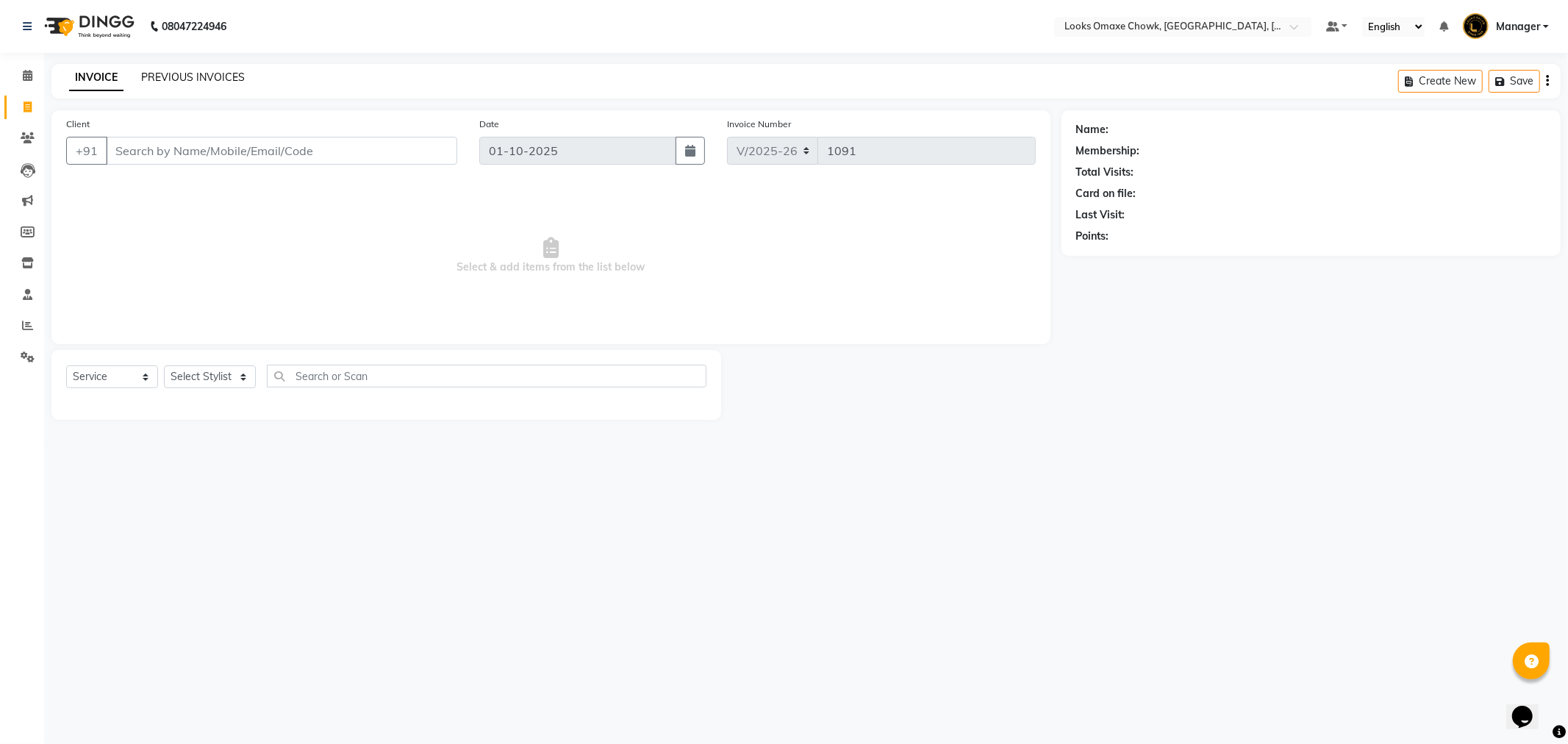
click at [206, 71] on link "PREVIOUS INVOICES" at bounding box center [193, 77] width 104 height 13
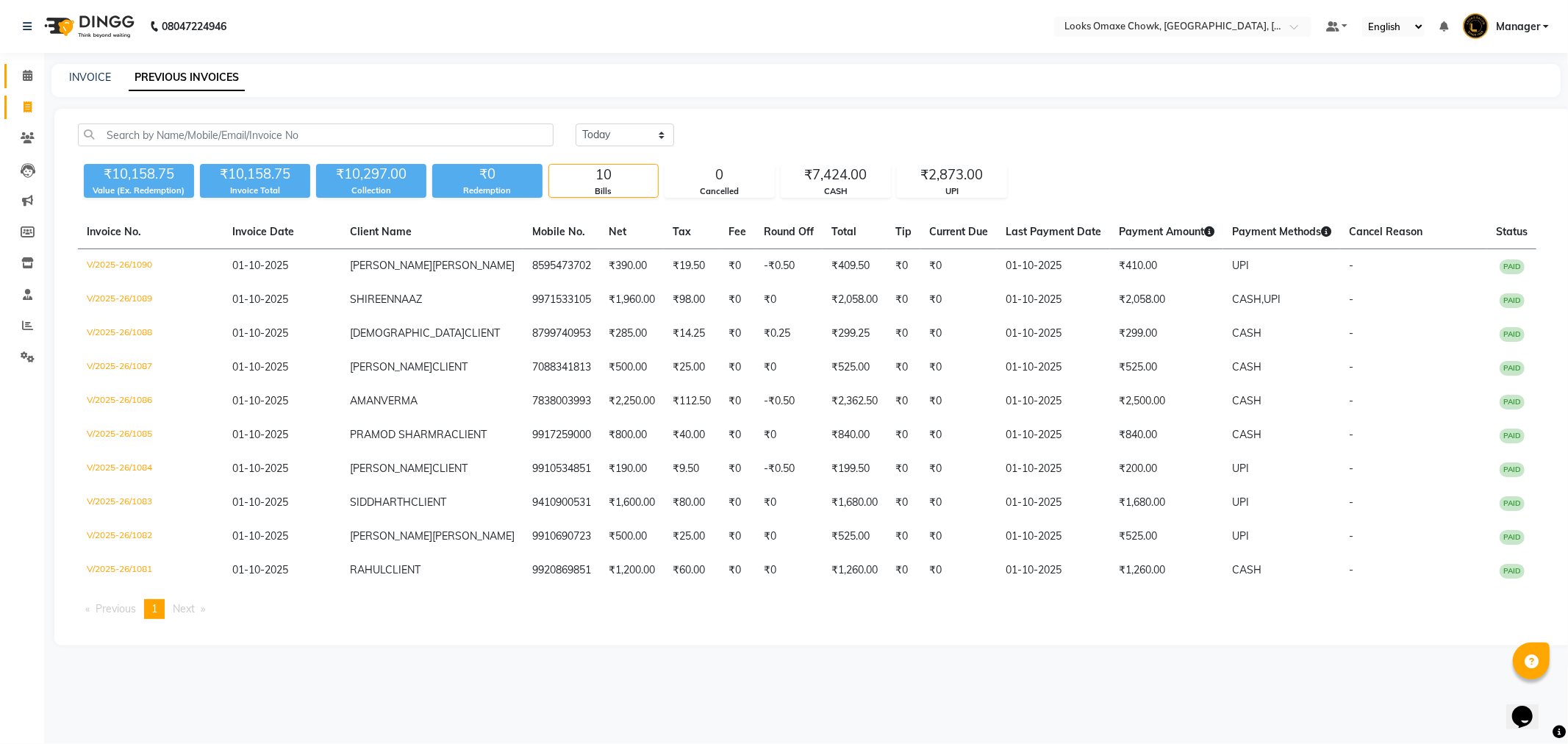
click at [24, 77] on icon at bounding box center [27, 76] width 10 height 11
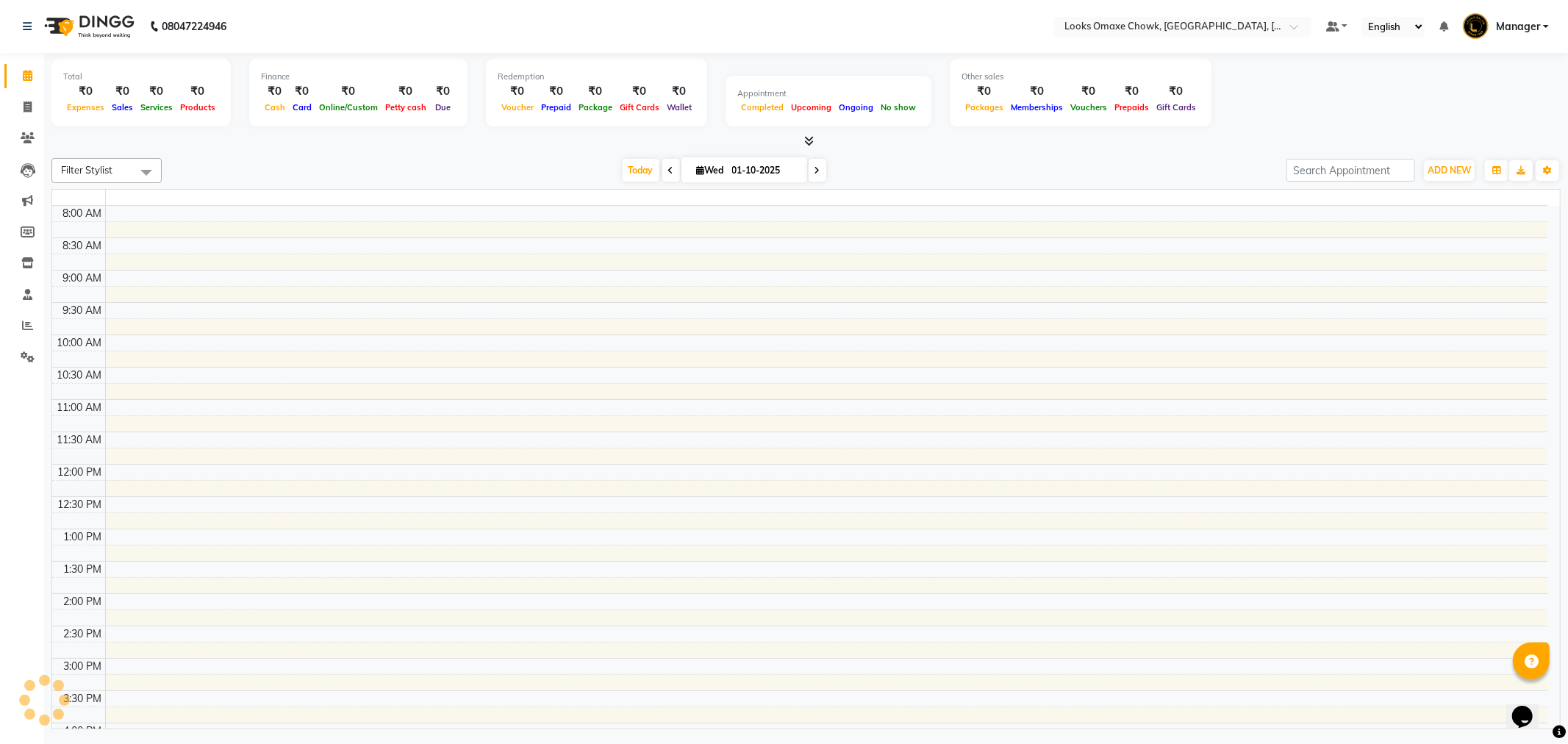
click at [24, 77] on icon at bounding box center [27, 76] width 10 height 11
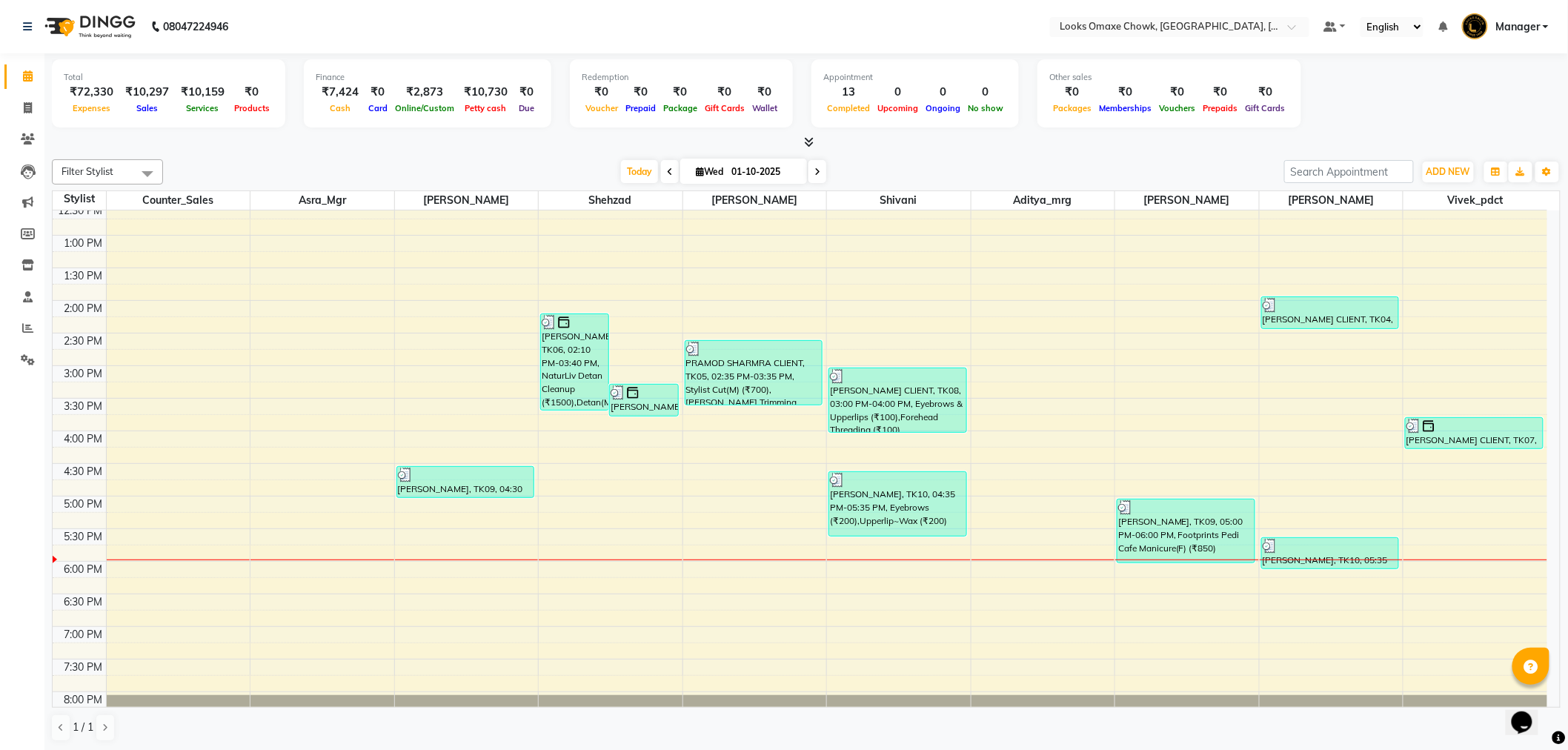
scroll to position [272, 0]
